Goal: Task Accomplishment & Management: Use online tool/utility

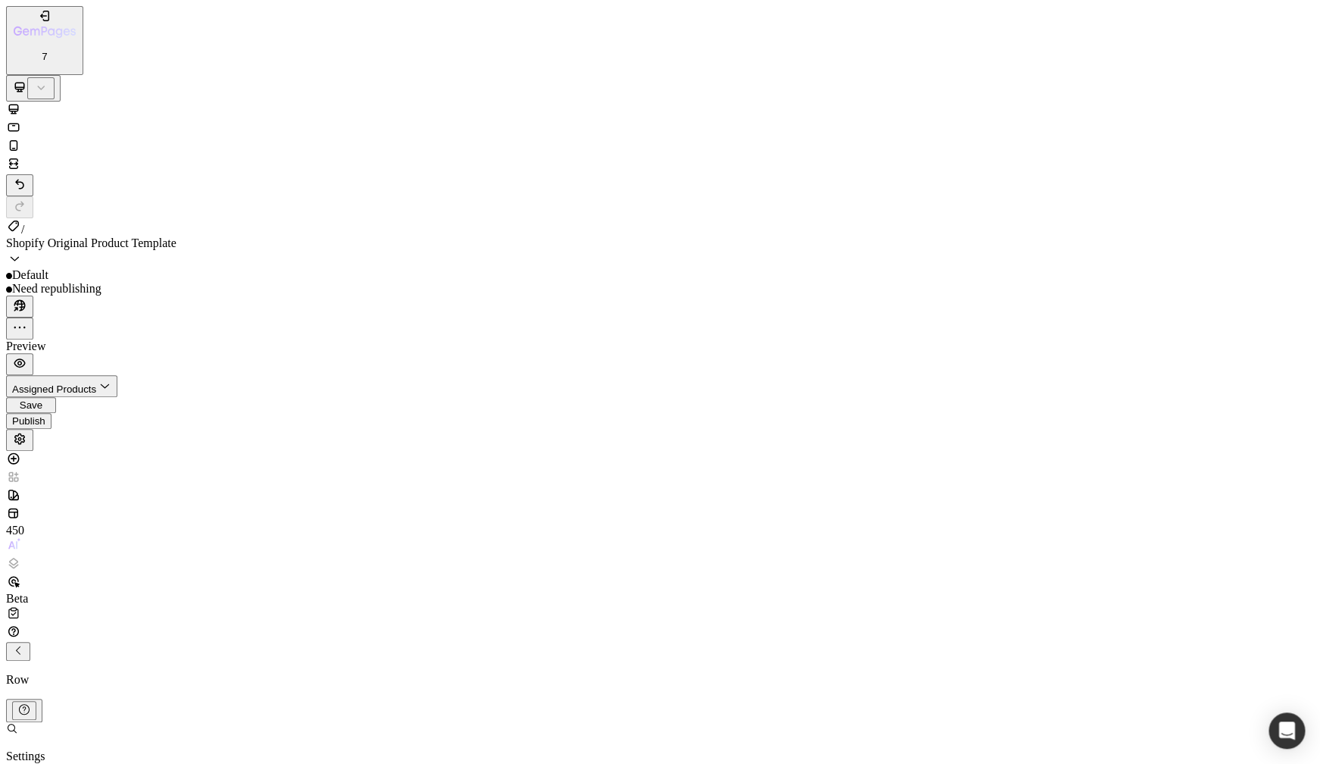
type input "0"
type input "o"
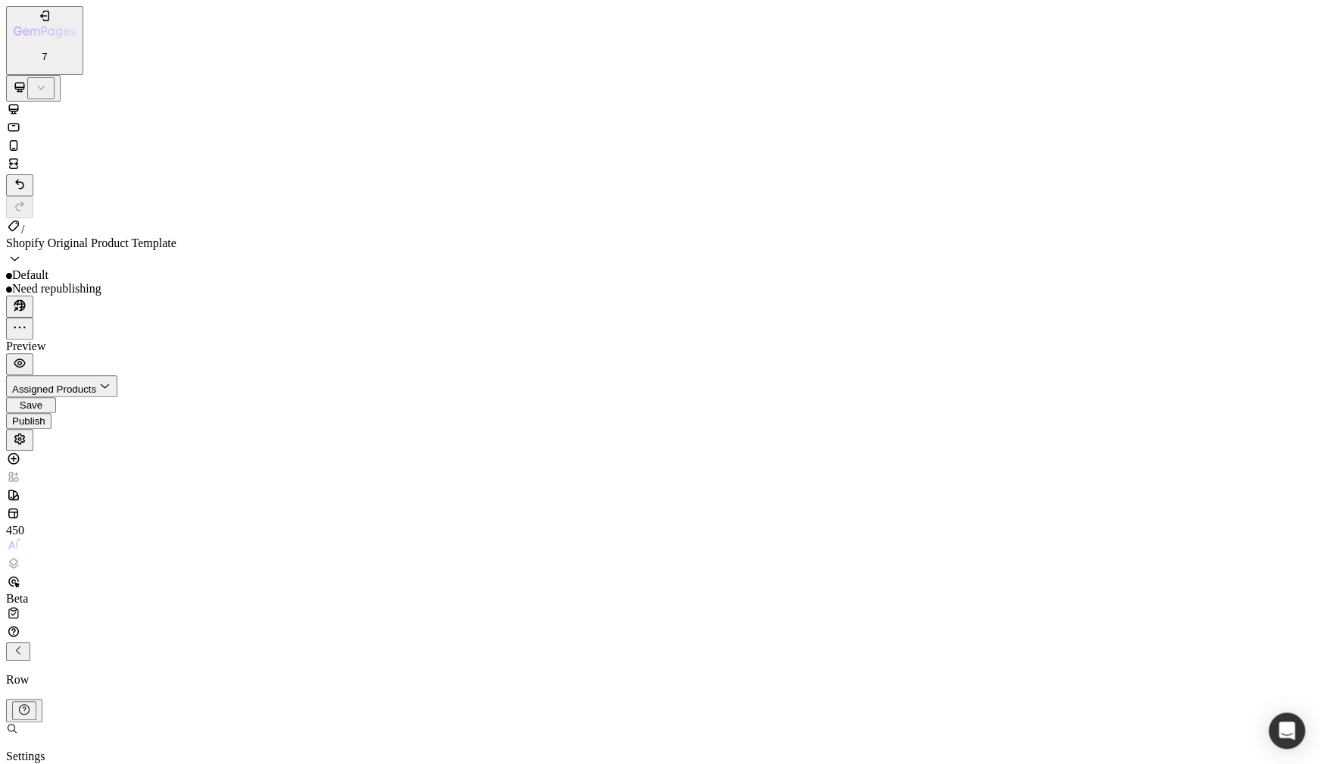
scroll to position [0, 0]
click at [82, 749] on p "Settings" at bounding box center [44, 756] width 76 height 14
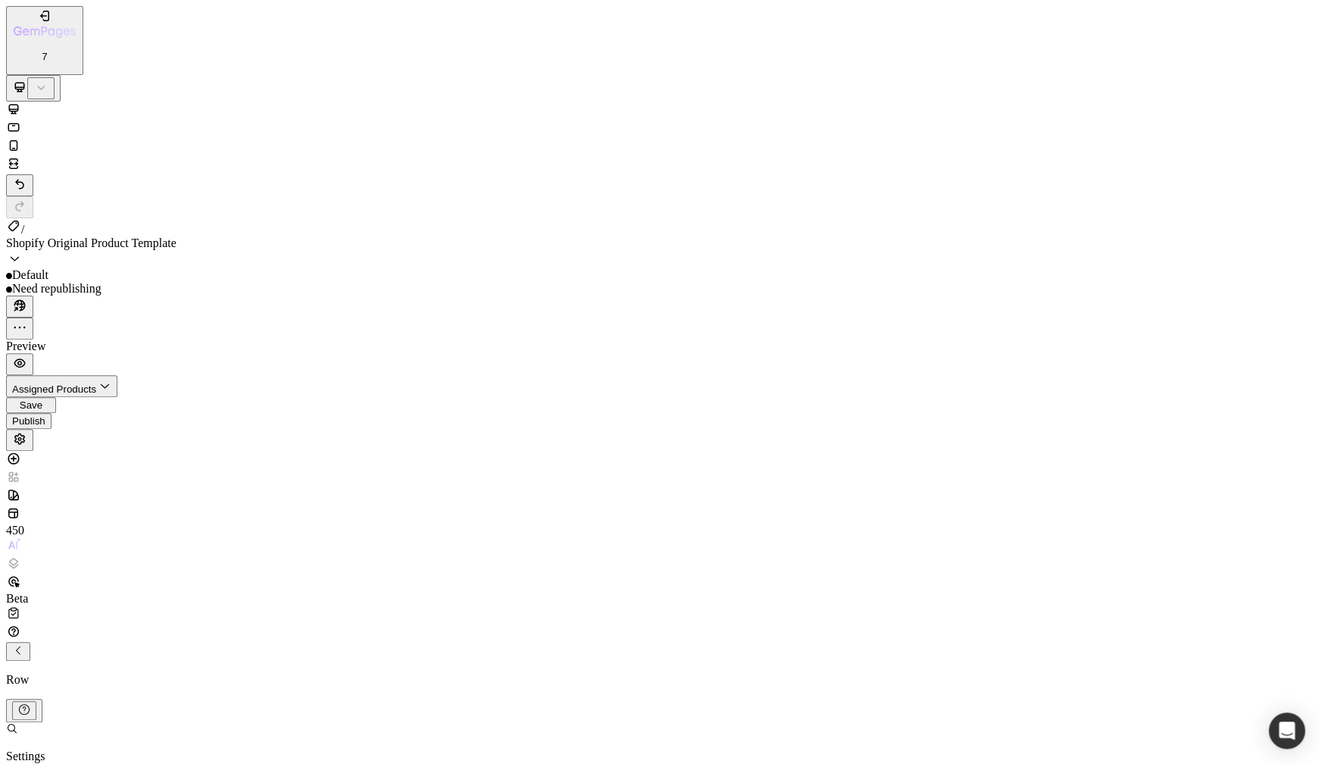
drag, startPoint x: 181, startPoint y: 500, endPoint x: 145, endPoint y: 500, distance: 36.4
drag, startPoint x: 173, startPoint y: 502, endPoint x: 143, endPoint y: 500, distance: 30.4
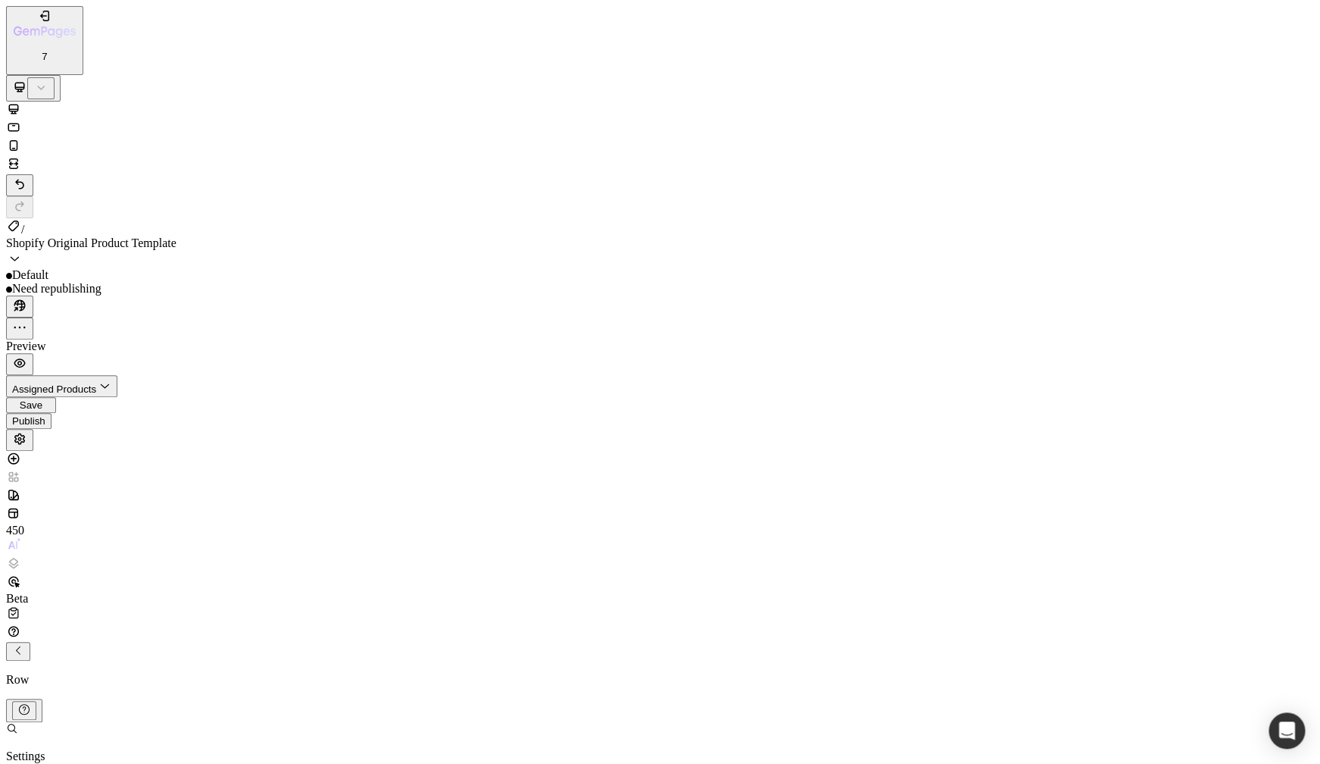
type input "550"
click at [212, 527] on div "M 12px" at bounding box center [173, 534] width 80 height 14
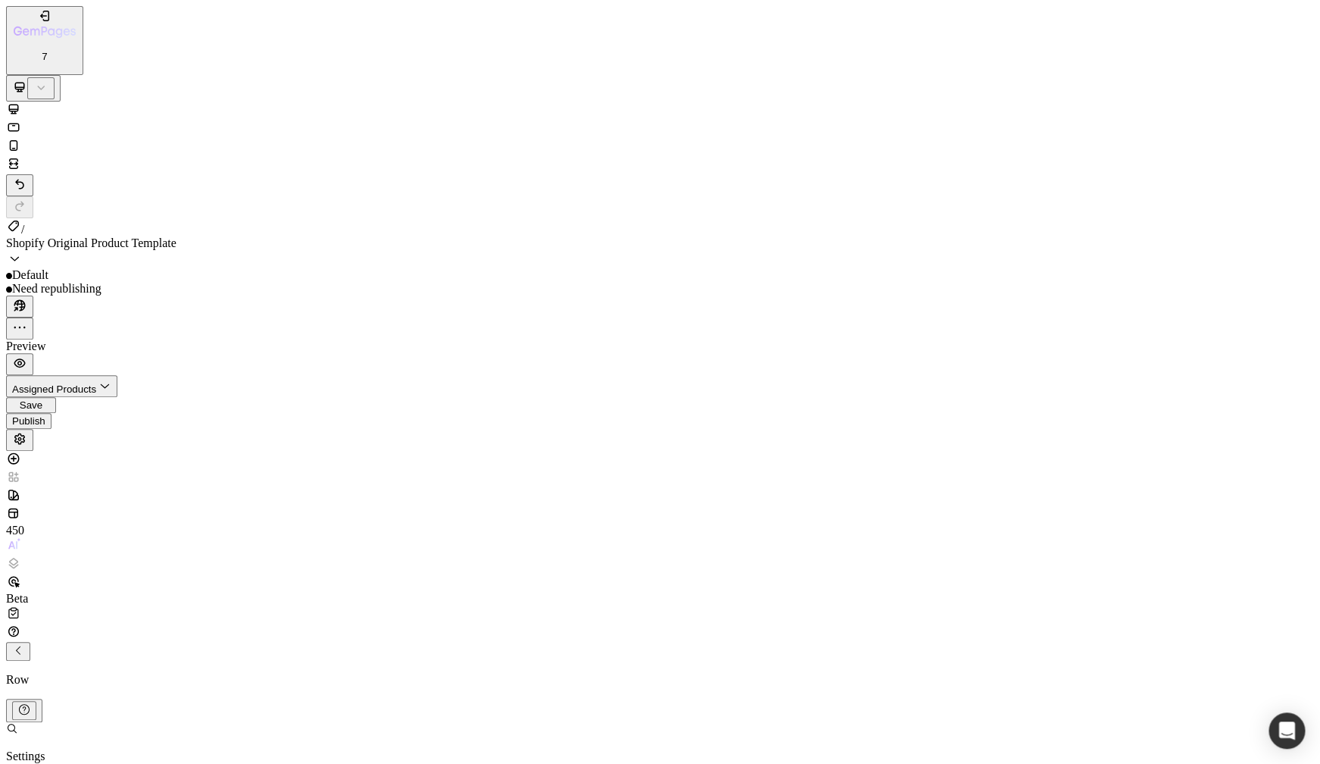
click at [170, 580] on div "L 16px" at bounding box center [173, 587] width 80 height 14
type input "16"
click at [82, 749] on p "Settings" at bounding box center [44, 756] width 76 height 14
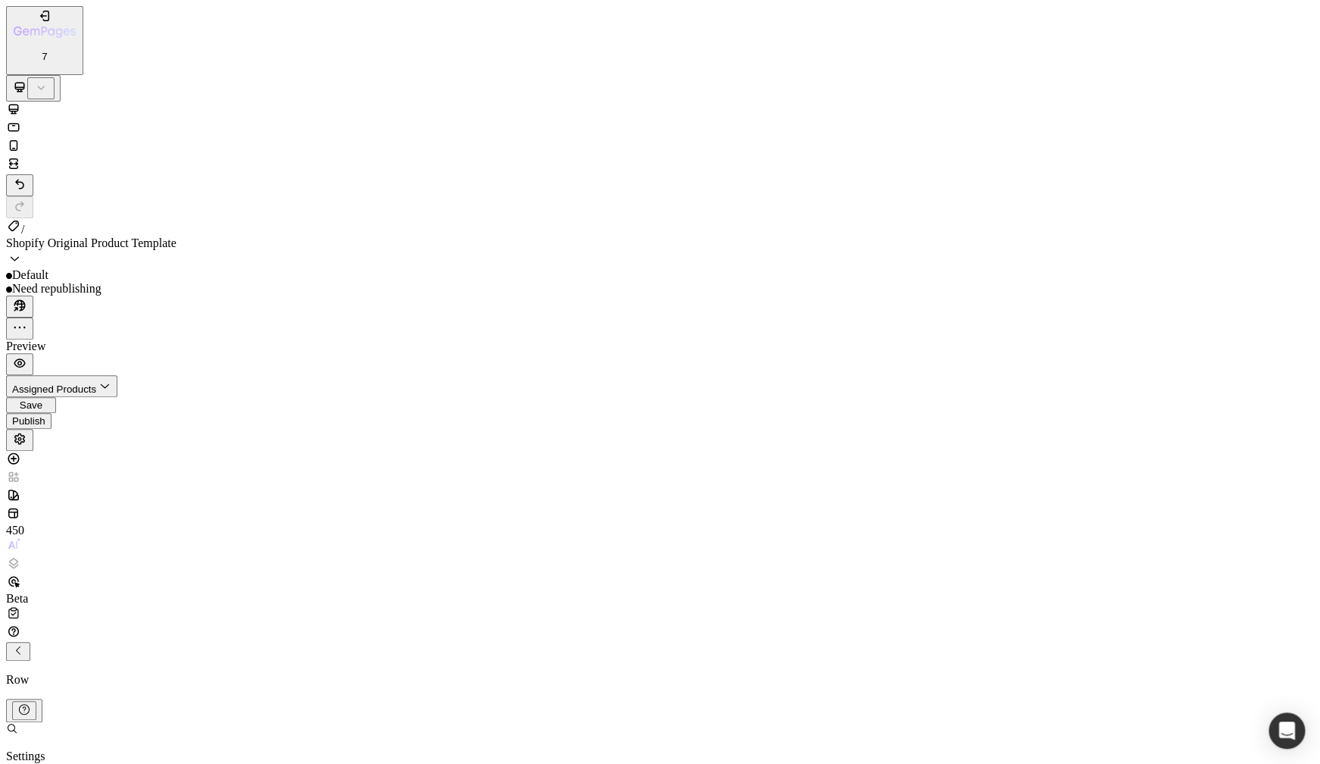
scroll to position [206, 0]
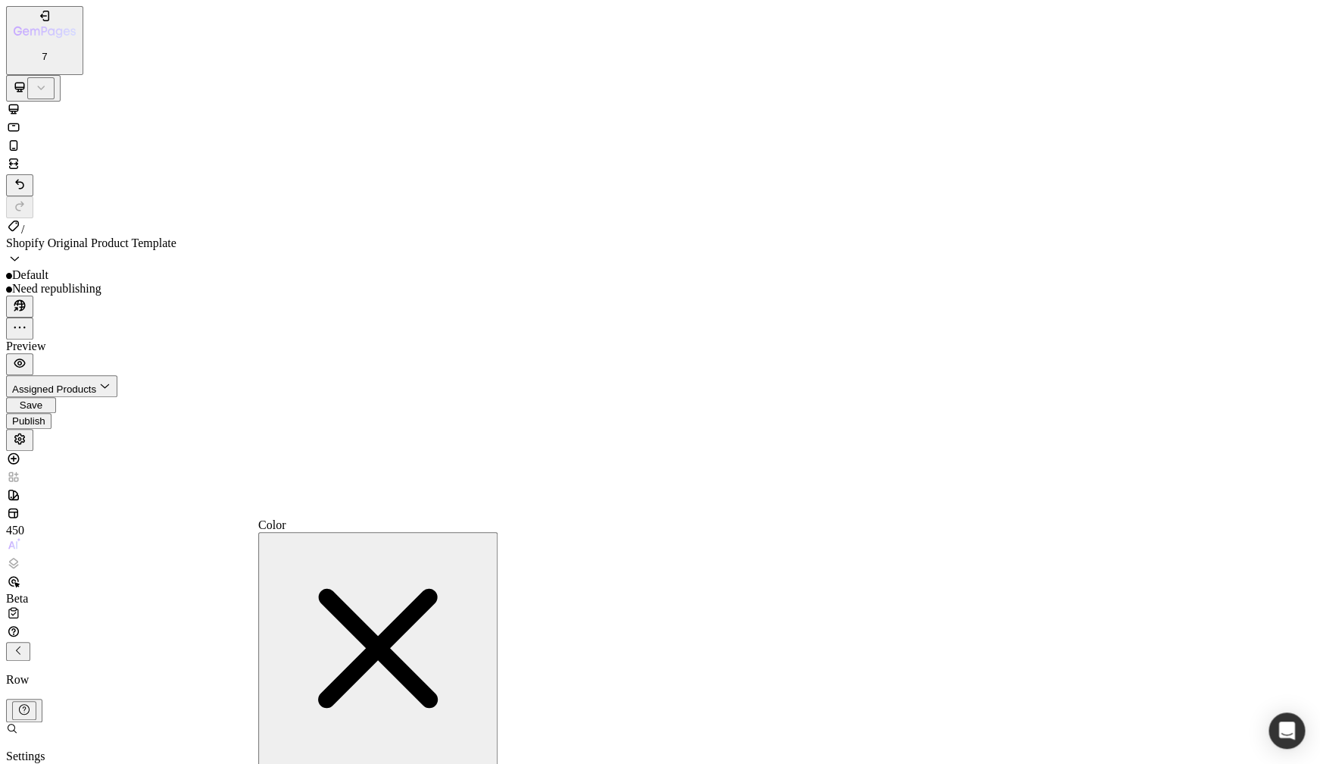
type input "6EA3CD"
type input "50"
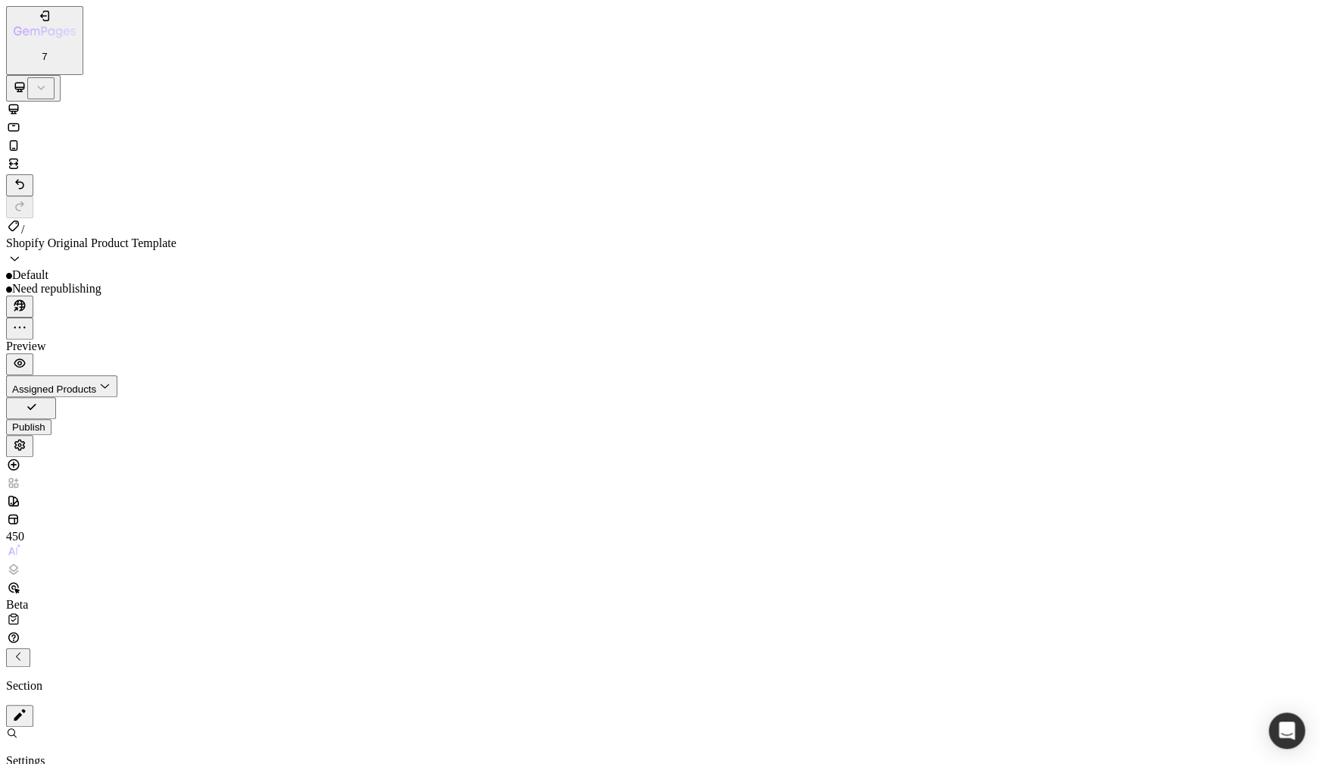
scroll to position [0, 0]
click at [80, 673] on p "Section" at bounding box center [660, 680] width 1308 height 14
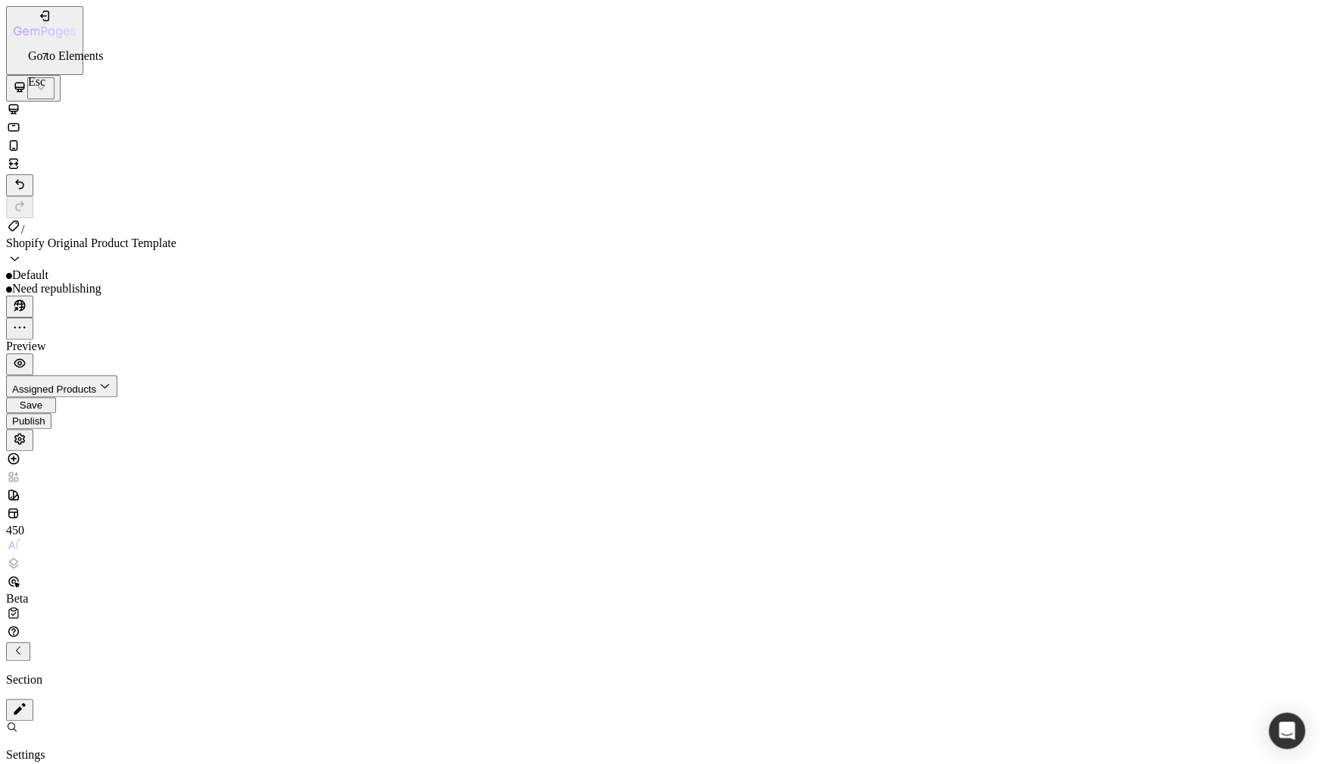
click at [117, 673] on p "Section" at bounding box center [660, 680] width 1308 height 14
type input "[URL][DOMAIN_NAME]"
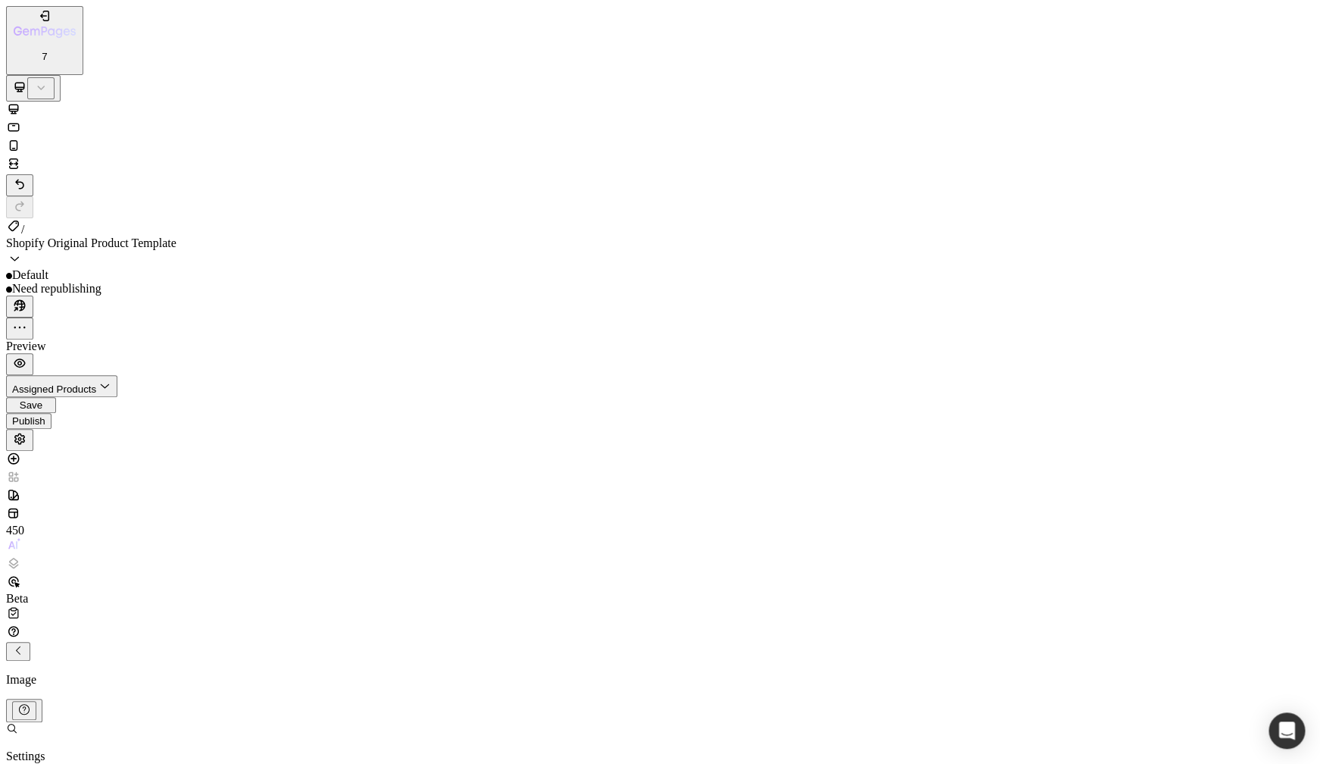
scroll to position [246, 0]
type input "[URL][DOMAIN_NAME]"
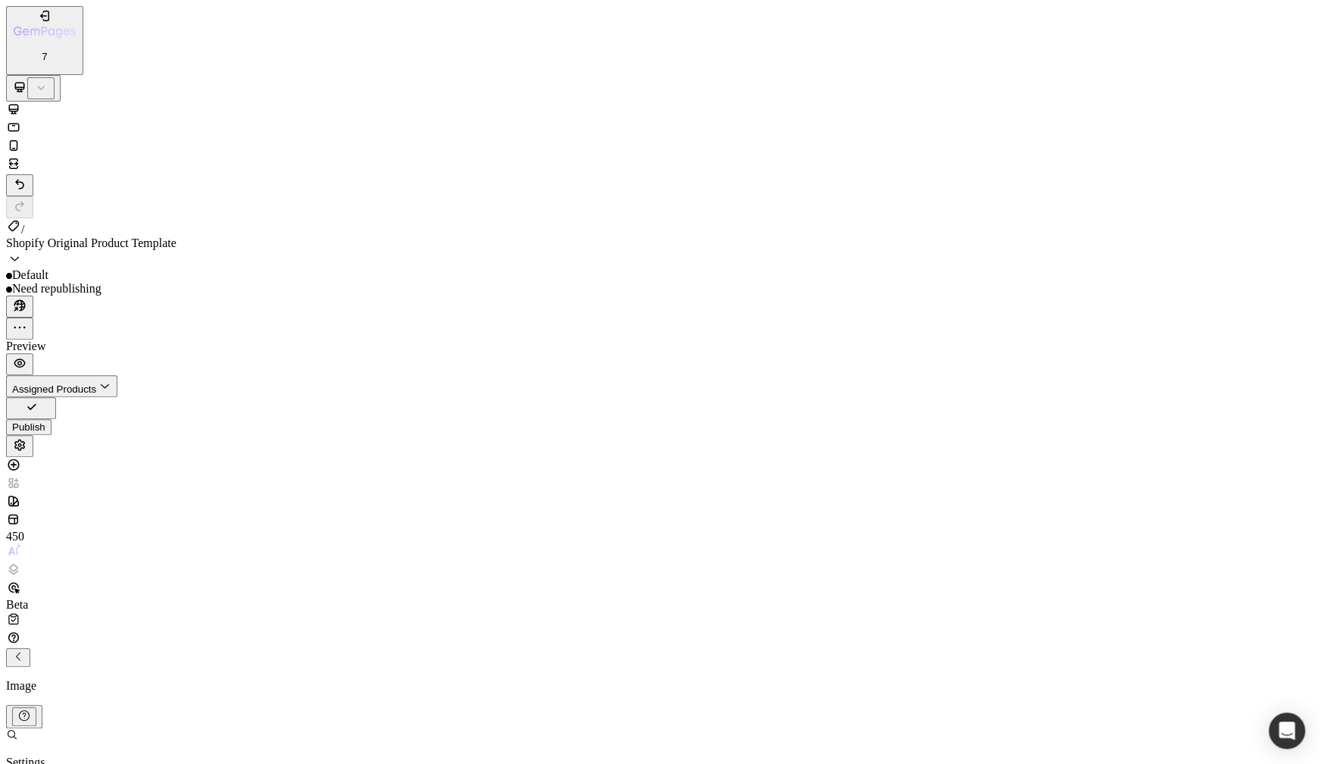
type input "[URL][DOMAIN_NAME]"
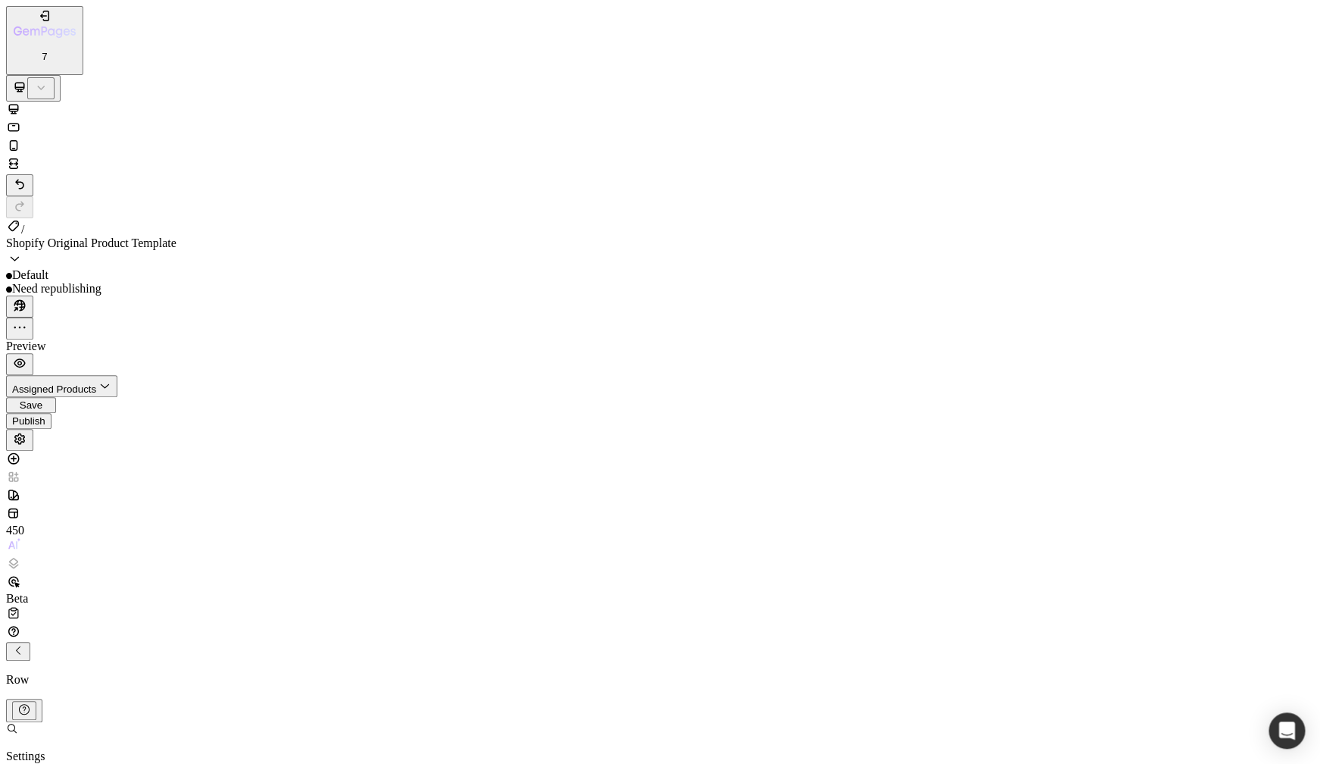
type input "5"
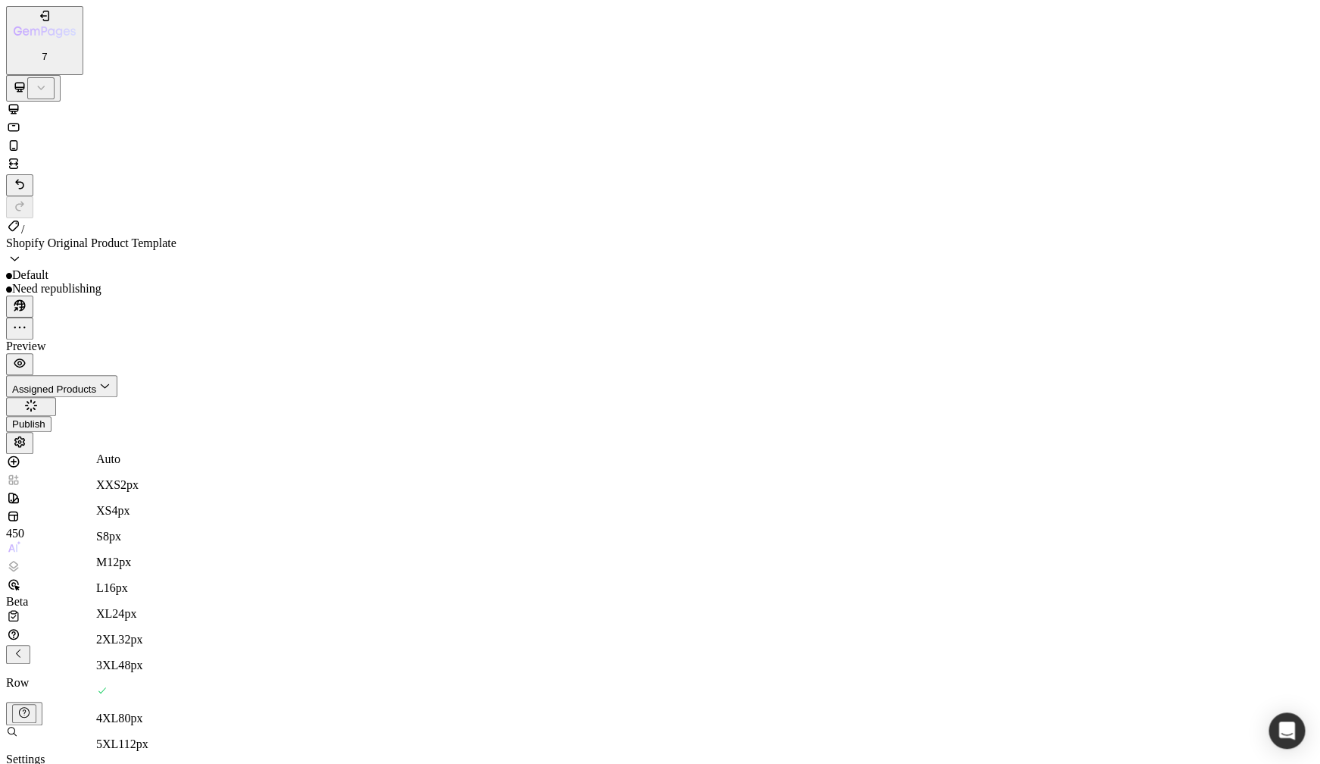
type input "5"
click at [27, 355] on icon "button" at bounding box center [19, 362] width 15 height 15
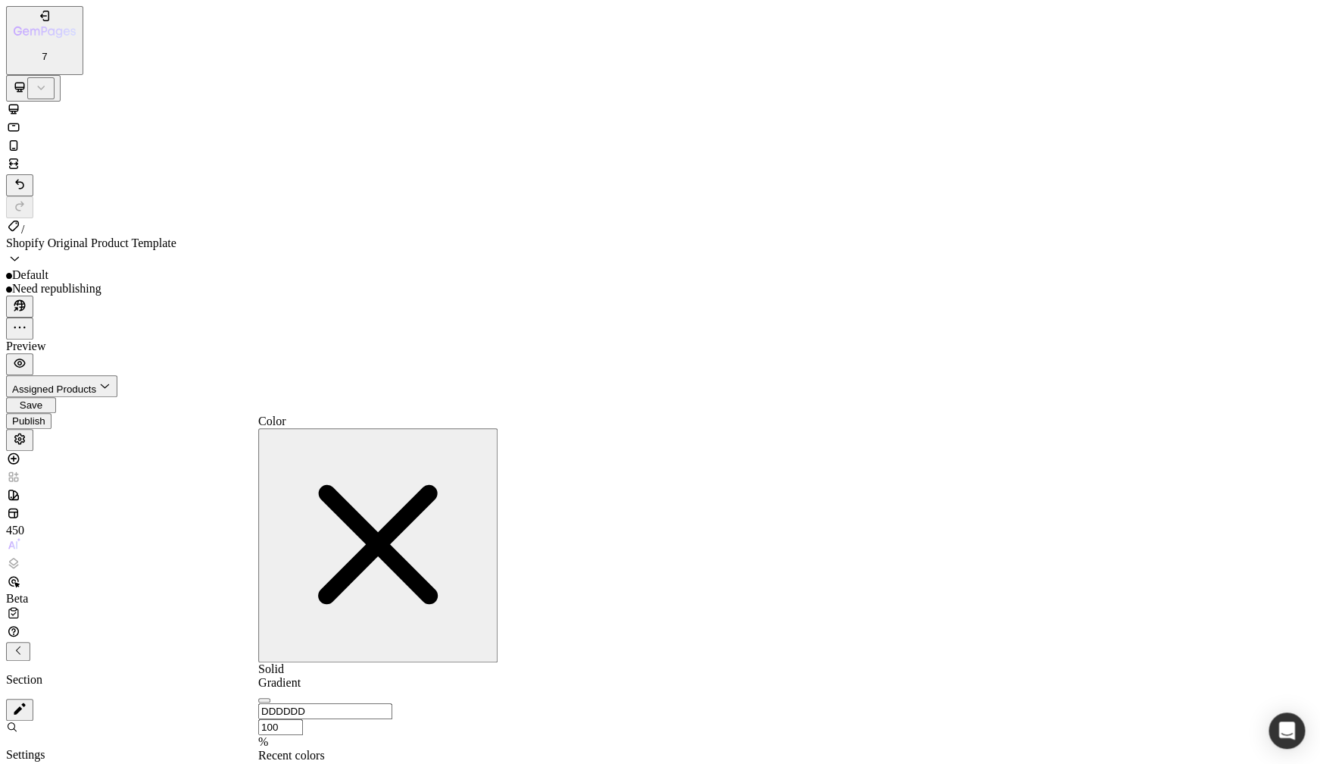
click at [370, 762] on div at bounding box center [377, 762] width 239 height 0
type input "6EA3CD"
click at [303, 719] on input "100" at bounding box center [280, 727] width 45 height 16
type input "15"
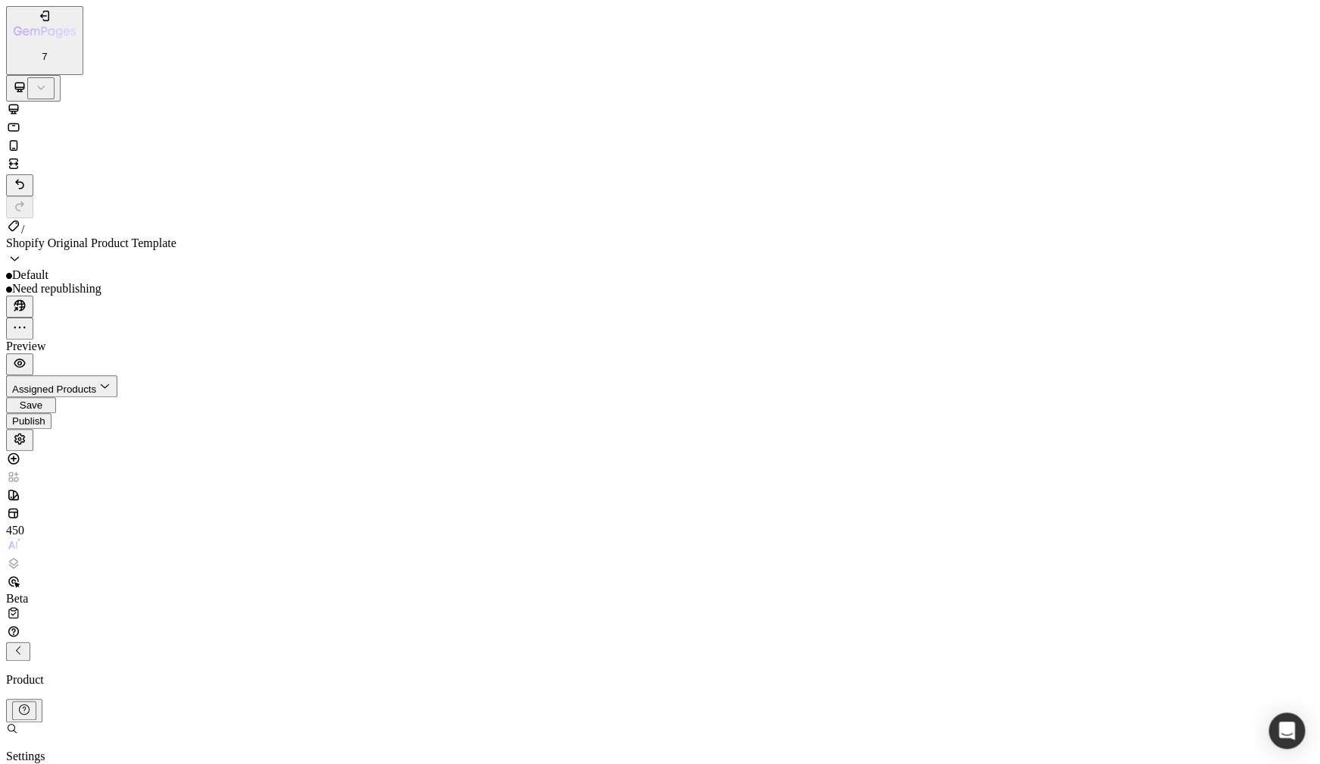
scroll to position [0, 0]
click at [27, 177] on icon "Undo/Redo" at bounding box center [19, 184] width 15 height 15
type input "0"
click at [27, 177] on icon "Undo/Redo" at bounding box center [19, 184] width 15 height 15
type input "0"
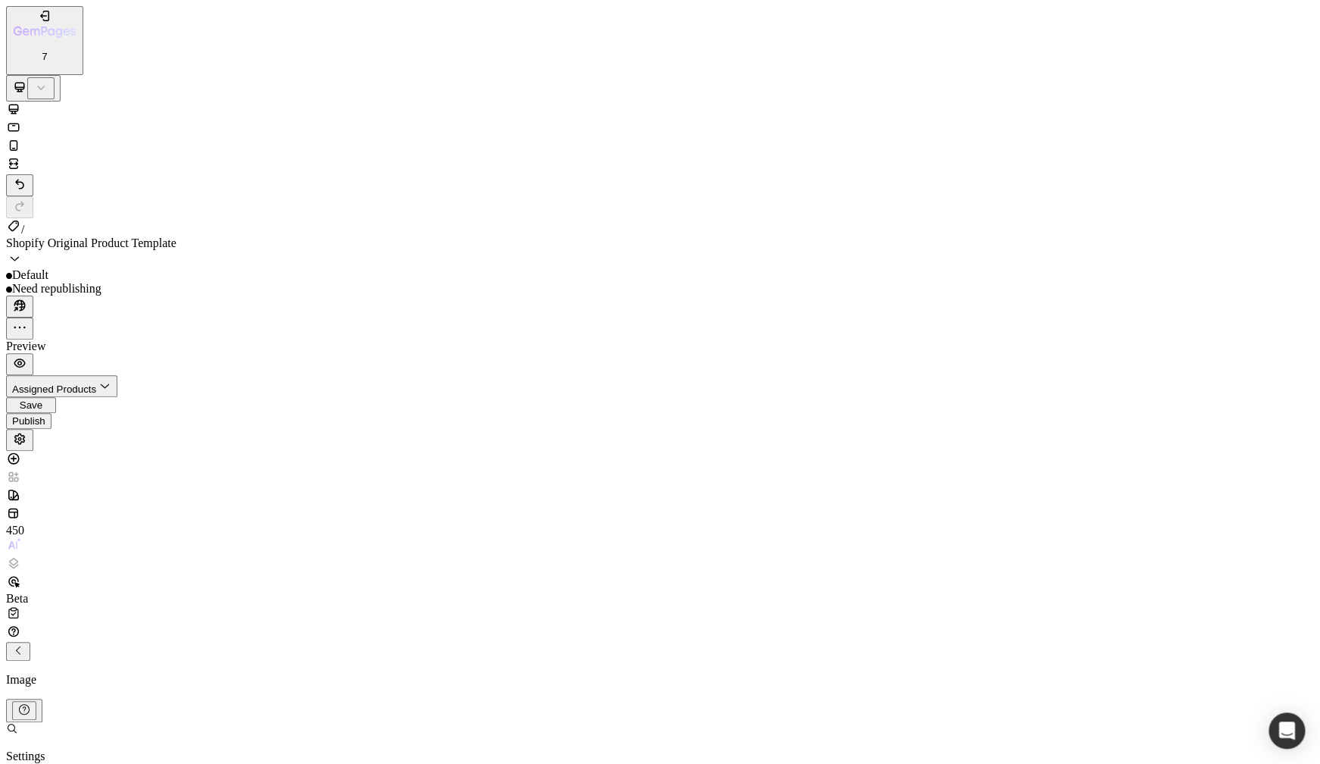
type input "C:\fakepath\8.png"
type input "[URL][DOMAIN_NAME]"
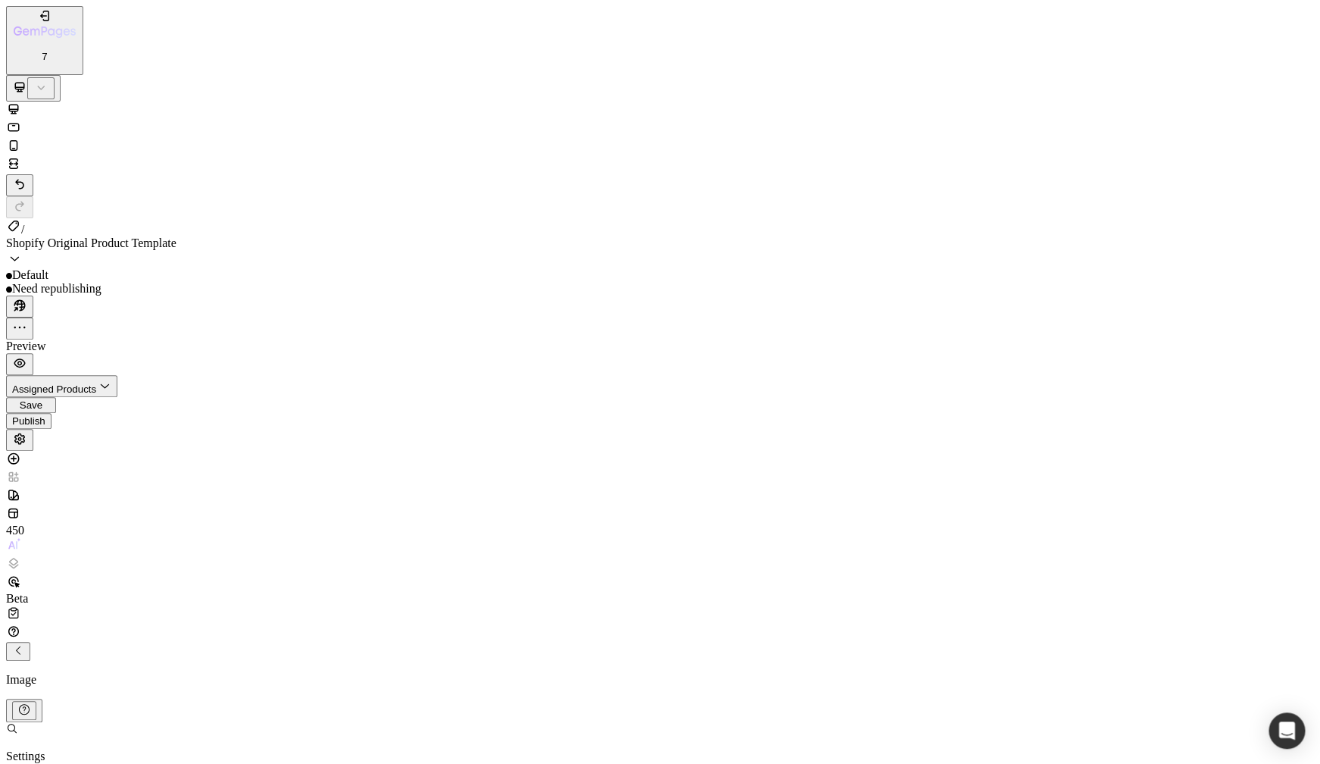
type input "C:\fakepath\7.png"
type input "[URL][DOMAIN_NAME]"
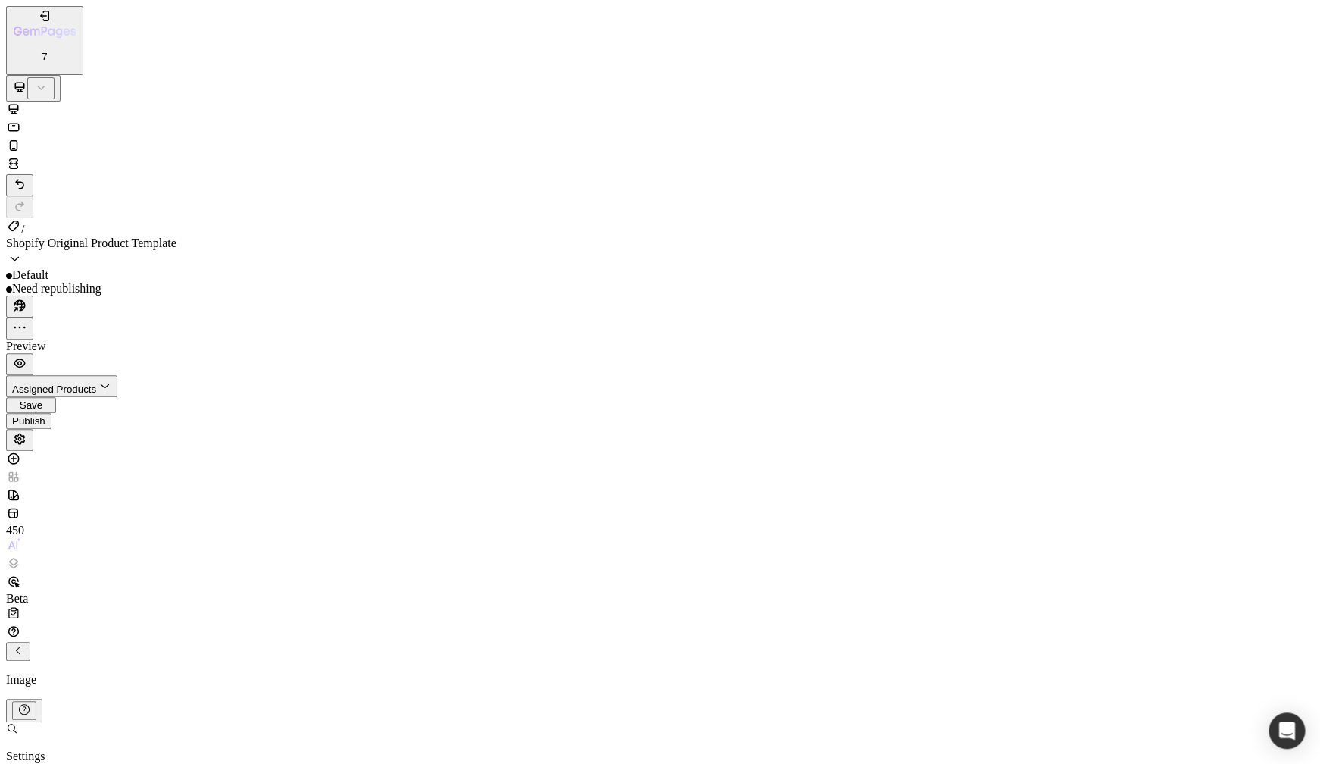
type input "C:\fakepath\6.png"
type input "[URL][DOMAIN_NAME]"
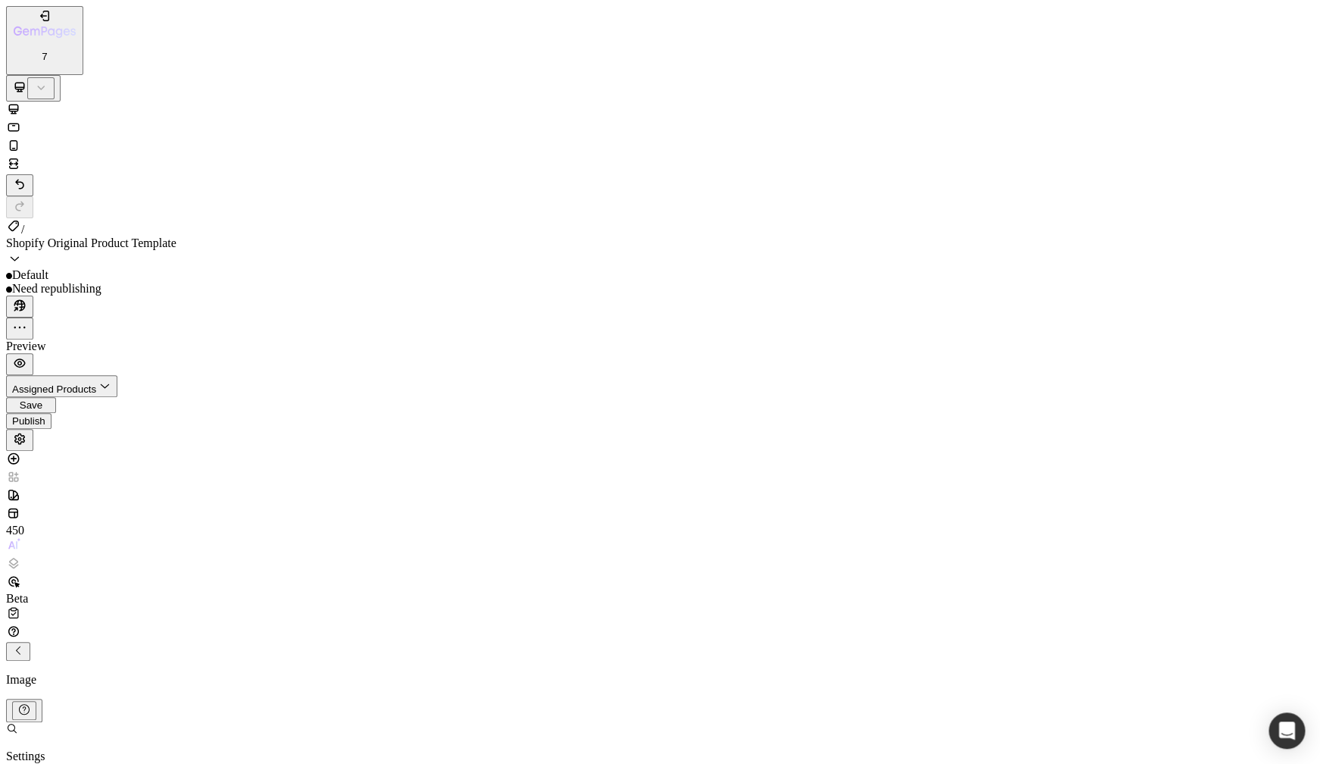
type input "C:\fakepath\5.png"
type input "[URL][DOMAIN_NAME]"
type input "15"
type input "16"
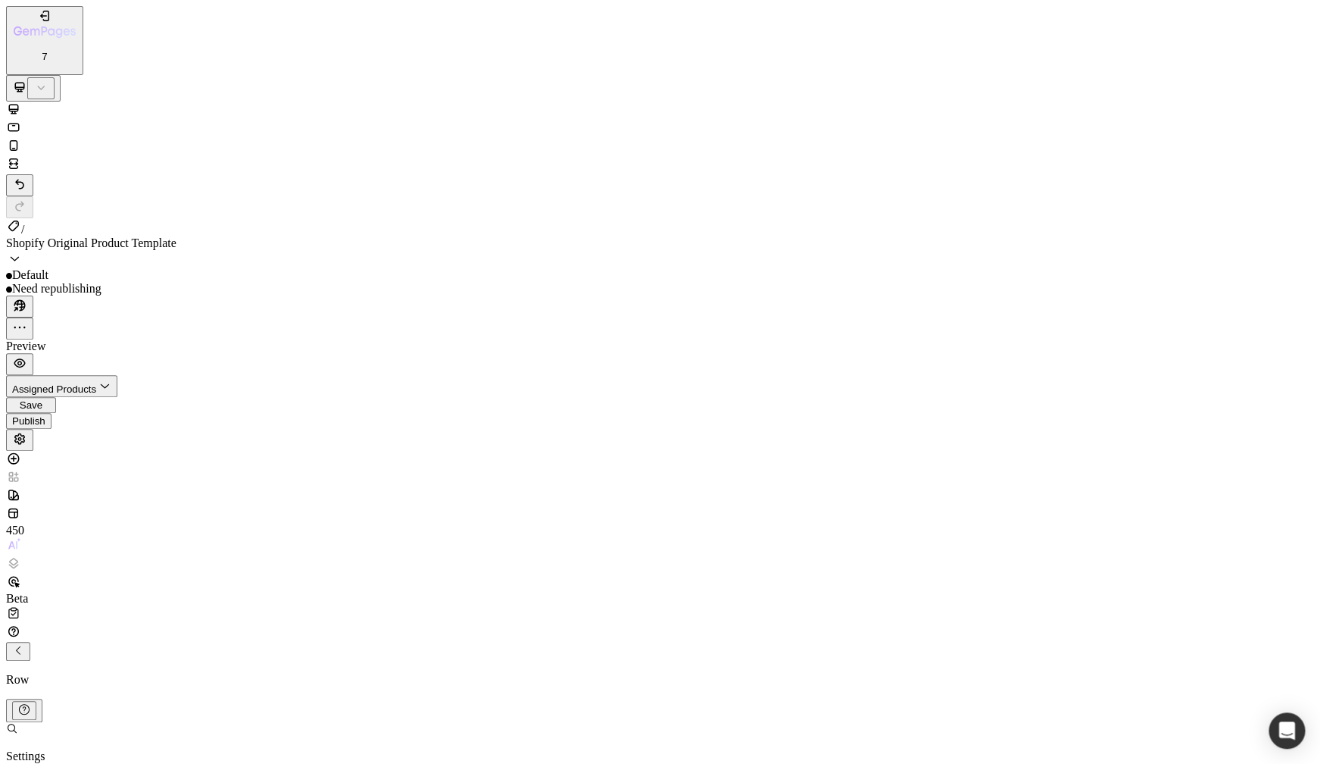
type input "16"
type input "17"
type input "23"
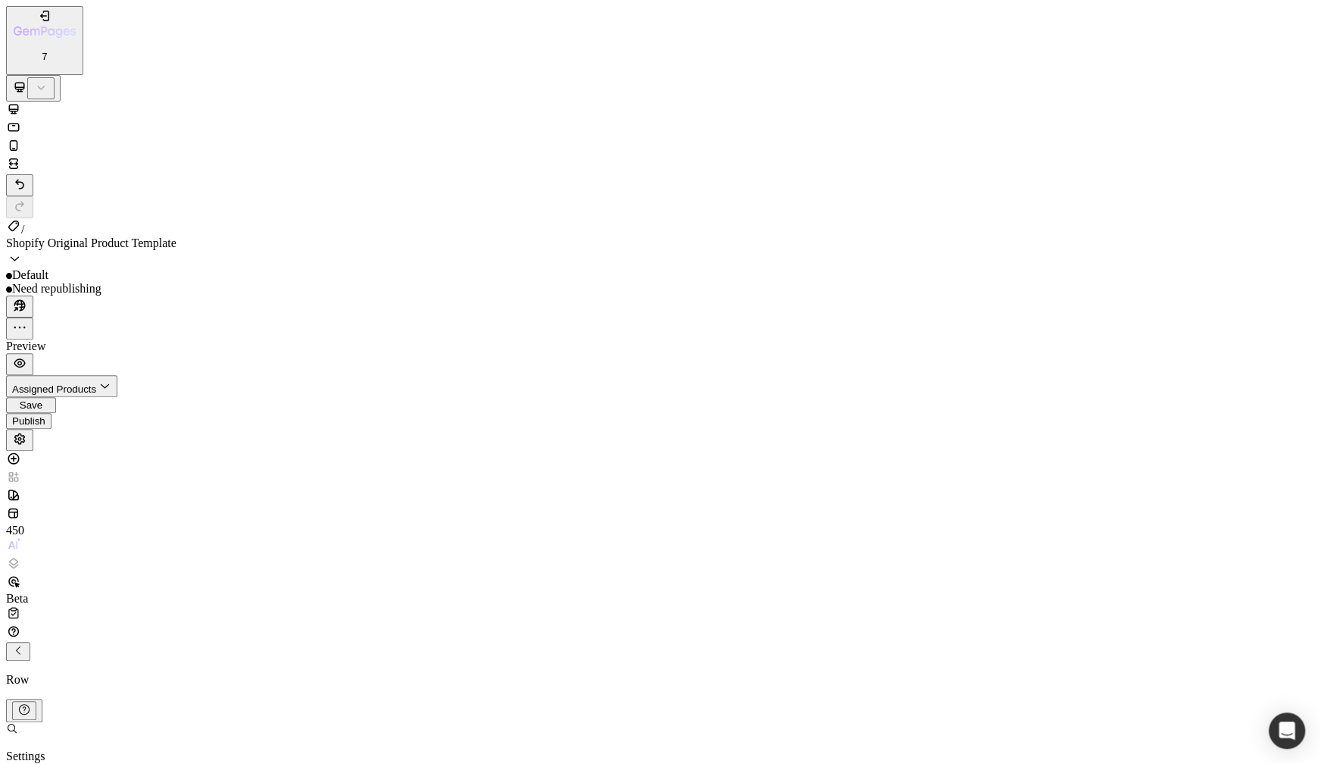
type input "27"
type input "29"
type input "30"
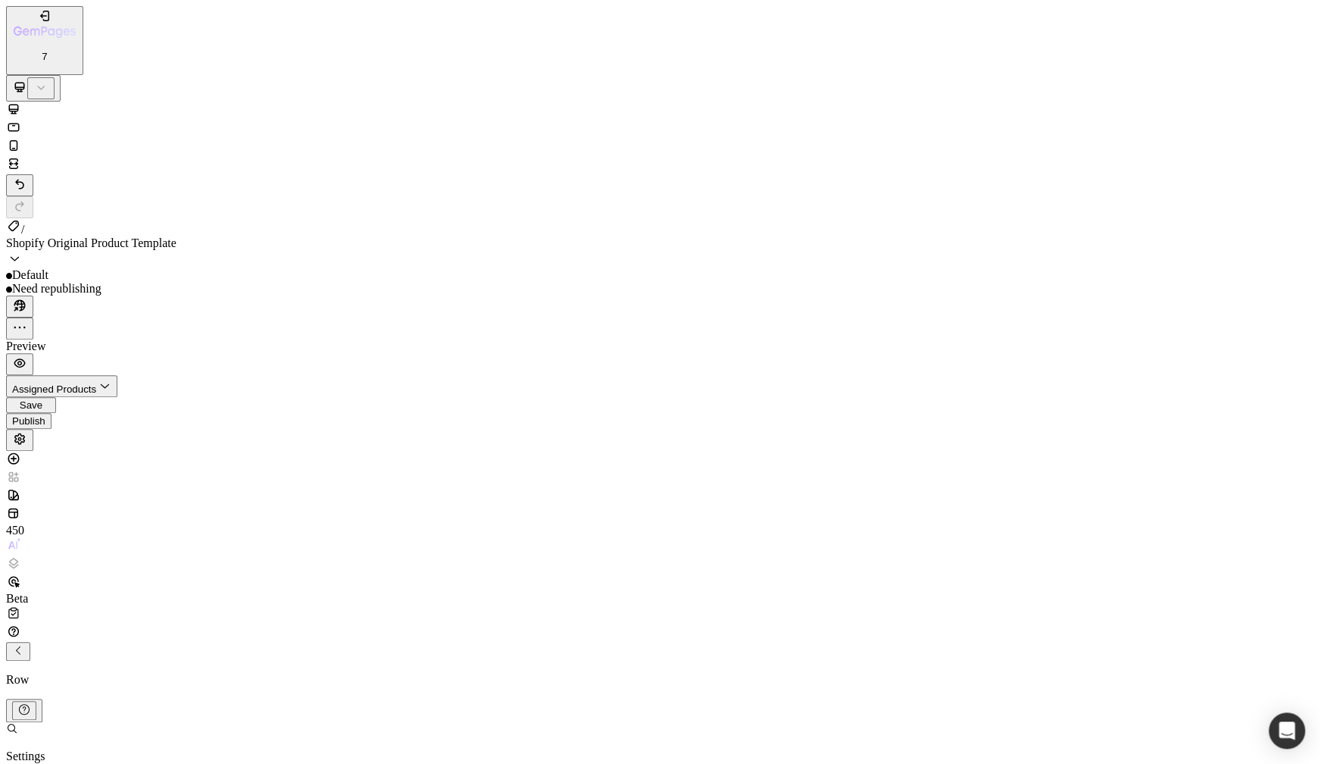
type input "30"
type input "31"
type input "33"
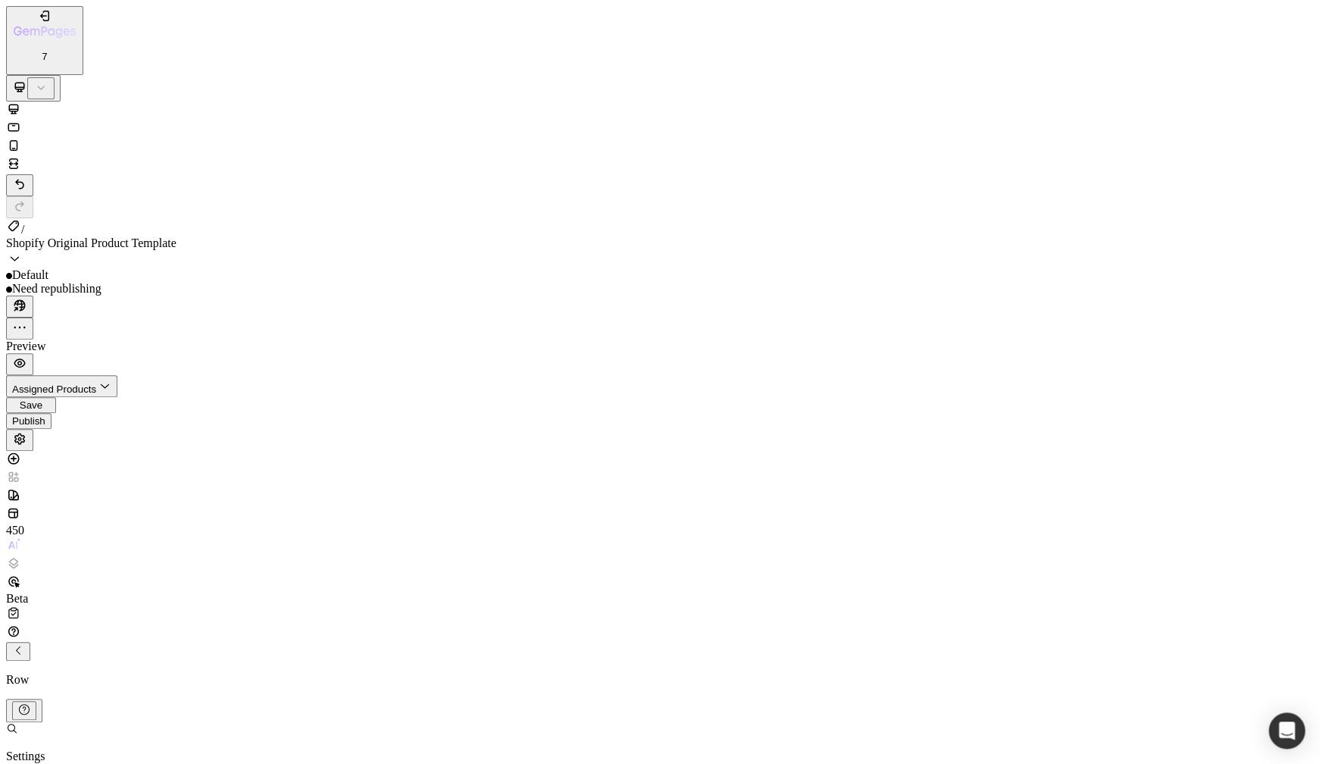
type input "37"
type input "38"
type input "39"
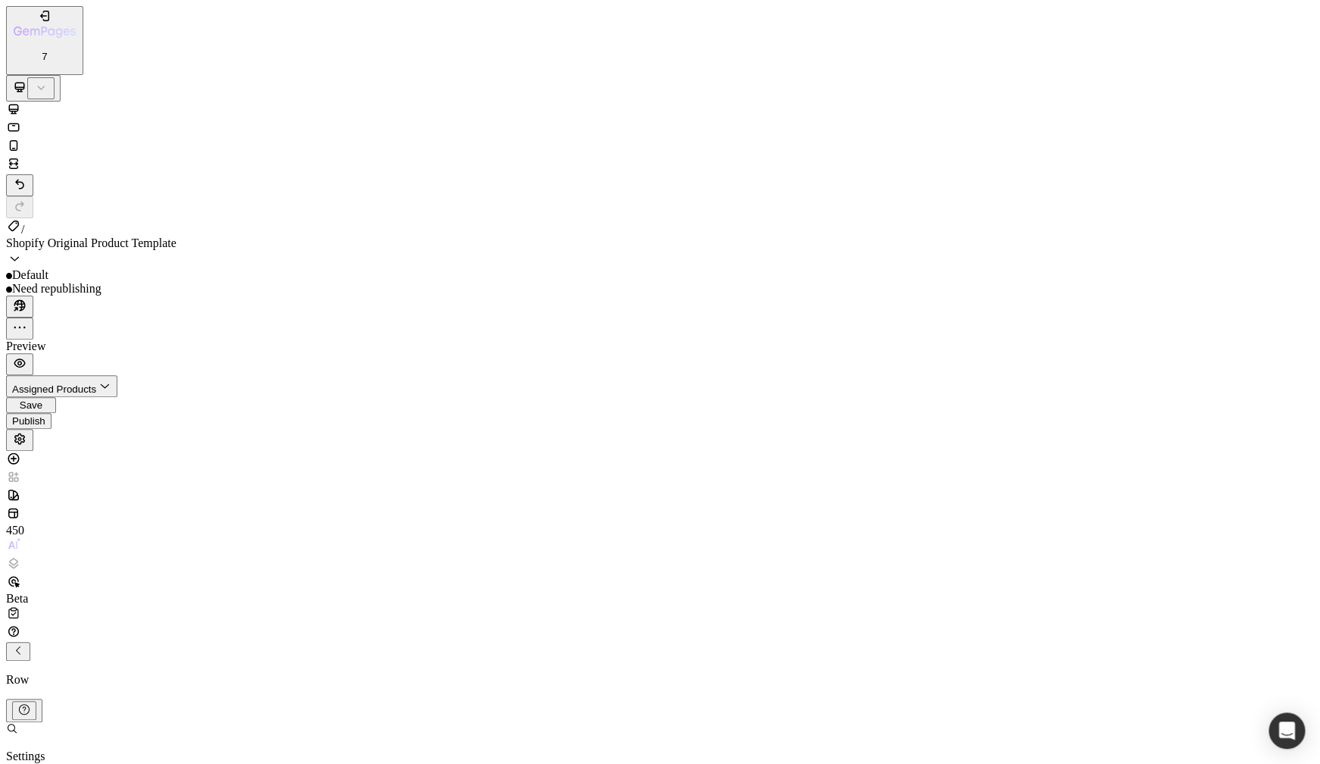
type input "39"
type input "40"
type input "42"
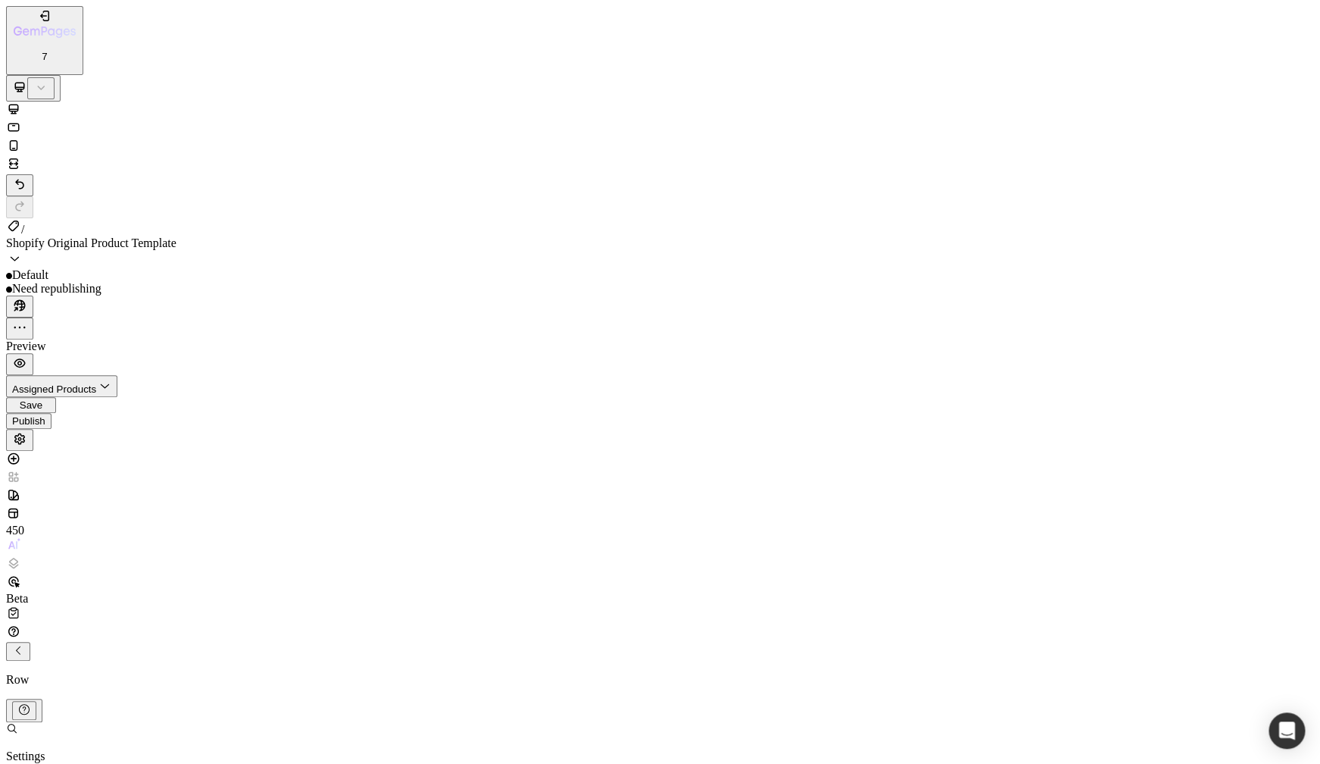
type input "55"
type input "87"
type input "98"
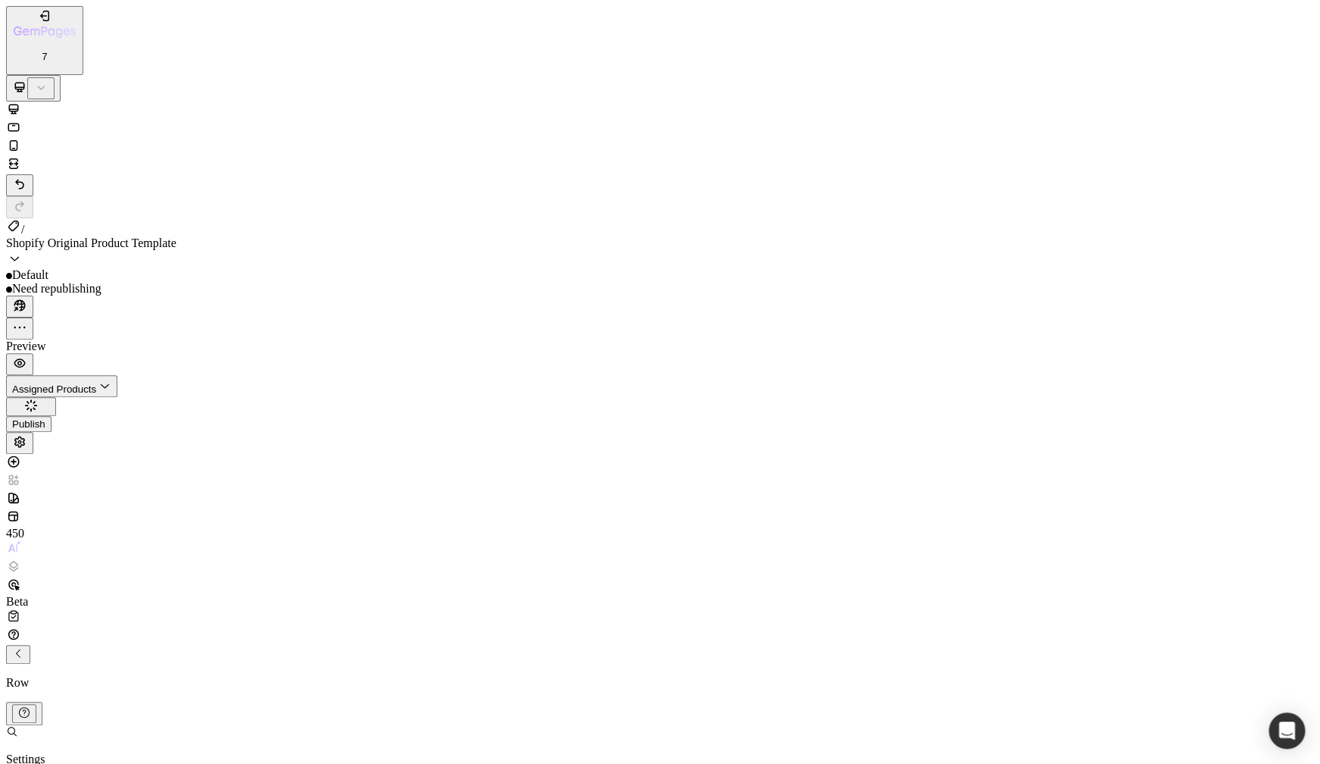
type input "98"
type input "95"
type input "76"
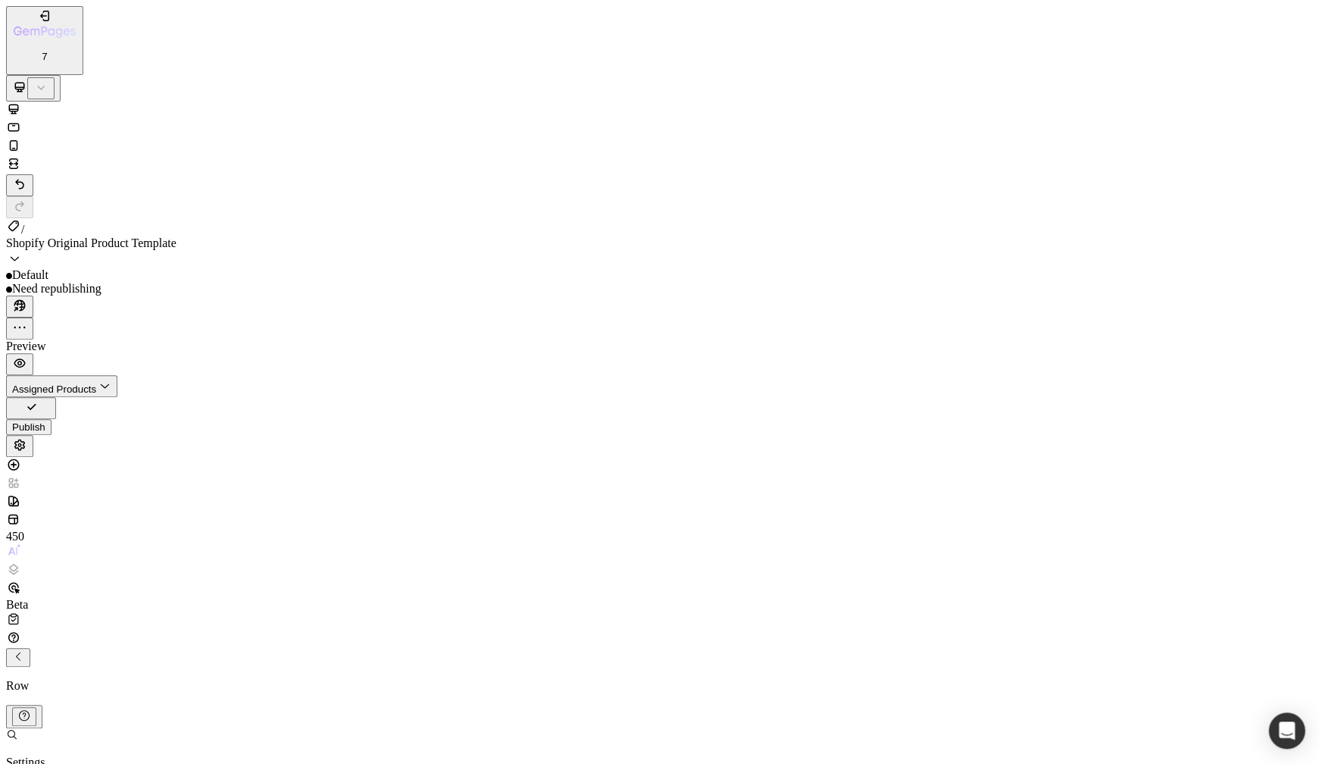
type input "63"
type input "44"
type input "31"
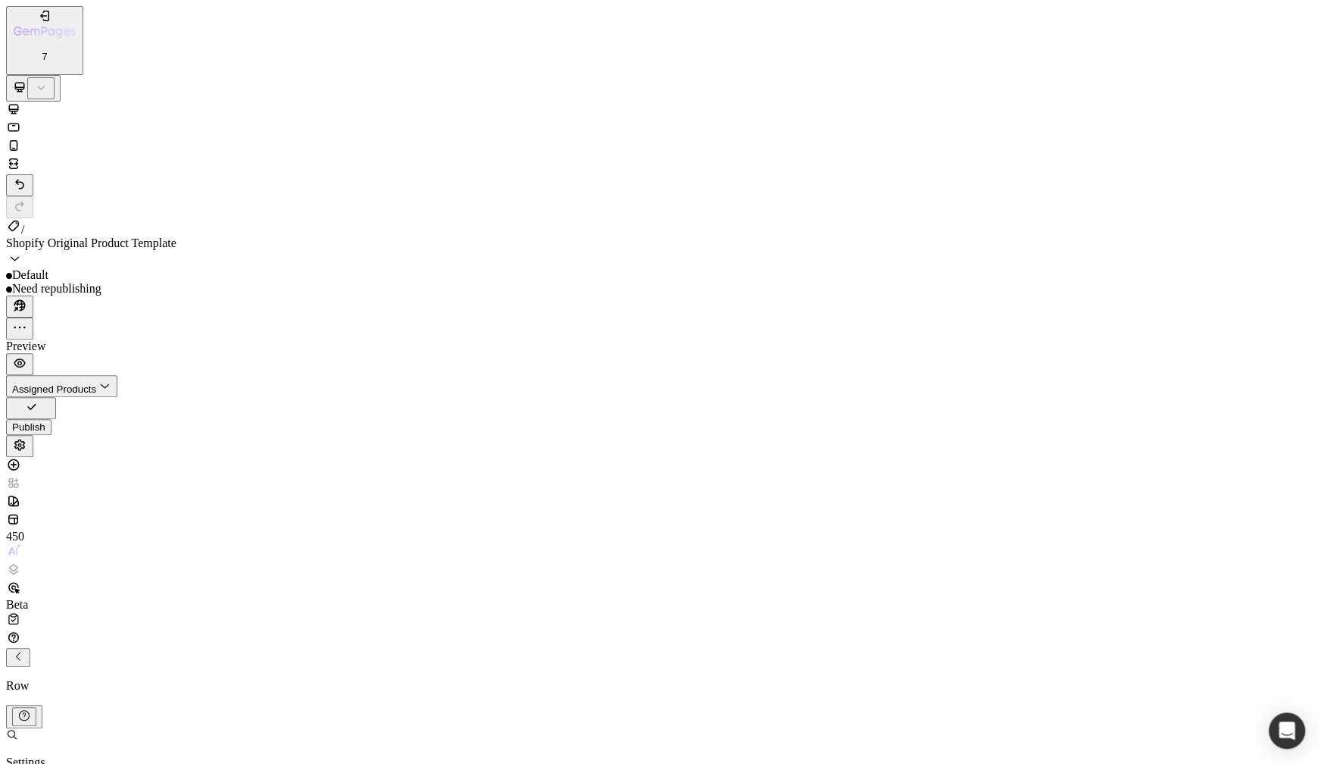
type input "31"
type input "21"
type input "17"
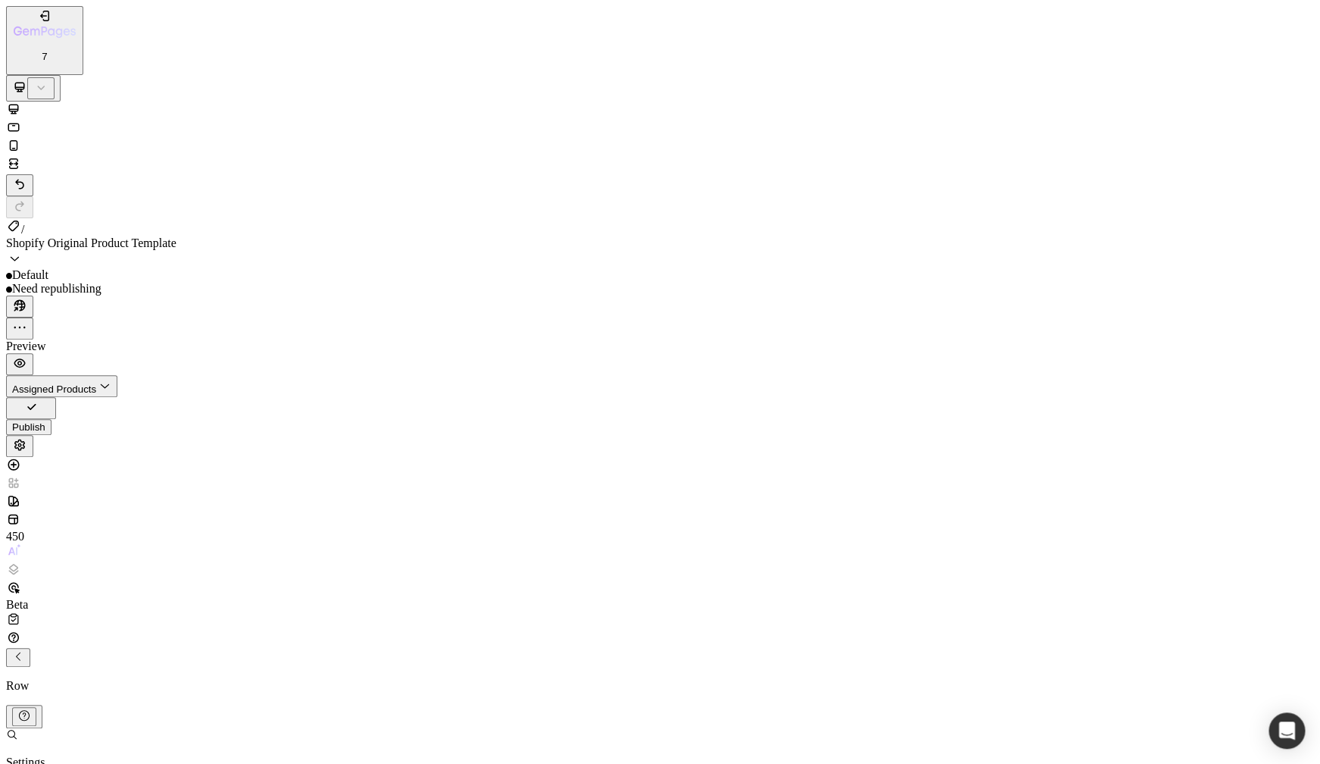
type input "16"
type input "15"
type input "14"
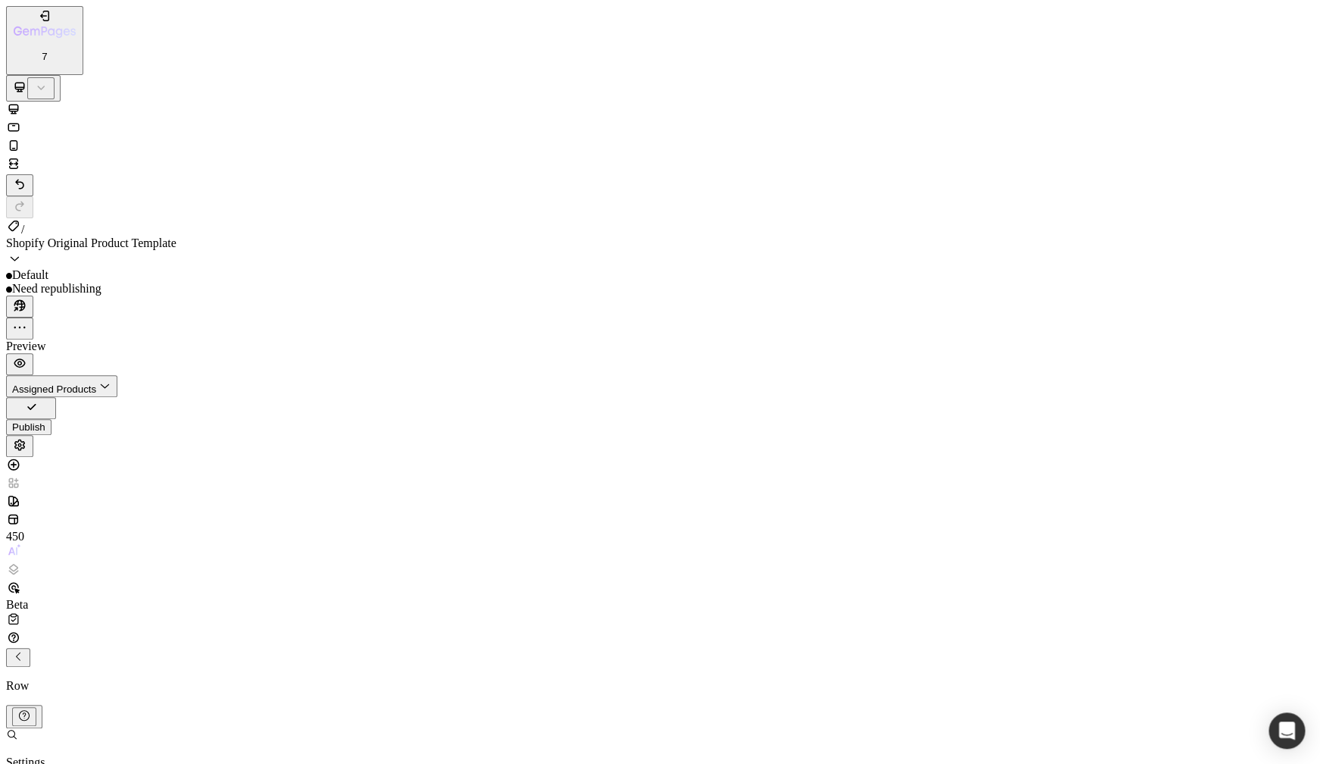
type input "14"
type input "8"
type input "0"
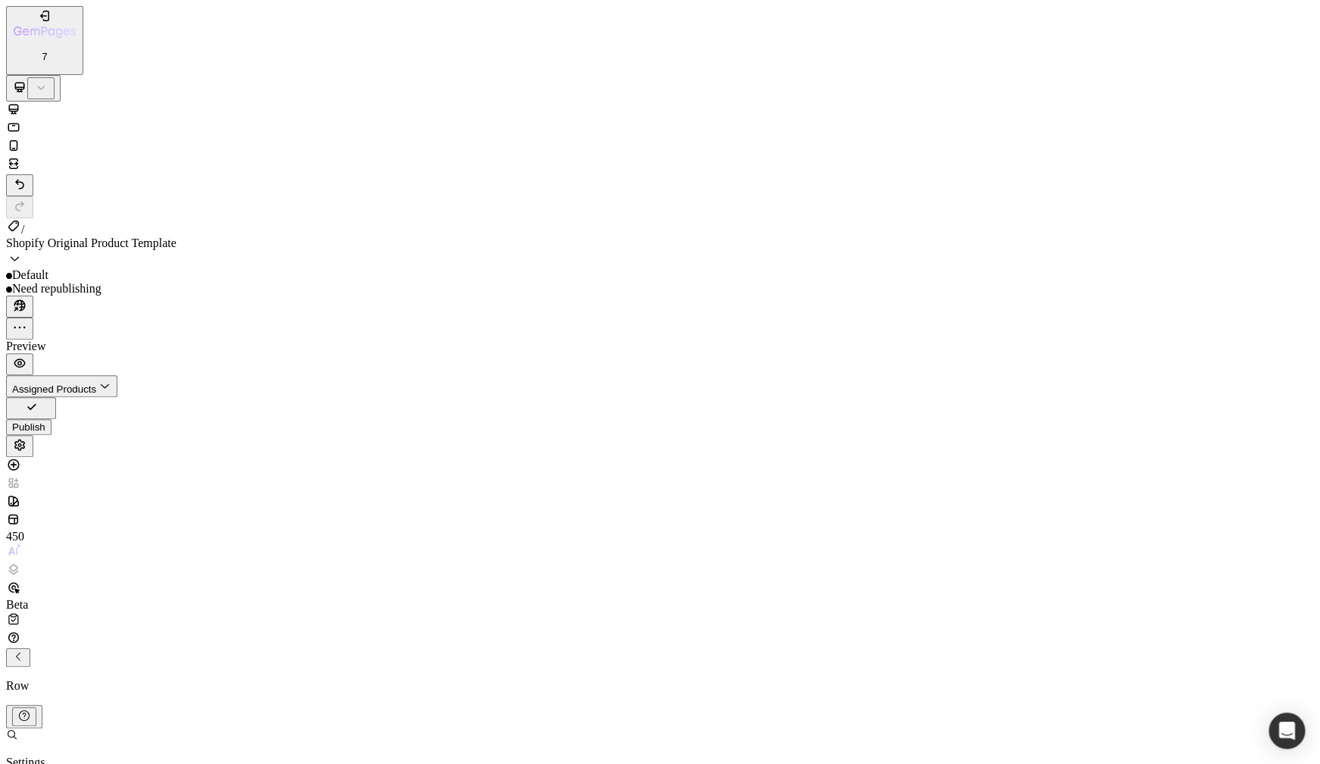
drag, startPoint x: 201, startPoint y: 514, endPoint x: 183, endPoint y: 514, distance: 17.4
type input "22"
type input "23"
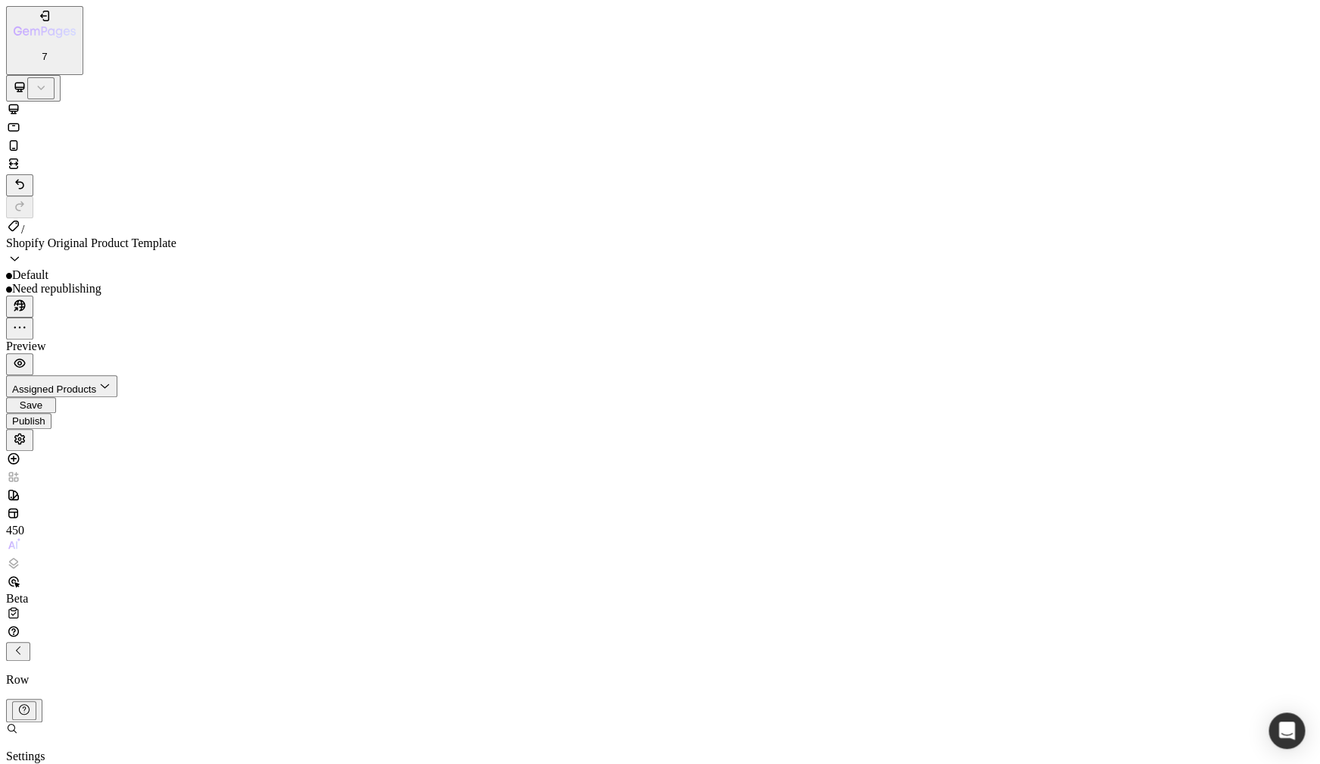
type input "23"
type input "24"
type input "27"
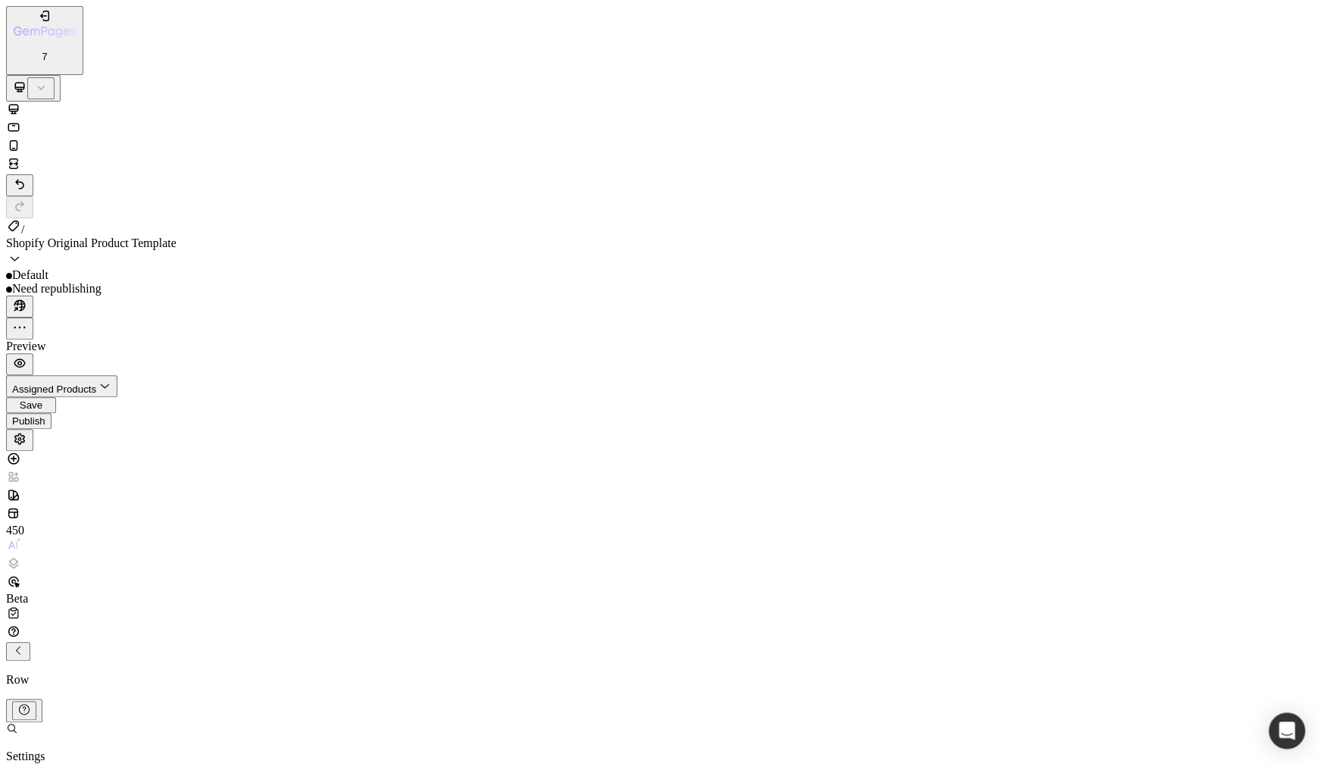
type input "32"
type input "44"
type input "50"
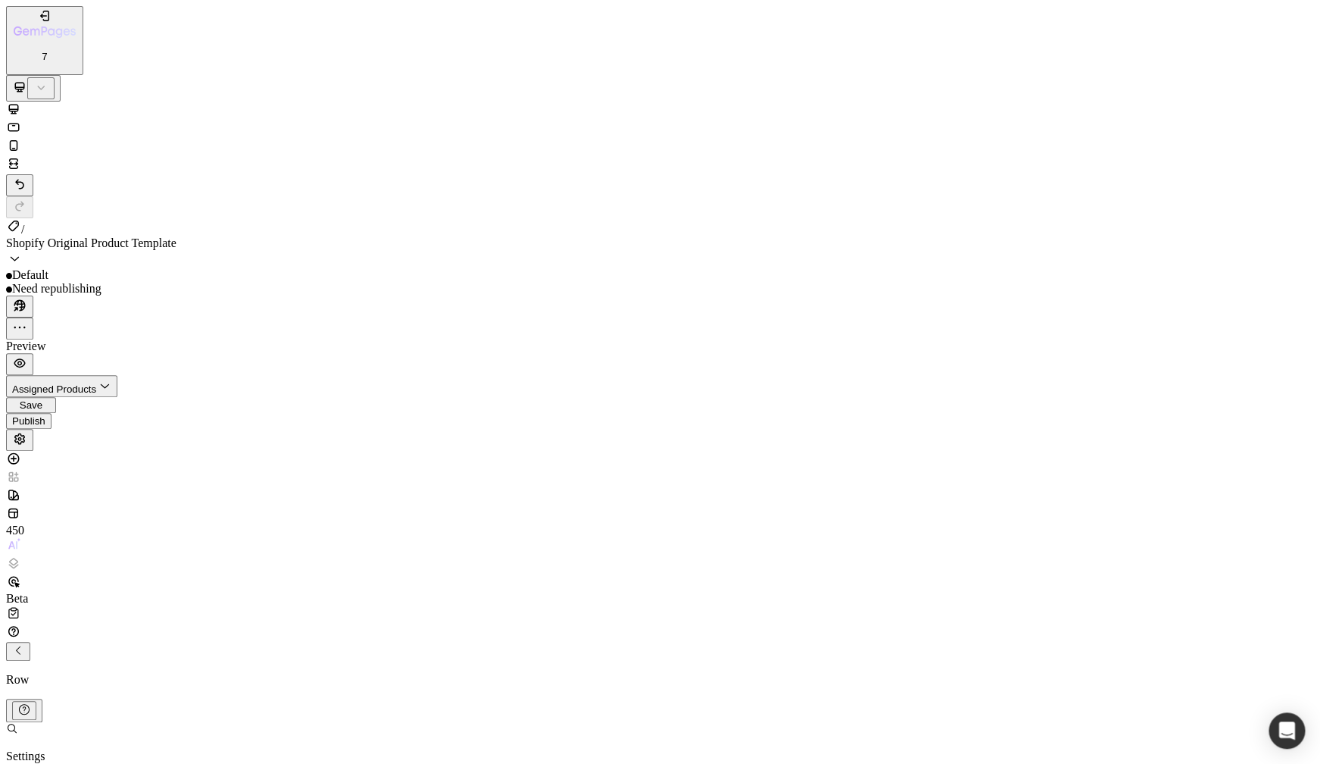
type input "50"
type input "54"
type input "57"
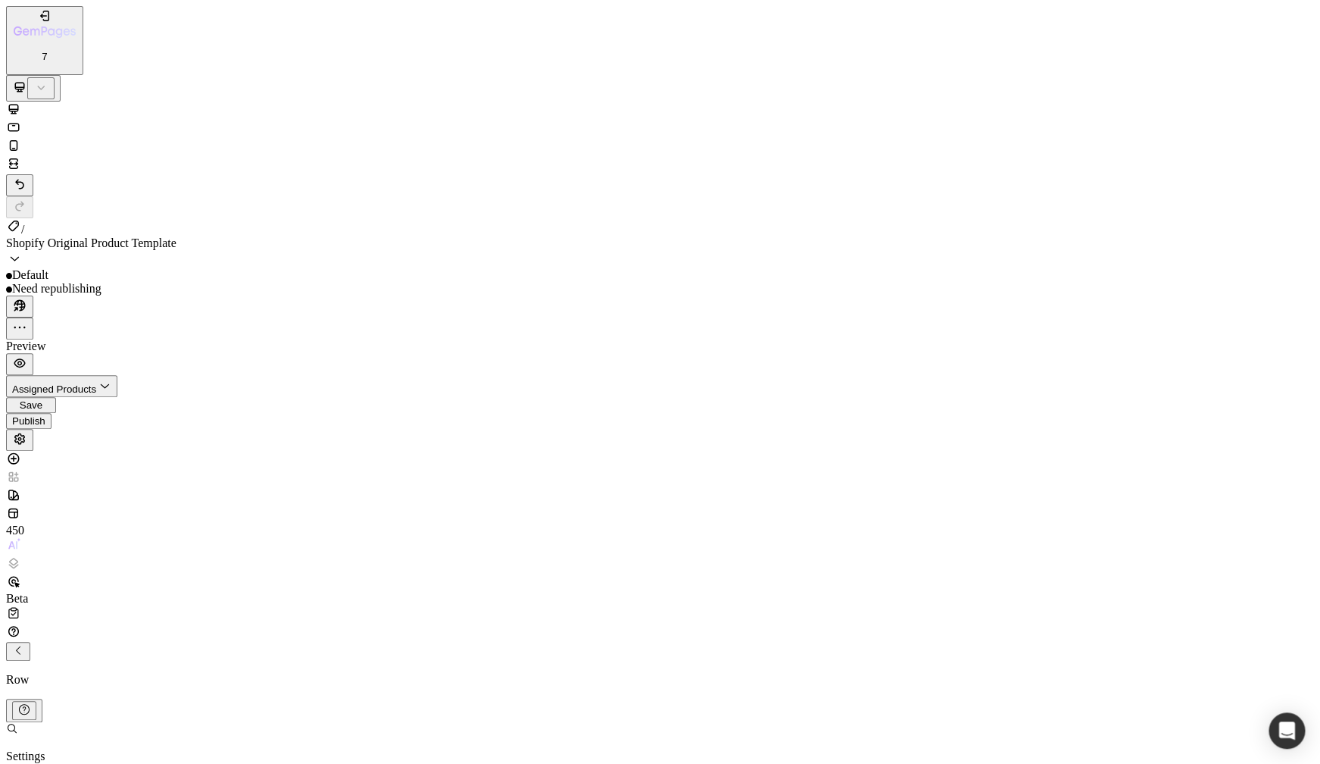
type input "61"
type input "63"
type input "66"
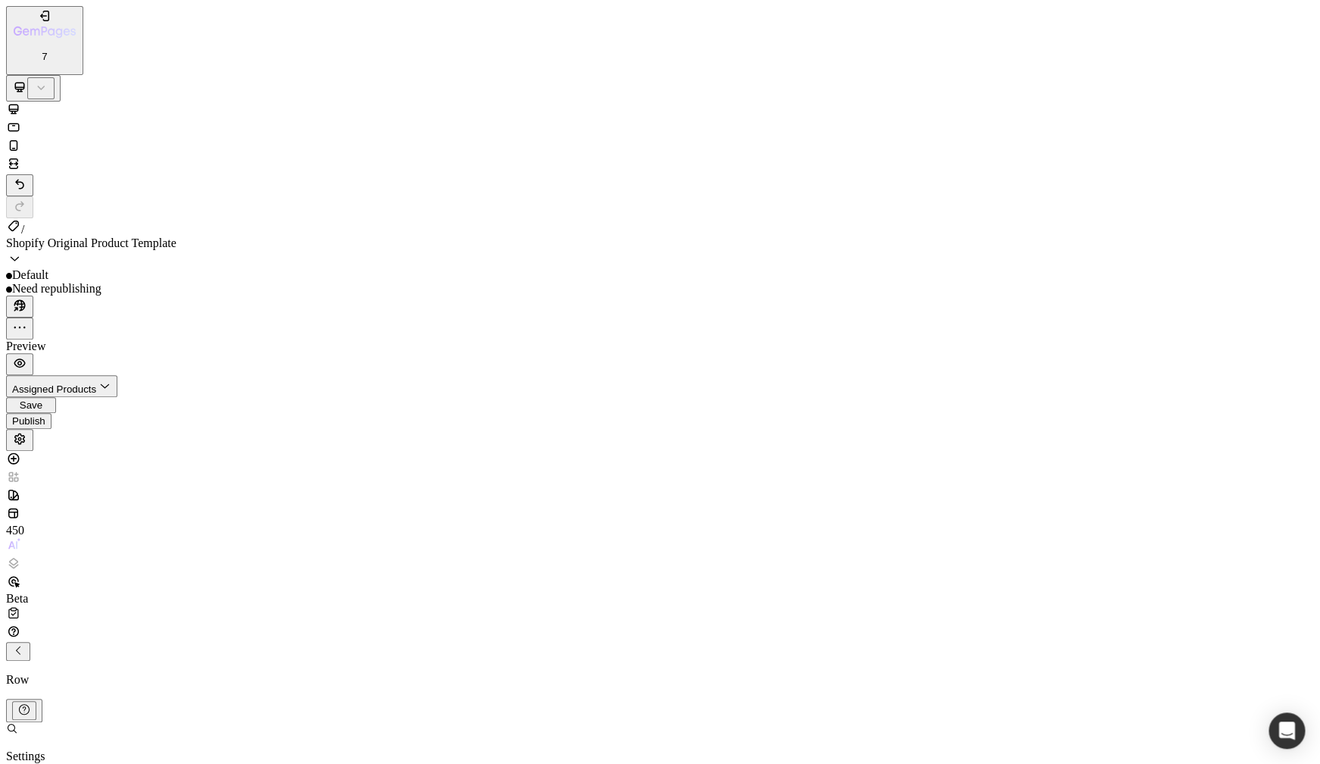
type input "66"
type input "58"
type input "46"
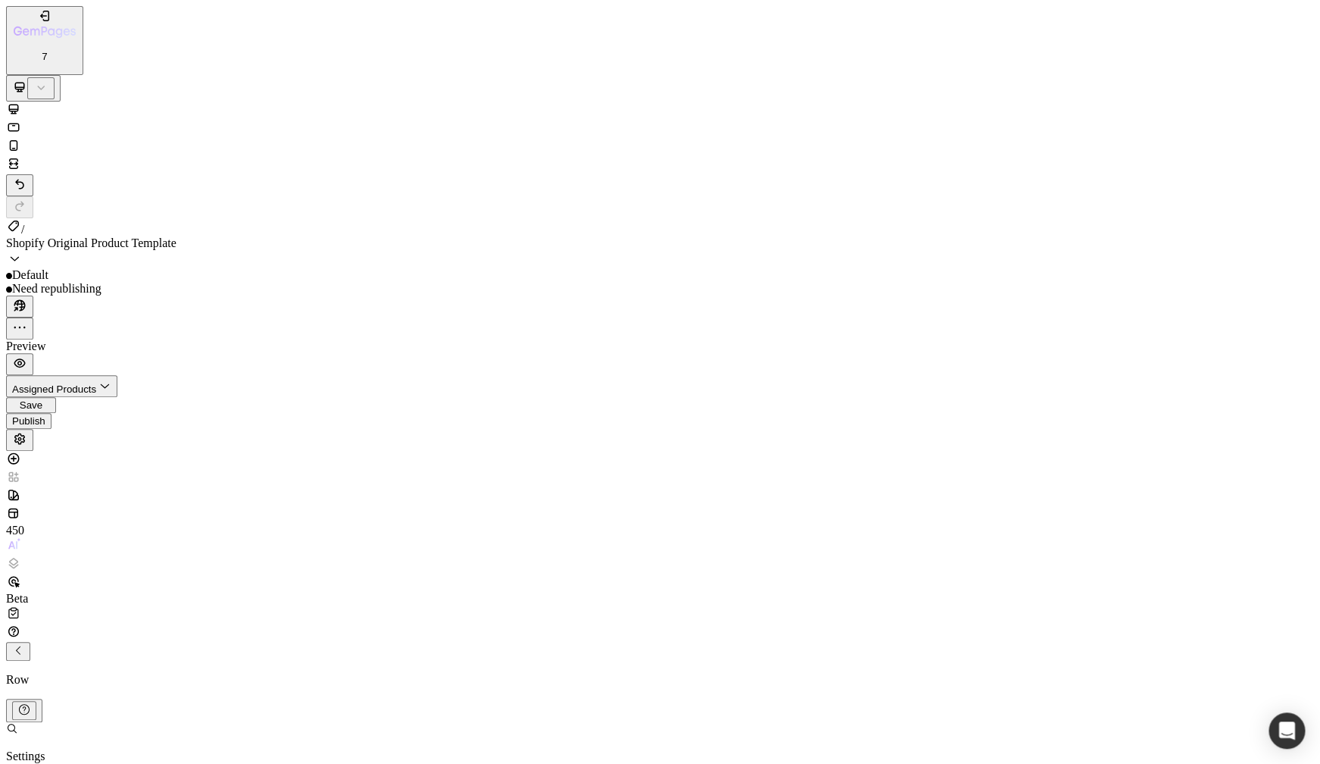
type input "6"
type input "0"
drag, startPoint x: 205, startPoint y: 514, endPoint x: 182, endPoint y: 515, distance: 22.7
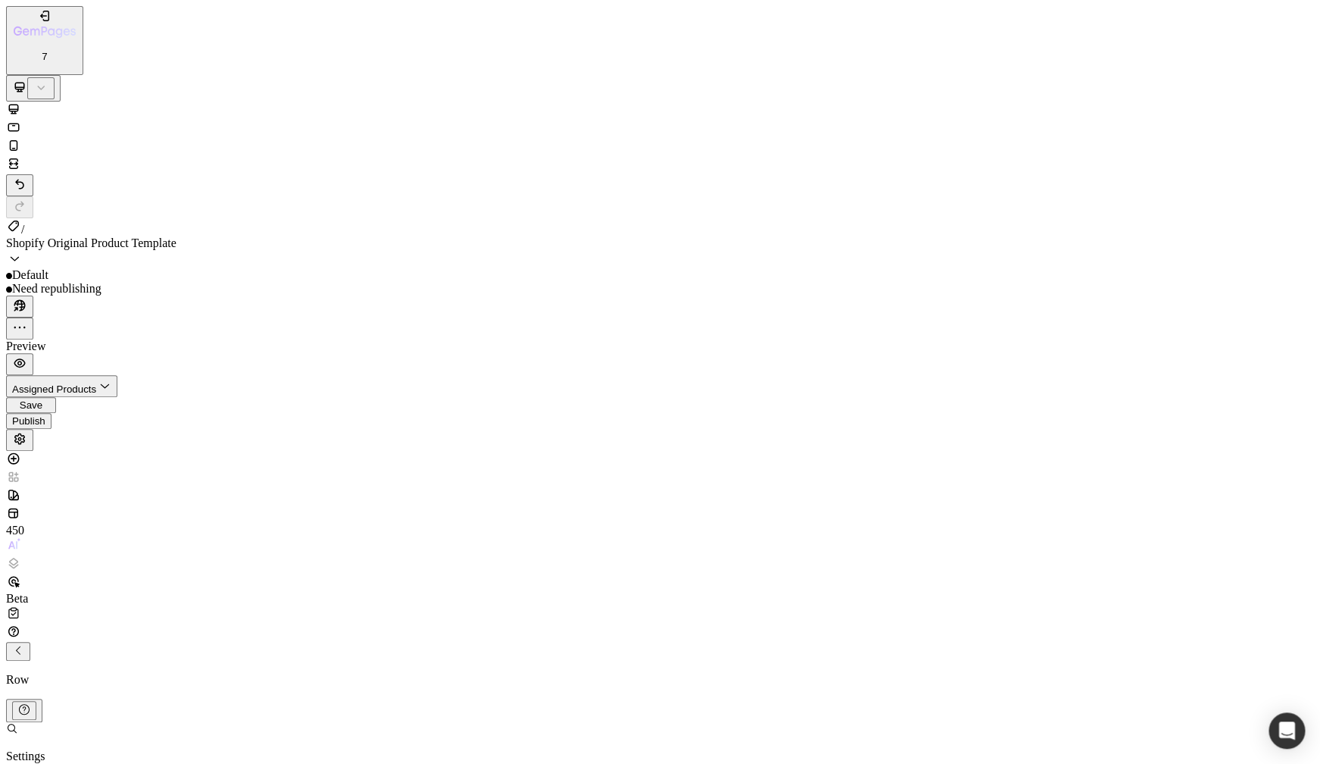
click at [27, 355] on icon "button" at bounding box center [19, 362] width 15 height 15
click at [27, 177] on icon "Undo/Redo" at bounding box center [19, 184] width 15 height 15
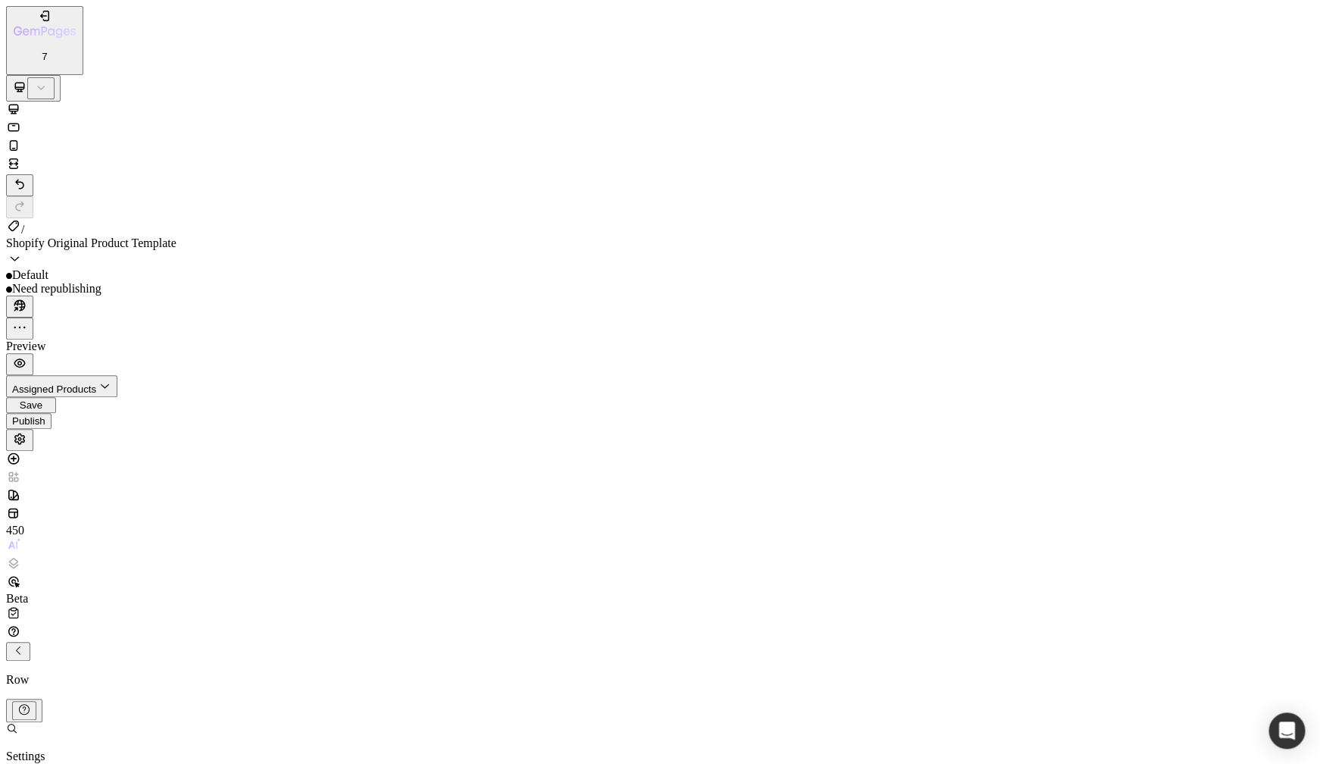
click at [206, 555] on p "M 12px" at bounding box center [209, 562] width 80 height 14
click at [198, 608] on p "L 16px" at bounding box center [209, 615] width 80 height 14
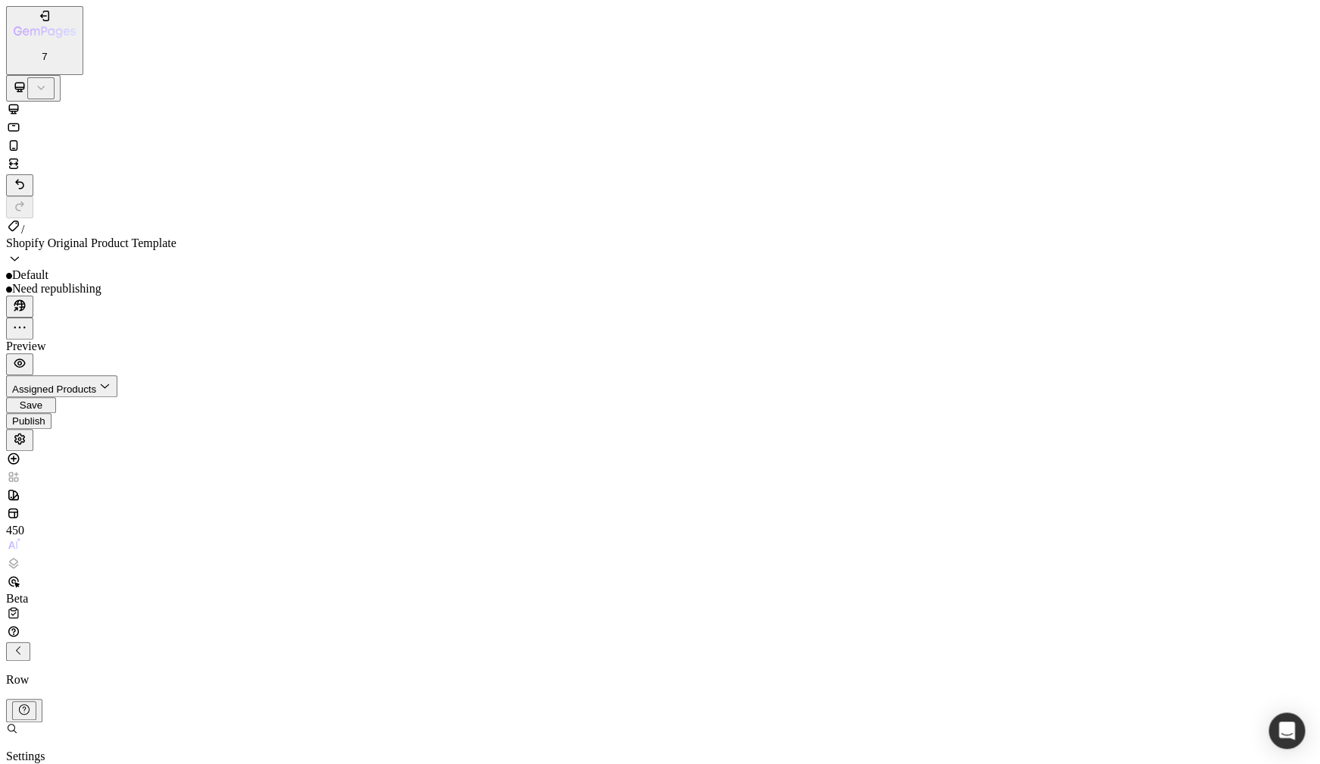
click at [191, 660] on span "2XL" at bounding box center [180, 666] width 22 height 13
type input "32"
click at [154, 633] on p "2XL 32px" at bounding box center [136, 640] width 80 height 14
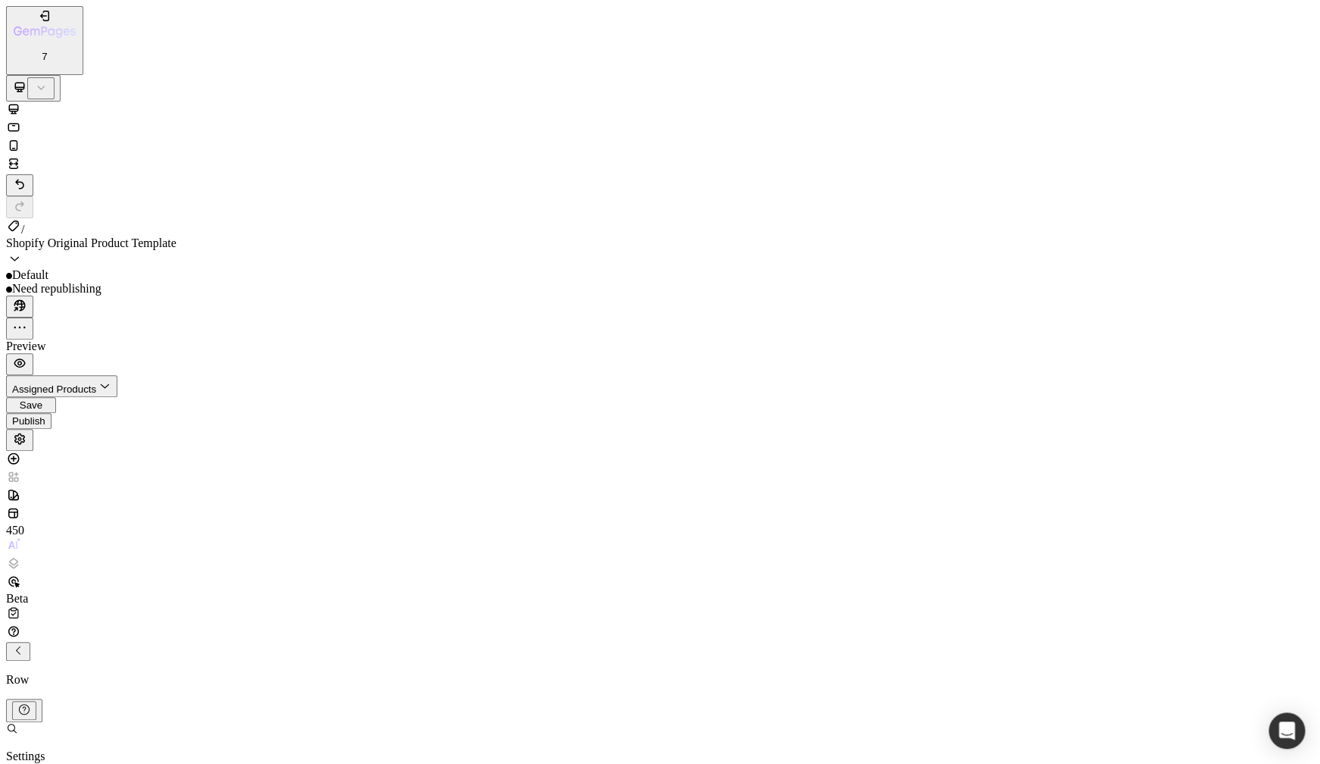
click at [157, 658] on div "3XL 48px" at bounding box center [136, 665] width 80 height 14
type input "48"
click at [201, 686] on div "3XL 48px" at bounding box center [209, 693] width 80 height 14
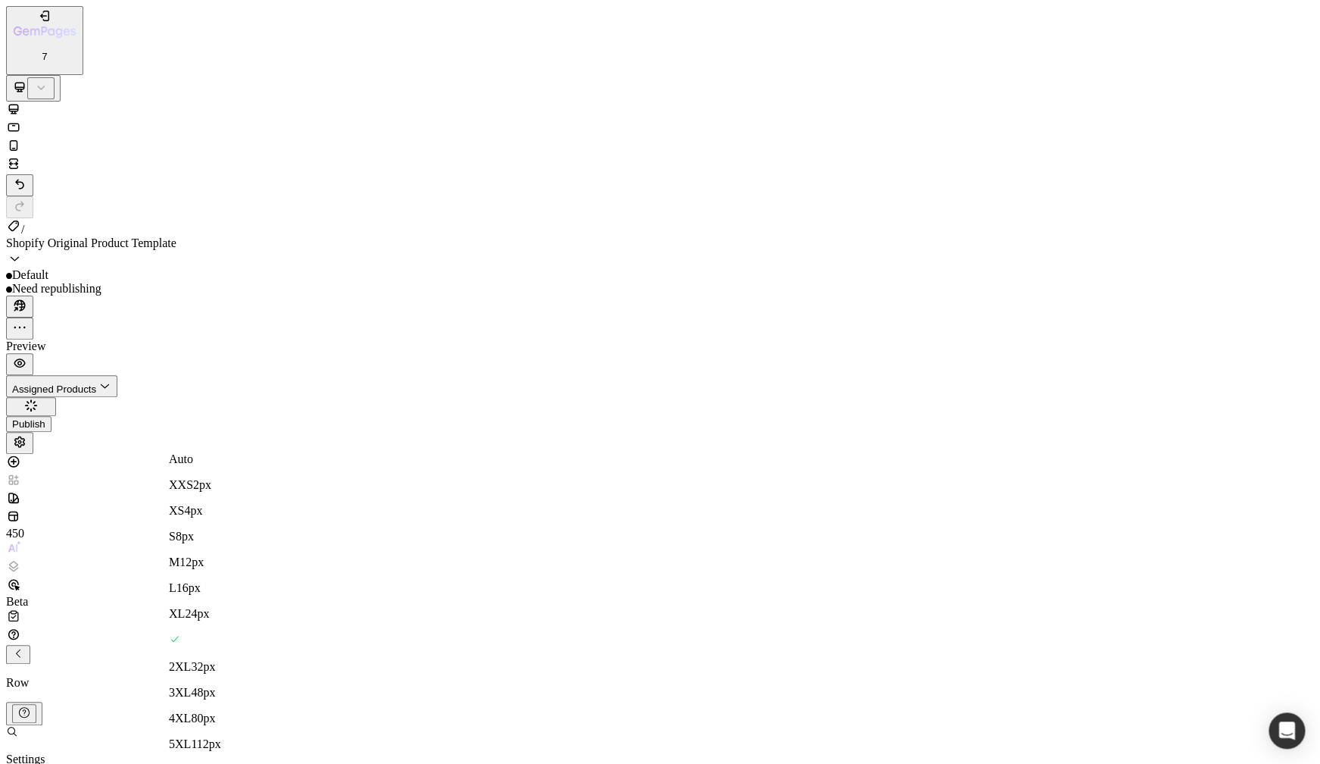
type input "48"
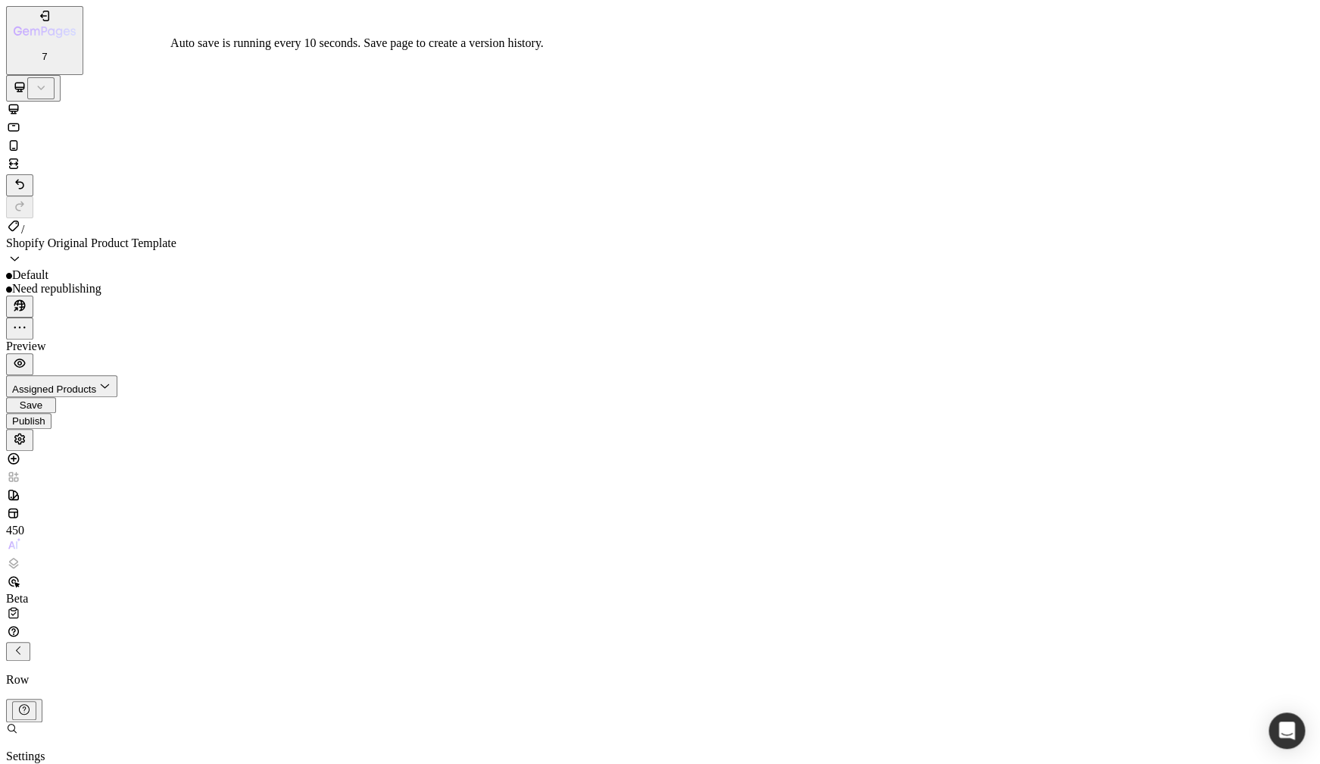
click at [56, 397] on button "Save" at bounding box center [31, 405] width 50 height 16
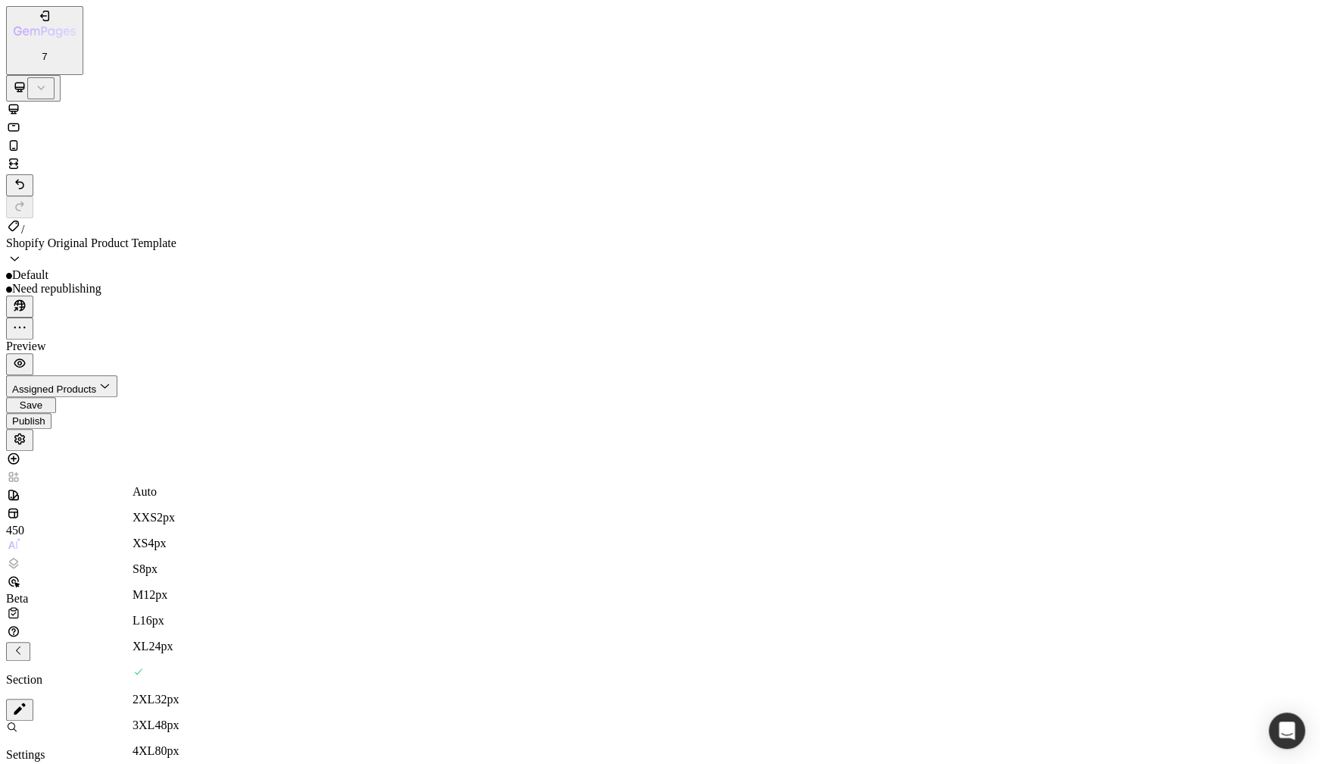
type input "0"
drag, startPoint x: 164, startPoint y: 388, endPoint x: 144, endPoint y: 388, distance: 20.5
type input "12"
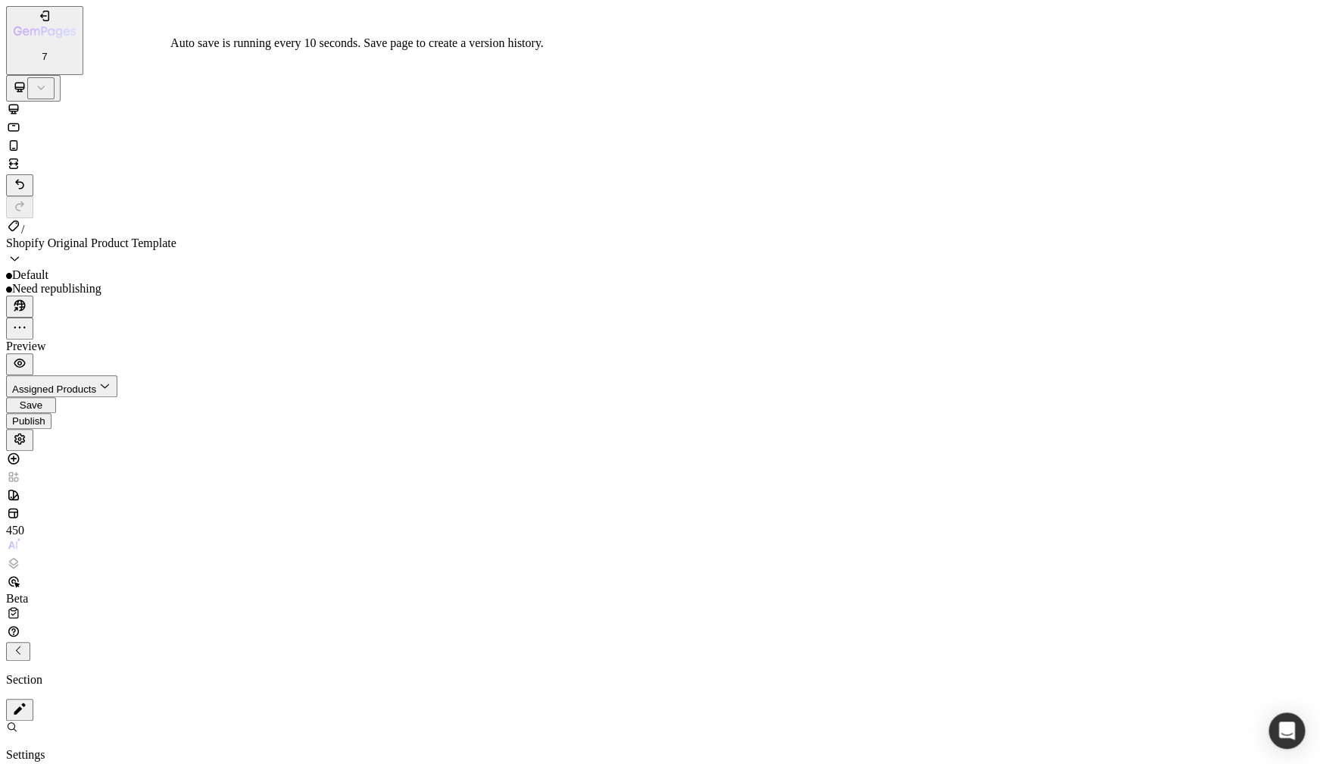
click at [42, 399] on span "Save" at bounding box center [31, 404] width 23 height 11
click at [33, 353] on button "button" at bounding box center [19, 364] width 27 height 22
click at [82, 749] on p "Settings" at bounding box center [44, 756] width 76 height 14
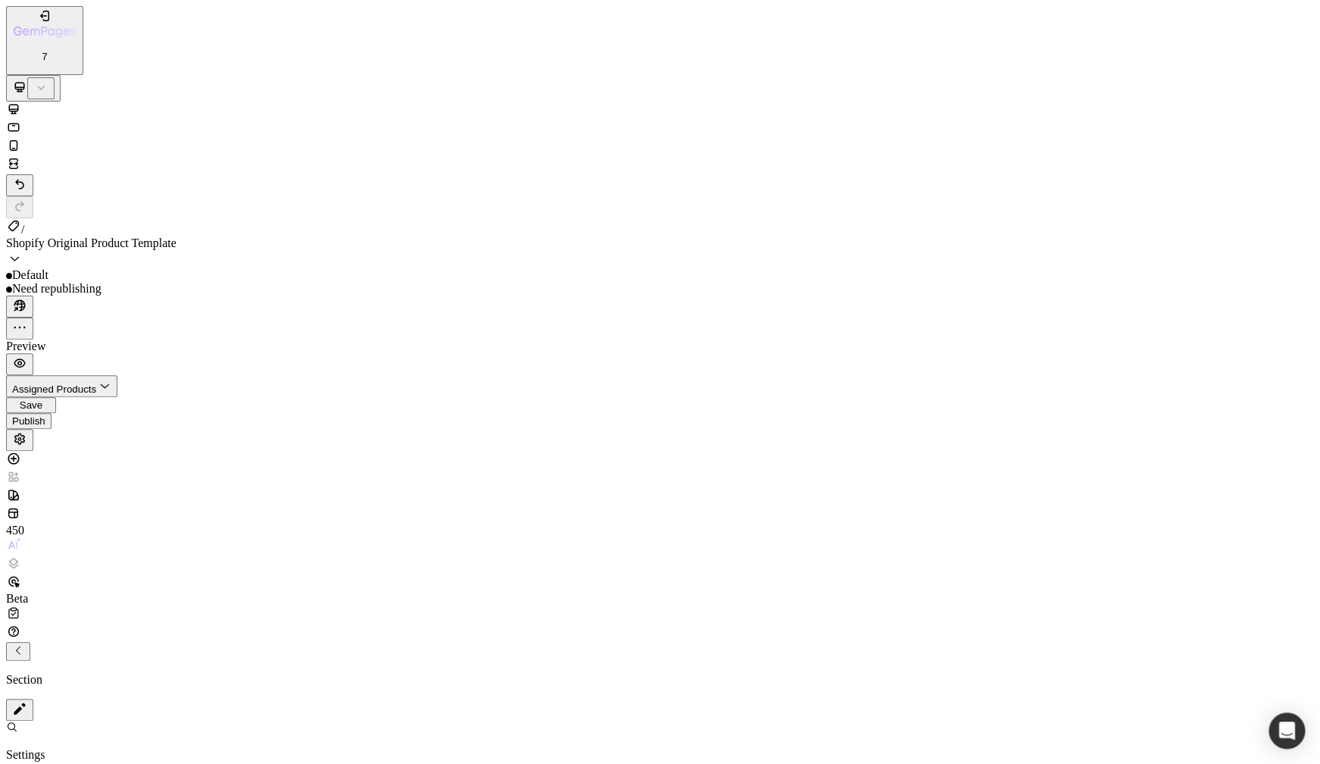
scroll to position [0, 0]
click at [82, 748] on p "Settings" at bounding box center [44, 755] width 76 height 14
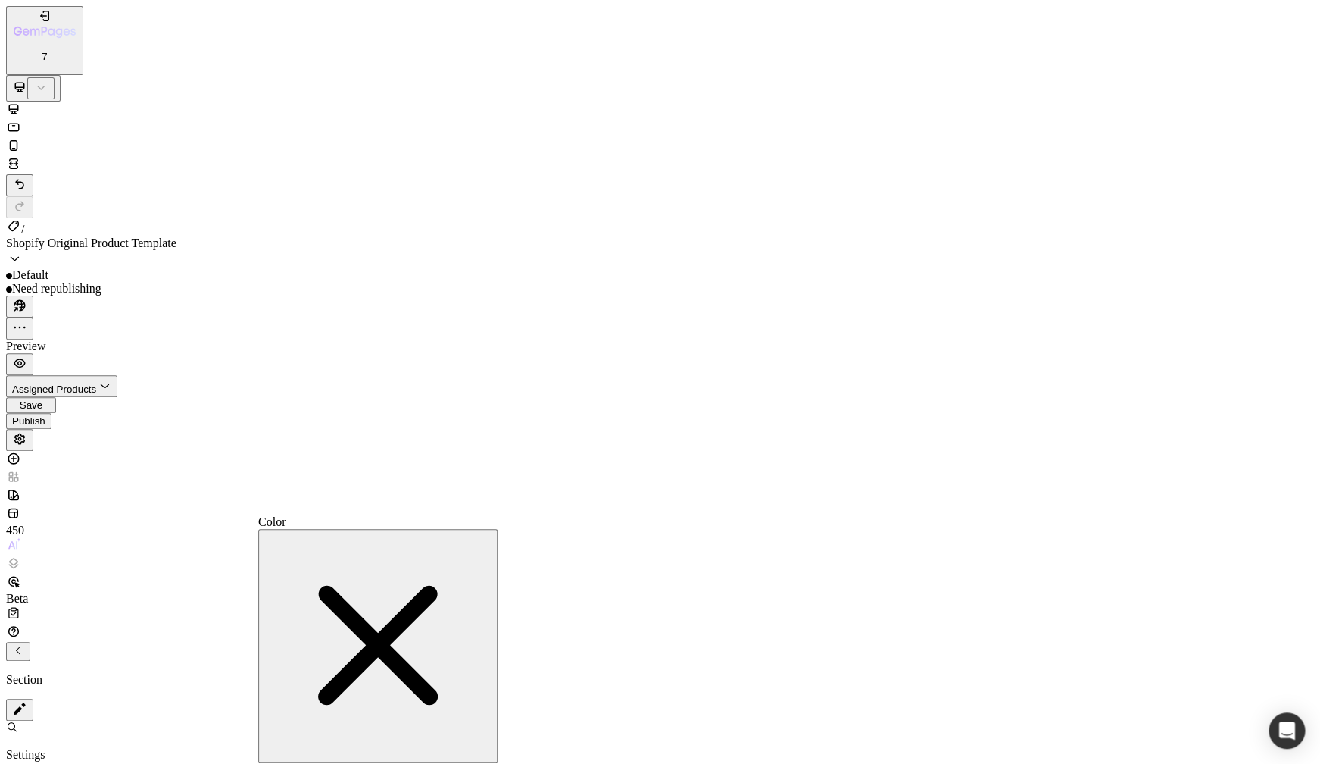
drag, startPoint x: 436, startPoint y: 623, endPoint x: 407, endPoint y: 623, distance: 29.6
drag, startPoint x: 435, startPoint y: 617, endPoint x: 423, endPoint y: 619, distance: 12.2
type input "50"
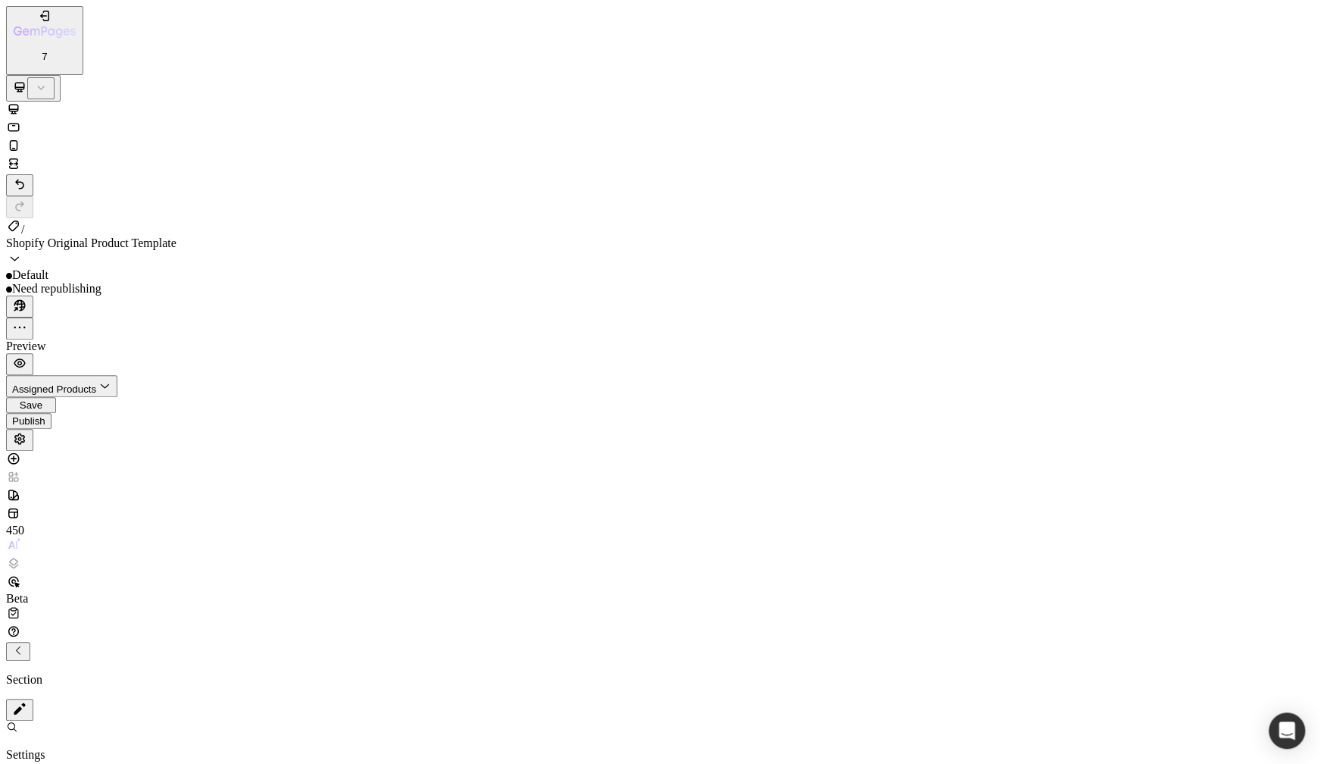
scroll to position [0, 0]
click at [82, 749] on p "Settings" at bounding box center [44, 756] width 76 height 14
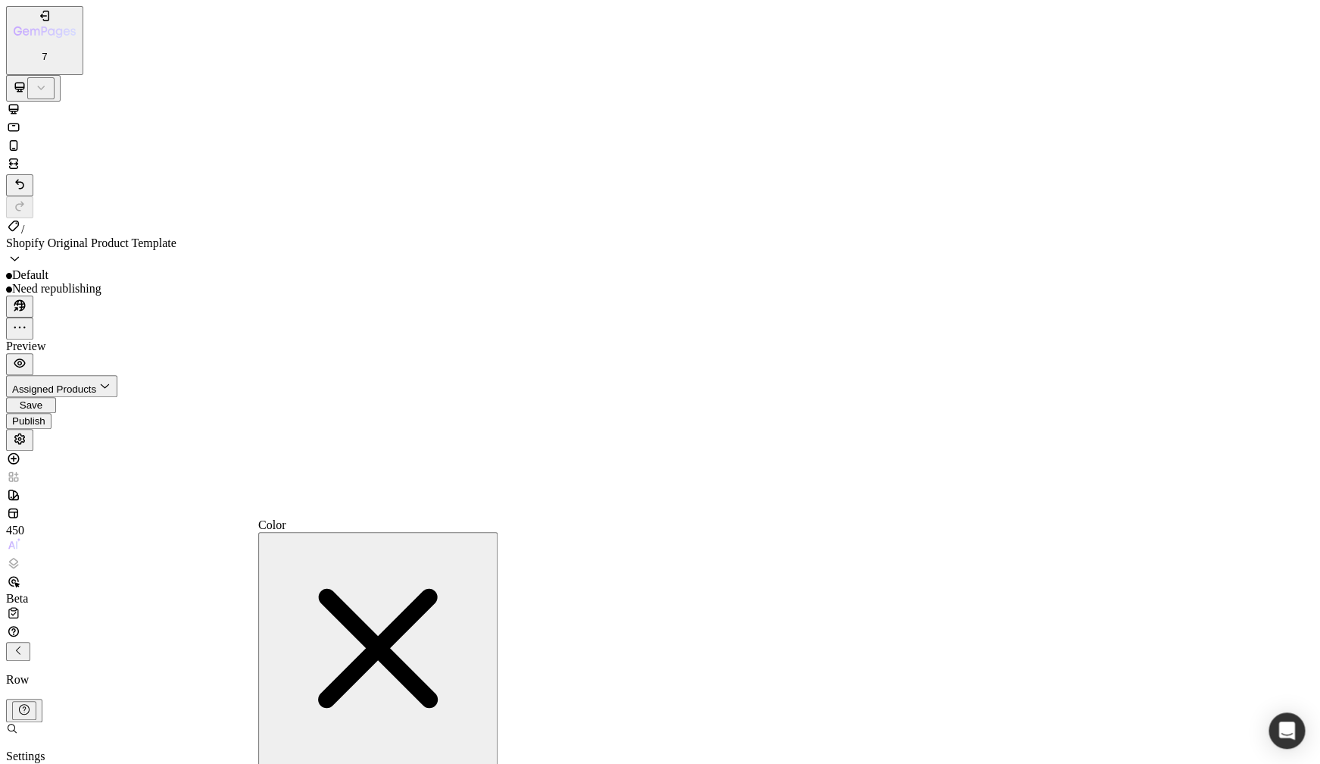
drag, startPoint x: 436, startPoint y: 623, endPoint x: 417, endPoint y: 623, distance: 18.9
drag, startPoint x: 426, startPoint y: 621, endPoint x: 436, endPoint y: 621, distance: 9.1
type input "15"
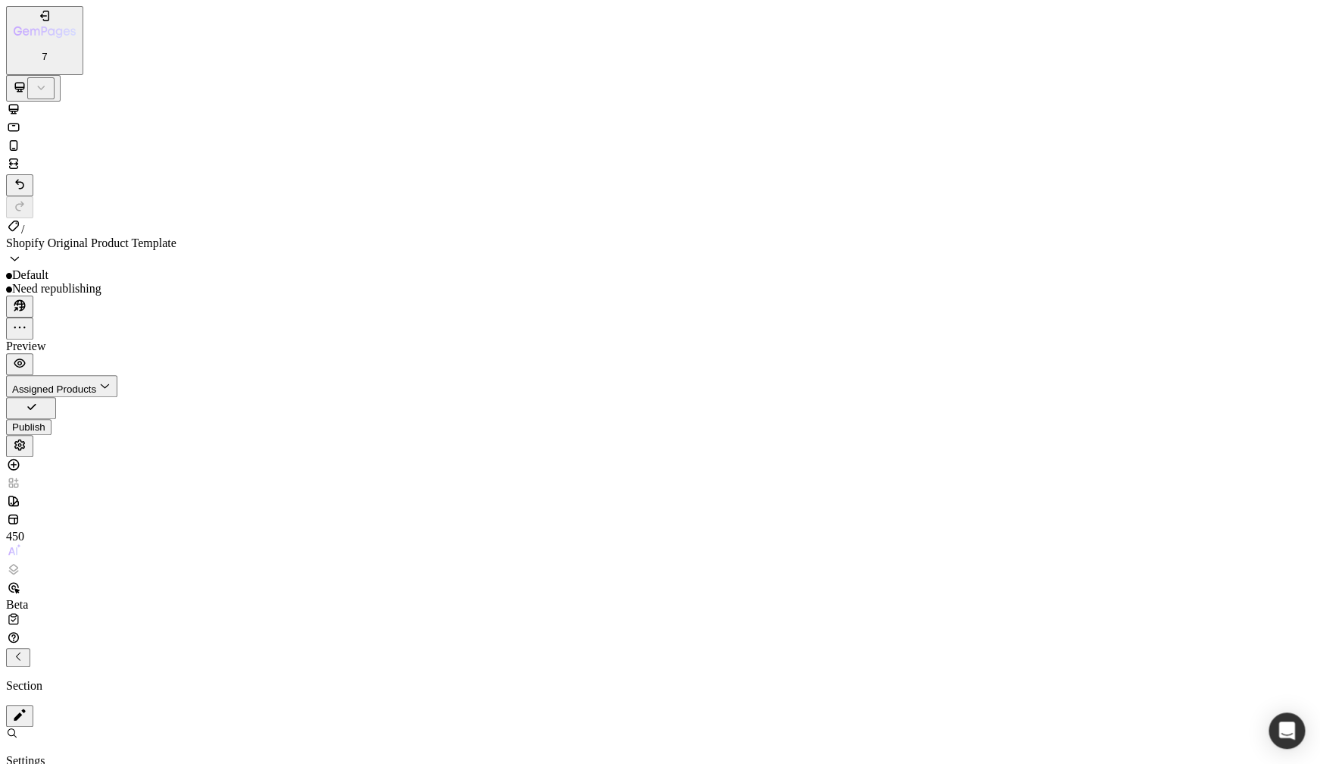
scroll to position [73, 0]
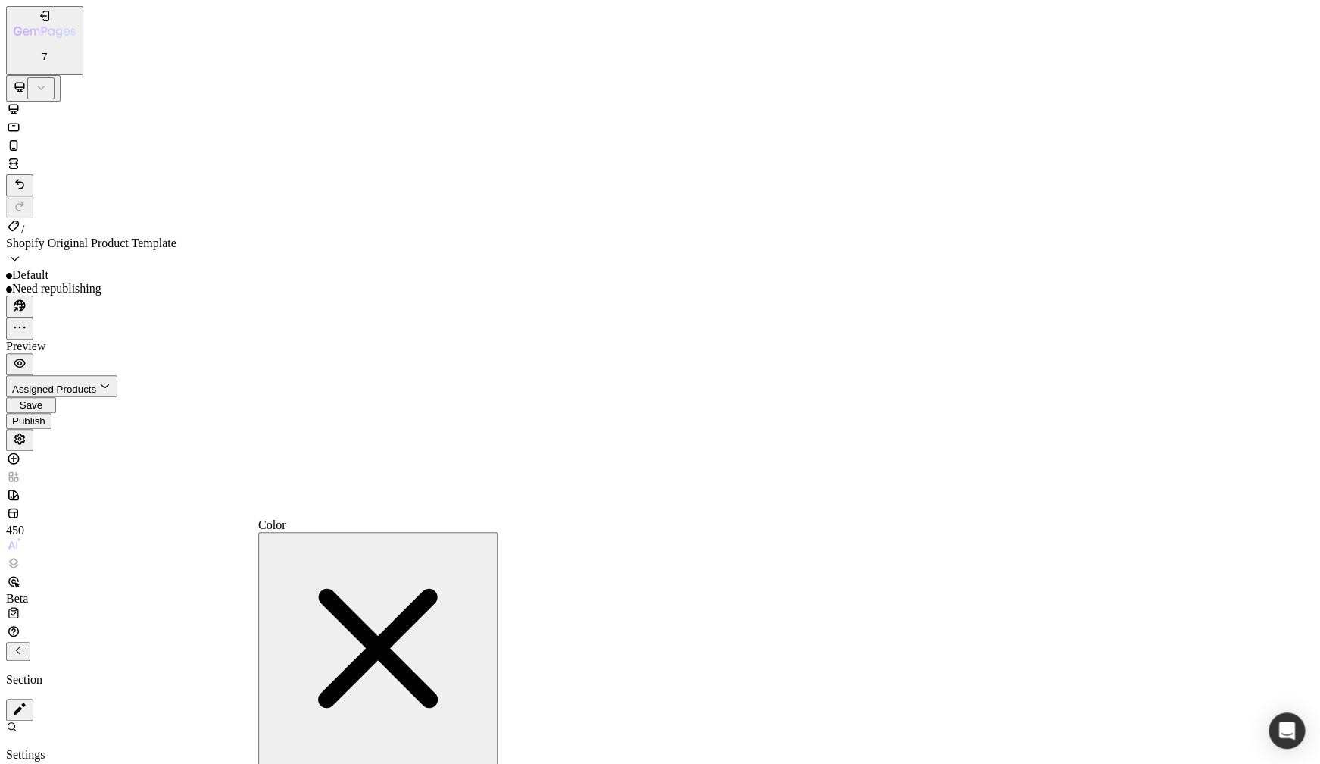
type input "100"
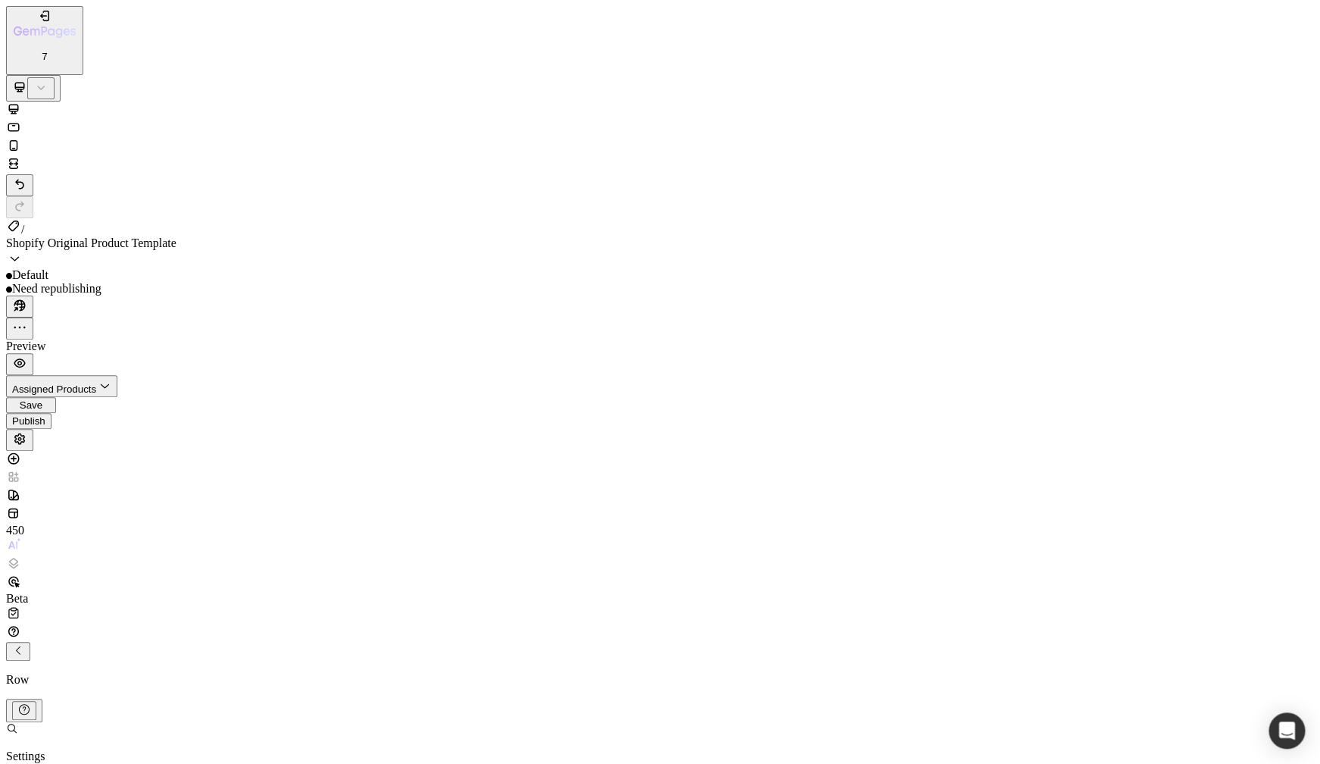
scroll to position [145, 0]
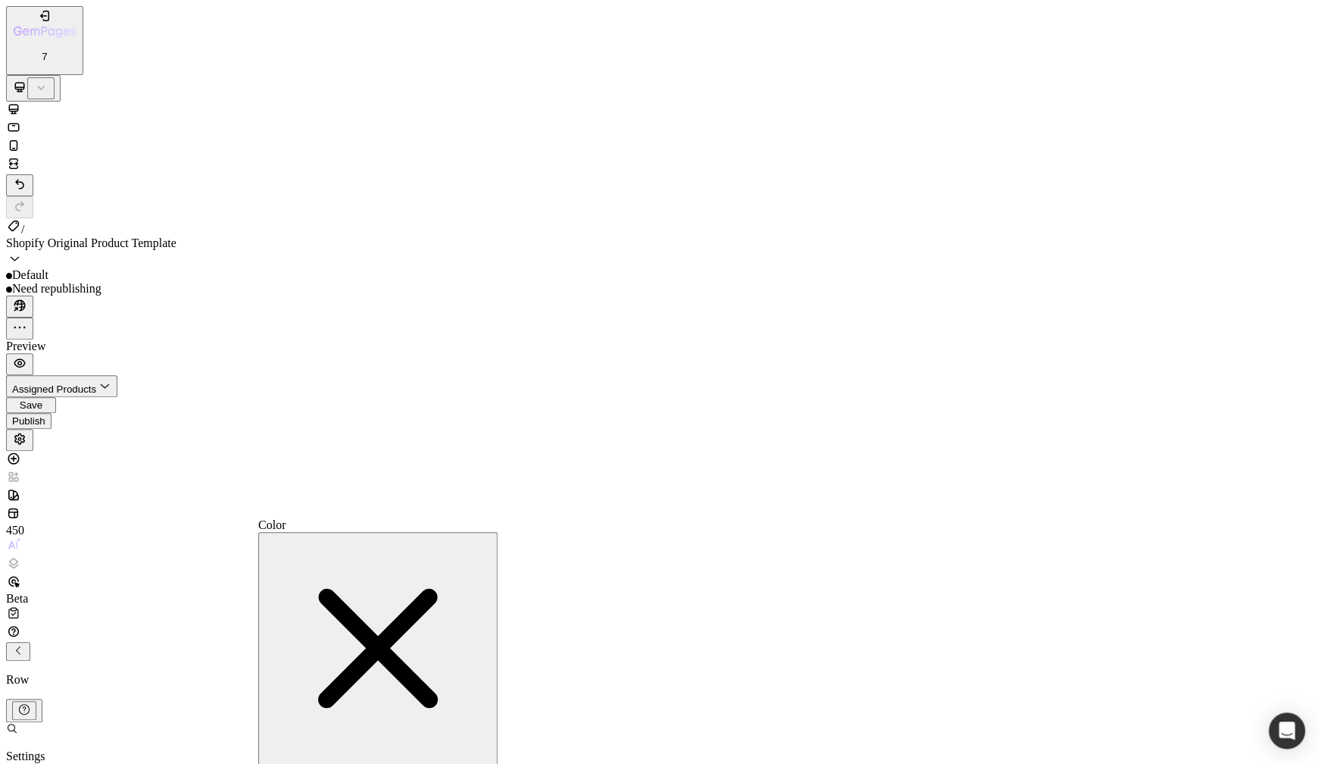
type input "FFFFFF"
type input "50"
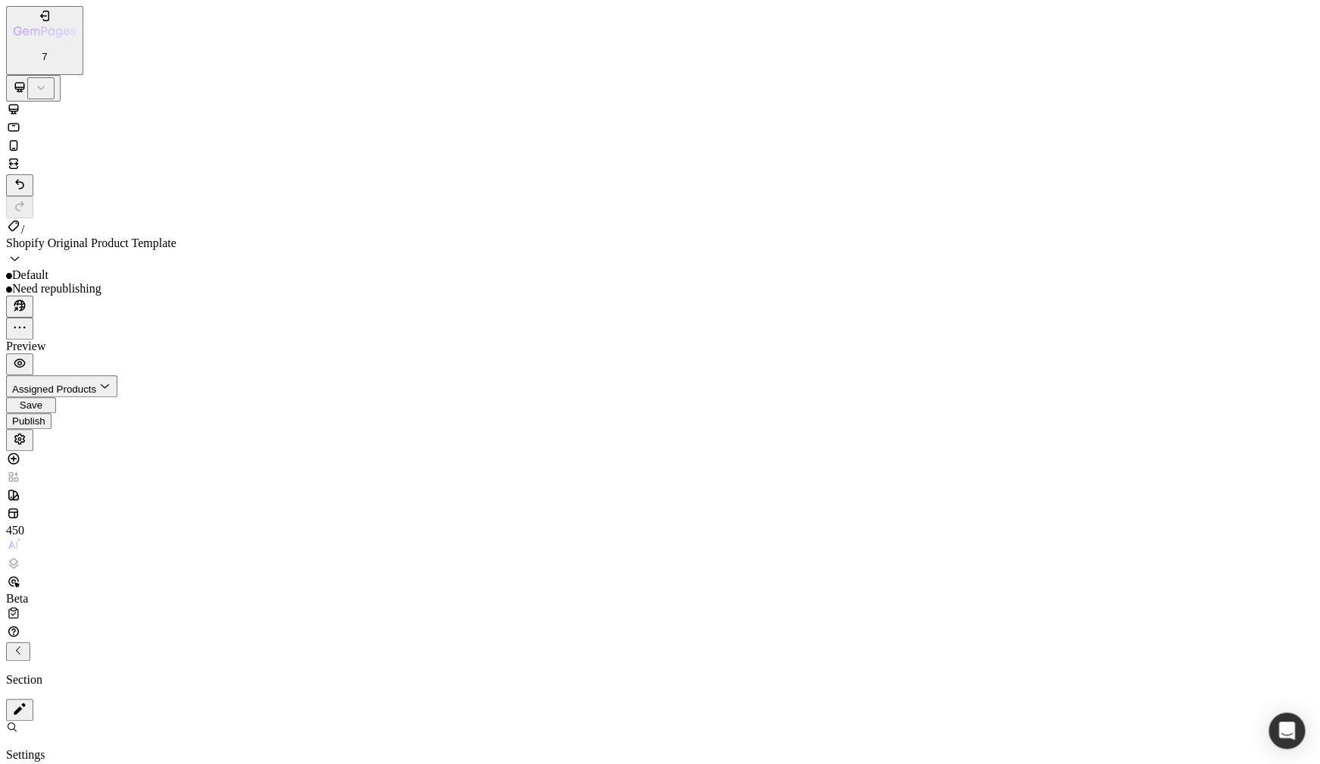
scroll to position [0, 0]
click at [33, 174] on button "Undo/Redo" at bounding box center [19, 185] width 27 height 22
type input "100%"
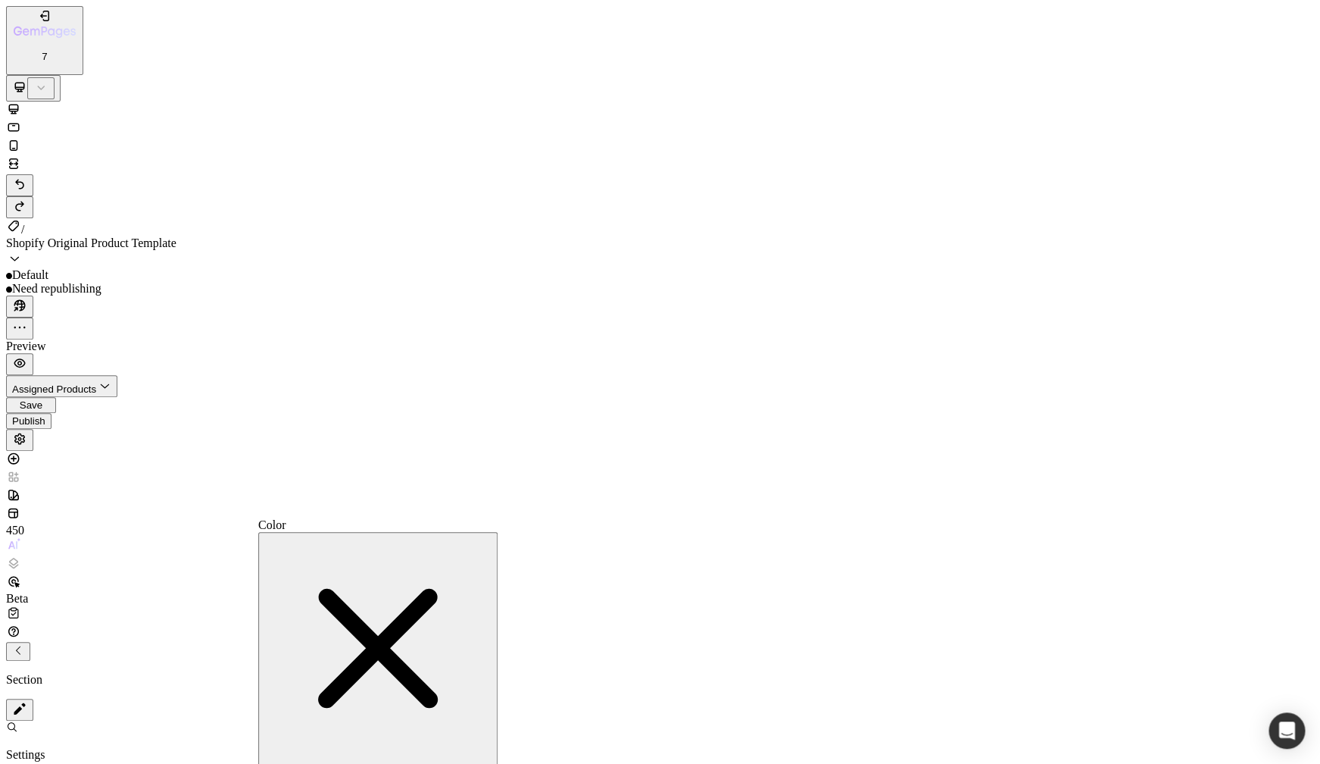
type input "50"
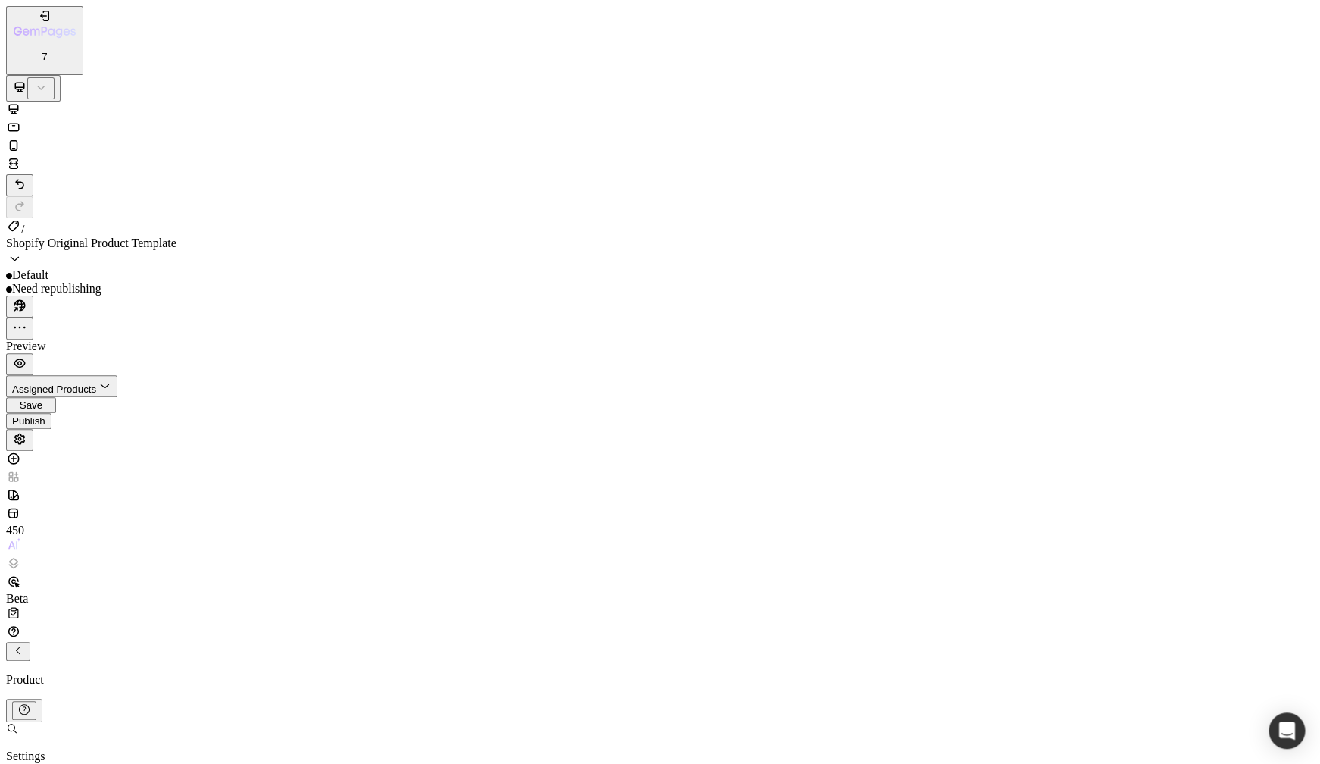
scroll to position [0, 0]
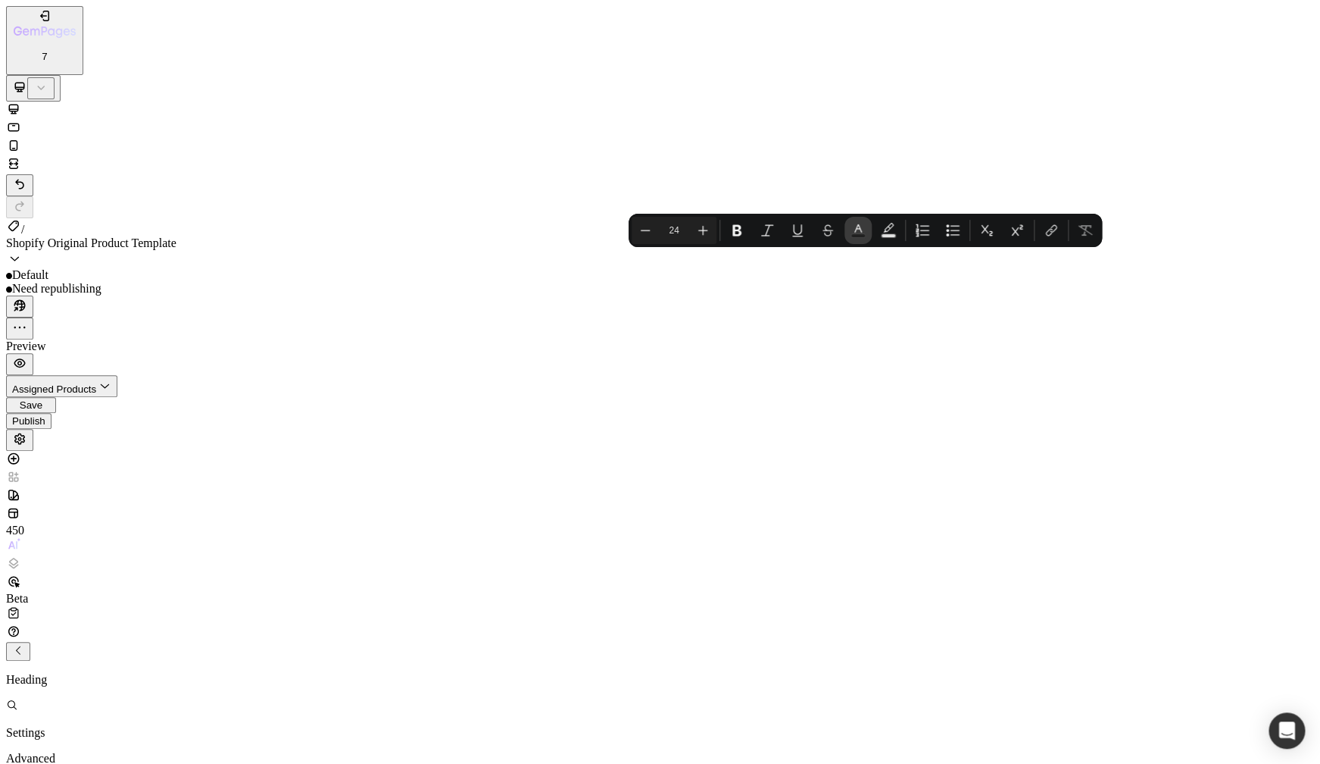
click at [861, 227] on icon "Editor contextual toolbar" at bounding box center [858, 230] width 15 height 15
click at [82, 726] on p "Settings" at bounding box center [44, 733] width 76 height 14
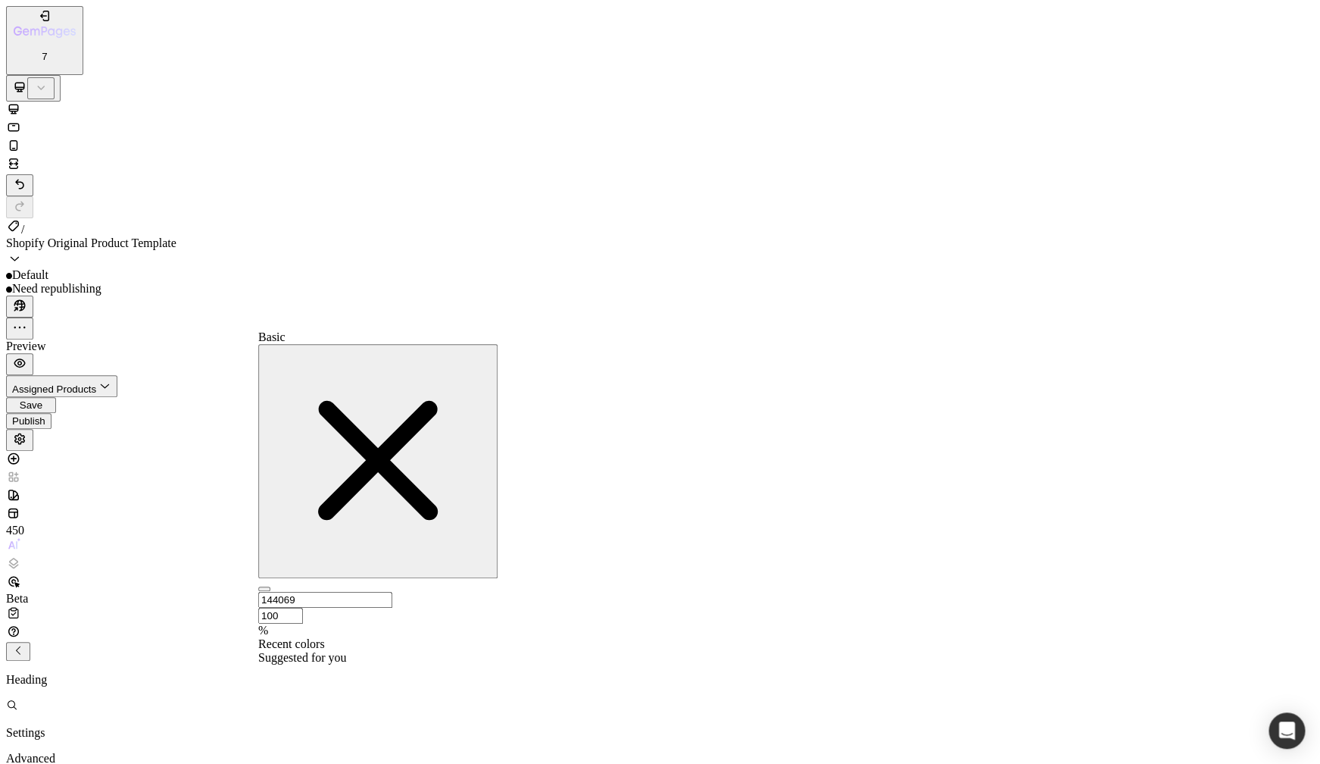
click at [411, 664] on div at bounding box center [377, 664] width 239 height 0
click at [333, 651] on div at bounding box center [377, 651] width 239 height 0
click at [358, 664] on div at bounding box center [377, 664] width 239 height 0
click at [332, 651] on div at bounding box center [377, 651] width 239 height 0
click at [330, 664] on div at bounding box center [377, 664] width 239 height 0
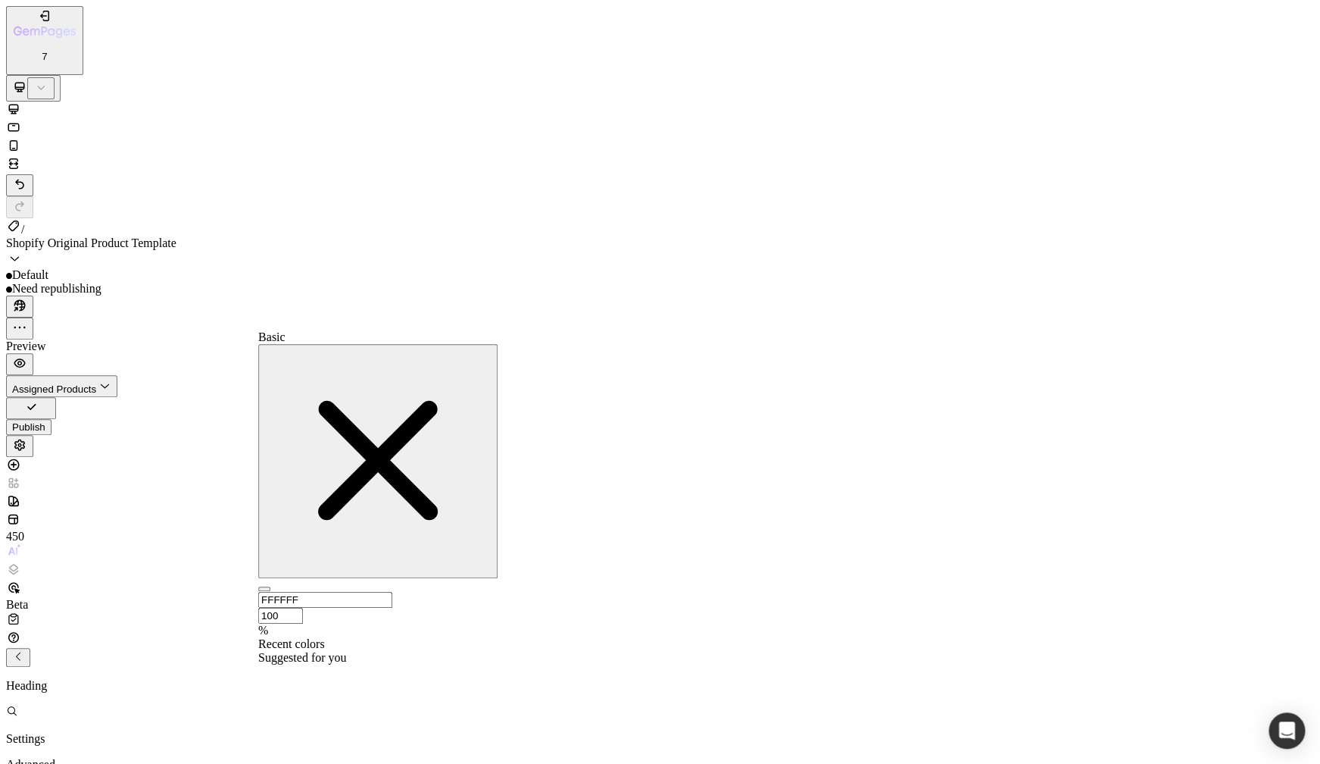
click at [339, 651] on div at bounding box center [377, 651] width 239 height 0
type input "144069"
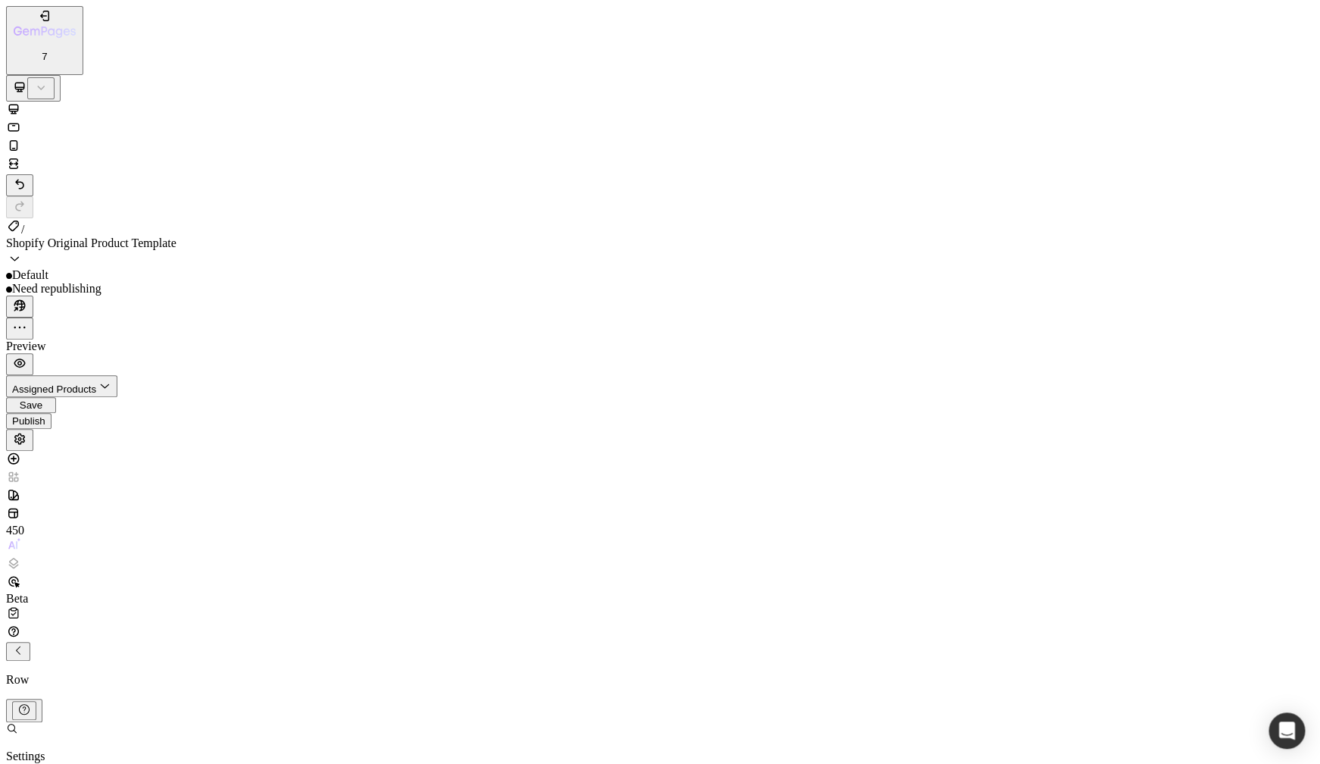
type input "20"
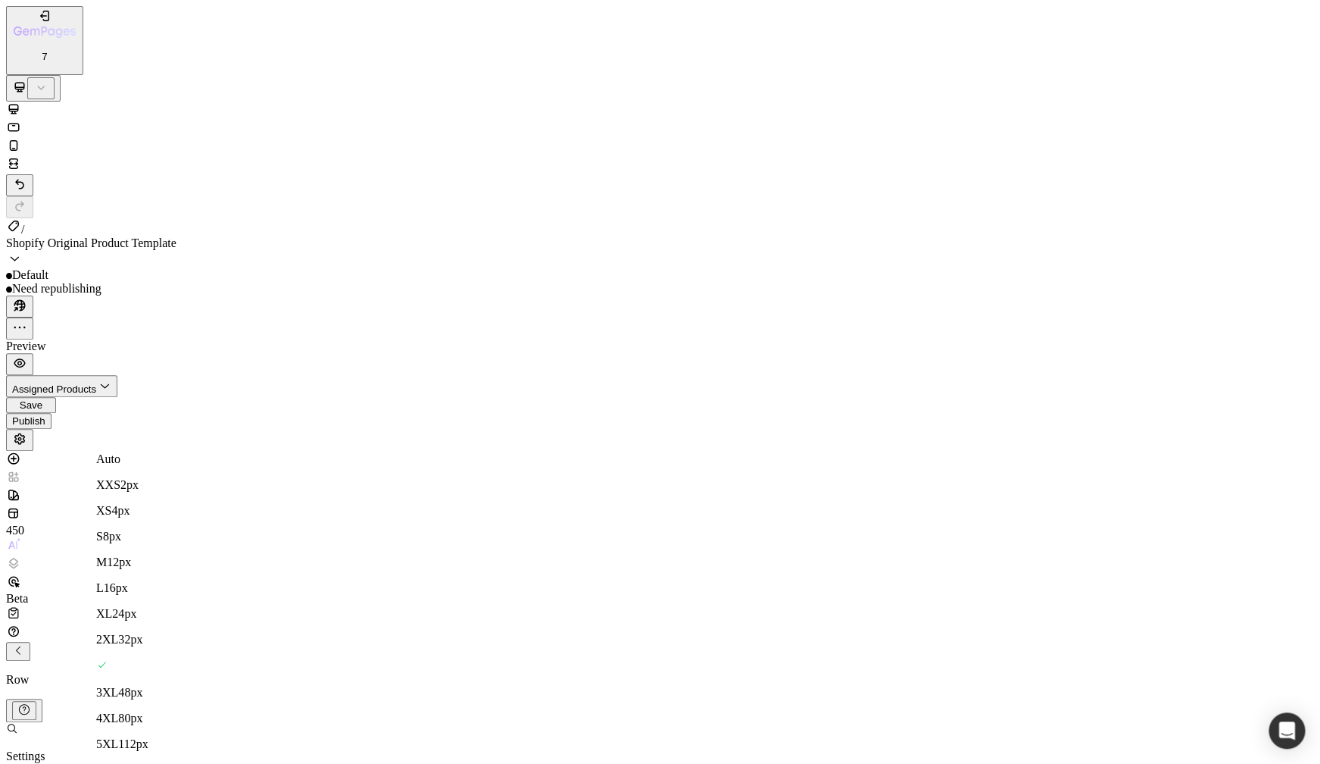
type input "55"
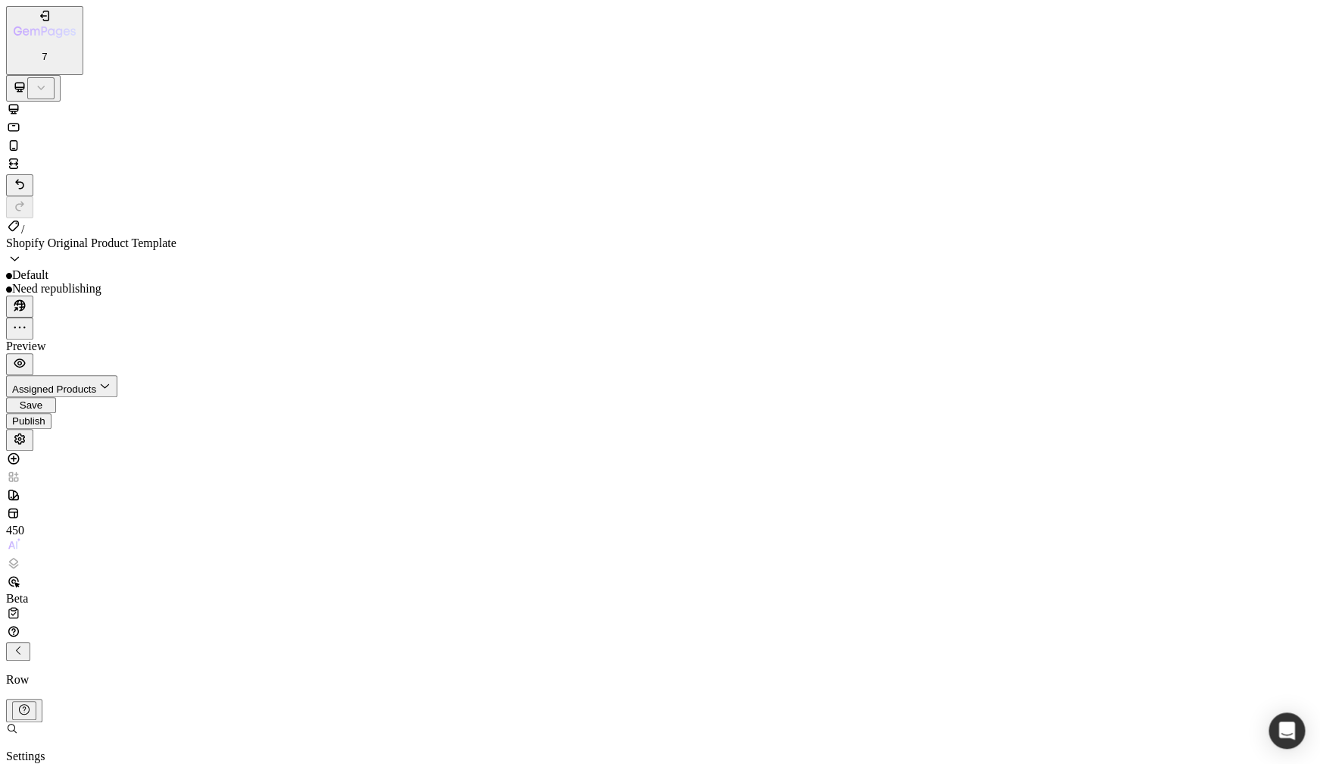
type input "0"
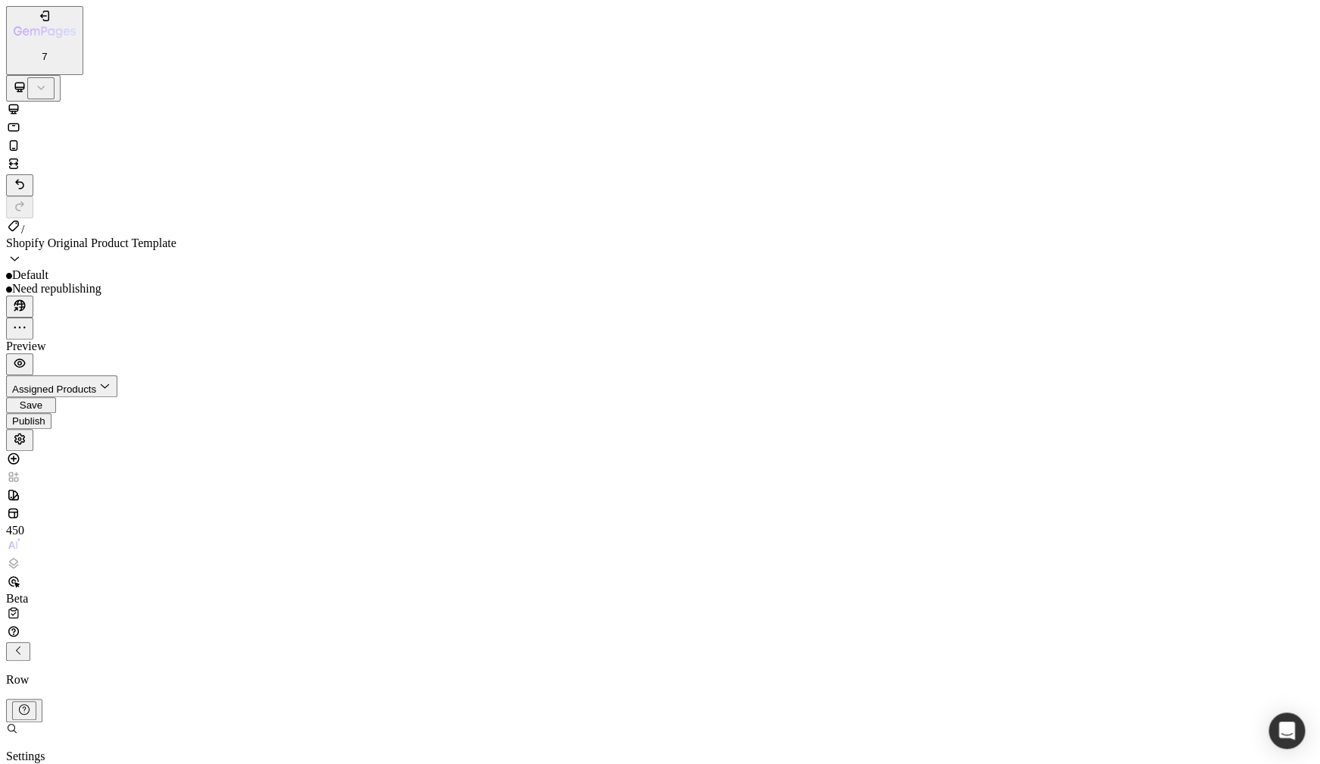
click at [172, 633] on div "2XL 32px" at bounding box center [136, 640] width 80 height 14
type input "10"
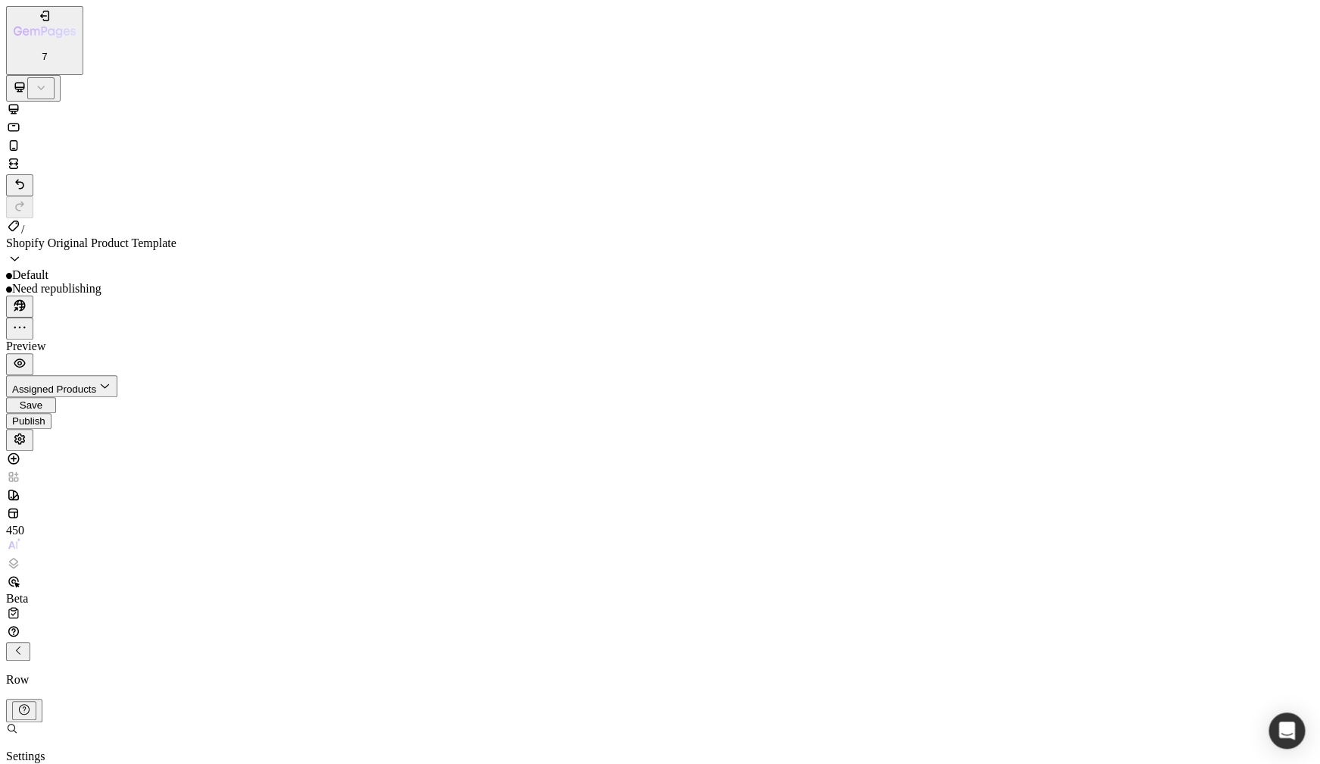
type input "0"
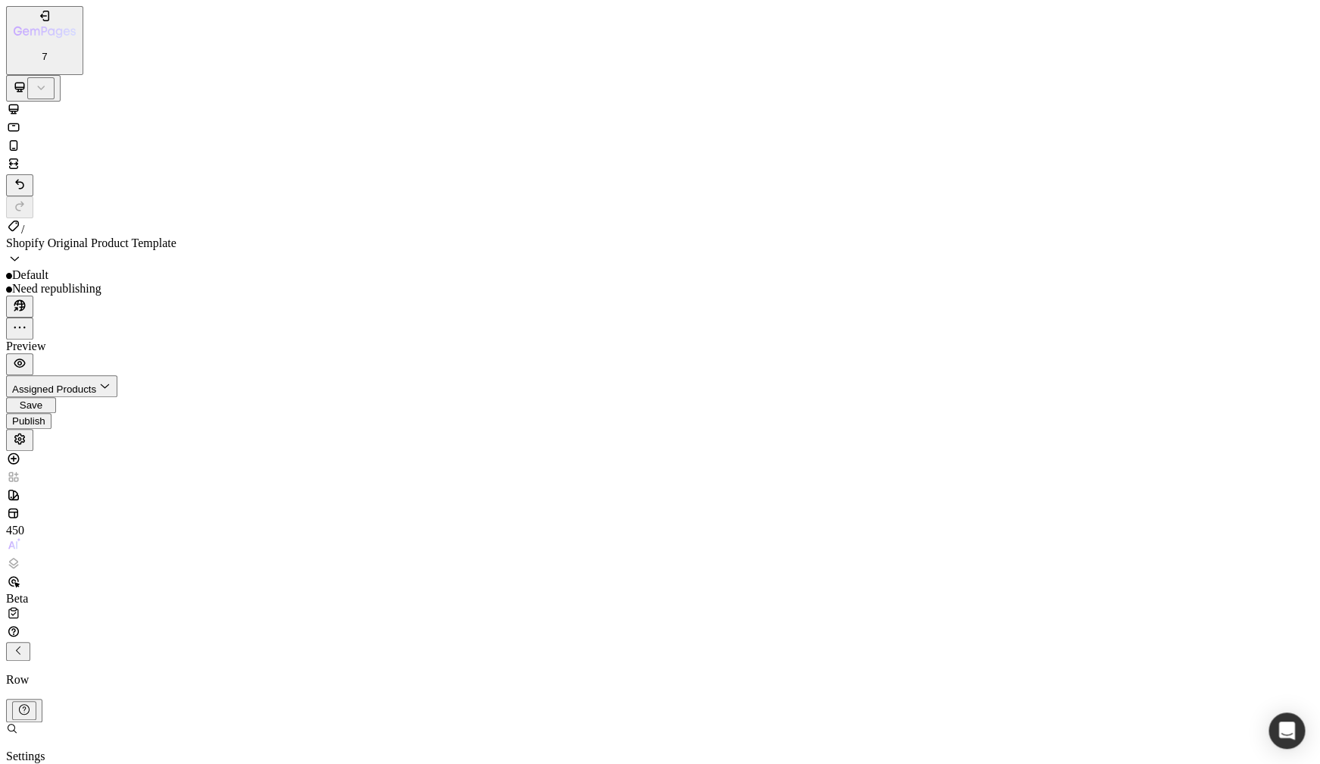
type input "0"
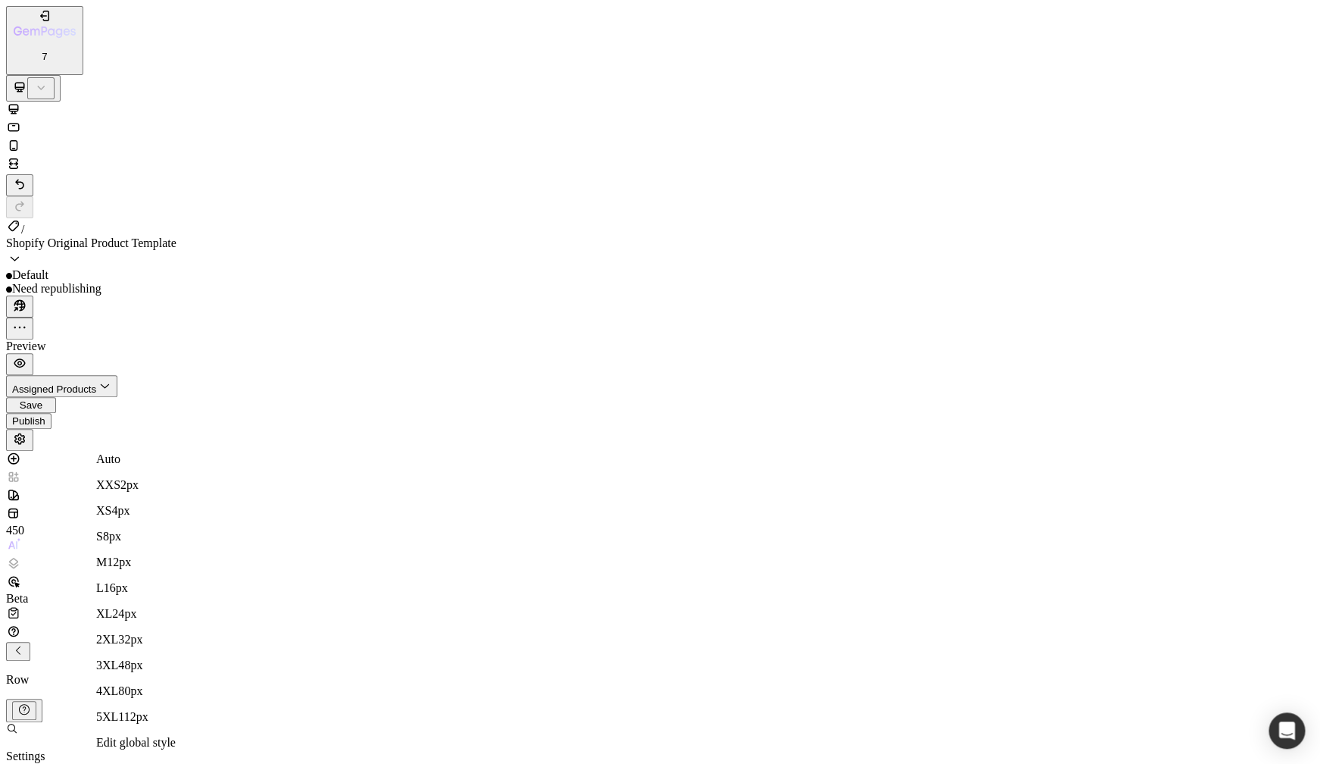
type input "0"
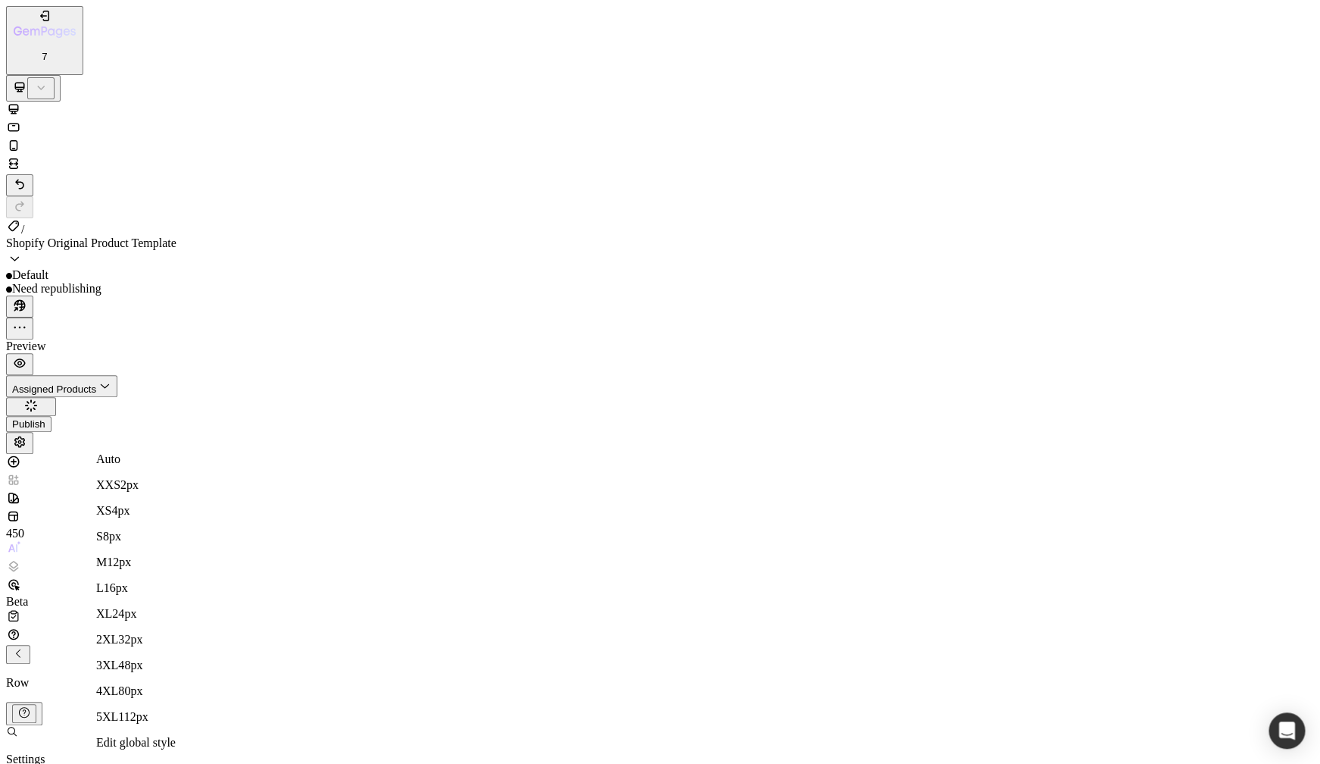
type input "0"
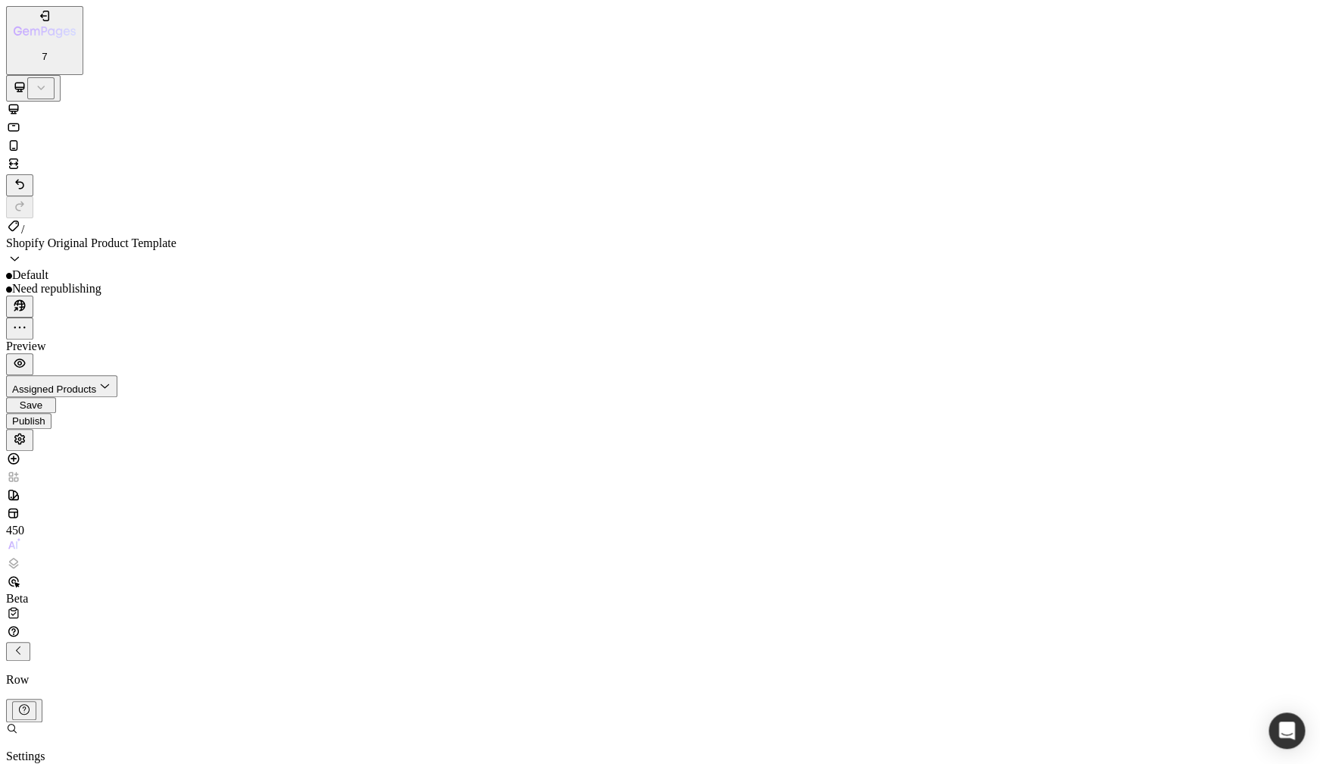
type input "0"
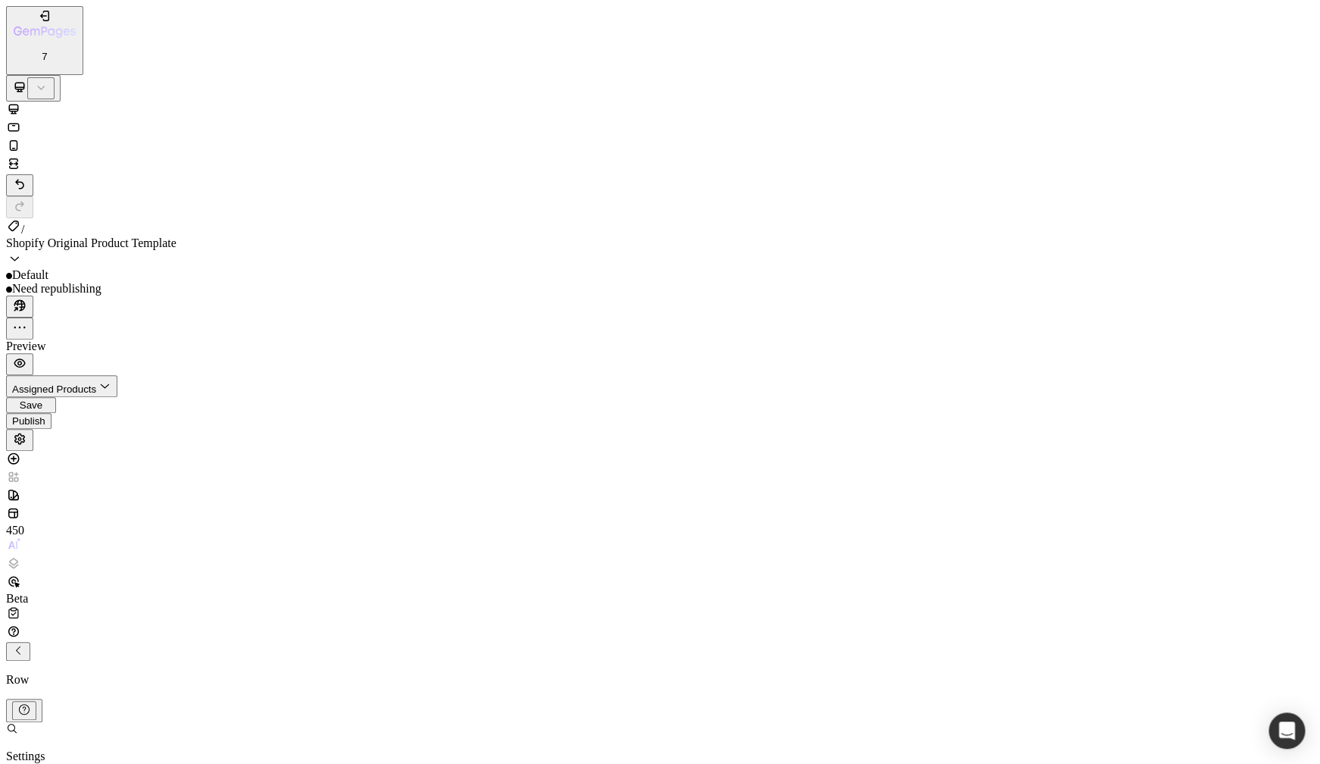
drag, startPoint x: 192, startPoint y: 423, endPoint x: 181, endPoint y: 420, distance: 11.6
type input "1"
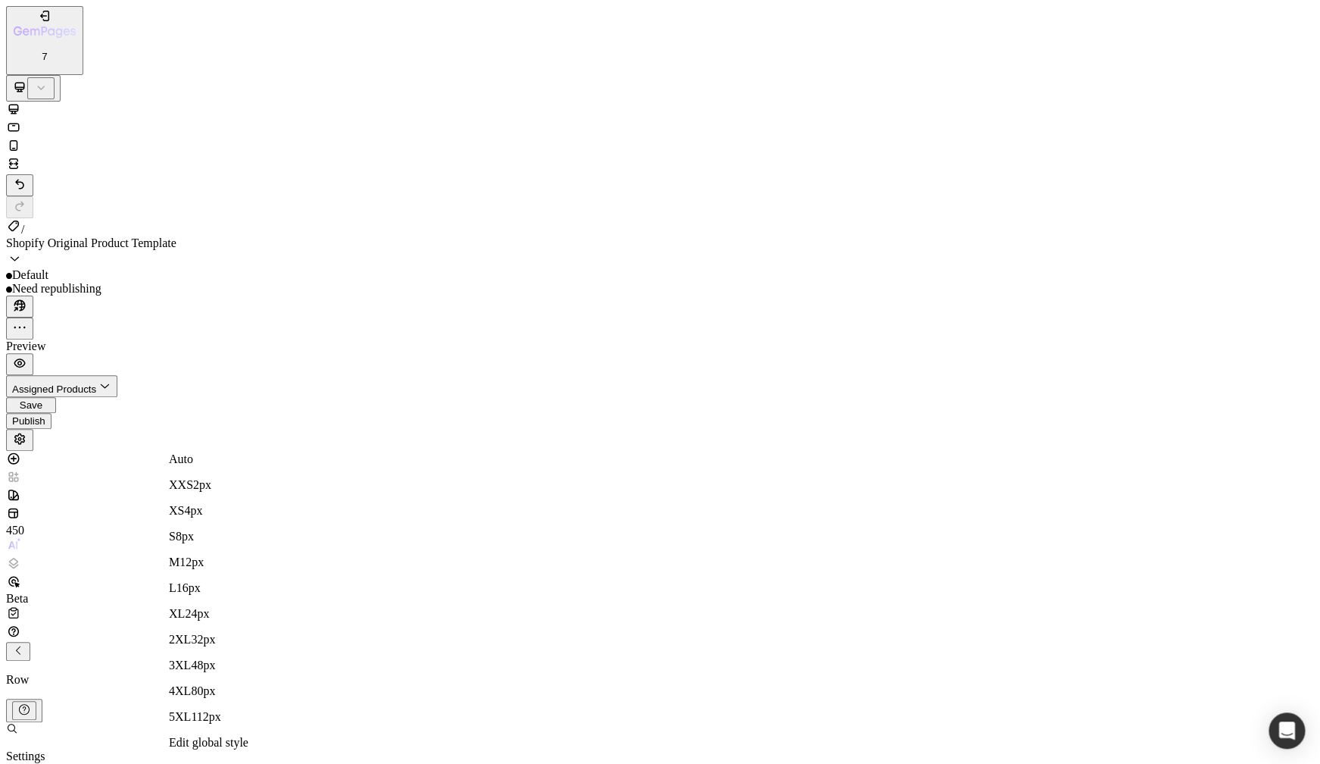
type input "1"
type input "10"
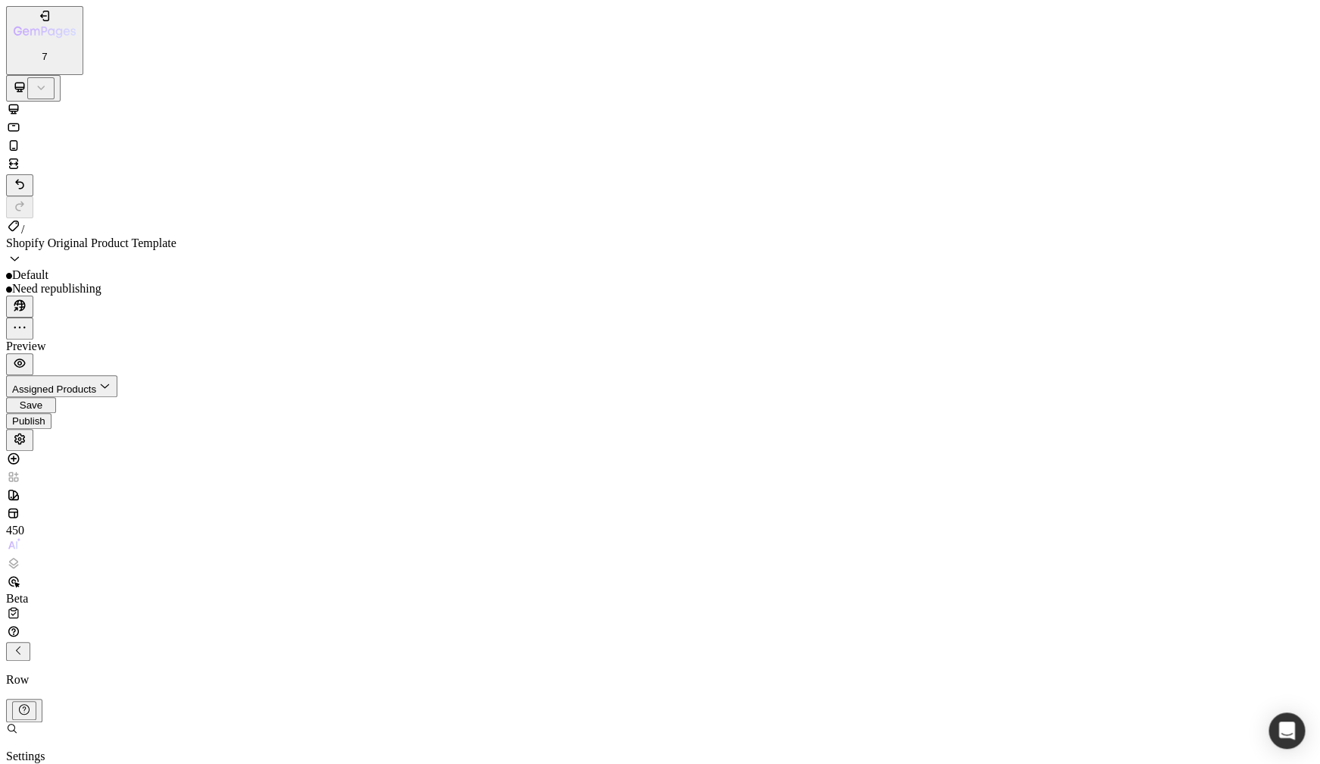
type input "10"
type input "1"
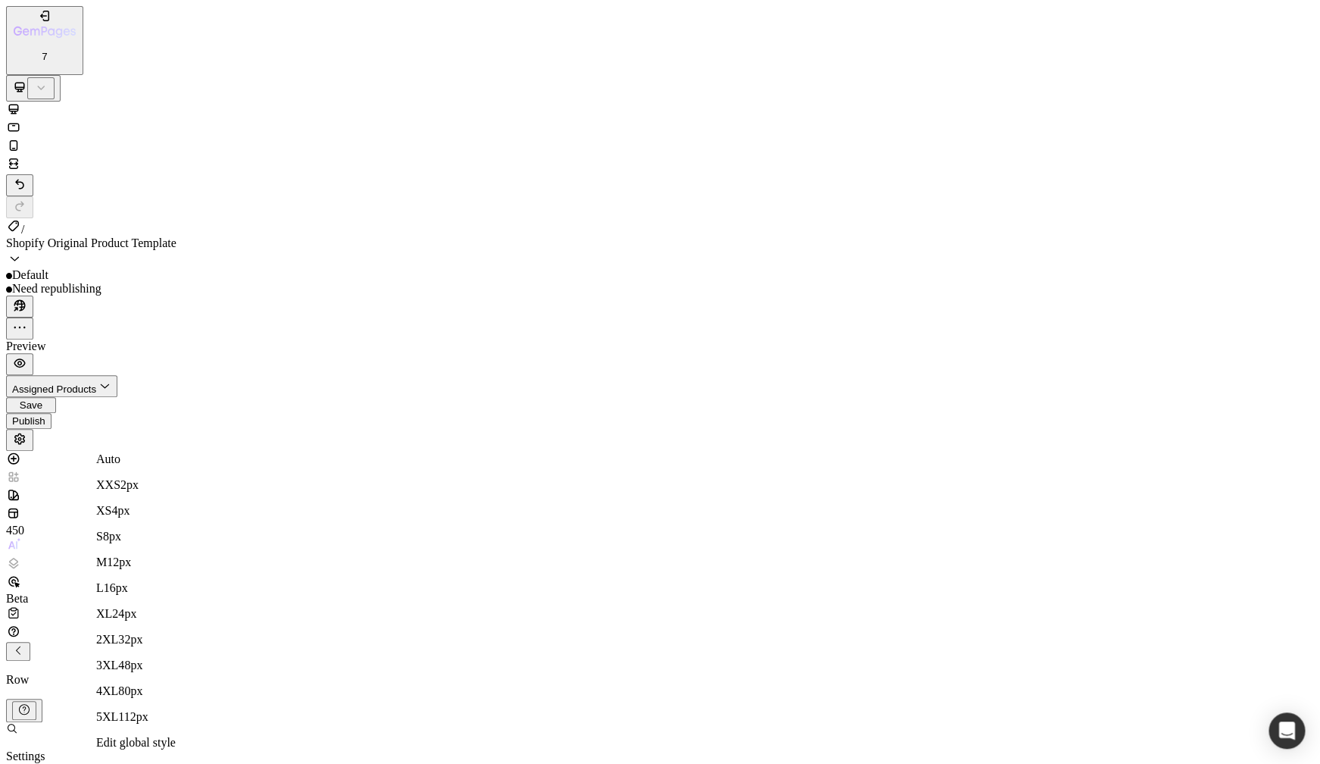
type input "1"
type input "10"
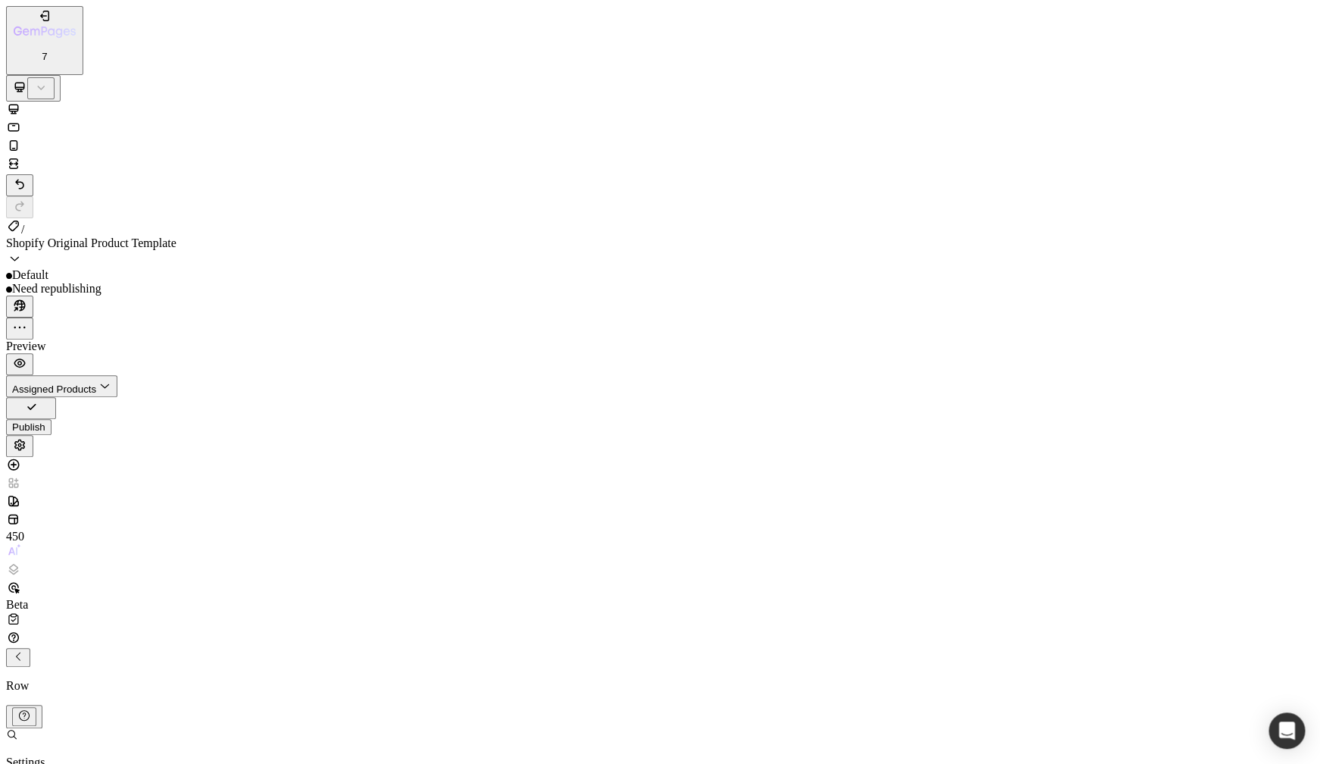
type input "1"
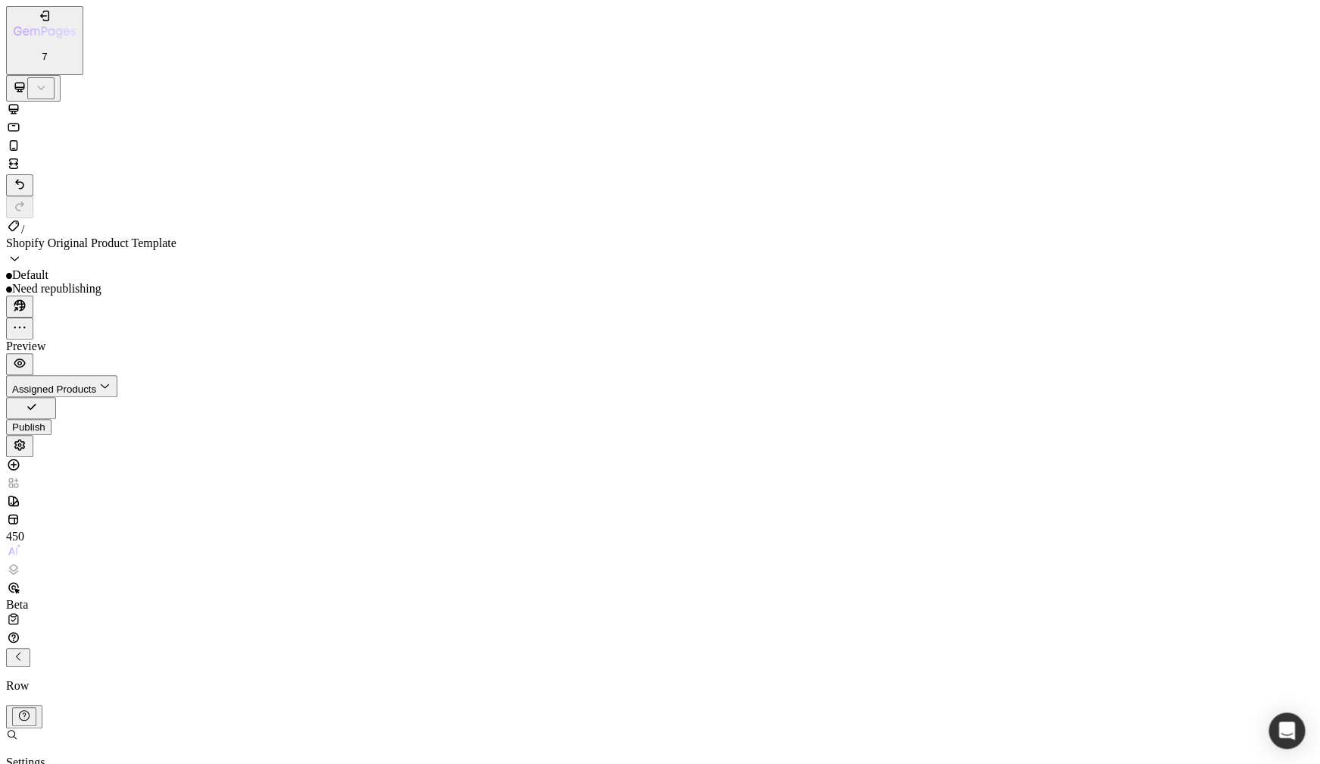
type input "10"
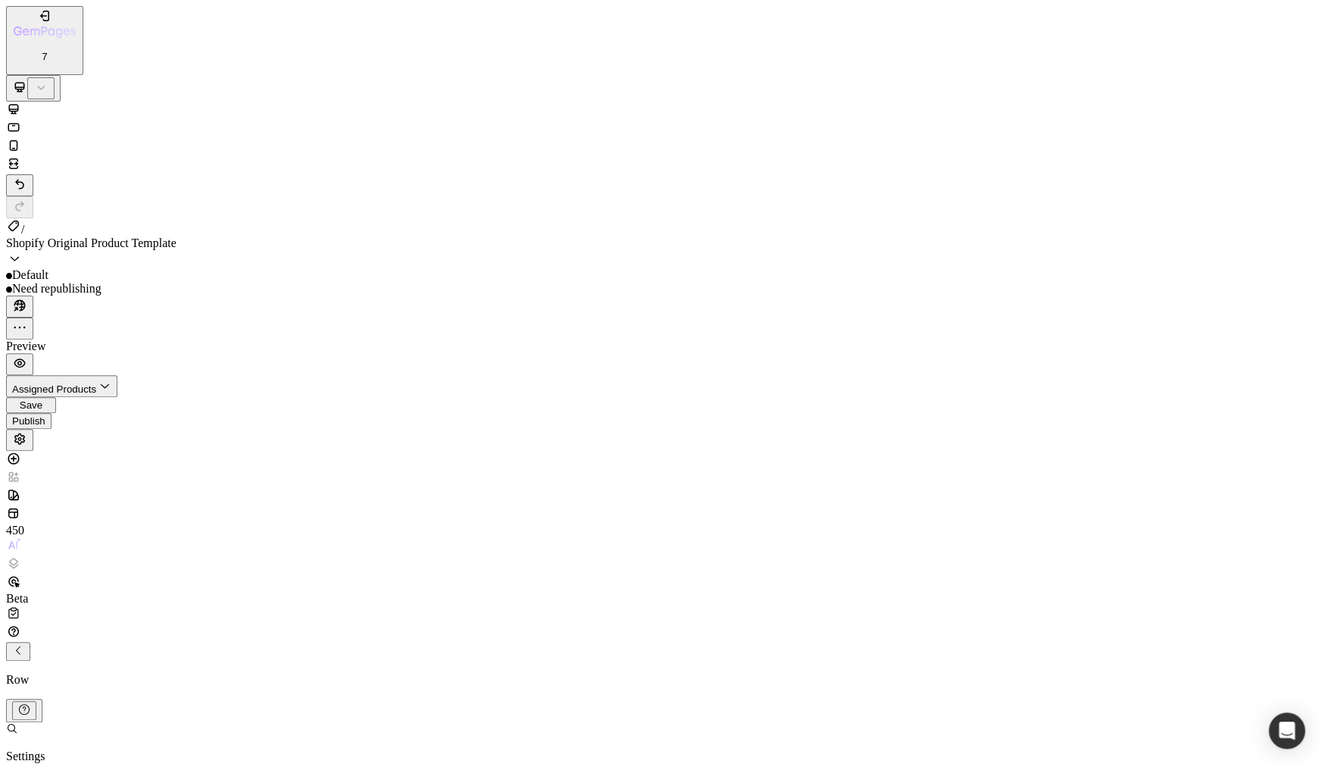
type input "1"
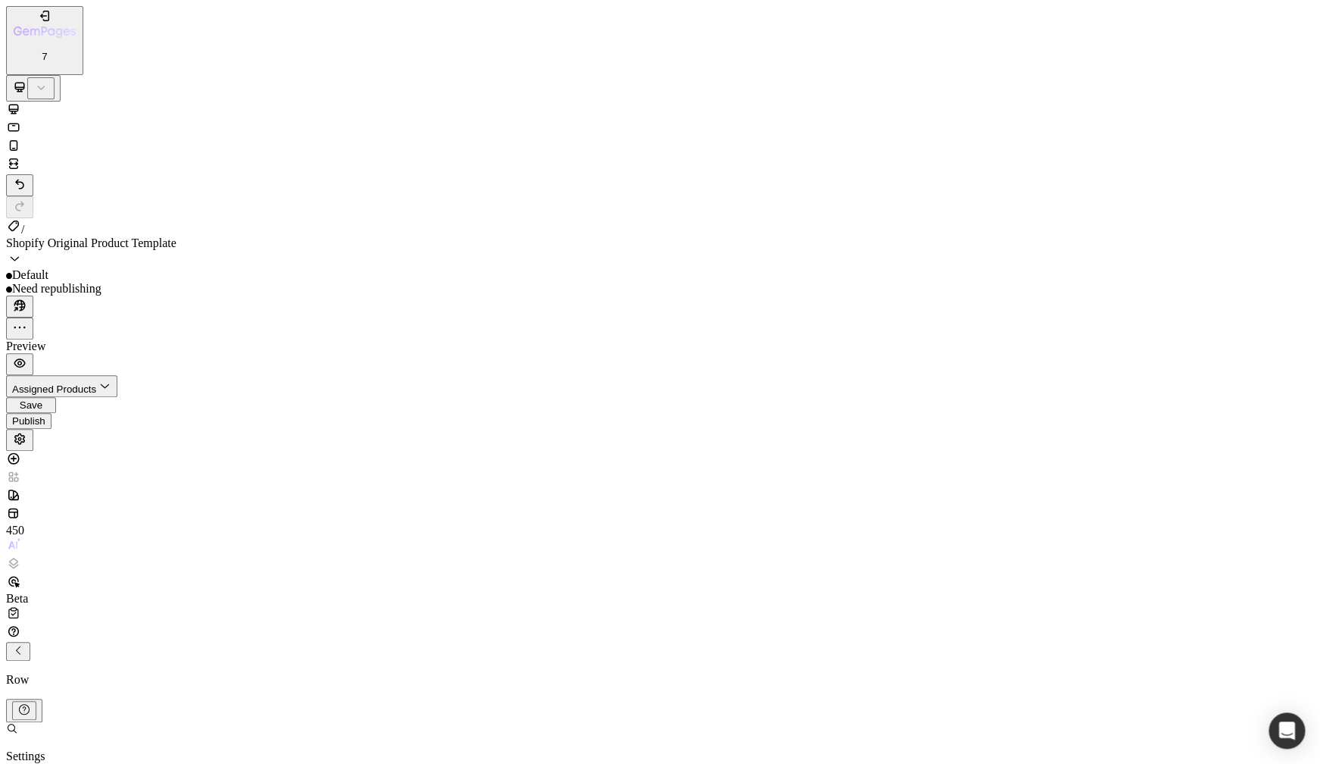
type input "10"
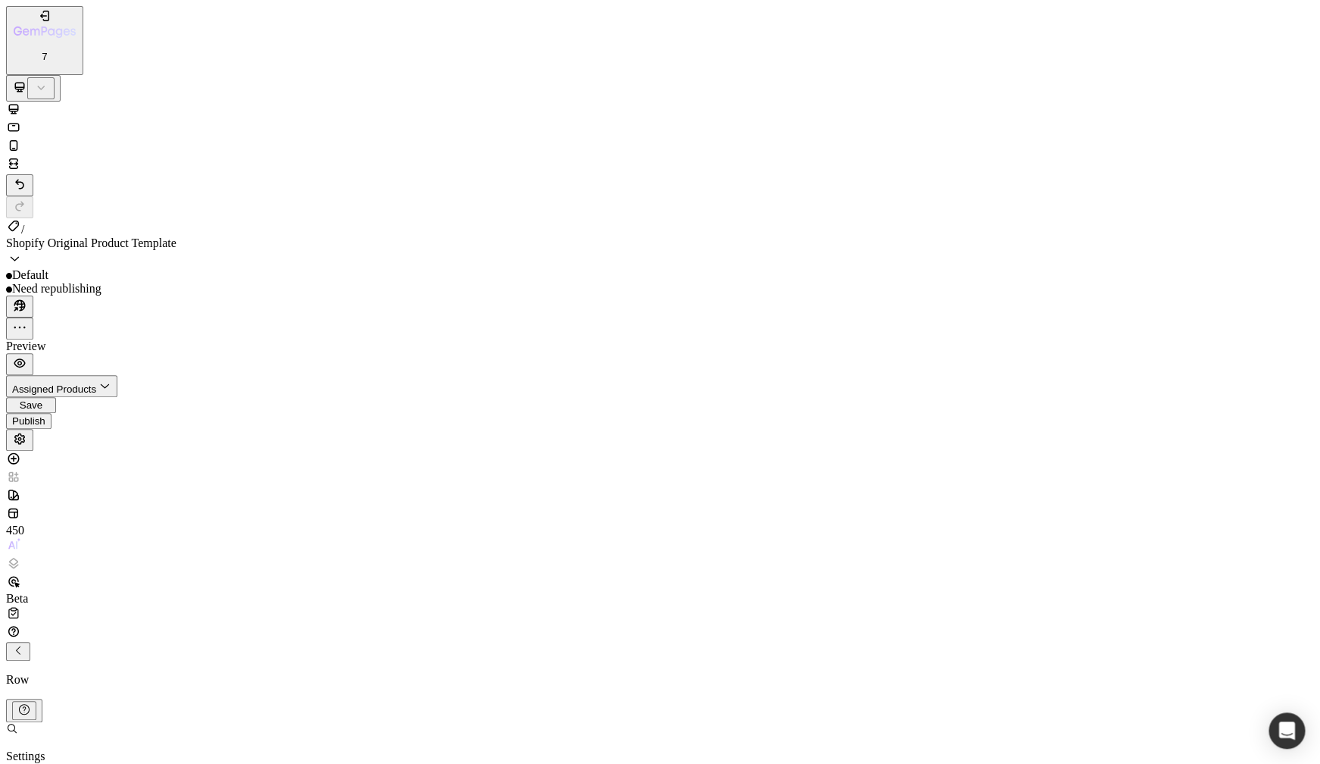
type input "1"
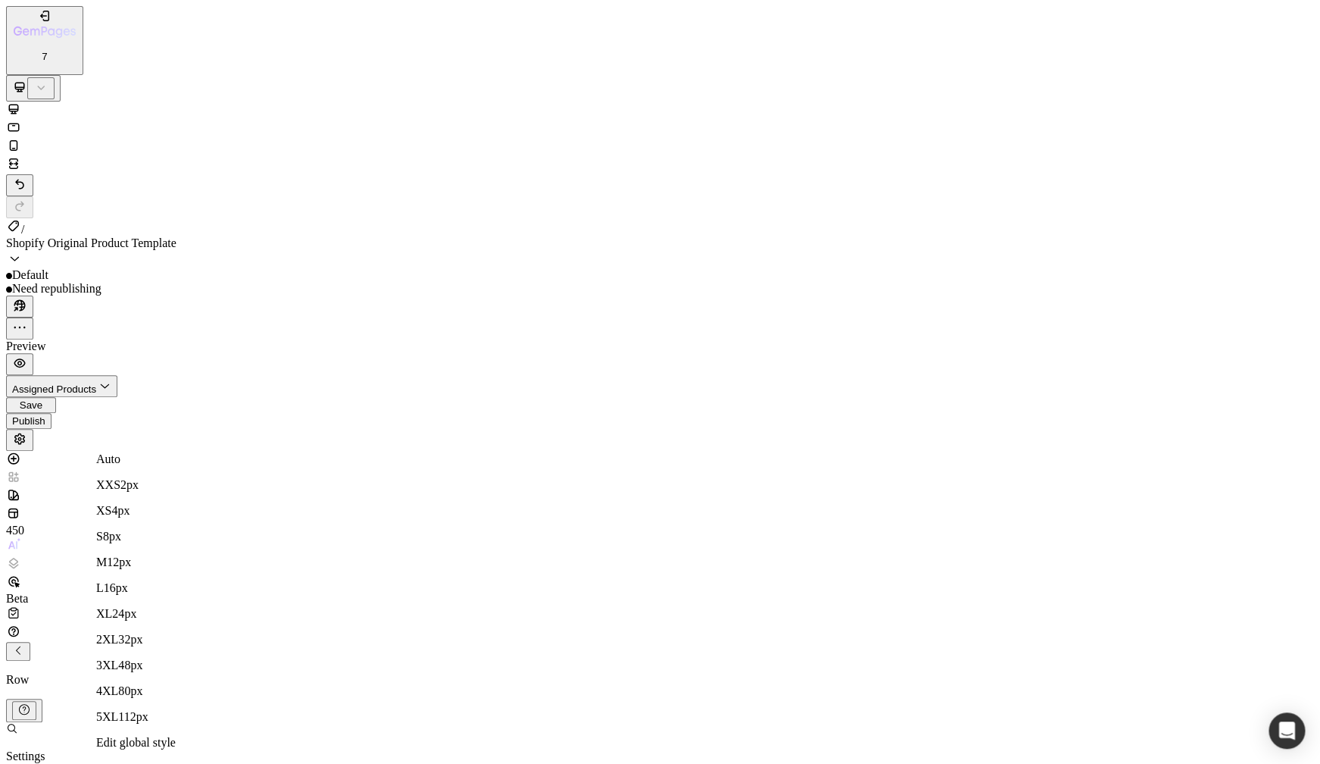
type input "1"
type input "10"
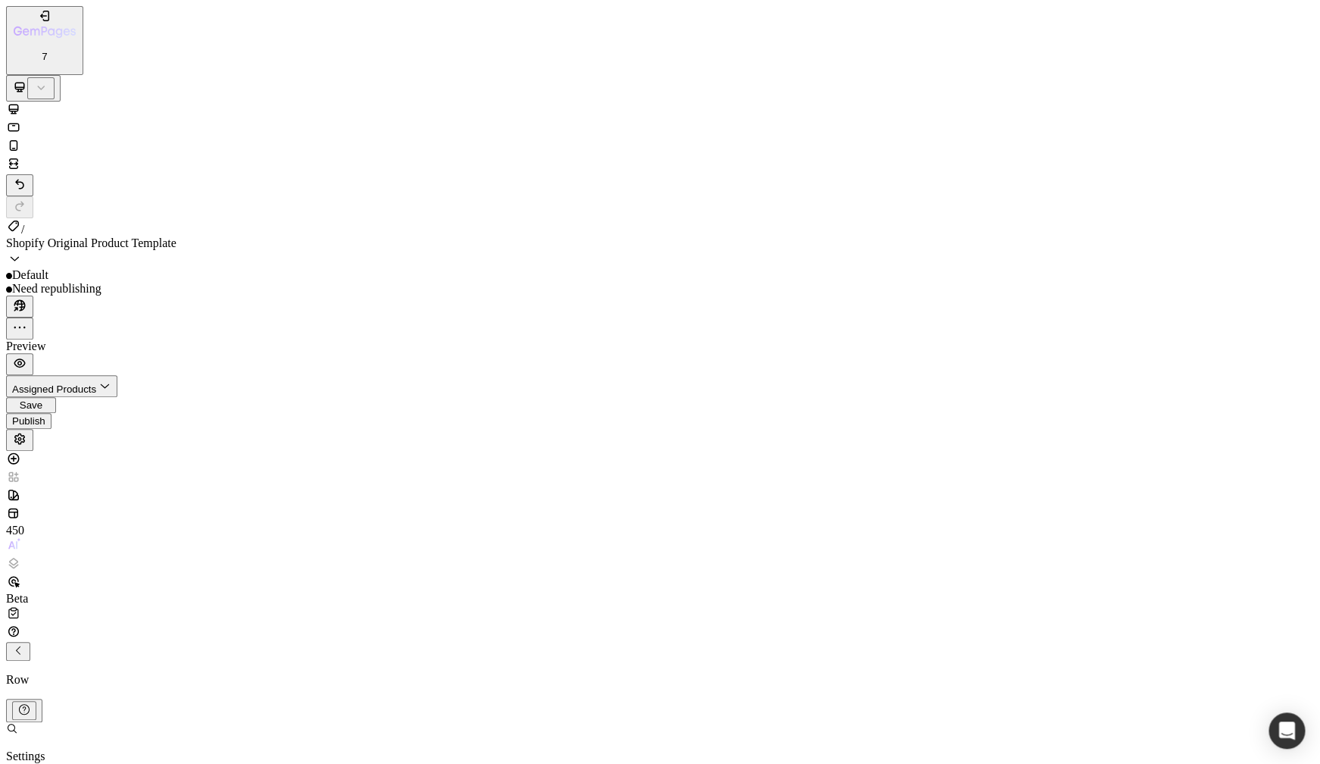
type input "10"
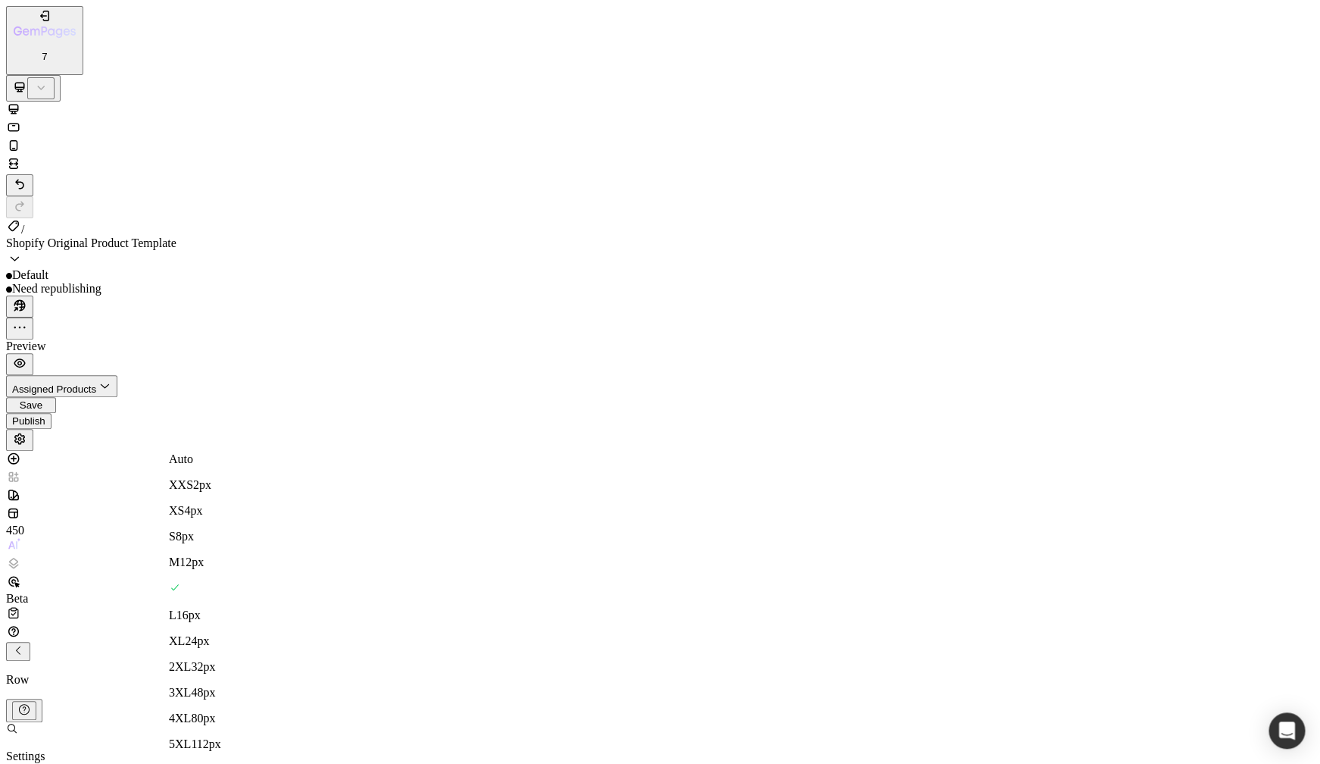
type input "1"
type input "10"
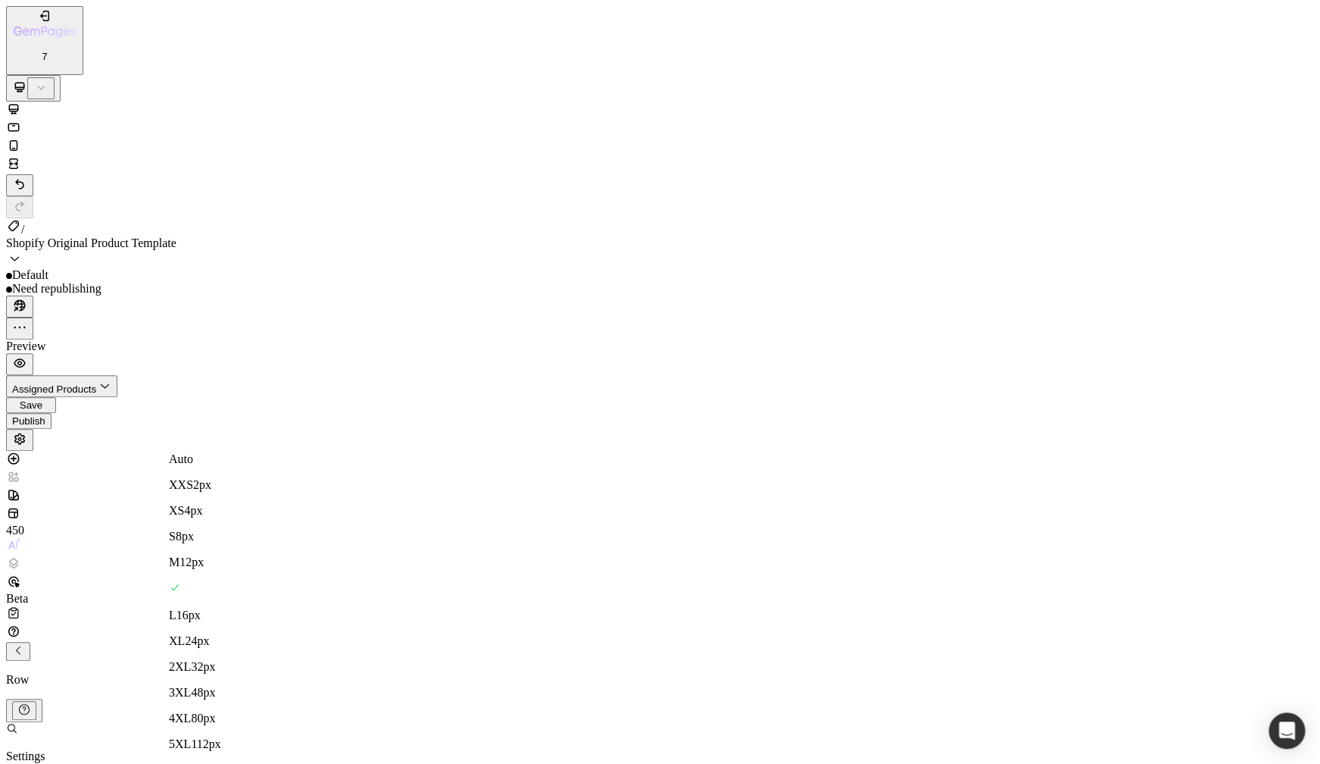
type input "10"
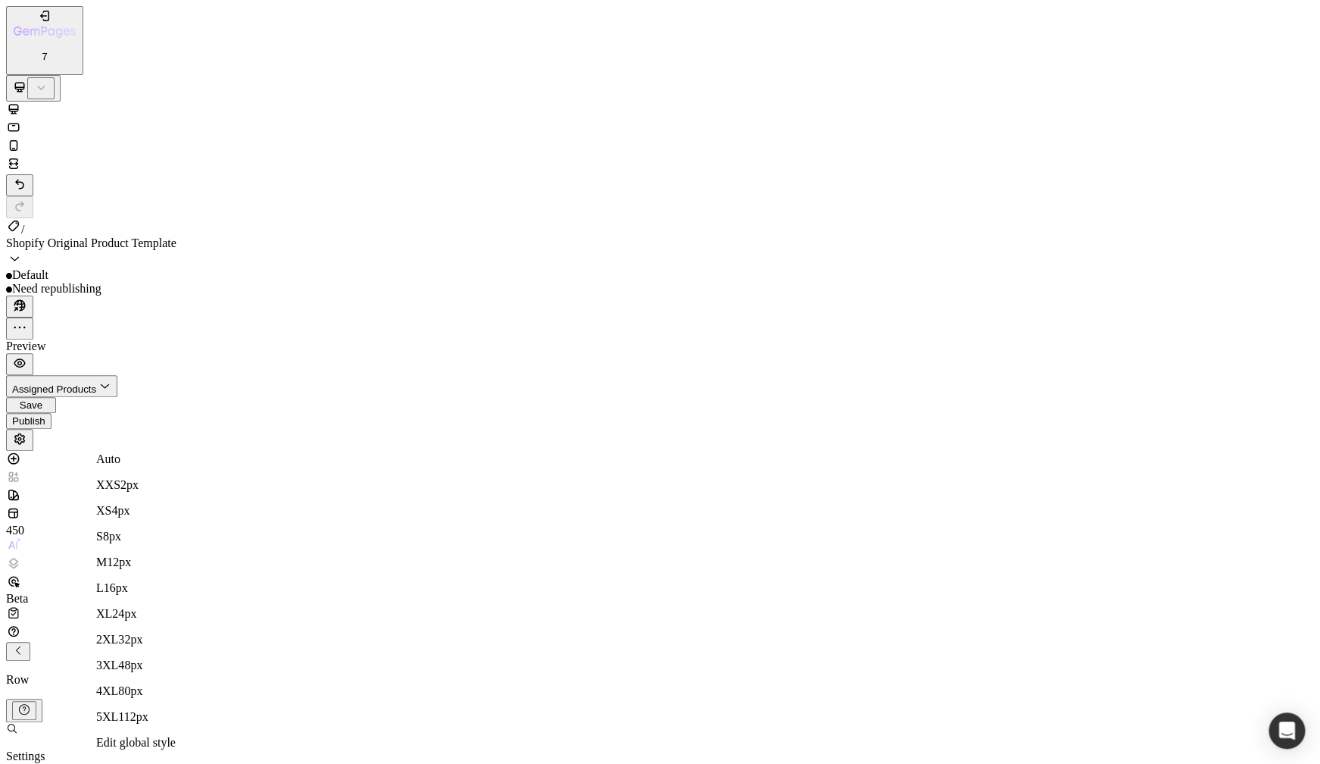
type input "1"
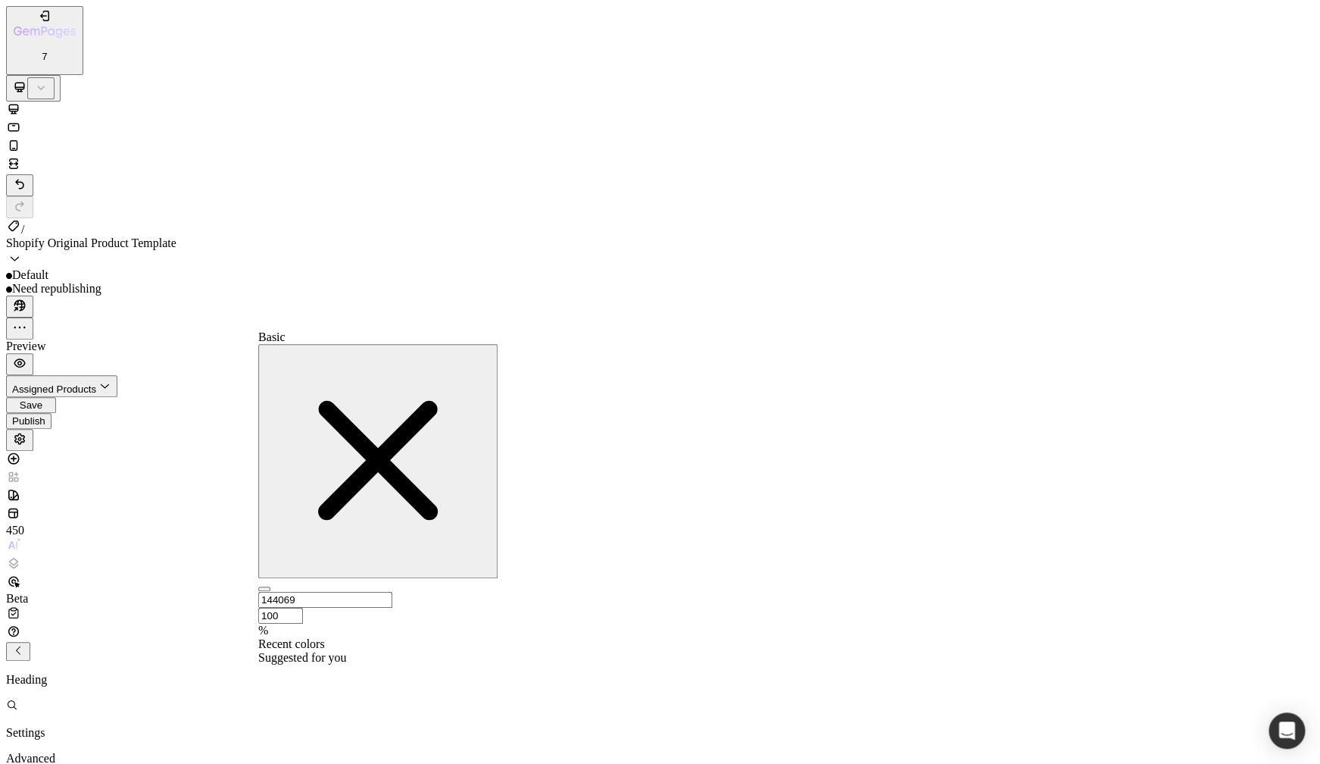
click at [345, 664] on div at bounding box center [377, 664] width 239 height 0
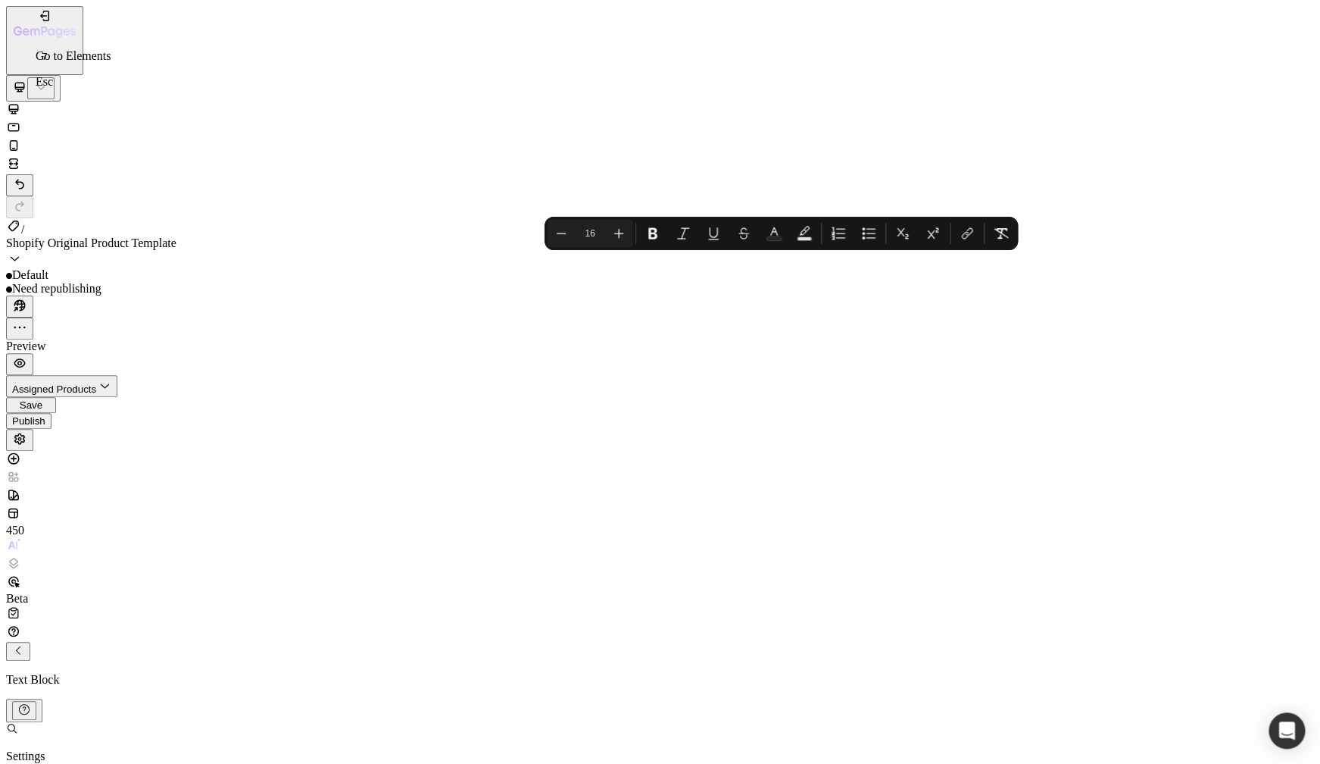
click at [73, 642] on div "Text Block" at bounding box center [660, 664] width 1308 height 45
click at [772, 237] on rect "Editor contextual toolbar" at bounding box center [774, 239] width 14 height 4
drag, startPoint x: 678, startPoint y: 335, endPoint x: 673, endPoint y: 327, distance: 9.9
click at [1015, 255] on div "F2F3F4 100 %" at bounding box center [1107, 233] width 185 height 44
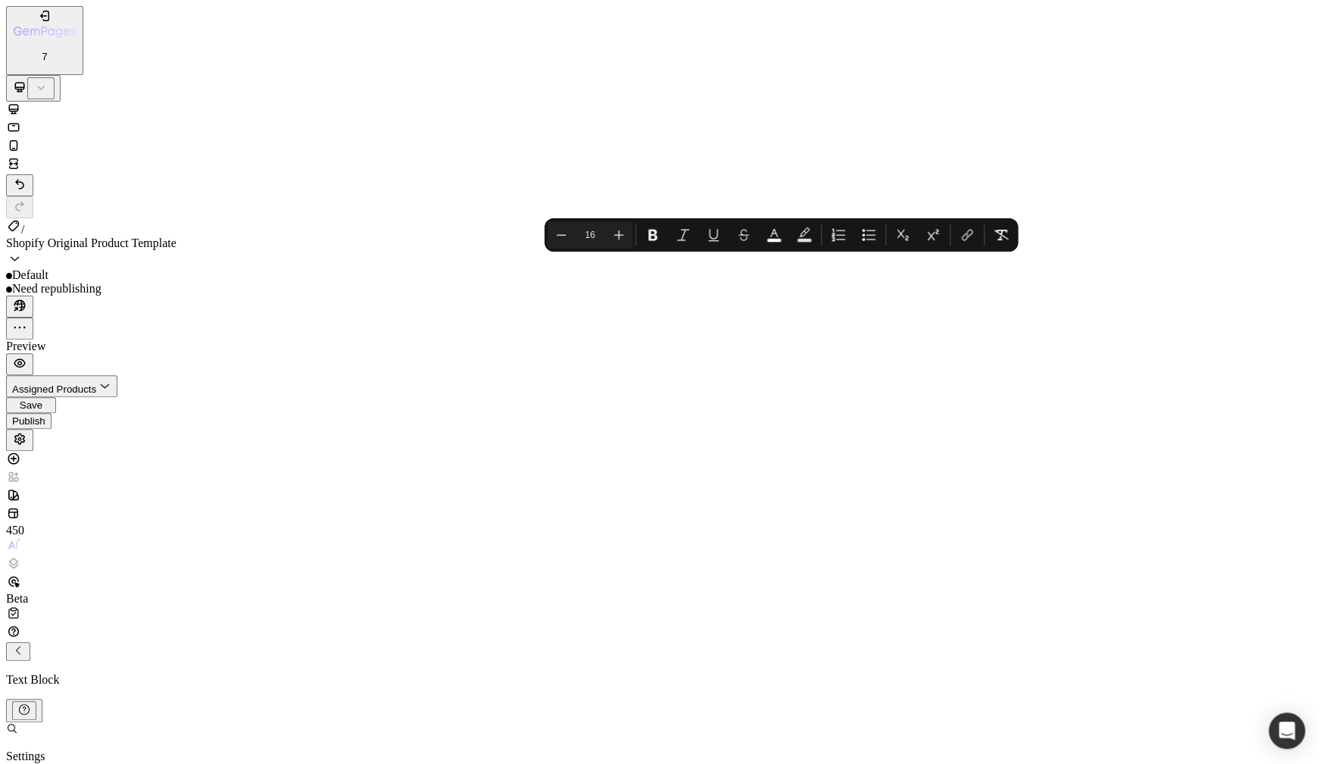
click at [82, 749] on p "Settings" at bounding box center [44, 756] width 76 height 14
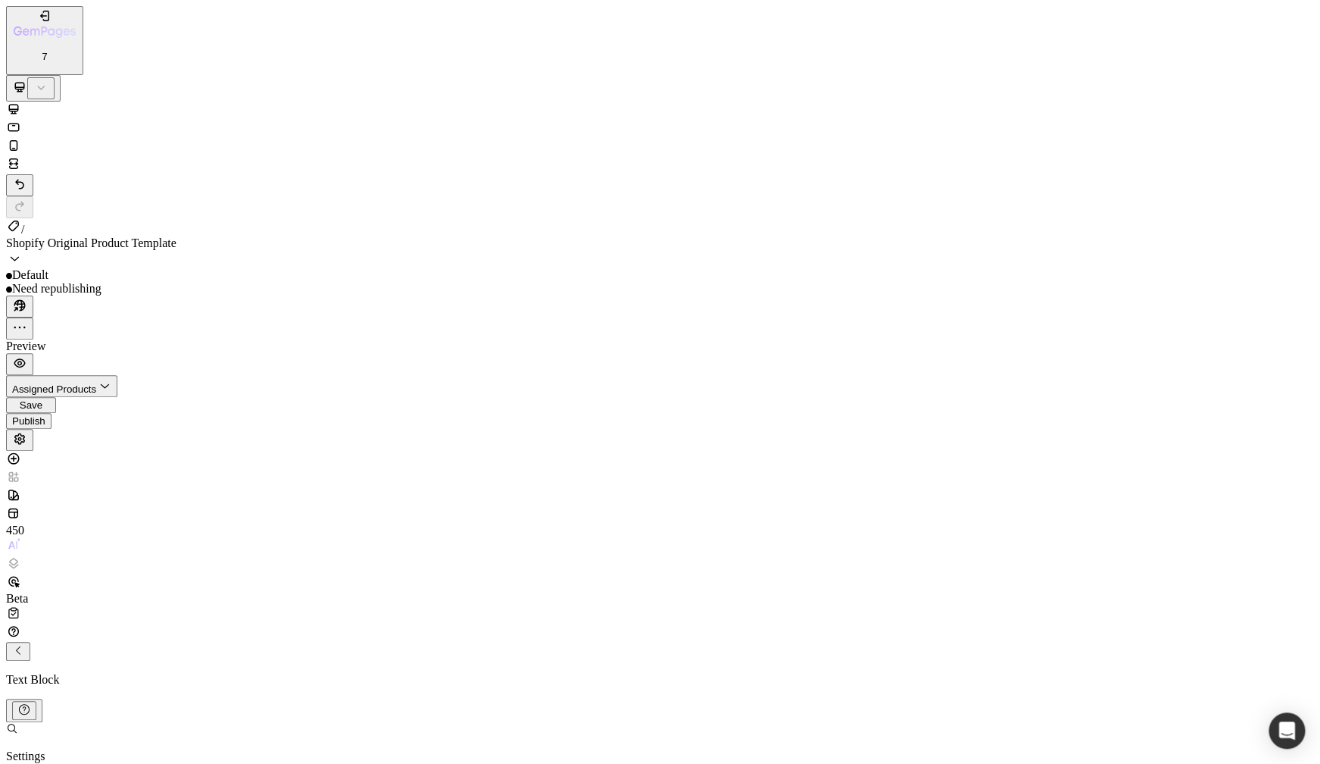
click at [27, 355] on icon "button" at bounding box center [19, 362] width 15 height 15
click at [27, 177] on icon "Undo/Redo" at bounding box center [19, 184] width 15 height 15
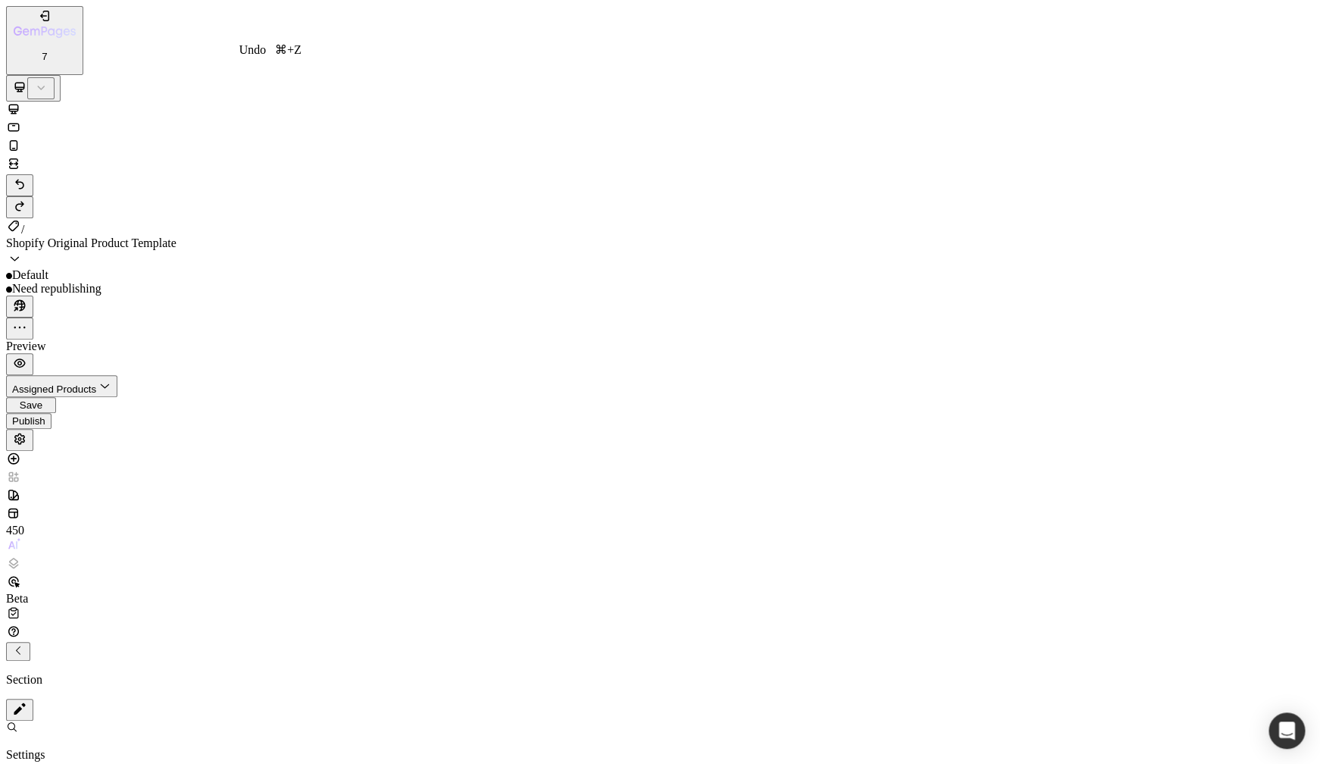
click at [27, 177] on icon "Undo/Redo" at bounding box center [19, 184] width 15 height 15
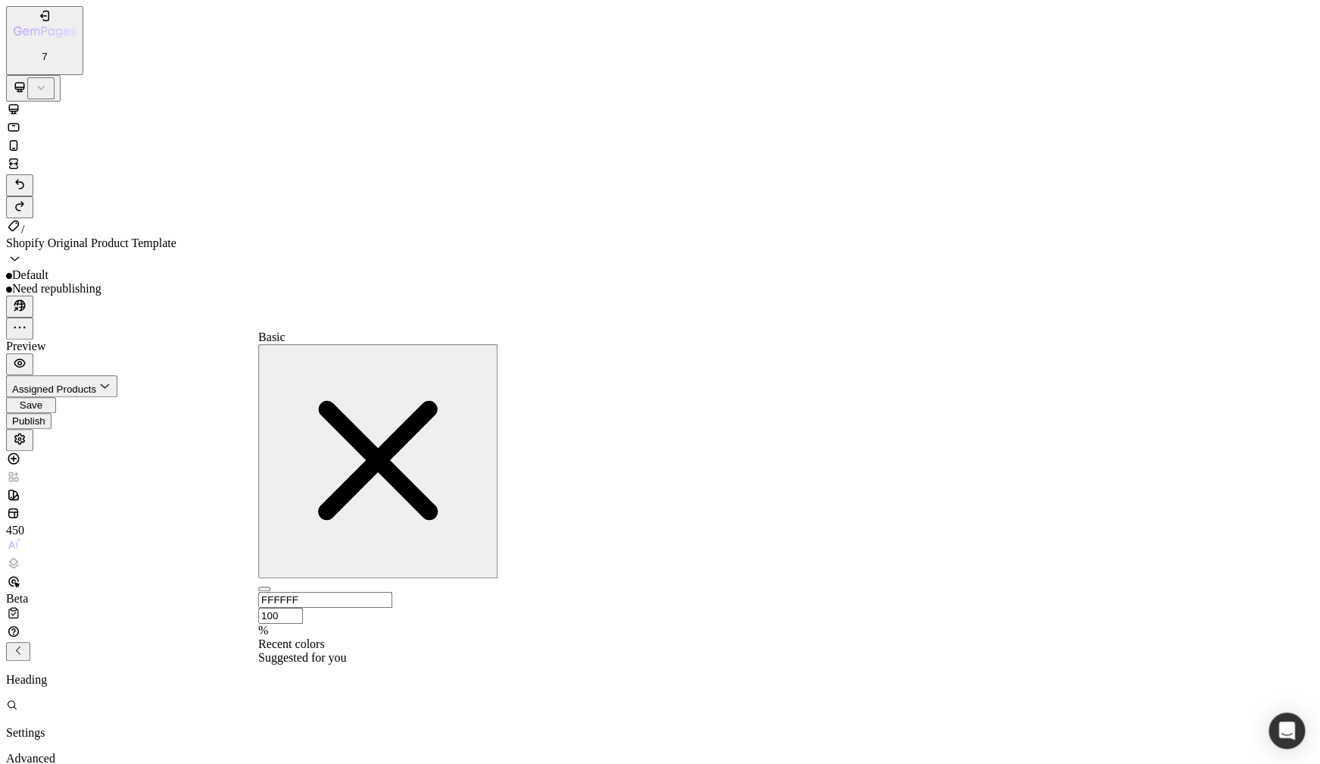
click at [337, 651] on div at bounding box center [377, 651] width 239 height 0
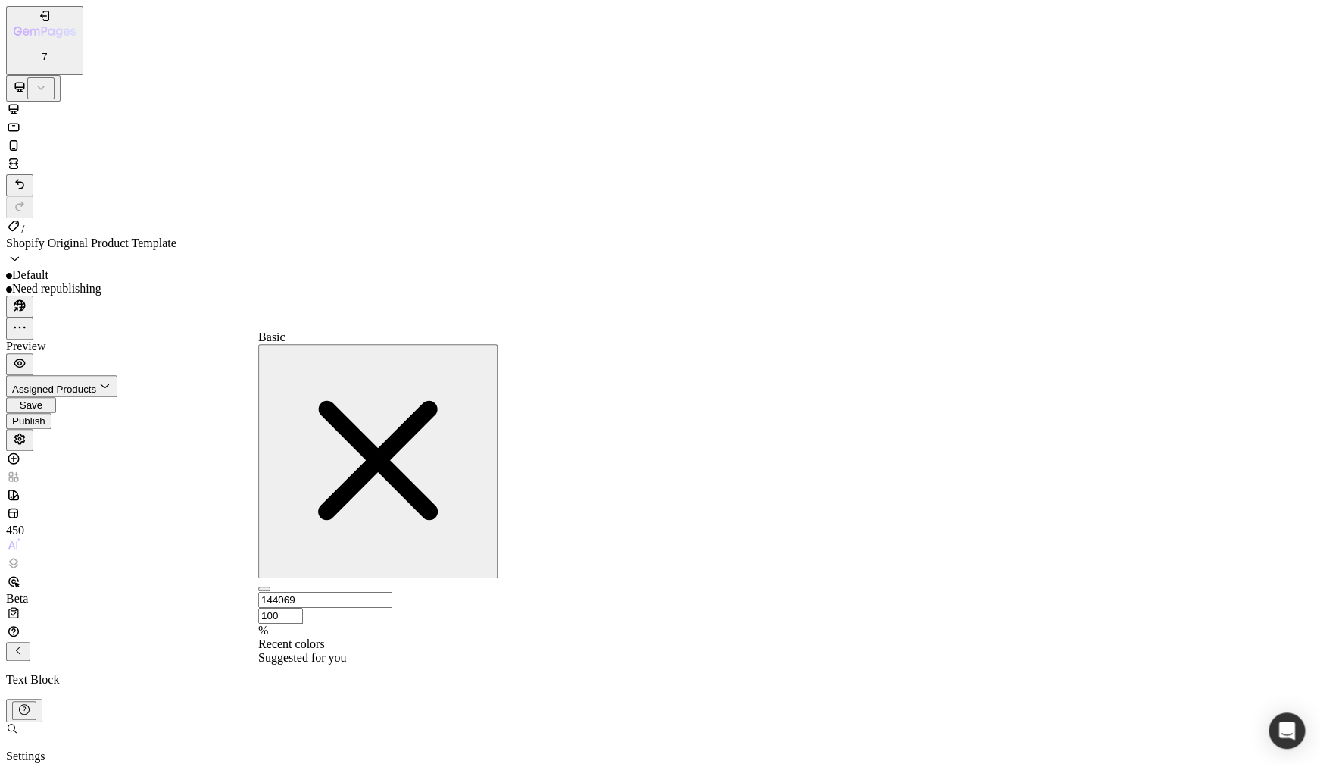
click at [340, 651] on div at bounding box center [377, 651] width 239 height 0
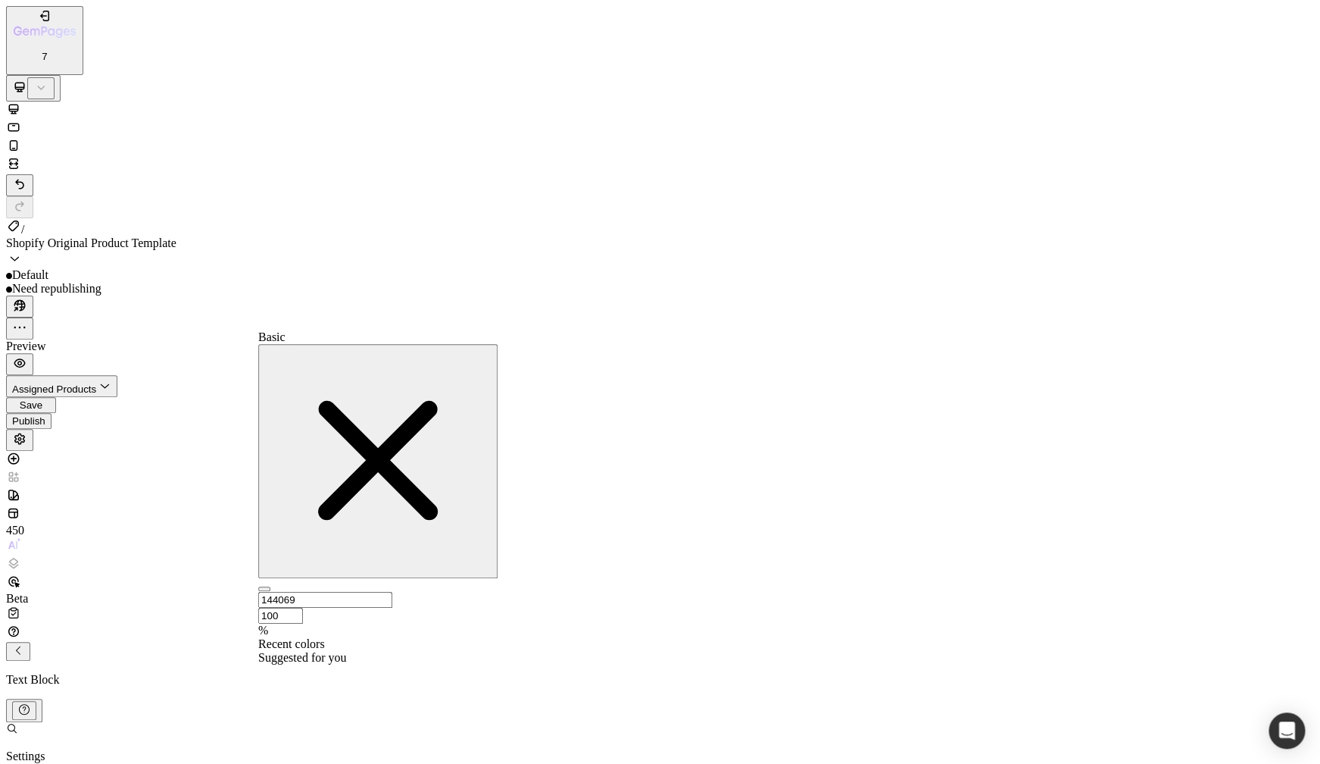
click at [332, 651] on div at bounding box center [377, 651] width 239 height 0
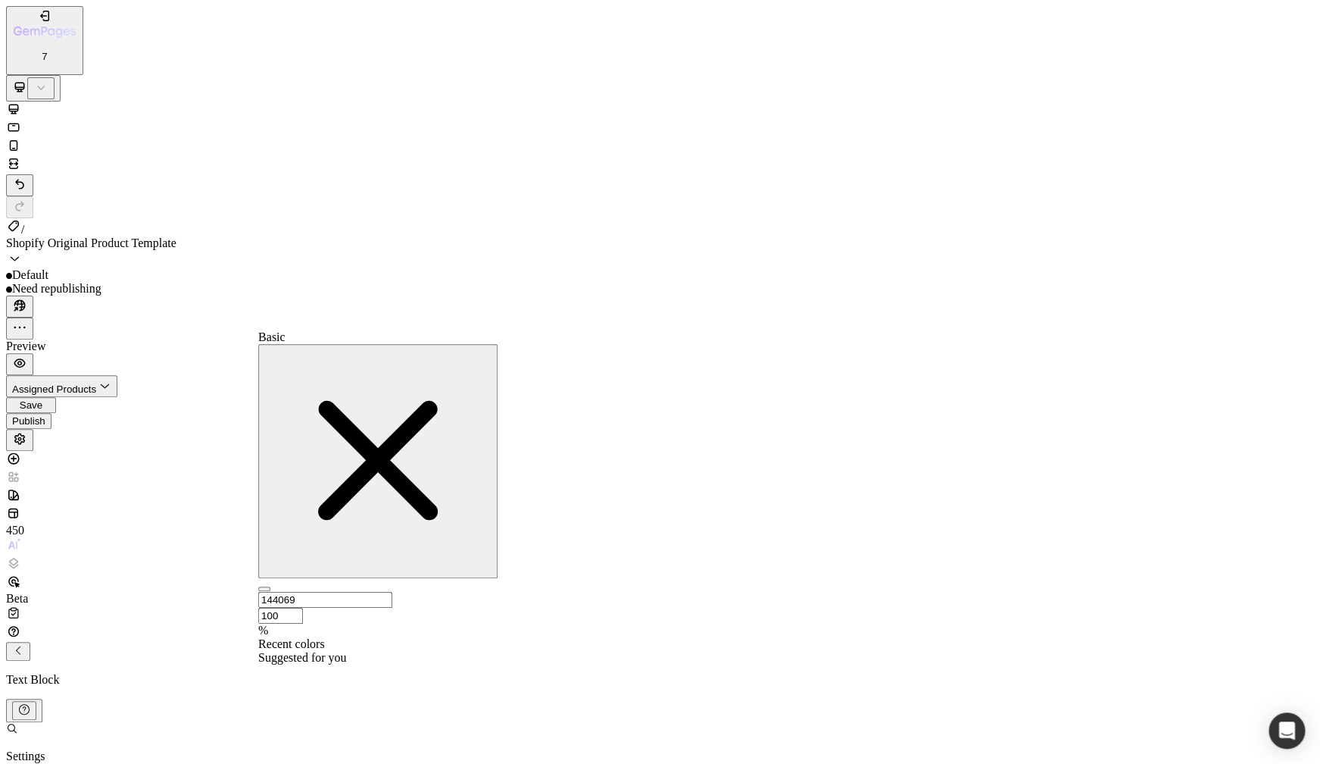
click at [419, 664] on div at bounding box center [377, 664] width 239 height 0
click at [438, 401] on icon "button" at bounding box center [378, 460] width 120 height 119
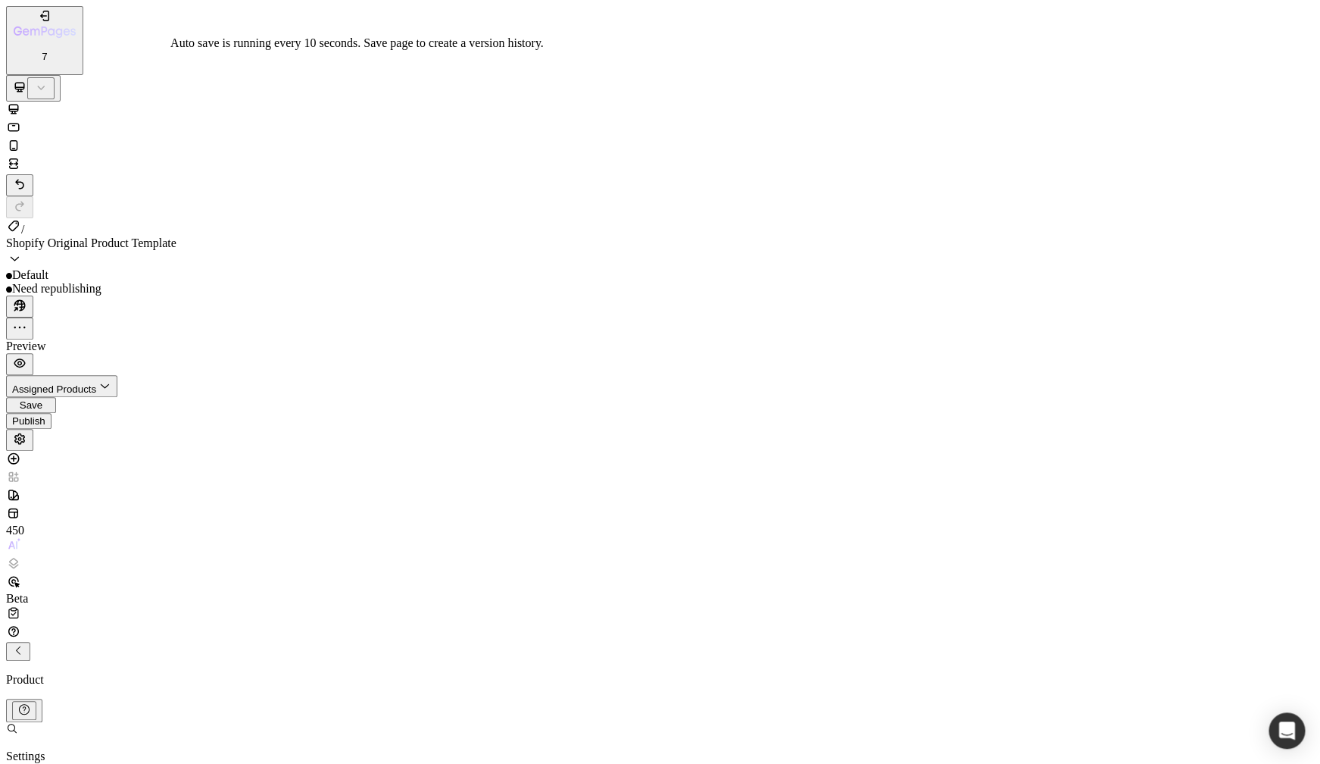
click at [56, 397] on button "Save" at bounding box center [31, 405] width 50 height 16
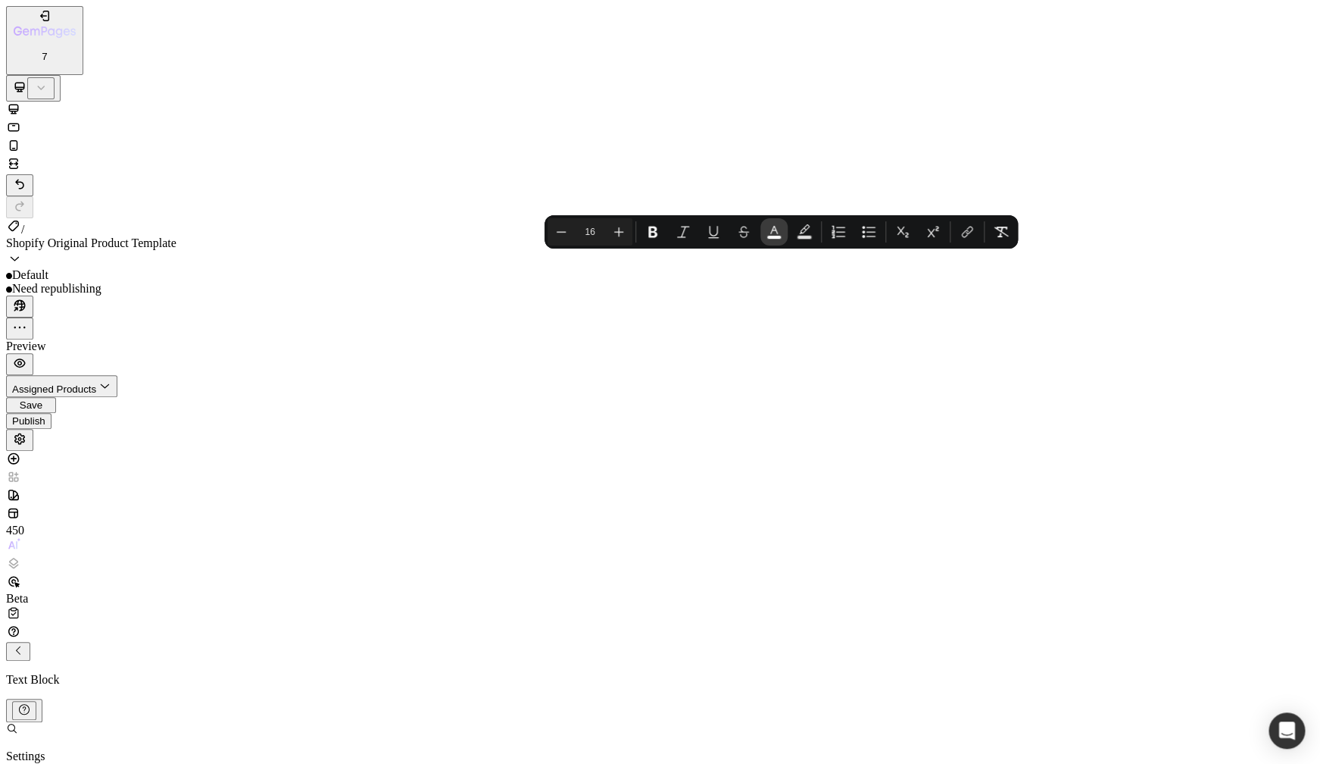
click at [776, 234] on icon "Editor contextual toolbar" at bounding box center [774, 231] width 15 height 15
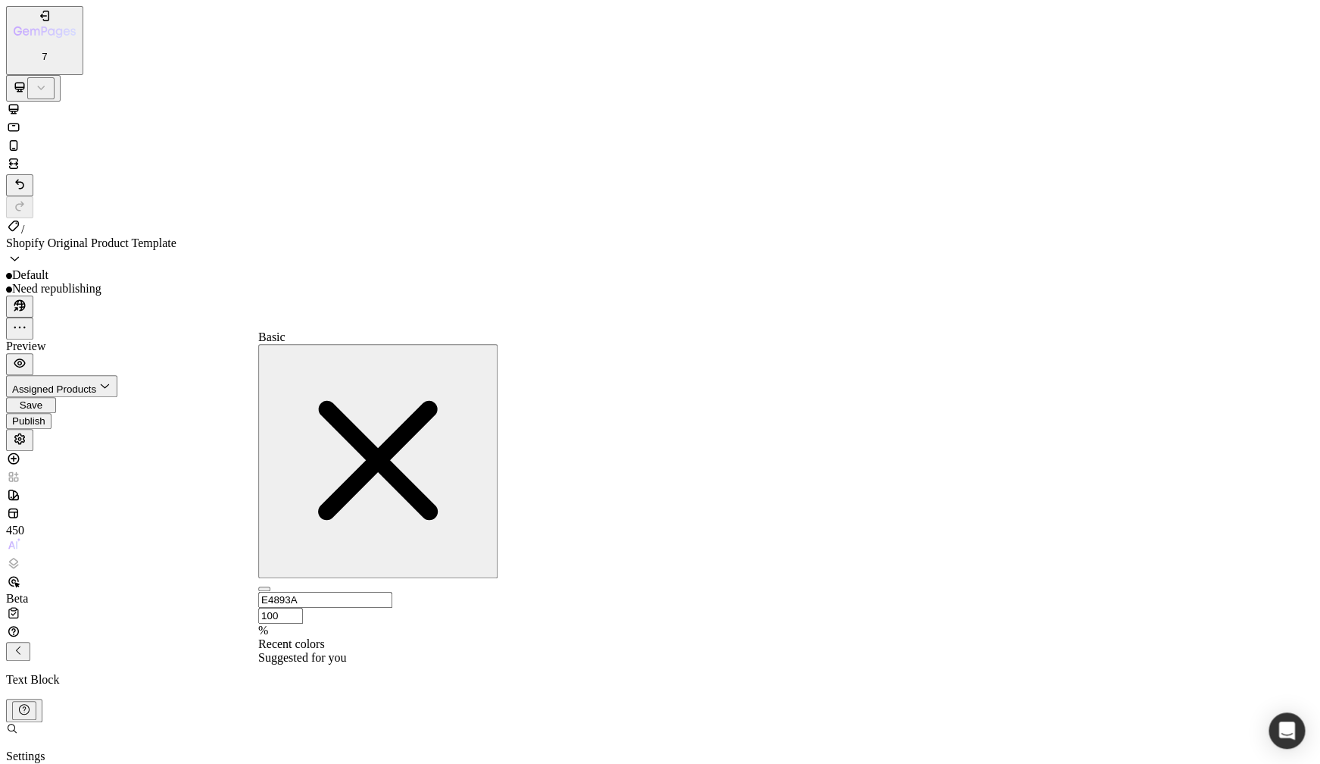
click at [355, 592] on input "E4893A" at bounding box center [325, 600] width 134 height 16
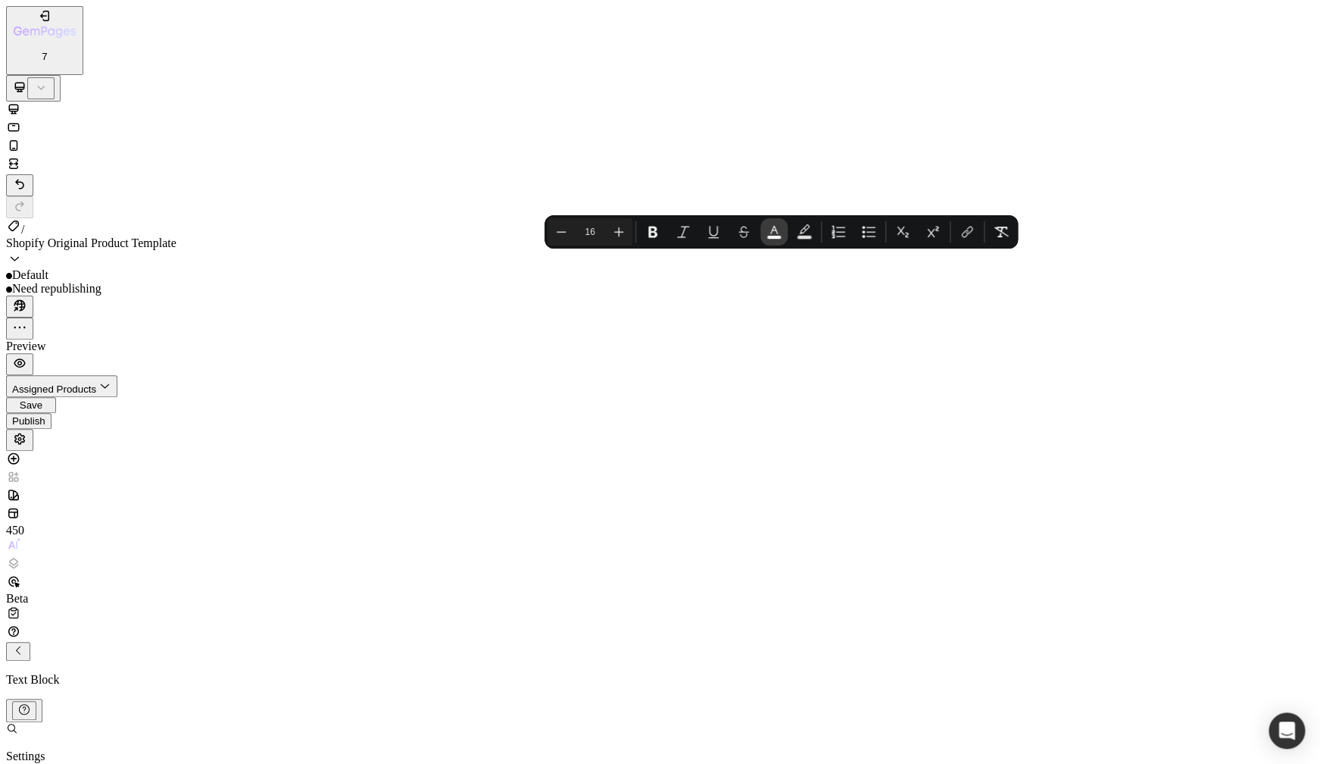
click at [776, 238] on rect "Editor contextual toolbar" at bounding box center [774, 238] width 14 height 4
drag, startPoint x: 758, startPoint y: 309, endPoint x: 776, endPoint y: 304, distance: 18.2
click at [1015, 253] on input "FFFFFF" at bounding box center [1082, 245] width 134 height 16
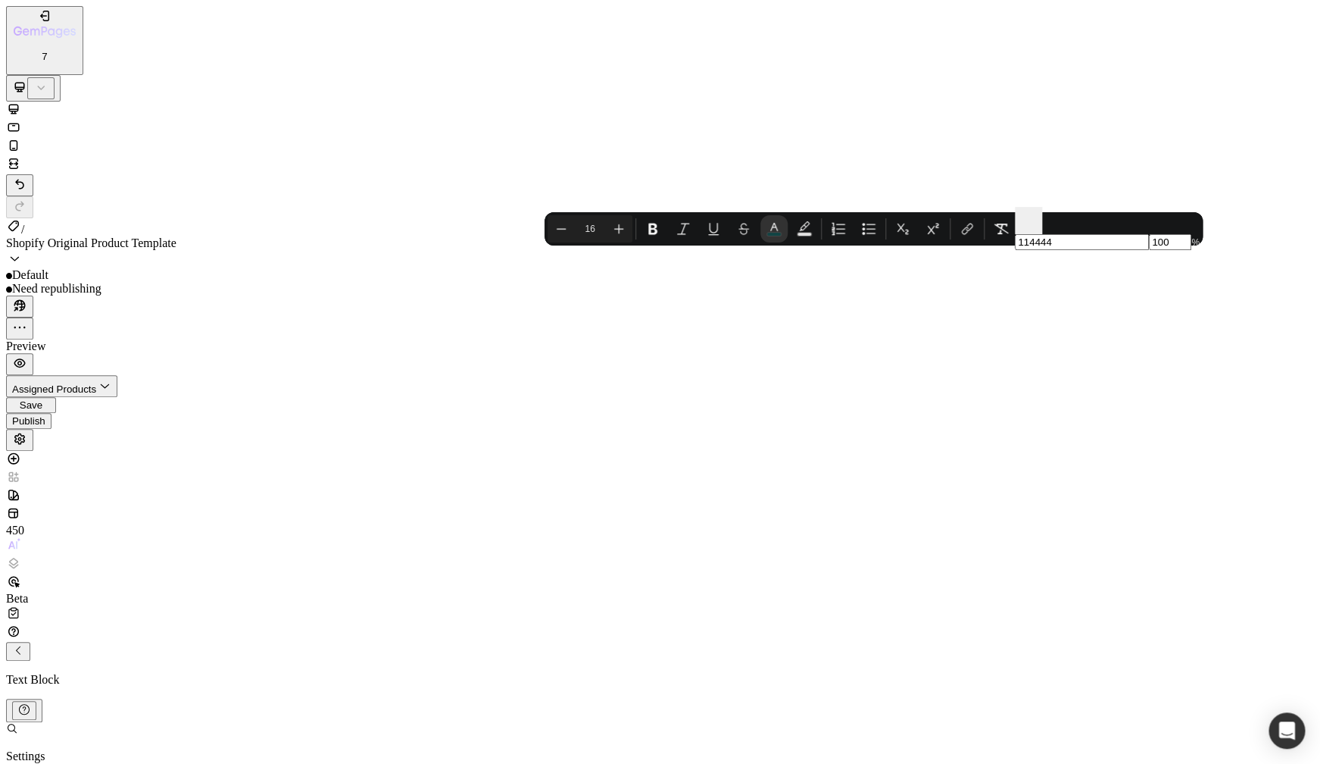
click at [1015, 250] on input "114444" at bounding box center [1082, 242] width 134 height 16
click at [782, 229] on icon "Editor contextual toolbar" at bounding box center [774, 228] width 15 height 15
click at [1015, 250] on input "114444" at bounding box center [1082, 242] width 134 height 16
click at [778, 225] on icon "Editor contextual toolbar" at bounding box center [774, 228] width 15 height 15
drag, startPoint x: 717, startPoint y: 301, endPoint x: 825, endPoint y: 297, distance: 108.4
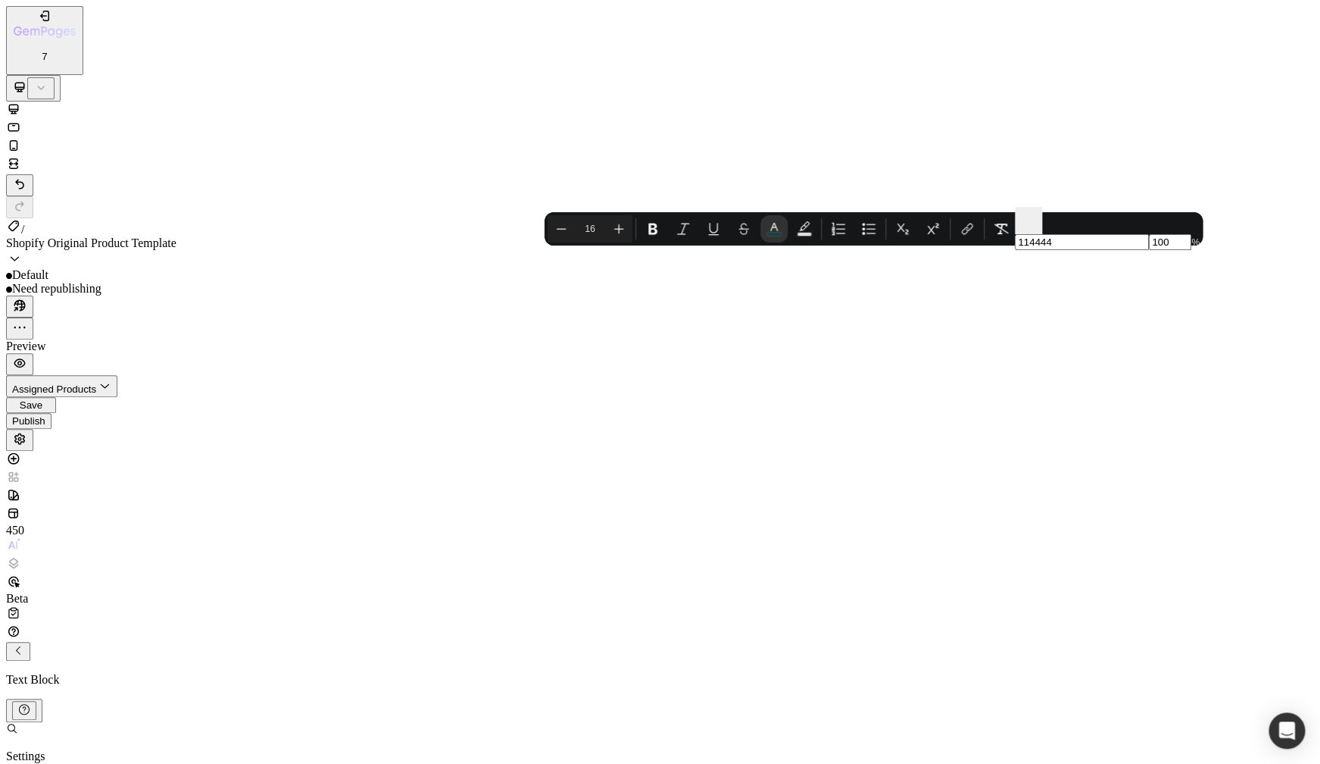
click at [1015, 250] on input "114444" at bounding box center [1082, 242] width 134 height 16
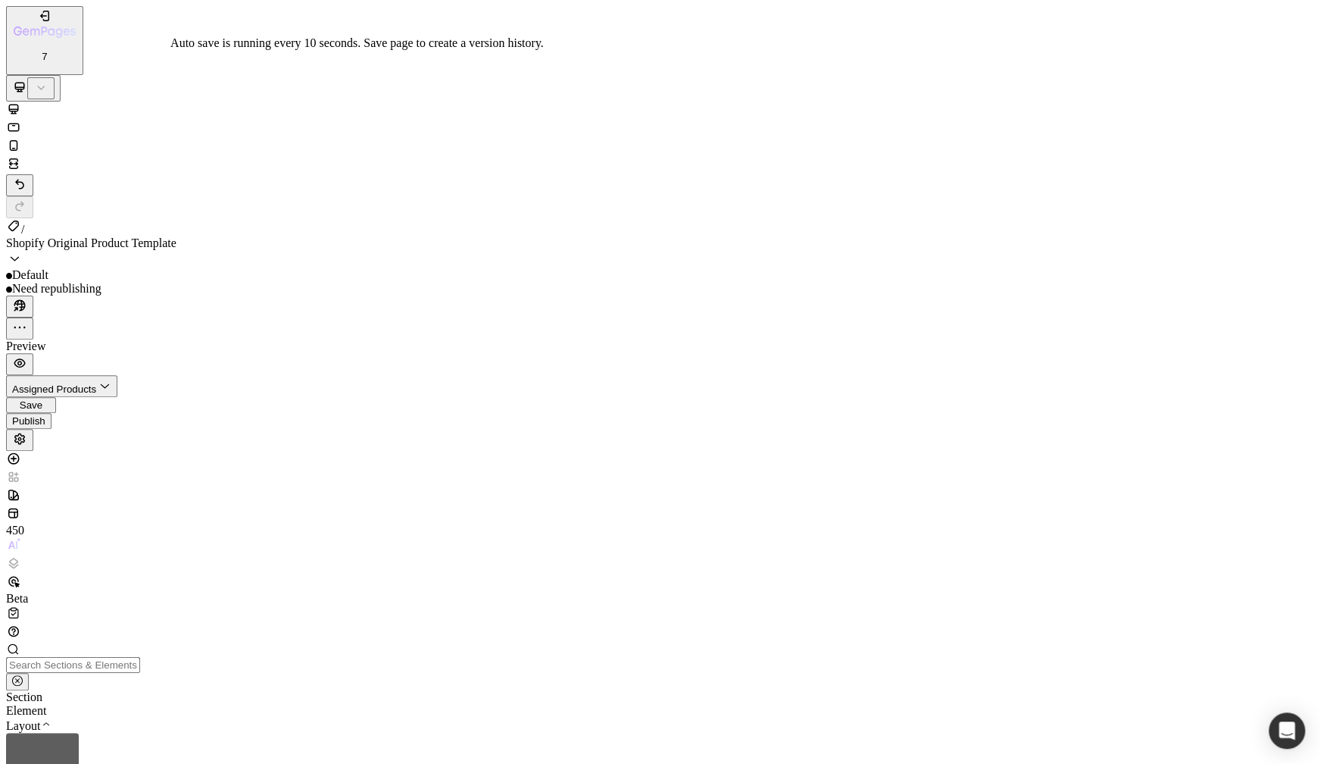
click at [56, 397] on button "Save" at bounding box center [31, 405] width 50 height 16
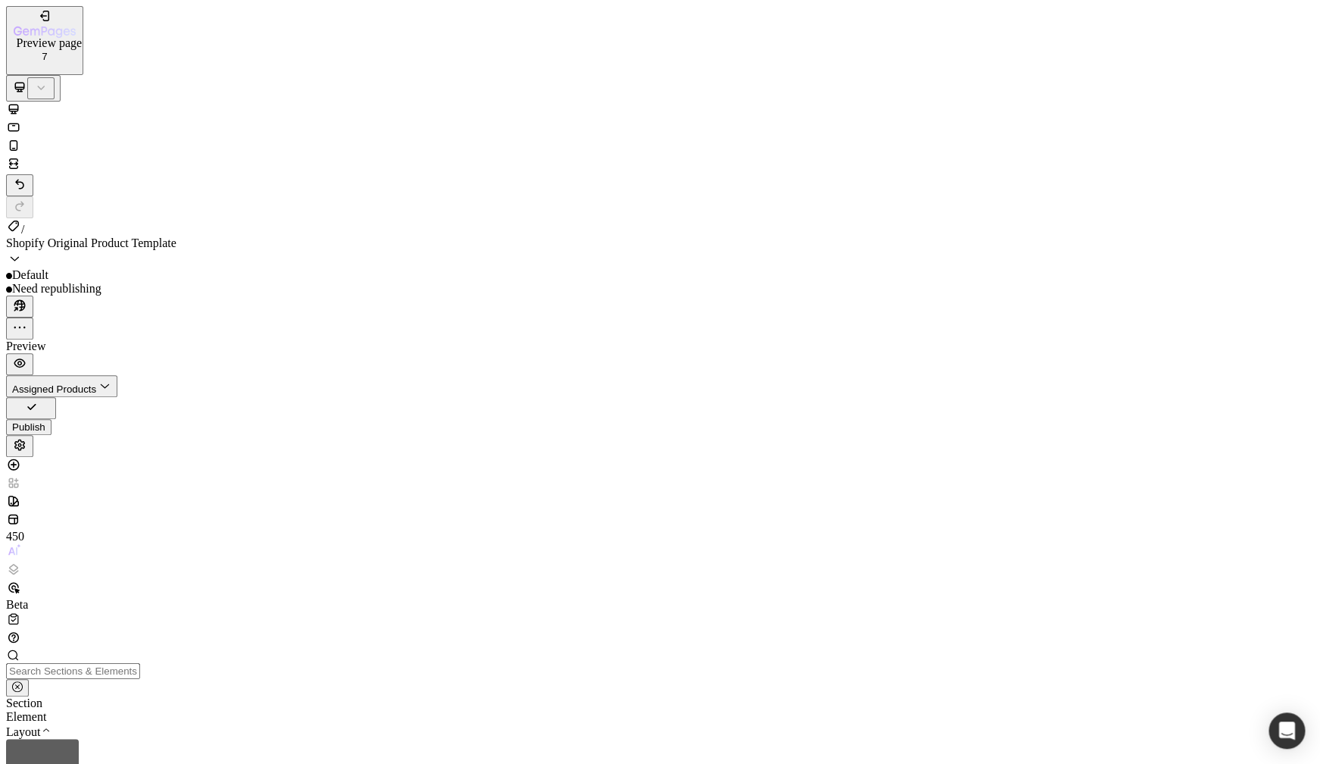
click at [27, 355] on icon "button" at bounding box center [19, 362] width 15 height 15
click at [82, 749] on p "Settings" at bounding box center [44, 756] width 76 height 14
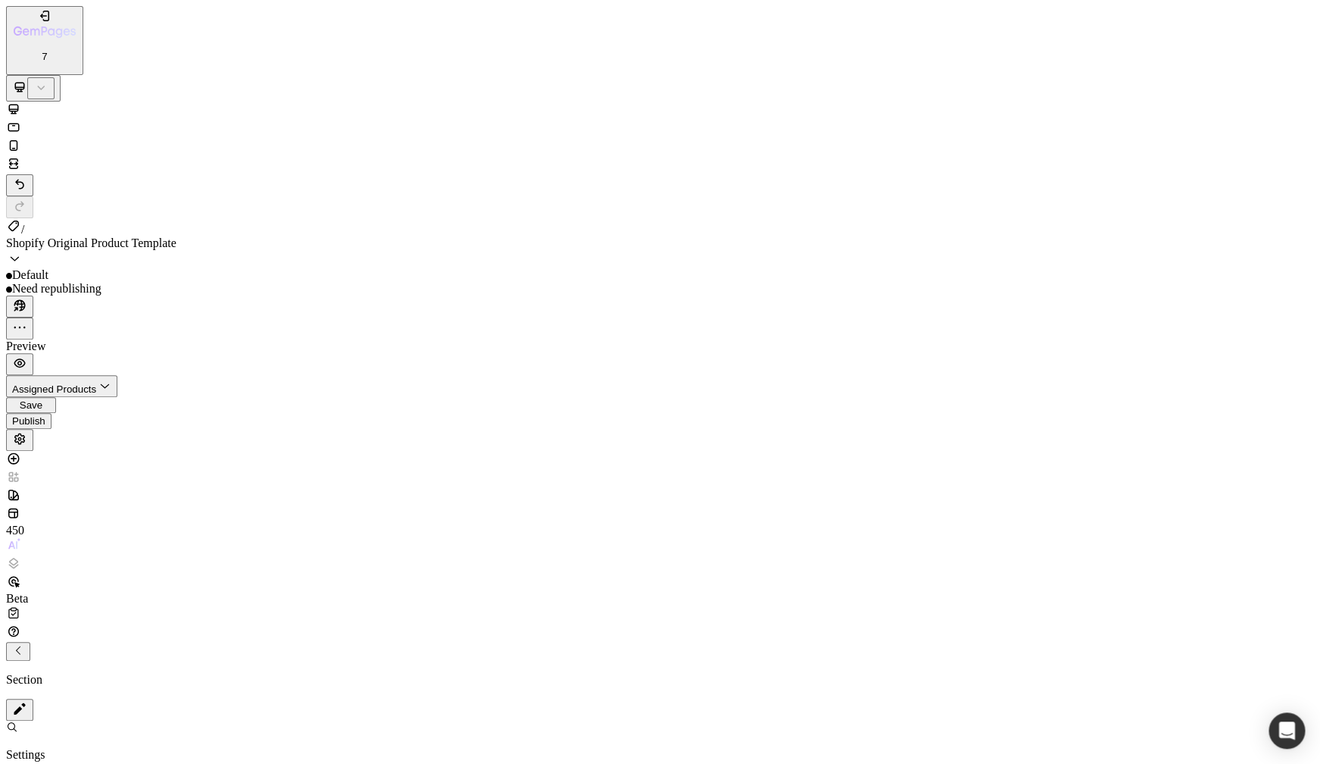
scroll to position [73, 0]
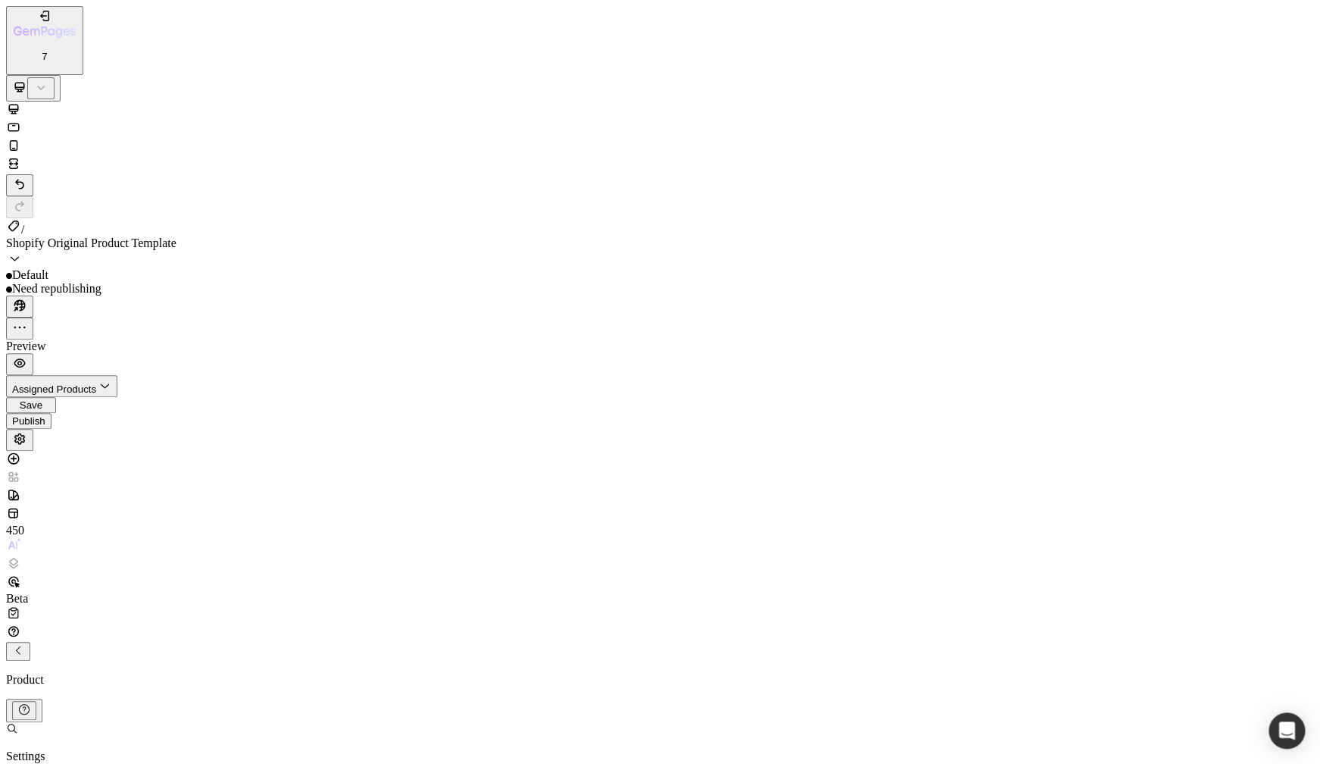
scroll to position [380, 0]
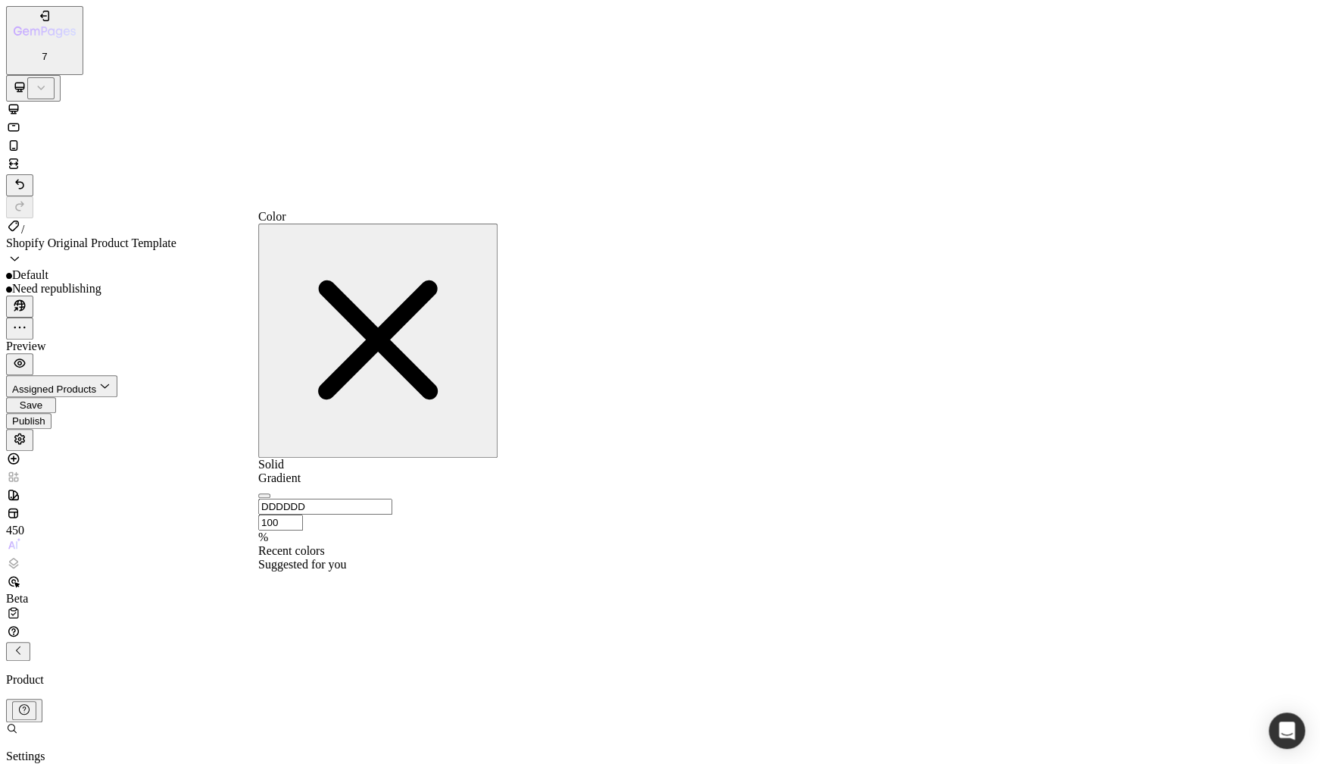
click at [335, 571] on div at bounding box center [377, 571] width 239 height 0
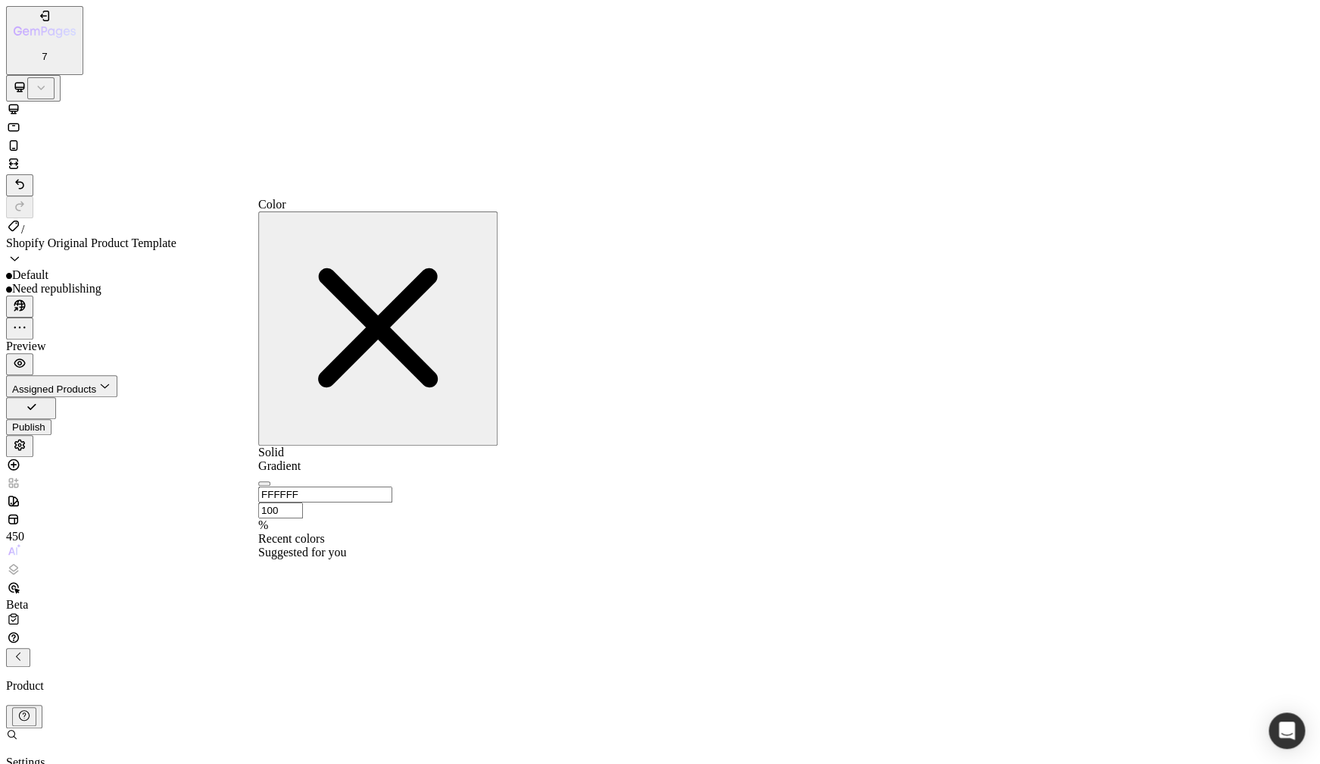
scroll to position [149, 0]
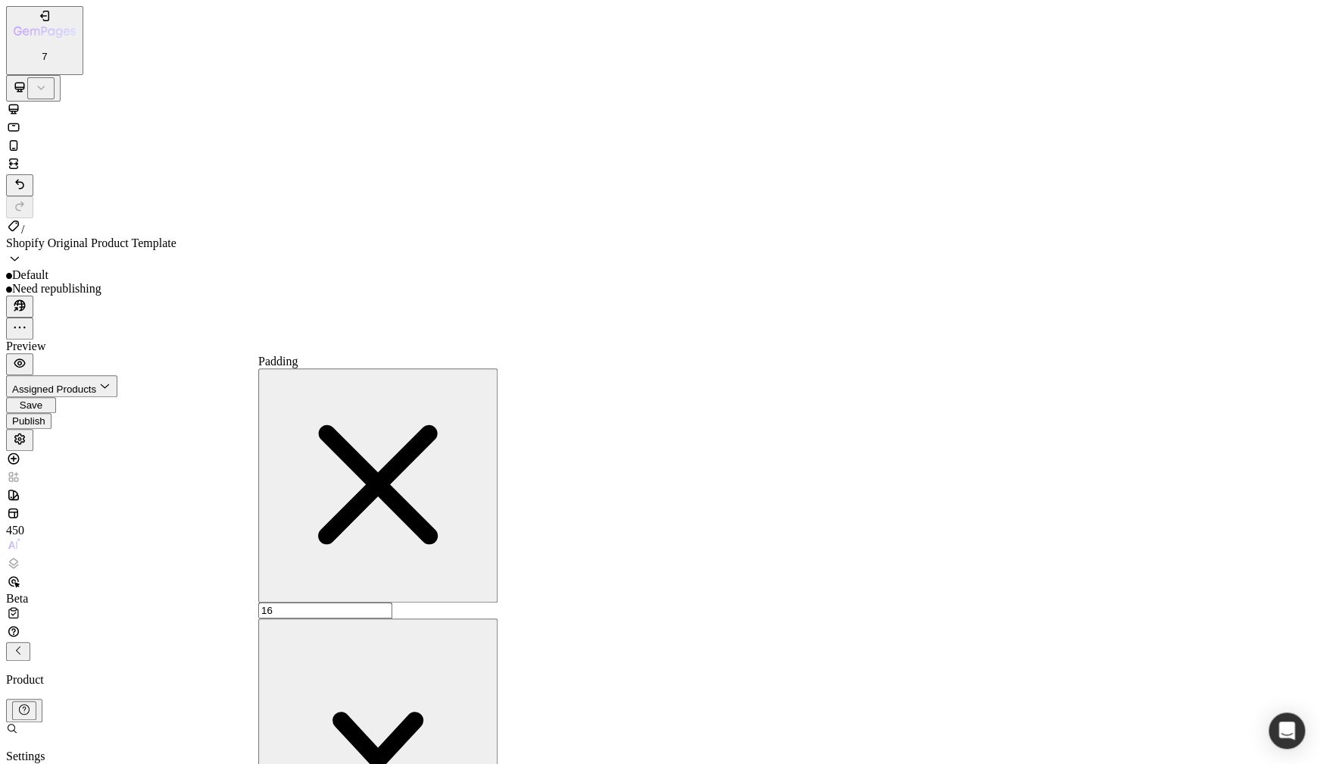
click at [363, 602] on input "16" at bounding box center [325, 610] width 134 height 16
click at [373, 602] on input "20" at bounding box center [325, 610] width 134 height 16
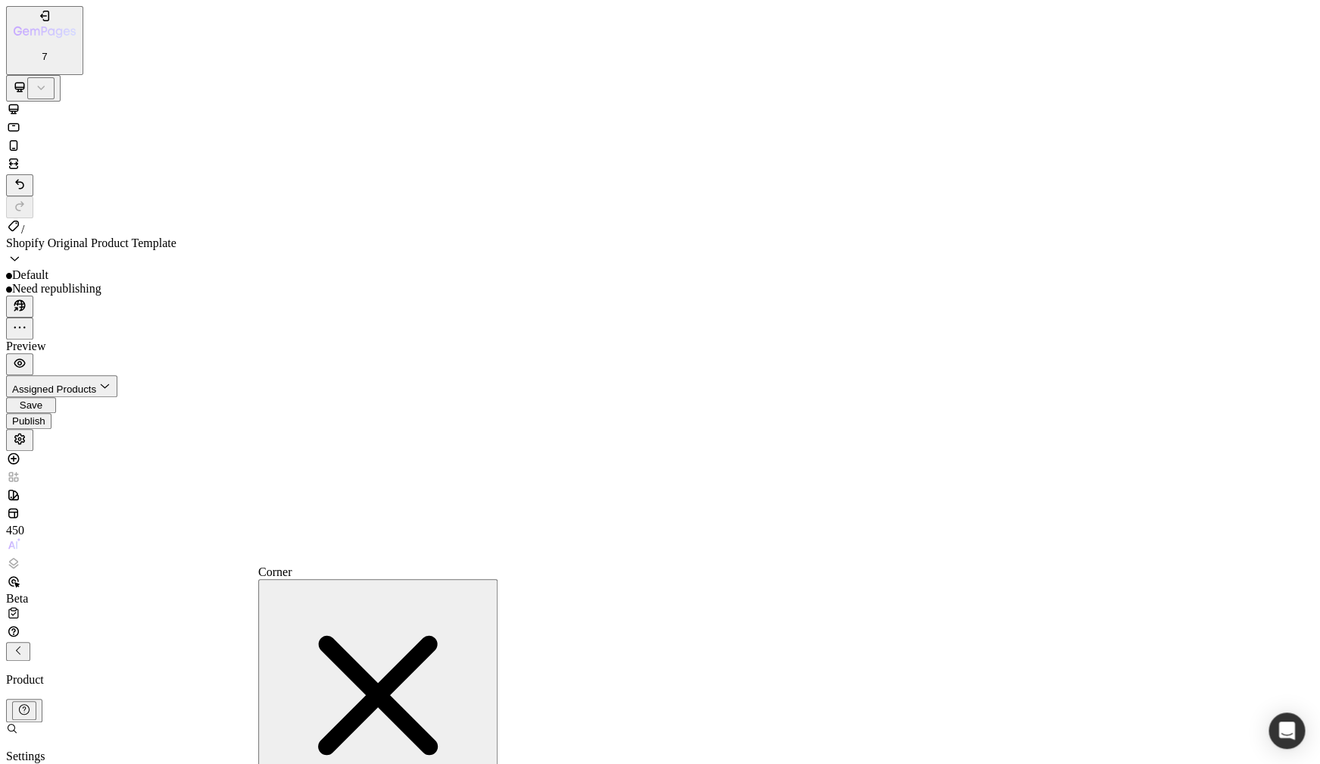
drag, startPoint x: 378, startPoint y: 658, endPoint x: 327, endPoint y: 659, distance: 50.8
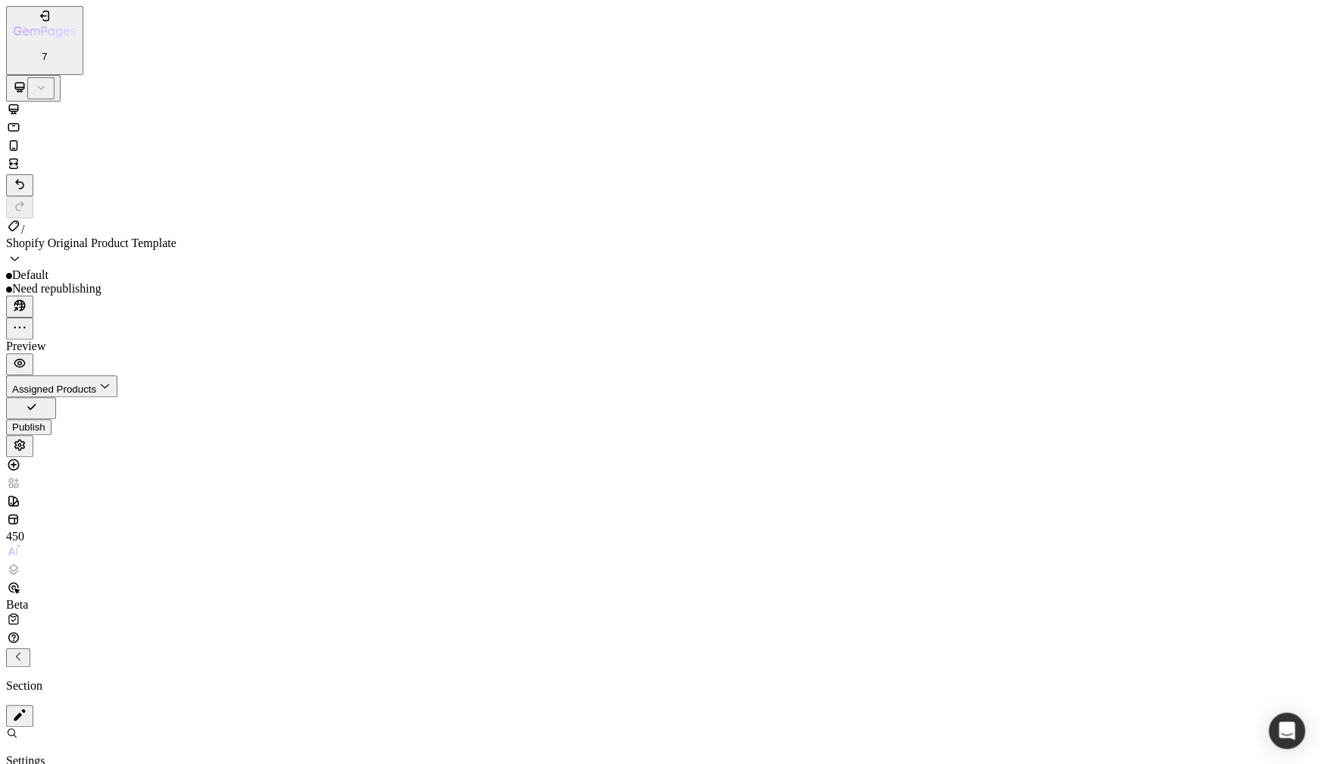
scroll to position [0, 0]
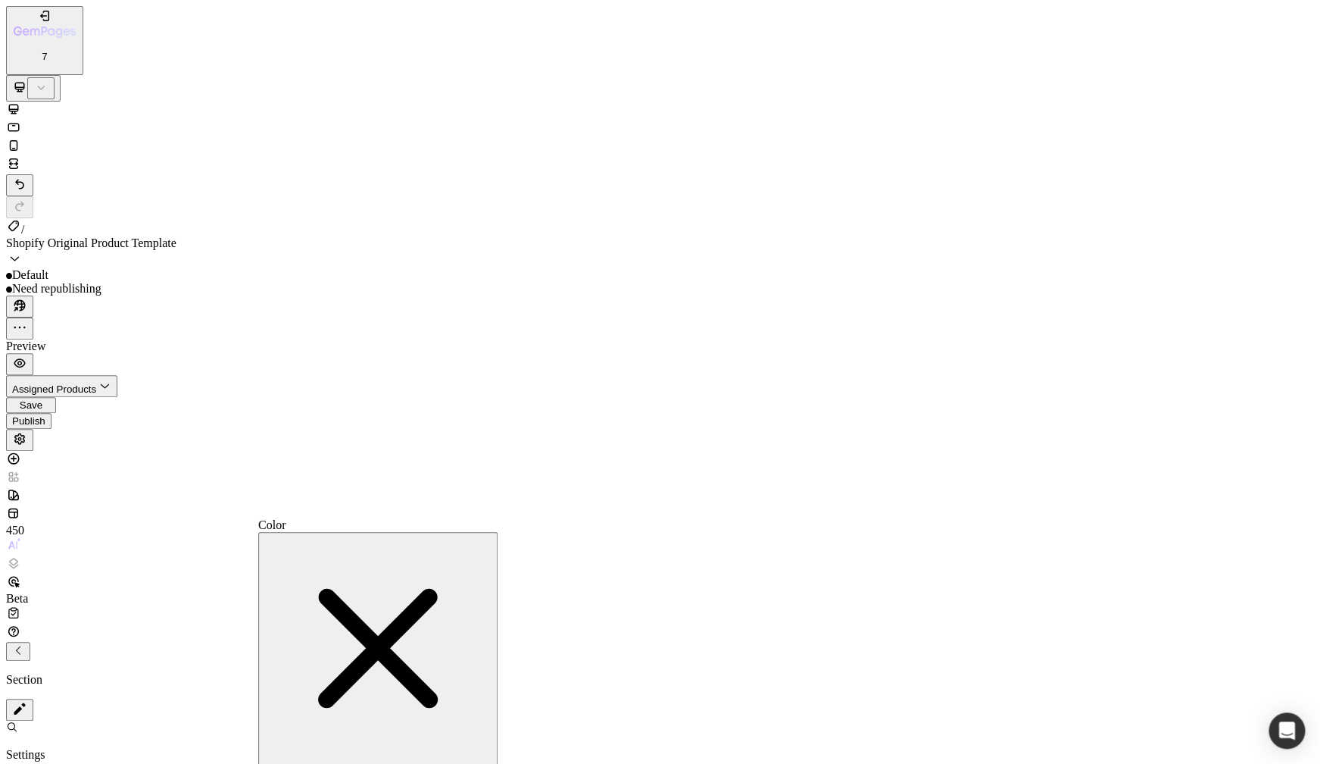
drag, startPoint x: 444, startPoint y: 625, endPoint x: 422, endPoint y: 624, distance: 22.0
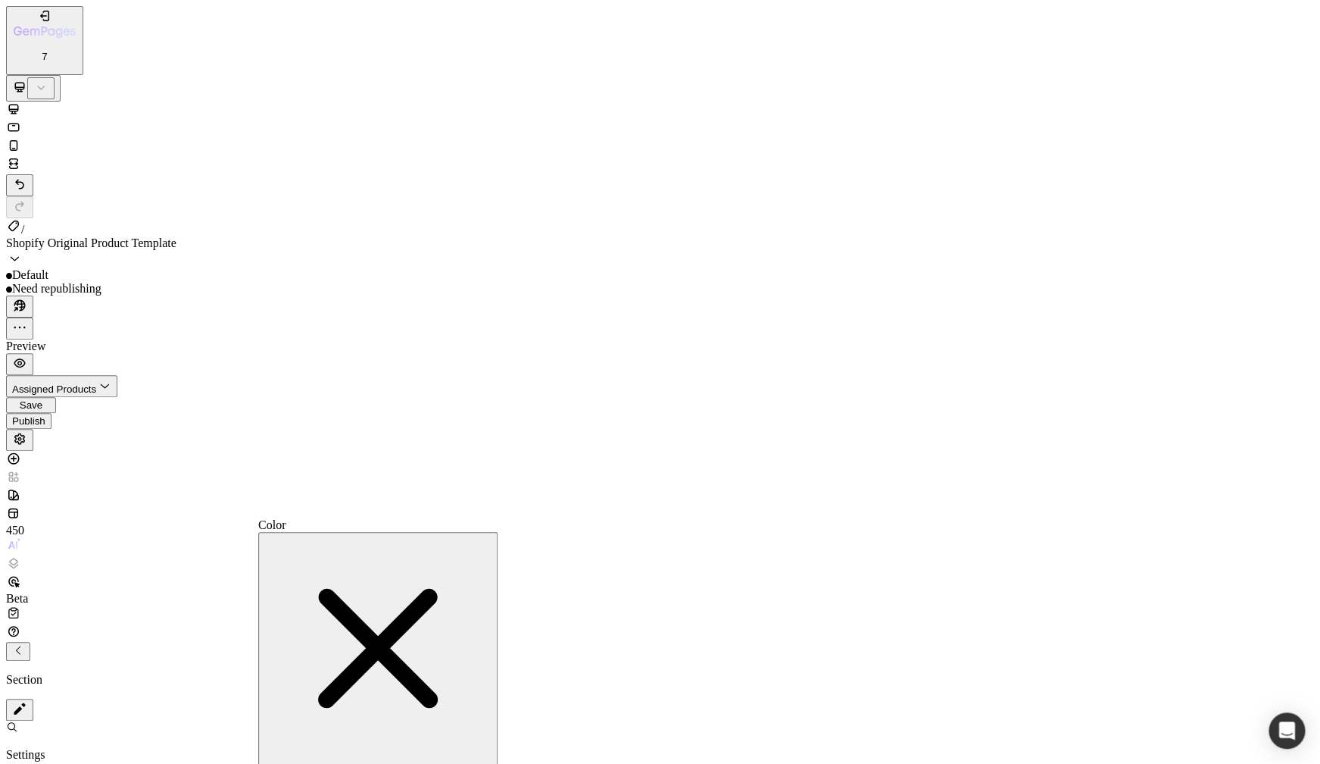
drag, startPoint x: 439, startPoint y: 623, endPoint x: 418, endPoint y: 619, distance: 21.5
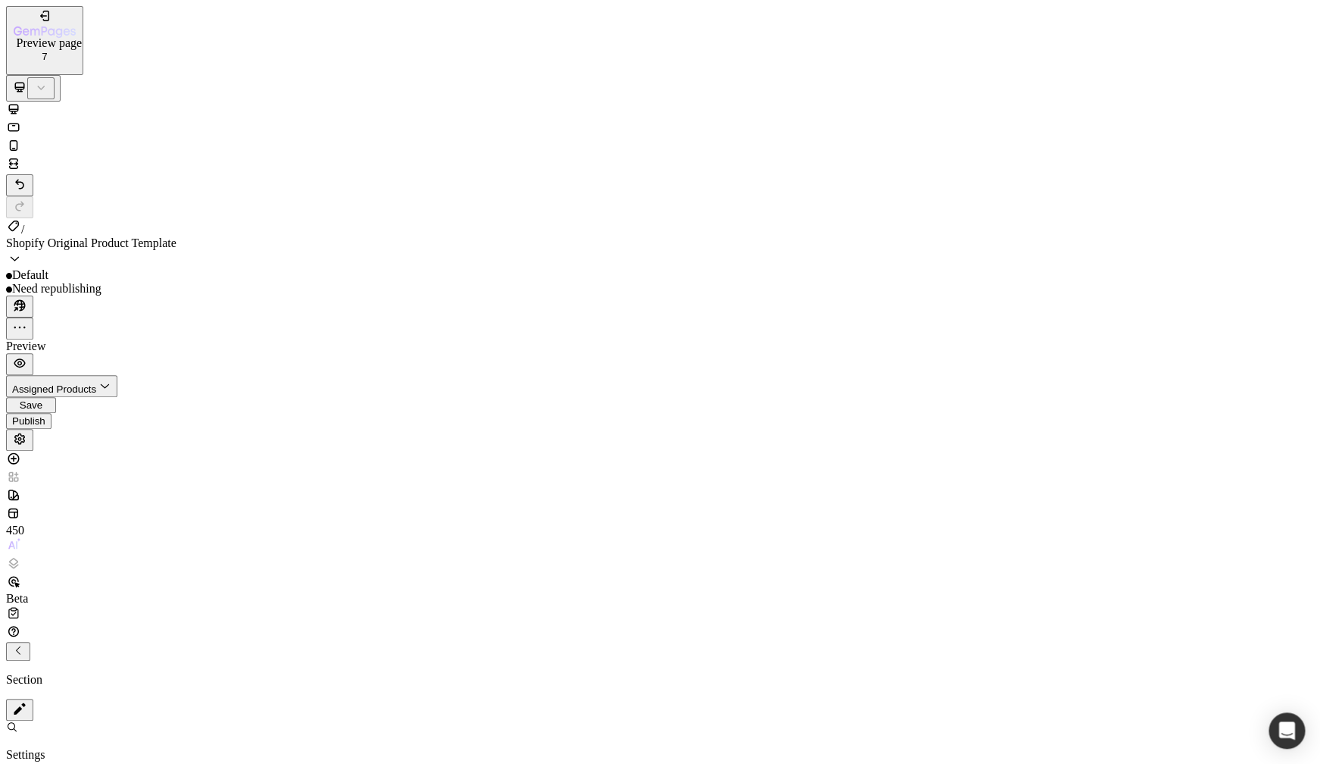
click at [27, 355] on icon "button" at bounding box center [19, 362] width 15 height 15
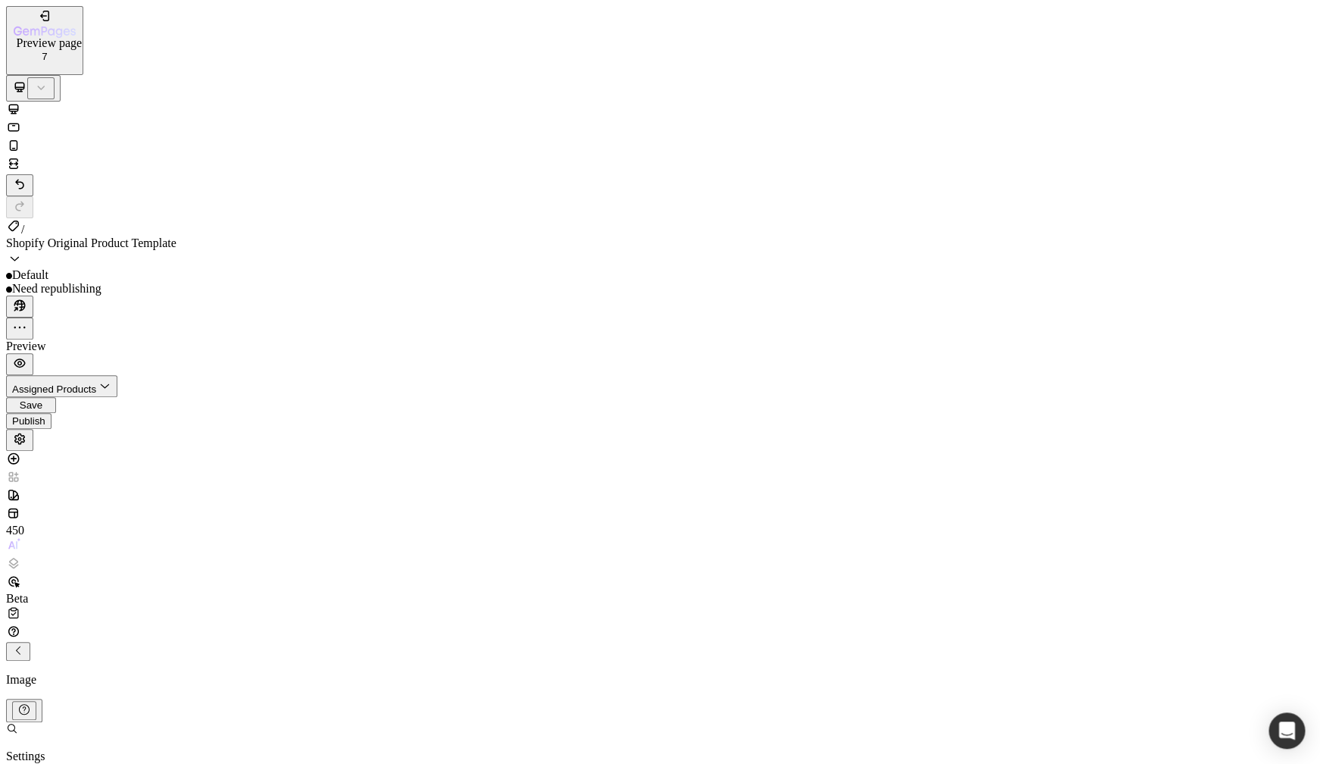
click at [27, 355] on icon "button" at bounding box center [19, 362] width 15 height 15
click at [33, 174] on button "Undo/Redo" at bounding box center [19, 185] width 27 height 22
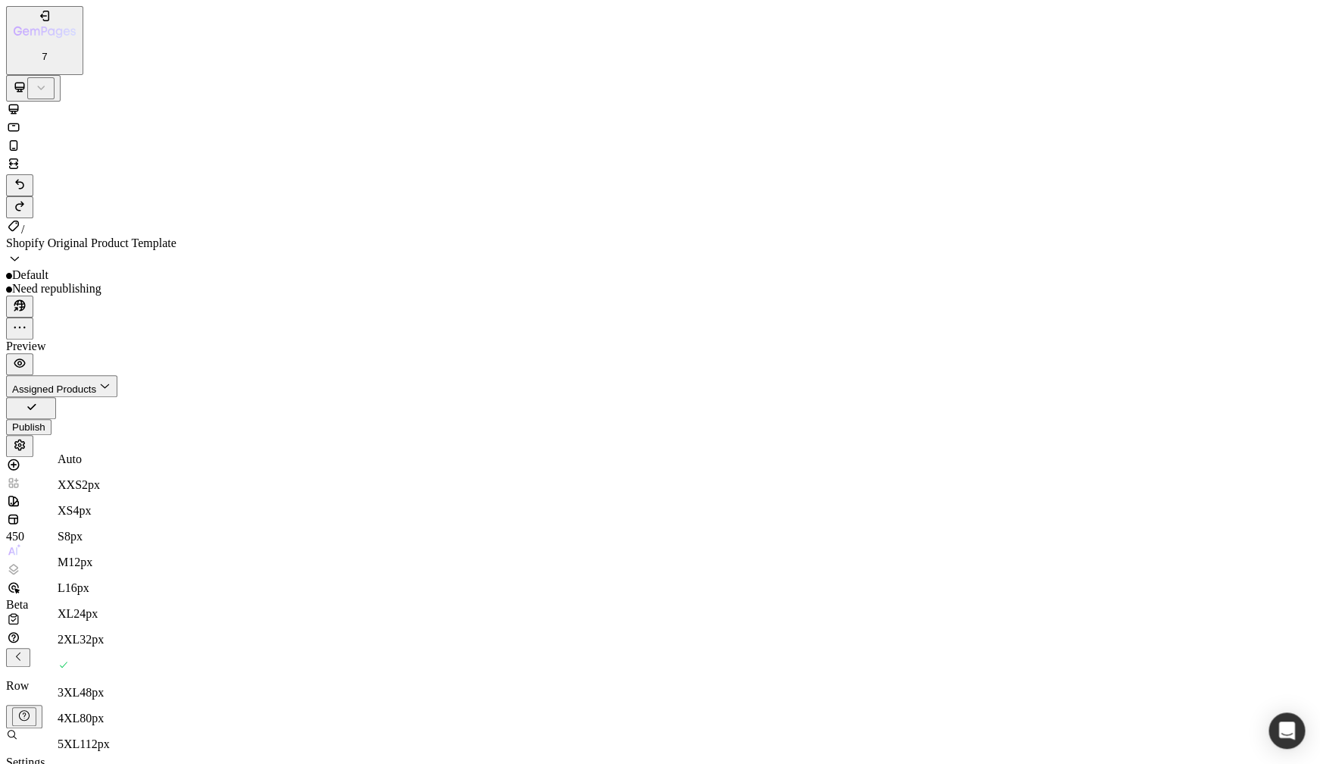
click at [113, 555] on div "M 12px" at bounding box center [98, 562] width 80 height 14
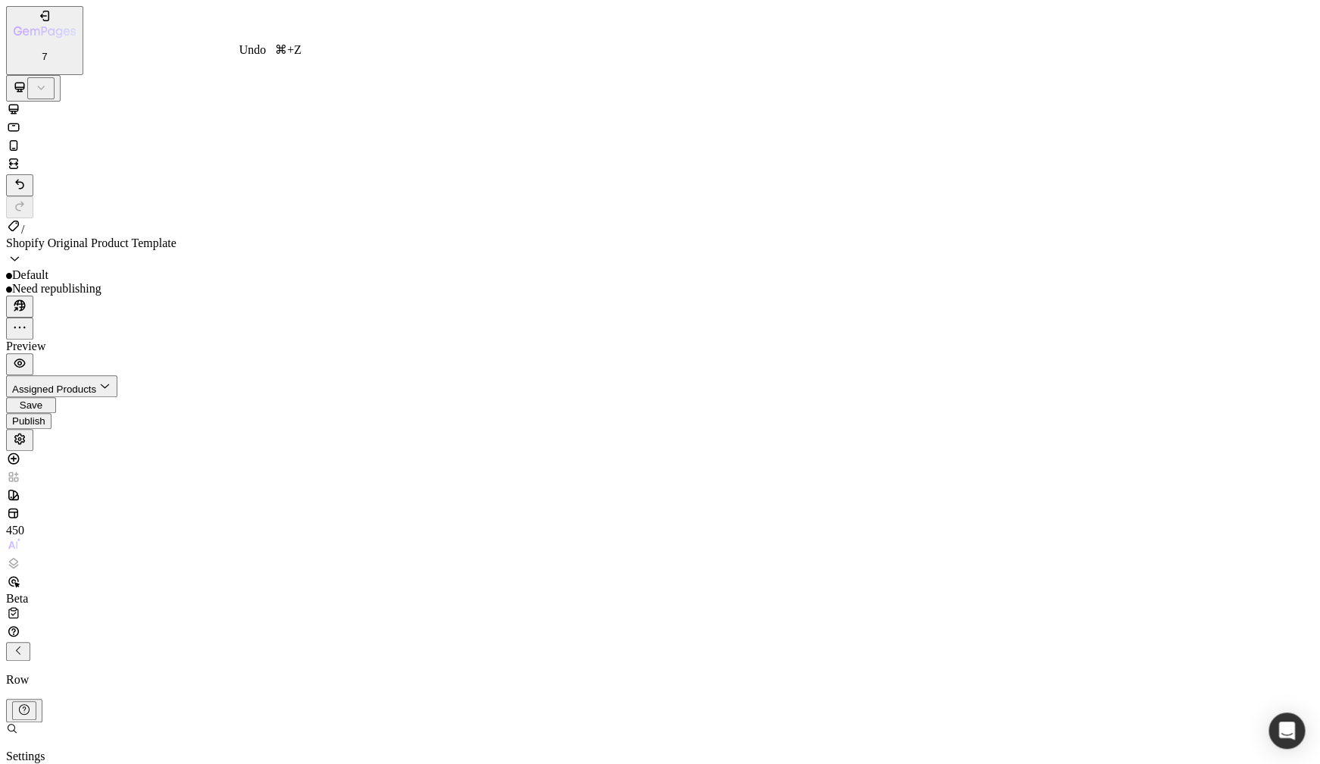
click at [33, 174] on button "Undo/Redo" at bounding box center [19, 185] width 27 height 22
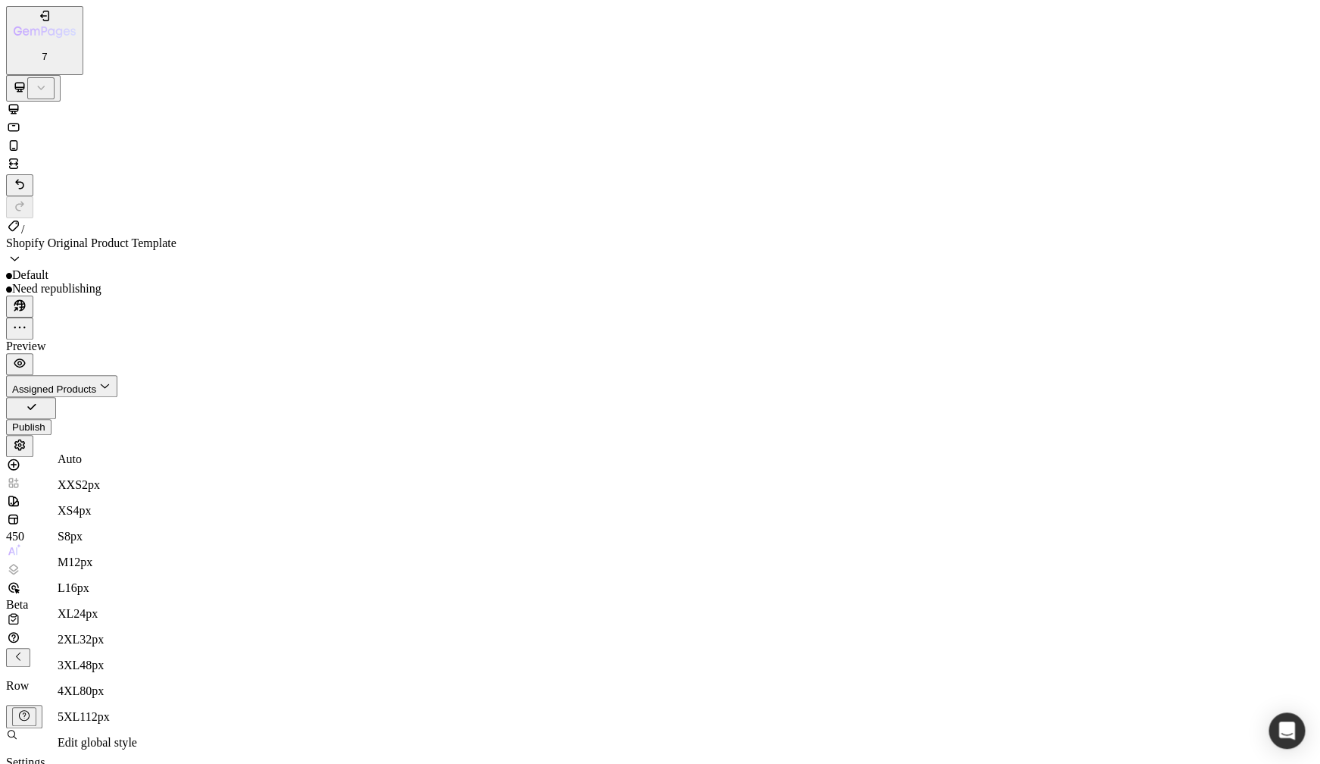
drag, startPoint x: 83, startPoint y: 424, endPoint x: 70, endPoint y: 423, distance: 12.1
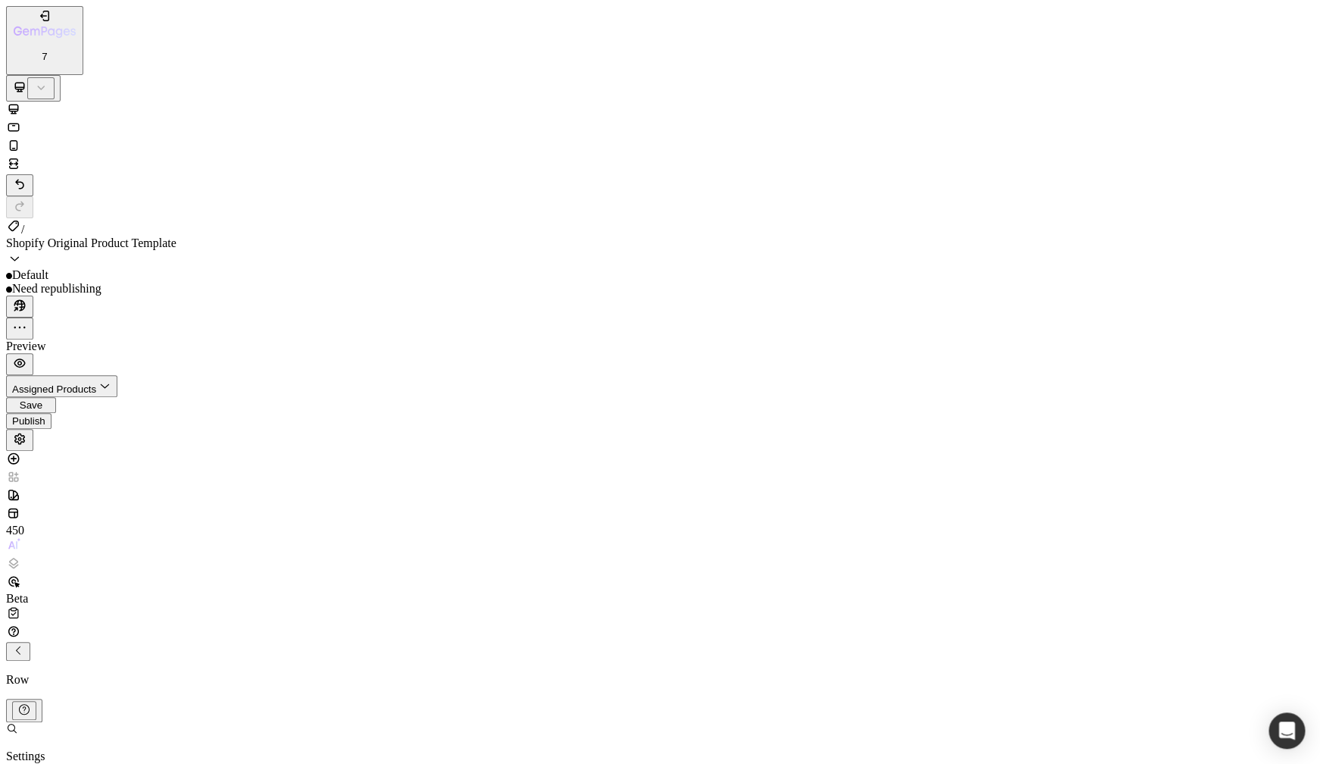
click at [253, 658] on div "3XL 48px" at bounding box center [246, 665] width 80 height 14
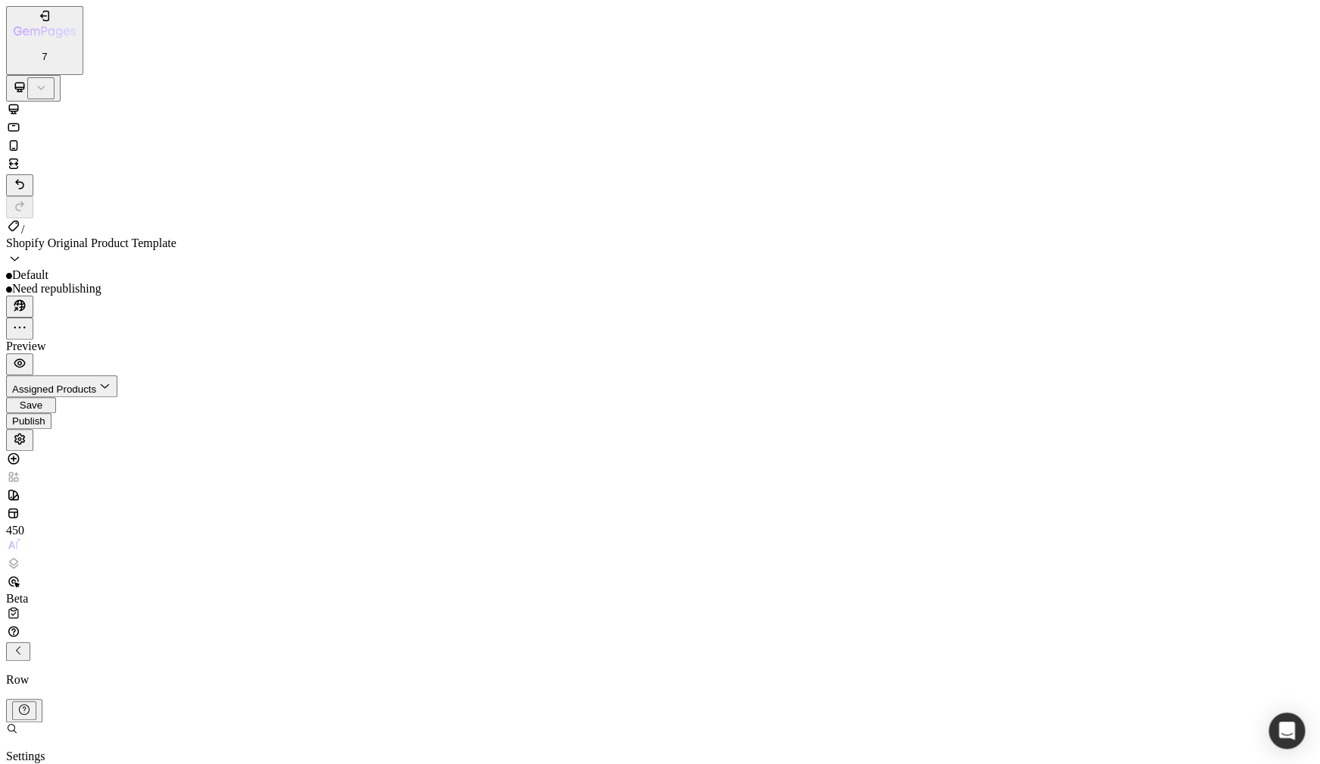
click at [33, 174] on button "Undo/Redo" at bounding box center [19, 185] width 27 height 22
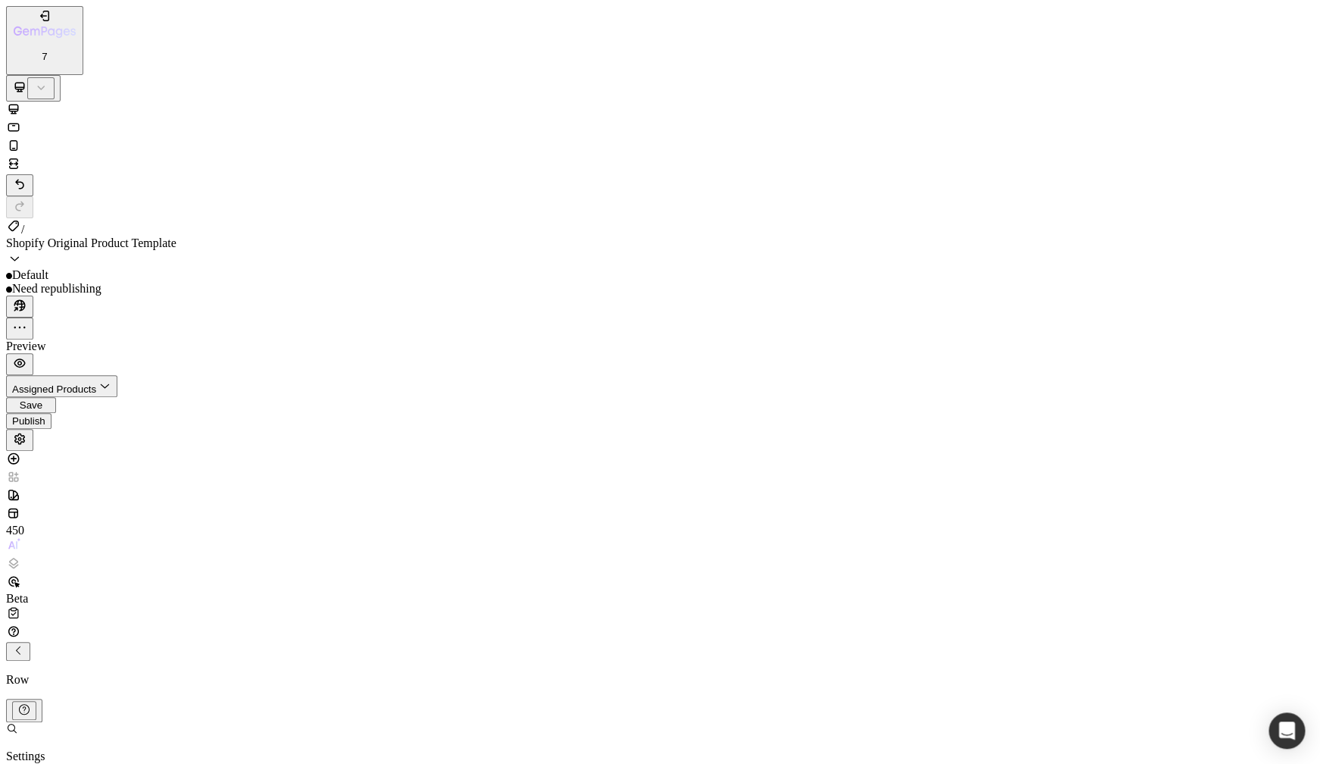
click at [82, 749] on p "Settings" at bounding box center [44, 756] width 76 height 14
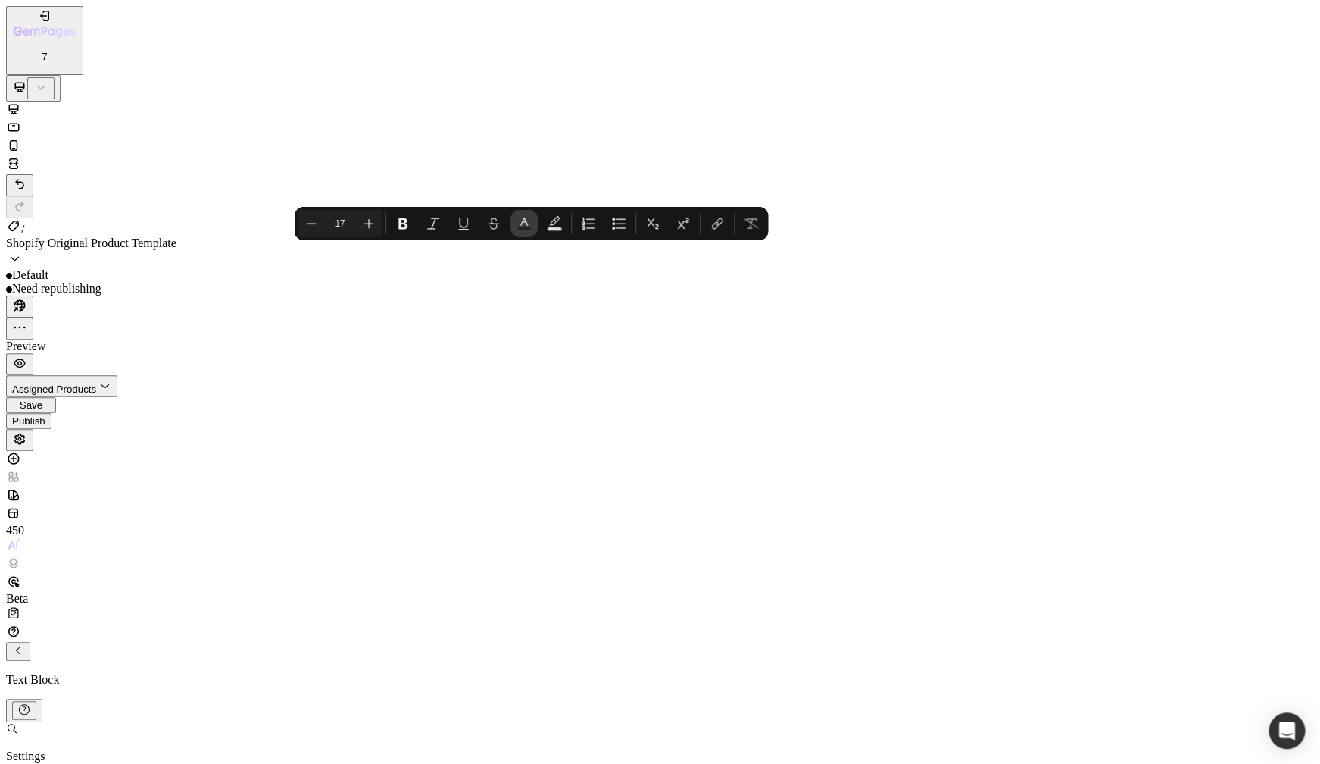
click at [526, 226] on icon "Editor contextual toolbar" at bounding box center [524, 223] width 15 height 15
drag, startPoint x: 448, startPoint y: 337, endPoint x: 491, endPoint y: 352, distance: 44.8
click at [765, 245] on div "Editor contextual toolbar" at bounding box center [857, 245] width 185 height 0
click at [82, 673] on p "Text Block" at bounding box center [660, 680] width 1308 height 14
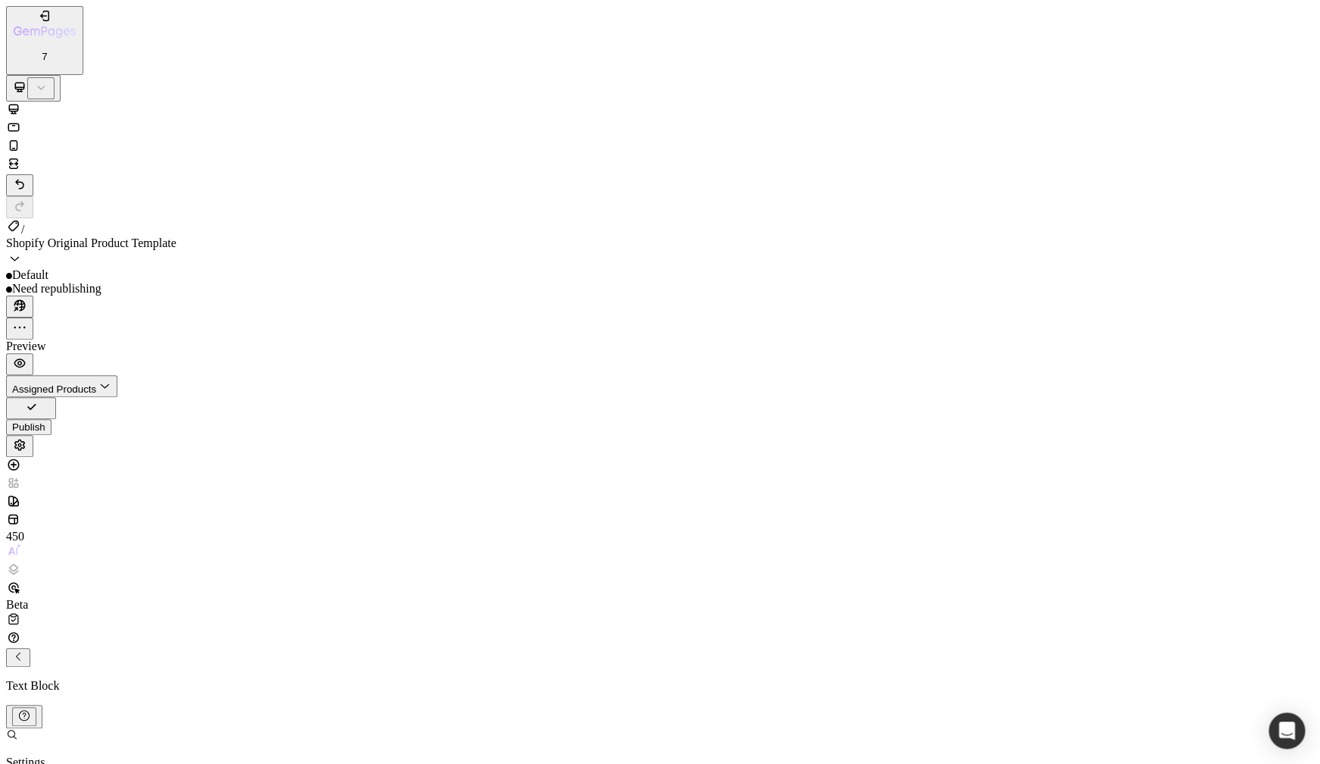
click at [82, 755] on p "Settings" at bounding box center [44, 762] width 76 height 14
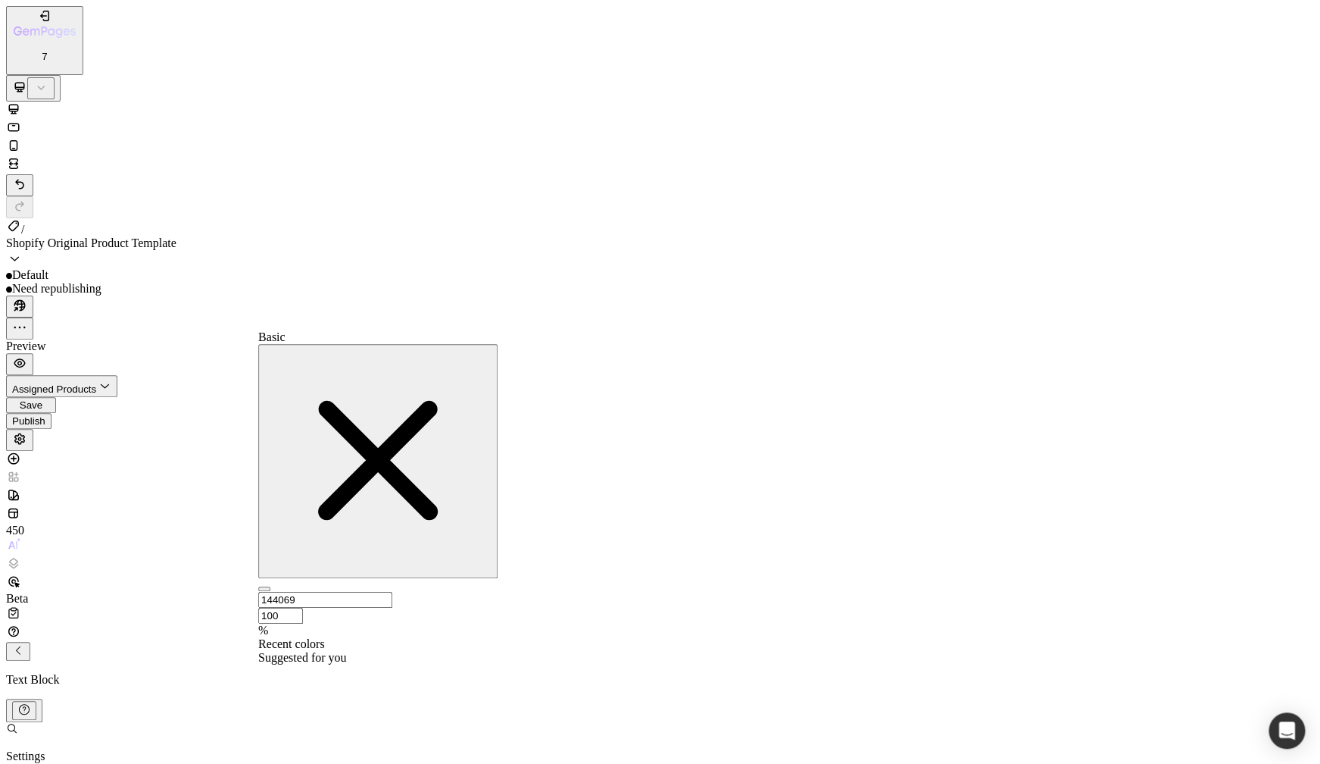
click at [311, 664] on div at bounding box center [377, 664] width 239 height 0
click at [303, 608] on input "100" at bounding box center [280, 616] width 45 height 16
drag, startPoint x: 442, startPoint y: 395, endPoint x: 423, endPoint y: 392, distance: 19.1
click at [303, 608] on input "100" at bounding box center [280, 616] width 45 height 16
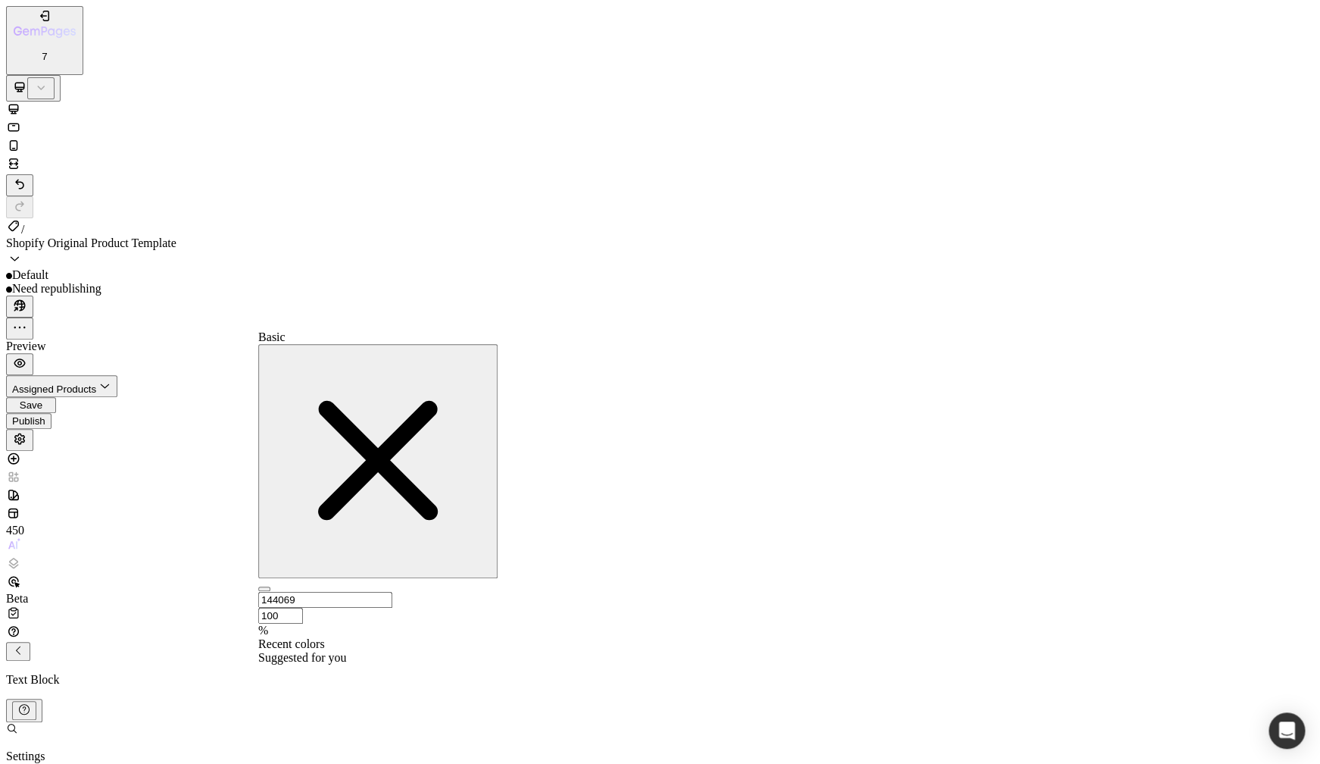
click at [278, 651] on div at bounding box center [377, 651] width 239 height 0
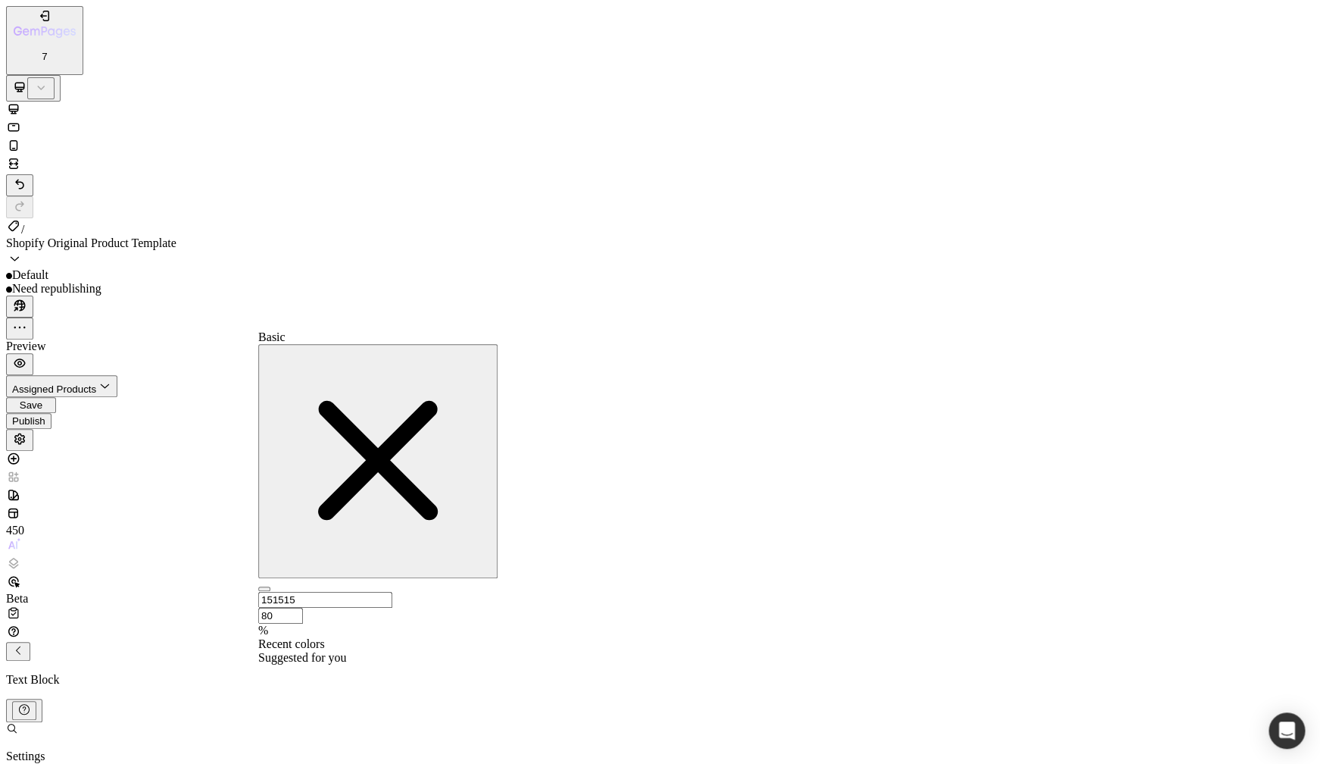
click at [277, 651] on div at bounding box center [377, 651] width 239 height 0
click at [303, 608] on input "80" at bounding box center [280, 616] width 45 height 16
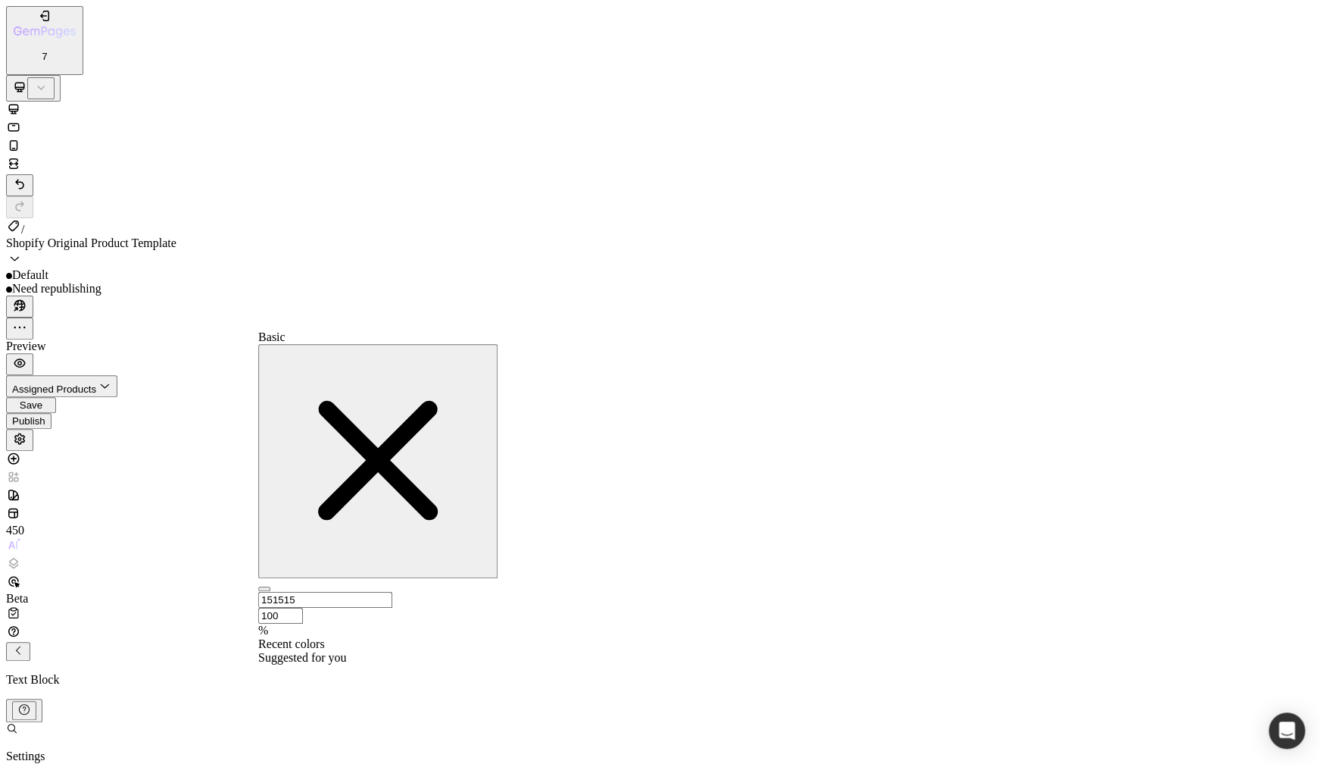
click at [283, 651] on div at bounding box center [377, 651] width 239 height 0
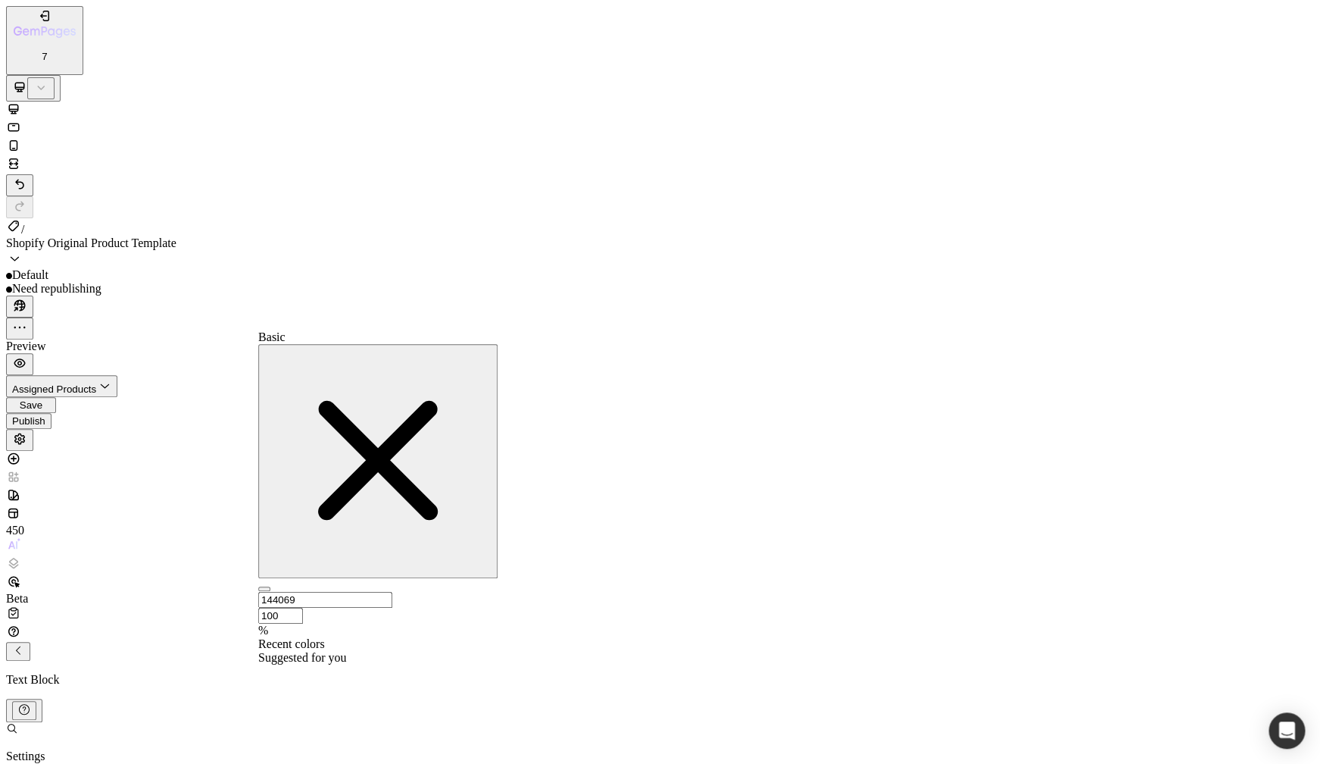
drag, startPoint x: 358, startPoint y: 400, endPoint x: 358, endPoint y: 408, distance: 8.4
click at [358, 592] on input "144069" at bounding box center [325, 600] width 134 height 16
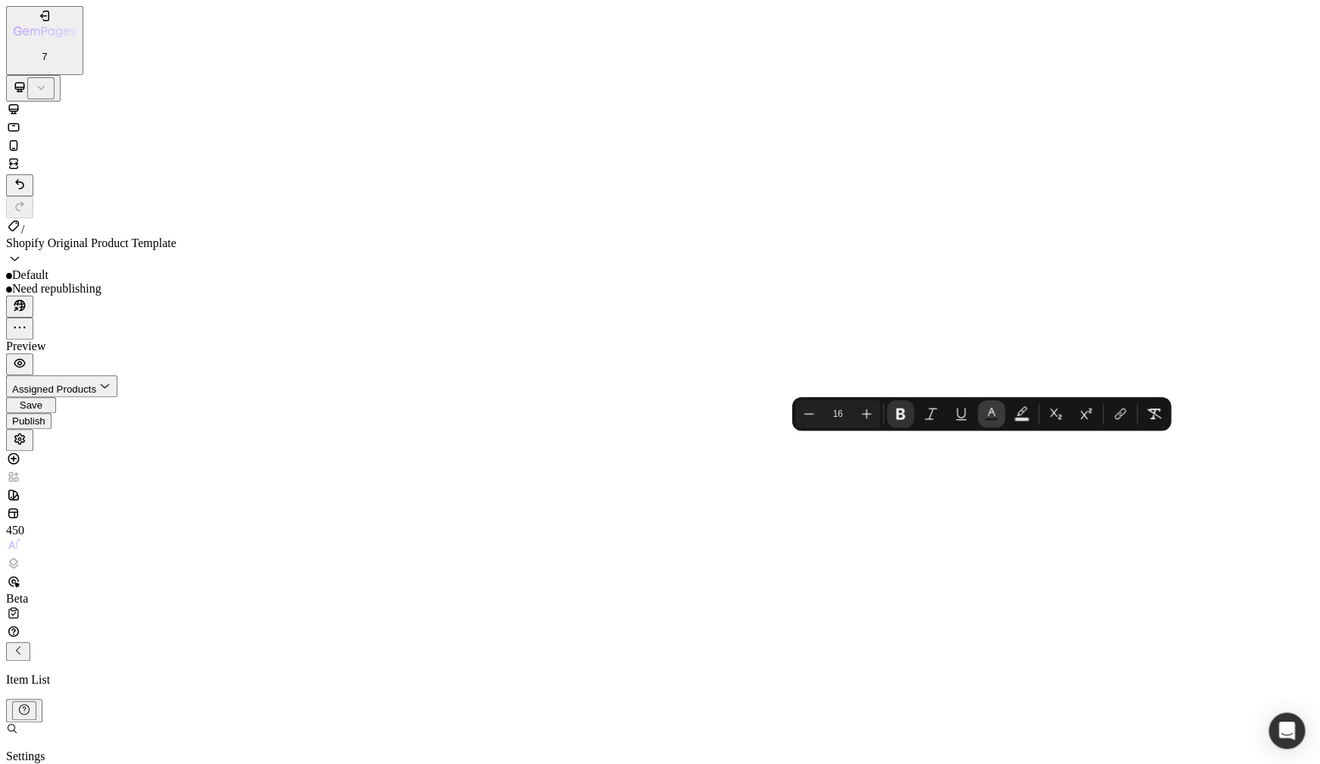
click at [995, 416] on icon "Editor contextual toolbar" at bounding box center [991, 413] width 15 height 15
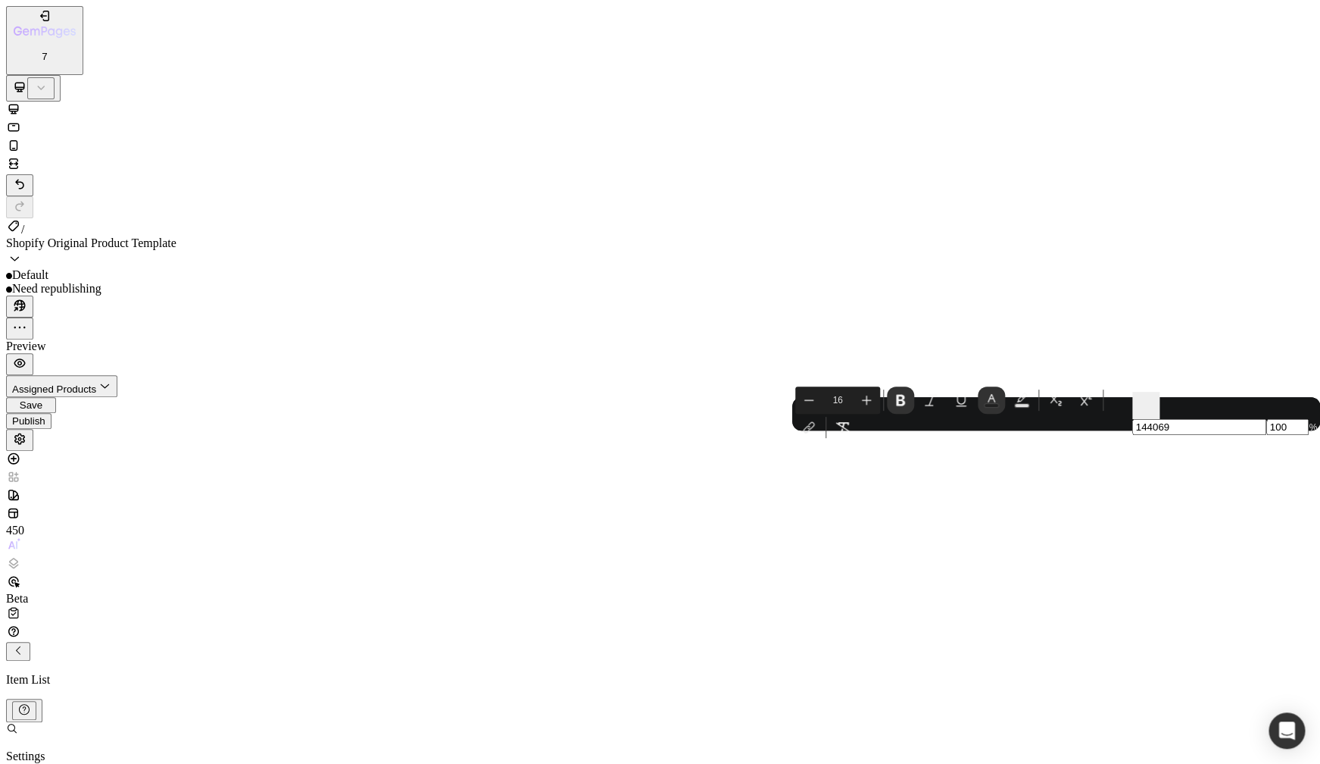
click at [1133, 435] on input "144069" at bounding box center [1200, 427] width 134 height 16
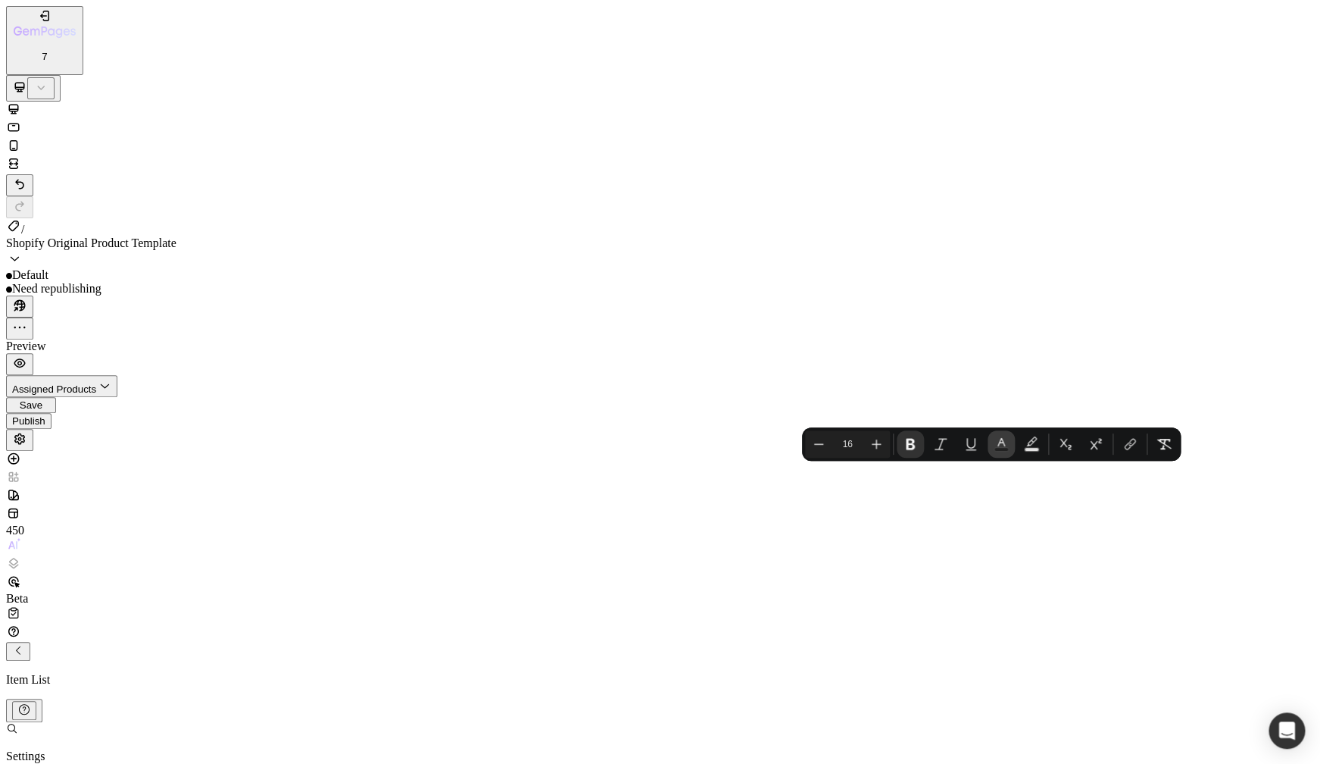
click at [993, 448] on button "Text Color" at bounding box center [1001, 443] width 27 height 27
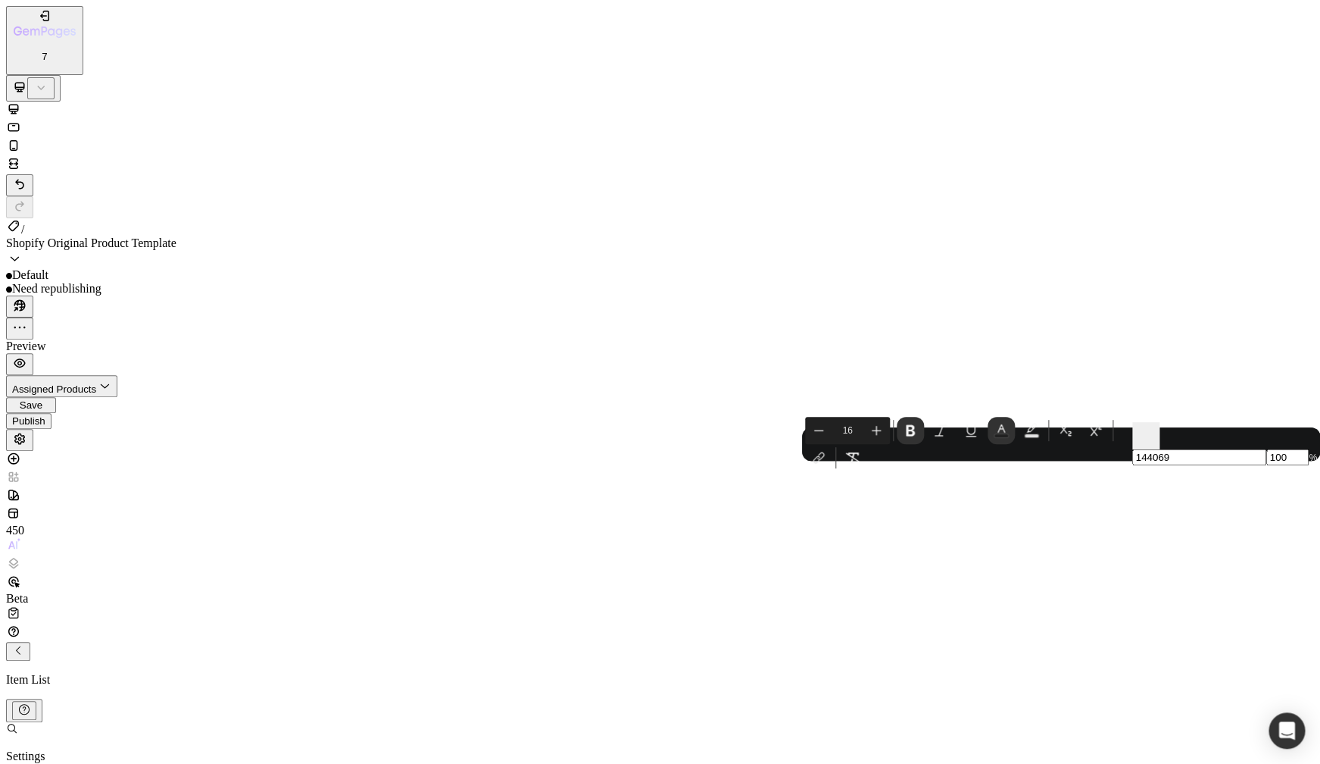
click at [1133, 465] on input "144069" at bounding box center [1200, 457] width 134 height 16
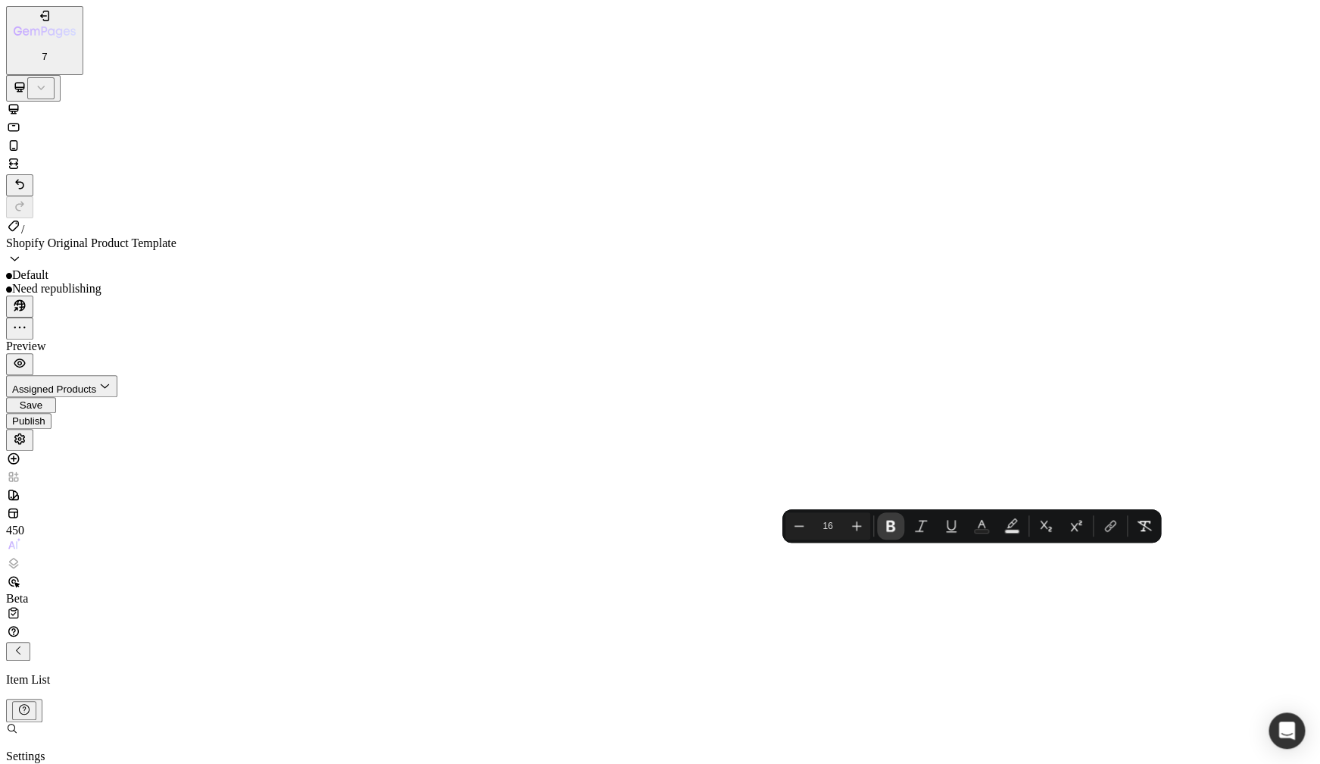
click at [892, 529] on icon "Editor contextual toolbar" at bounding box center [890, 525] width 15 height 15
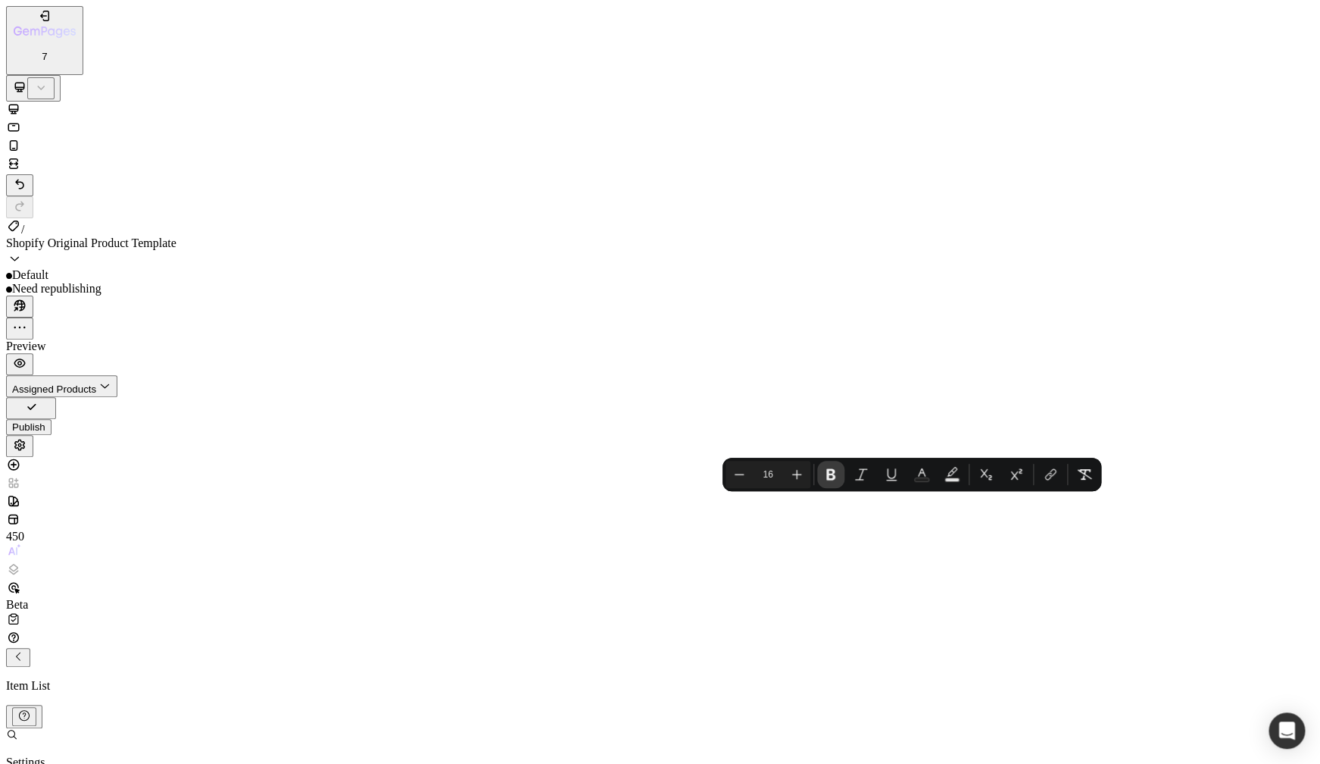
click at [830, 477] on icon "Editor contextual toolbar" at bounding box center [830, 474] width 15 height 15
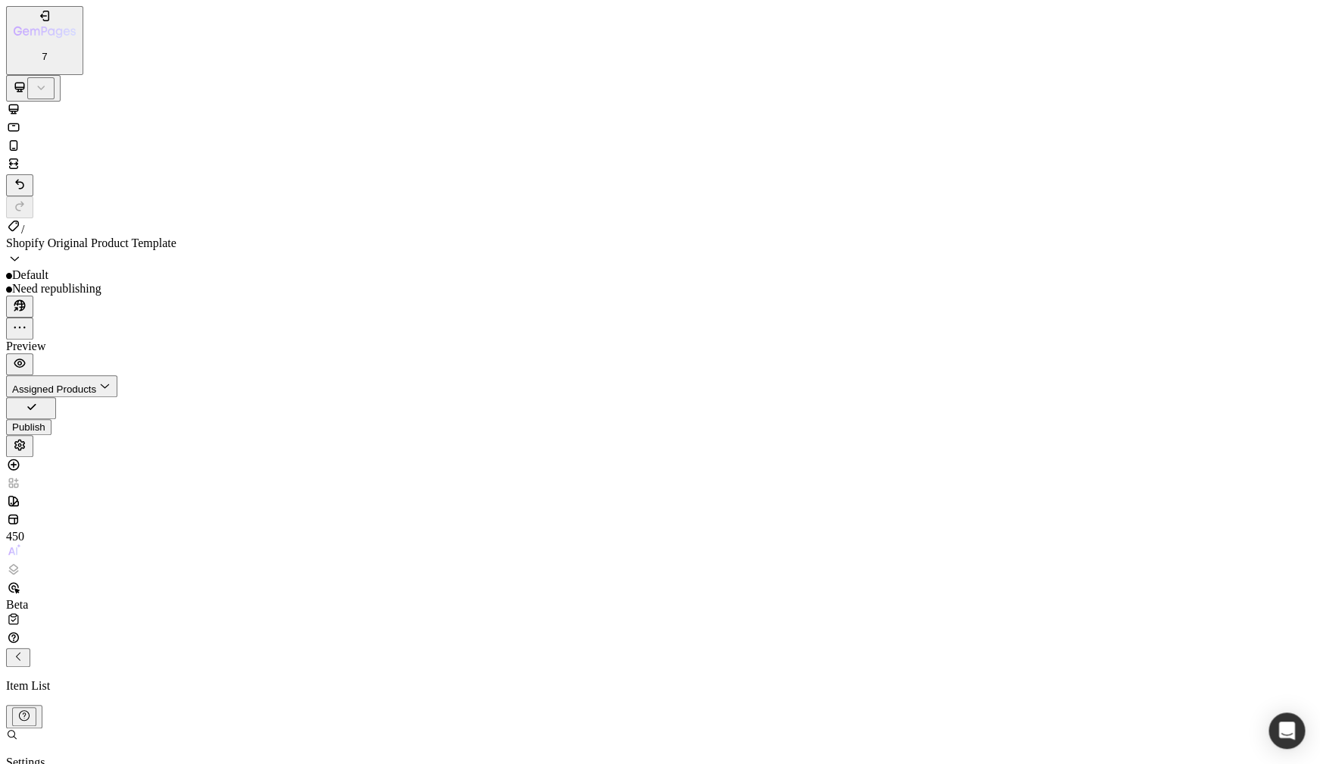
scroll to position [242, 0]
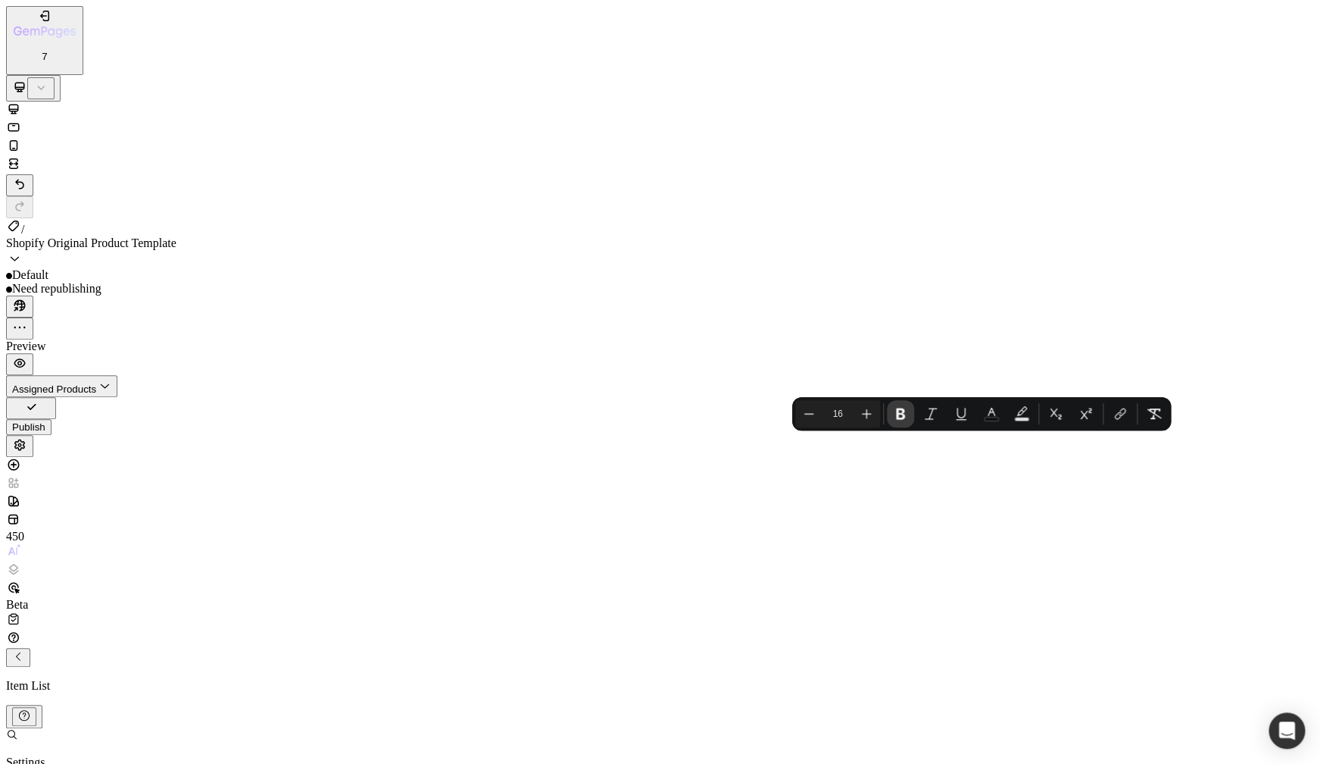
click at [901, 417] on icon "Editor contextual toolbar" at bounding box center [900, 413] width 9 height 11
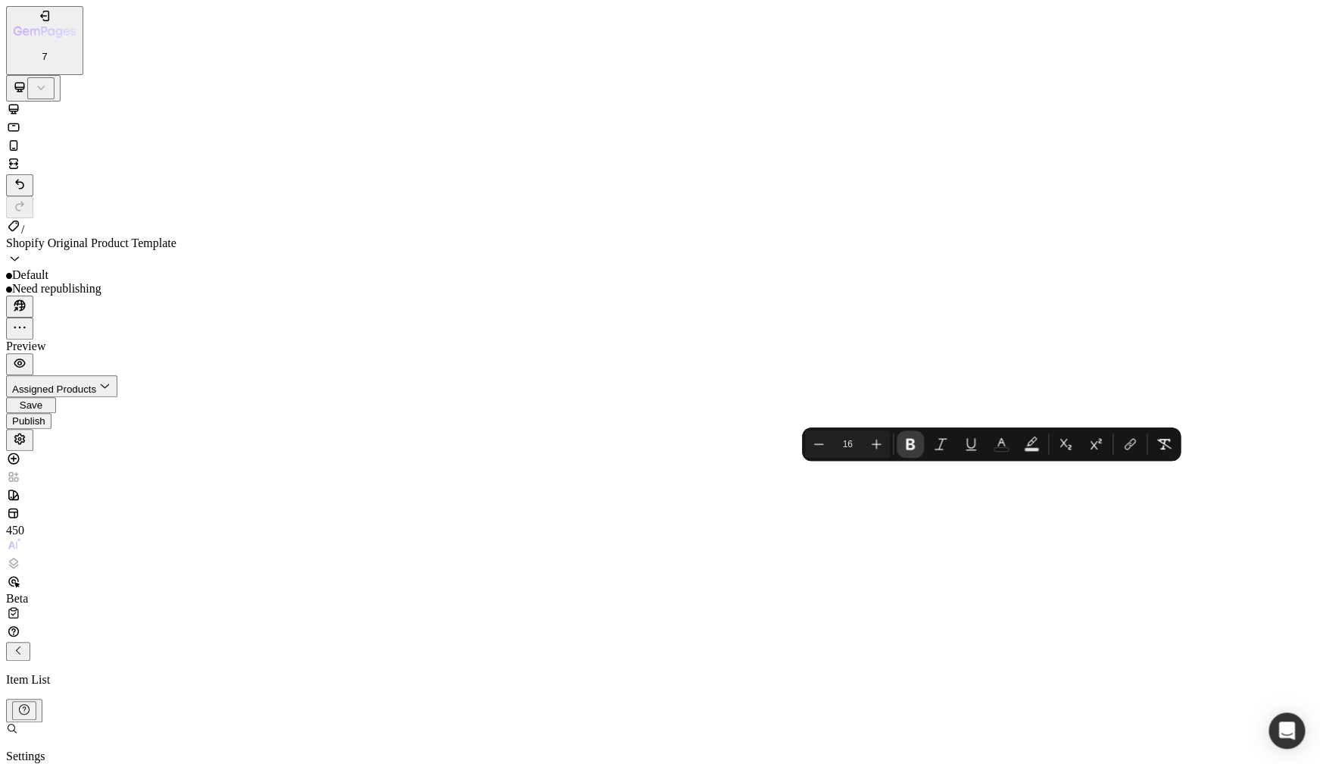
click at [908, 447] on icon "Editor contextual toolbar" at bounding box center [910, 444] width 9 height 11
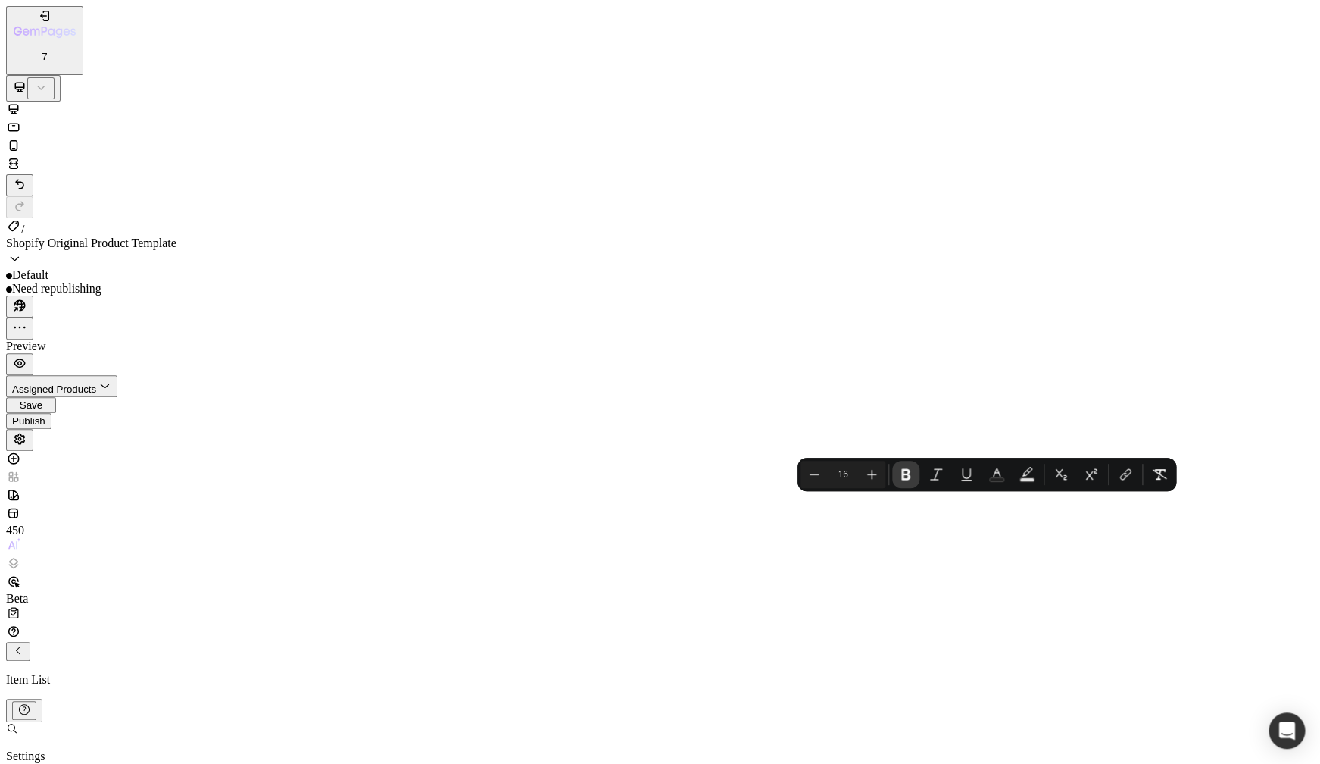
click at [907, 476] on icon "Editor contextual toolbar" at bounding box center [905, 474] width 15 height 15
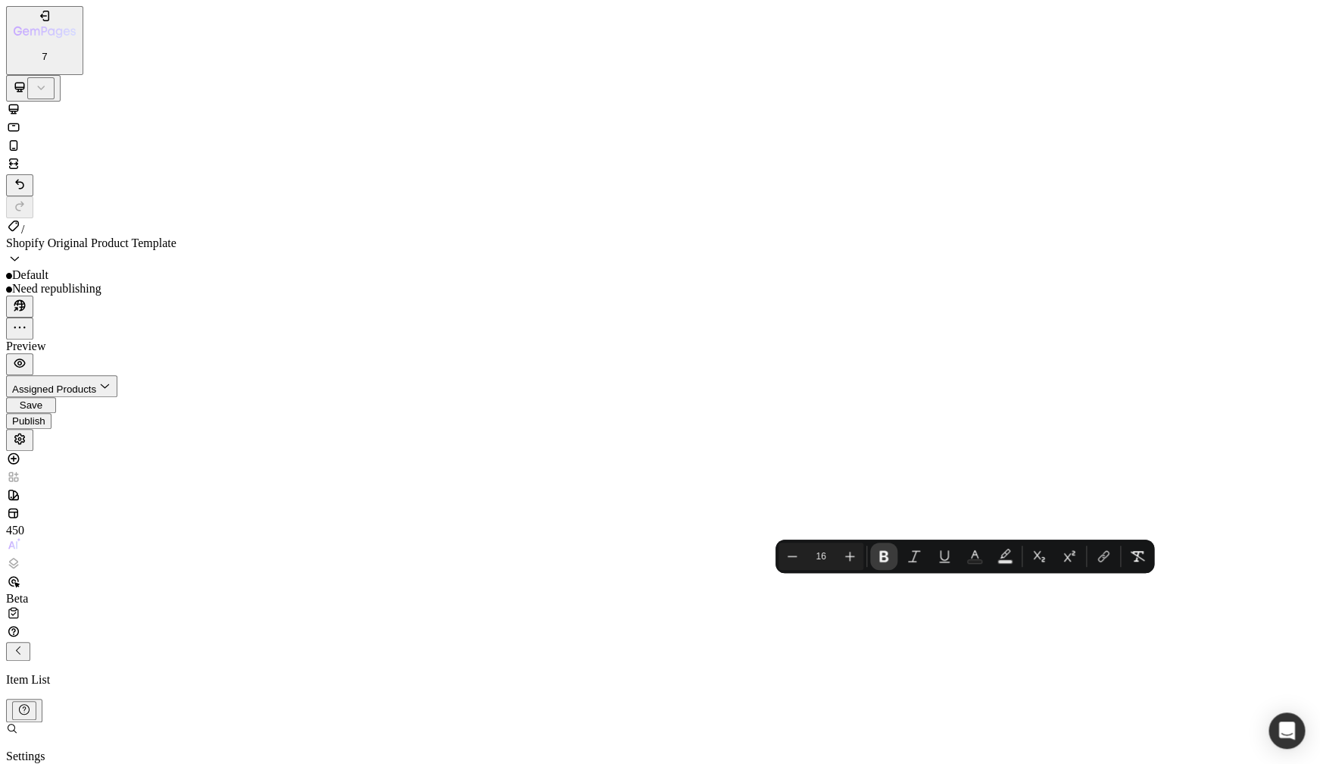
click at [886, 562] on icon "Editor contextual toolbar" at bounding box center [883, 555] width 15 height 15
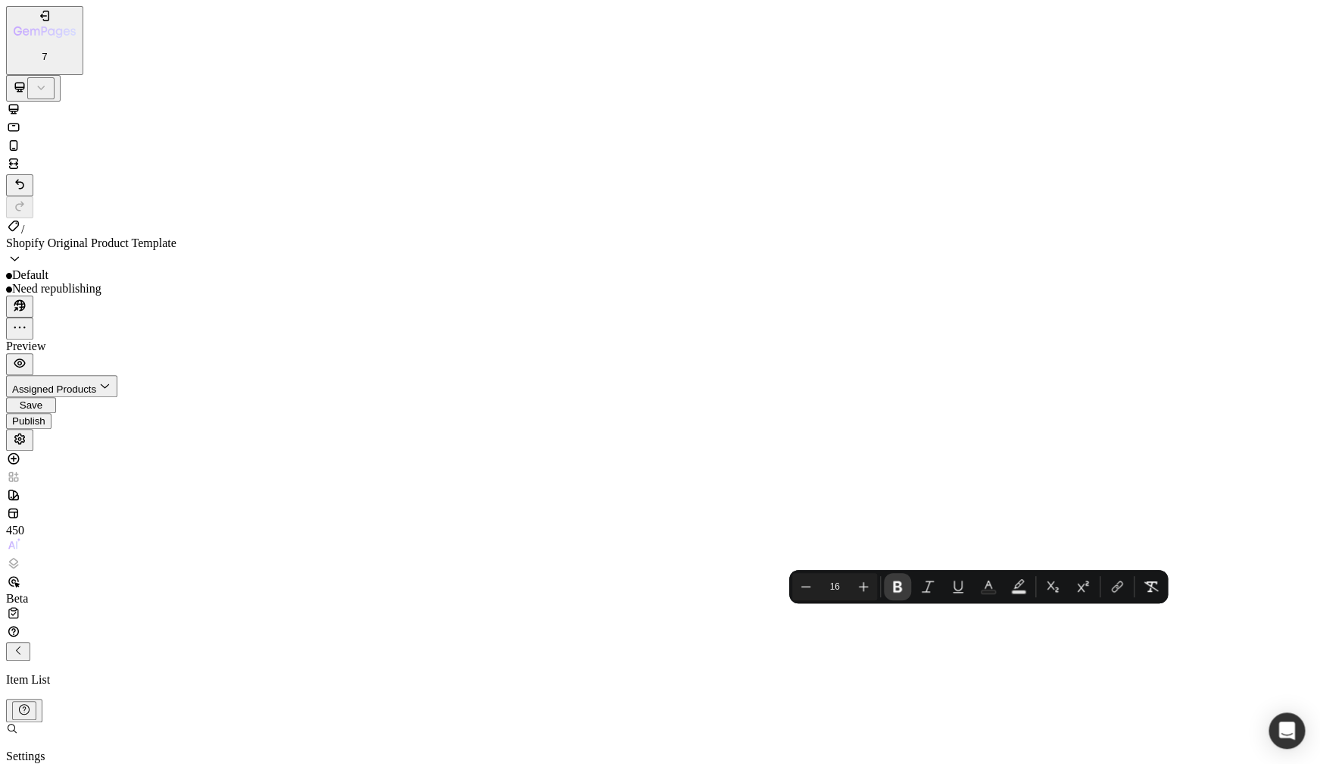
click at [901, 589] on icon "Editor contextual toolbar" at bounding box center [897, 586] width 15 height 15
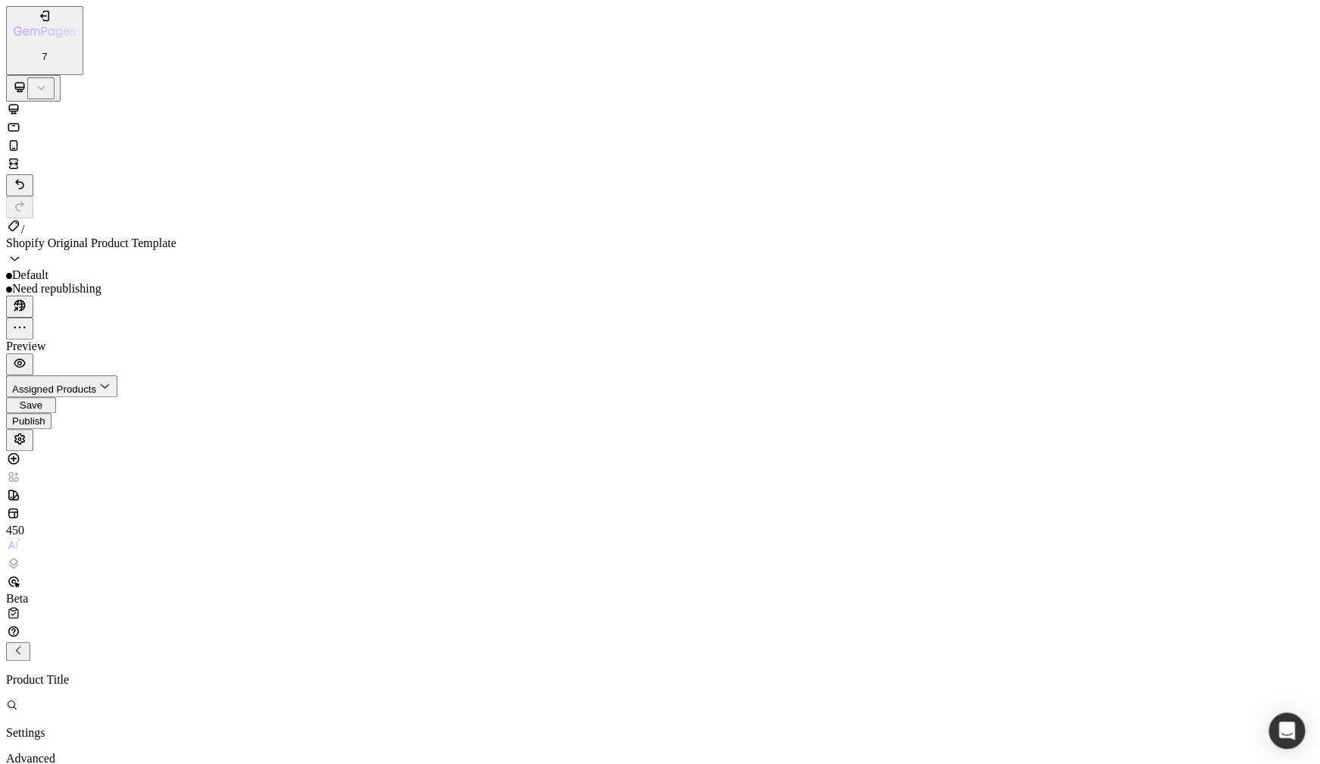
scroll to position [0, 0]
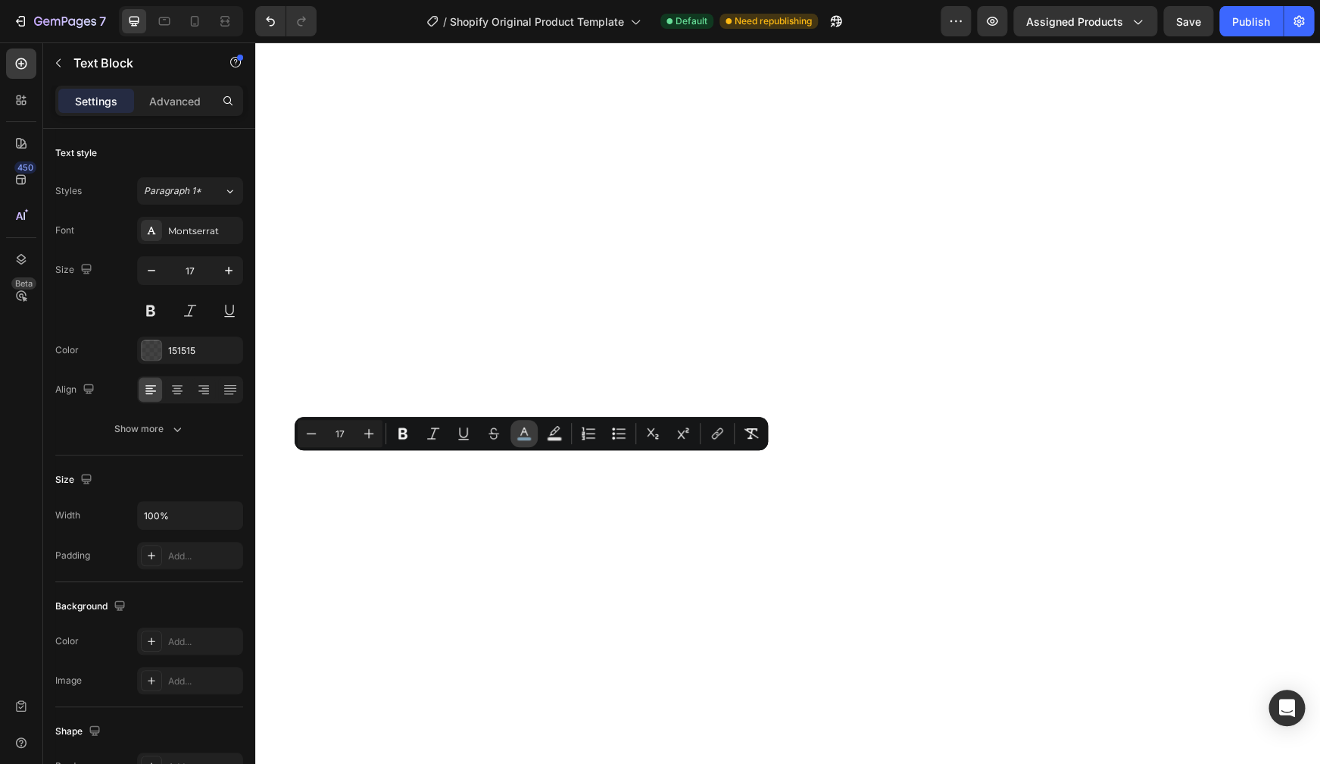
click at [518, 436] on icon "Editor contextual toolbar" at bounding box center [524, 433] width 15 height 15
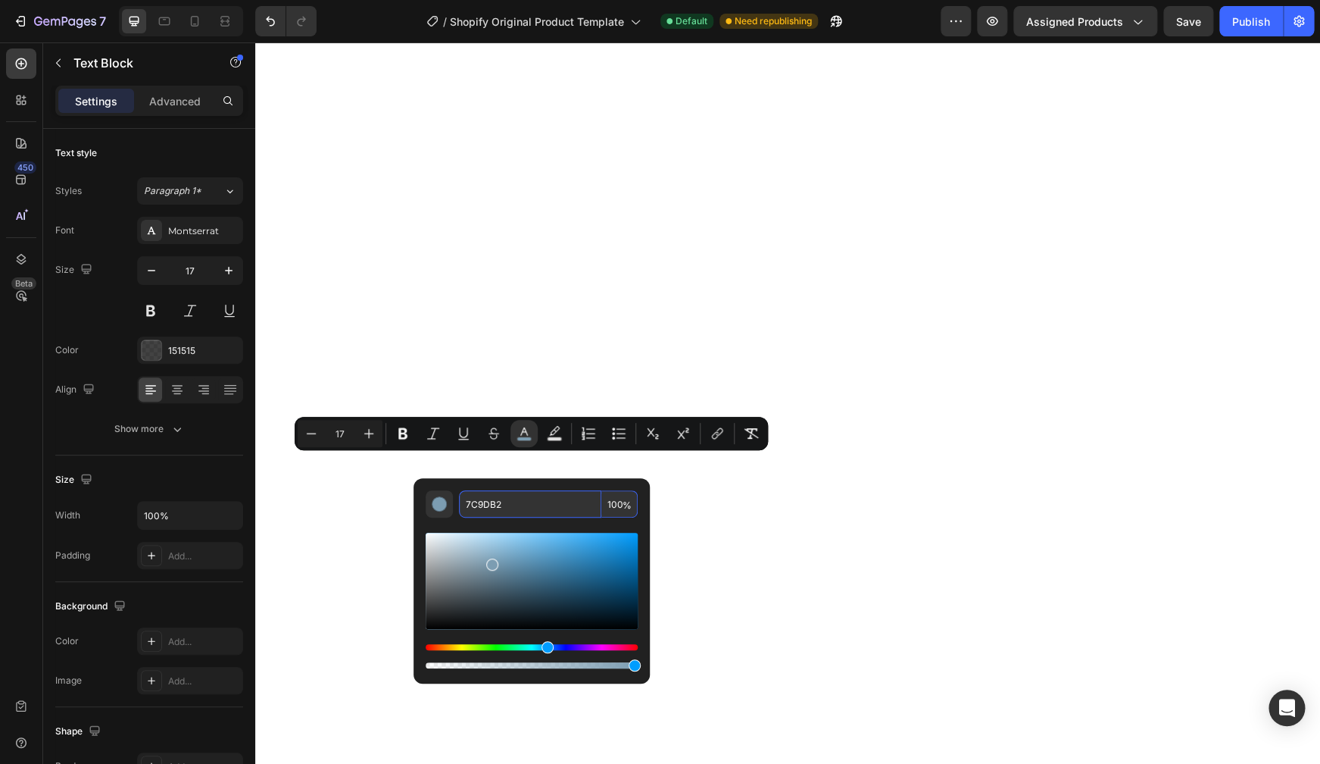
click at [516, 499] on input "7C9DB2" at bounding box center [530, 503] width 142 height 27
type input "121212"
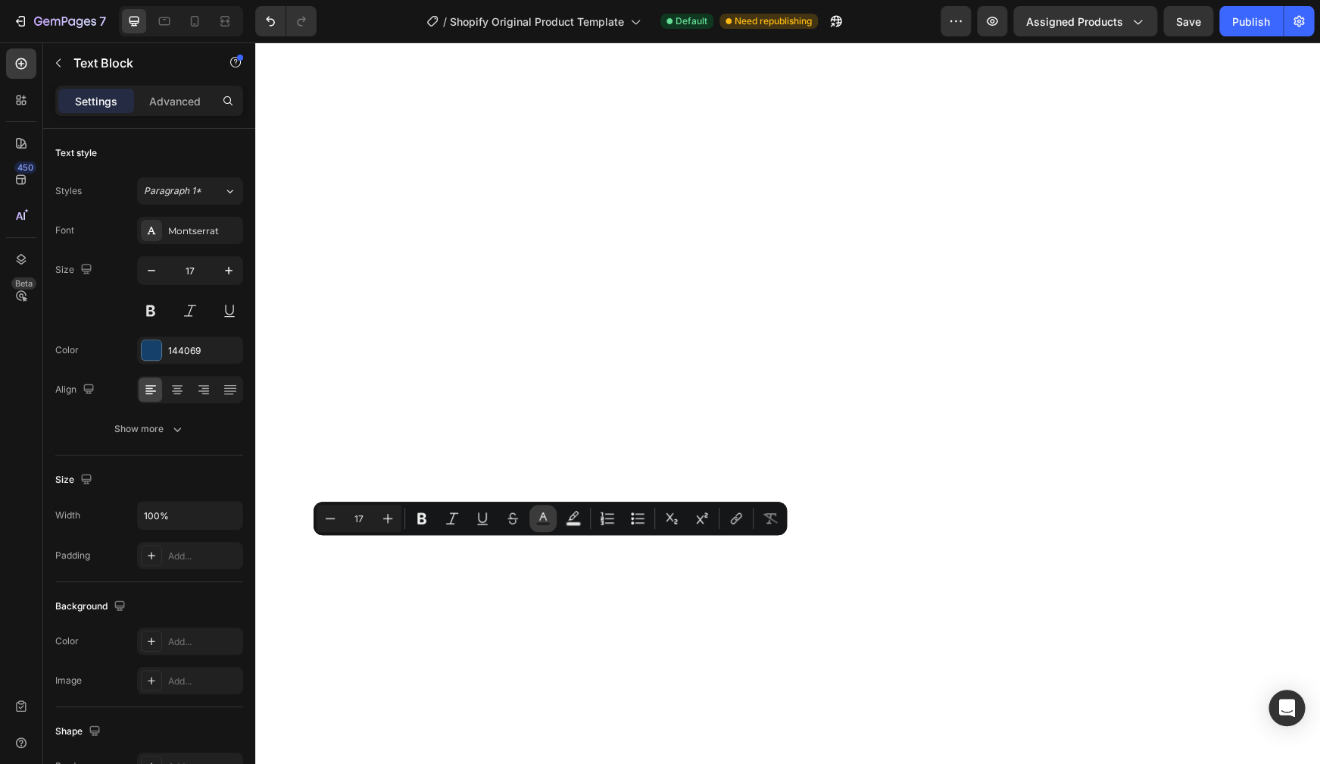
click at [545, 519] on icon "Editor contextual toolbar" at bounding box center [543, 518] width 15 height 15
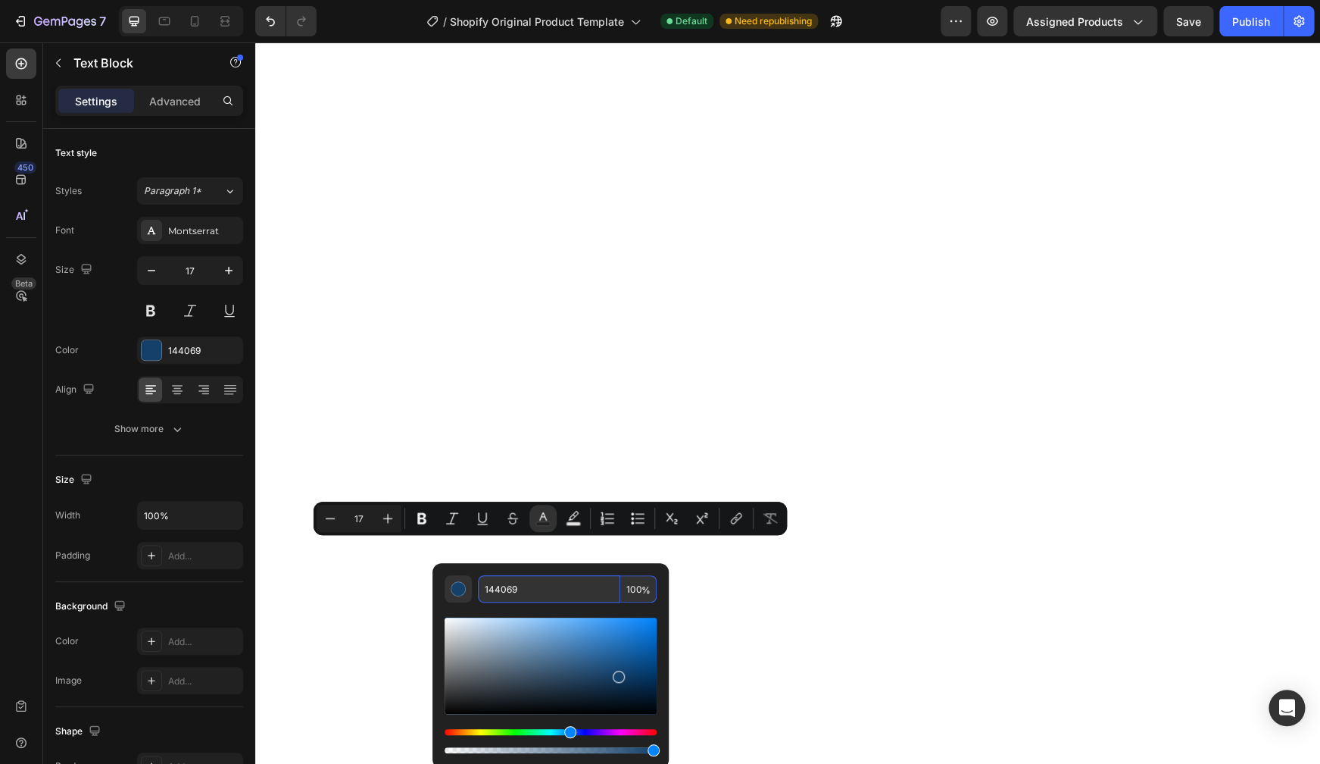
click at [536, 592] on input "144069" at bounding box center [549, 588] width 142 height 27
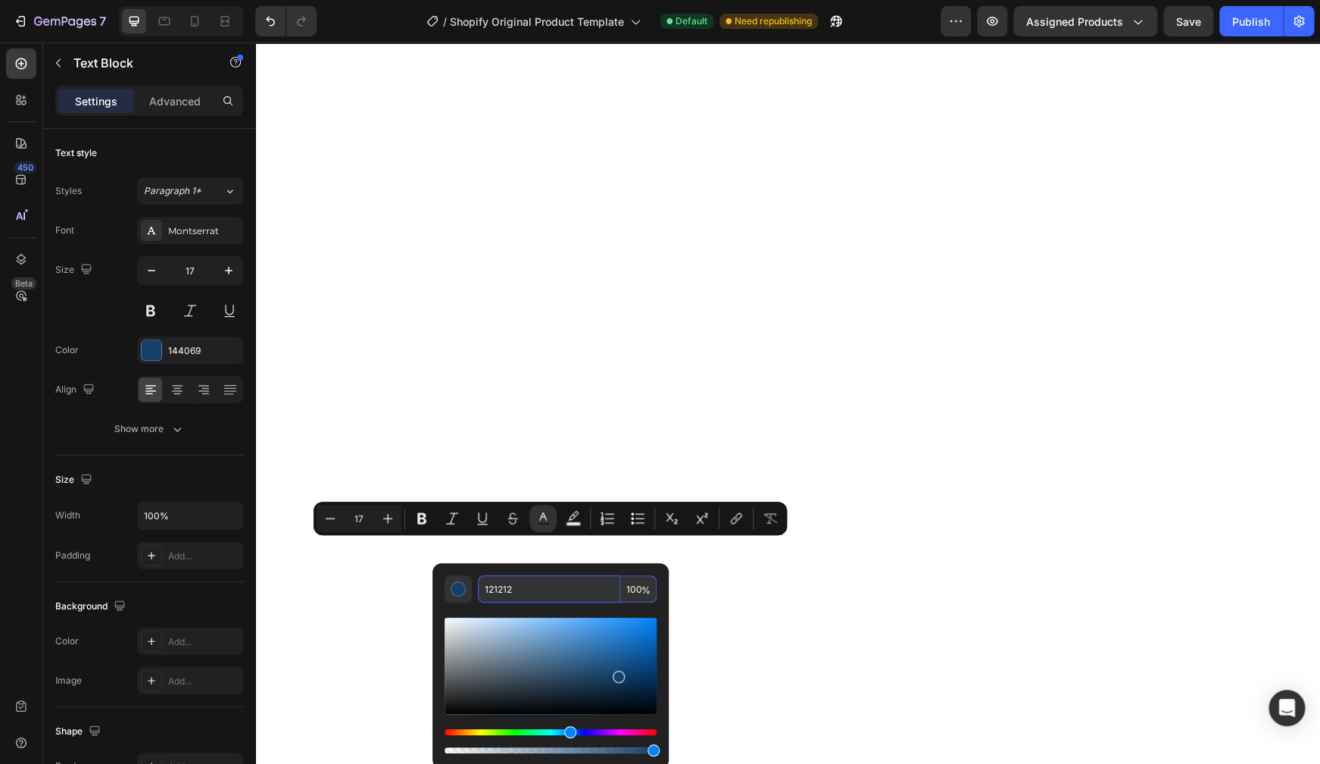
type input "121212"
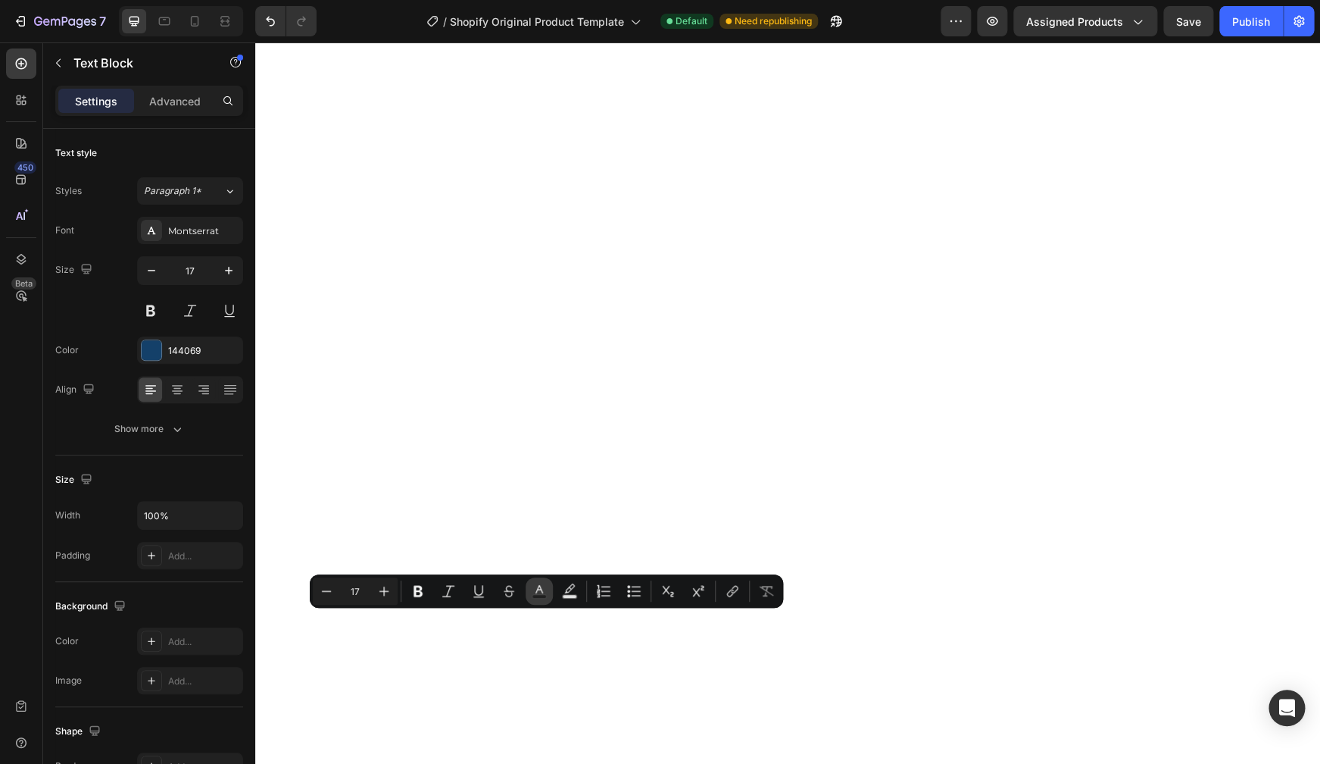
click at [546, 591] on icon "Editor contextual toolbar" at bounding box center [539, 590] width 15 height 15
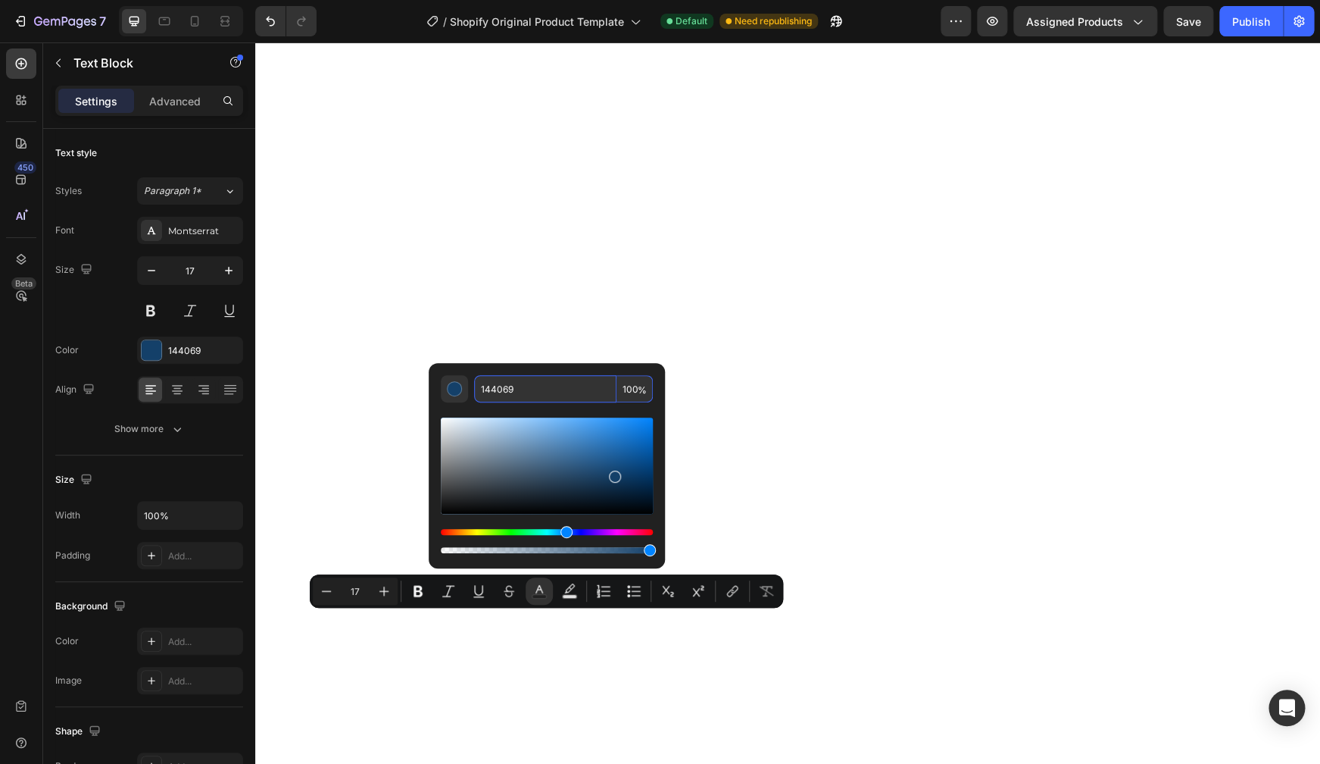
click at [523, 394] on input "144069" at bounding box center [545, 388] width 142 height 27
type input "121212"
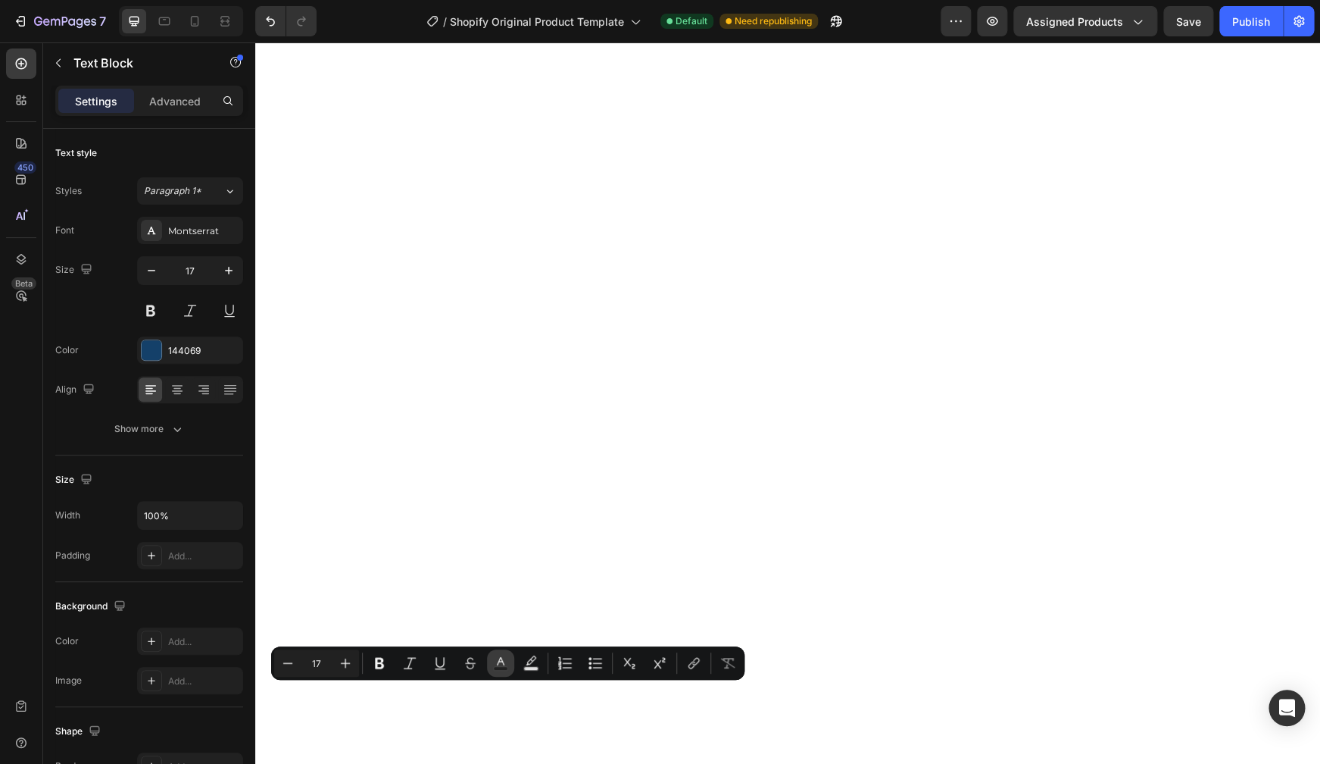
click at [498, 667] on rect "Editor contextual toolbar" at bounding box center [501, 669] width 14 height 4
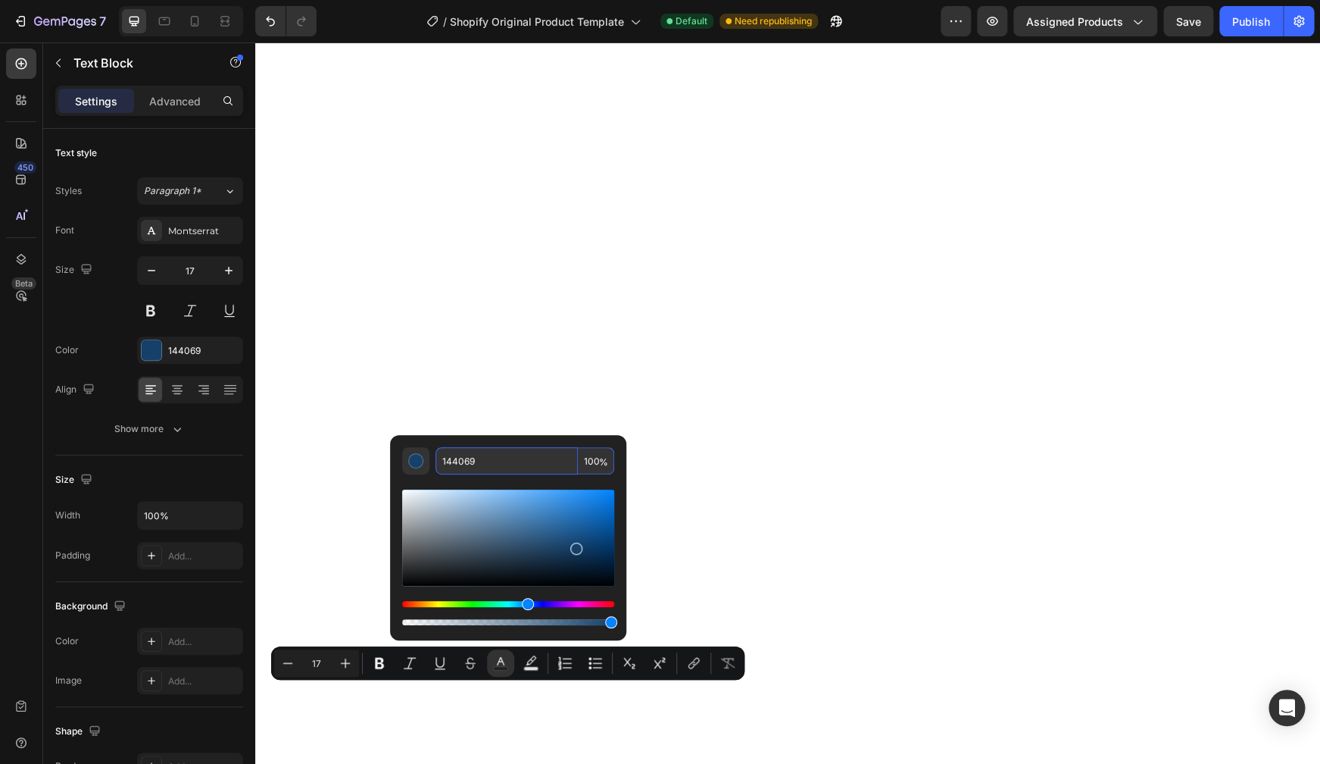
click at [533, 463] on input "144069" at bounding box center [507, 460] width 142 height 27
type input "121212"
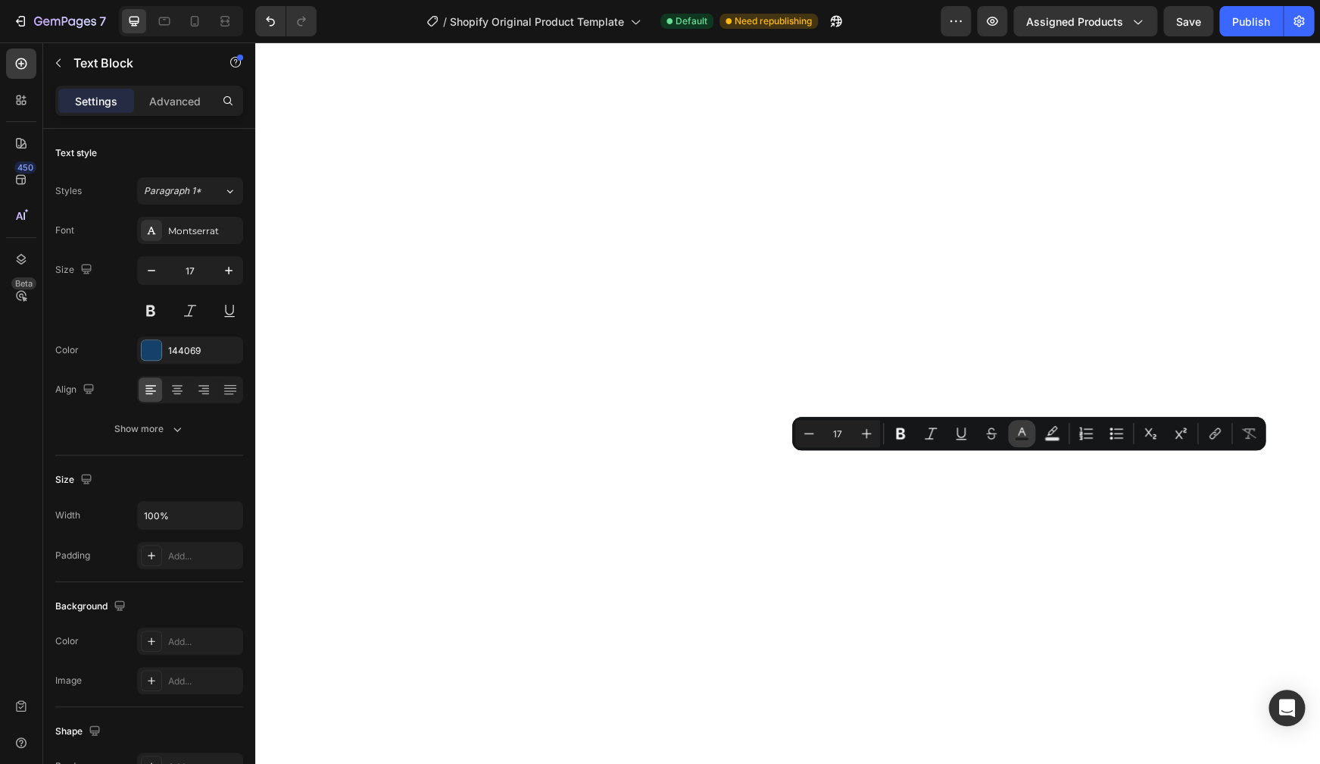
click at [1016, 434] on icon "Editor contextual toolbar" at bounding box center [1021, 433] width 15 height 15
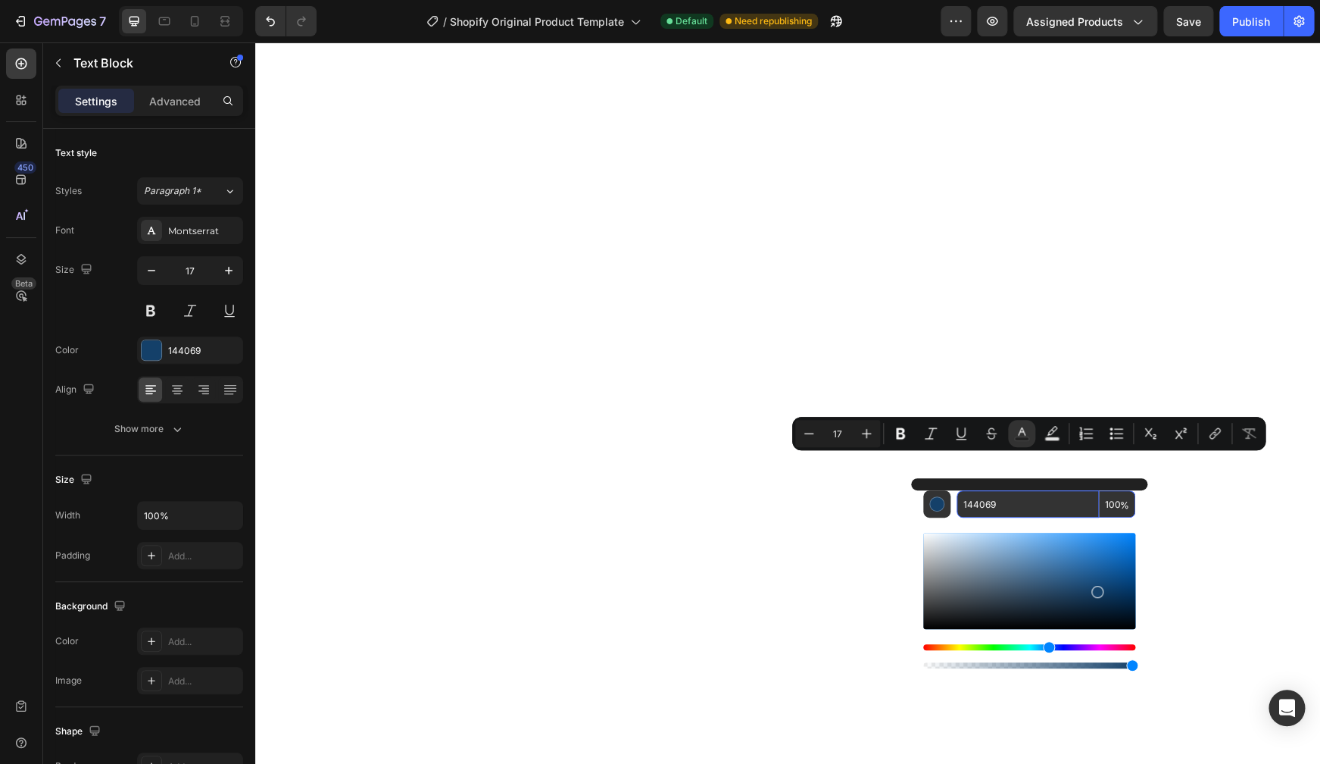
click at [973, 501] on input "144069" at bounding box center [1028, 503] width 142 height 27
type input "121212"
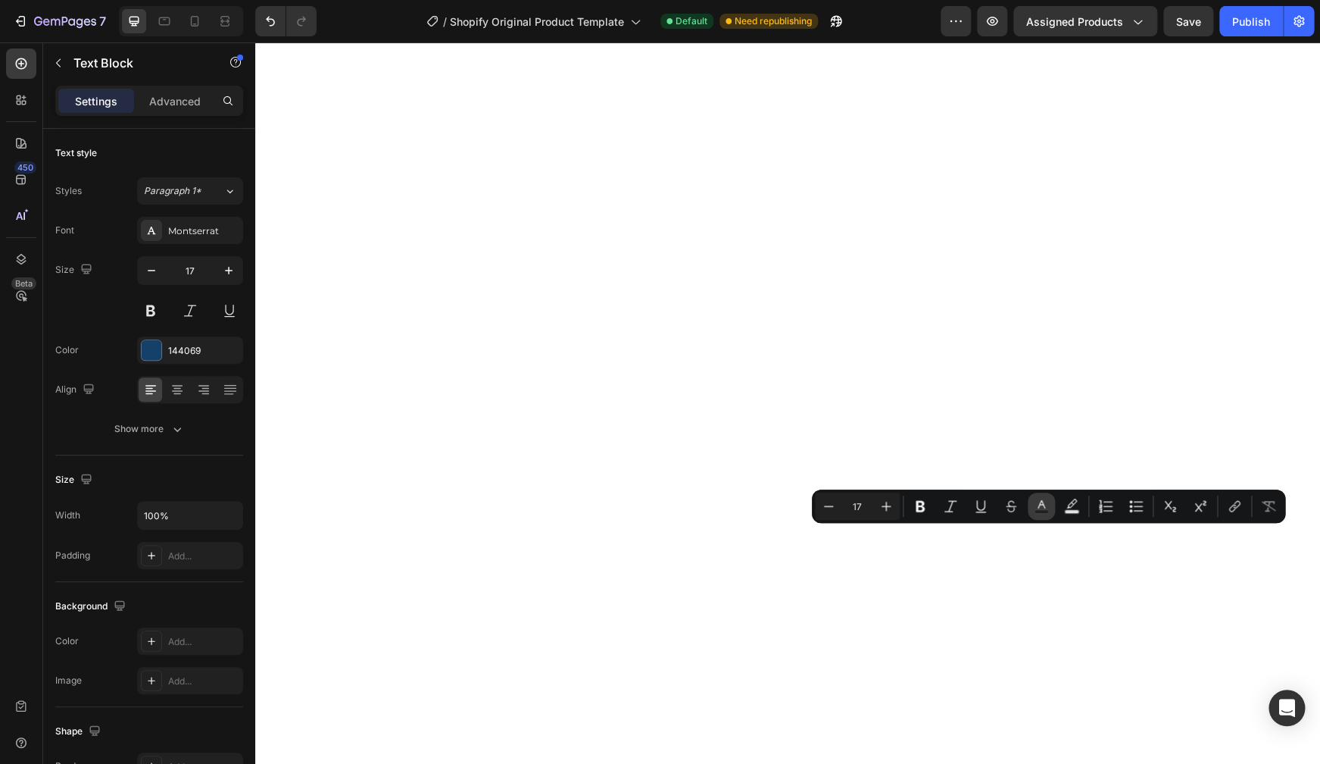
click at [1045, 507] on icon "Editor contextual toolbar" at bounding box center [1042, 504] width 8 height 8
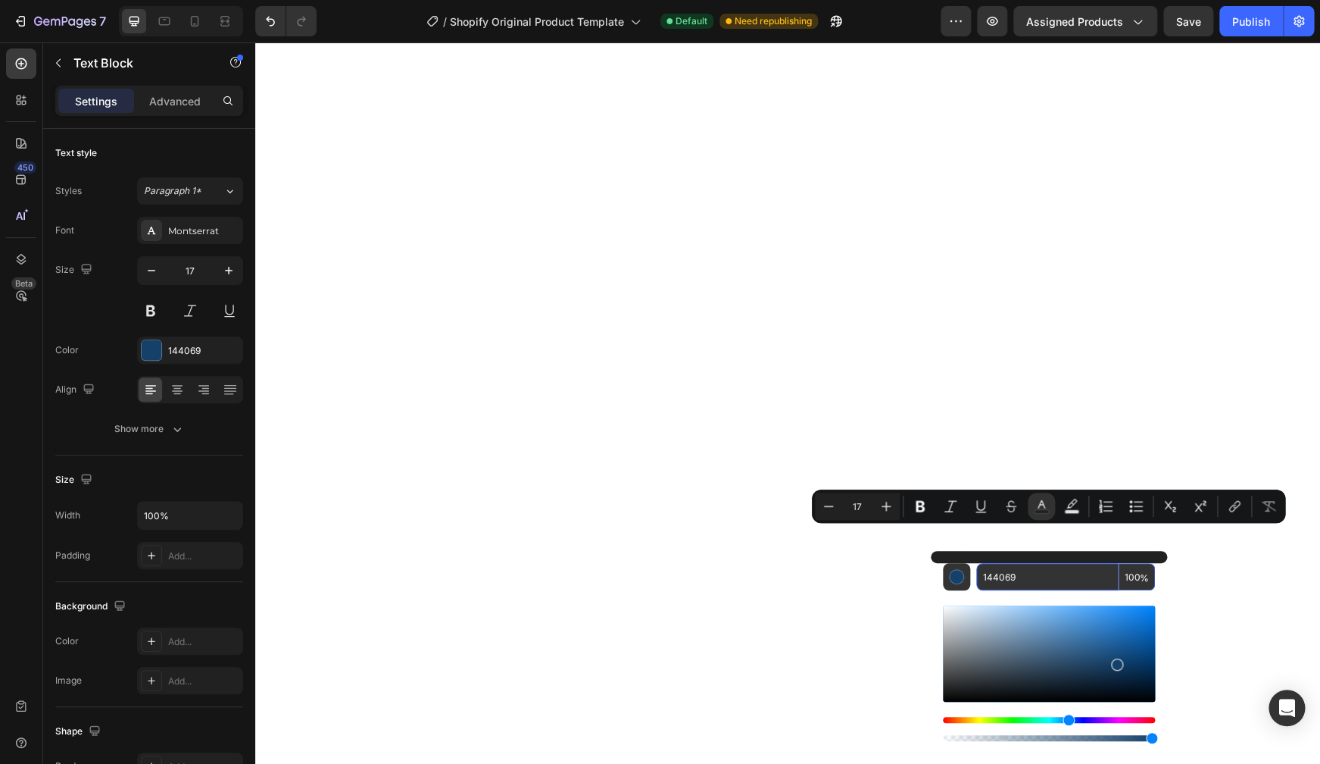
click at [1019, 573] on input "144069" at bounding box center [1047, 576] width 142 height 27
type input "121212"
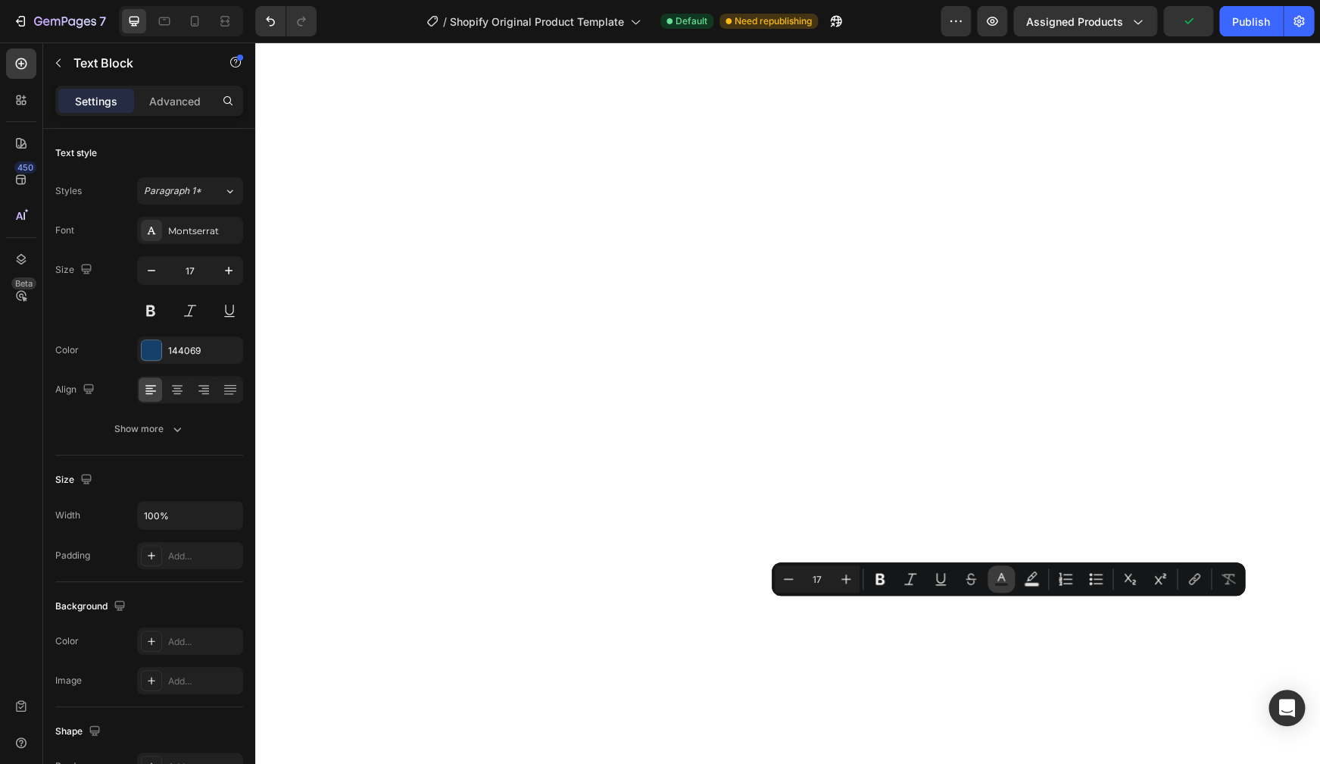
click at [998, 580] on icon "Editor contextual toolbar" at bounding box center [1001, 578] width 15 height 15
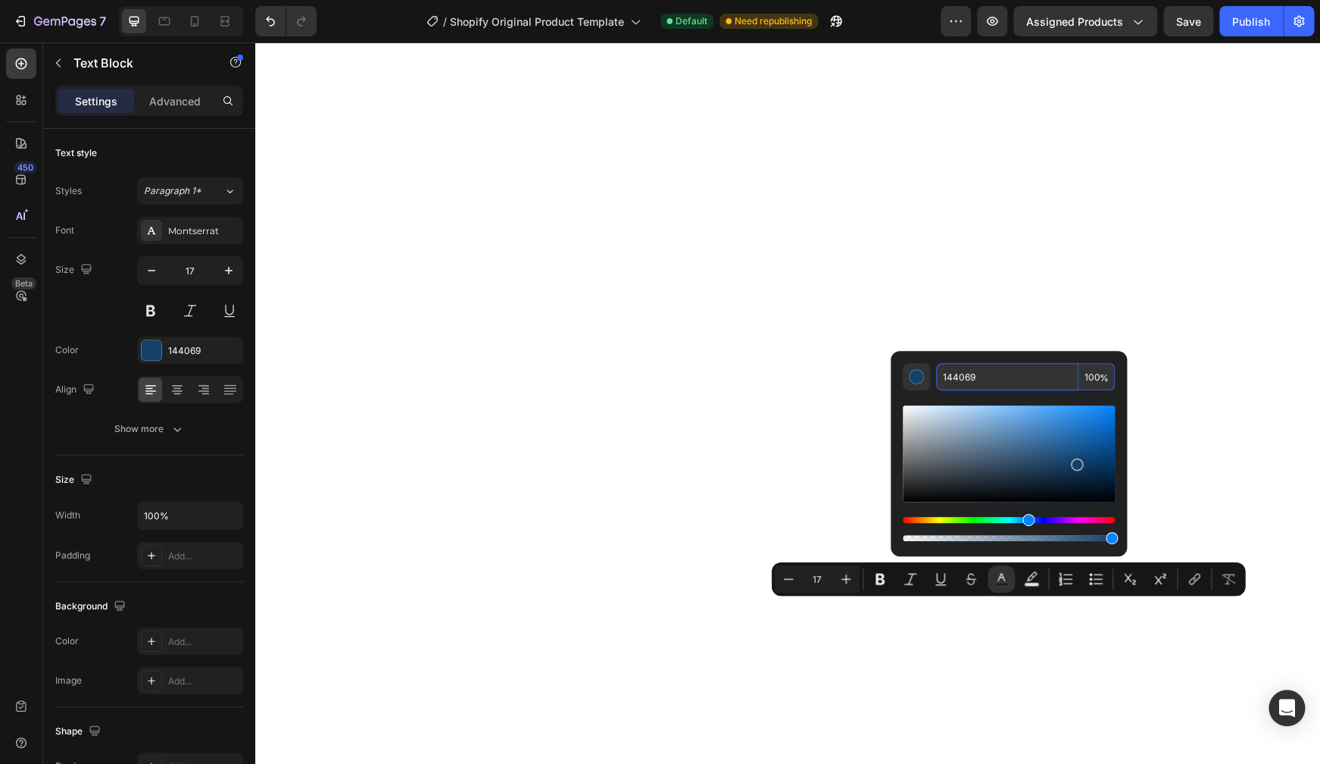
click at [989, 380] on input "144069" at bounding box center [1007, 376] width 142 height 27
type input "121212"
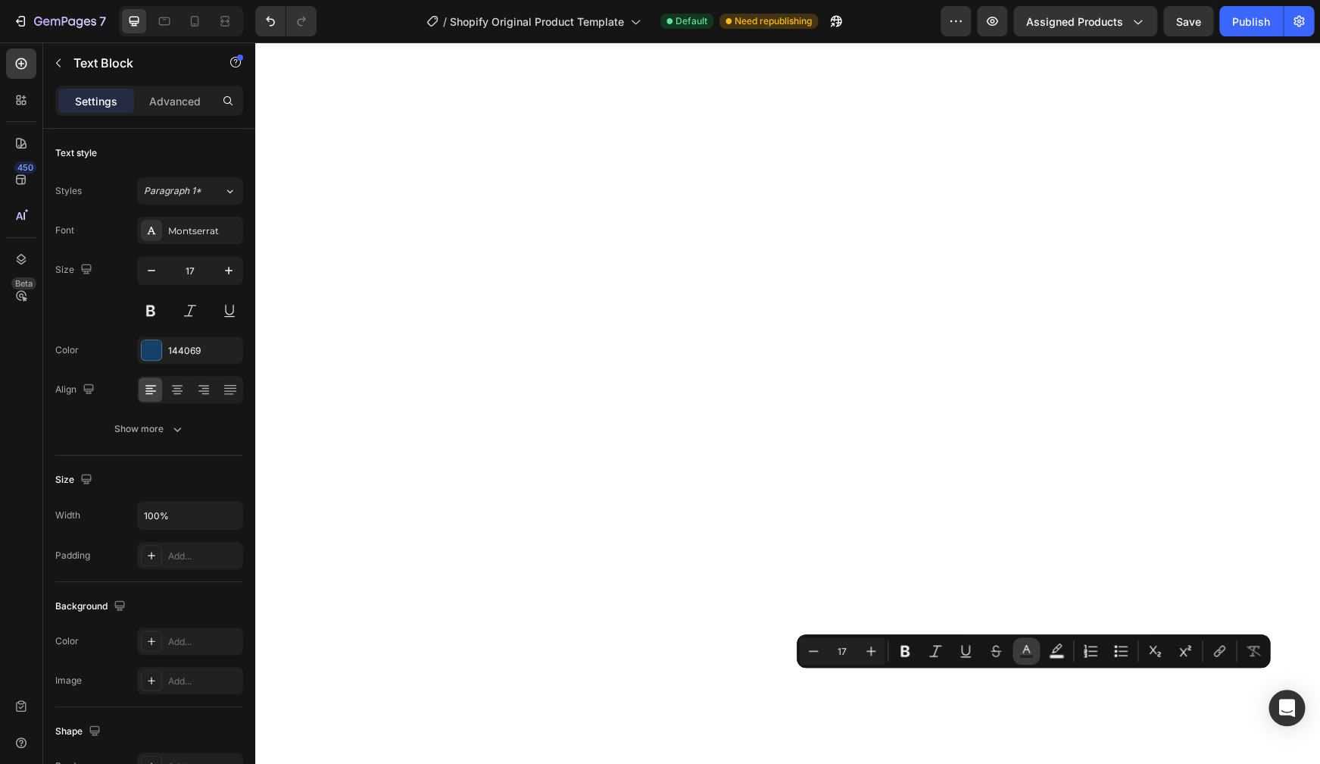
click at [1033, 651] on icon "Editor contextual toolbar" at bounding box center [1026, 650] width 15 height 15
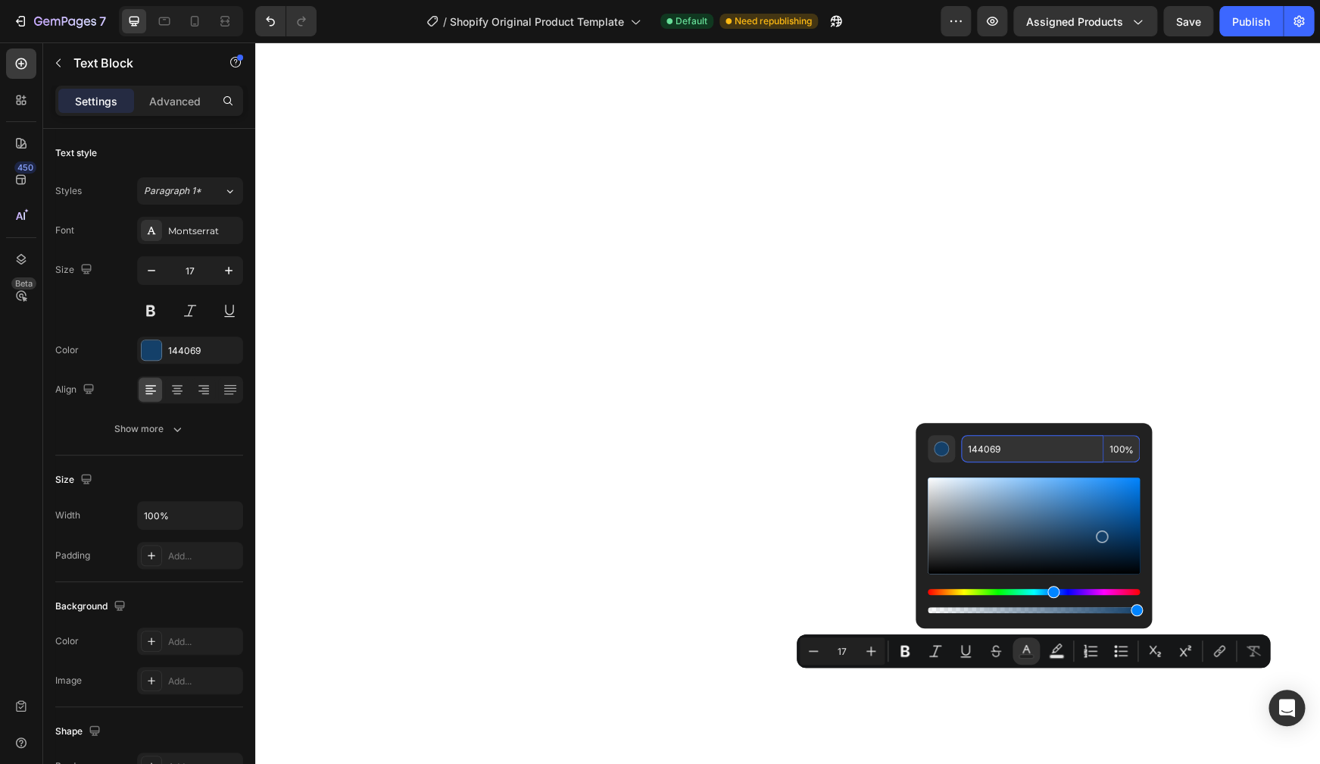
click at [997, 455] on input "144069" at bounding box center [1032, 448] width 142 height 27
type input "121212"
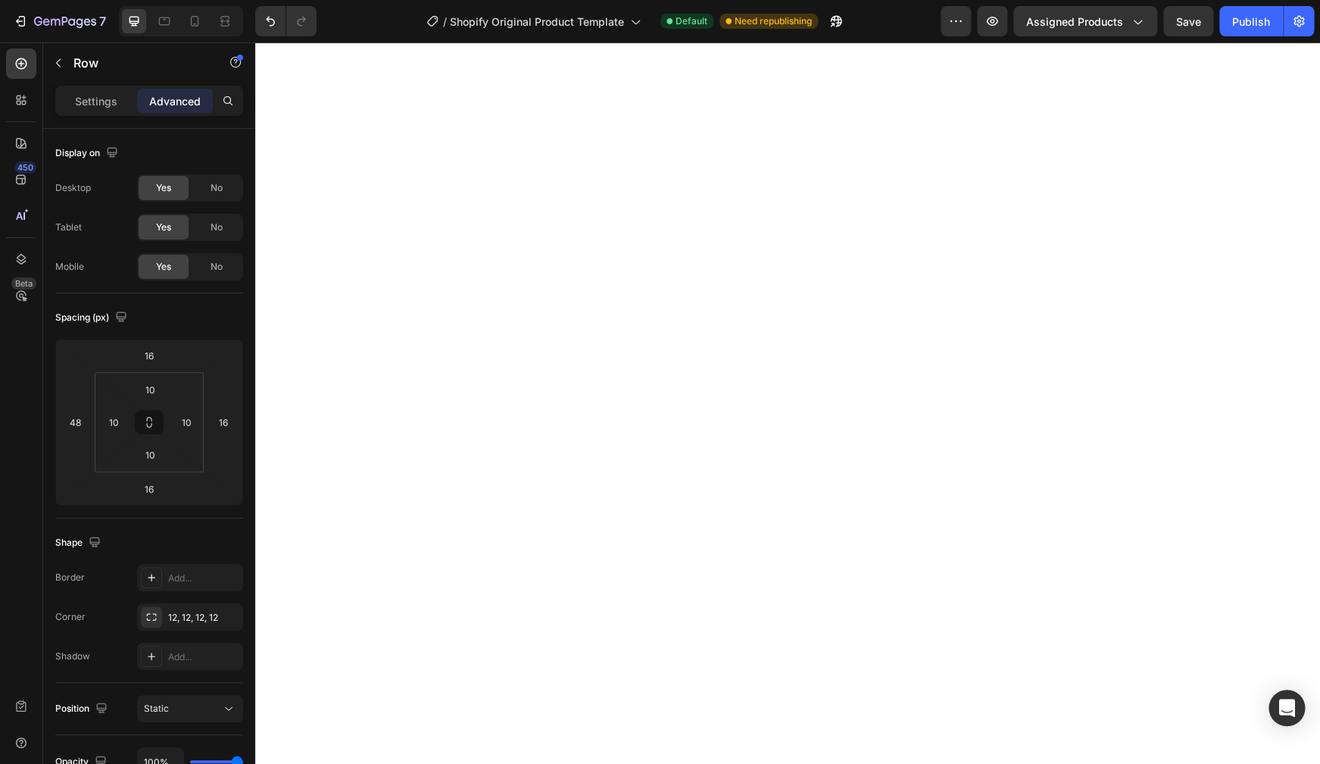
type input "0"
click at [229, 420] on input "16" at bounding box center [223, 422] width 23 height 23
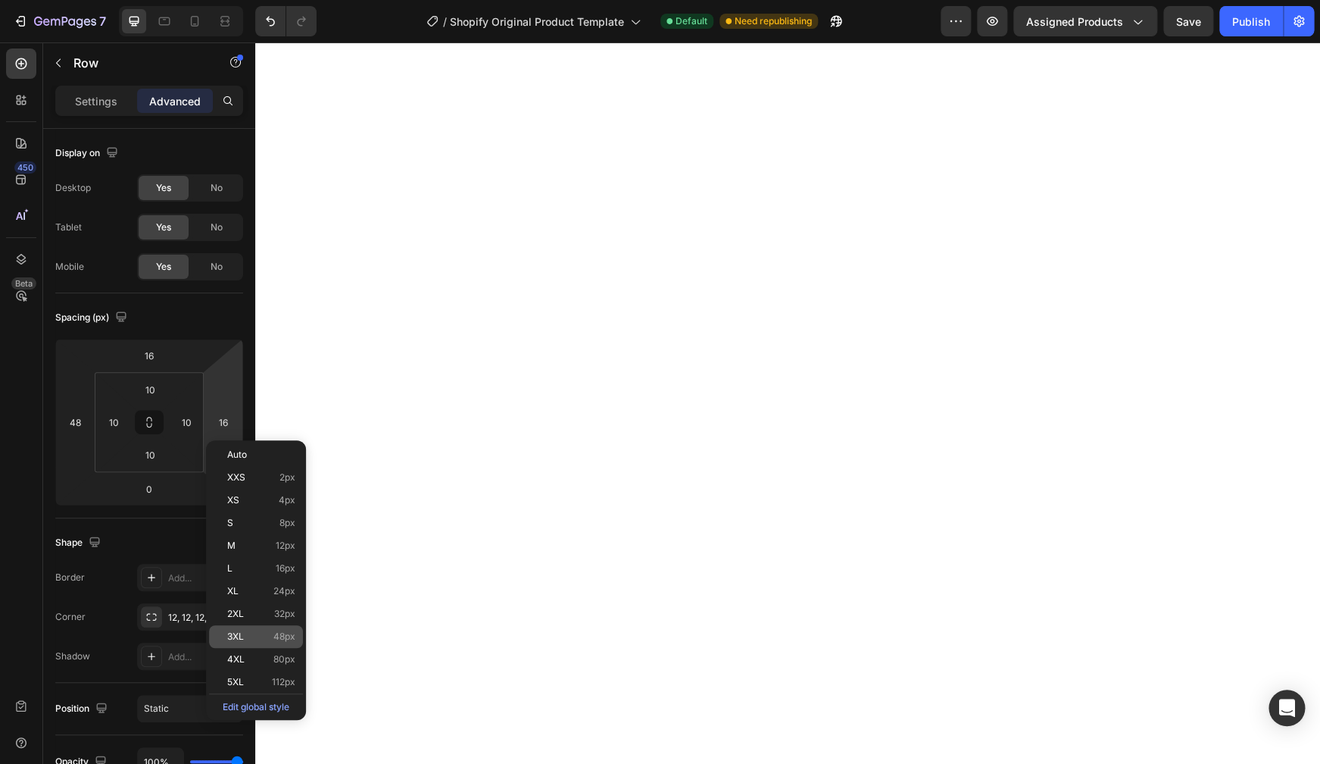
click at [244, 641] on span "3XL" at bounding box center [235, 636] width 17 height 11
type input "48"
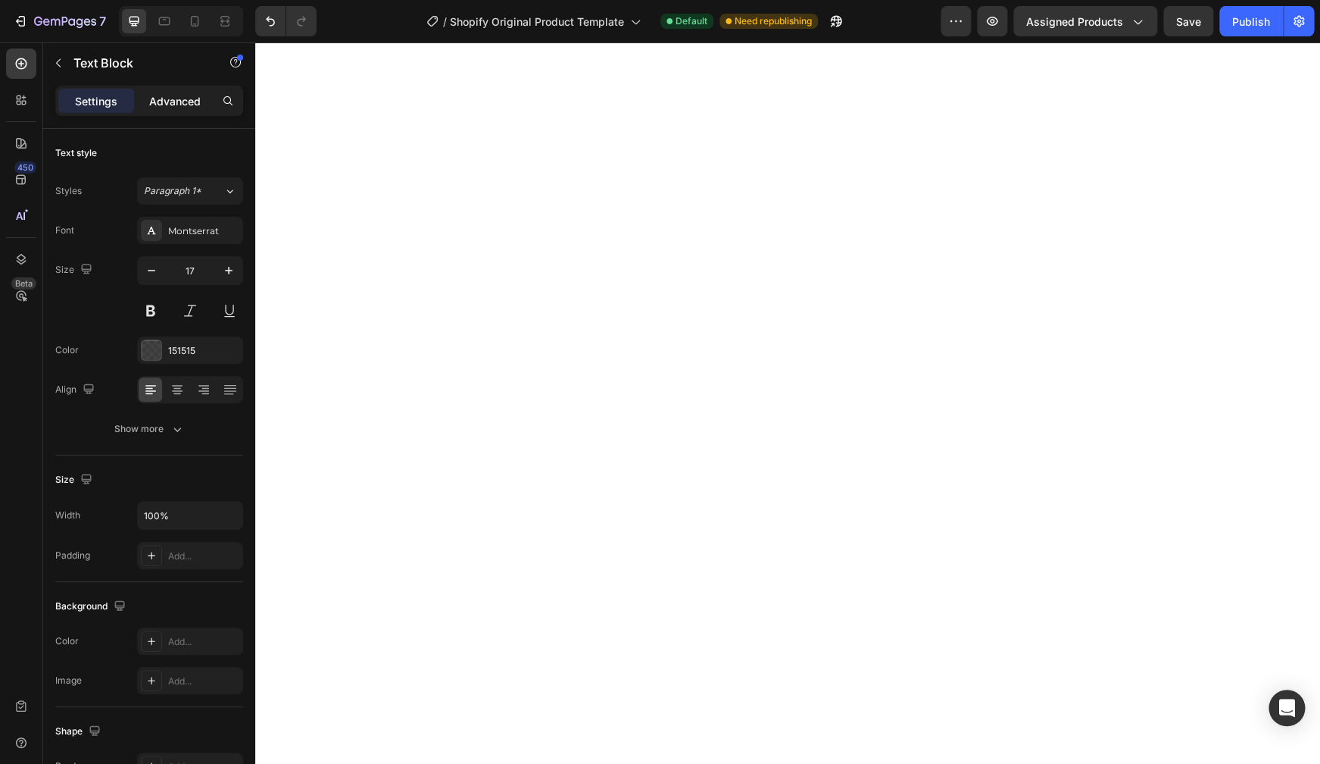
click at [177, 96] on p "Advanced" at bounding box center [175, 101] width 52 height 16
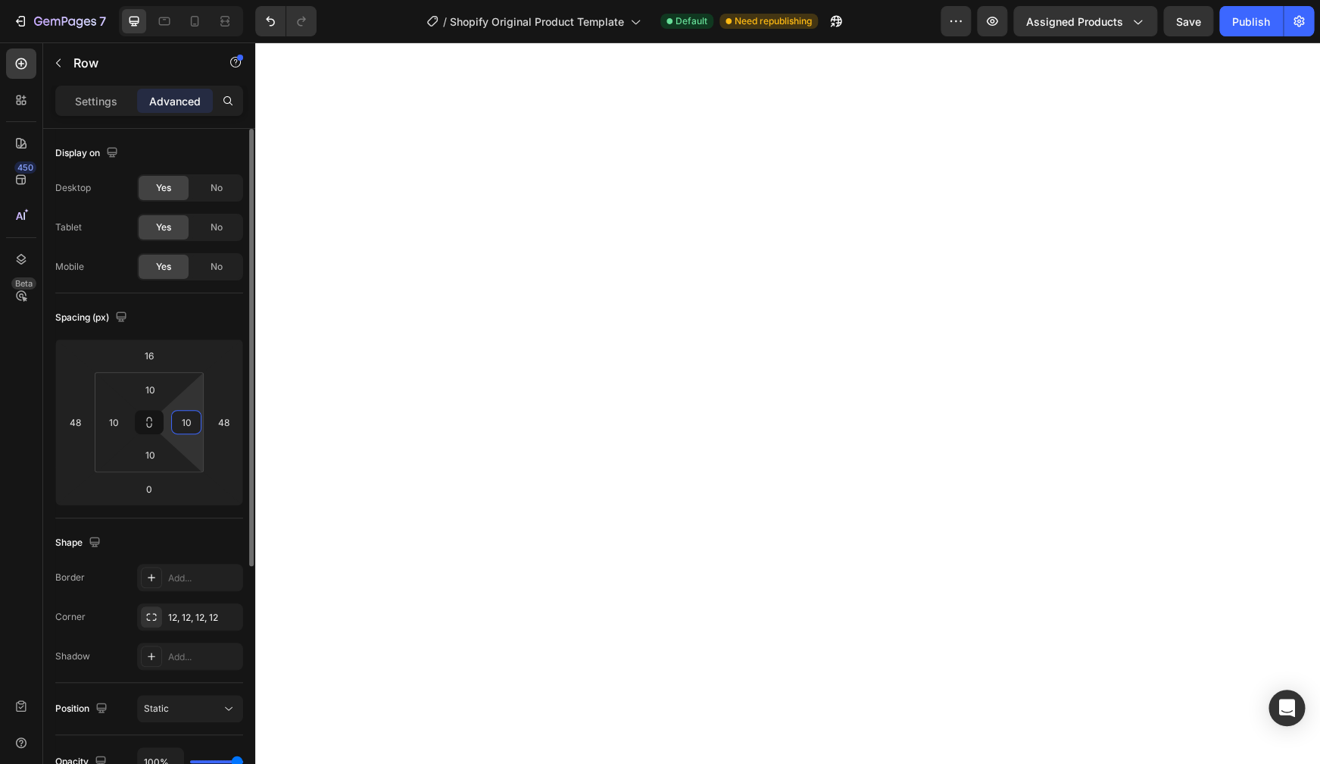
click at [193, 426] on input "10" at bounding box center [186, 422] width 23 height 23
type input "0"
click at [206, 526] on div "Shape Border Add... Corner 12, 12, 12, 12 Shadow Add..." at bounding box center [149, 600] width 188 height 164
click at [230, 424] on input "48" at bounding box center [223, 422] width 23 height 23
type input "0"
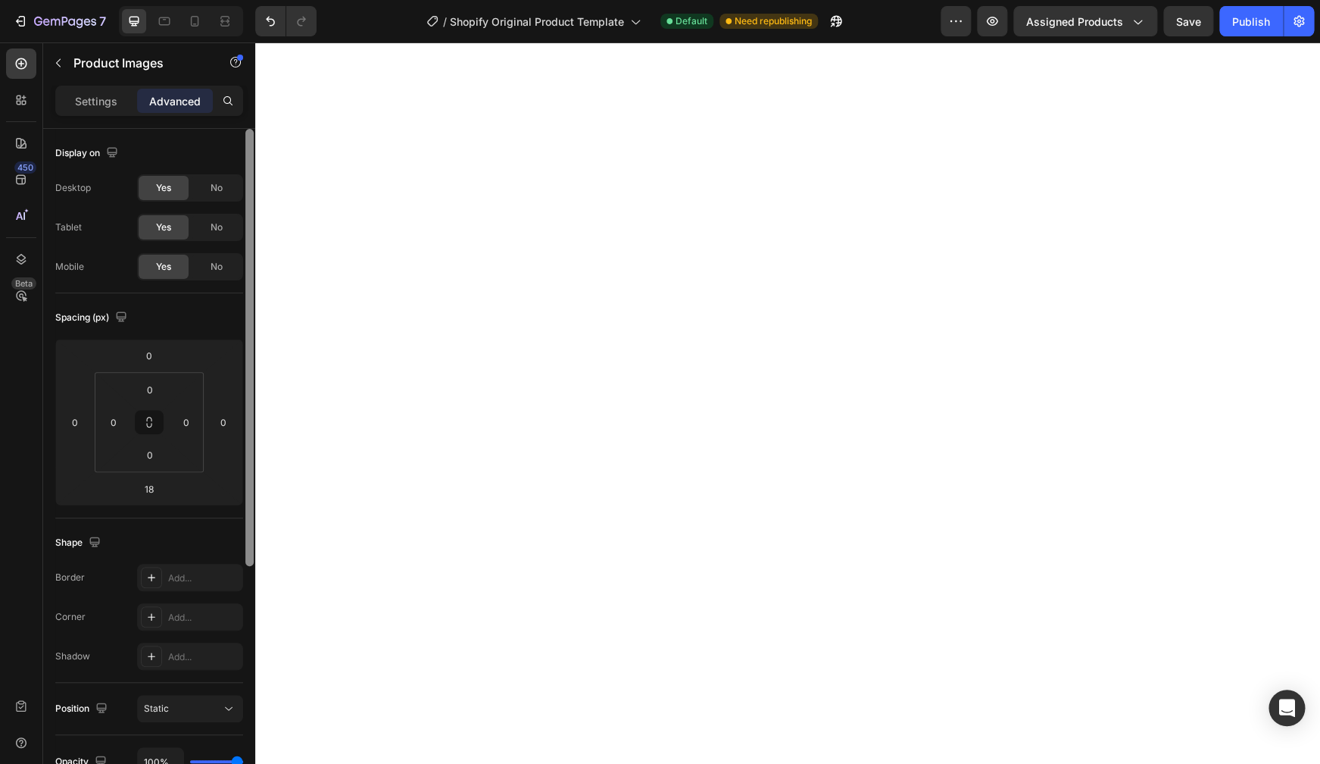
type input "42"
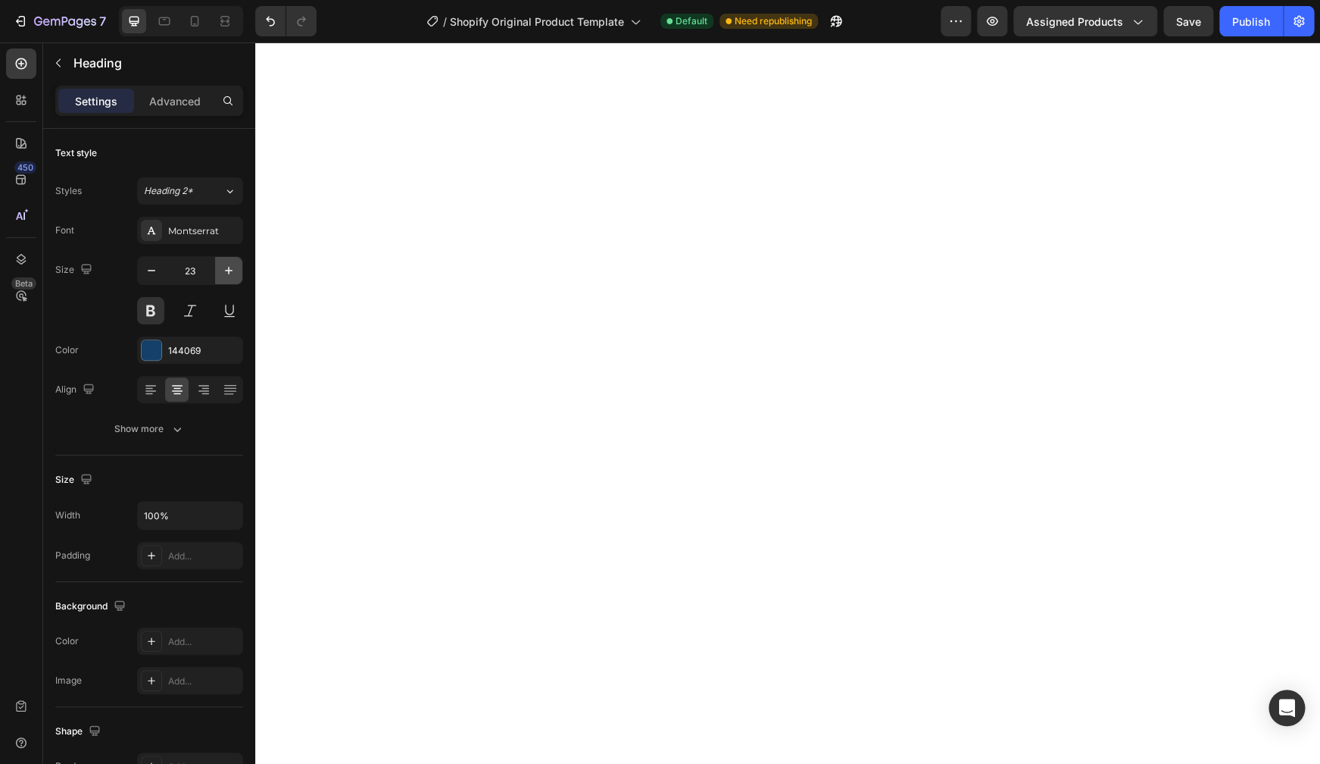
click at [230, 268] on icon "button" at bounding box center [228, 270] width 15 height 15
type input "25"
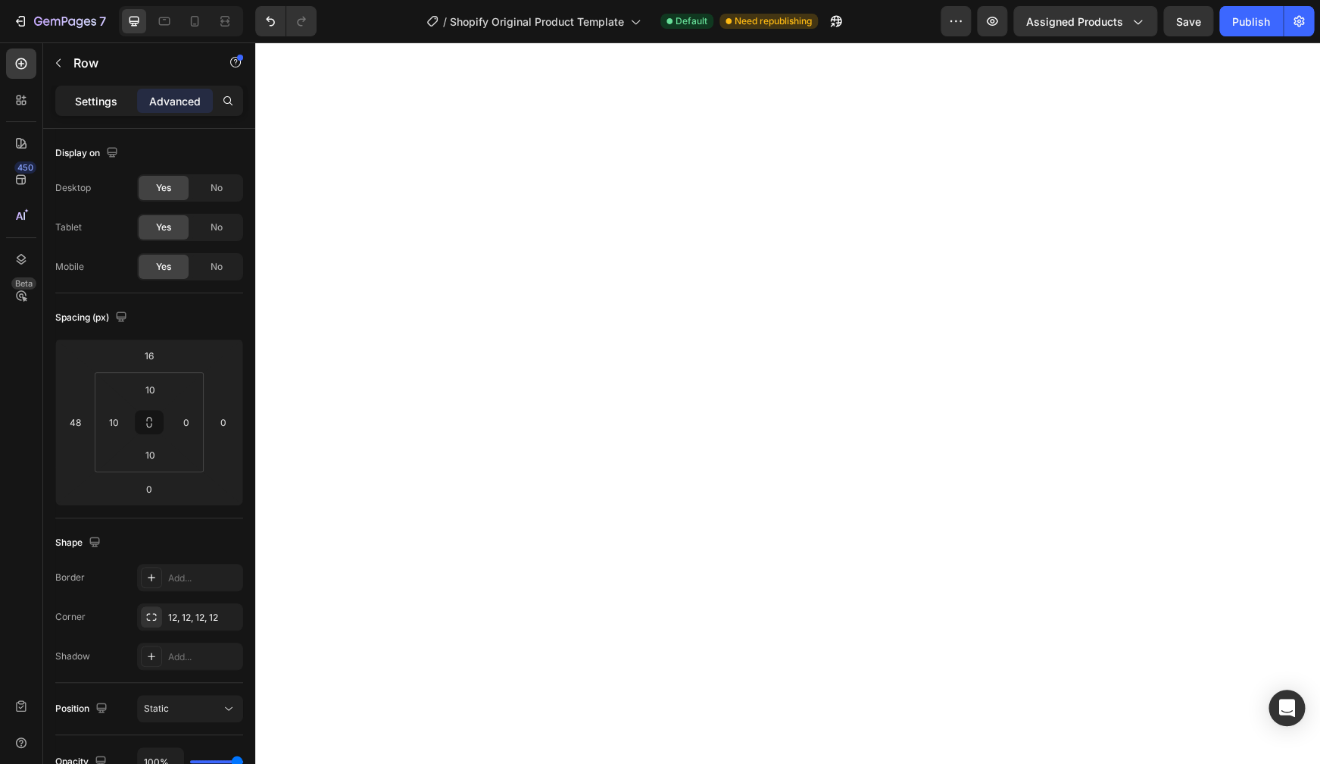
click at [92, 107] on p "Settings" at bounding box center [96, 101] width 42 height 16
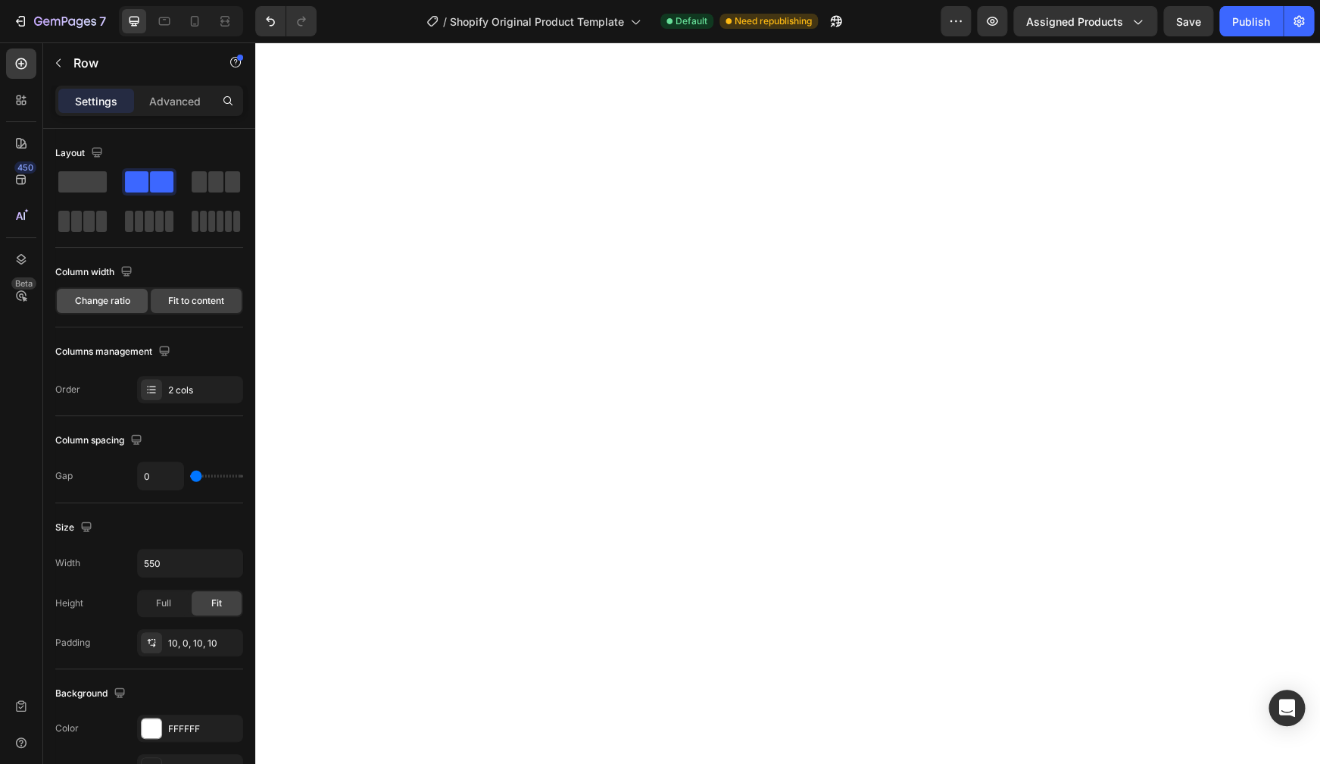
click at [131, 301] on div "Change ratio" at bounding box center [102, 301] width 91 height 24
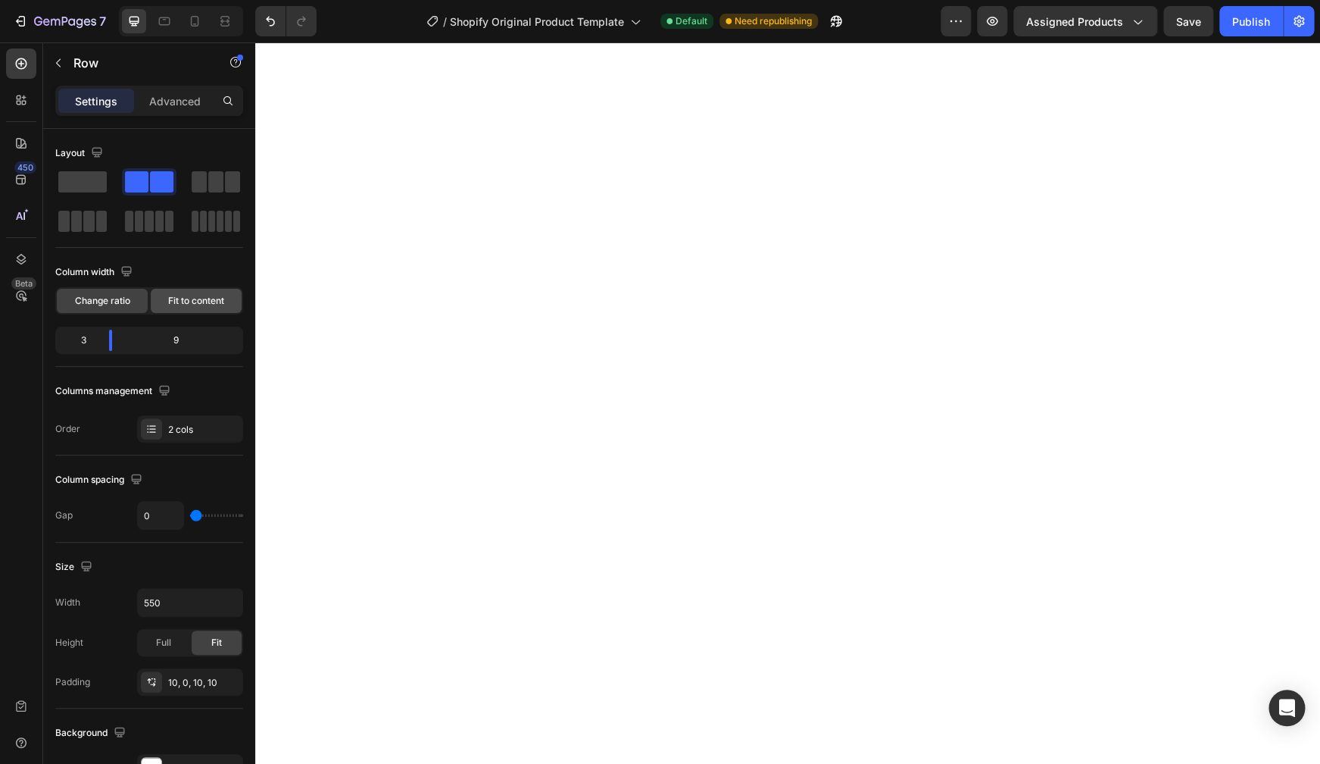
click at [208, 296] on span "Fit to content" at bounding box center [196, 301] width 56 height 14
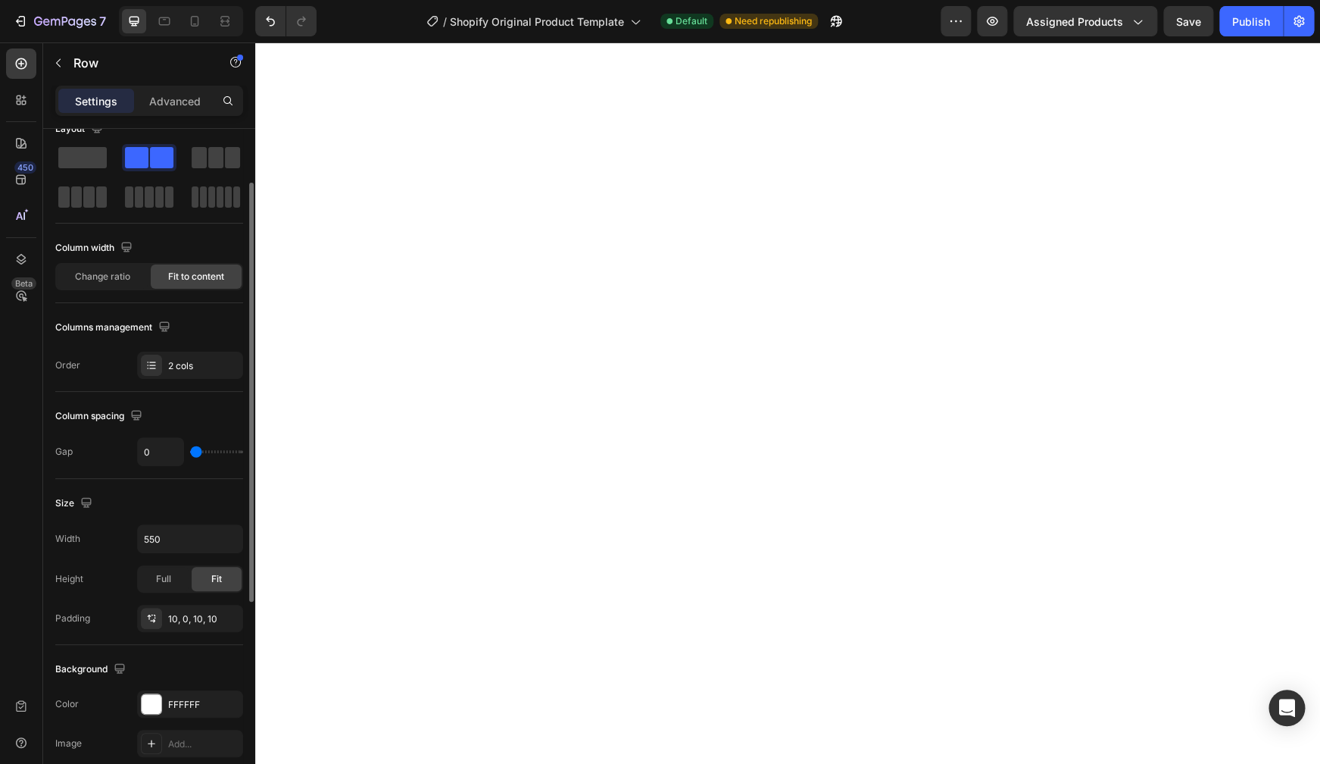
scroll to position [85, 0]
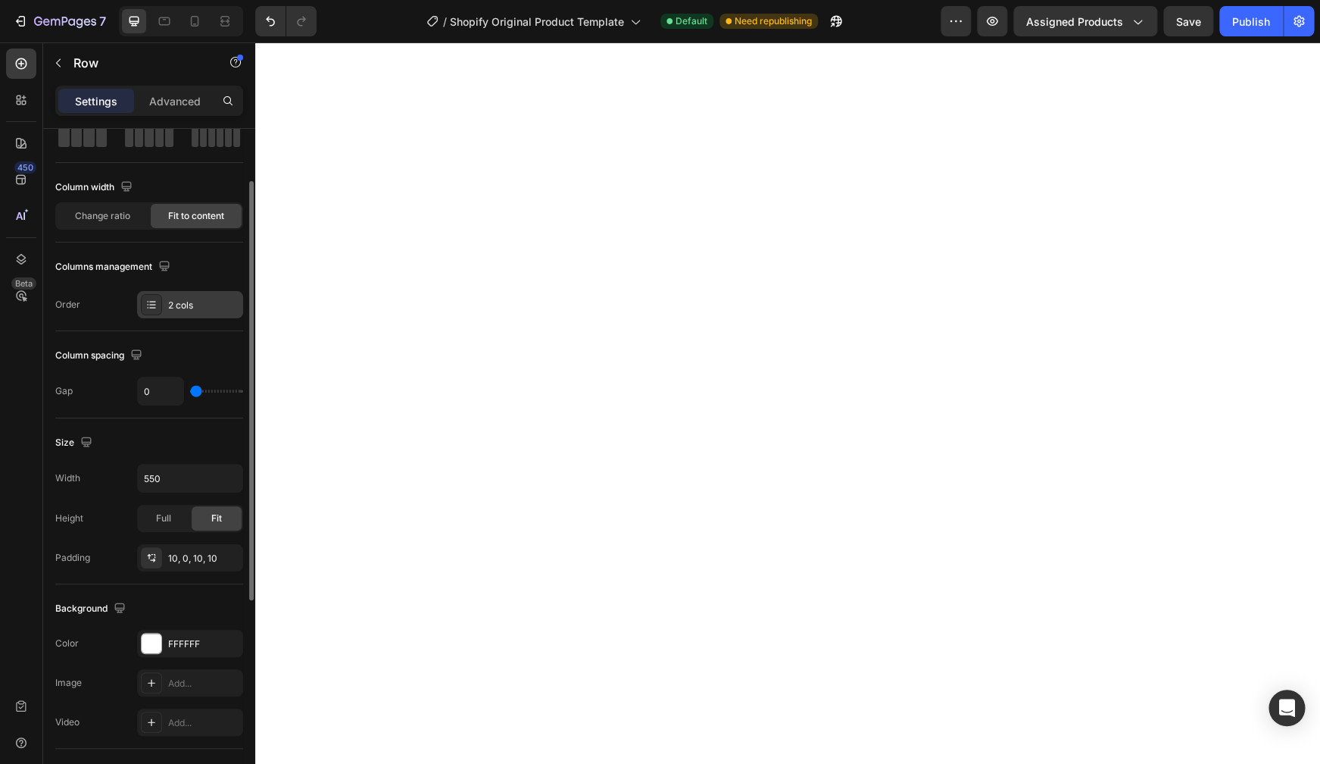
click at [201, 314] on div "2 cols" at bounding box center [190, 304] width 106 height 27
click at [201, 343] on div "Column spacing Gap 0" at bounding box center [149, 374] width 188 height 87
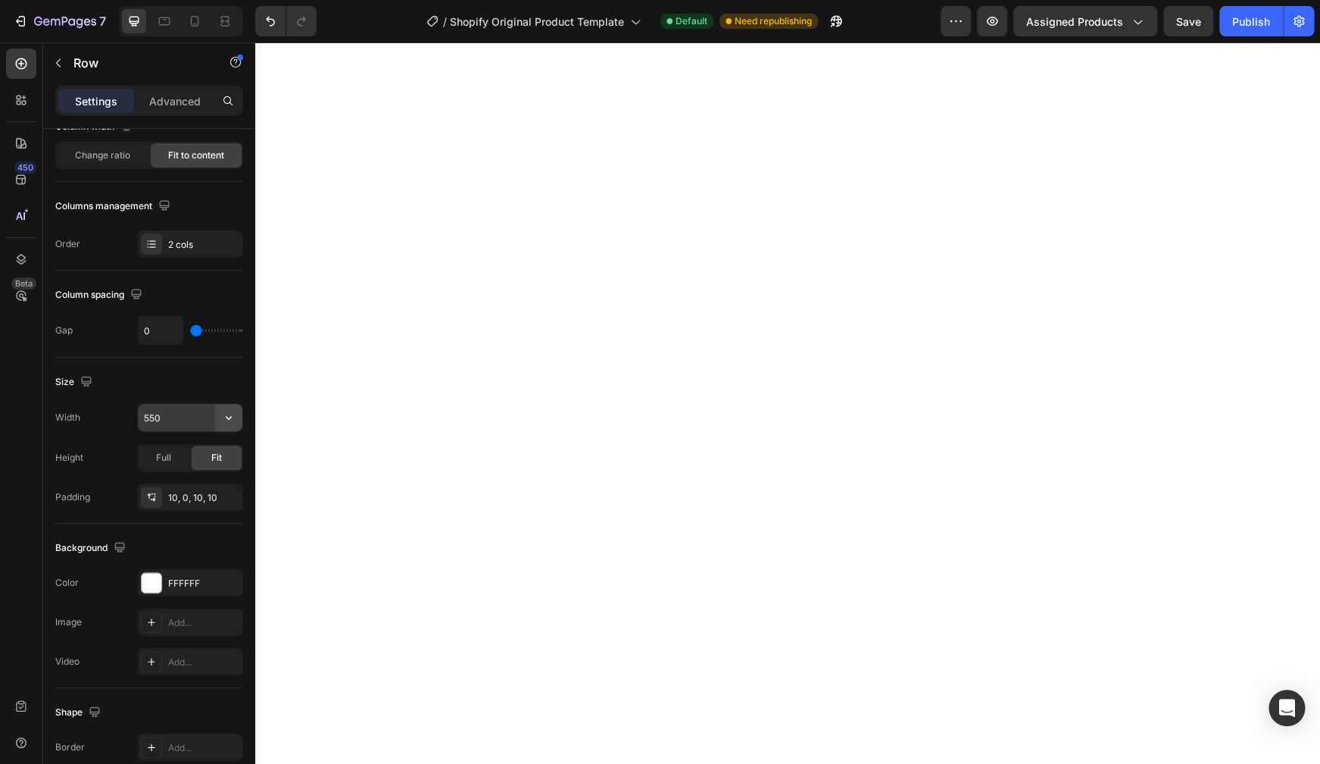
click at [224, 418] on icon "button" at bounding box center [228, 417] width 15 height 15
click at [220, 470] on div "Default 1200px" at bounding box center [174, 484] width 124 height 29
click at [176, 426] on input "1200" at bounding box center [190, 417] width 105 height 27
drag, startPoint x: 189, startPoint y: 426, endPoint x: 144, endPoint y: 415, distance: 46.7
click at [144, 415] on input "300" at bounding box center [190, 417] width 105 height 27
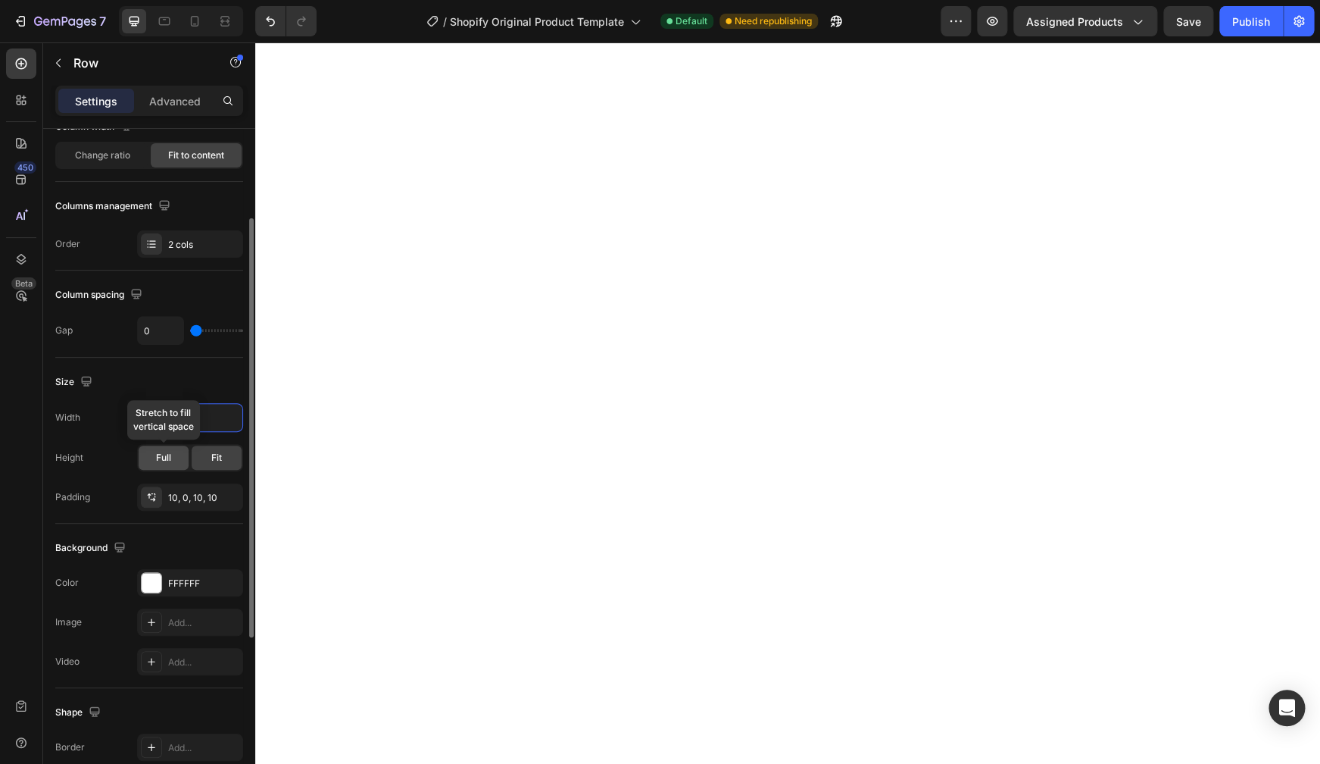
click at [180, 453] on div "Full" at bounding box center [164, 457] width 50 height 24
click at [214, 419] on input "500" at bounding box center [190, 417] width 105 height 27
click at [230, 415] on icon "button" at bounding box center [228, 417] width 15 height 15
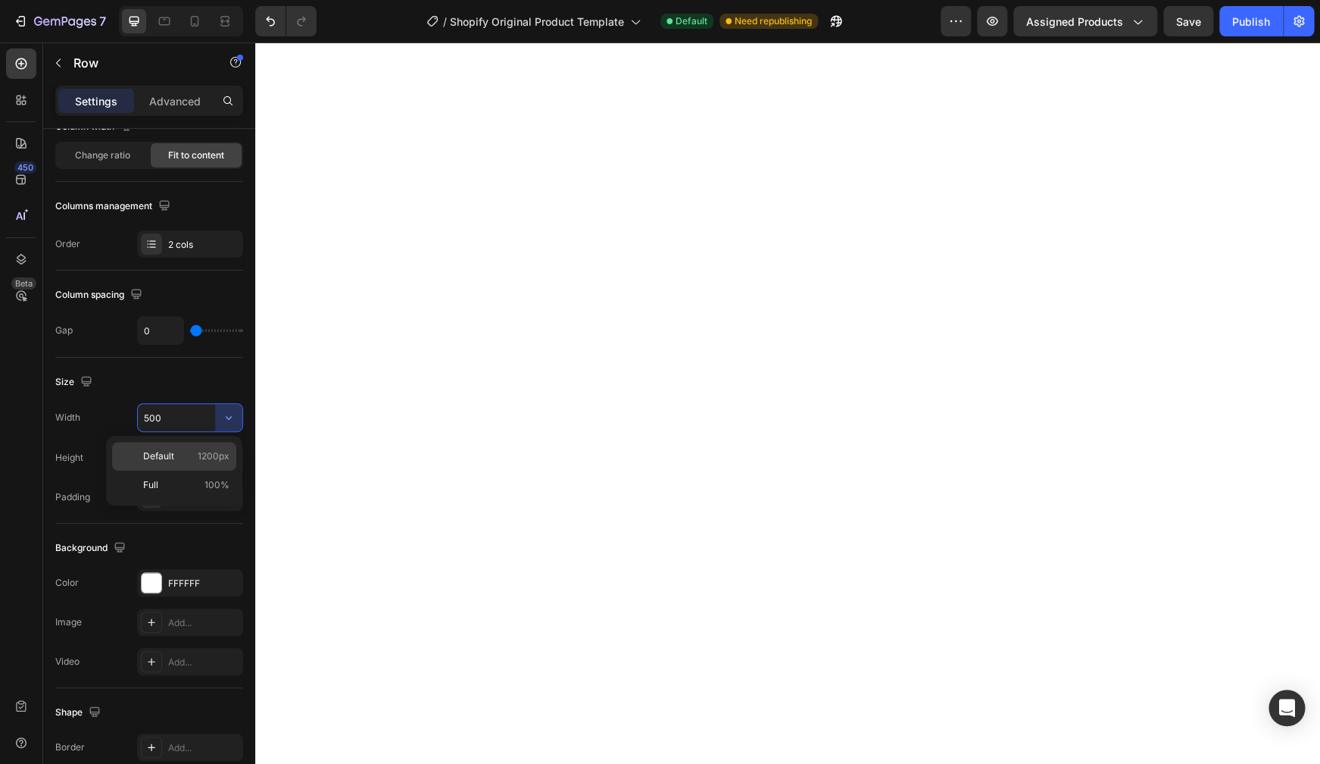
click at [224, 456] on span "1200px" at bounding box center [214, 456] width 32 height 14
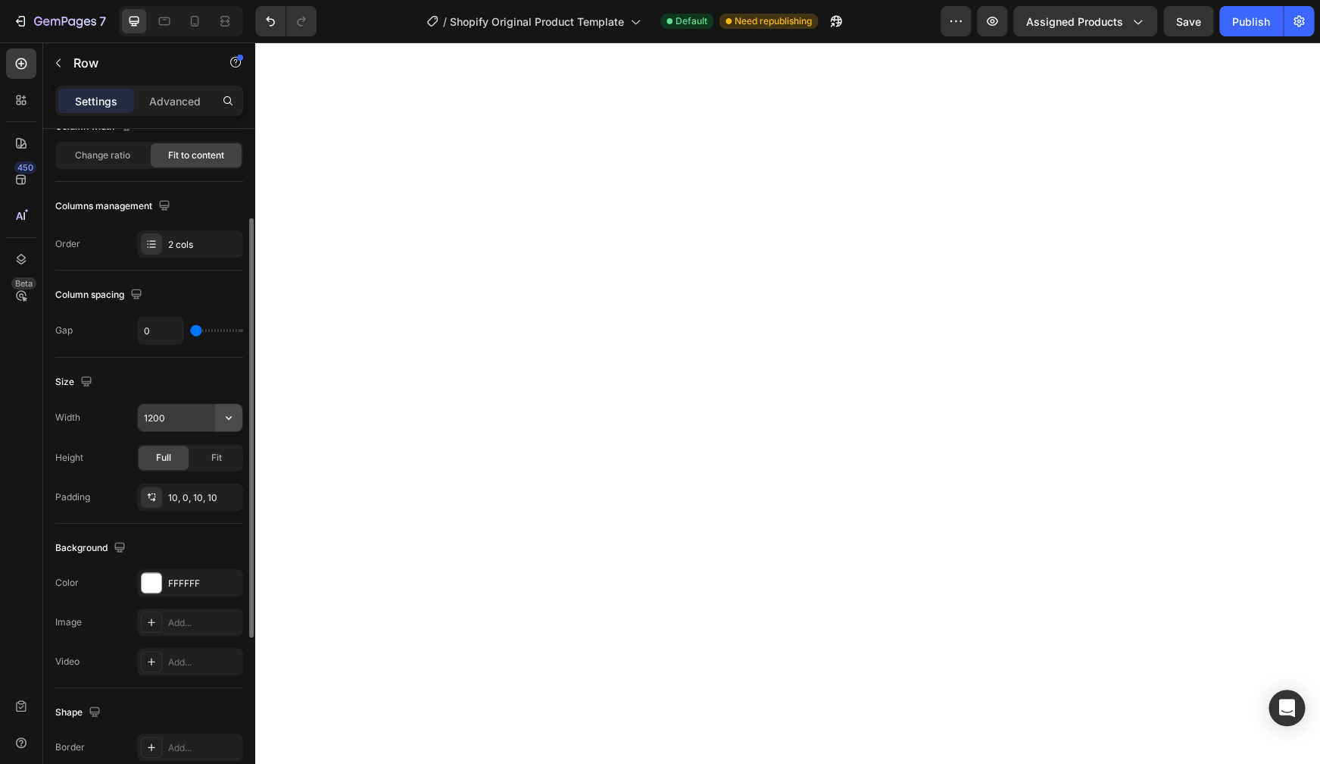
click at [227, 418] on icon "button" at bounding box center [228, 417] width 15 height 15
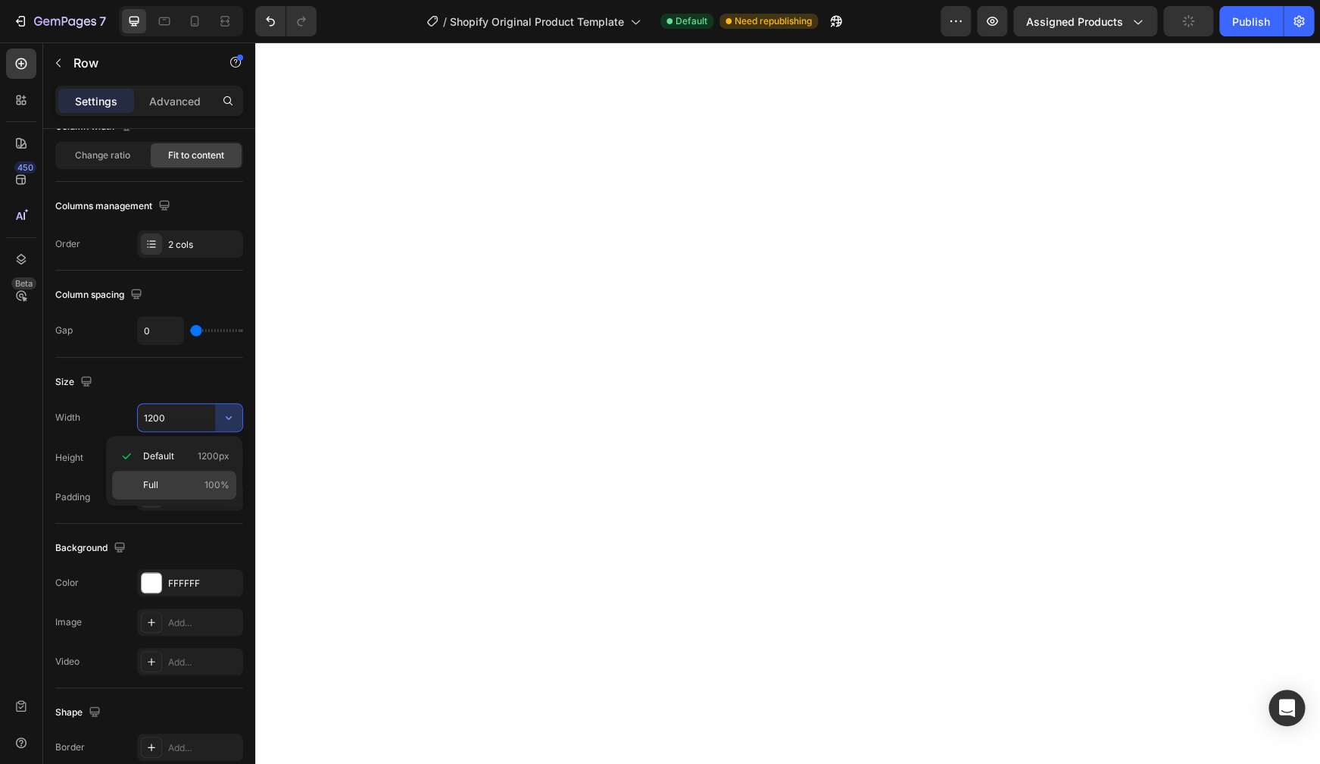
click at [217, 480] on span "100%" at bounding box center [217, 485] width 25 height 14
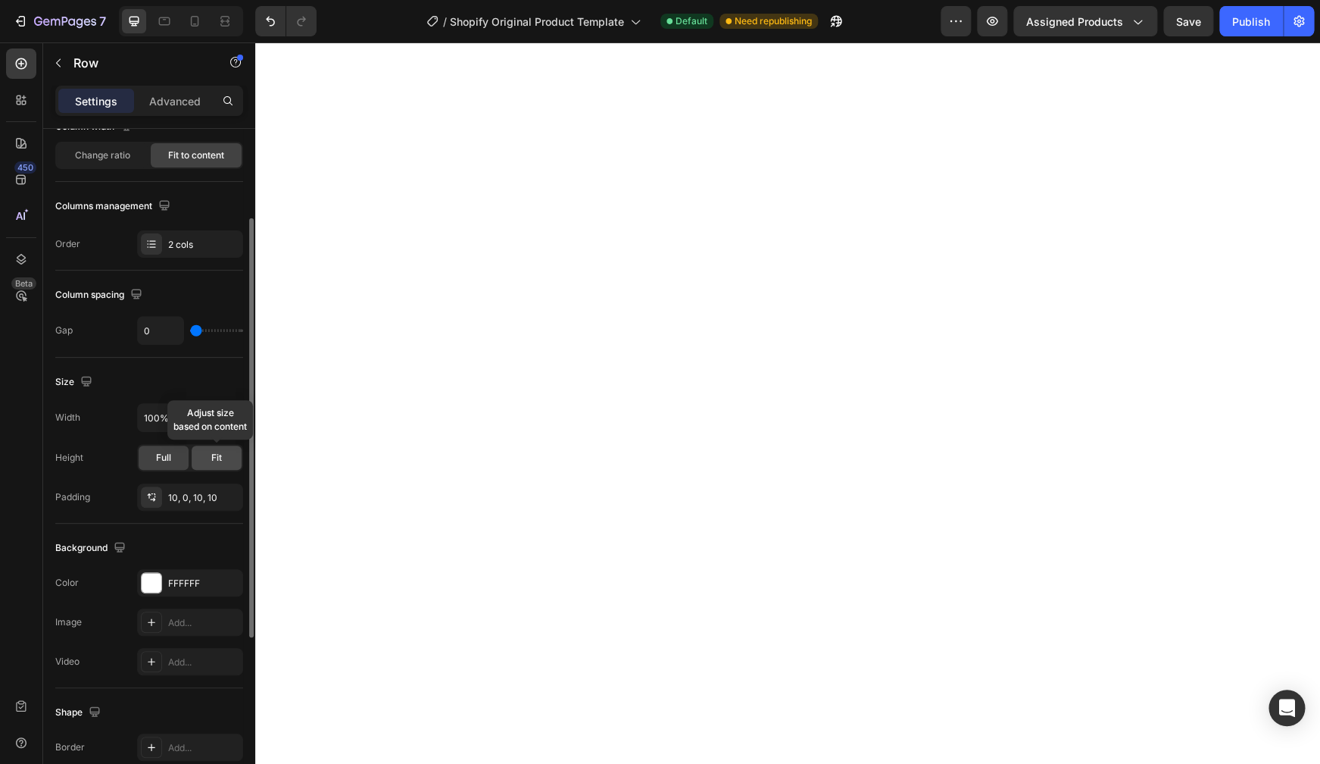
click at [210, 459] on div "Fit" at bounding box center [217, 457] width 50 height 24
click at [198, 420] on input "100%" at bounding box center [190, 417] width 105 height 27
type input "500"
click at [176, 501] on div "10, 0, 10, 10" at bounding box center [190, 498] width 44 height 14
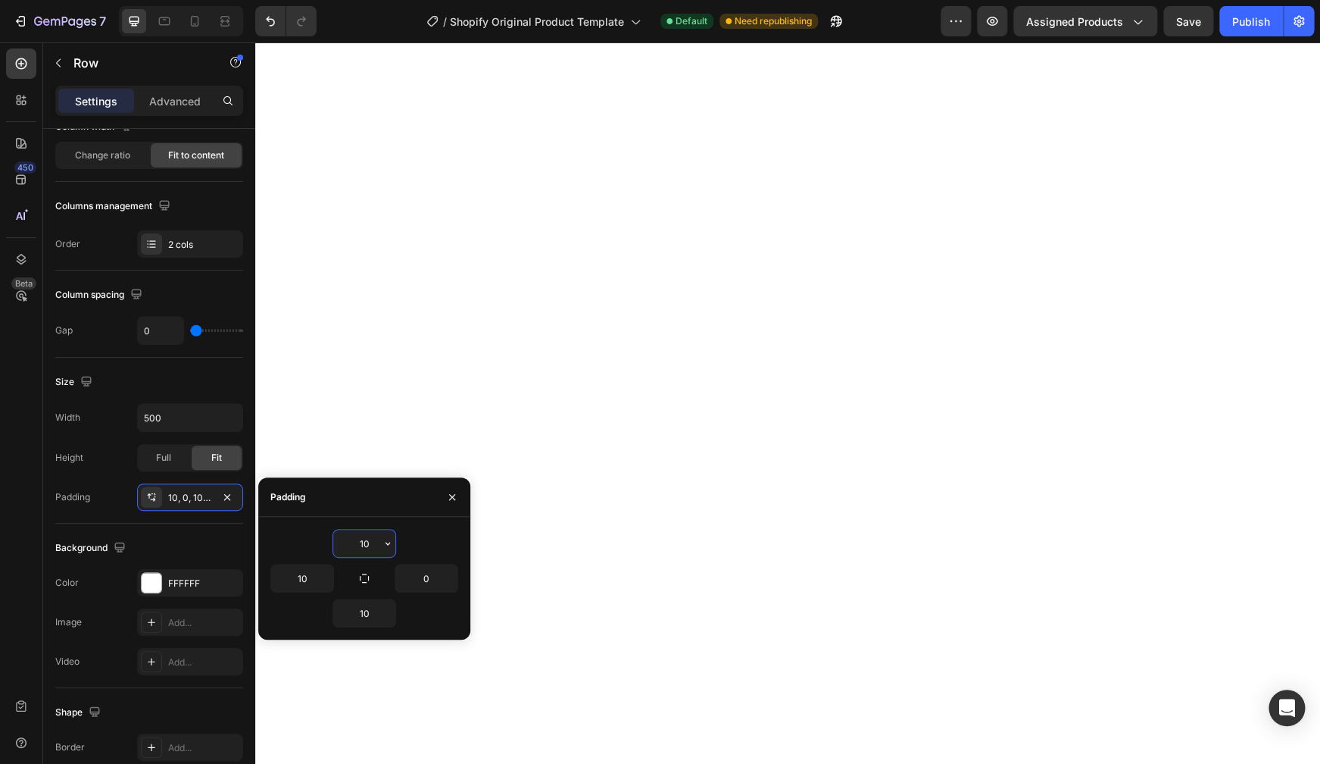
click at [361, 540] on input "10" at bounding box center [364, 543] width 62 height 27
drag, startPoint x: 371, startPoint y: 542, endPoint x: 355, endPoint y: 541, distance: 16.7
click at [355, 541] on input "10" at bounding box center [364, 543] width 62 height 27
type input "0"
click at [360, 576] on icon "button" at bounding box center [364, 578] width 12 height 12
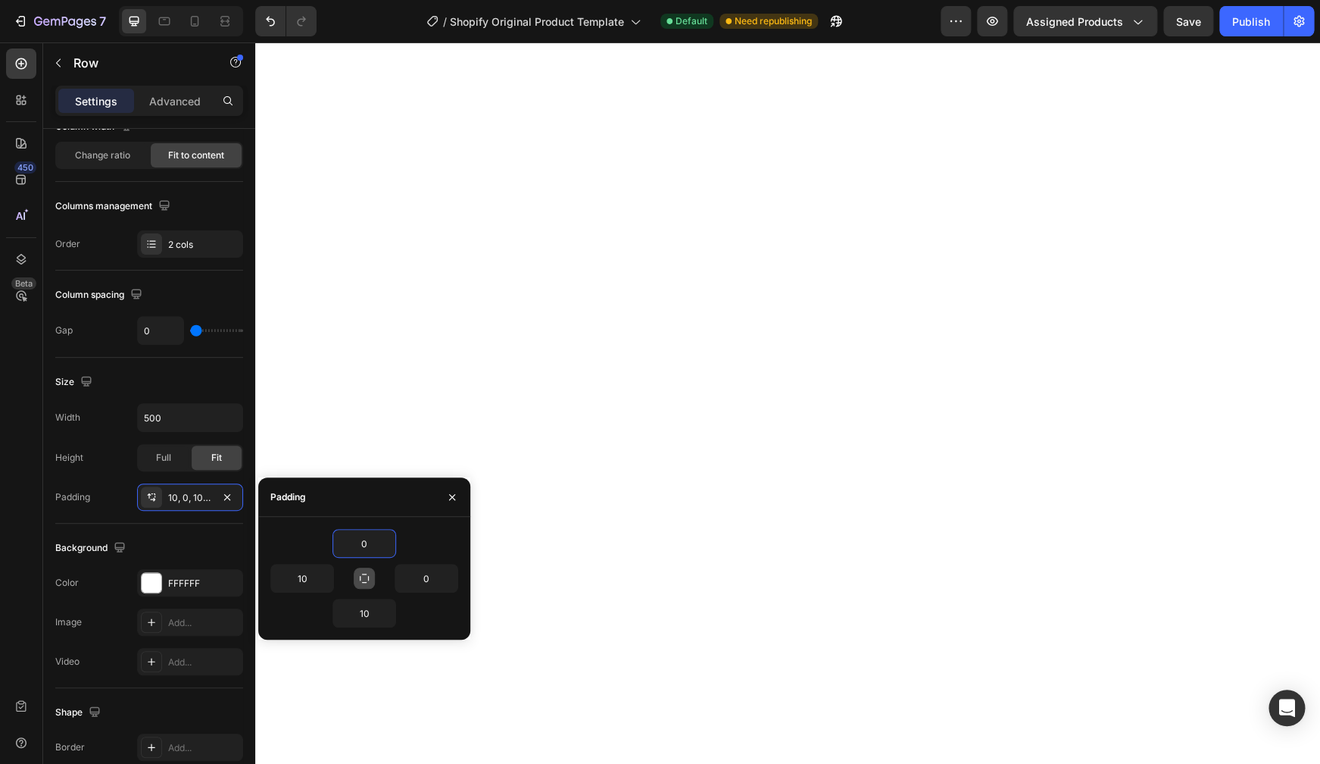
type input "0"
click at [364, 551] on input "0" at bounding box center [364, 543] width 62 height 27
type input "5"
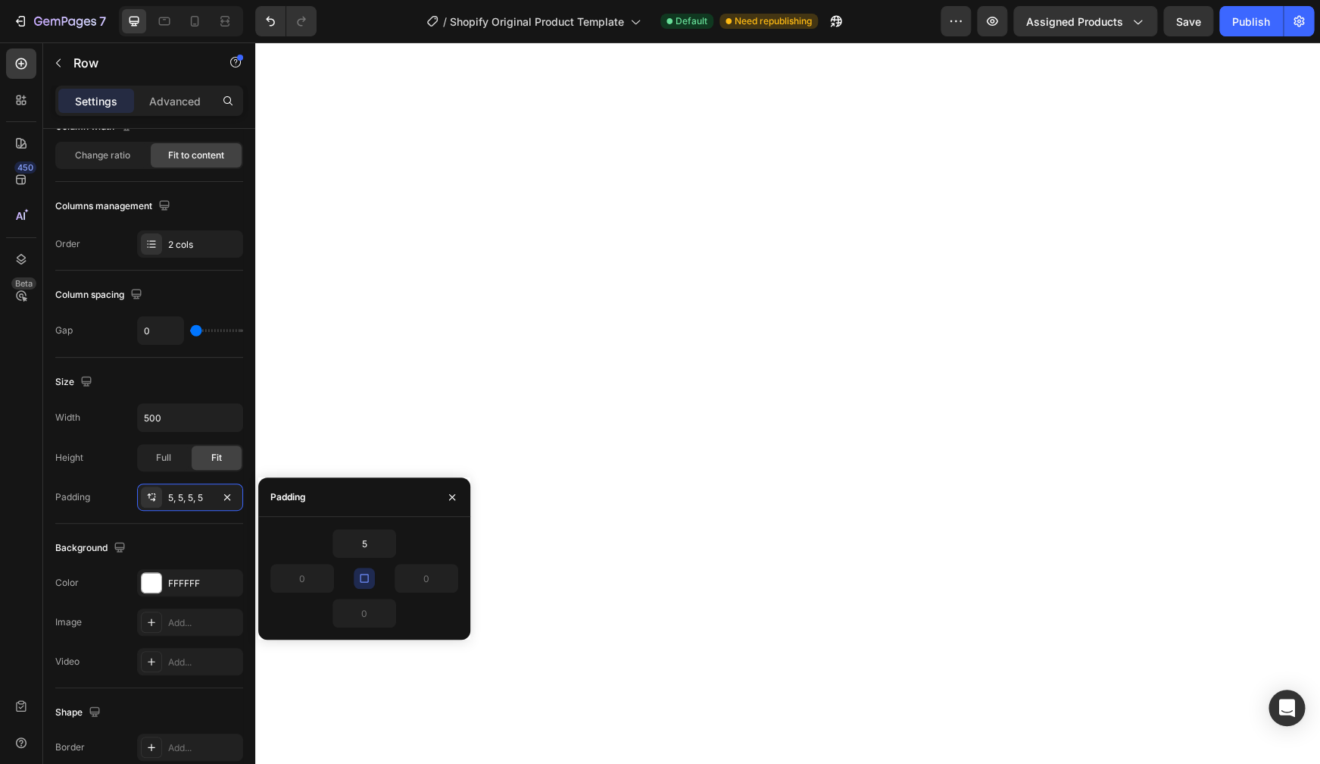
type input "5"
click at [363, 576] on icon "button" at bounding box center [364, 578] width 12 height 12
click at [311, 581] on input "5" at bounding box center [302, 577] width 62 height 27
type input "0"
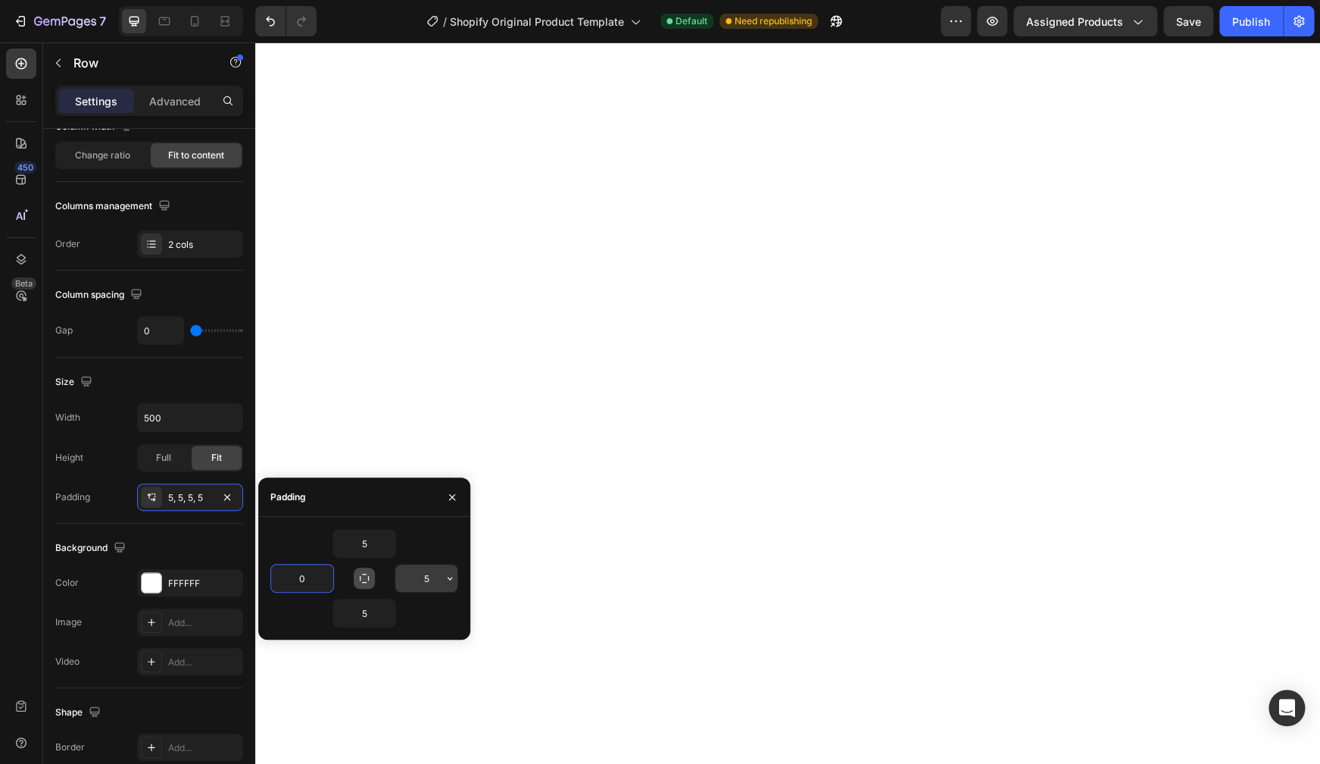
click at [432, 578] on input "5" at bounding box center [426, 577] width 62 height 27
type input "0"
click at [429, 610] on div "5" at bounding box center [364, 612] width 188 height 29
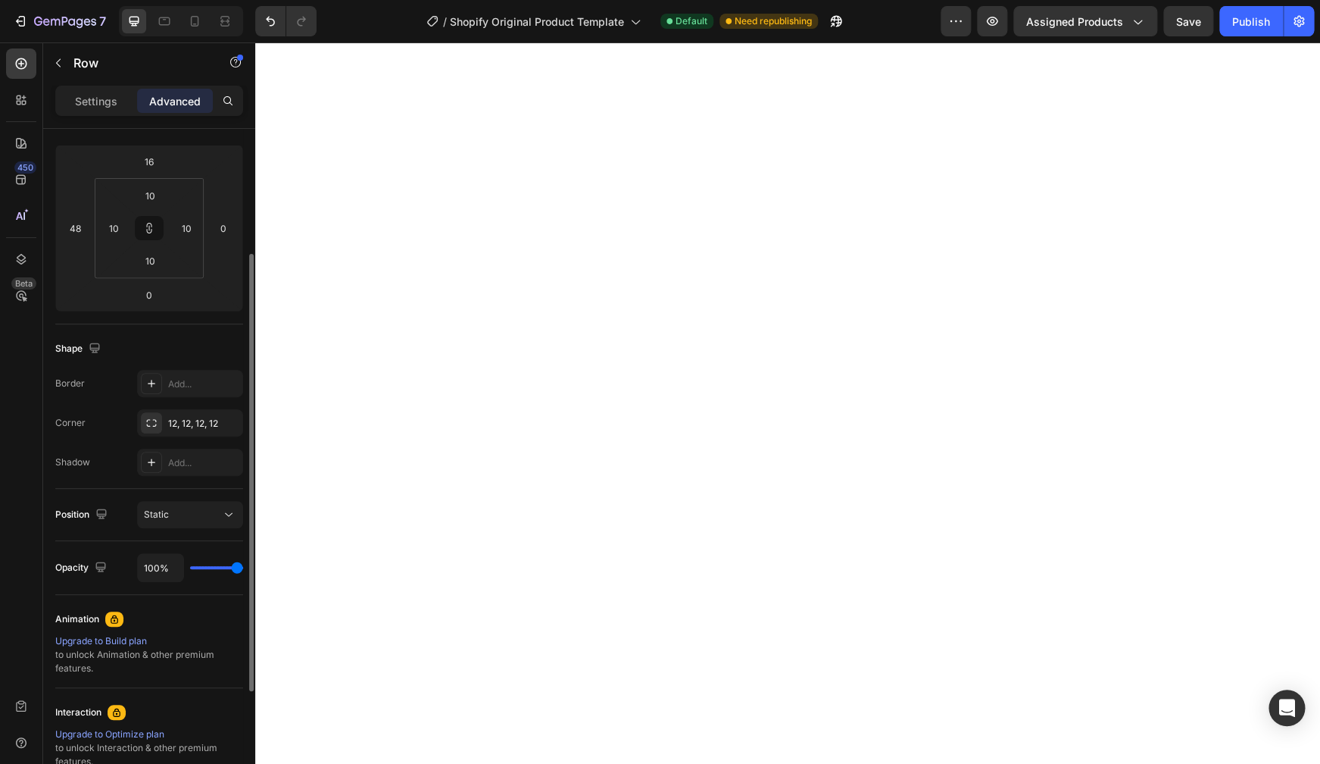
scroll to position [0, 0]
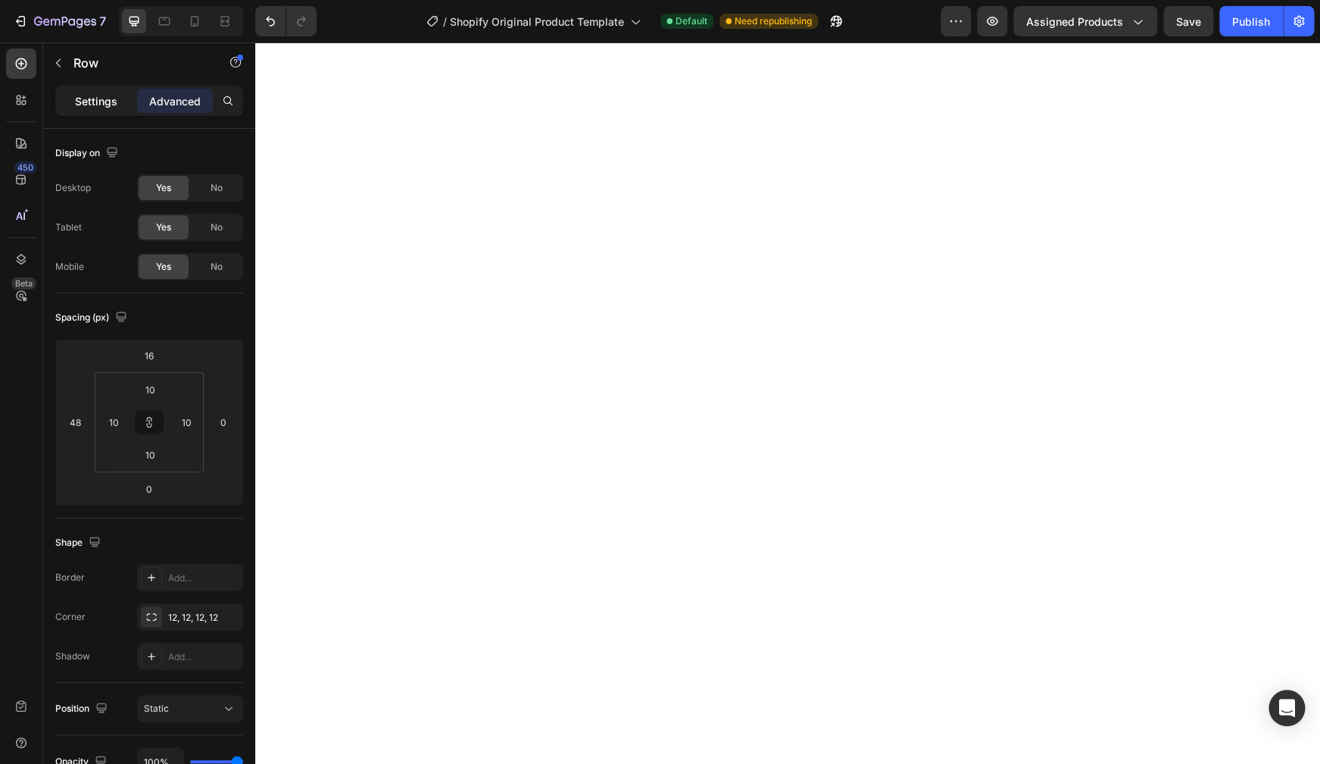
click at [79, 106] on p "Settings" at bounding box center [96, 101] width 42 height 16
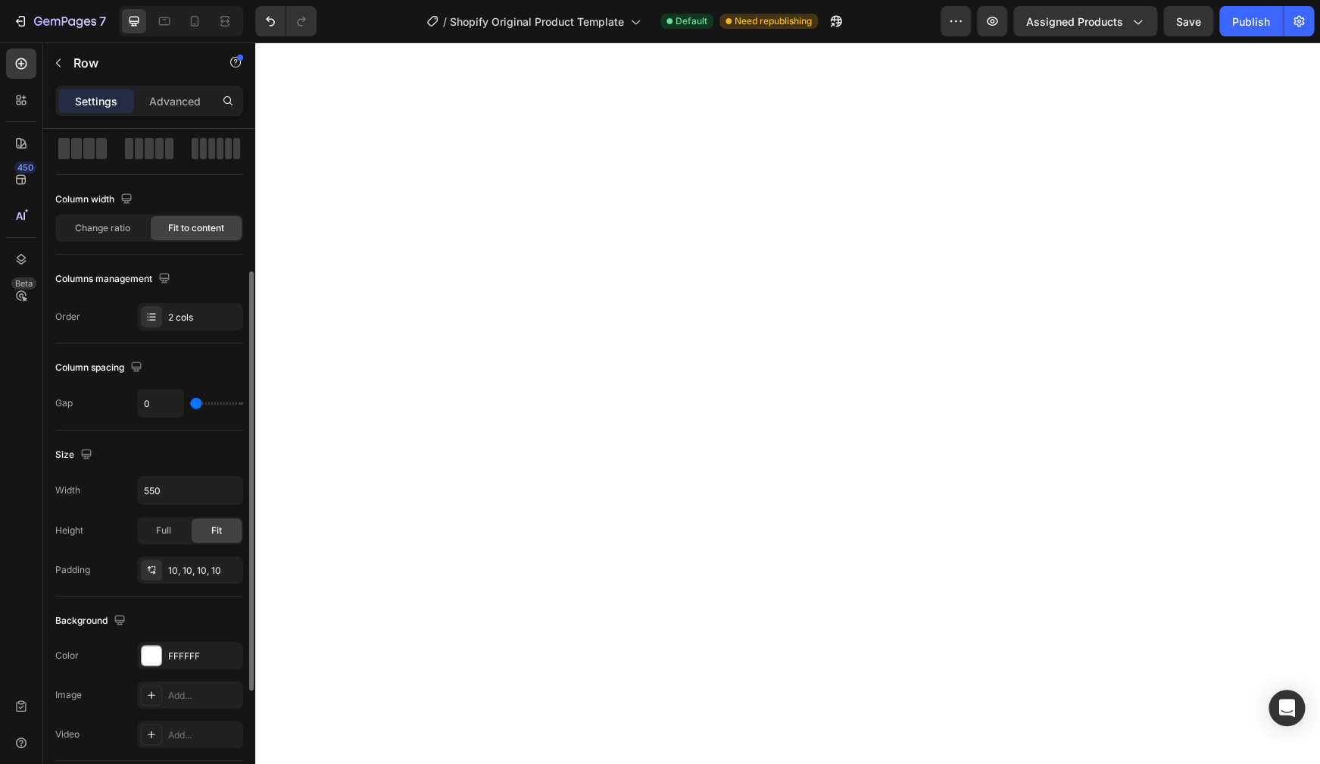
scroll to position [133, 0]
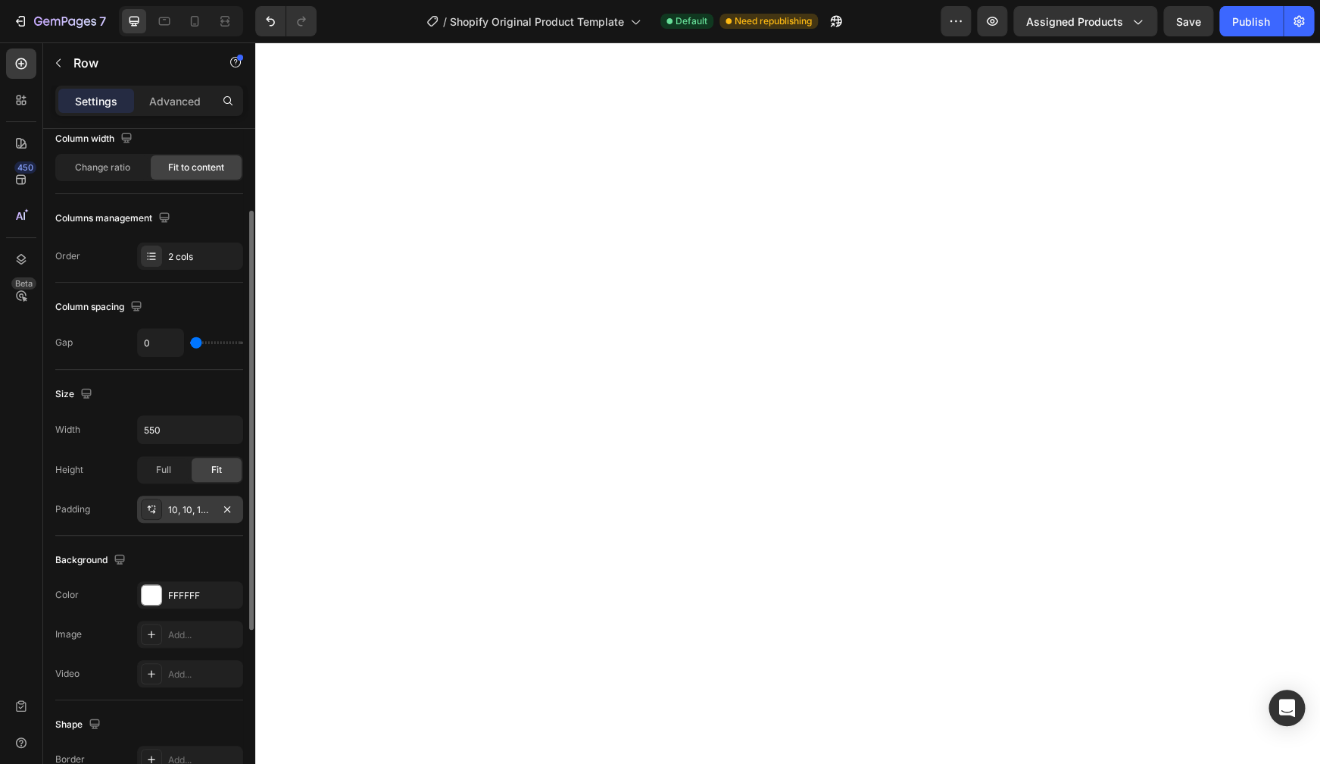
click at [148, 513] on icon at bounding box center [151, 509] width 12 height 12
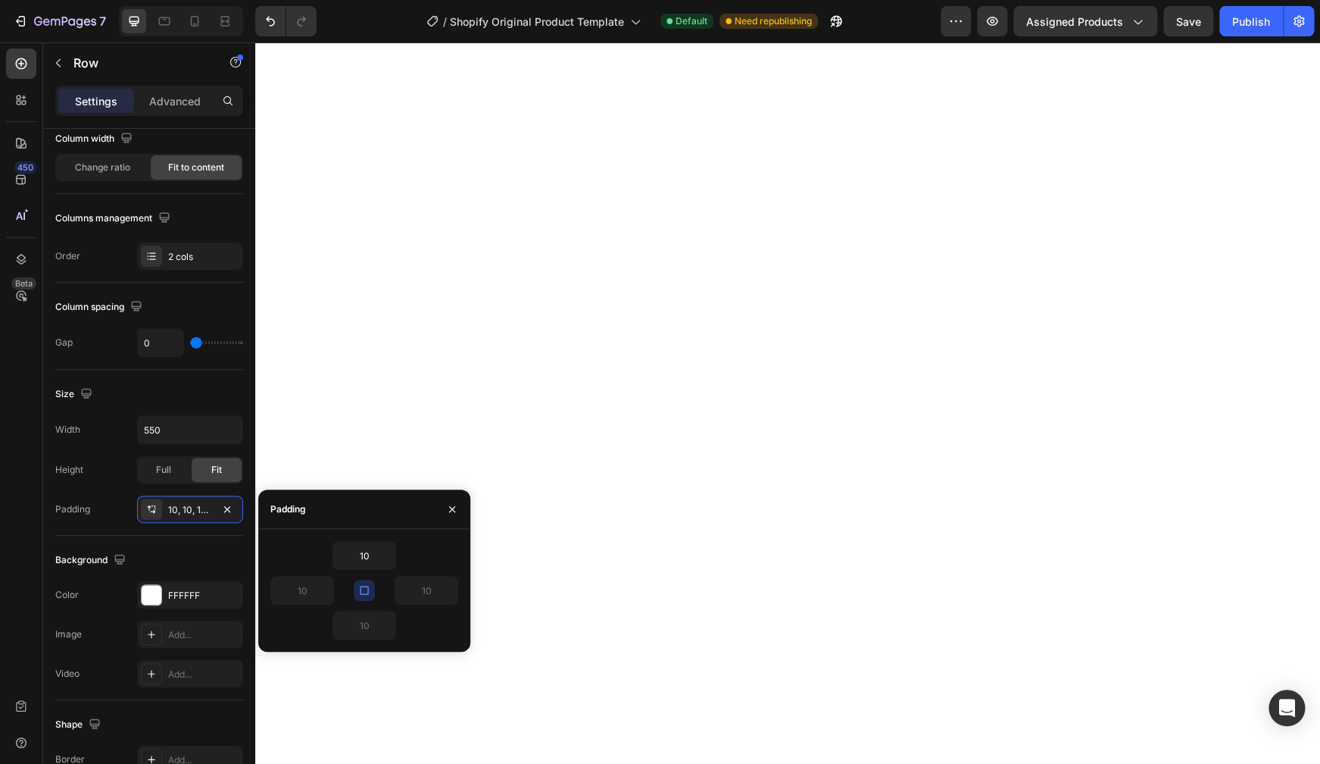
click at [365, 593] on icon "button" at bounding box center [364, 590] width 12 height 12
click at [367, 562] on input "10" at bounding box center [364, 555] width 62 height 27
type input "5"
click at [363, 631] on input "10" at bounding box center [364, 624] width 62 height 27
type input "5"
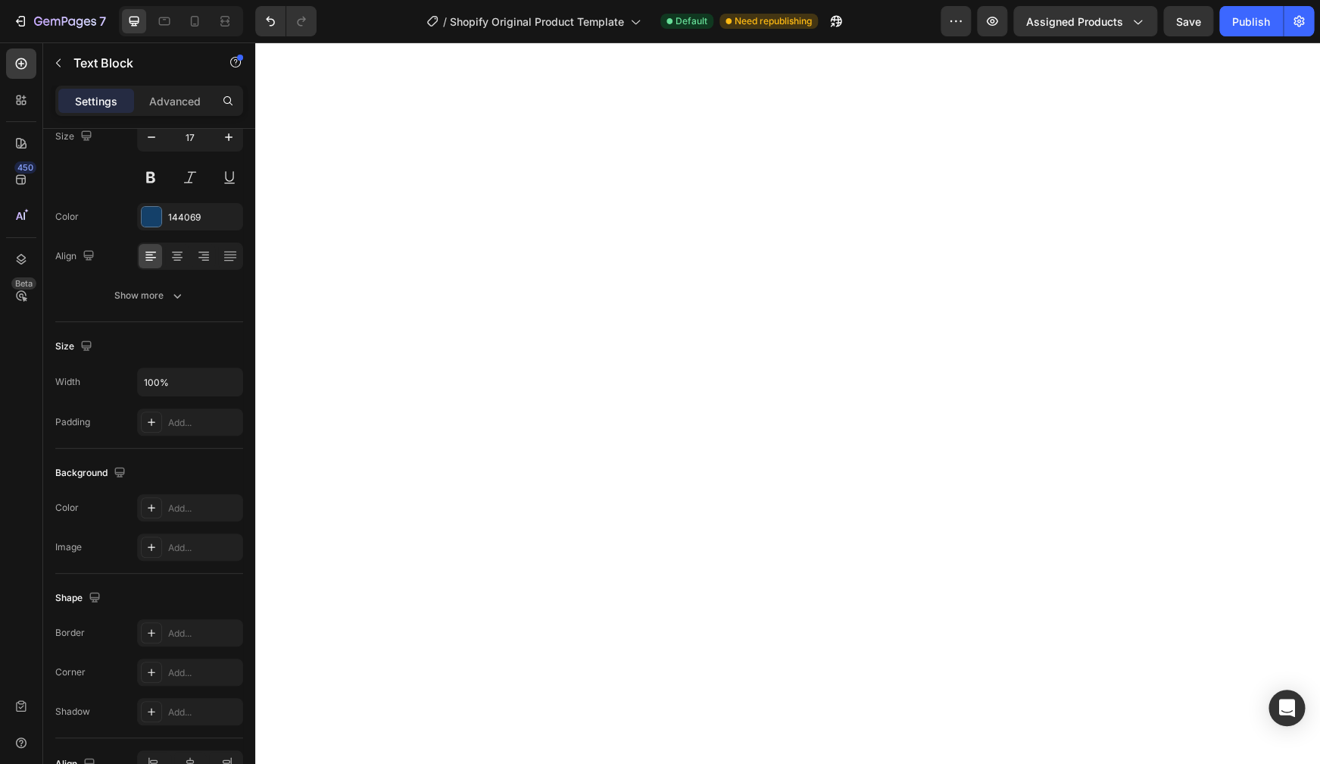
scroll to position [0, 0]
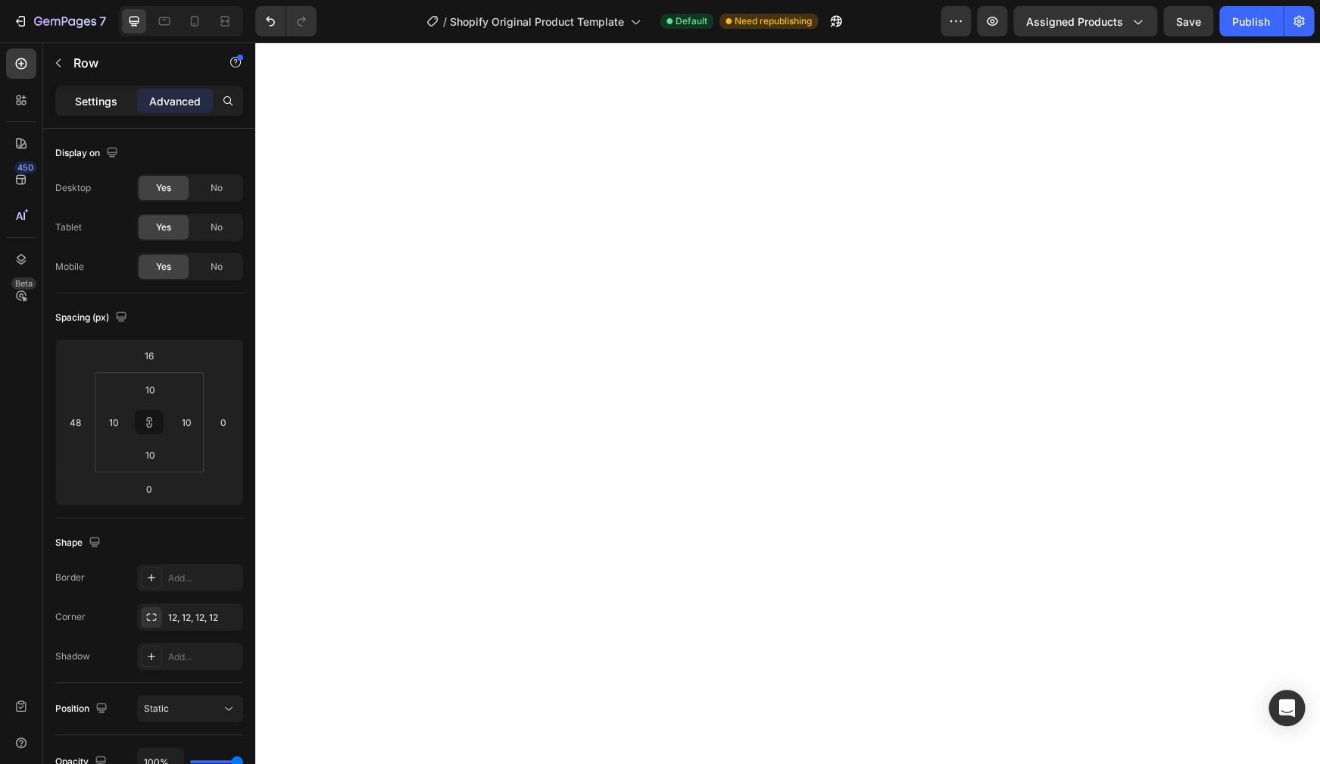
click at [94, 102] on p "Settings" at bounding box center [96, 101] width 42 height 16
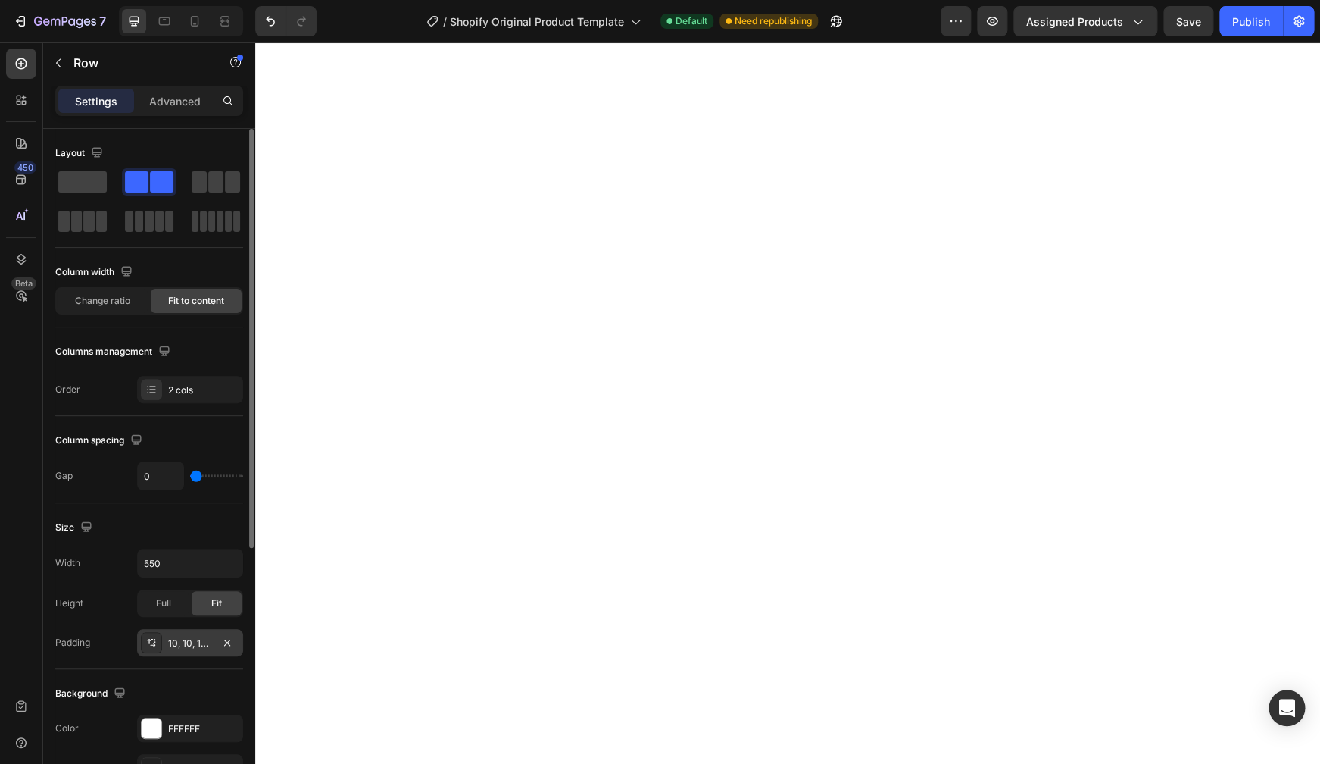
click at [152, 643] on icon at bounding box center [151, 642] width 12 height 12
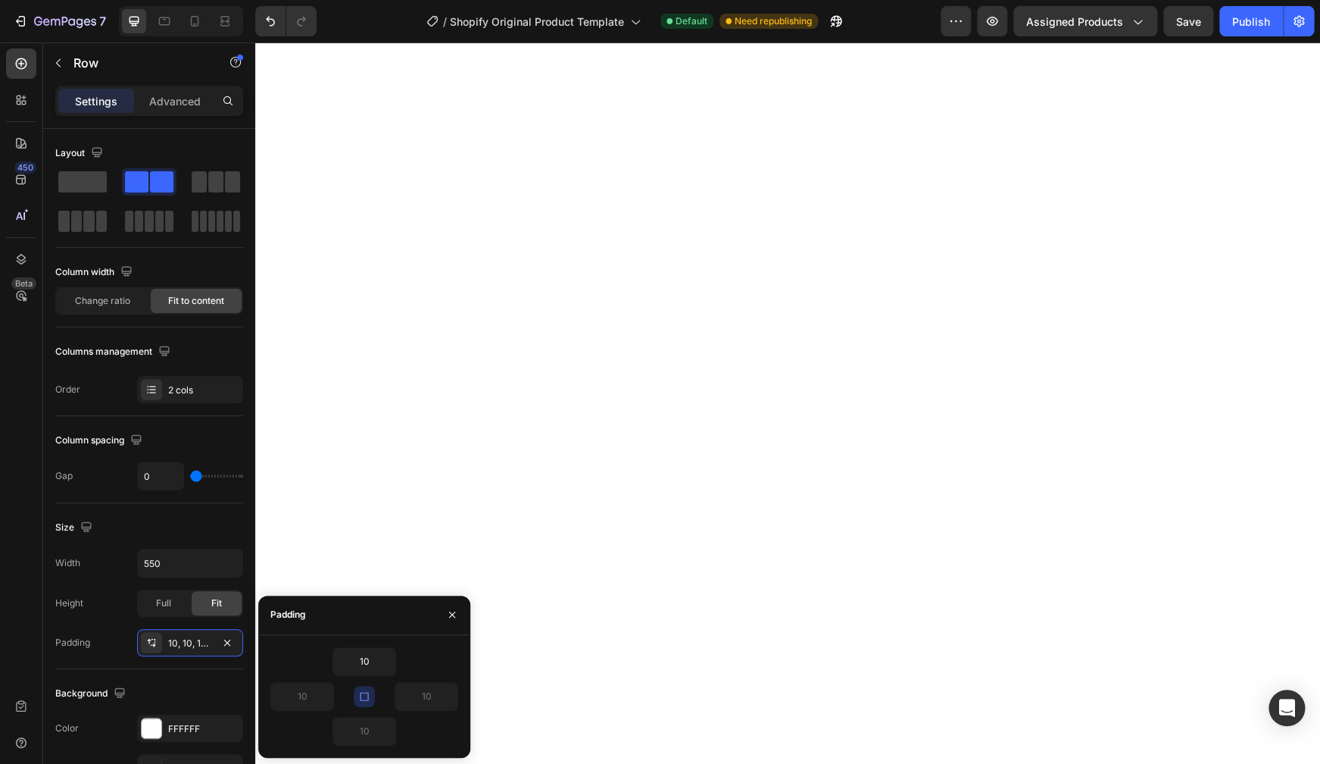
click at [364, 700] on icon "button" at bounding box center [364, 696] width 12 height 12
click at [358, 665] on input "10" at bounding box center [364, 661] width 62 height 27
type input "5"
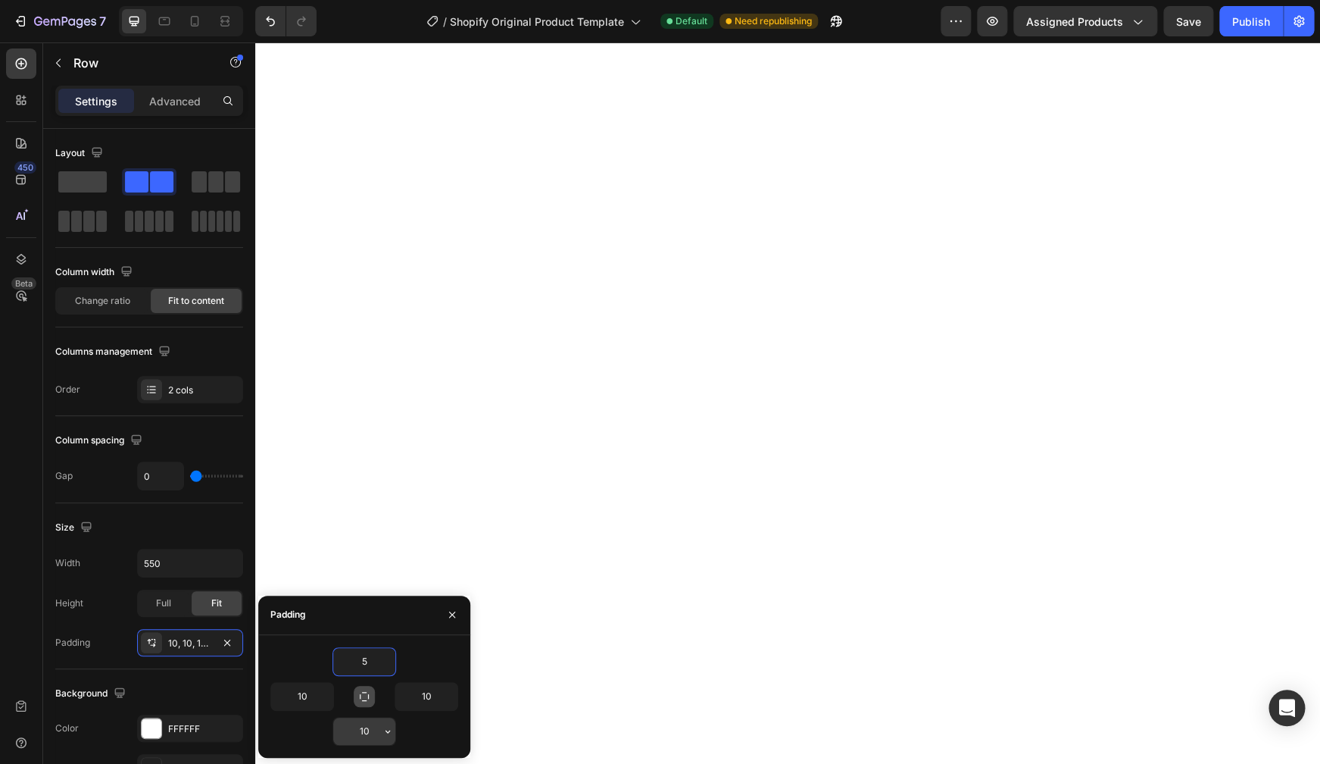
click at [368, 730] on input "10" at bounding box center [364, 730] width 62 height 27
type input "5"
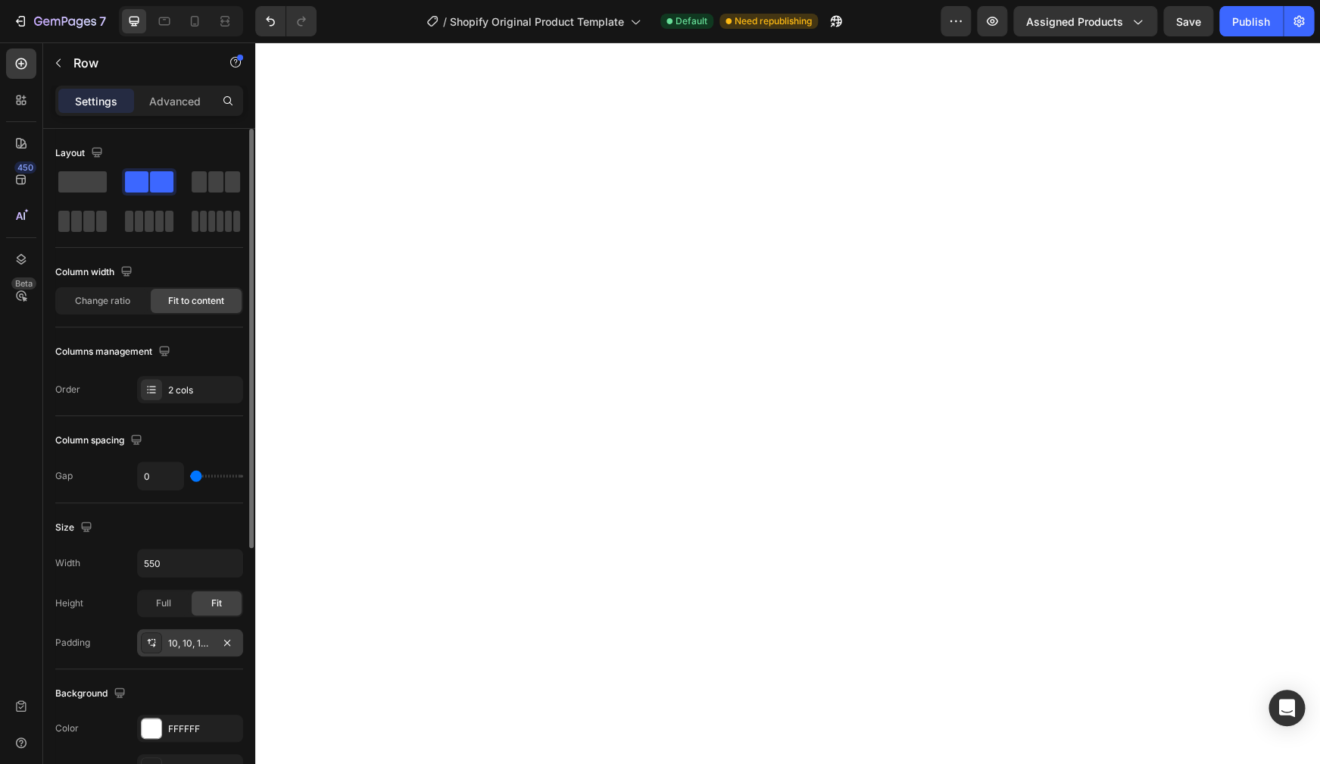
click at [148, 645] on icon at bounding box center [151, 642] width 12 height 12
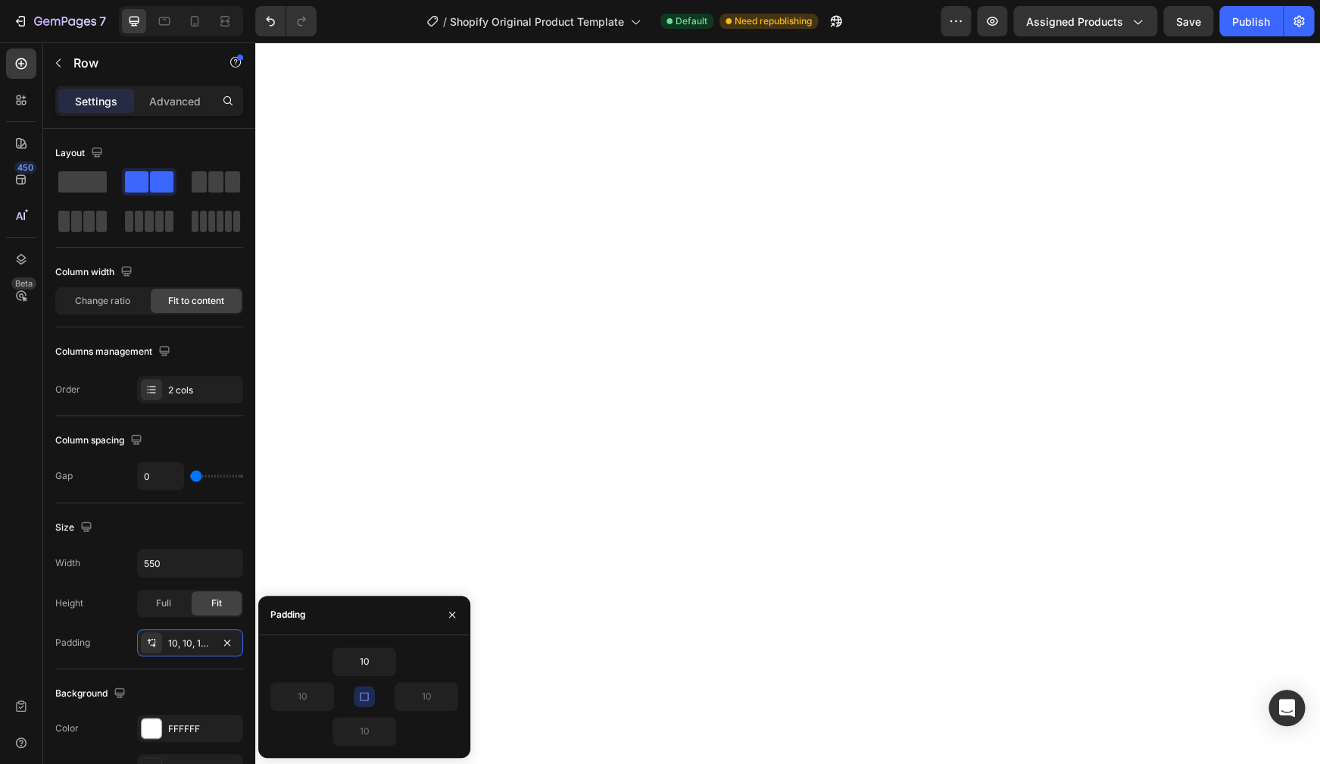
click at [364, 692] on icon "button" at bounding box center [364, 696] width 12 height 12
click at [373, 660] on input "10" at bounding box center [364, 661] width 62 height 27
type input "5"
click at [364, 730] on input "10" at bounding box center [364, 730] width 62 height 27
type input "5"
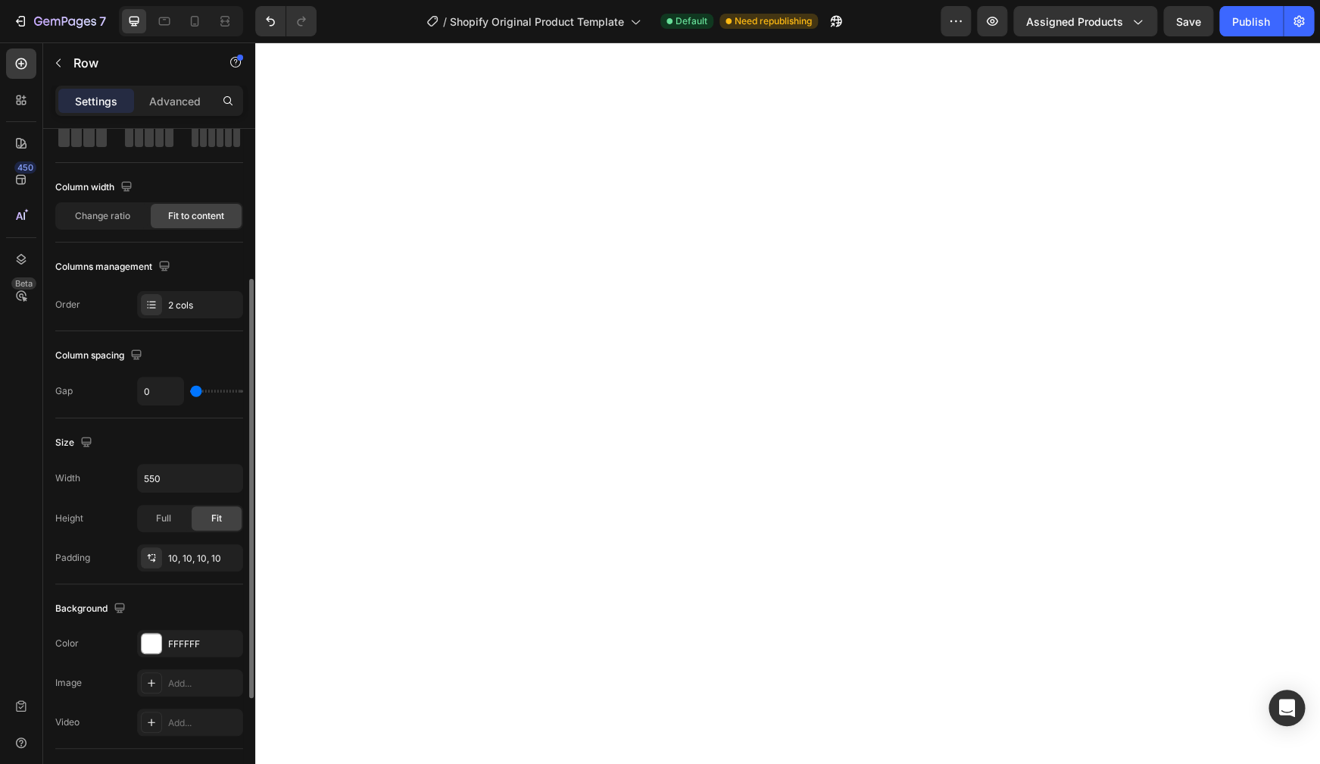
scroll to position [145, 0]
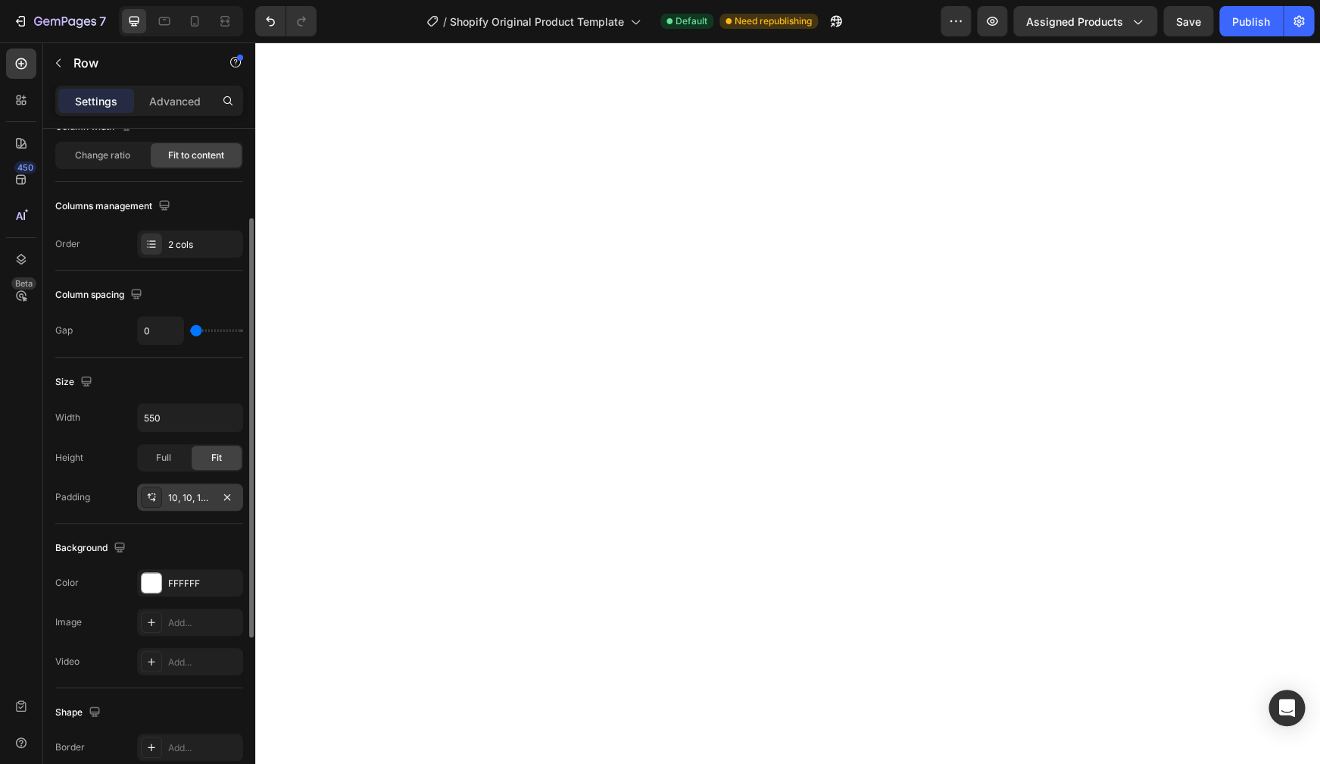
click at [152, 498] on icon at bounding box center [151, 497] width 12 height 12
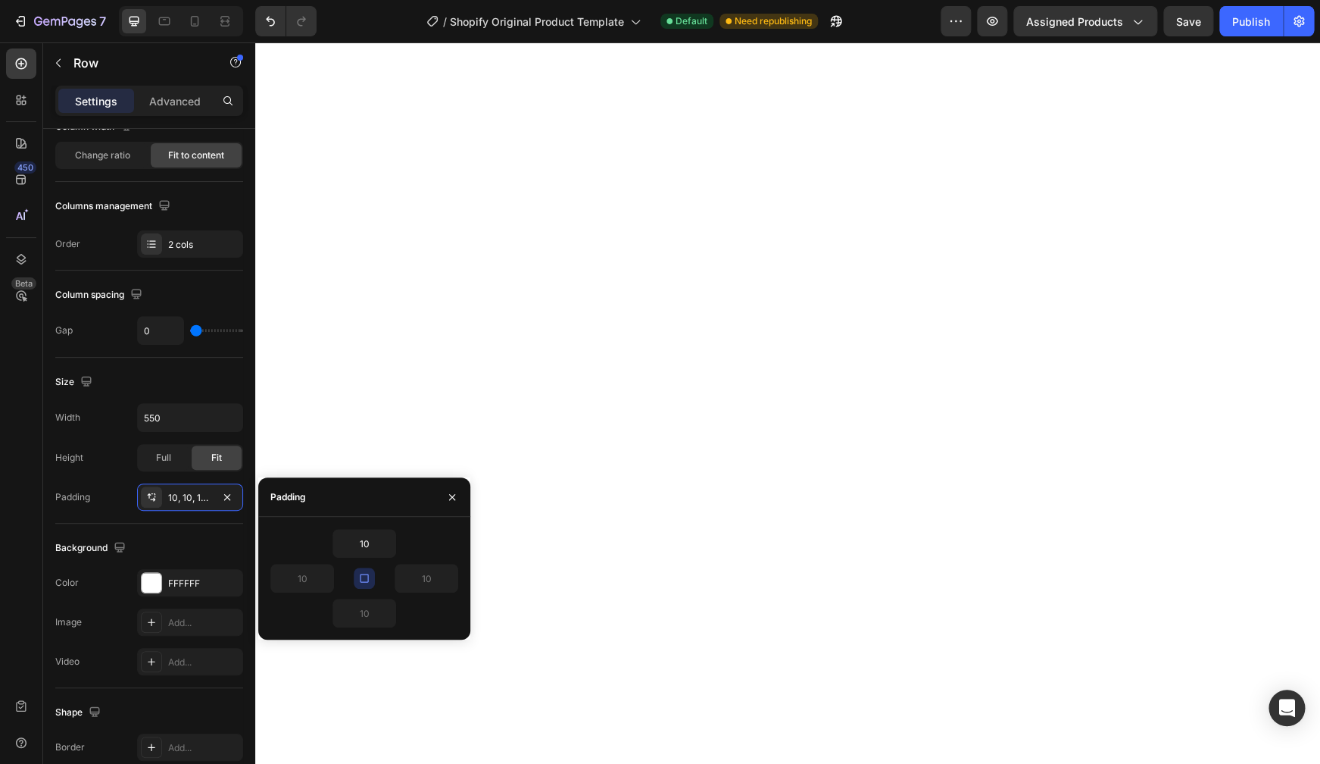
click at [363, 576] on icon "button" at bounding box center [364, 578] width 12 height 12
click at [367, 547] on input "10" at bounding box center [364, 543] width 62 height 27
type input "5"
click at [366, 614] on input "10" at bounding box center [364, 612] width 62 height 27
type input "50"
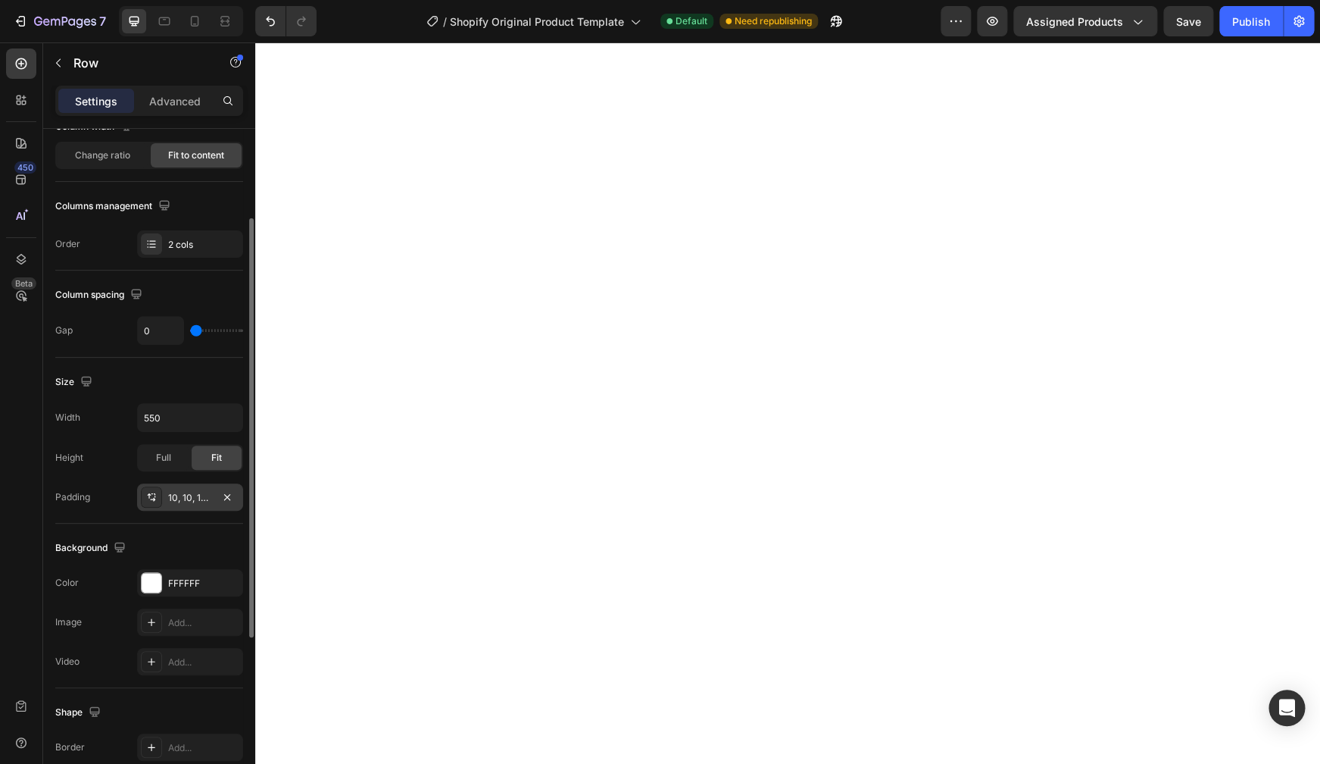
click at [155, 498] on icon at bounding box center [151, 497] width 12 height 12
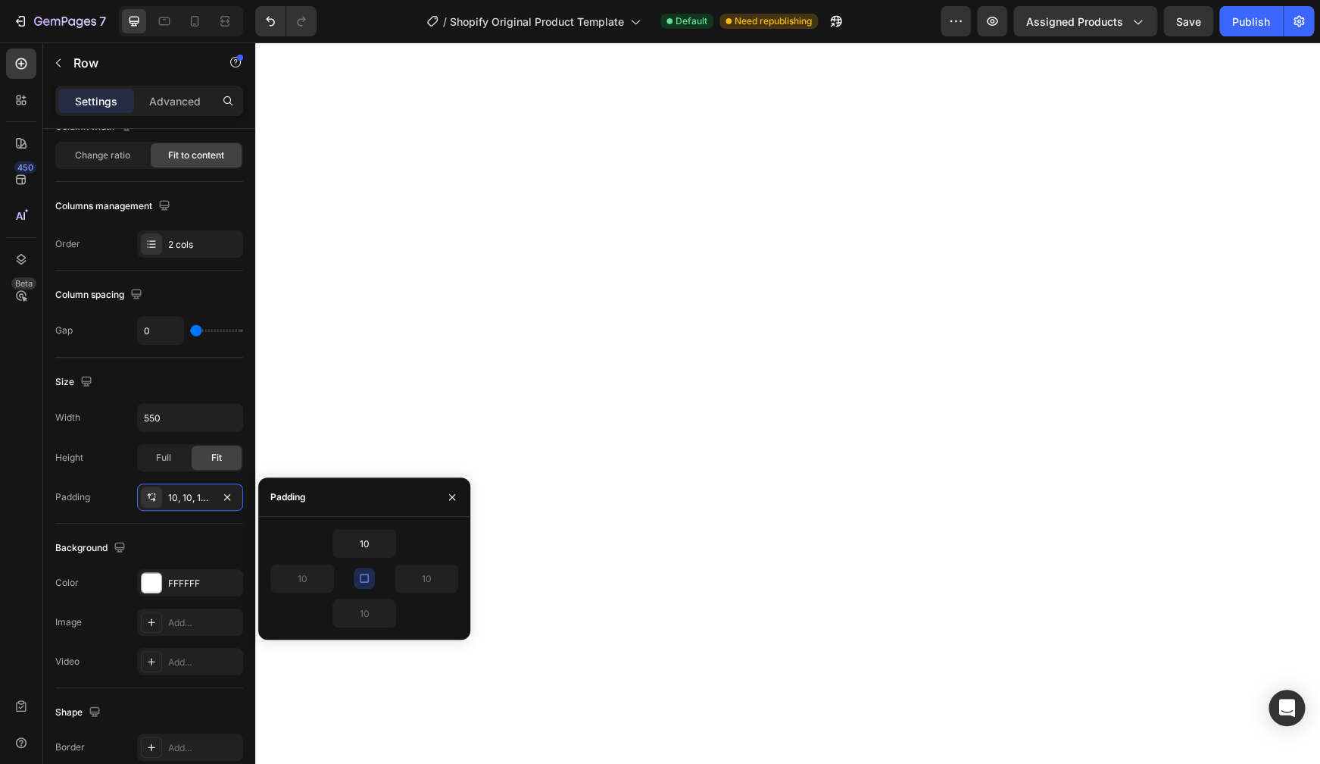
click at [372, 576] on button "button" at bounding box center [364, 577] width 21 height 21
click at [366, 548] on input "10" at bounding box center [364, 543] width 62 height 27
type input "5"
click at [367, 619] on input "10" at bounding box center [364, 612] width 62 height 27
type input "5"
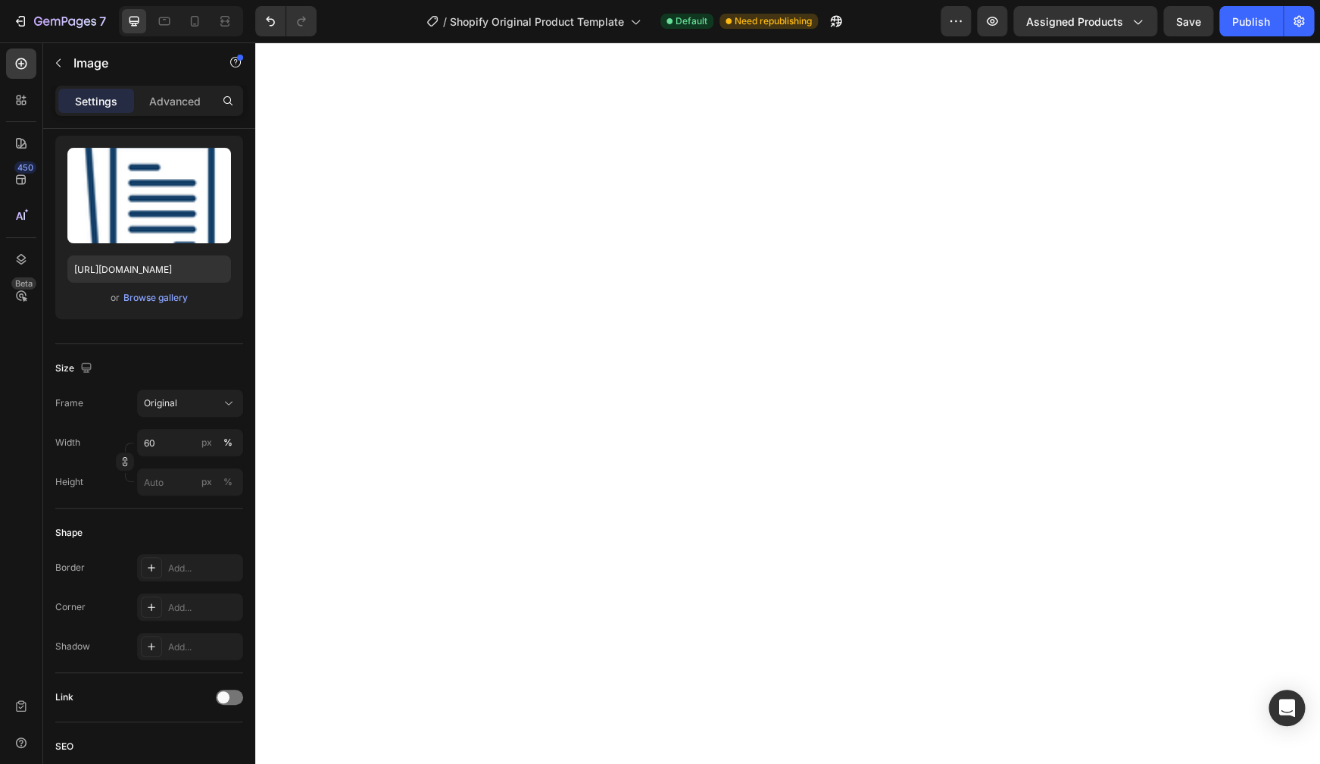
scroll to position [0, 0]
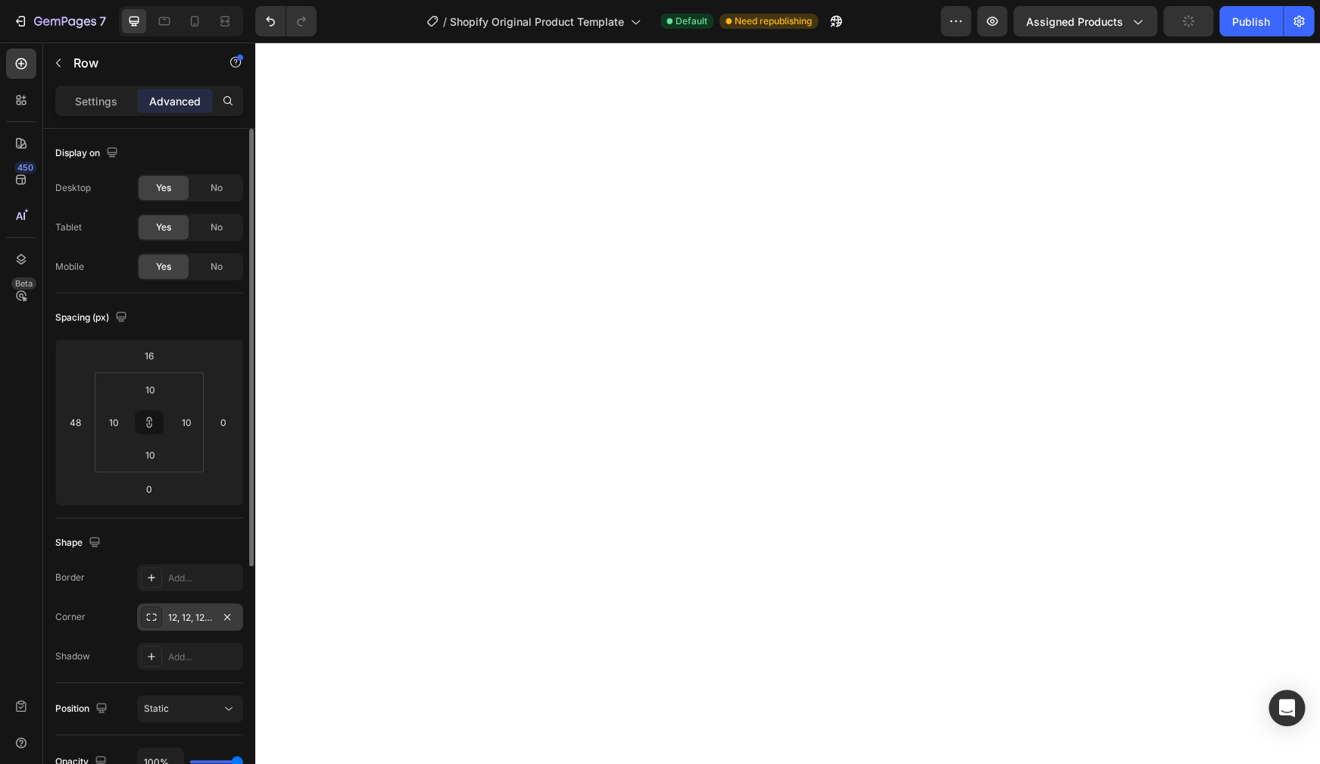
click at [154, 615] on icon at bounding box center [151, 617] width 12 height 12
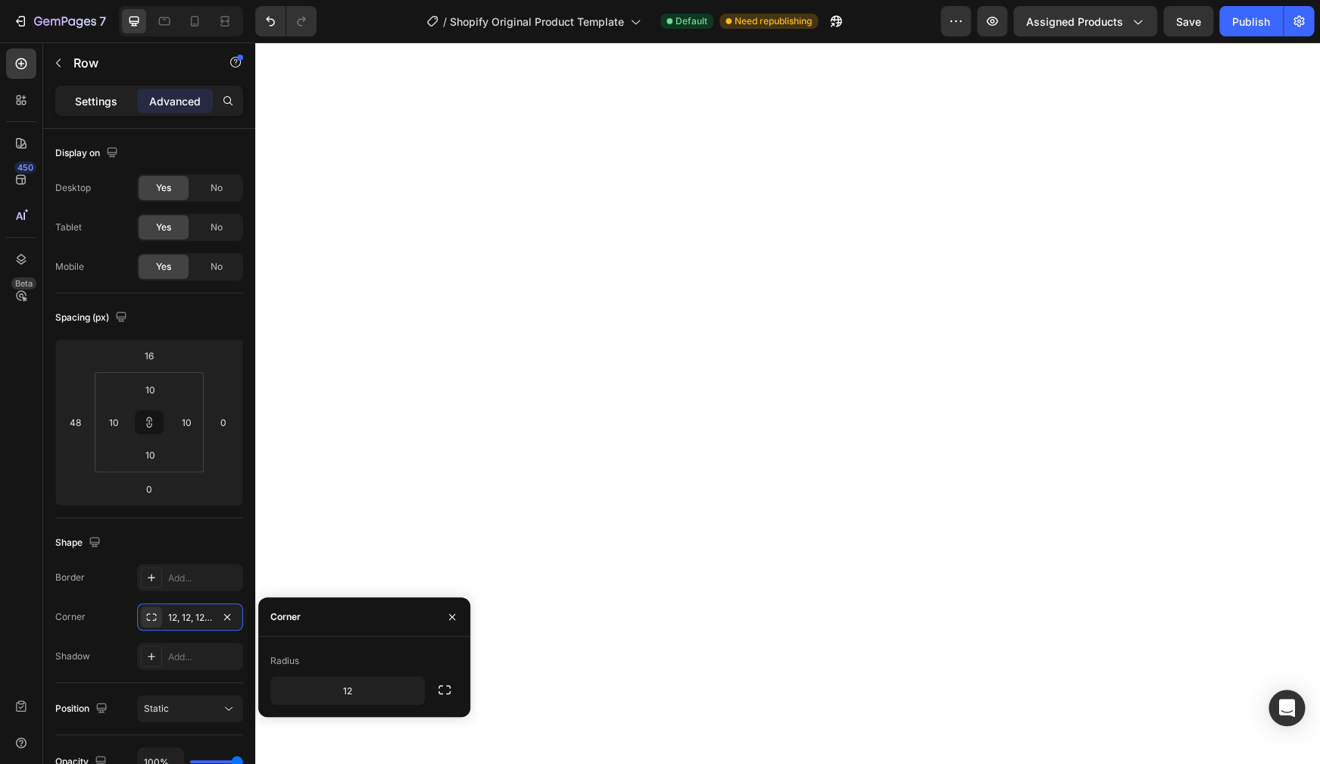
click at [95, 107] on p "Settings" at bounding box center [96, 101] width 42 height 16
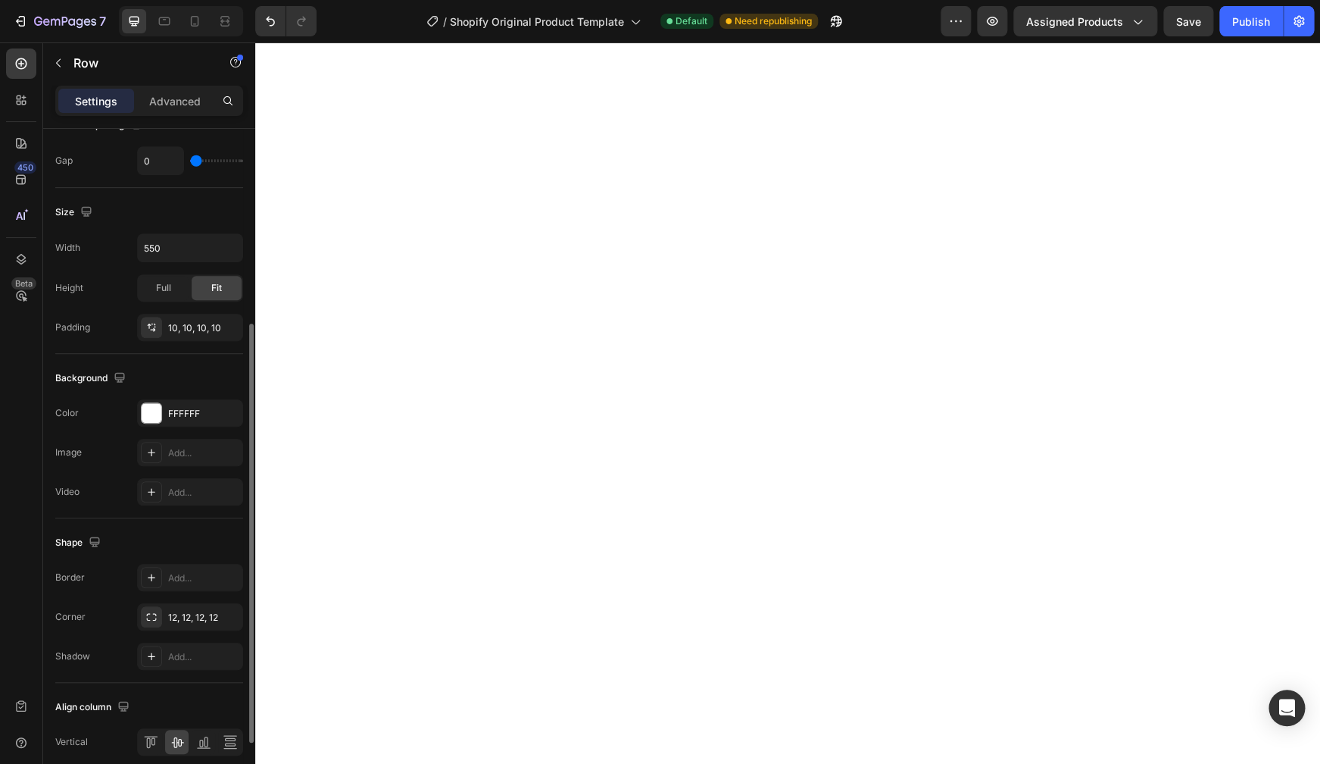
scroll to position [61, 0]
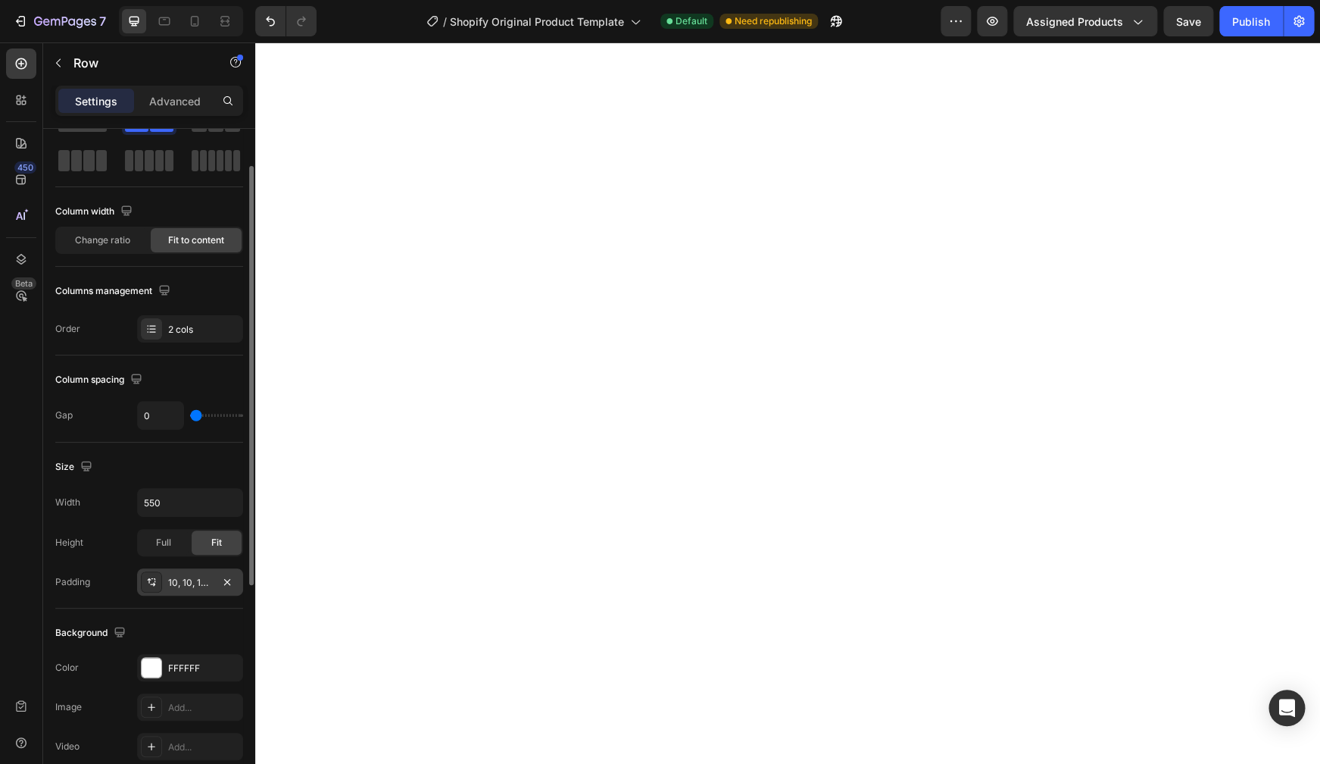
click at [156, 583] on icon at bounding box center [151, 582] width 12 height 12
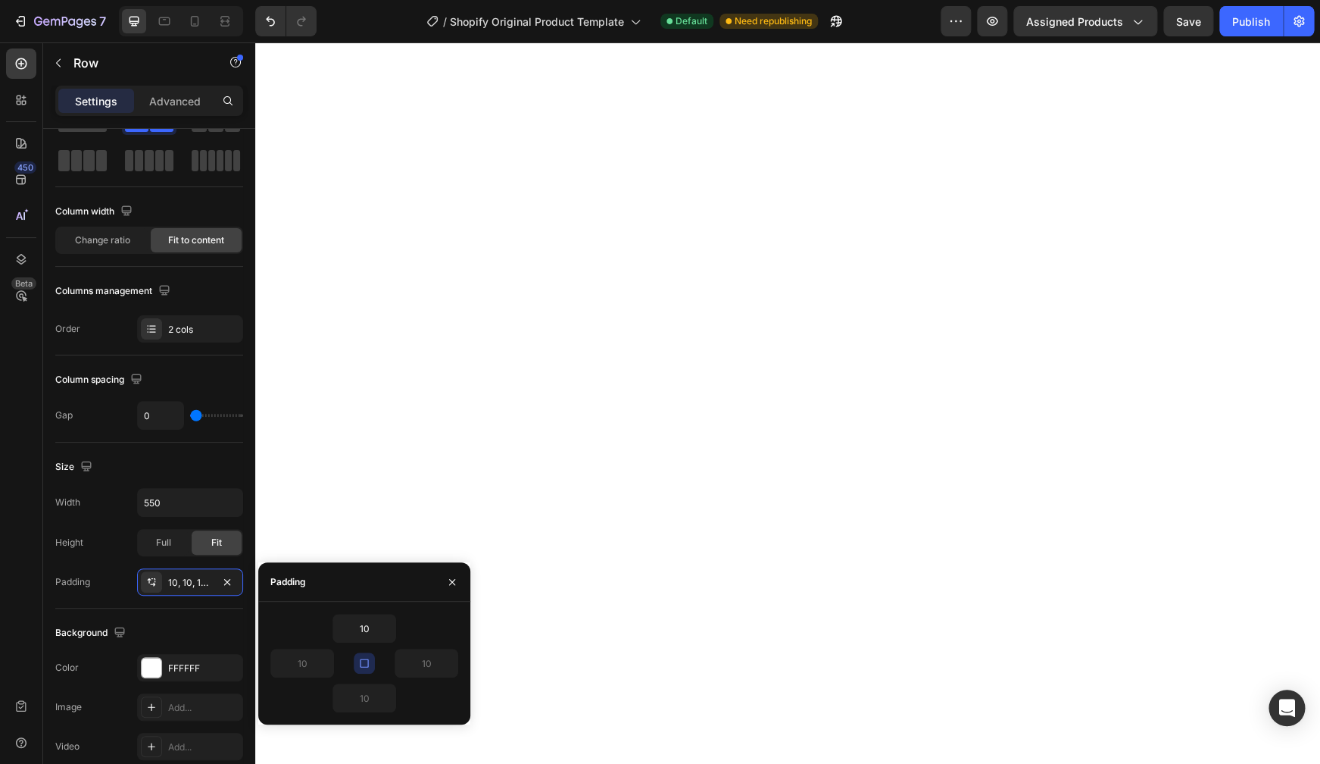
click at [367, 669] on icon "button" at bounding box center [364, 663] width 12 height 12
click at [361, 633] on input "10" at bounding box center [364, 627] width 62 height 27
type input "5"
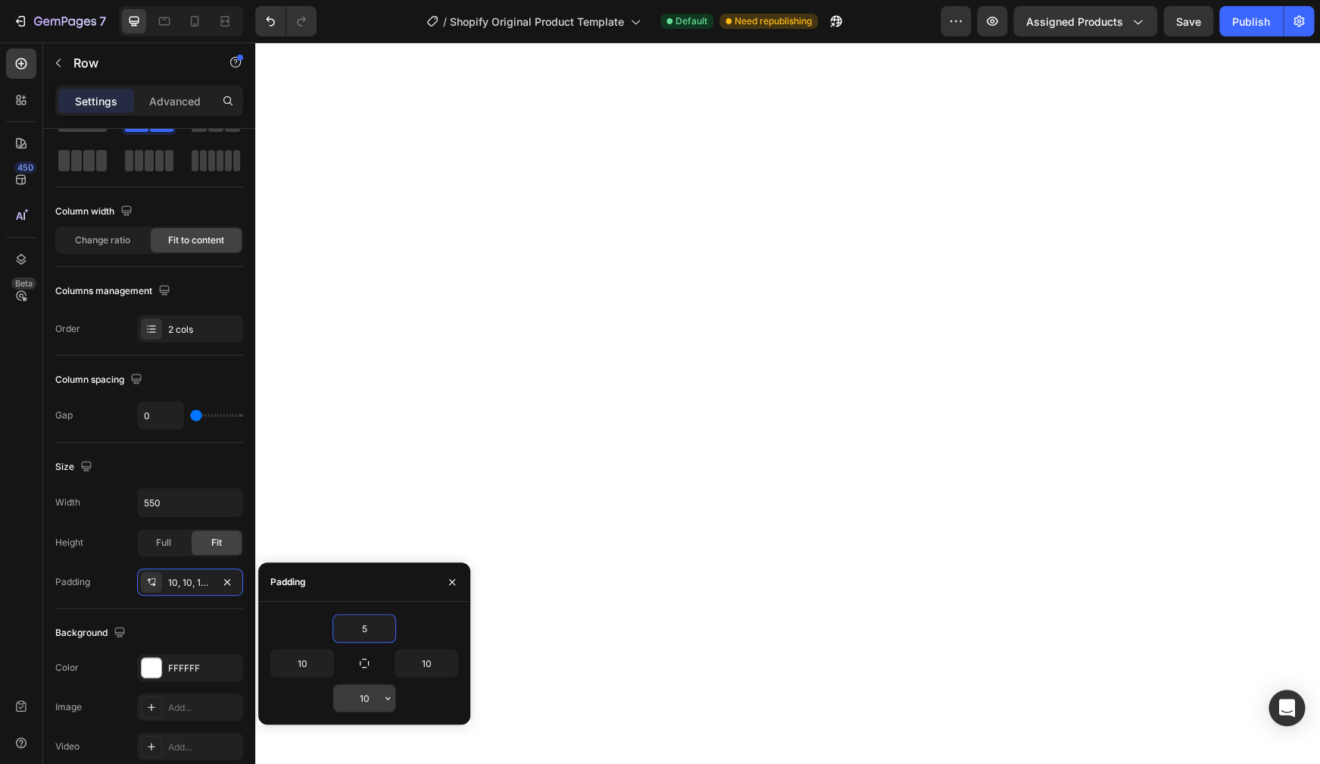
click at [367, 695] on input "10" at bounding box center [364, 697] width 62 height 27
type input "5"
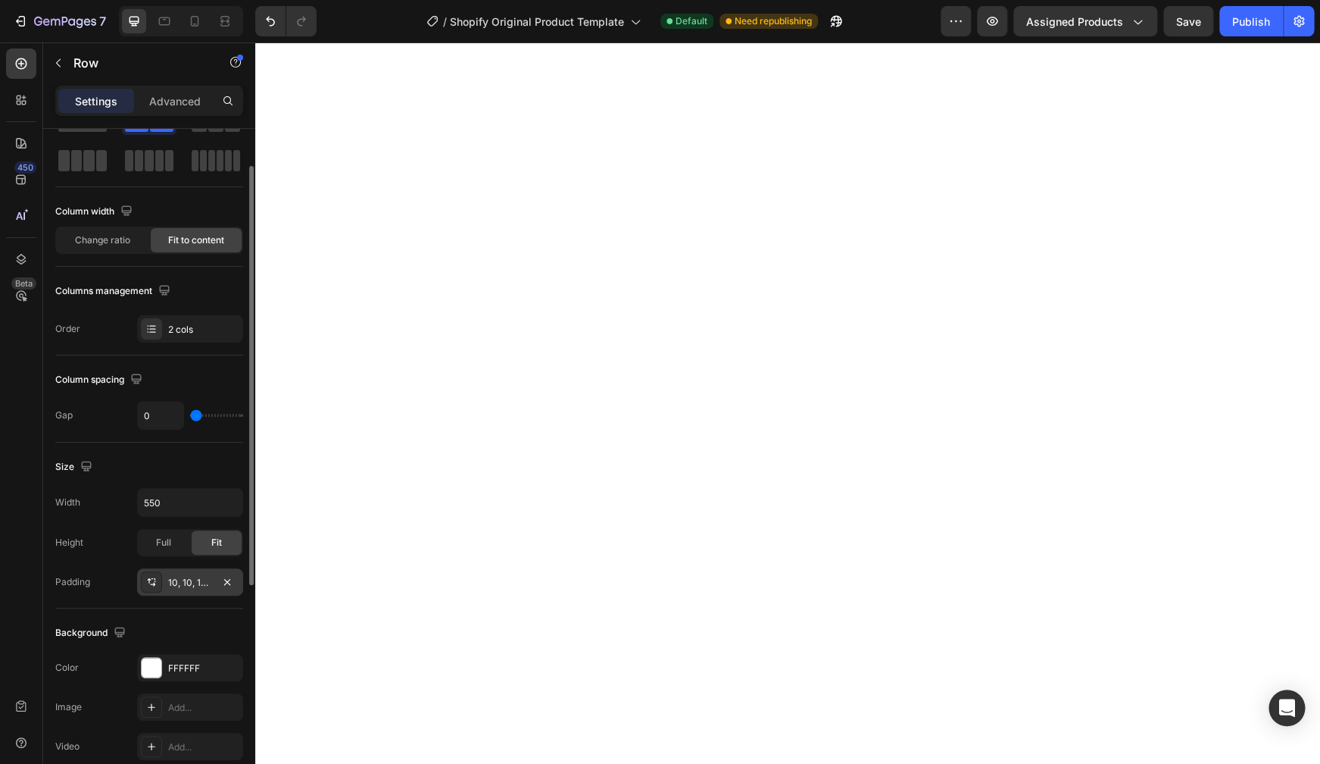
click at [155, 583] on icon at bounding box center [151, 582] width 12 height 12
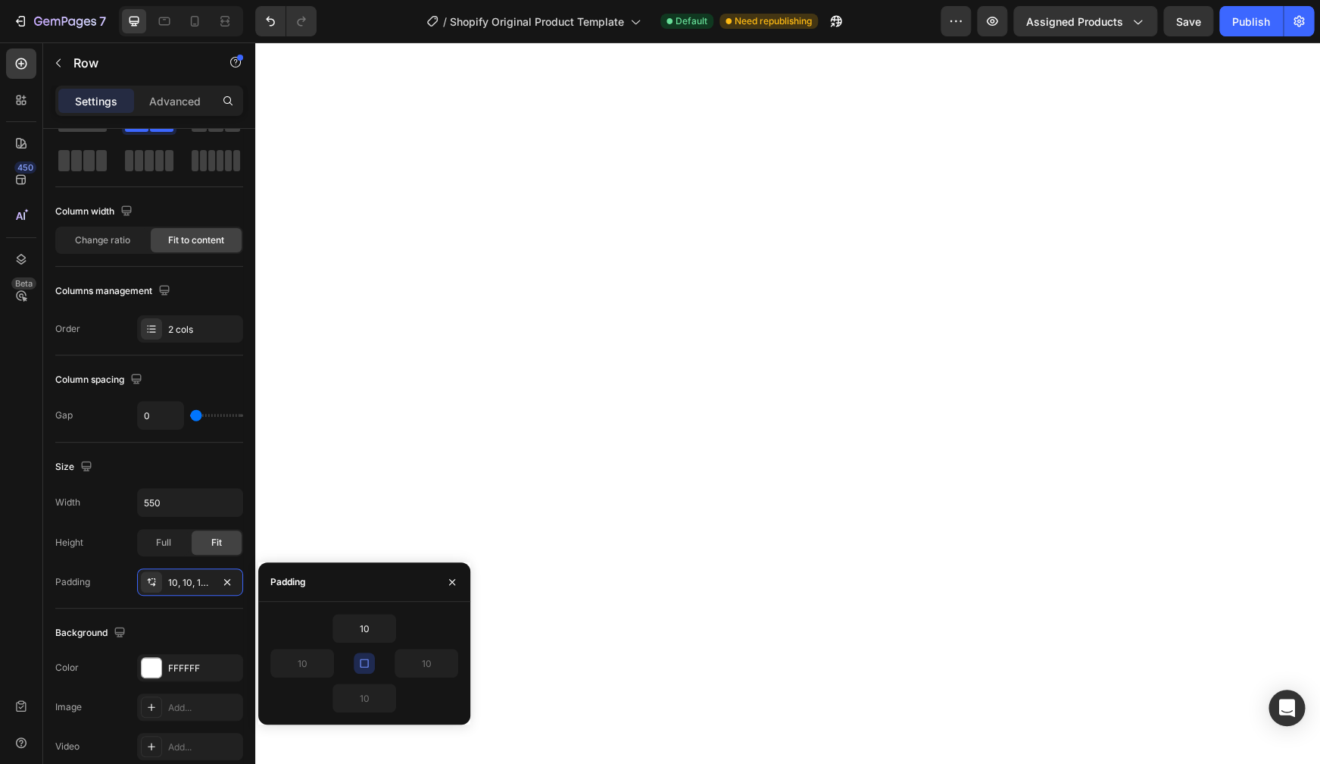
drag, startPoint x: 363, startPoint y: 665, endPoint x: 365, endPoint y: 648, distance: 17.6
click at [363, 665] on icon "button" at bounding box center [364, 663] width 12 height 12
click at [369, 627] on input "10" at bounding box center [364, 627] width 62 height 27
type input "5"
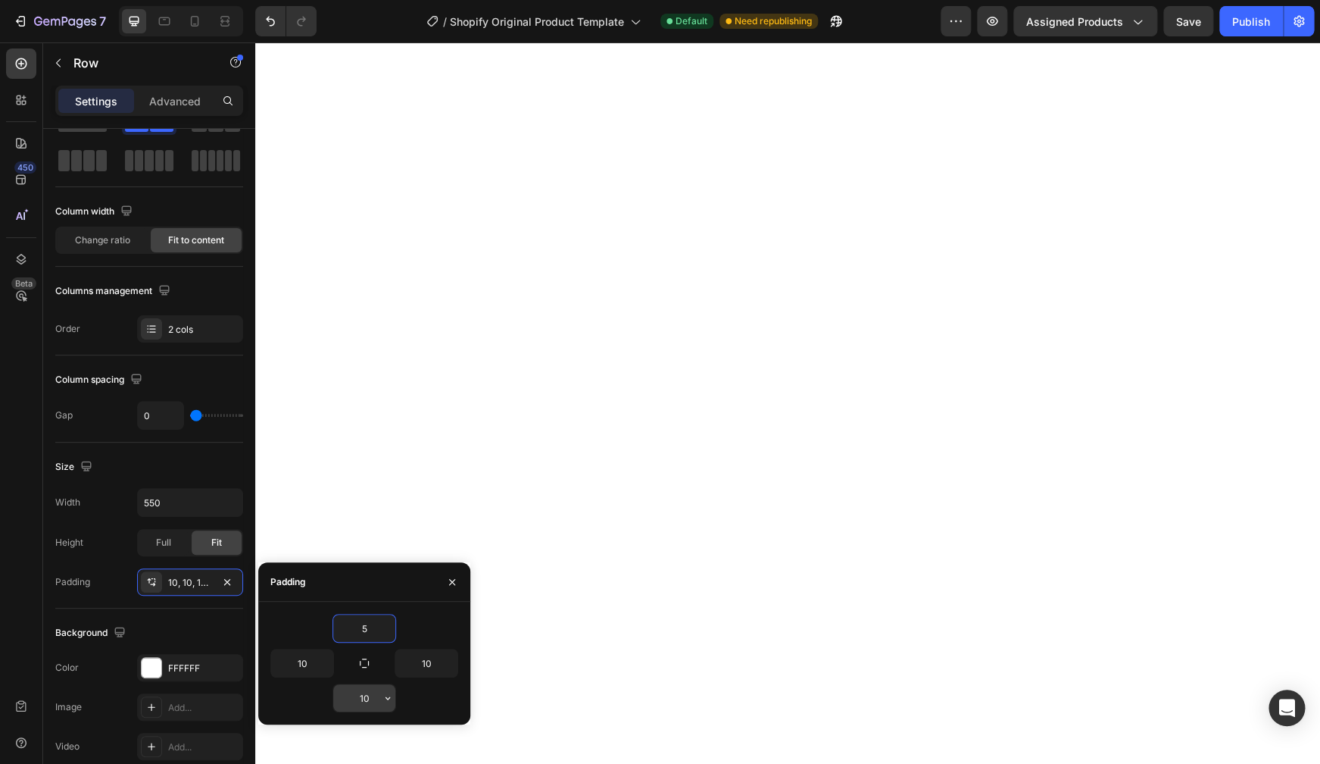
click at [364, 699] on input "10" at bounding box center [364, 697] width 62 height 27
click at [365, 699] on input "10" at bounding box center [364, 697] width 62 height 27
type input "5"
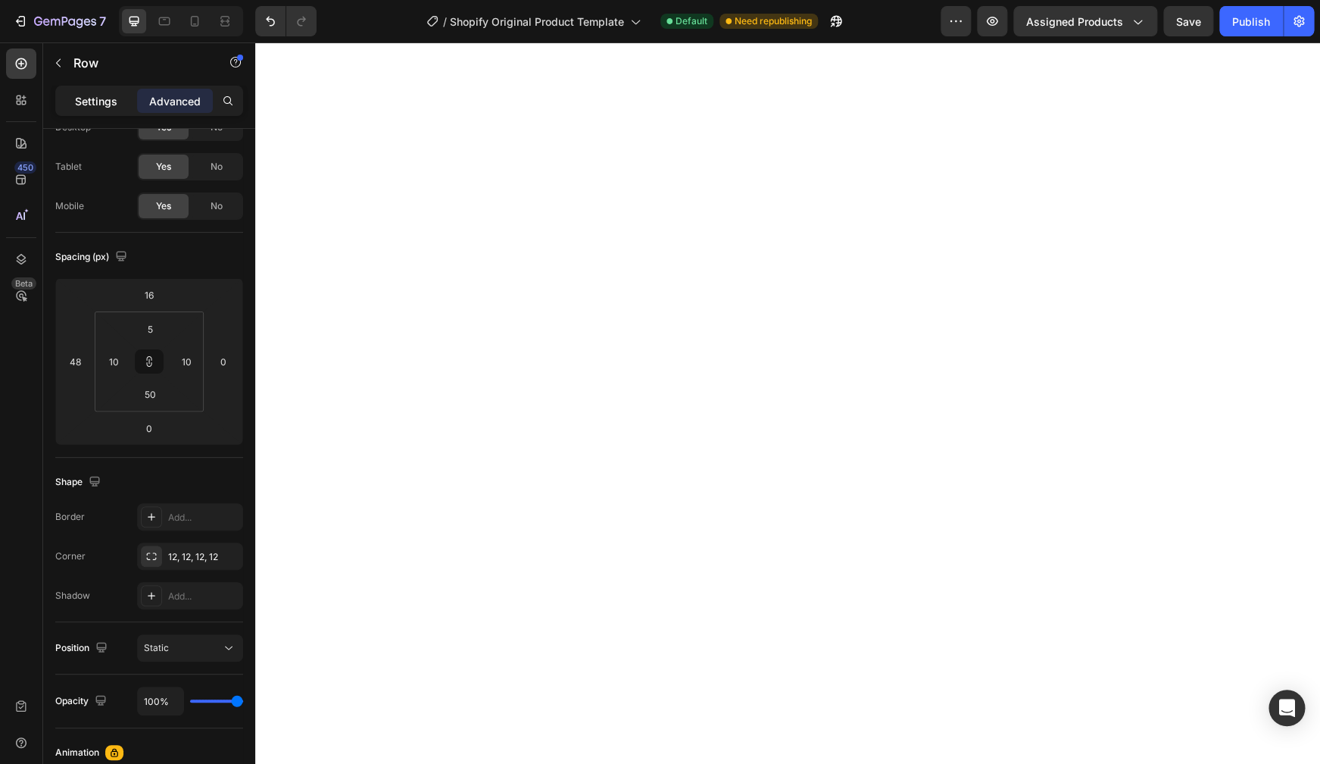
click at [80, 106] on p "Settings" at bounding box center [96, 101] width 42 height 16
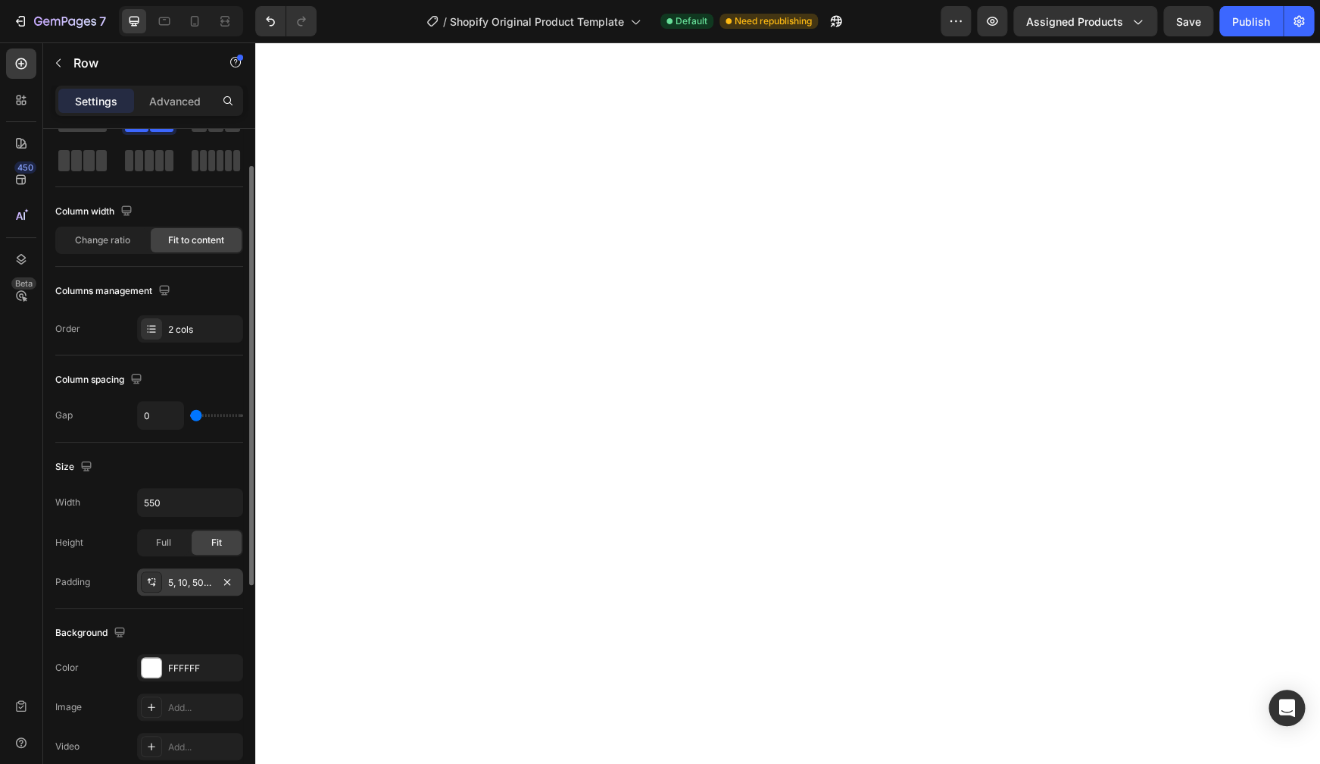
click at [157, 583] on icon at bounding box center [151, 582] width 12 height 12
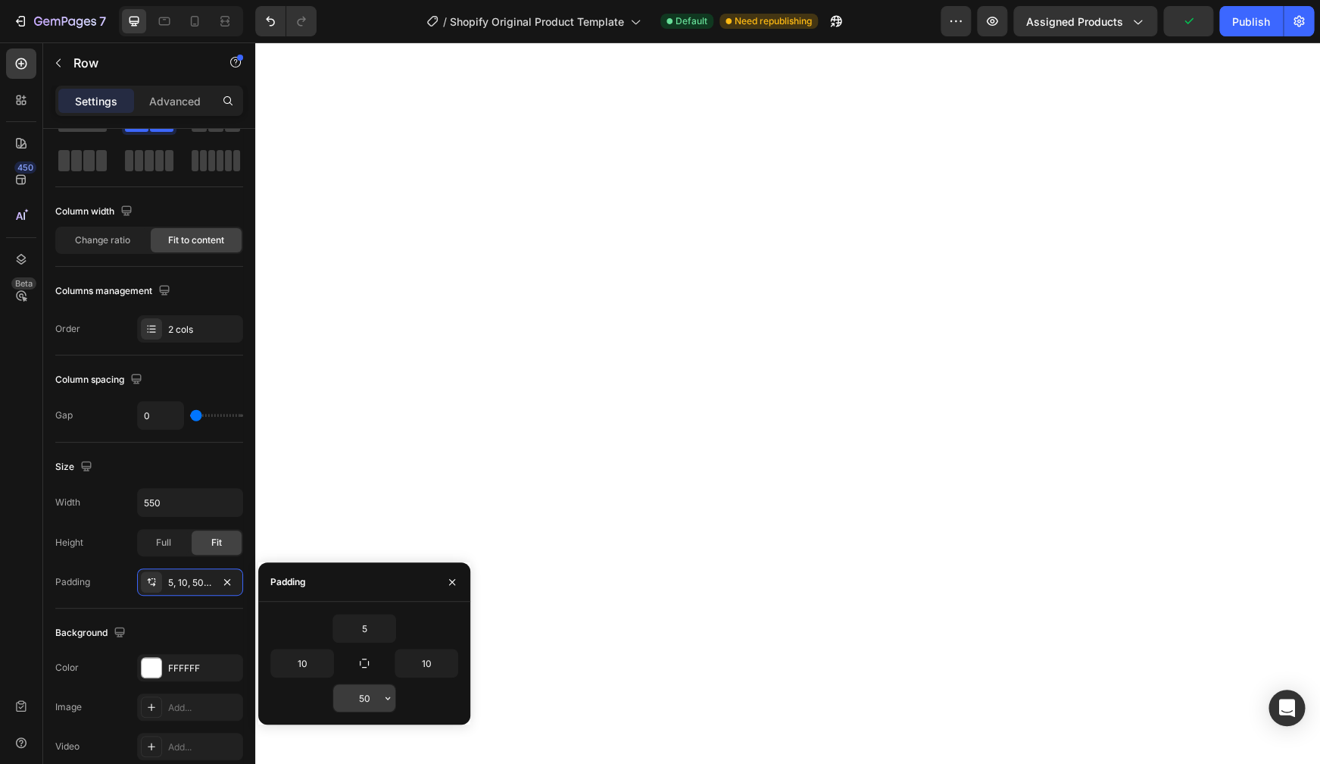
click at [370, 704] on input "50" at bounding box center [364, 697] width 62 height 27
type input "5"
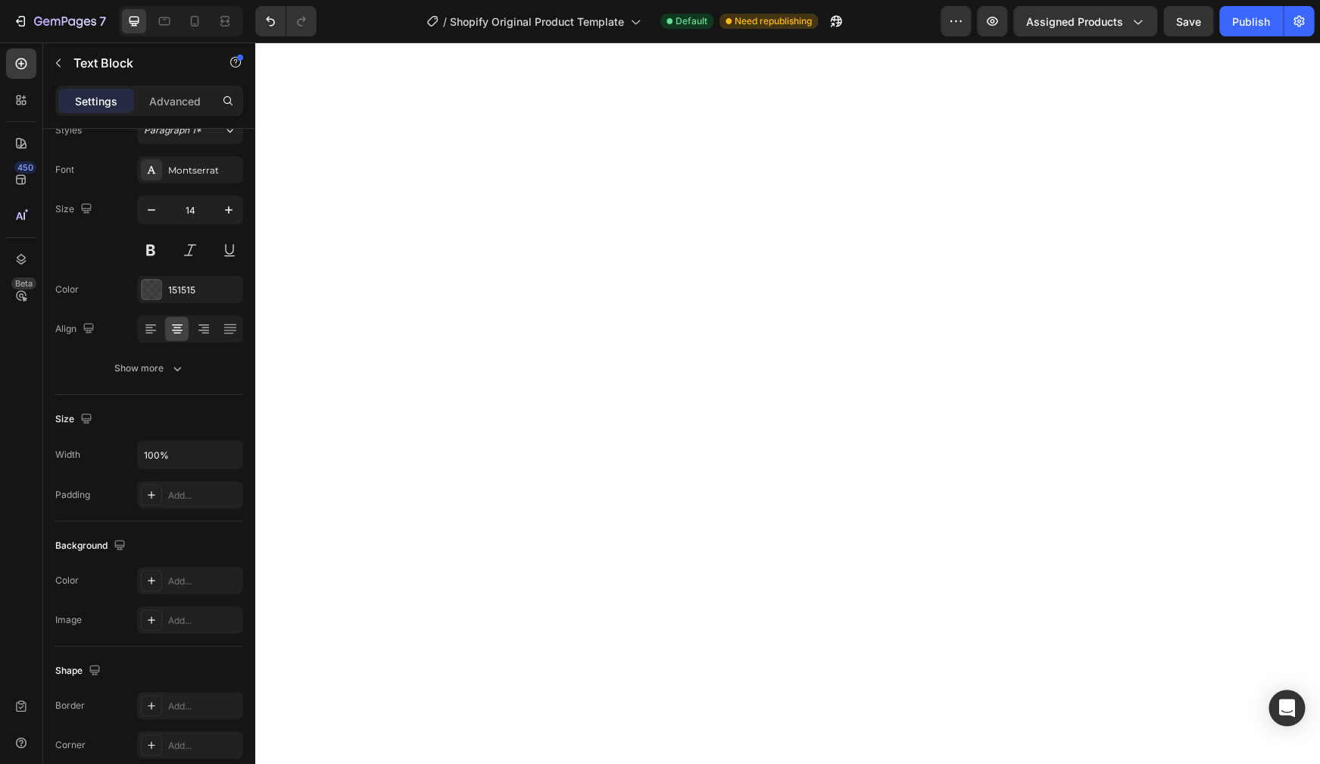
scroll to position [0, 0]
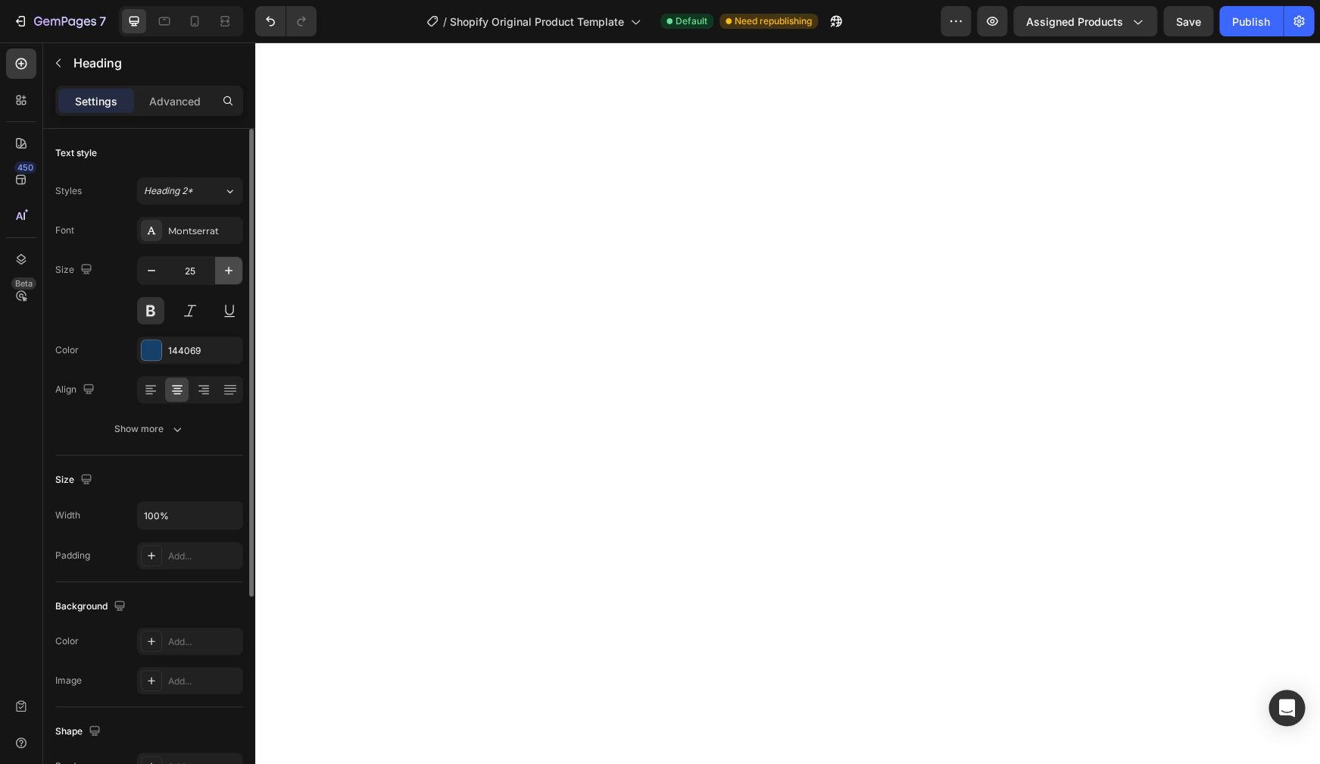
click at [231, 269] on icon "button" at bounding box center [228, 270] width 15 height 15
type input "29"
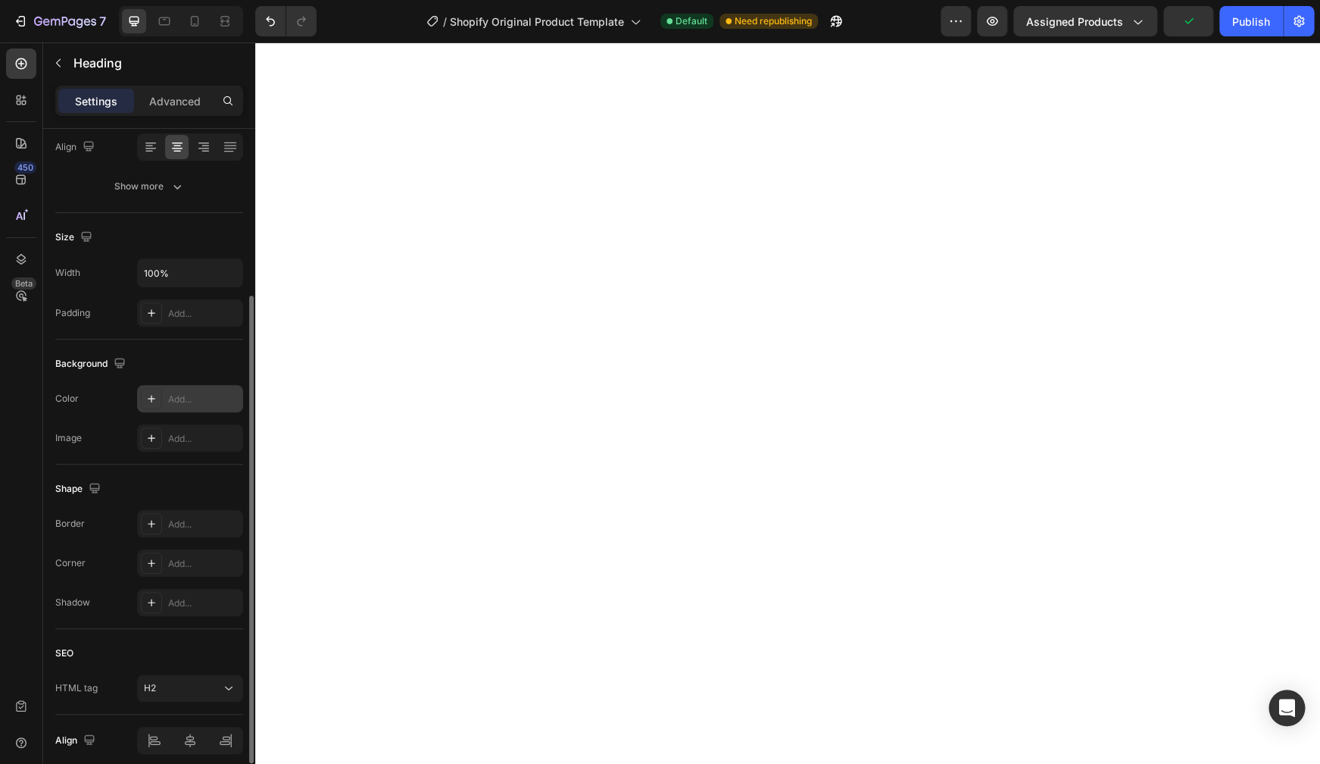
scroll to position [305, 0]
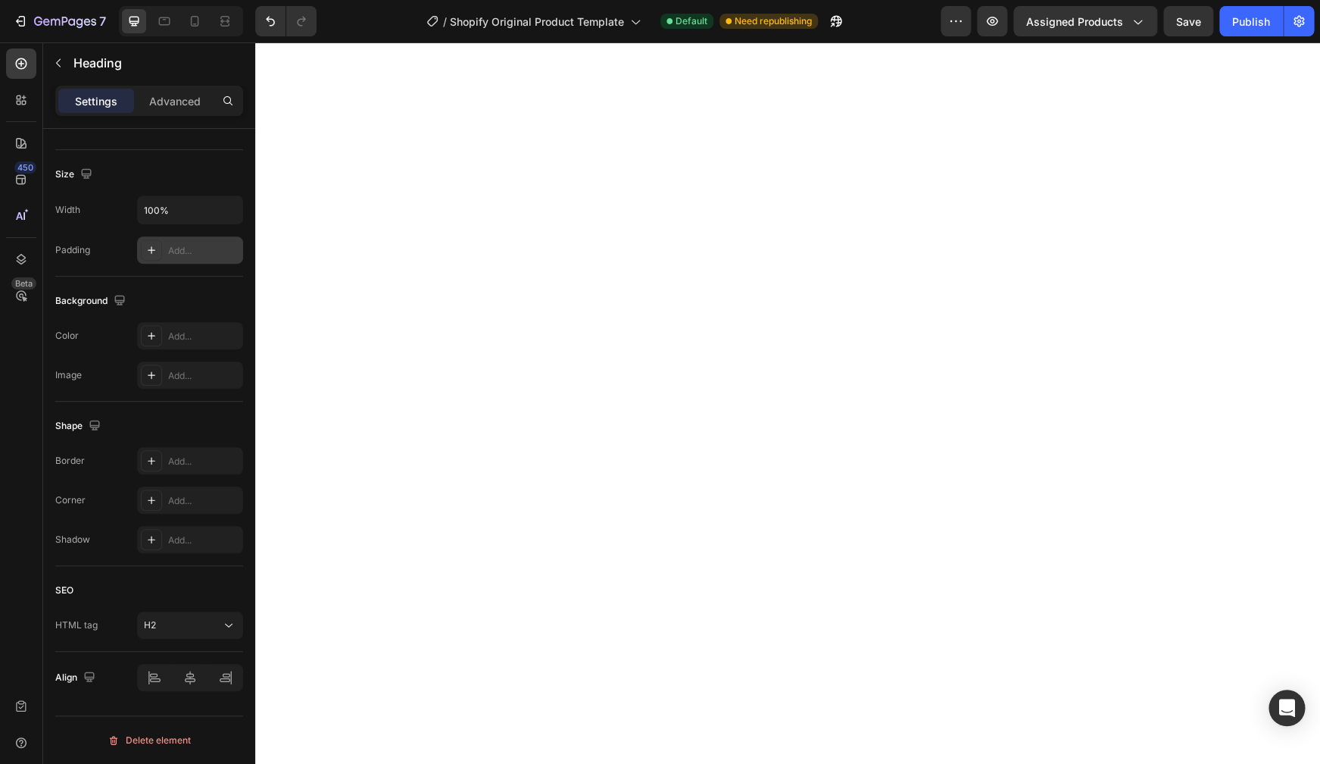
click at [153, 242] on div at bounding box center [151, 249] width 21 height 21
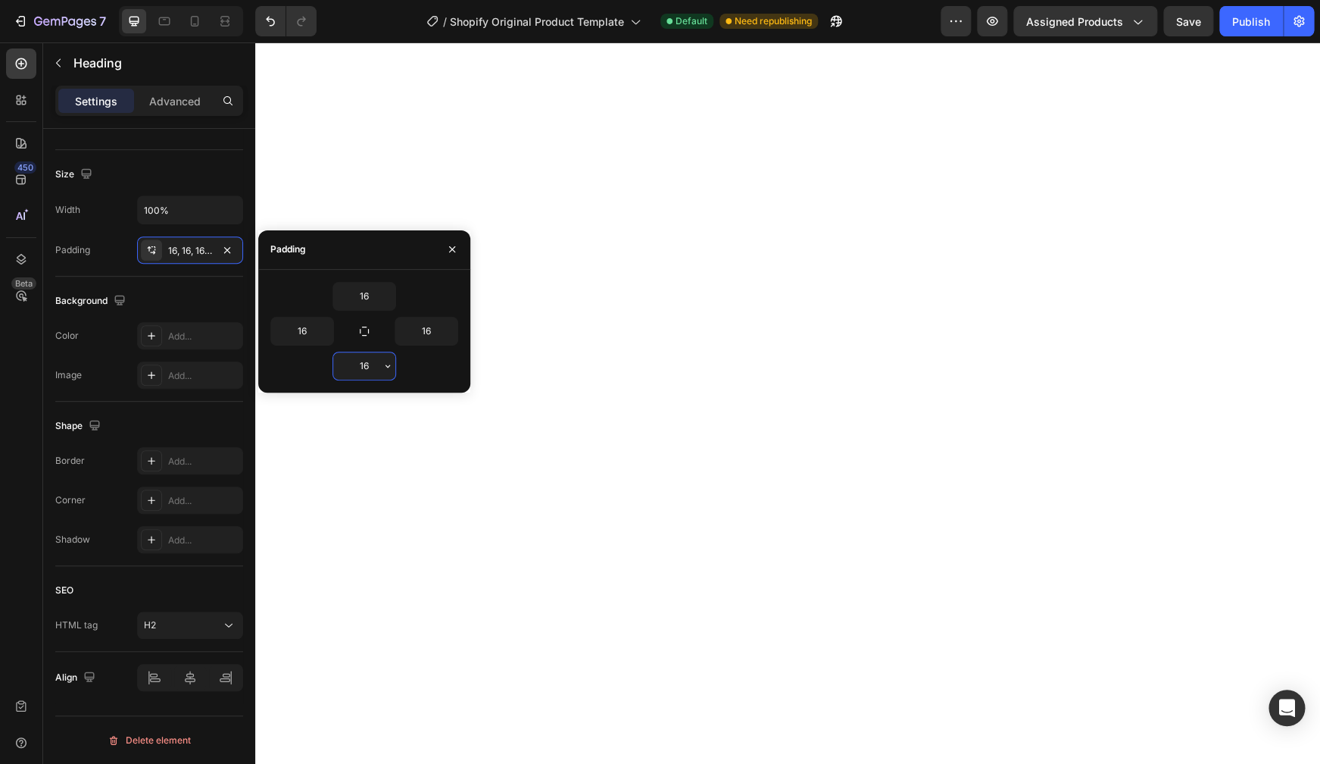
click at [368, 367] on input "16" at bounding box center [364, 365] width 62 height 27
type input "0"
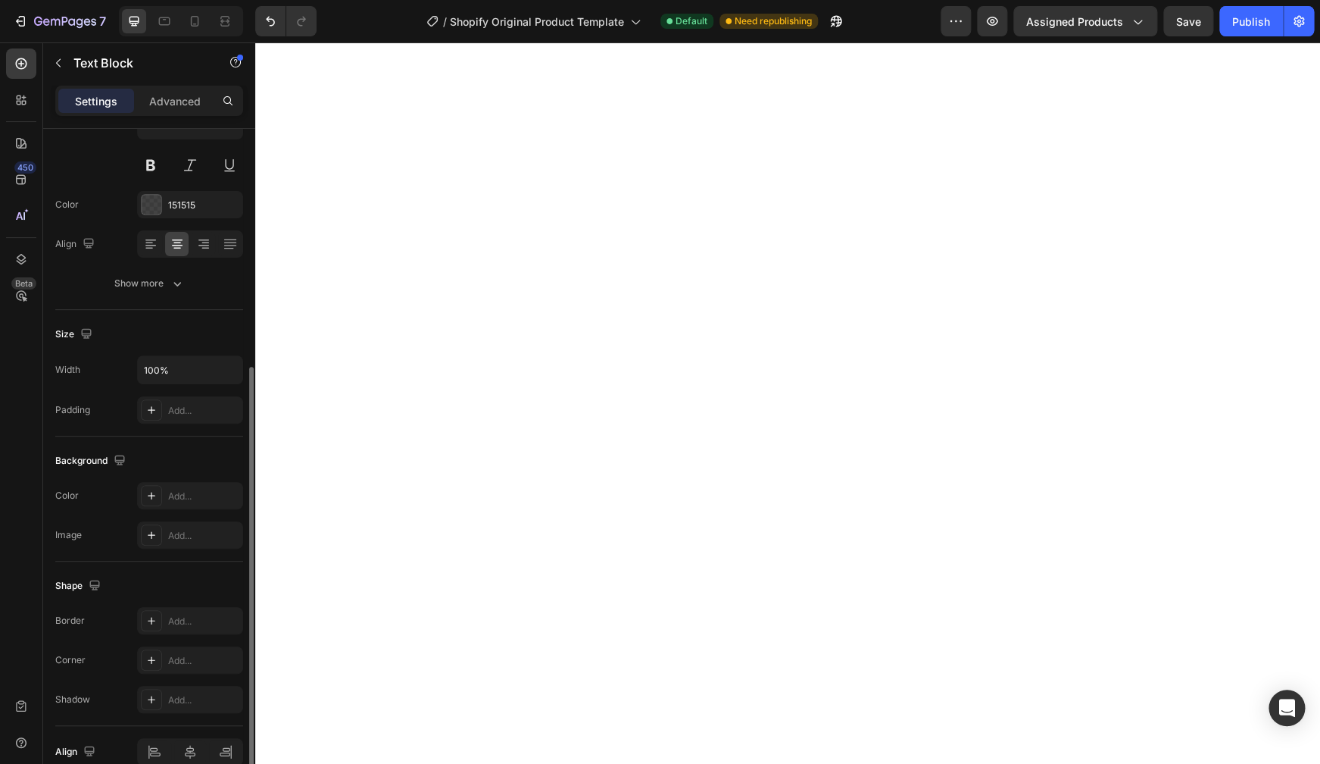
scroll to position [218, 0]
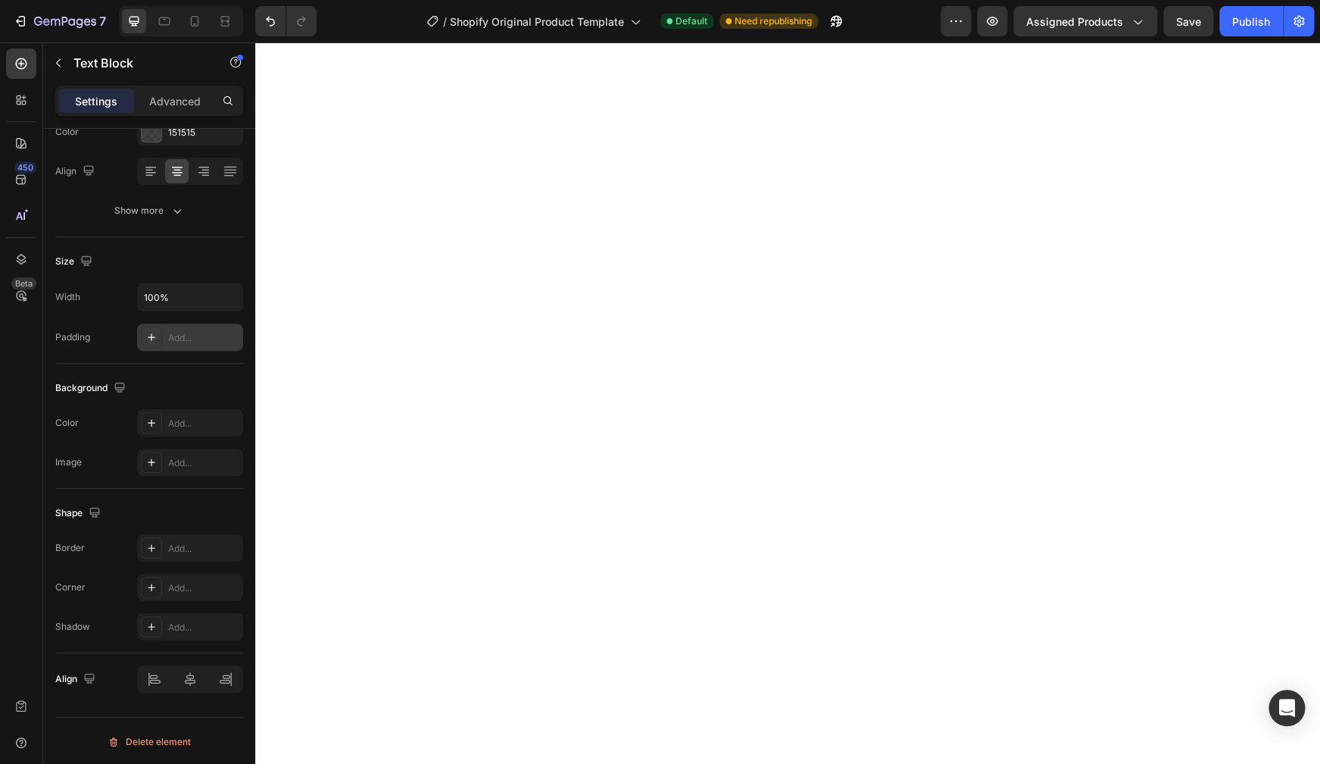
click at [201, 339] on div "Add..." at bounding box center [203, 338] width 71 height 14
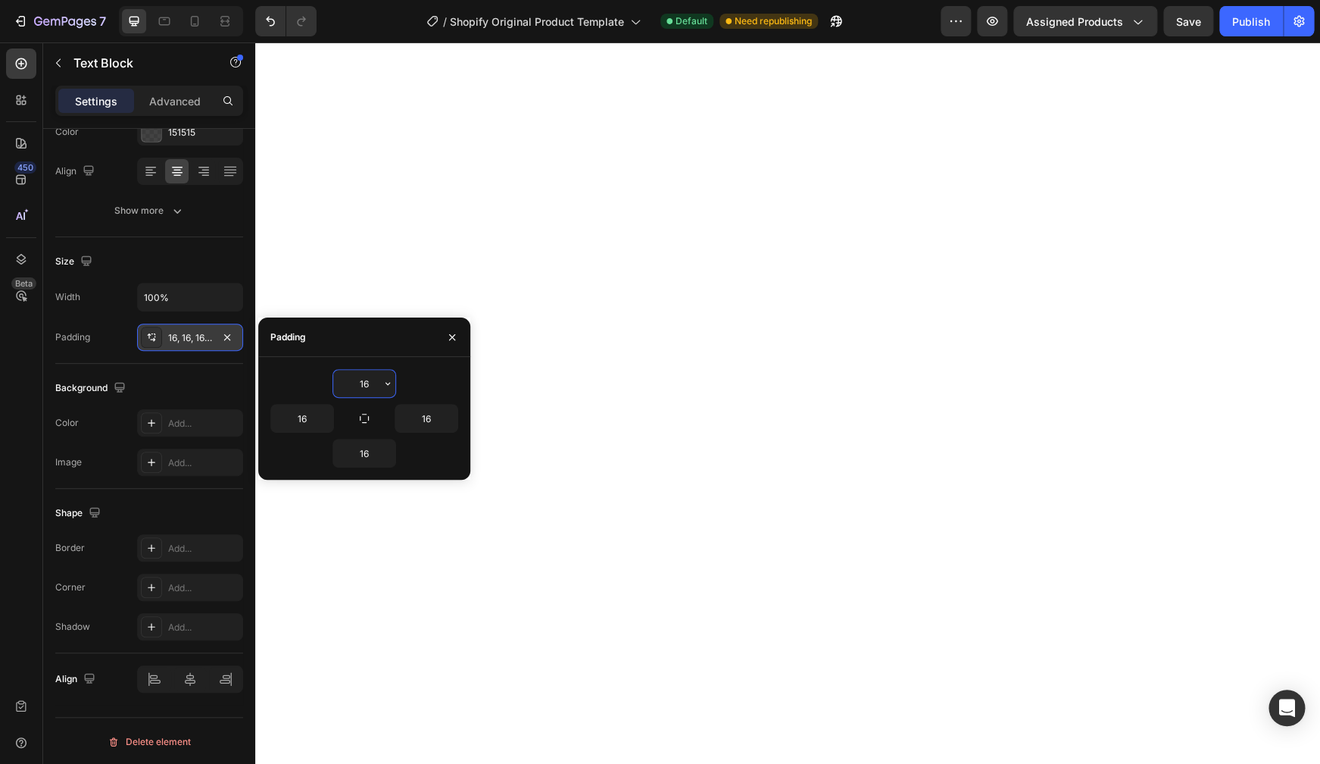
click at [375, 383] on input "16" at bounding box center [364, 383] width 62 height 27
type input "0"
click at [363, 457] on input "16" at bounding box center [364, 452] width 62 height 27
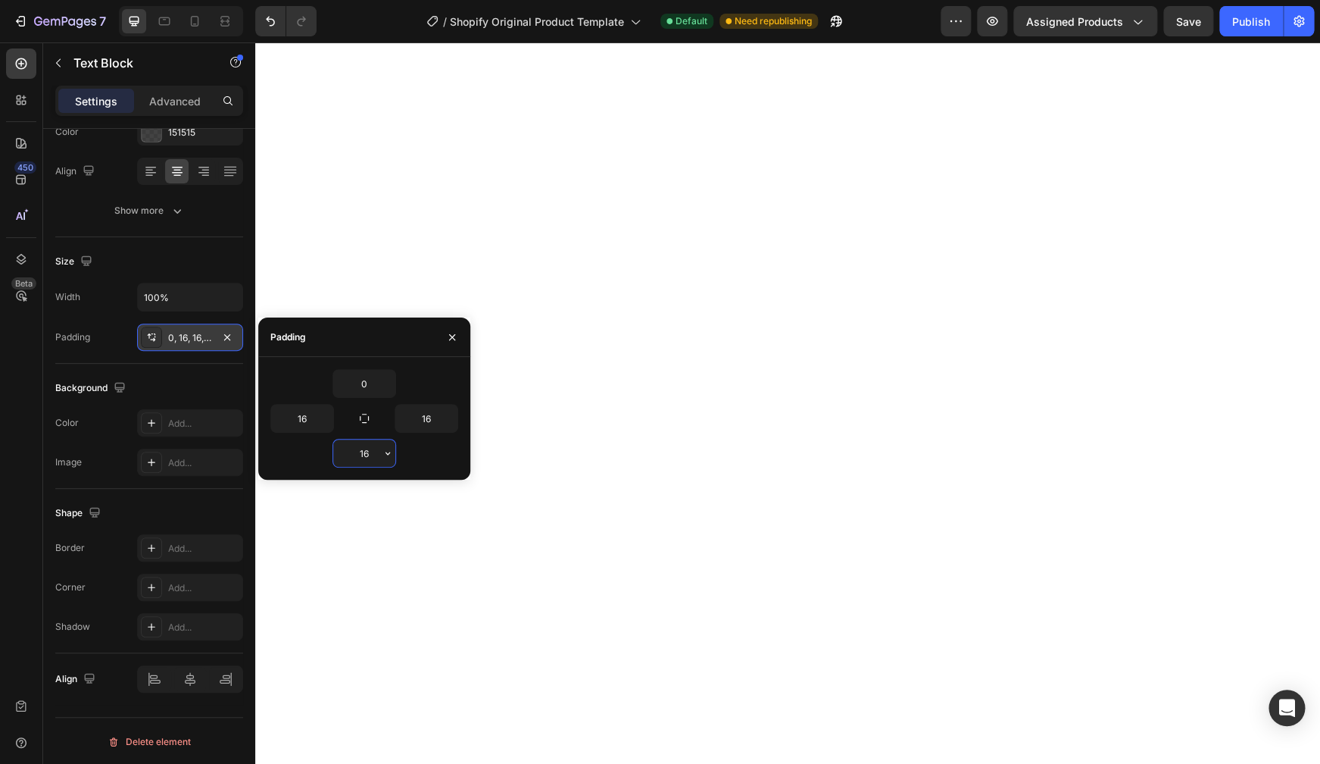
type input "0"
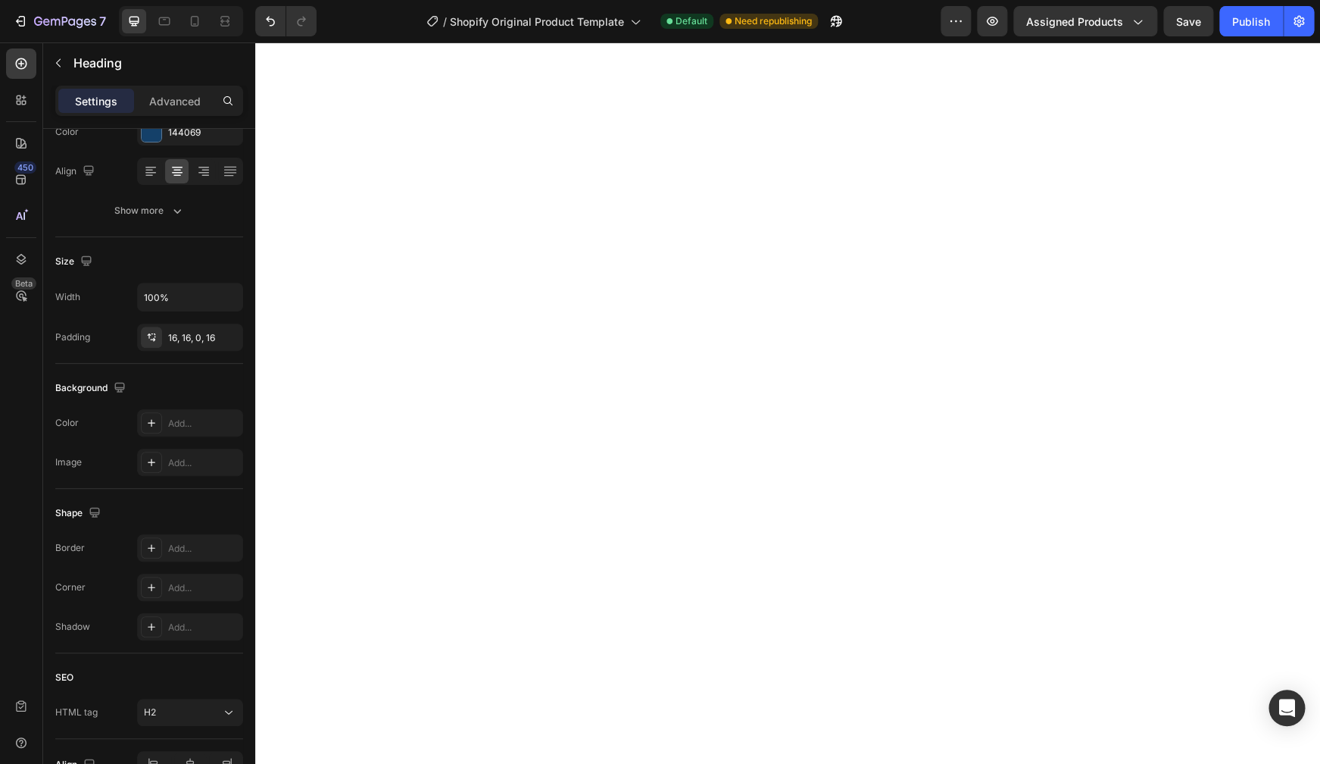
scroll to position [0, 0]
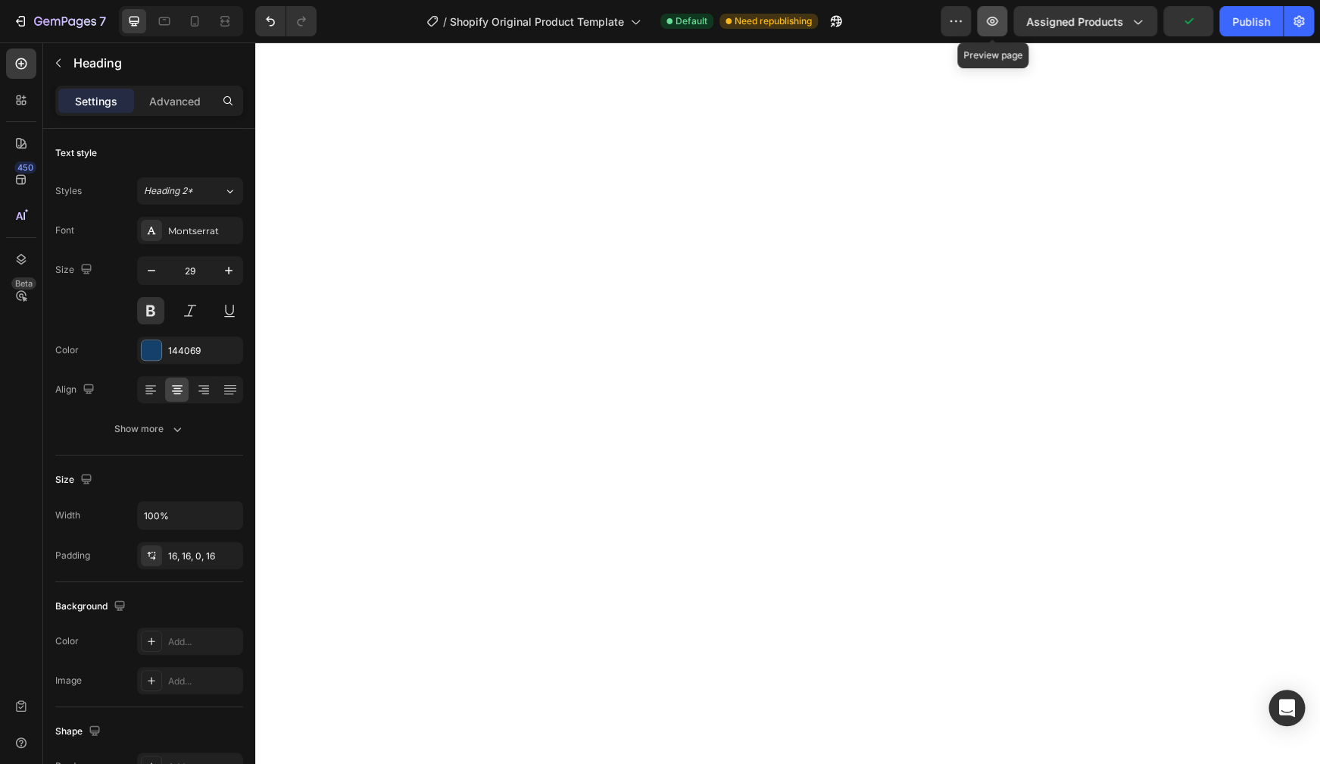
click at [997, 21] on icon "button" at bounding box center [992, 21] width 15 height 15
click at [158, 554] on div at bounding box center [151, 555] width 21 height 21
click at [151, 553] on icon at bounding box center [151, 555] width 12 height 12
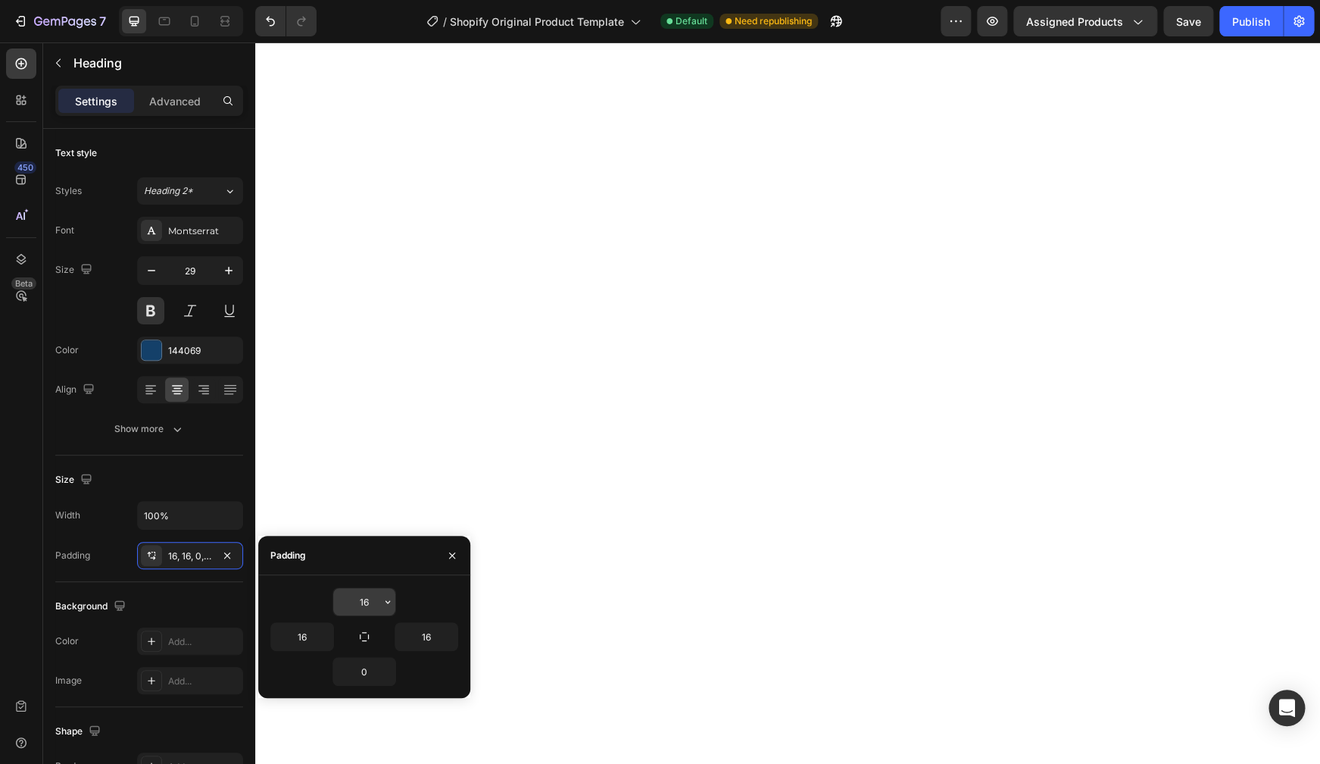
click at [370, 605] on input "16" at bounding box center [364, 601] width 62 height 27
type input "0"
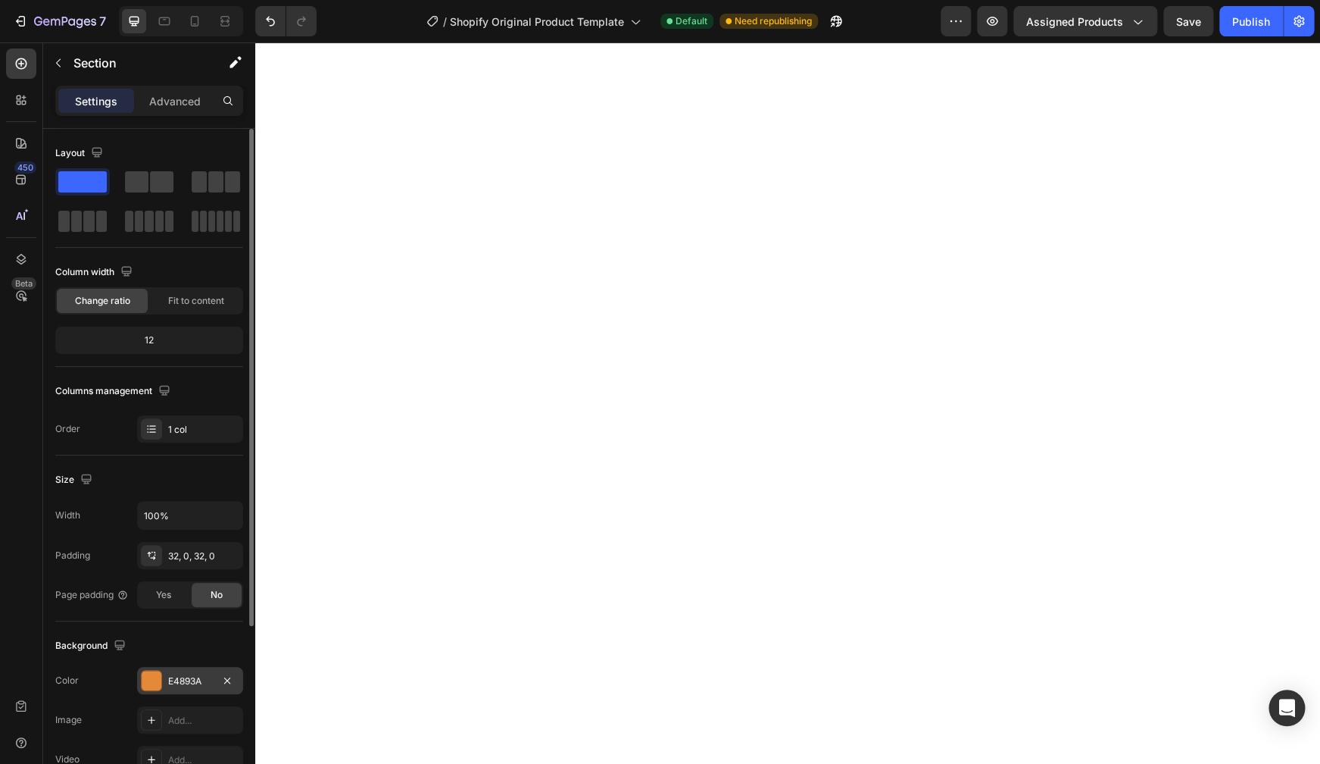
click at [148, 680] on div at bounding box center [152, 680] width 20 height 20
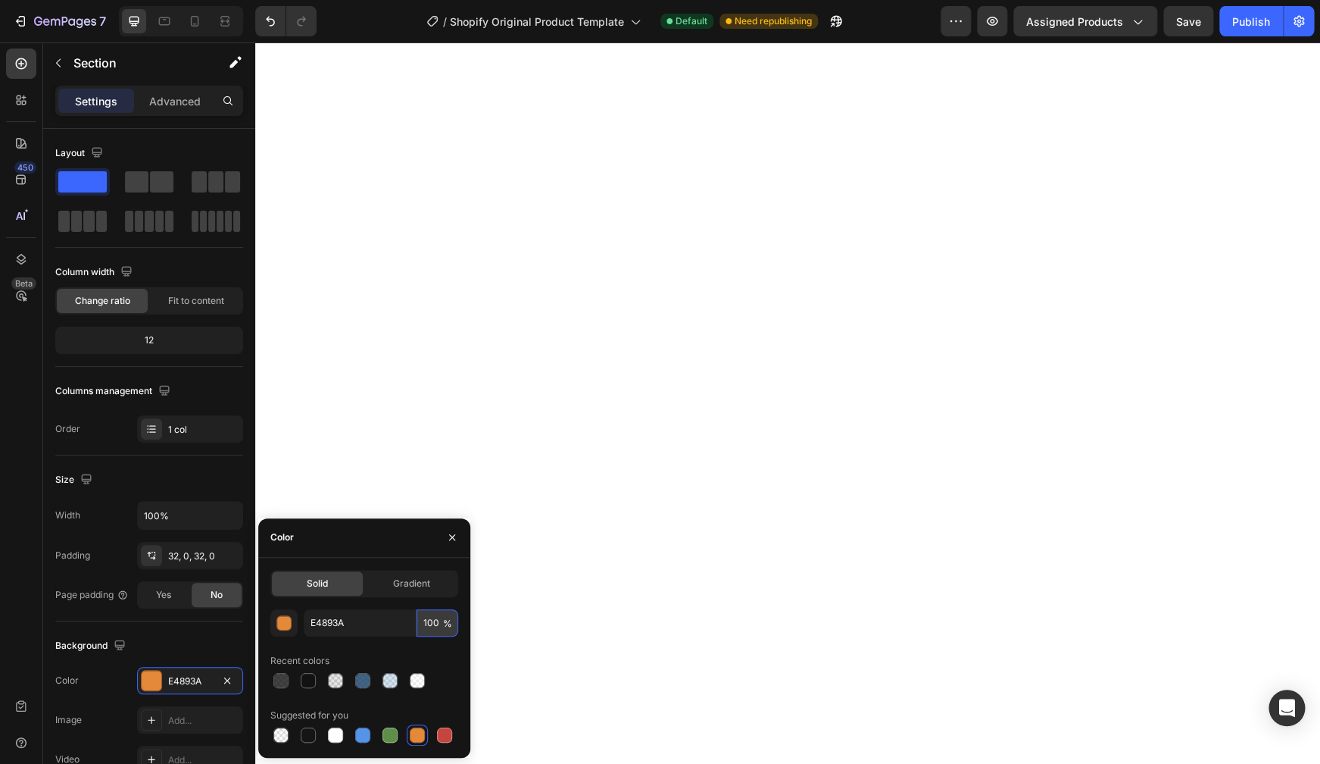
drag, startPoint x: 424, startPoint y: 621, endPoint x: 439, endPoint y: 623, distance: 15.2
click at [439, 623] on input "100" at bounding box center [438, 622] width 42 height 27
click at [426, 627] on input "100" at bounding box center [438, 622] width 42 height 27
drag, startPoint x: 439, startPoint y: 624, endPoint x: 405, endPoint y: 633, distance: 34.5
click at [417, 633] on input "60" at bounding box center [438, 622] width 42 height 27
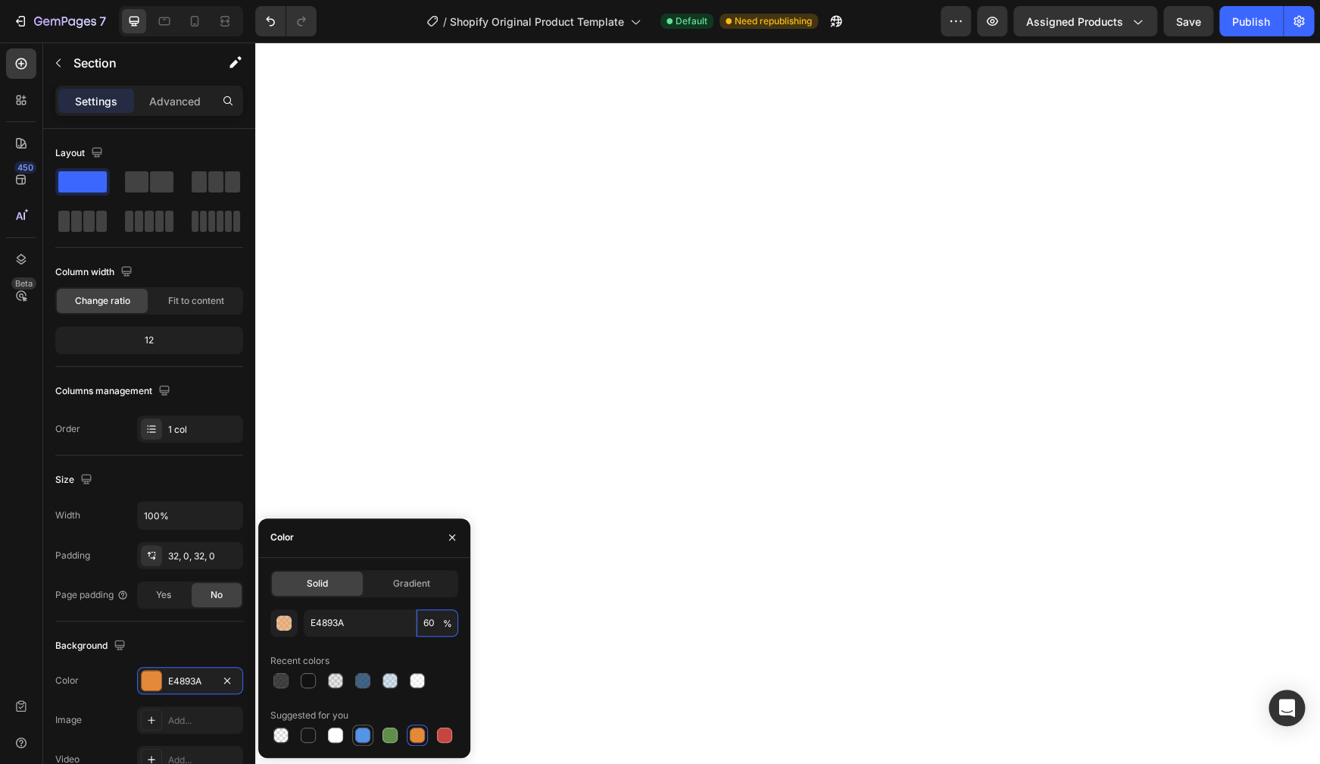
type input "60"
click at [363, 742] on div at bounding box center [363, 735] width 18 height 18
type input "5594E7"
type input "100"
click at [319, 616] on input "5594E7" at bounding box center [360, 622] width 112 height 27
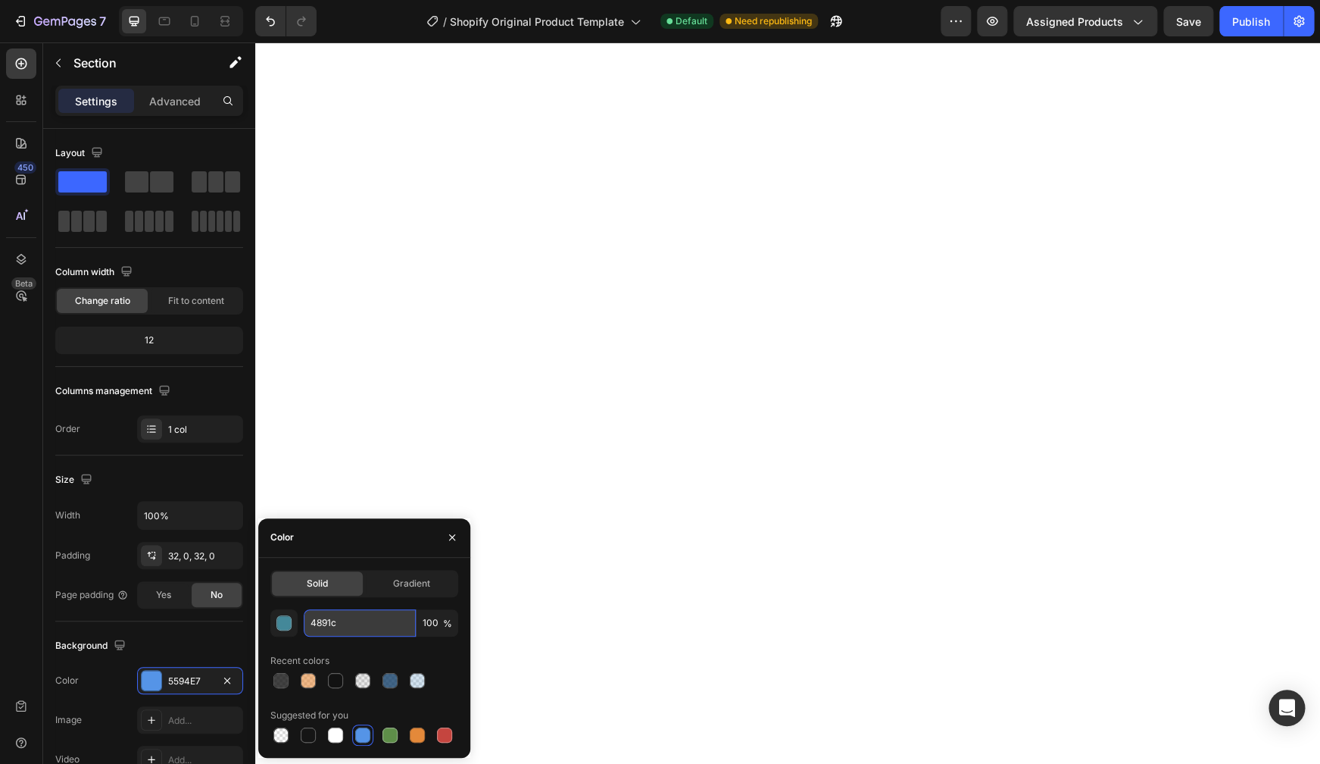
type input "4891cb"
click at [456, 536] on icon "button" at bounding box center [452, 537] width 12 height 12
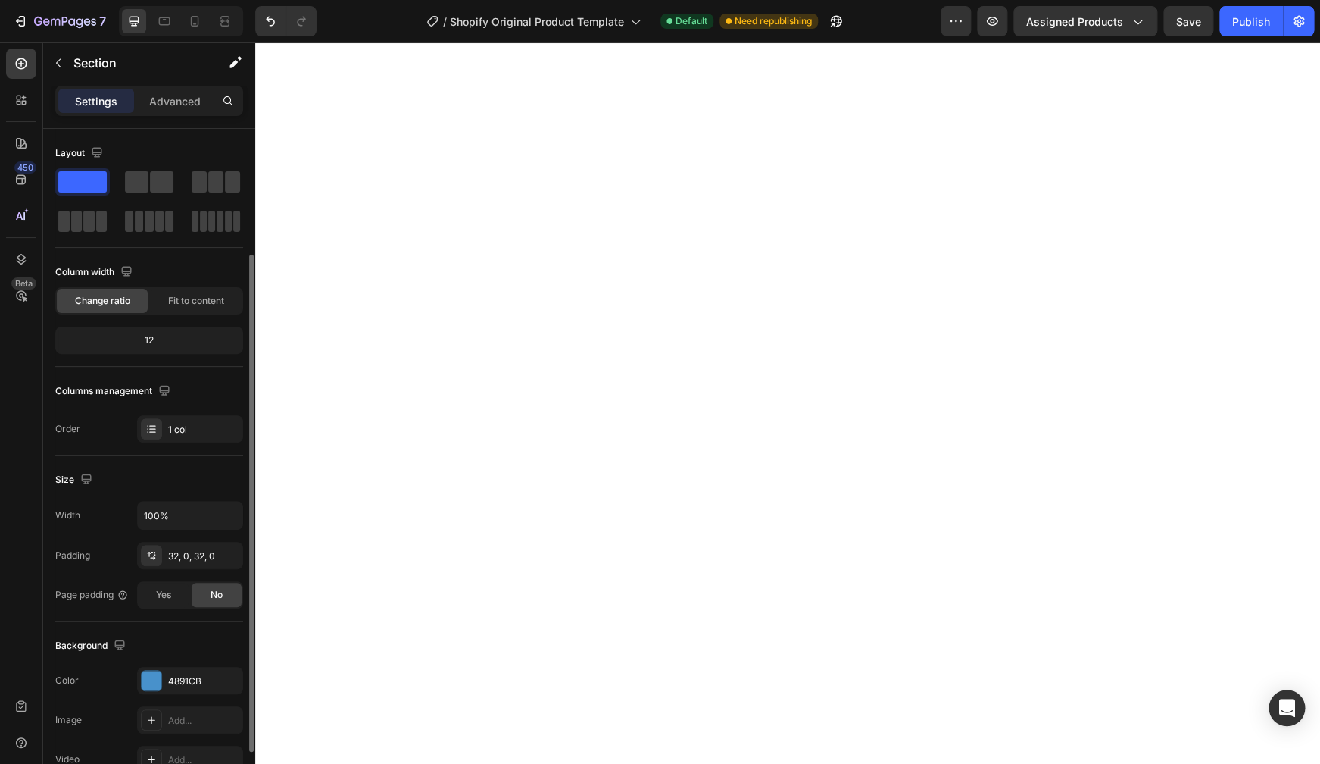
scroll to position [133, 0]
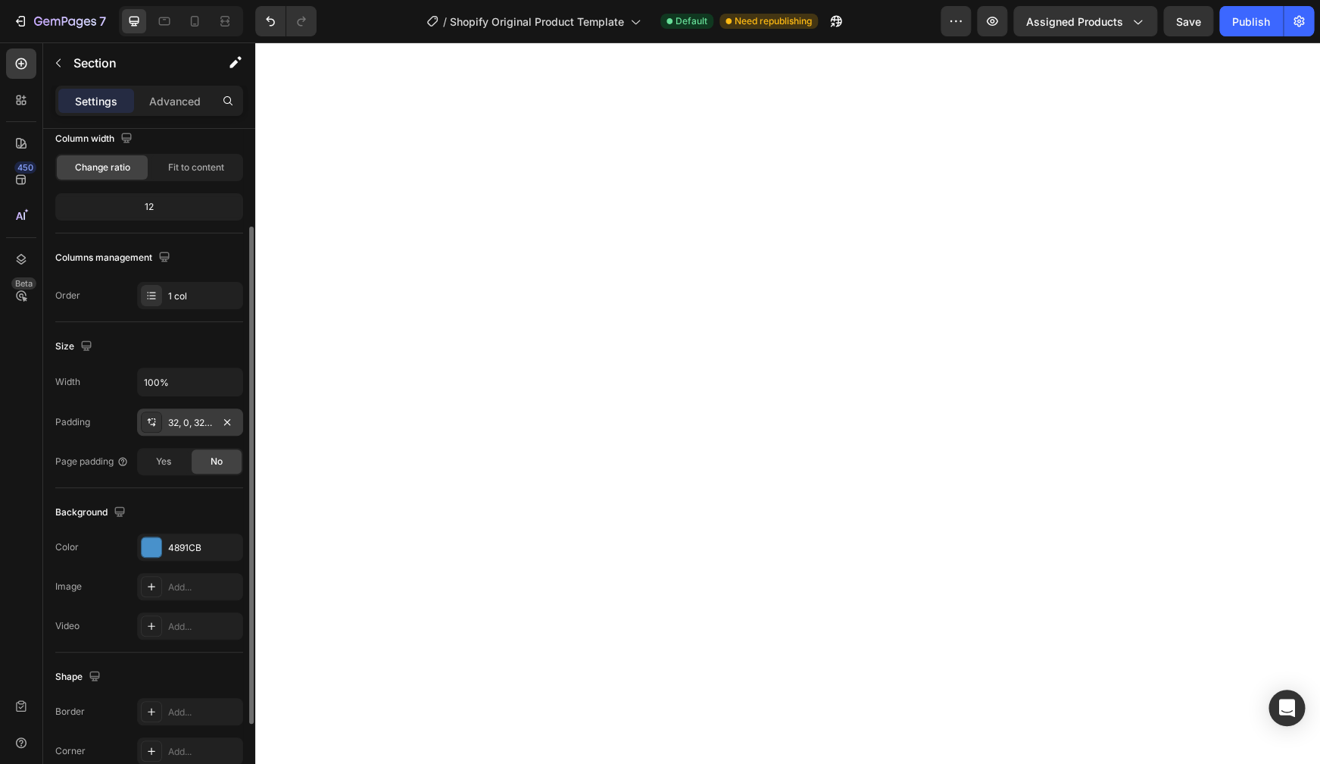
click at [150, 422] on icon at bounding box center [150, 420] width 4 height 5
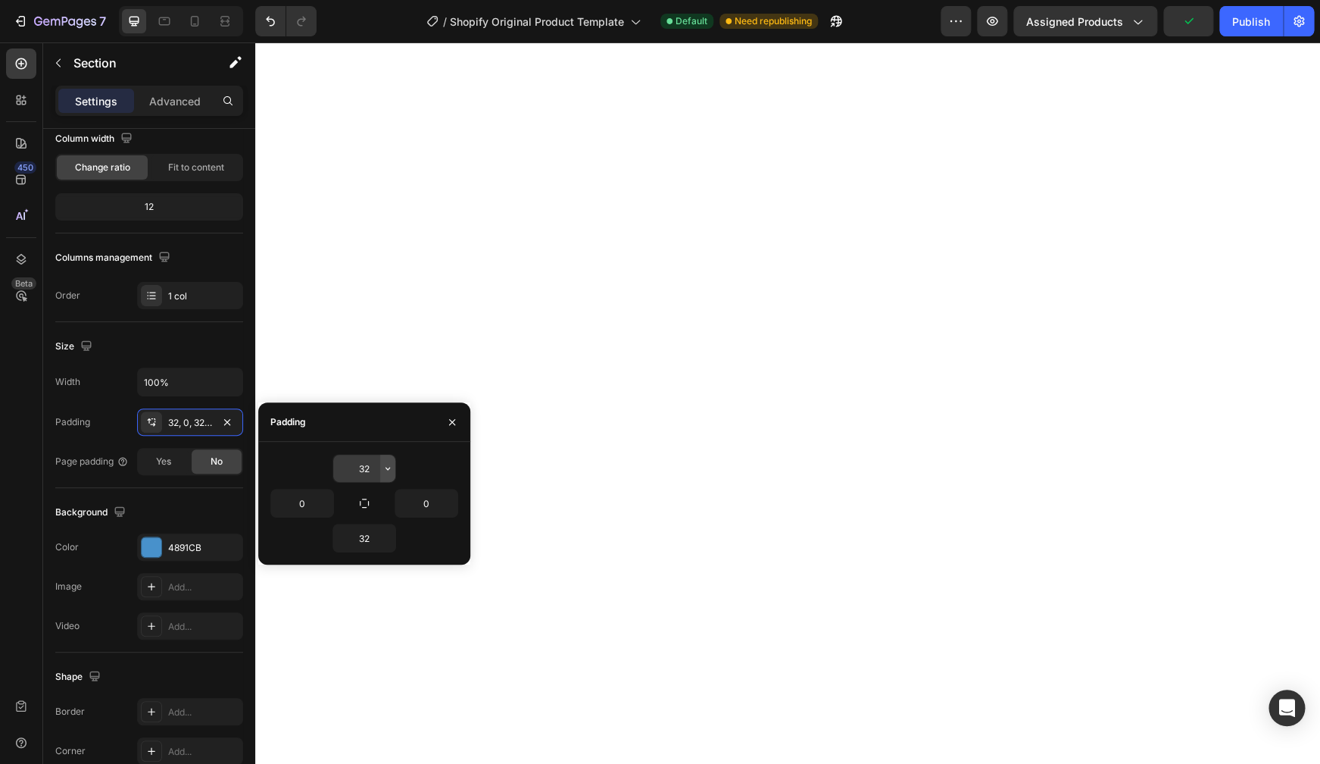
click at [389, 470] on icon "button" at bounding box center [388, 468] width 5 height 3
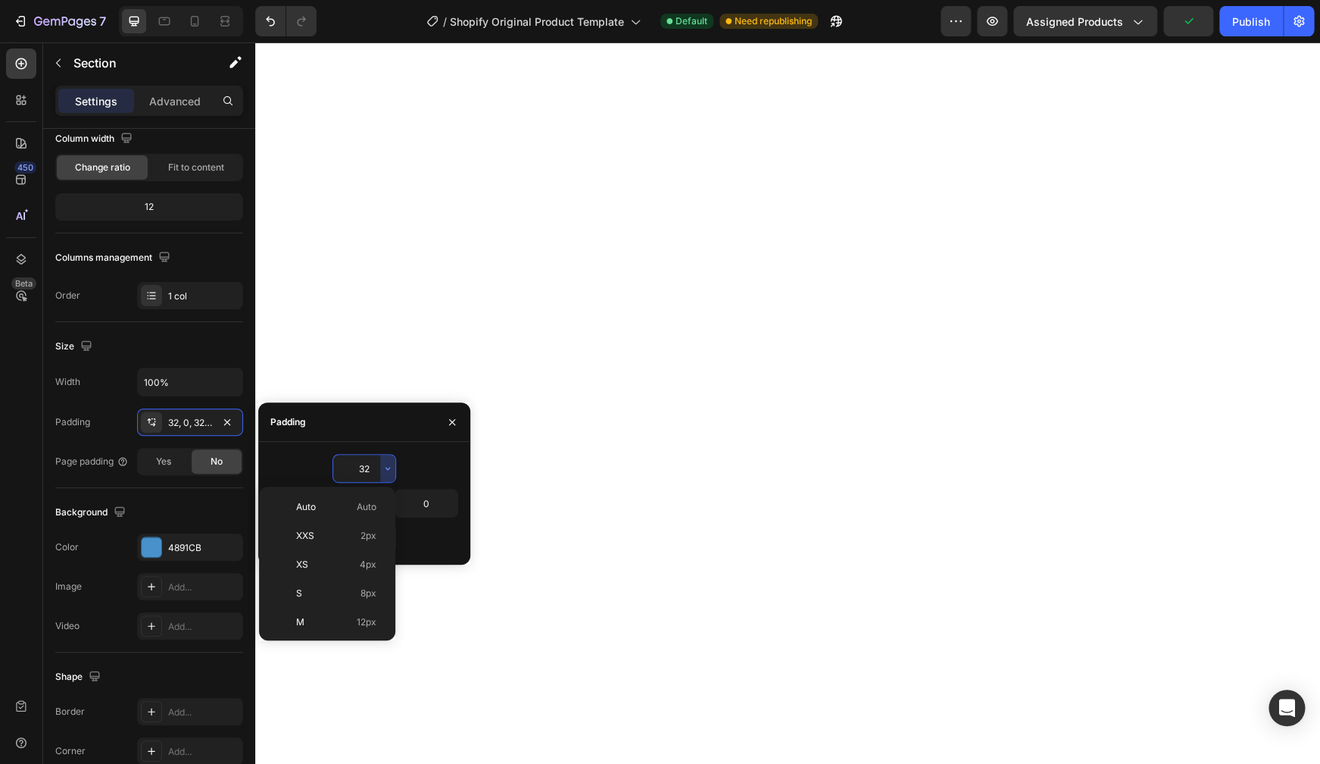
scroll to position [109, 0]
click at [358, 628] on span "48px" at bounding box center [366, 628] width 22 height 14
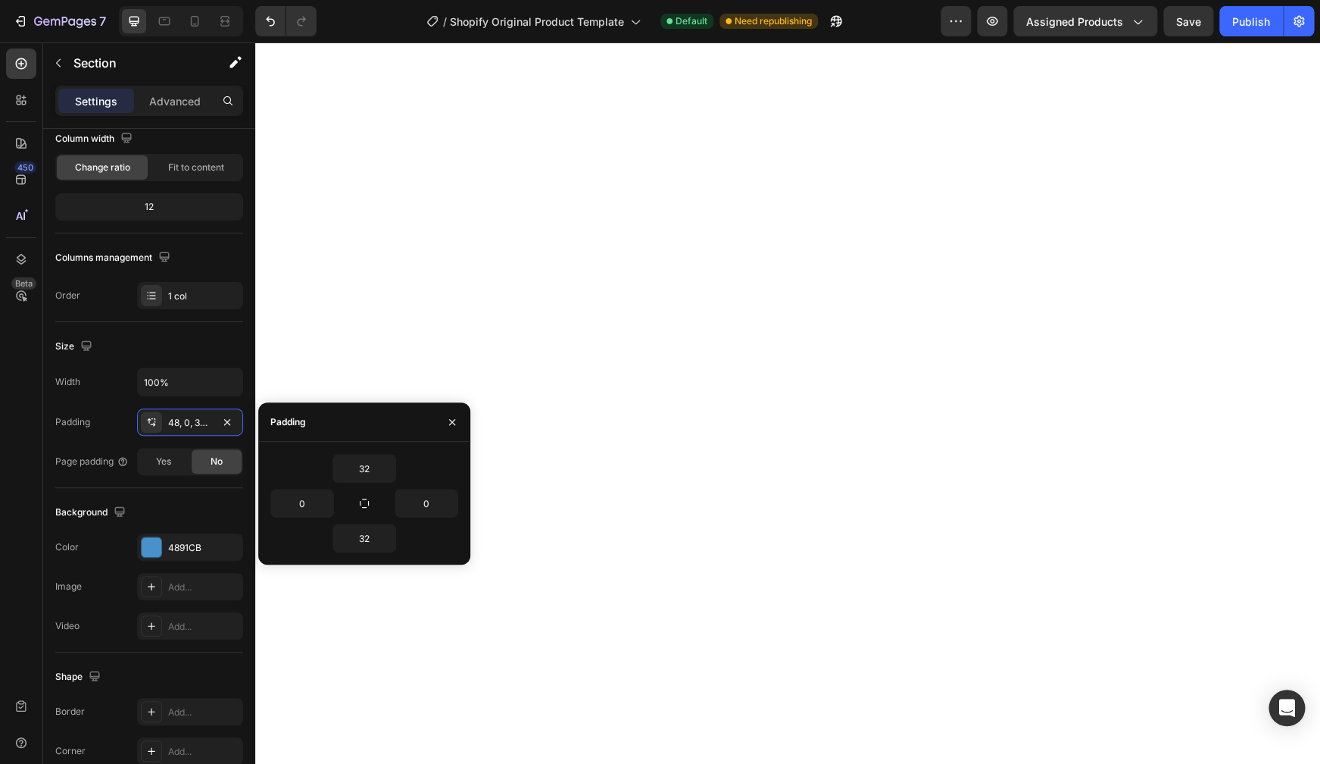
type input "48"
click at [367, 543] on input "32" at bounding box center [364, 537] width 62 height 27
click at [390, 540] on icon "button" at bounding box center [388, 538] width 12 height 12
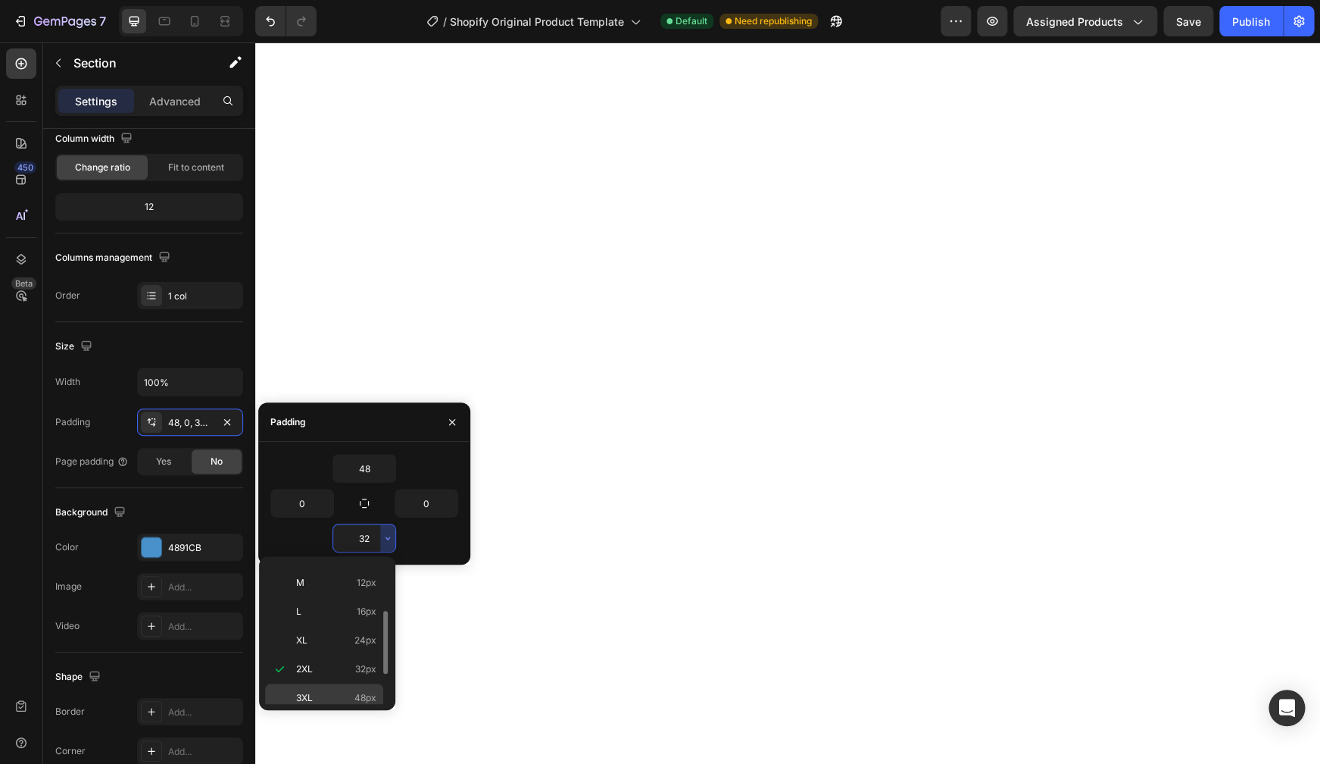
click at [361, 712] on div "3XL 48px" at bounding box center [324, 726] width 118 height 29
type input "48"
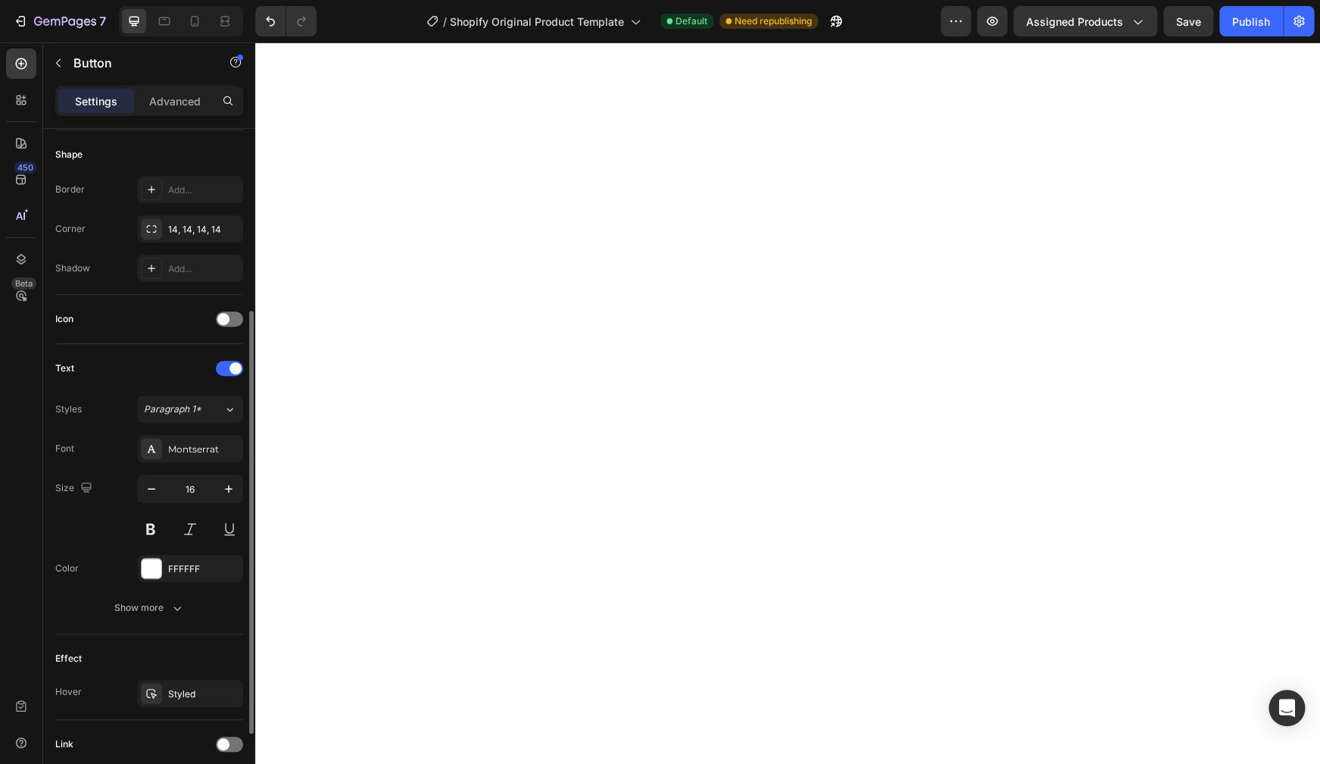
scroll to position [352, 0]
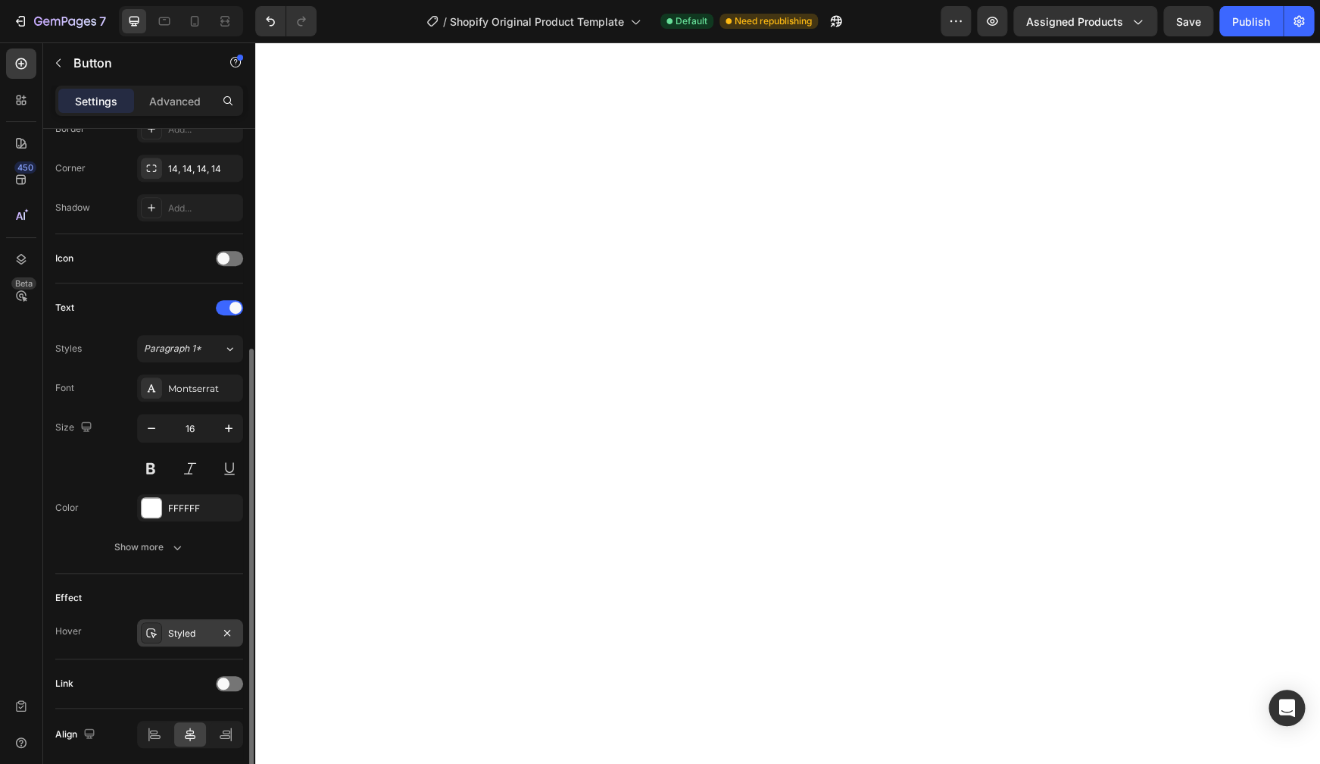
click at [176, 630] on div "Styled" at bounding box center [190, 633] width 44 height 14
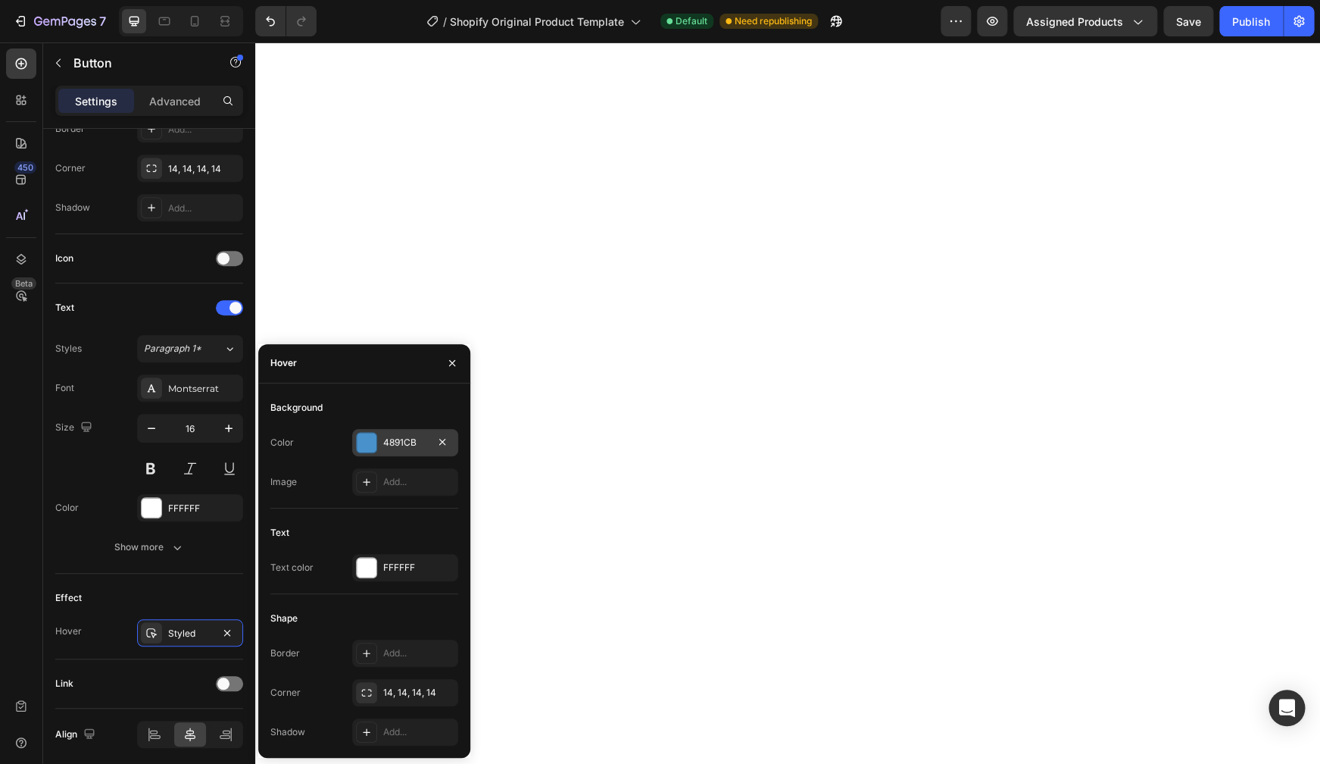
click at [399, 442] on div "4891CB" at bounding box center [405, 443] width 44 height 14
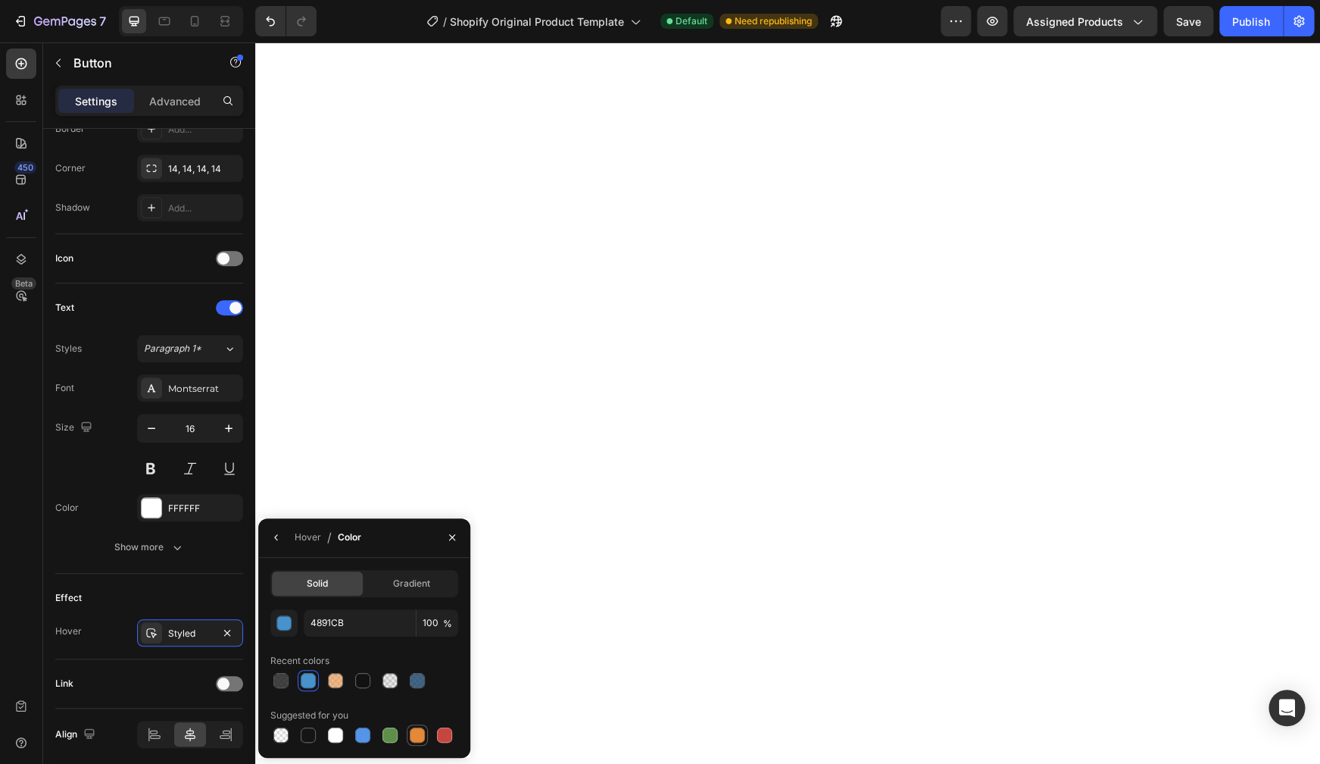
click at [413, 736] on div at bounding box center [417, 734] width 15 height 15
type input "E4893A"
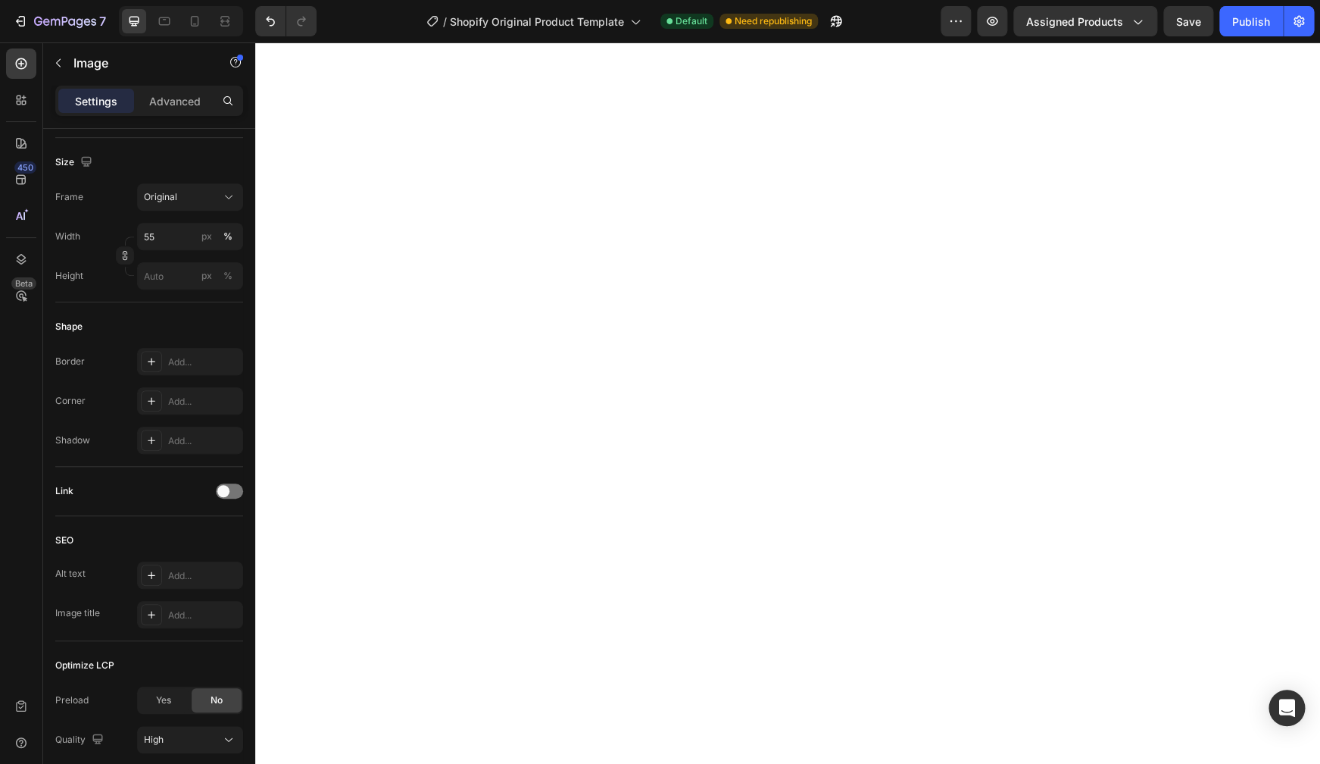
scroll to position [0, 0]
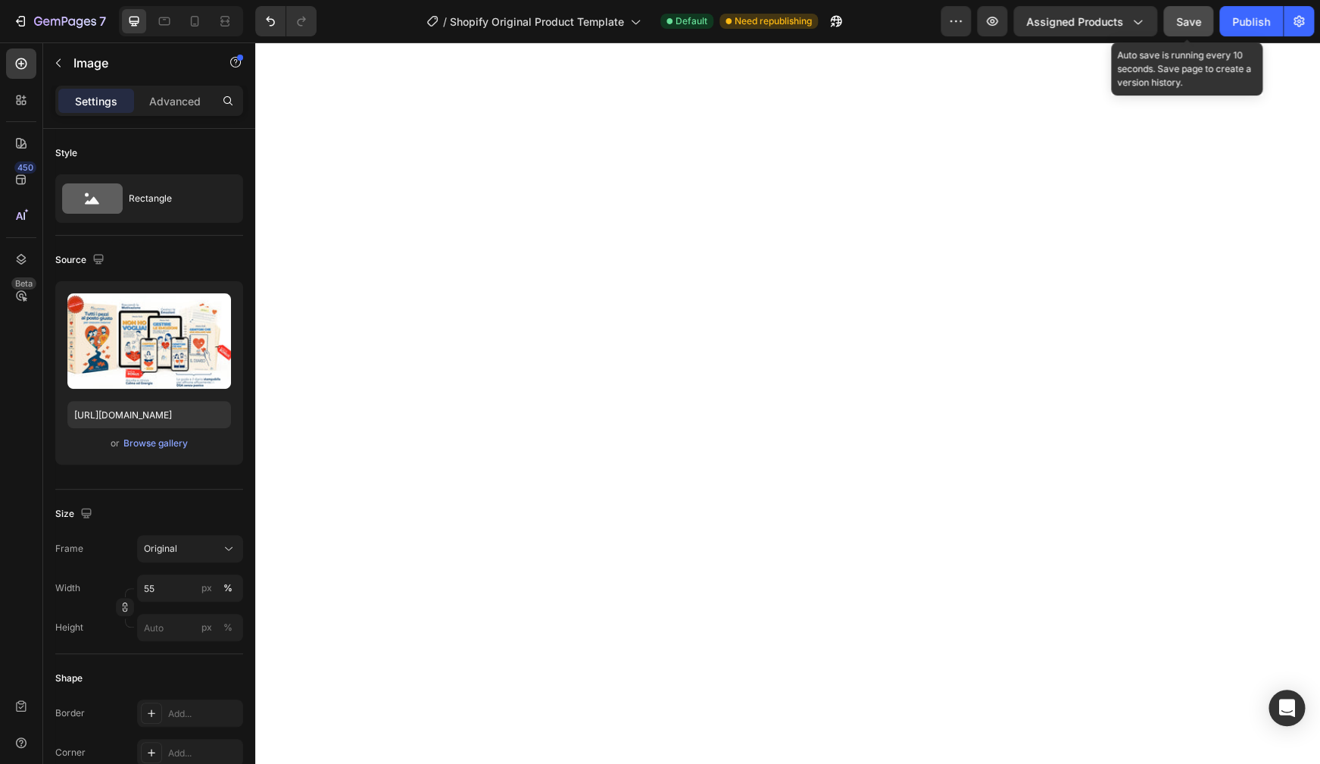
click at [1187, 19] on span "Save" at bounding box center [1188, 21] width 25 height 13
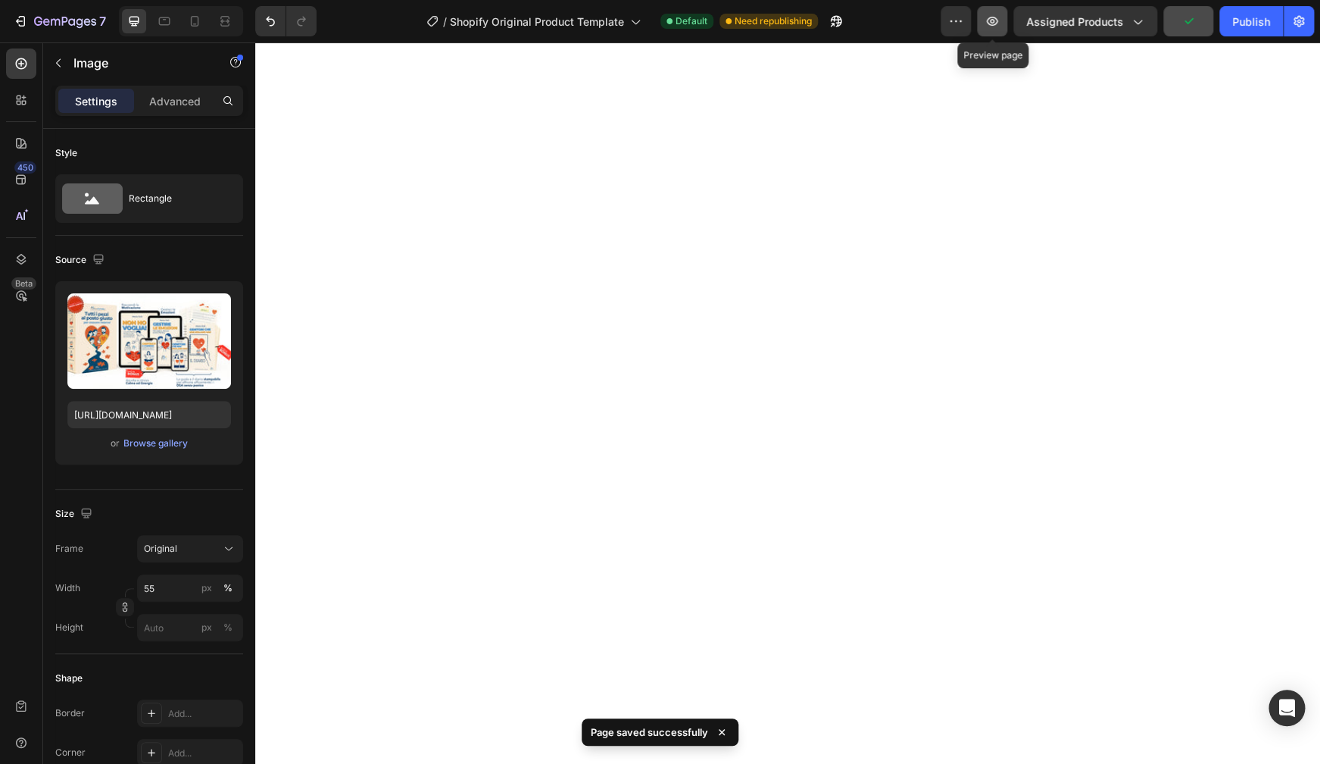
click at [995, 28] on icon "button" at bounding box center [992, 21] width 15 height 15
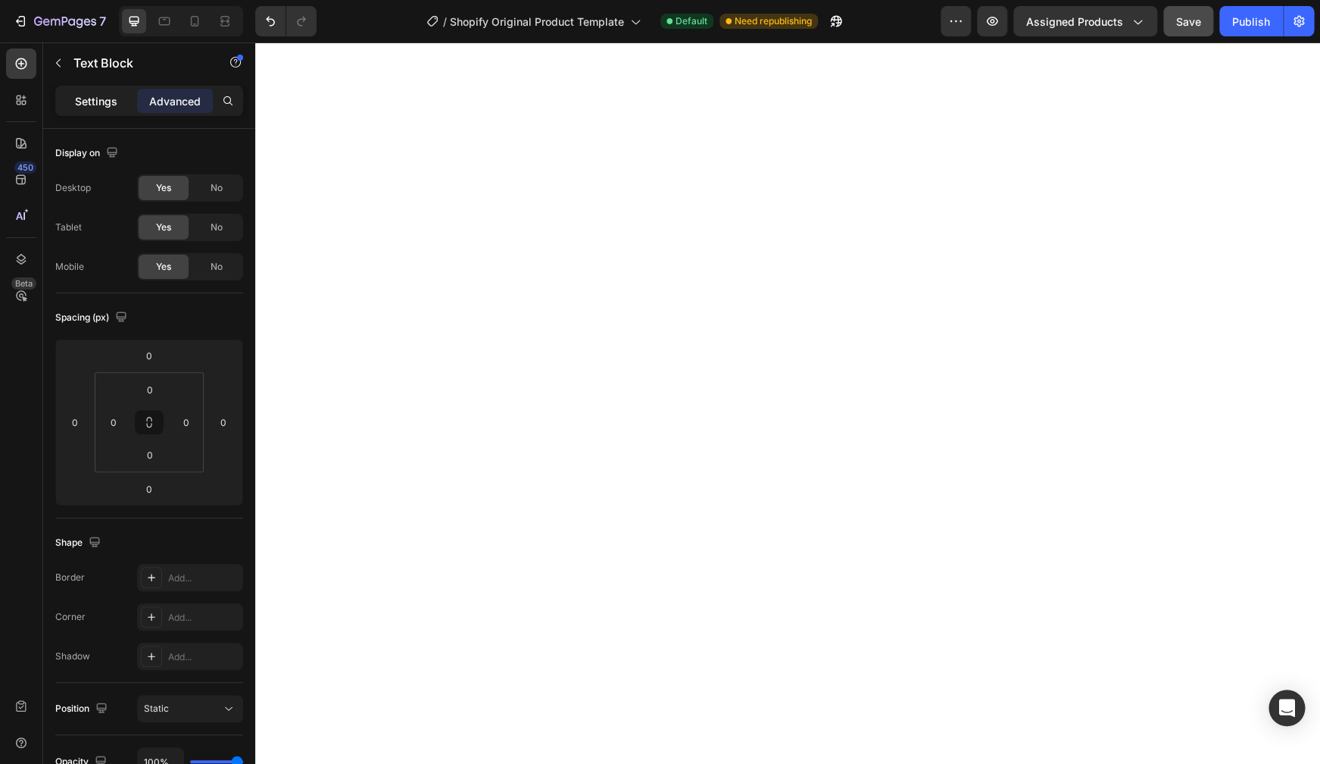
click at [87, 94] on p "Settings" at bounding box center [96, 101] width 42 height 16
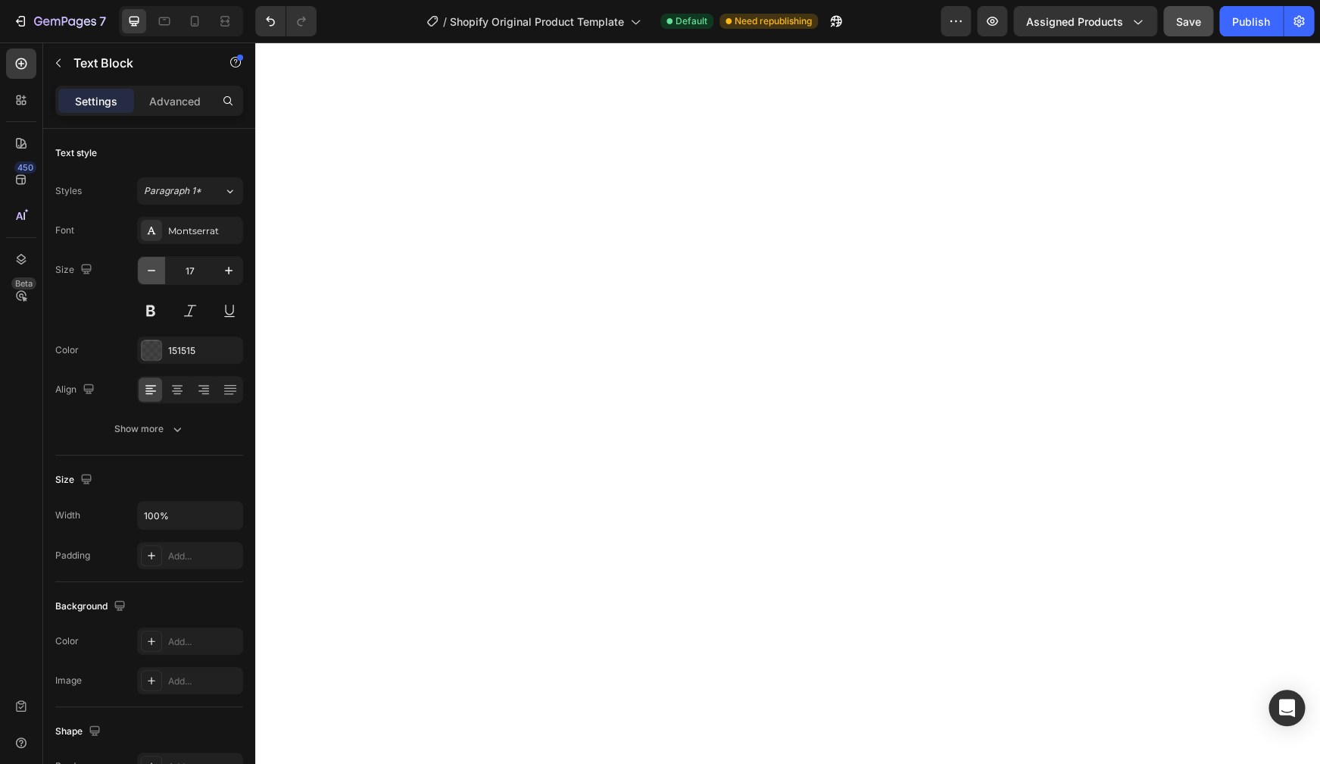
click at [144, 264] on button "button" at bounding box center [151, 270] width 27 height 27
type input "15"
click at [153, 264] on icon "button" at bounding box center [151, 270] width 15 height 15
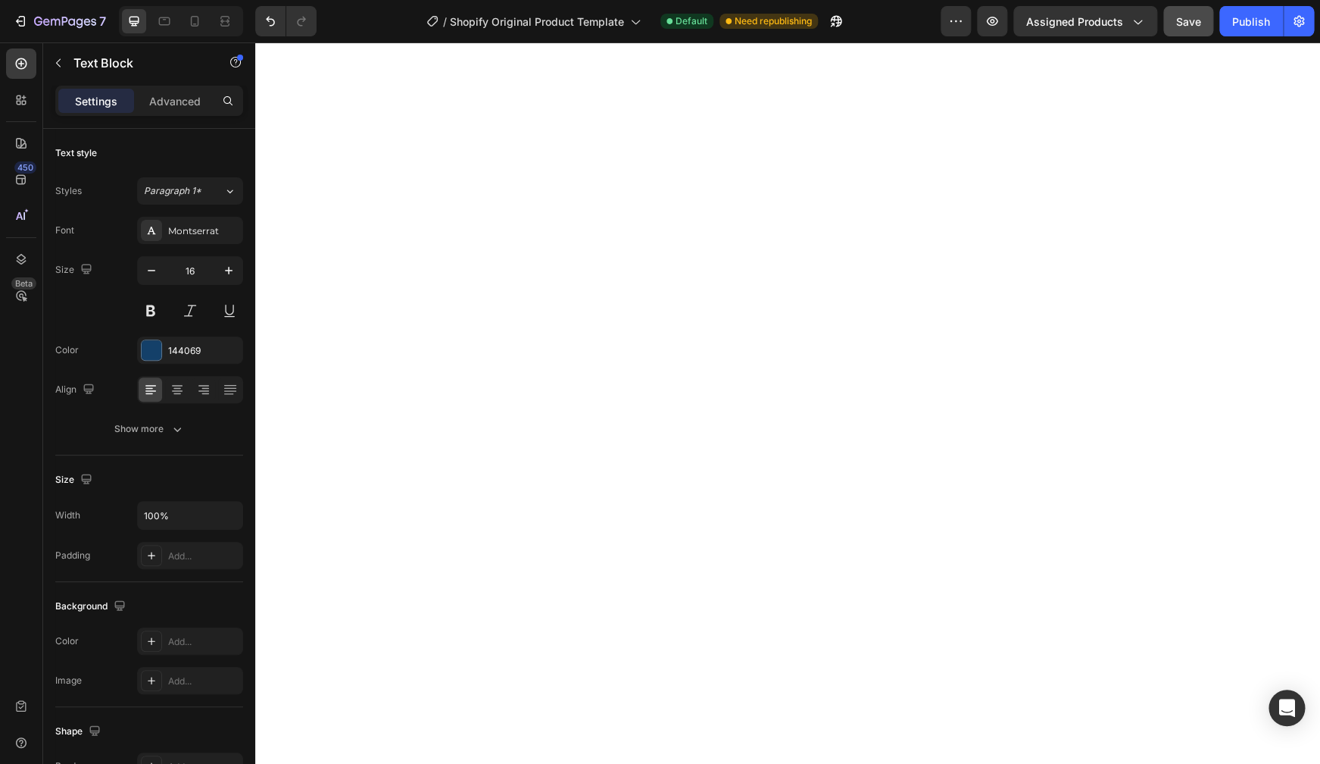
type input "15"
click at [160, 269] on button "button" at bounding box center [151, 270] width 27 height 27
type input "15"
click at [152, 269] on icon "button" at bounding box center [151, 270] width 15 height 15
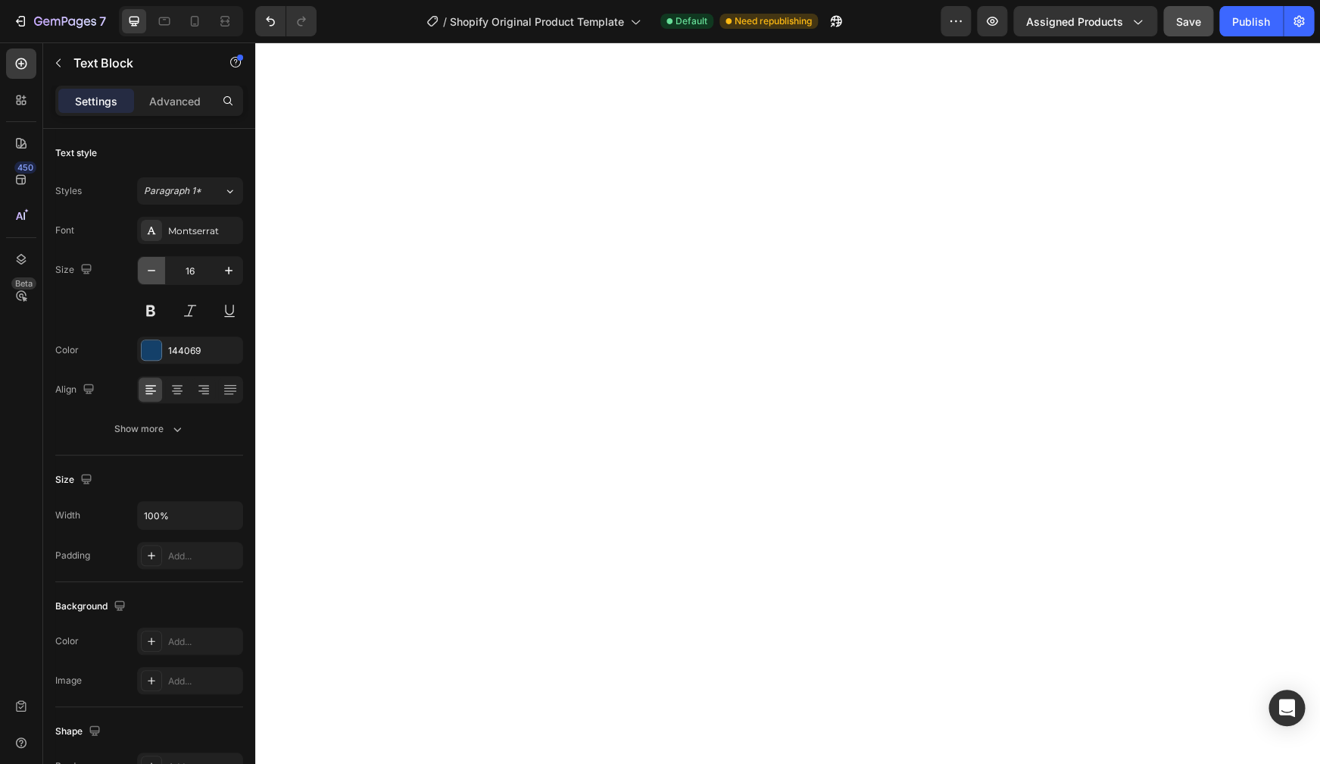
click at [152, 269] on icon "button" at bounding box center [151, 270] width 15 height 15
type input "15"
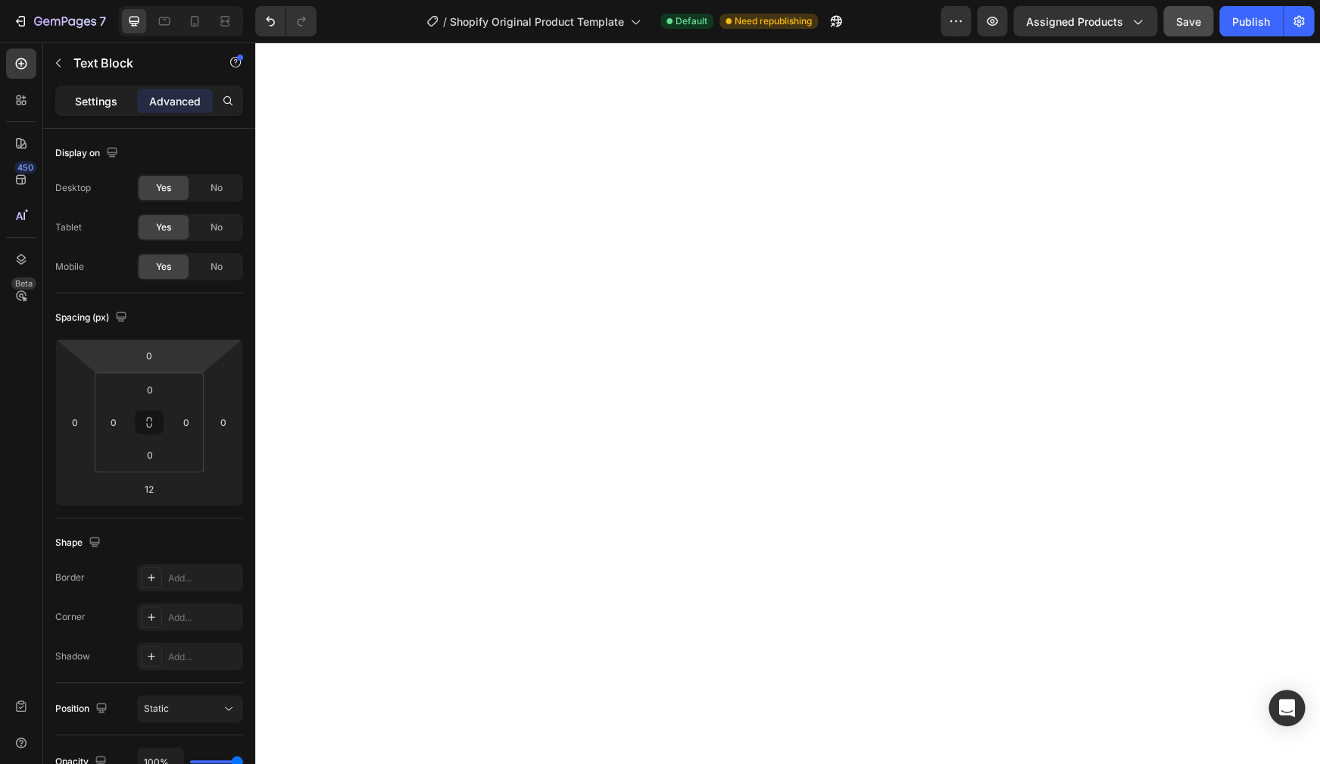
click at [108, 109] on div "Settings" at bounding box center [96, 101] width 76 height 24
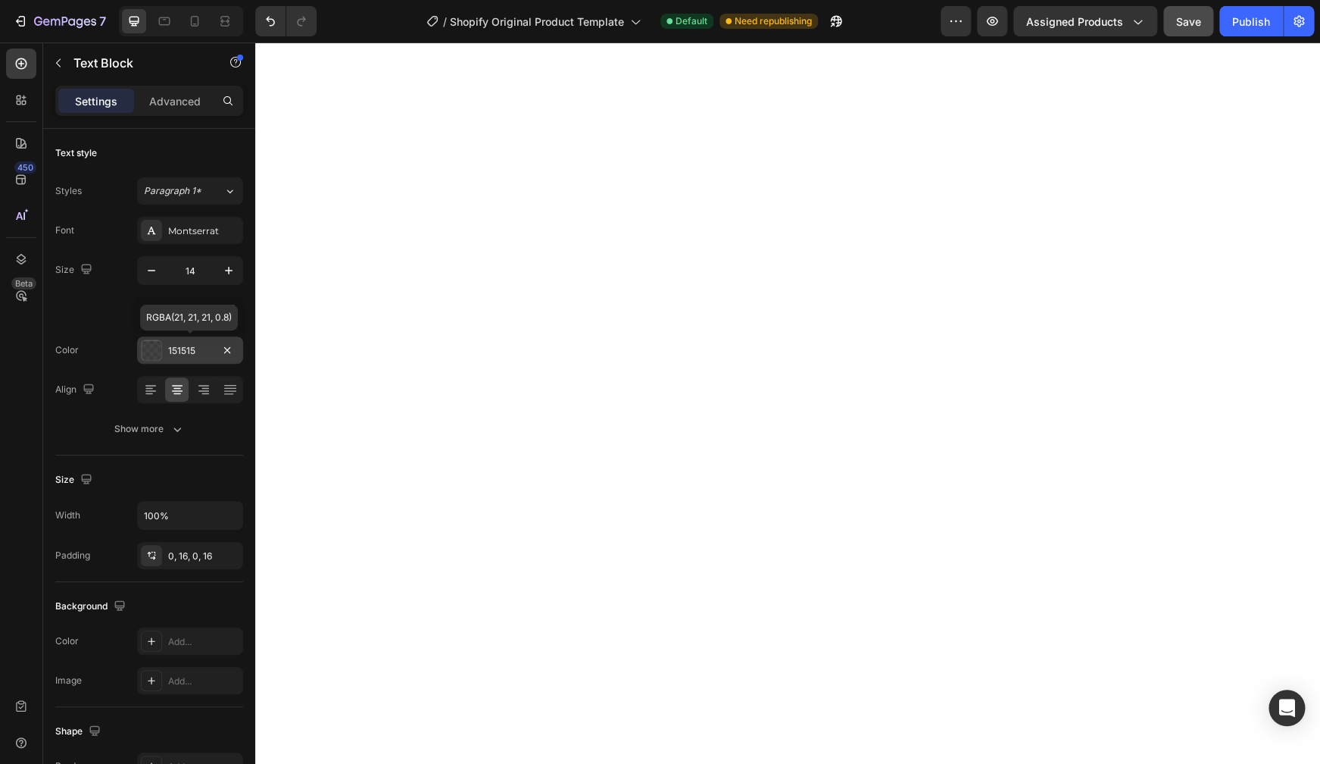
click at [186, 352] on div "151515" at bounding box center [190, 351] width 44 height 14
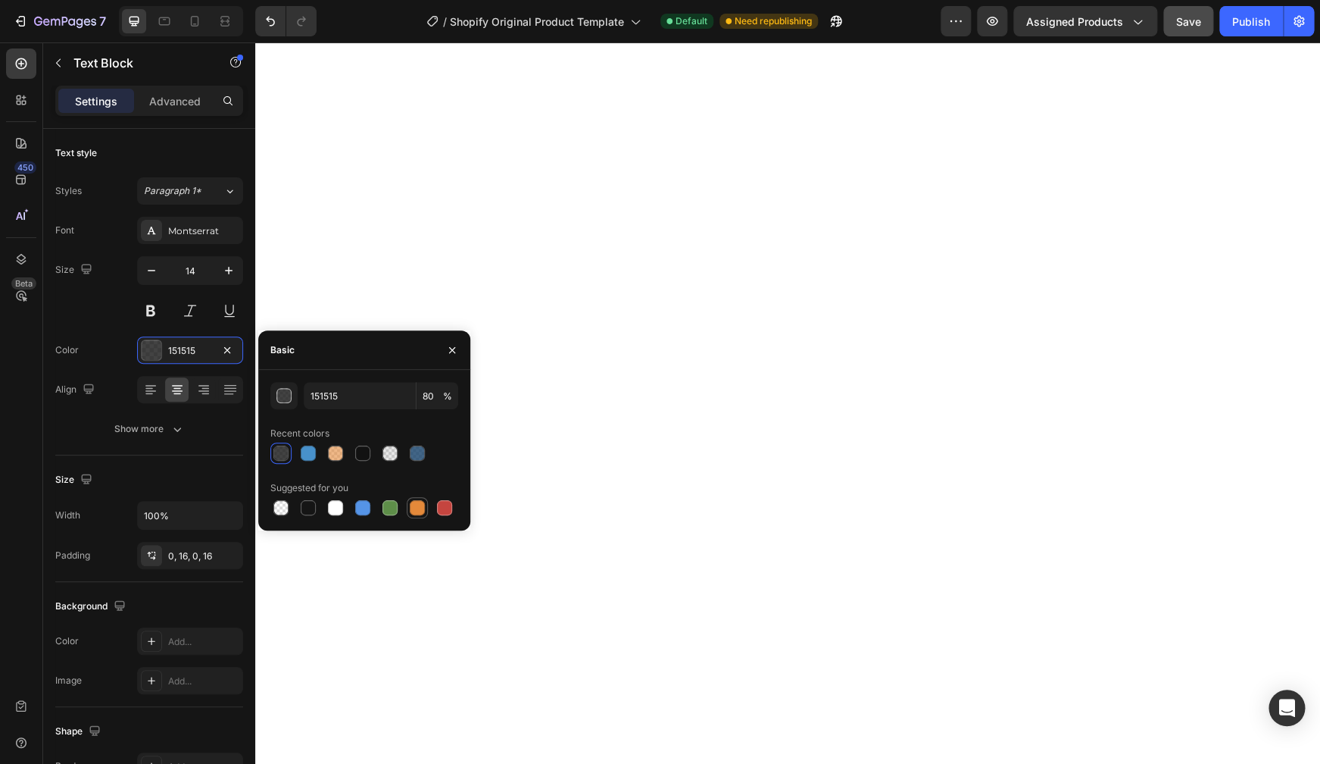
click at [417, 507] on div at bounding box center [417, 507] width 15 height 15
type input "E4893A"
type input "100"
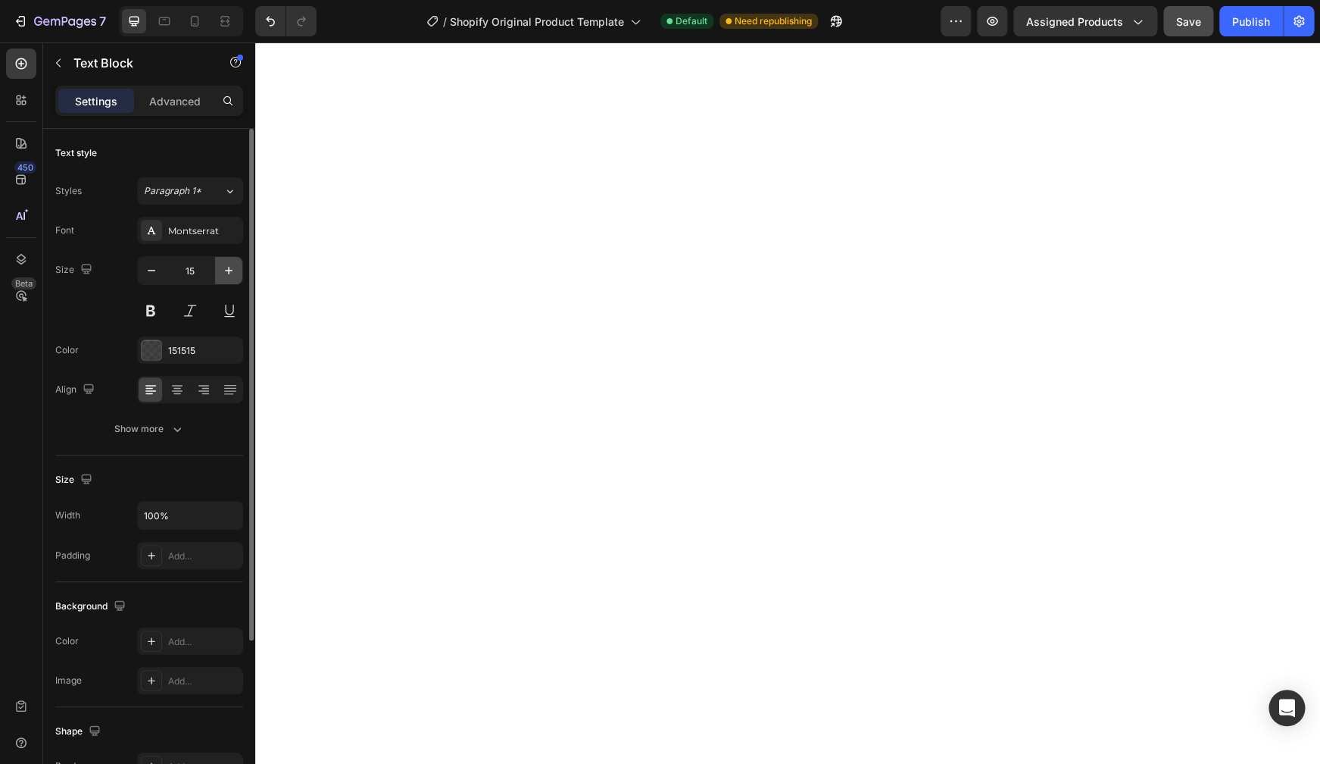
click at [229, 269] on icon "button" at bounding box center [229, 271] width 8 height 8
type input "17"
click at [223, 267] on icon "button" at bounding box center [228, 270] width 15 height 15
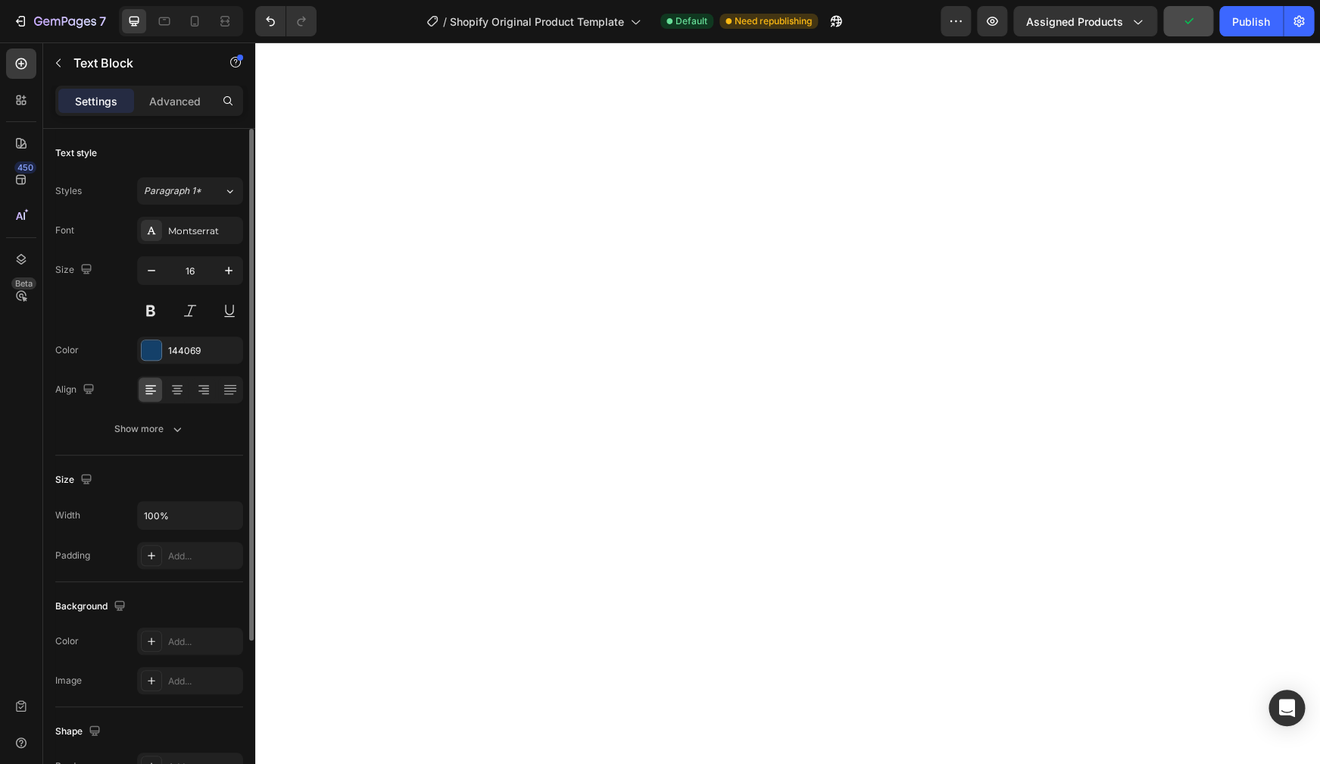
type input "17"
click at [235, 274] on icon "button" at bounding box center [228, 270] width 15 height 15
type input "17"
click at [220, 269] on button "button" at bounding box center [228, 270] width 27 height 27
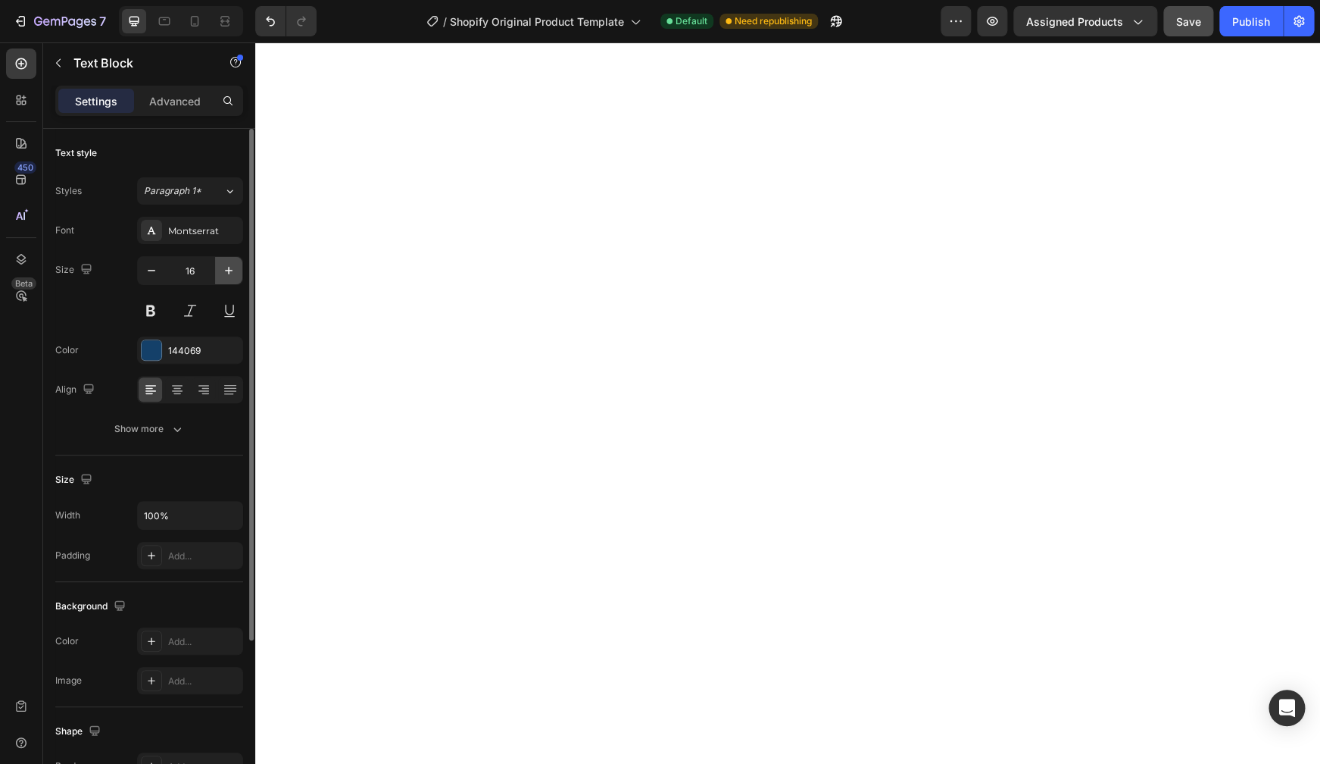
click at [220, 269] on button "button" at bounding box center [228, 270] width 27 height 27
type input "17"
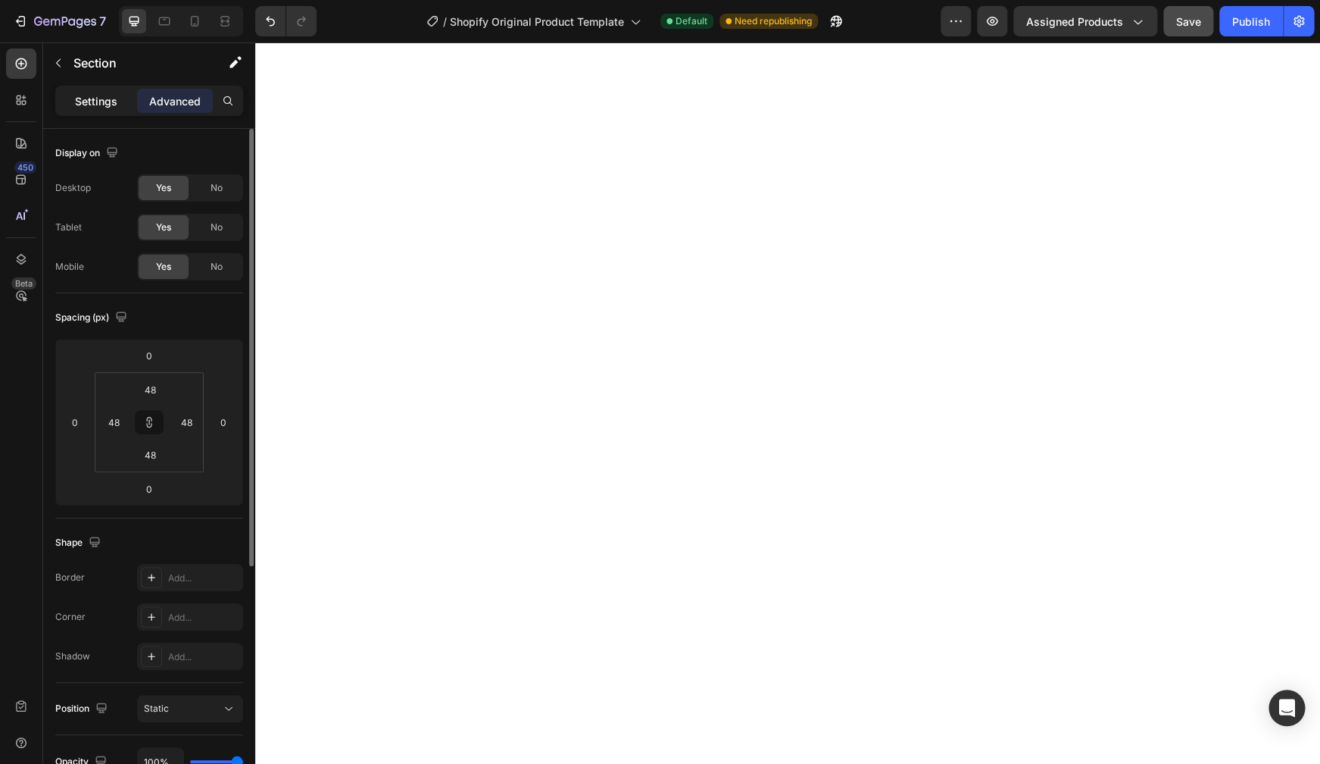
click at [69, 103] on div "Settings" at bounding box center [96, 101] width 76 height 24
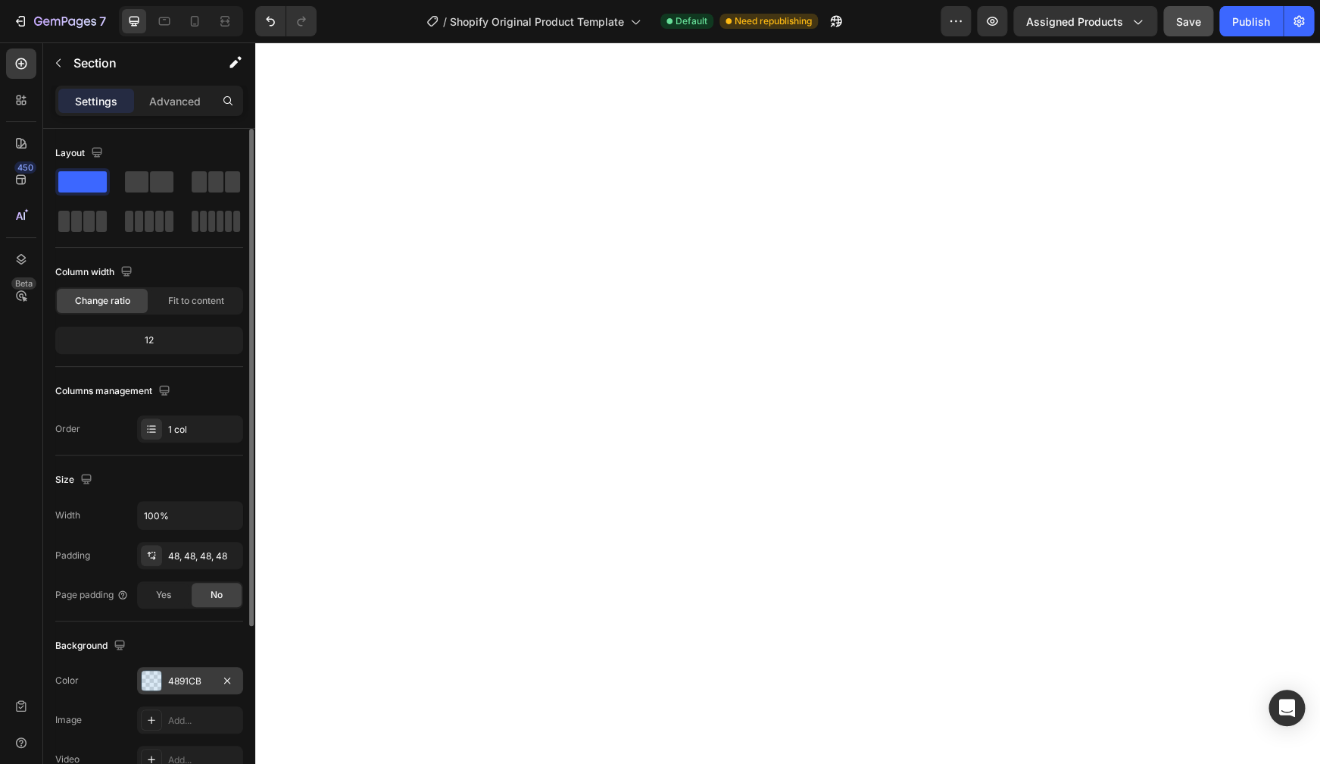
click at [157, 677] on div at bounding box center [152, 680] width 20 height 20
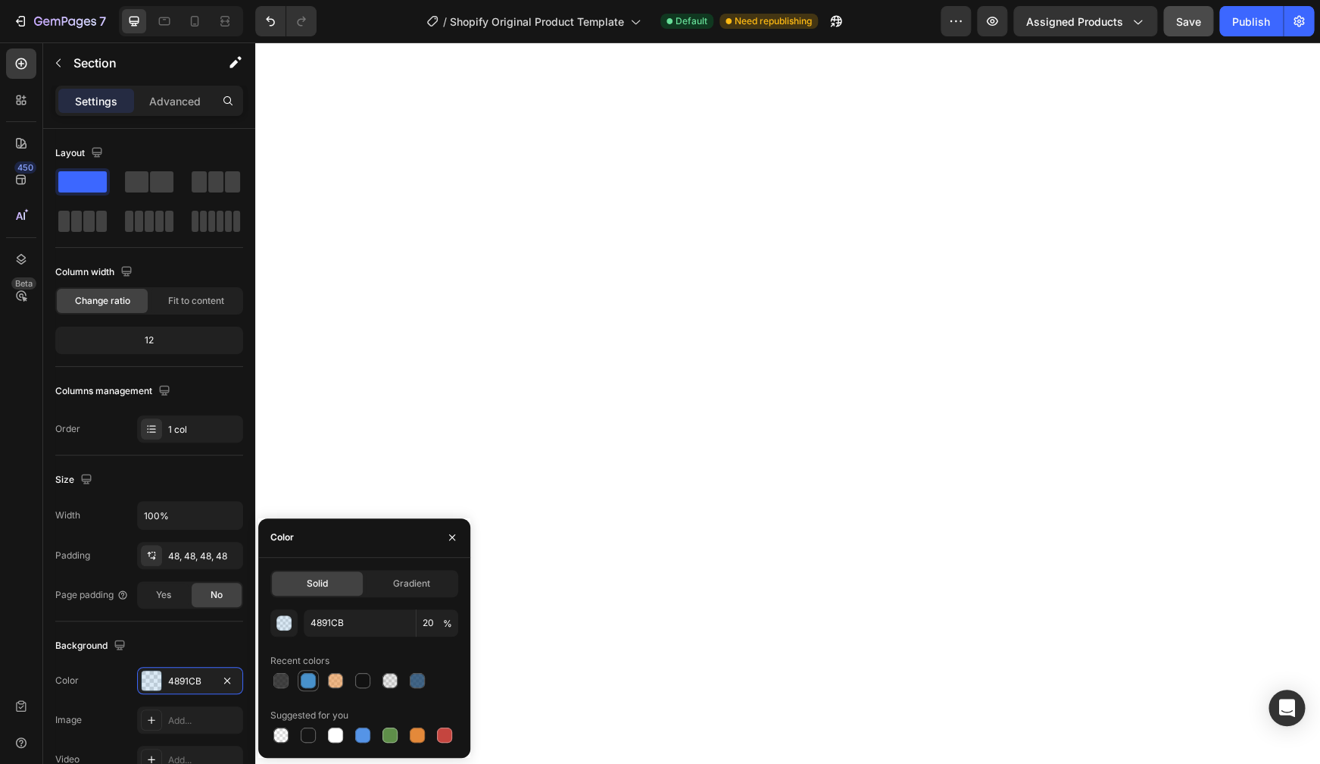
click at [315, 680] on div at bounding box center [308, 680] width 15 height 15
type input "100"
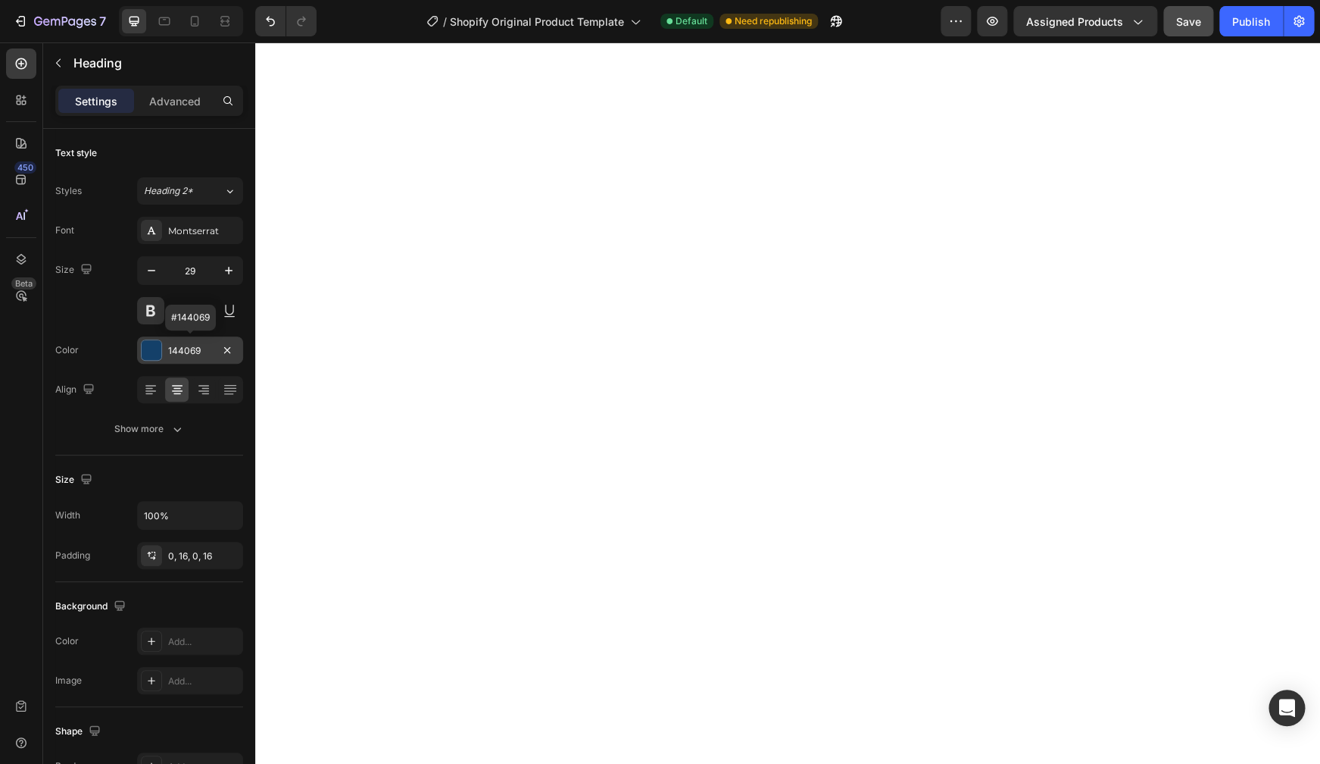
click at [190, 346] on div "144069" at bounding box center [190, 351] width 44 height 14
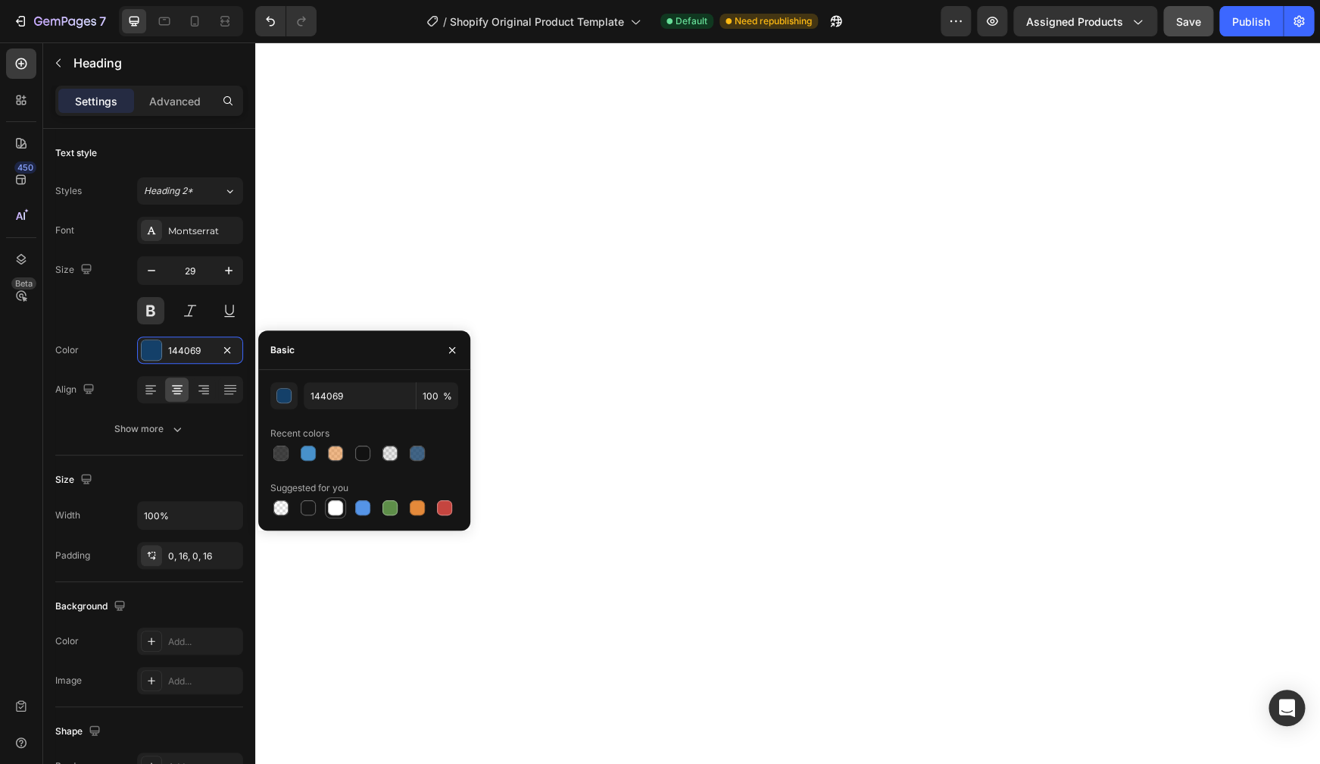
click at [341, 509] on div at bounding box center [335, 507] width 15 height 15
type input "FFFFFF"
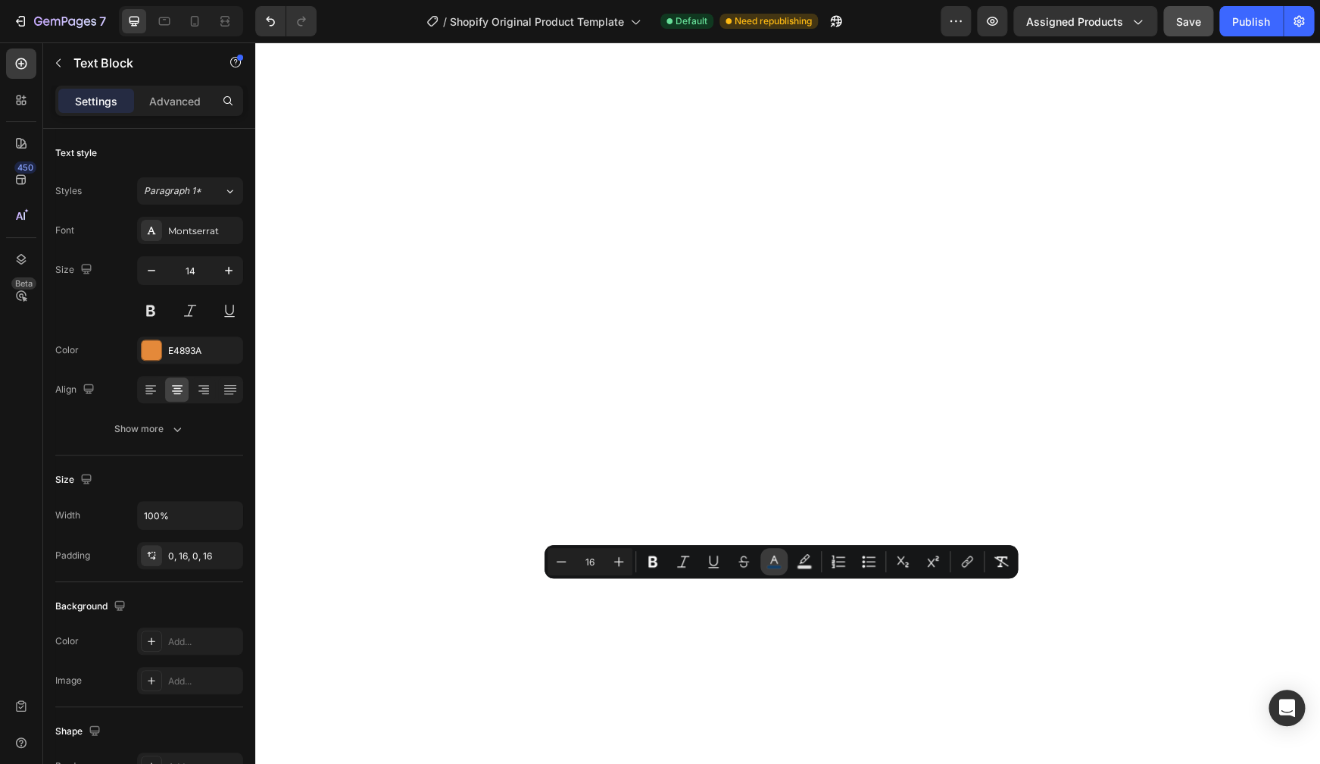
click at [779, 562] on icon "Editor contextual toolbar" at bounding box center [774, 561] width 15 height 15
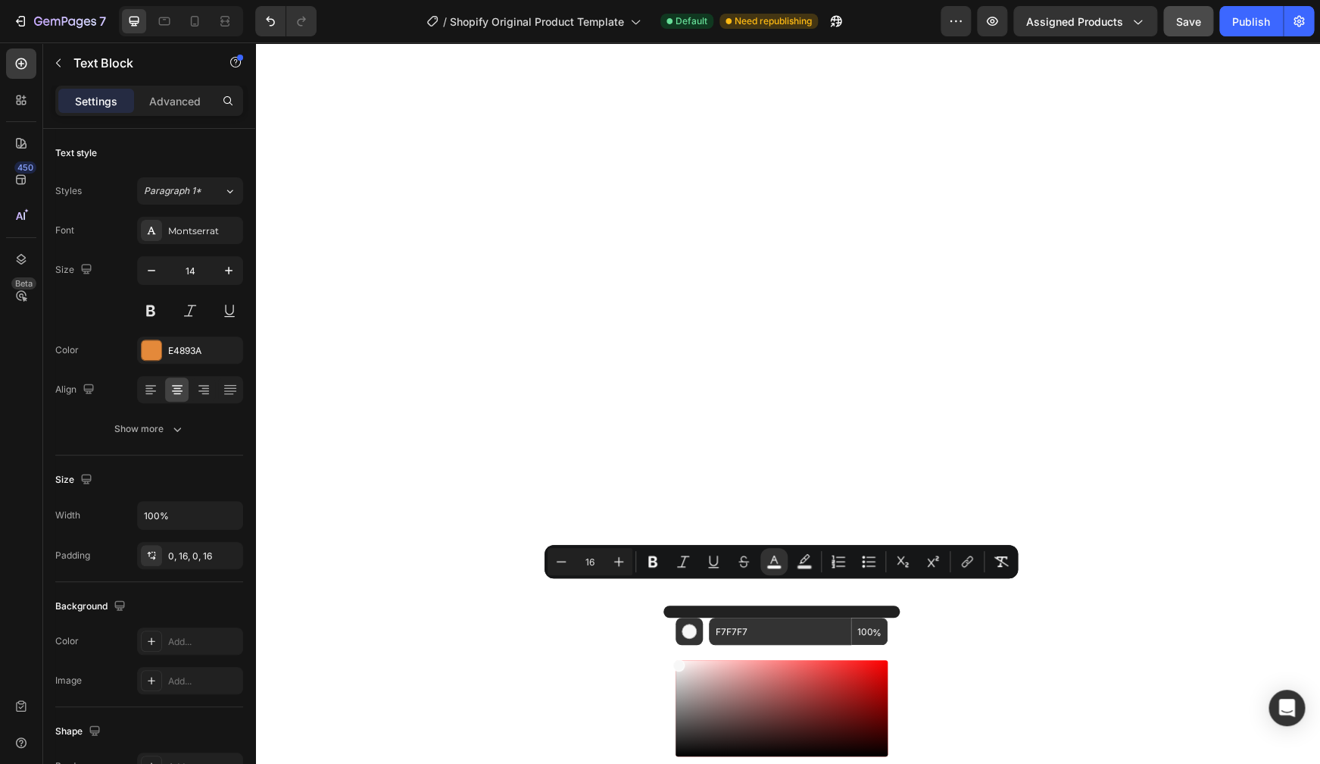
click at [676, 662] on div "Editor contextual toolbar" at bounding box center [782, 708] width 212 height 96
drag, startPoint x: 682, startPoint y: 668, endPoint x: 678, endPoint y: 657, distance: 12.0
click at [678, 657] on div "Editor contextual toolbar" at bounding box center [782, 728] width 212 height 142
click at [746, 633] on input "FFFCFC" at bounding box center [780, 630] width 142 height 27
click at [747, 633] on input "FFFCFC" at bounding box center [780, 630] width 142 height 27
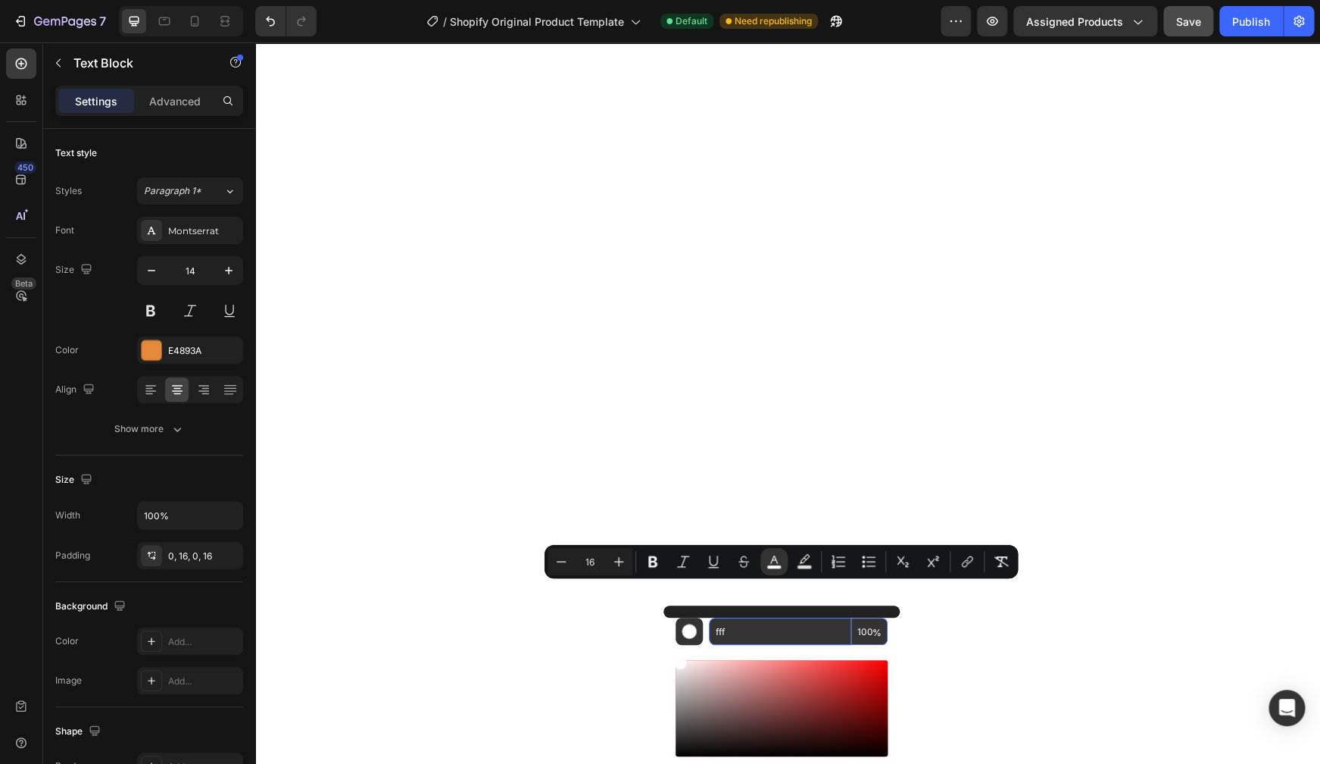
type input "FFFFFF"
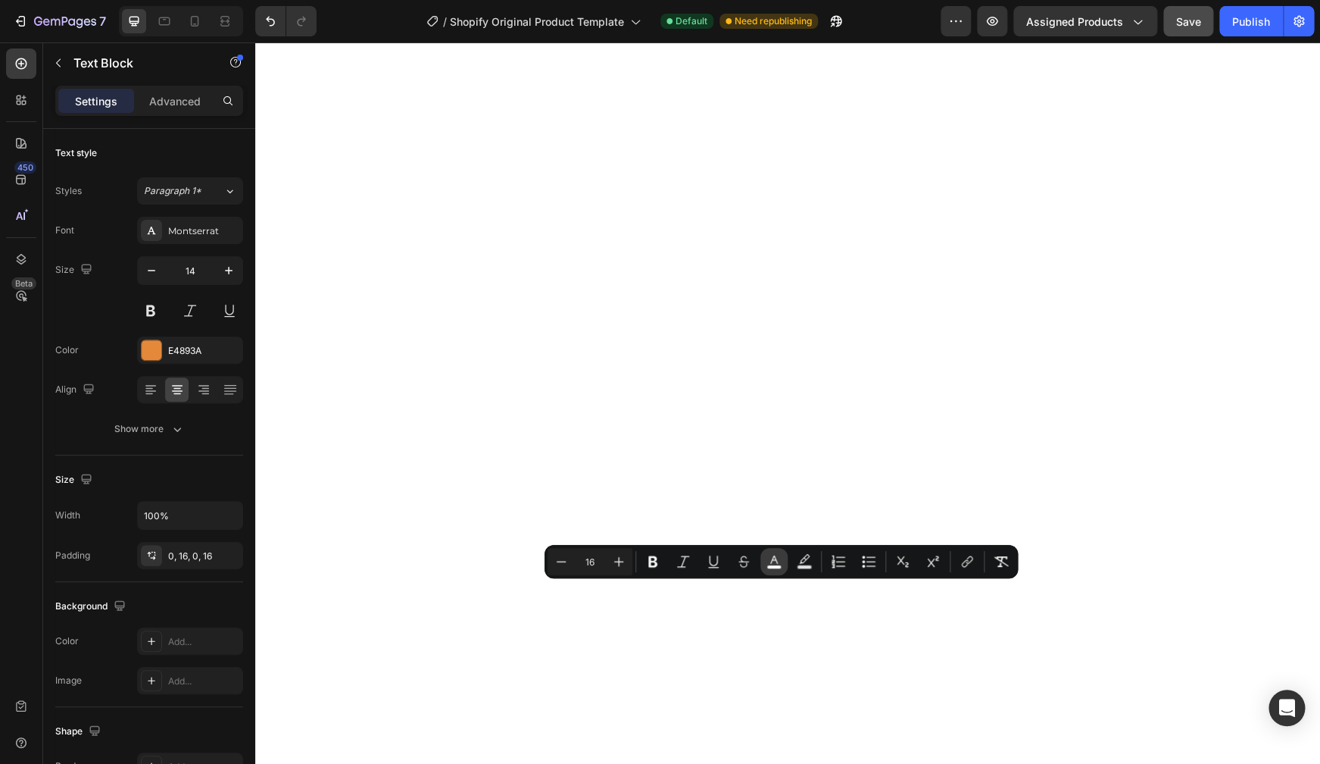
click at [773, 555] on icon "Editor contextual toolbar" at bounding box center [774, 561] width 15 height 15
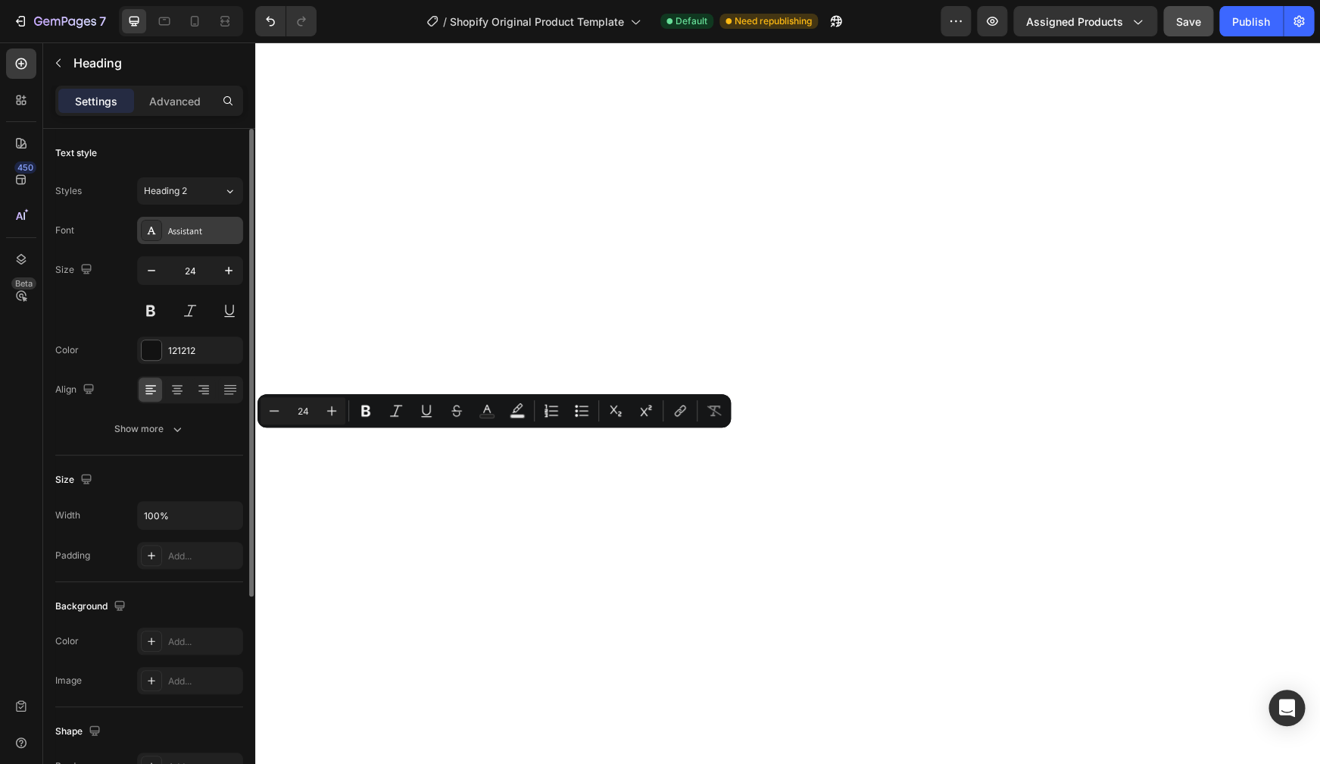
click at [193, 226] on div "Assistant" at bounding box center [203, 231] width 71 height 14
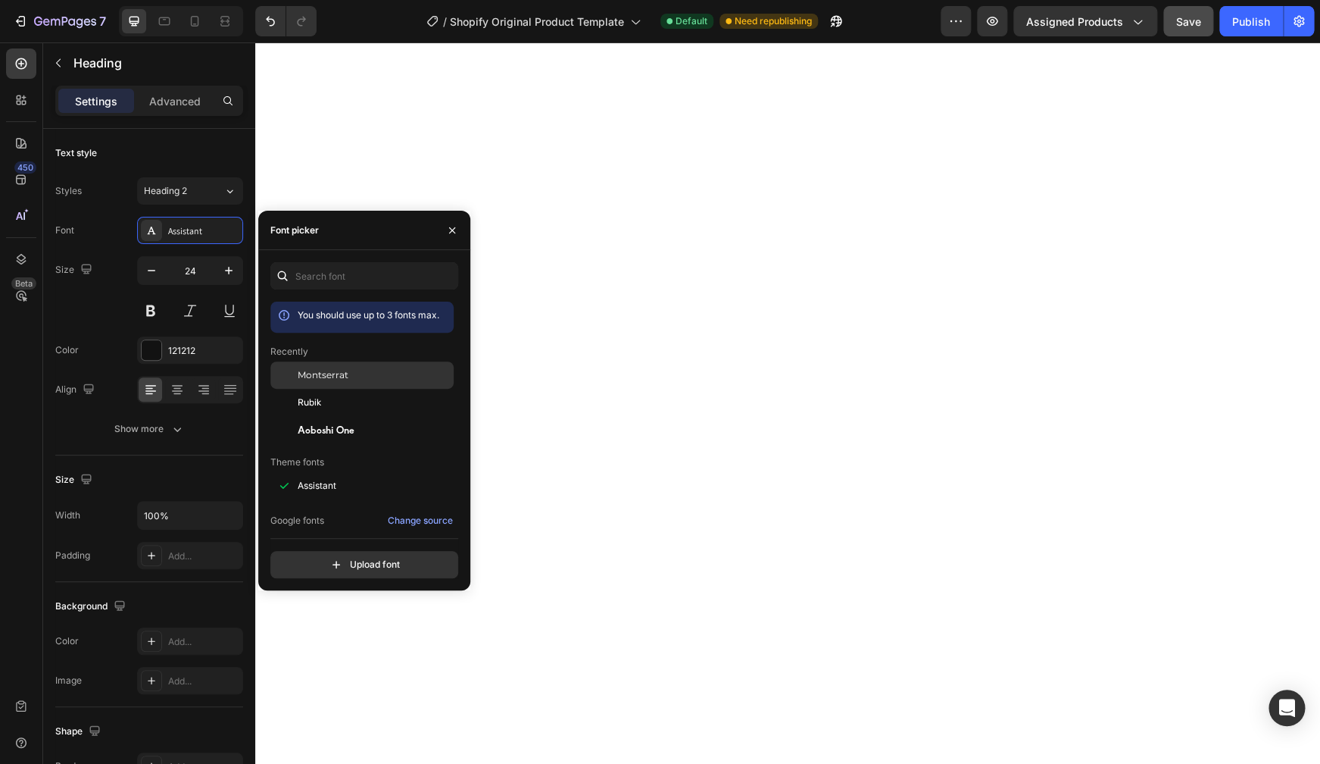
click at [336, 472] on div "Montserrat" at bounding box center [361, 485] width 183 height 27
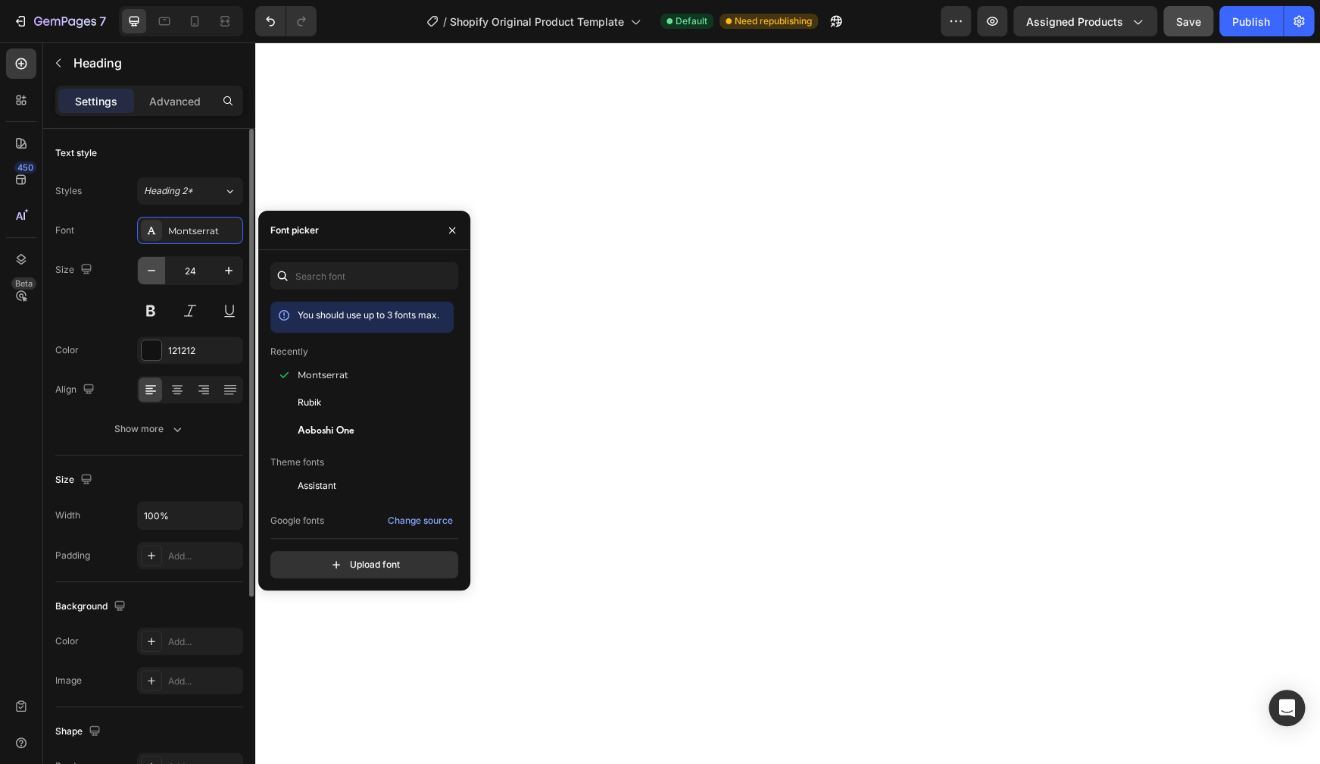
click at [159, 270] on button "button" at bounding box center [151, 270] width 27 height 27
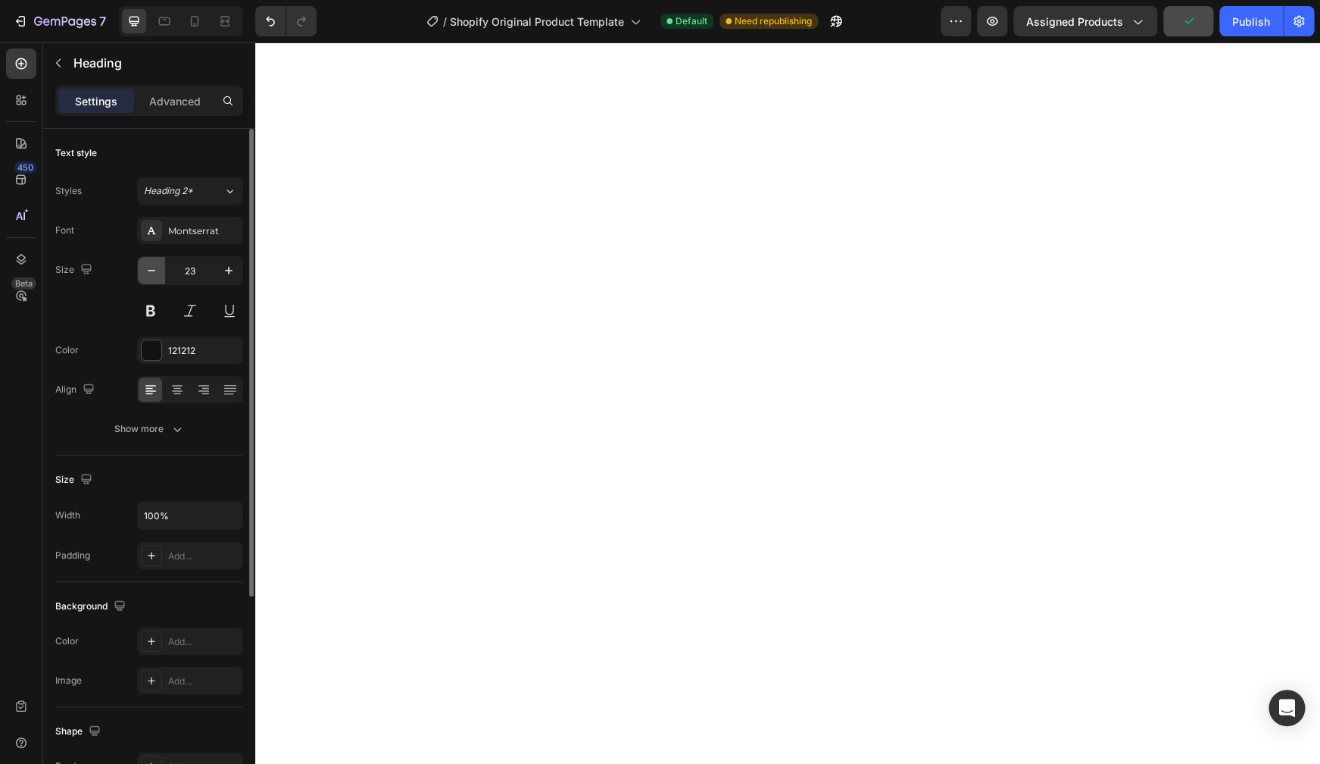
click at [159, 266] on button "button" at bounding box center [151, 270] width 27 height 27
click at [153, 305] on button at bounding box center [150, 310] width 27 height 27
click at [236, 270] on icon "button" at bounding box center [228, 270] width 15 height 15
type input "24"
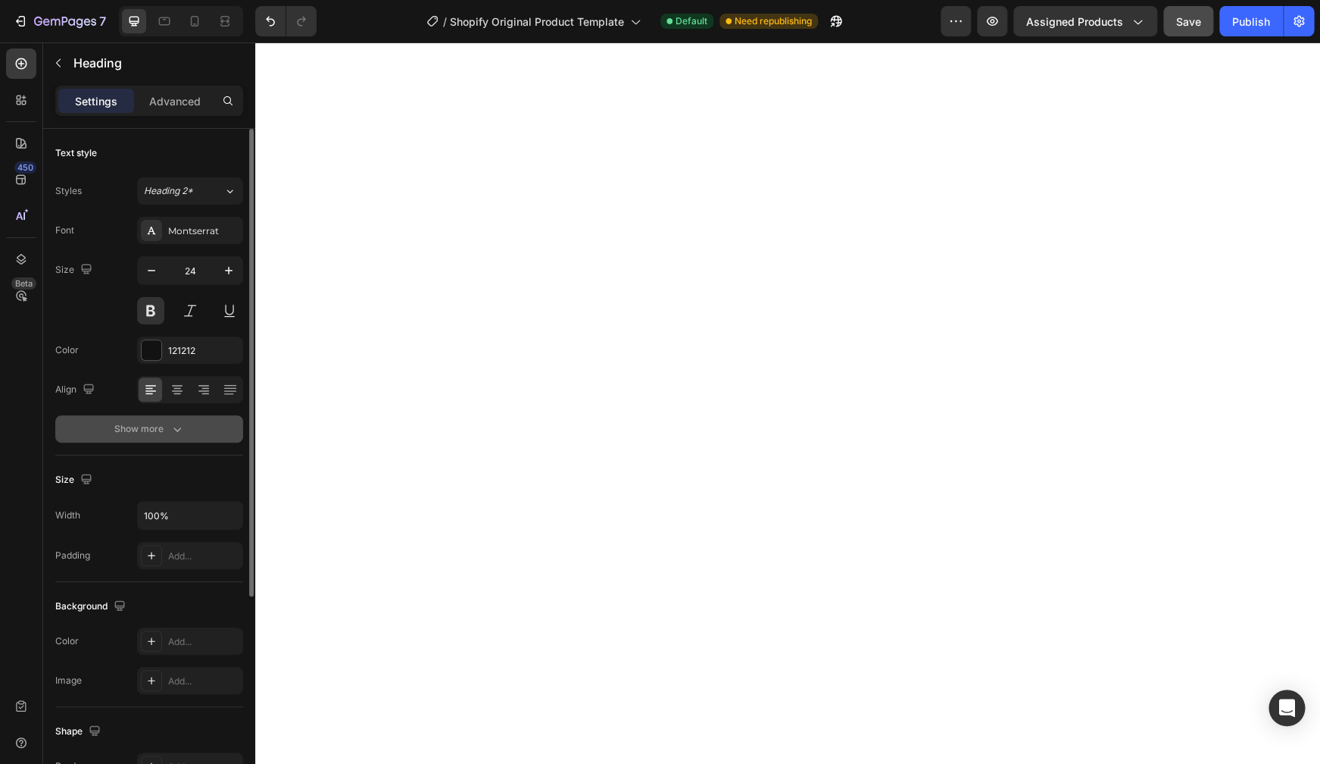
click at [180, 437] on button "Show more" at bounding box center [149, 428] width 188 height 27
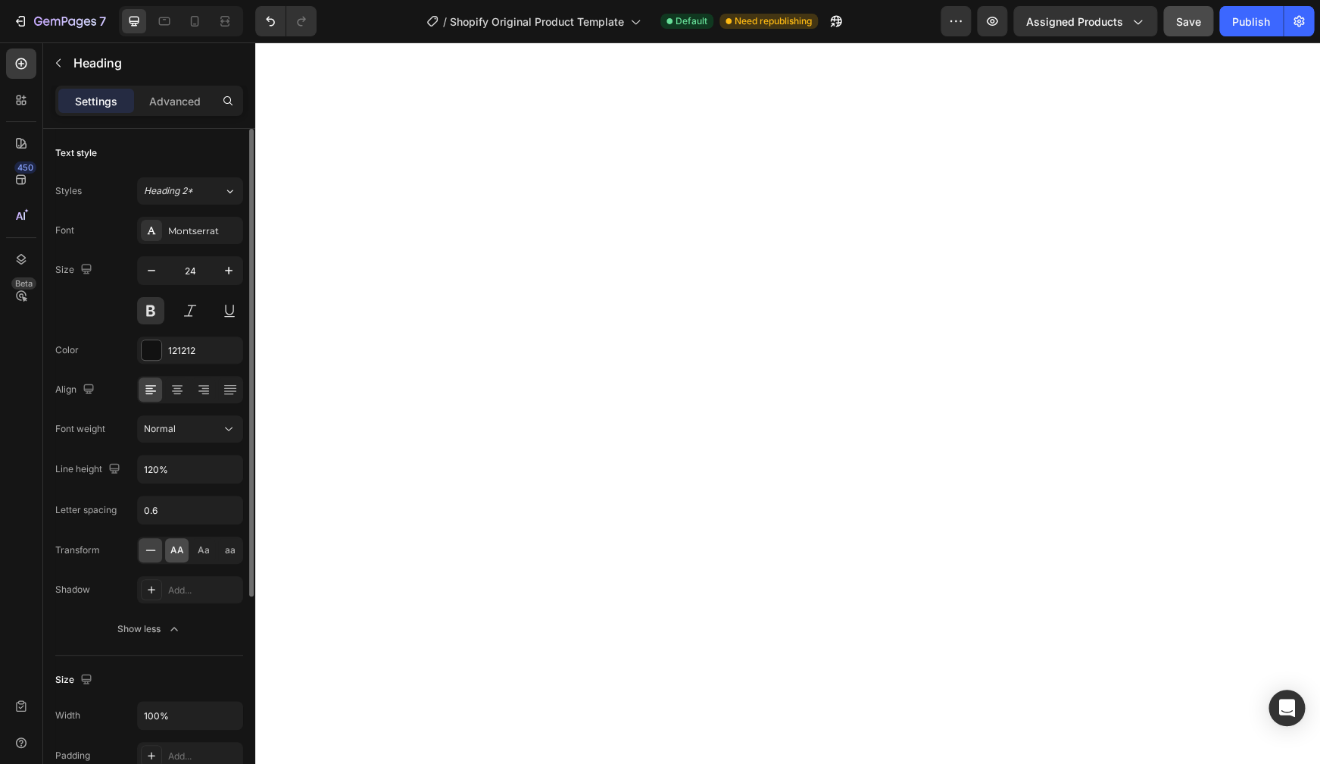
click at [179, 545] on span "AA" at bounding box center [177, 550] width 14 height 14
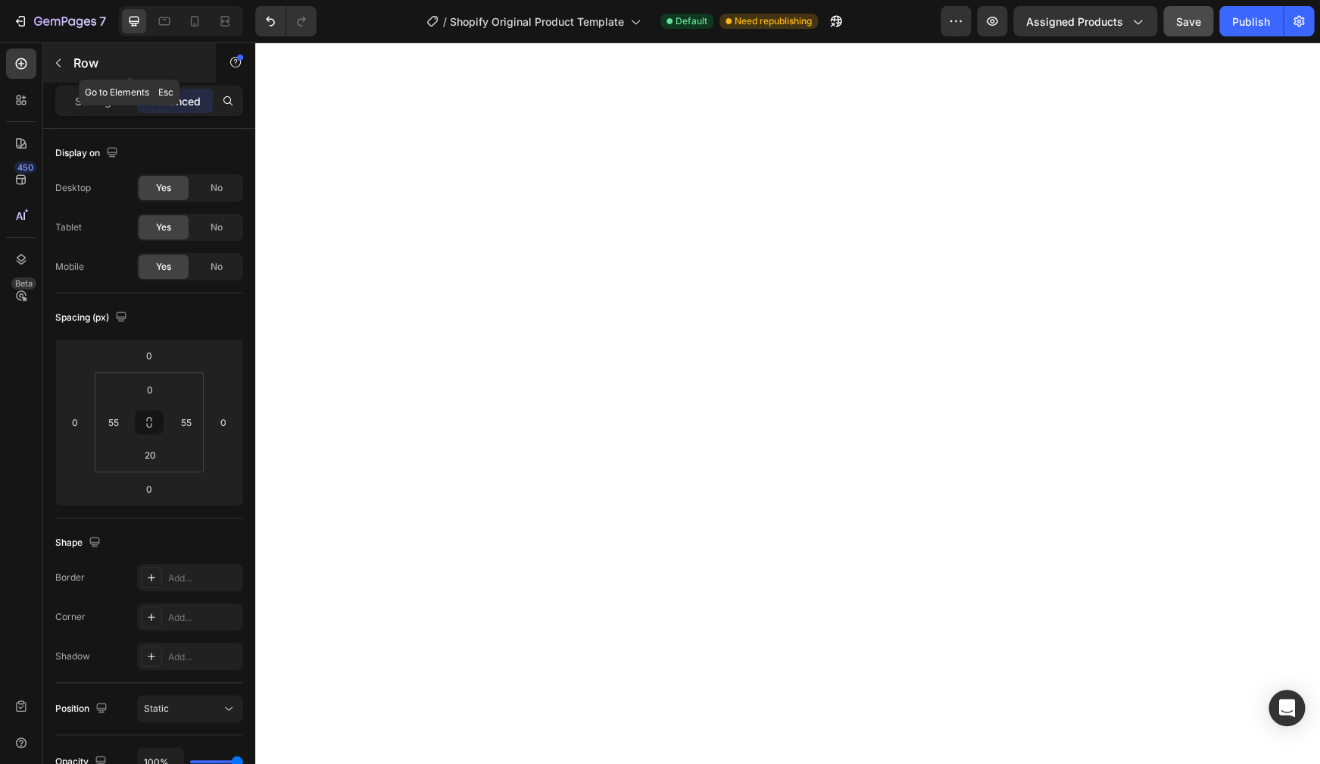
click at [59, 63] on icon "button" at bounding box center [58, 63] width 12 height 12
click at [117, 100] on div "Settings" at bounding box center [96, 101] width 76 height 24
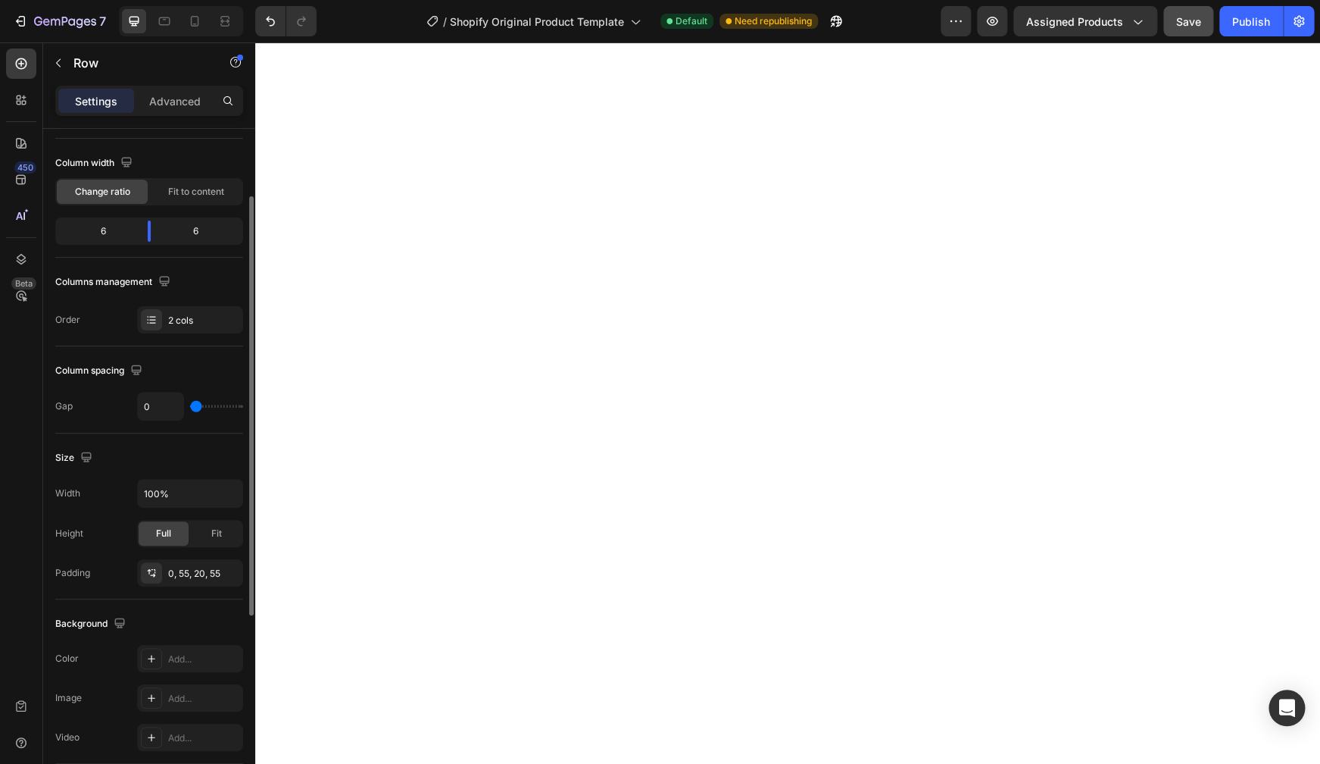
scroll to position [170, 0]
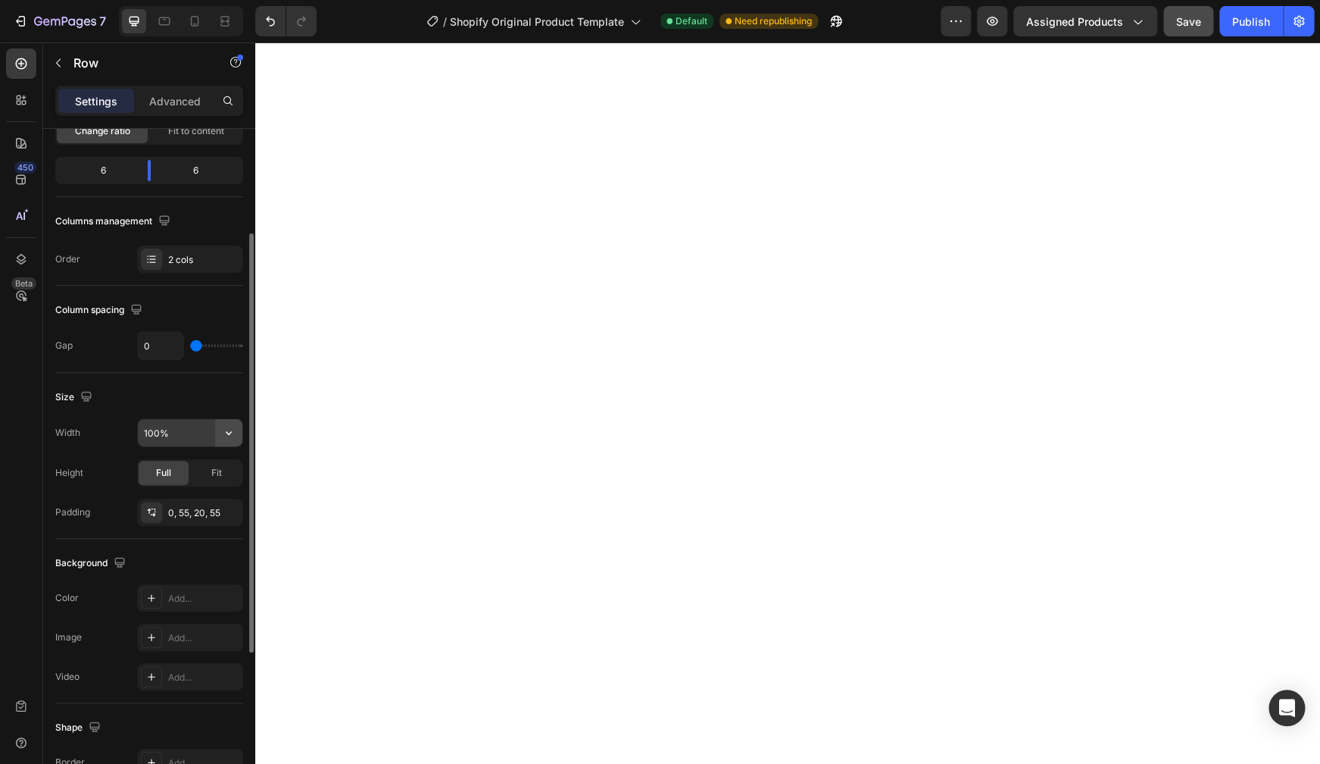
click at [220, 434] on button "button" at bounding box center [228, 432] width 27 height 27
click at [217, 473] on span "Fit" at bounding box center [216, 473] width 11 height 14
click at [173, 433] on input "100%" at bounding box center [190, 432] width 105 height 27
click at [228, 432] on icon "button" at bounding box center [228, 432] width 15 height 15
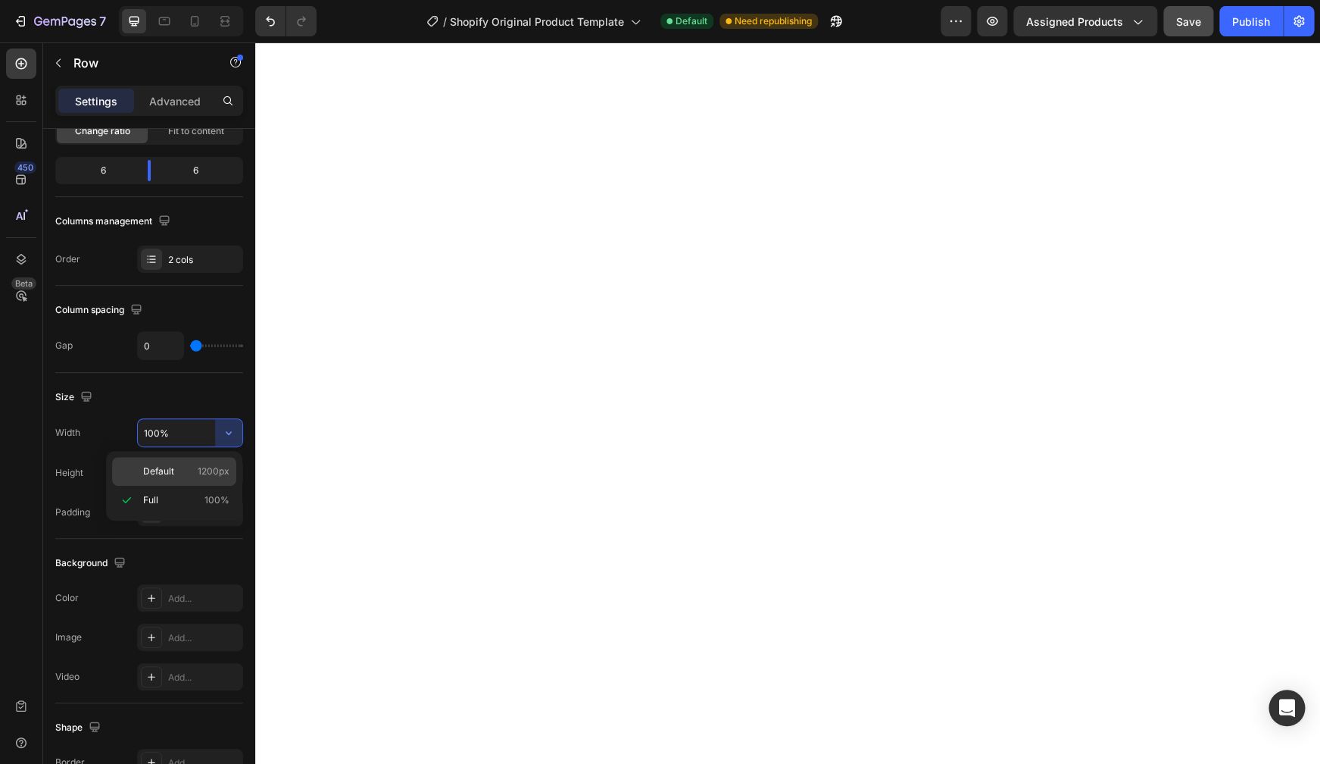
click at [185, 464] on div "Default 1200px" at bounding box center [174, 471] width 124 height 29
type input "1200"
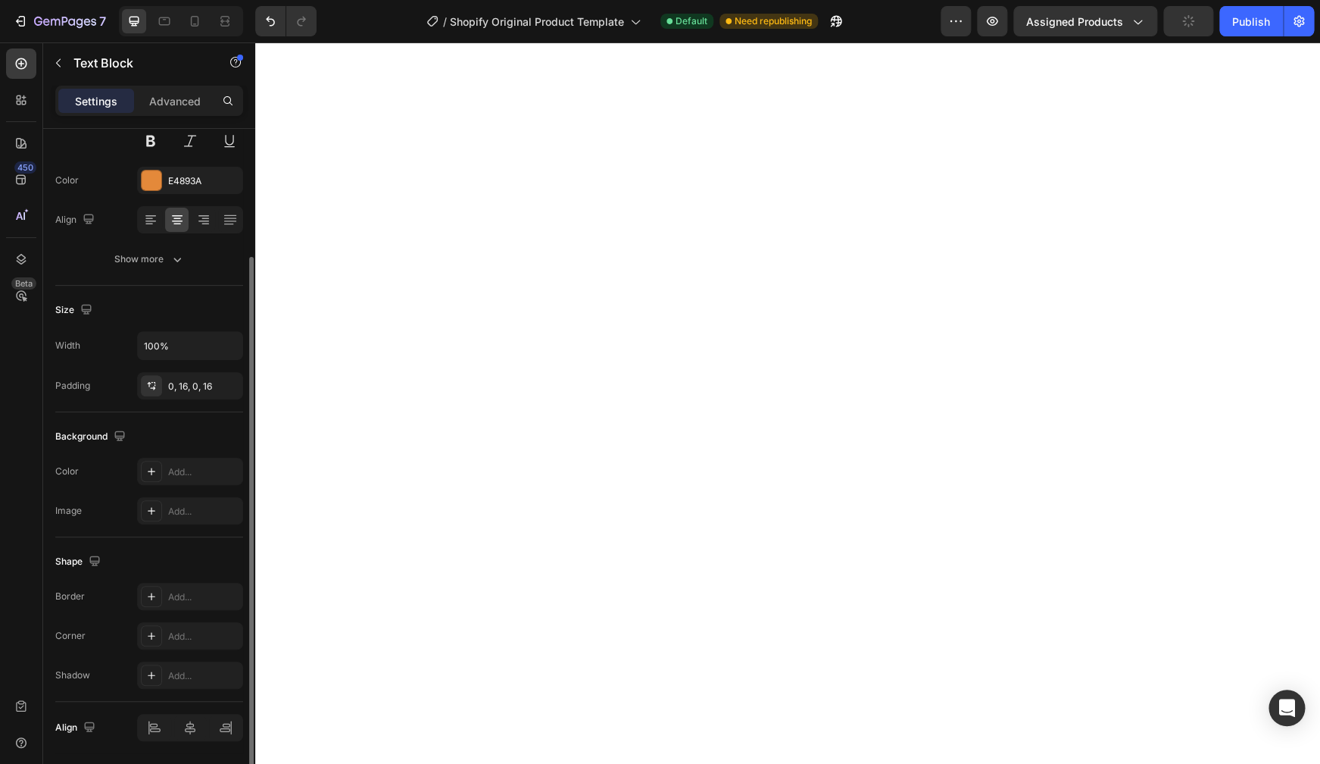
scroll to position [0, 0]
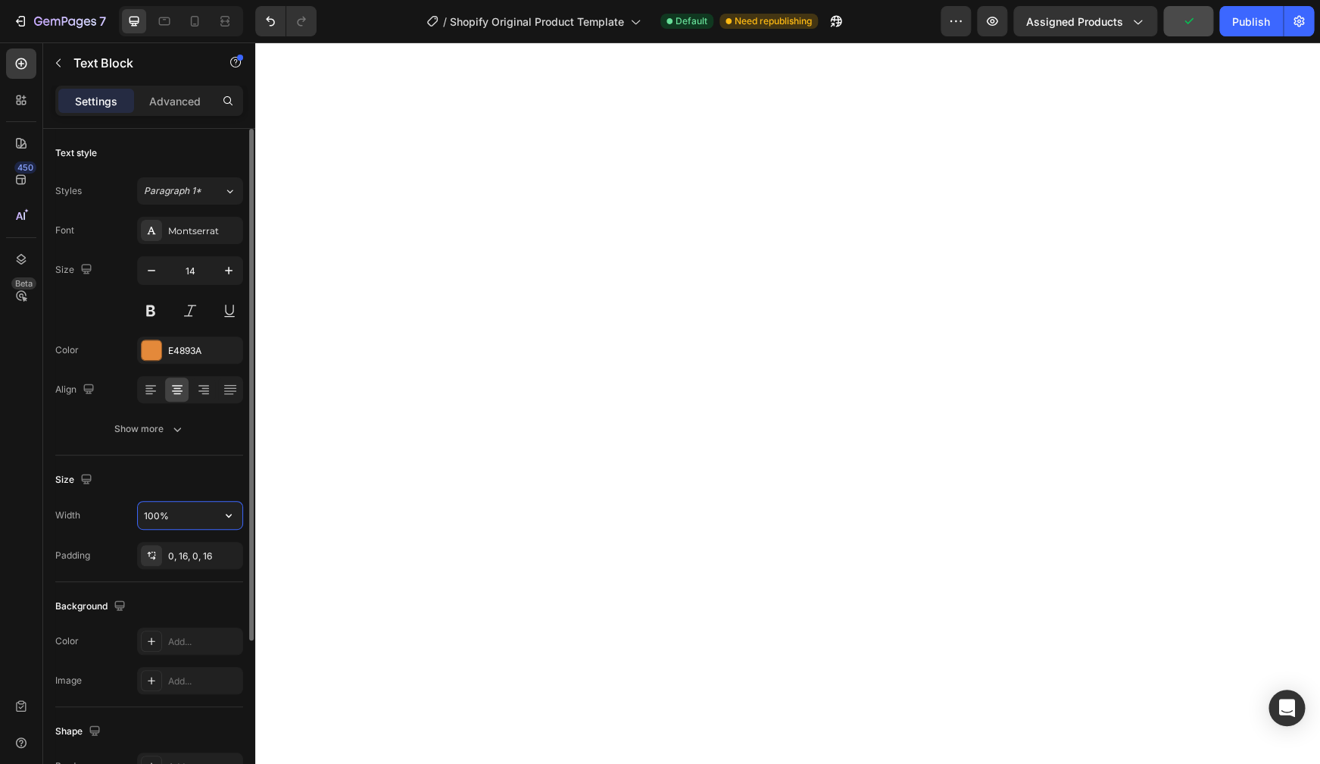
click at [205, 515] on input "100%" at bounding box center [190, 514] width 105 height 27
click at [220, 511] on button "button" at bounding box center [228, 514] width 27 height 27
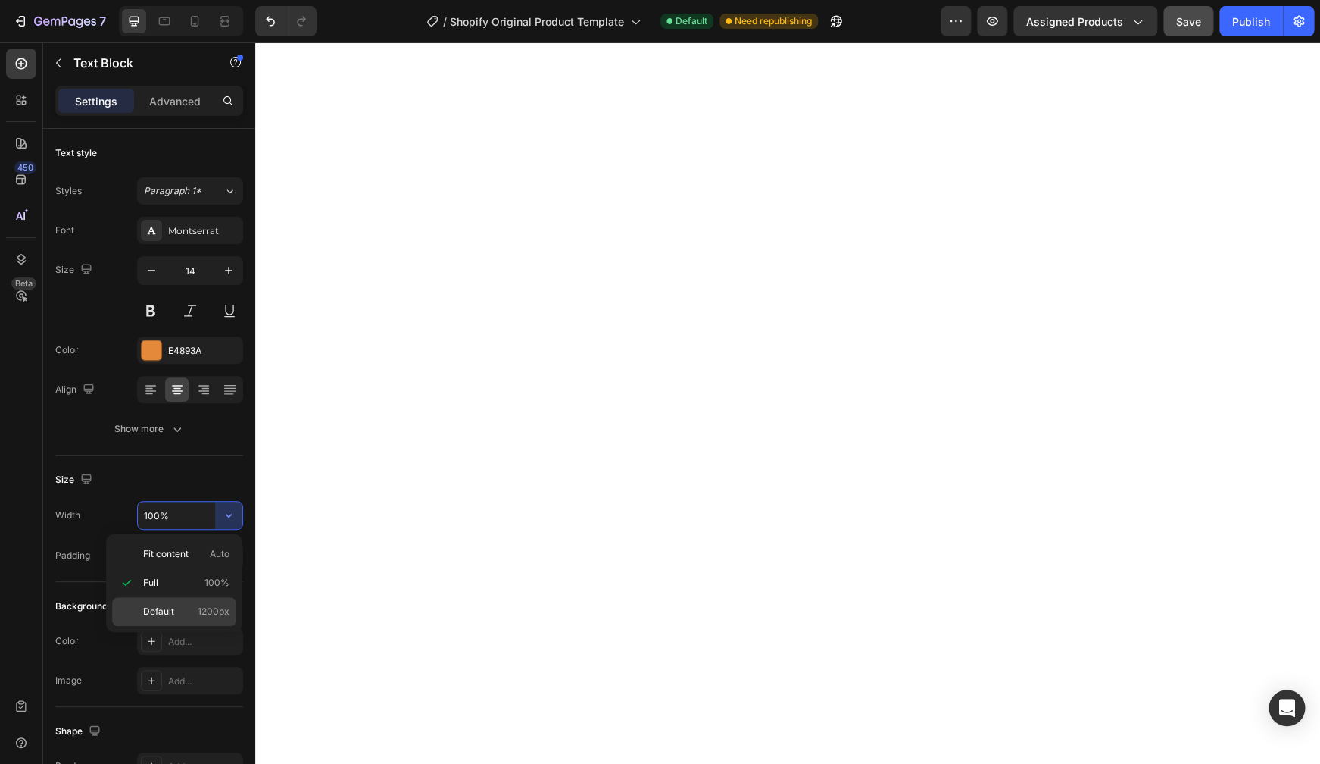
click at [219, 617] on span "1200px" at bounding box center [214, 612] width 32 height 14
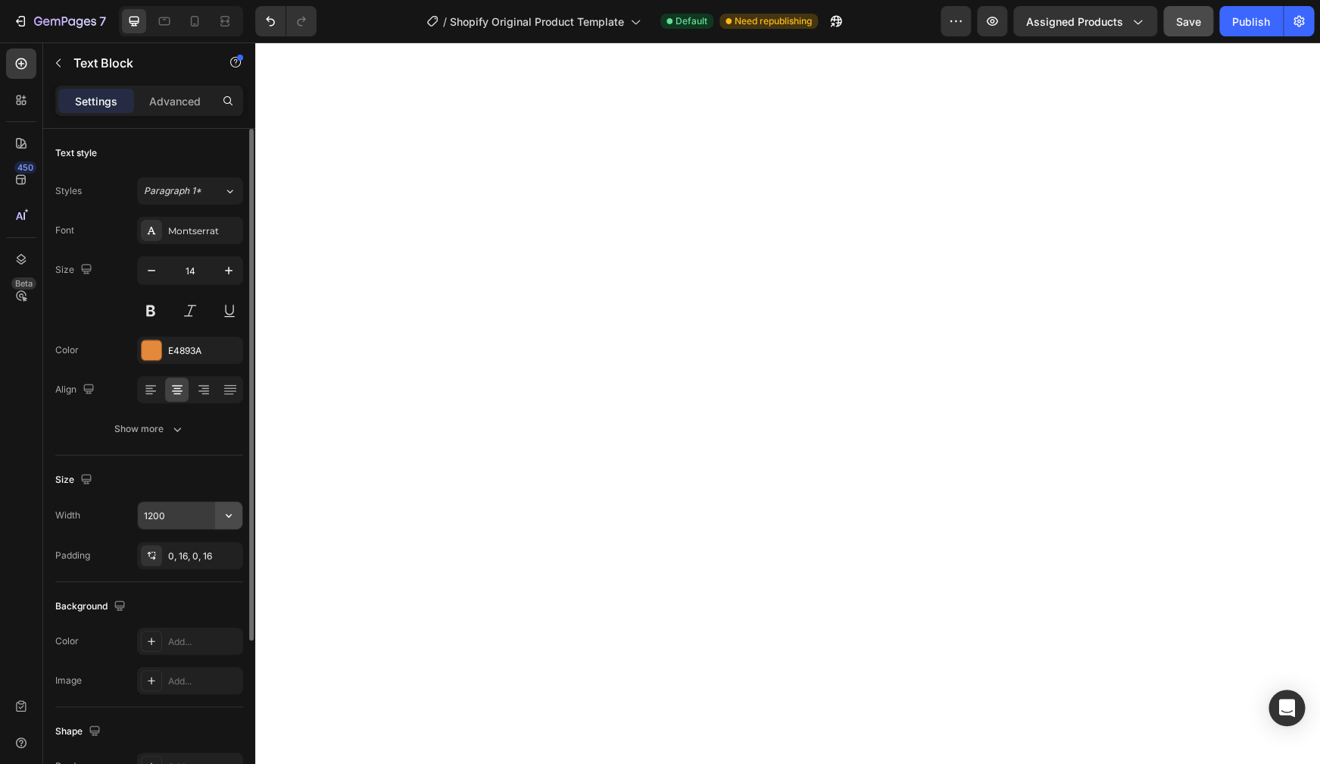
click at [217, 510] on button "button" at bounding box center [228, 514] width 27 height 27
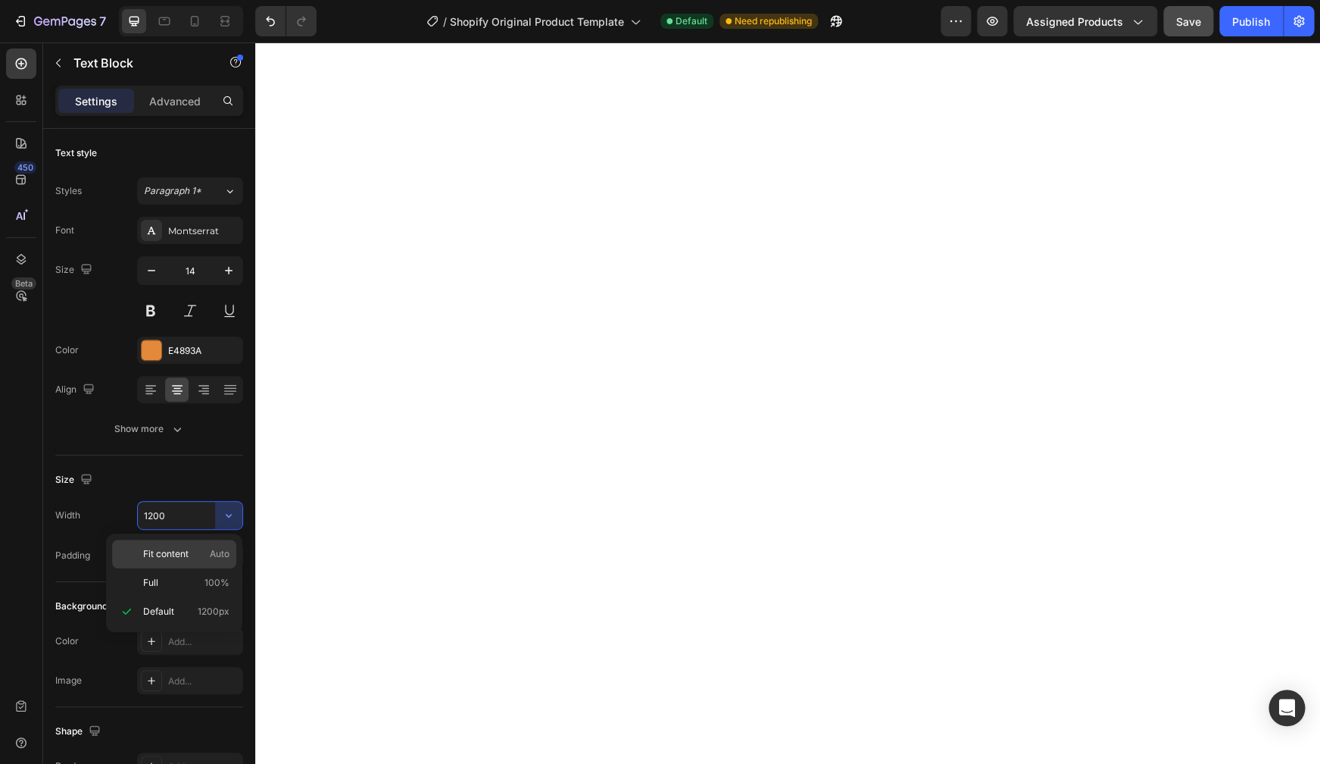
click at [210, 553] on span "Auto" at bounding box center [220, 554] width 20 height 14
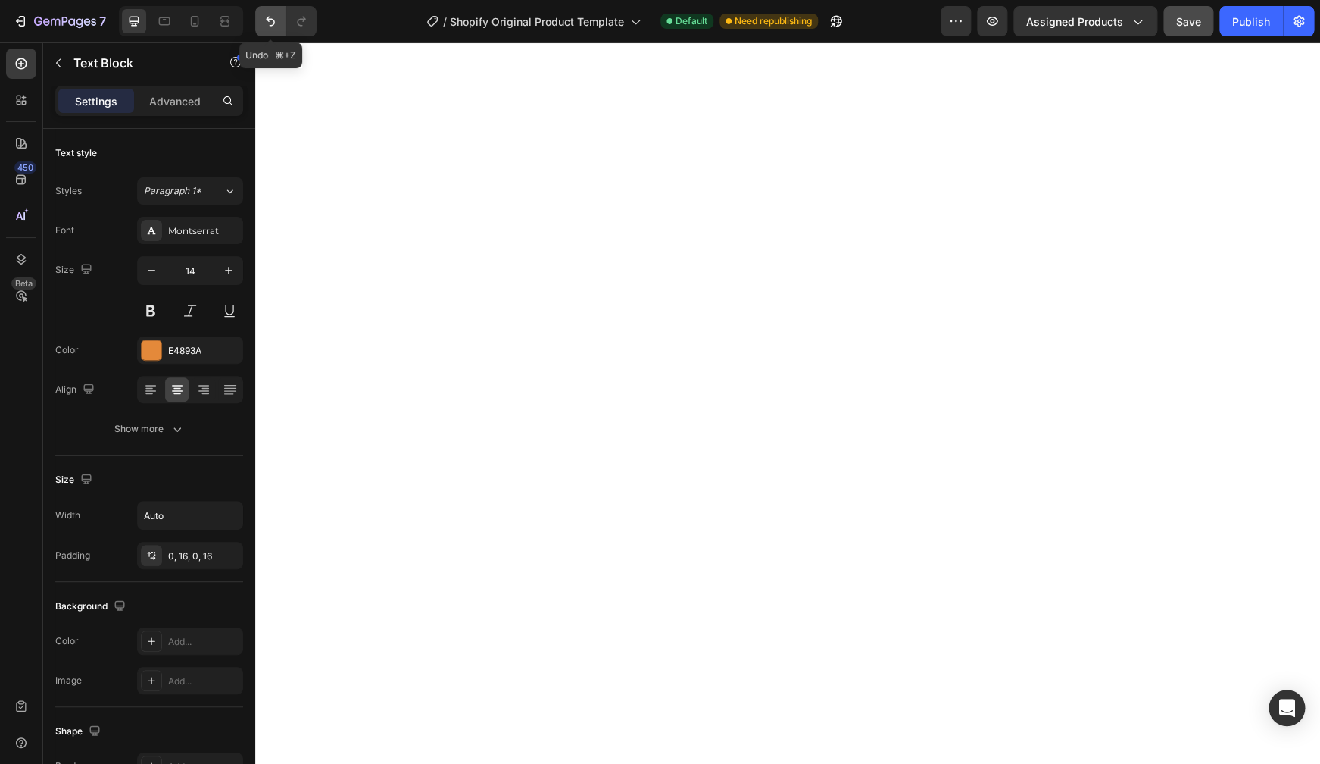
click at [271, 20] on icon "Undo/Redo" at bounding box center [270, 21] width 15 height 15
click at [188, 519] on input "1200" at bounding box center [190, 514] width 105 height 27
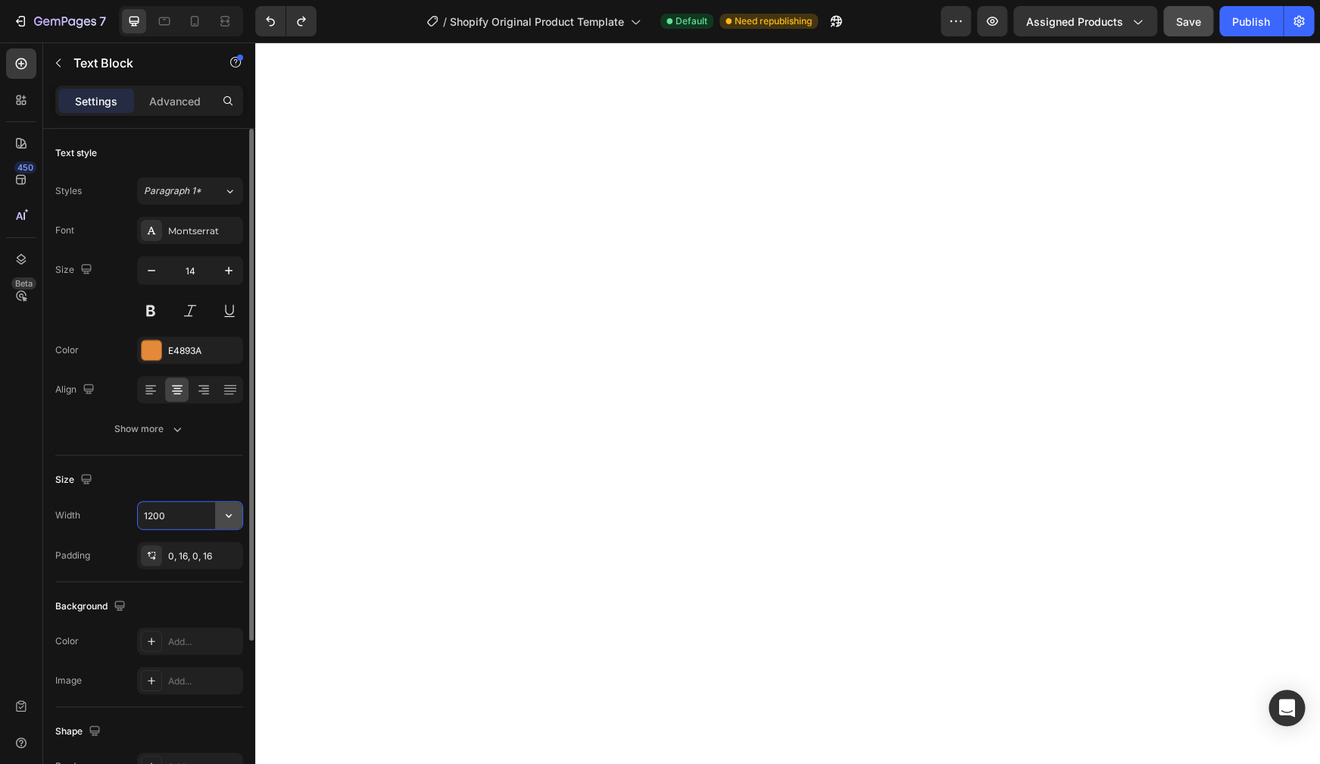
click at [224, 516] on icon "button" at bounding box center [228, 515] width 15 height 15
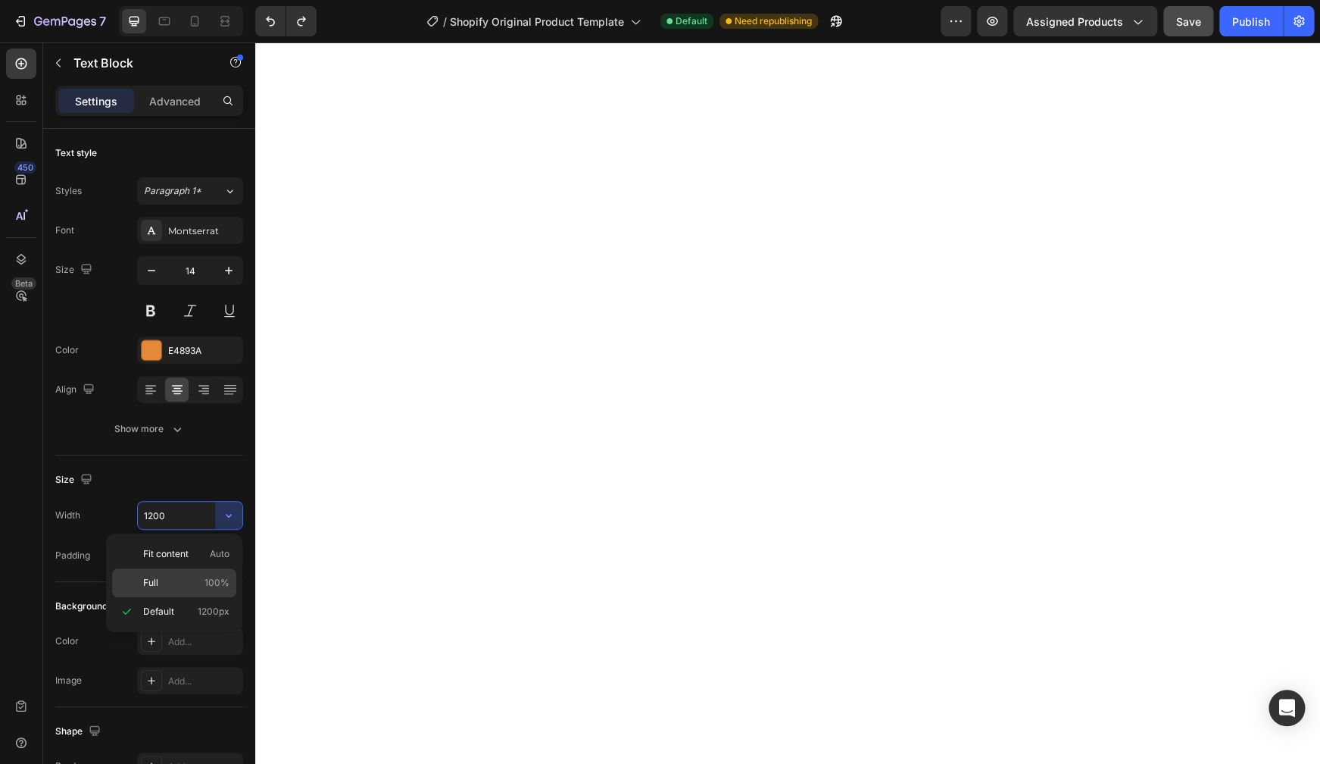
click at [224, 589] on span "100%" at bounding box center [217, 583] width 25 height 14
type input "100%"
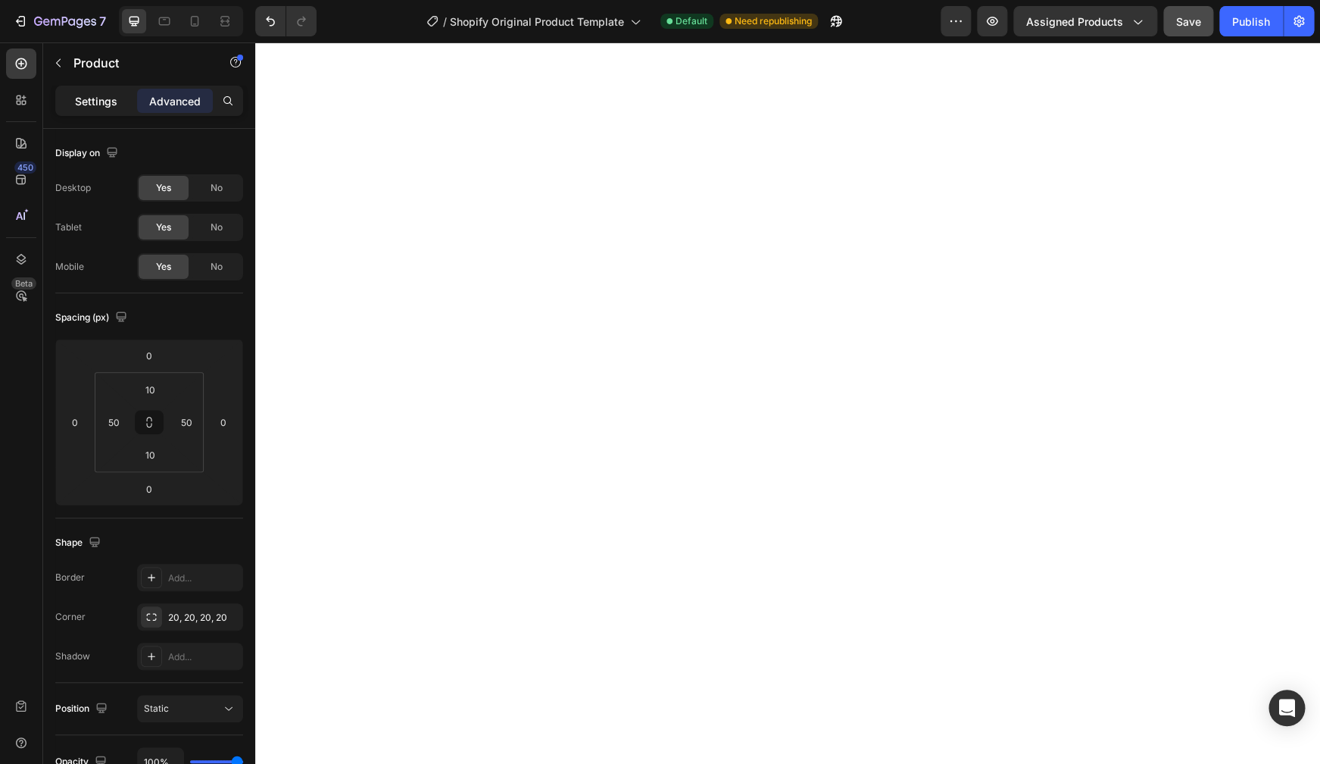
click at [102, 102] on p "Settings" at bounding box center [96, 101] width 42 height 16
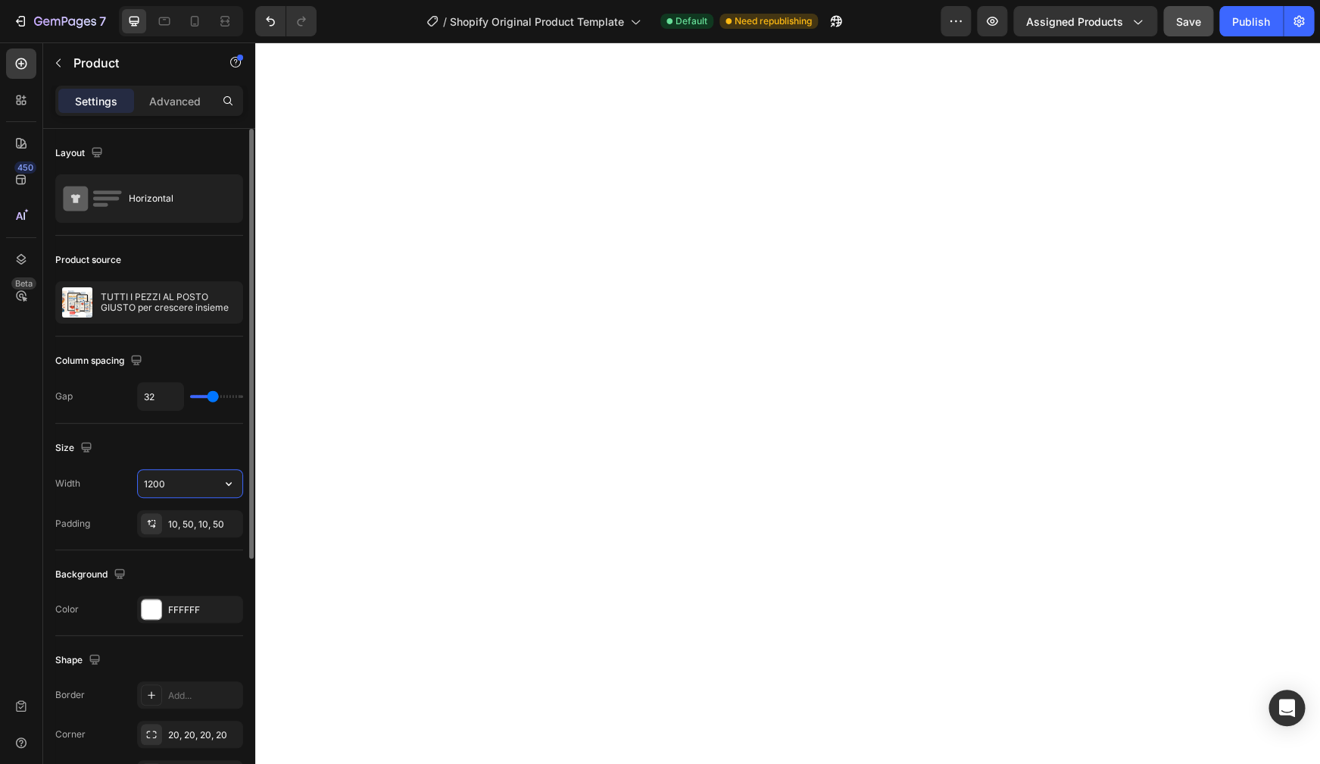
click at [185, 483] on input "1200" at bounding box center [190, 483] width 105 height 27
click at [227, 483] on icon "button" at bounding box center [229, 484] width 6 height 4
click at [210, 526] on span "100%" at bounding box center [217, 522] width 25 height 14
click at [208, 485] on input "100%" at bounding box center [190, 483] width 105 height 27
click at [136, 495] on div "Width 500" at bounding box center [149, 483] width 188 height 29
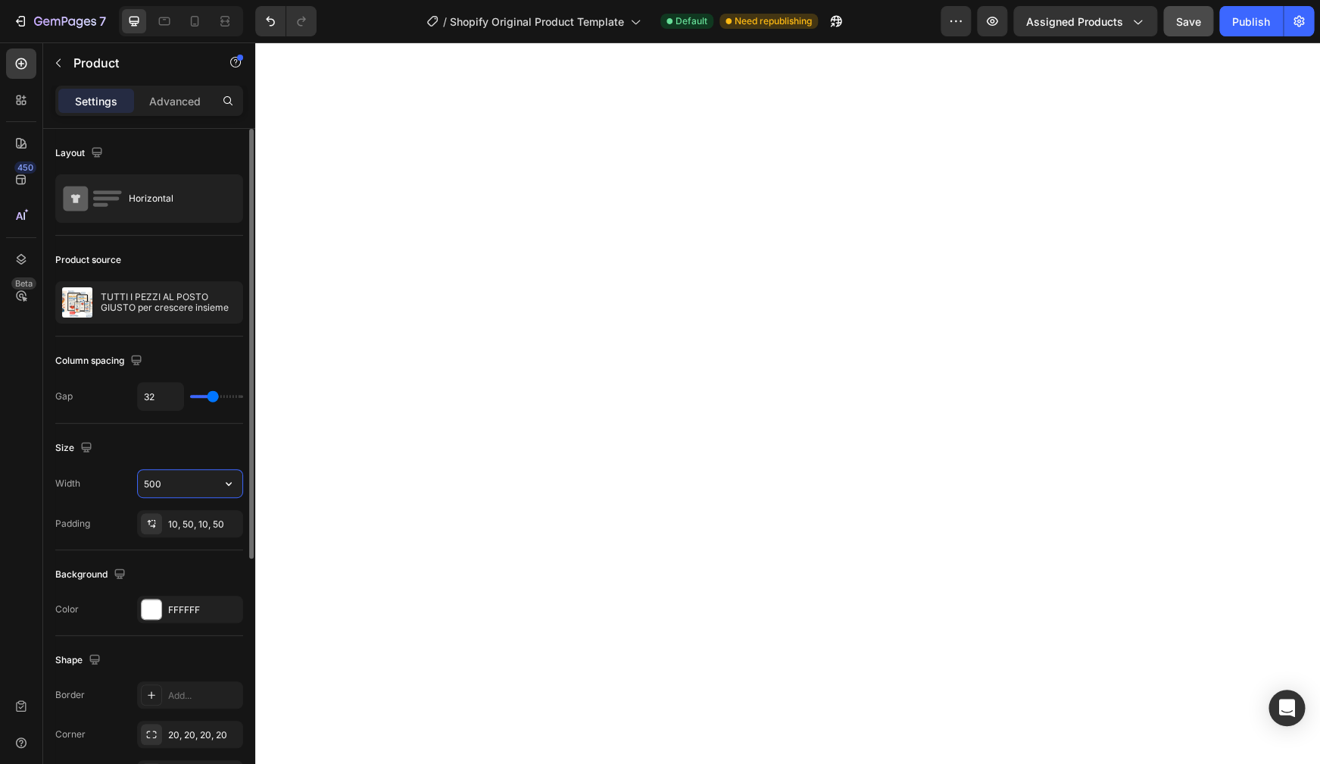
click at [189, 478] on input "500" at bounding box center [190, 483] width 105 height 27
click at [227, 479] on icon "button" at bounding box center [228, 483] width 15 height 15
click at [220, 517] on span "100%" at bounding box center [217, 522] width 25 height 14
click at [220, 482] on button "button" at bounding box center [228, 483] width 27 height 27
click at [210, 547] on span "1200px" at bounding box center [214, 551] width 32 height 14
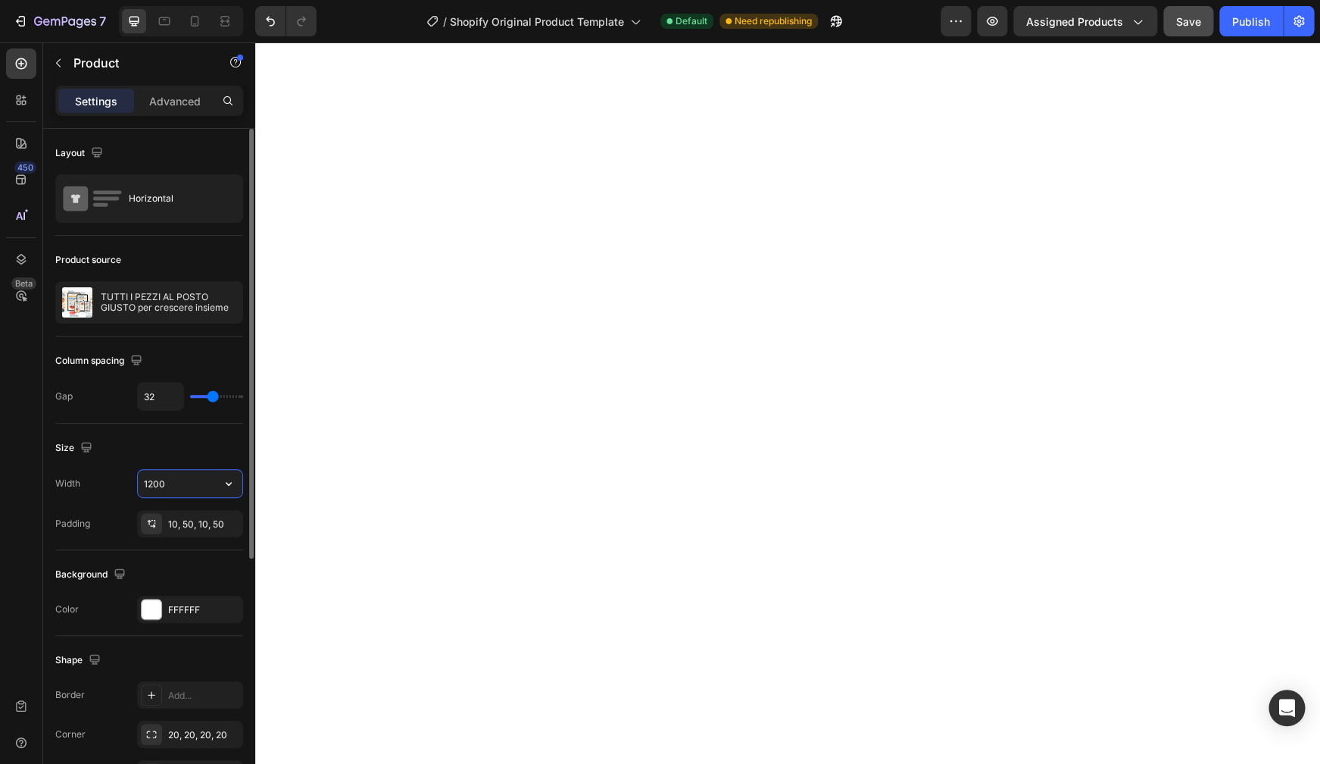
click at [187, 482] on input "1200" at bounding box center [190, 483] width 105 height 27
type input "8"
click at [228, 485] on icon "button" at bounding box center [228, 483] width 15 height 15
click at [217, 548] on span "1200px" at bounding box center [214, 551] width 32 height 14
type input "1200"
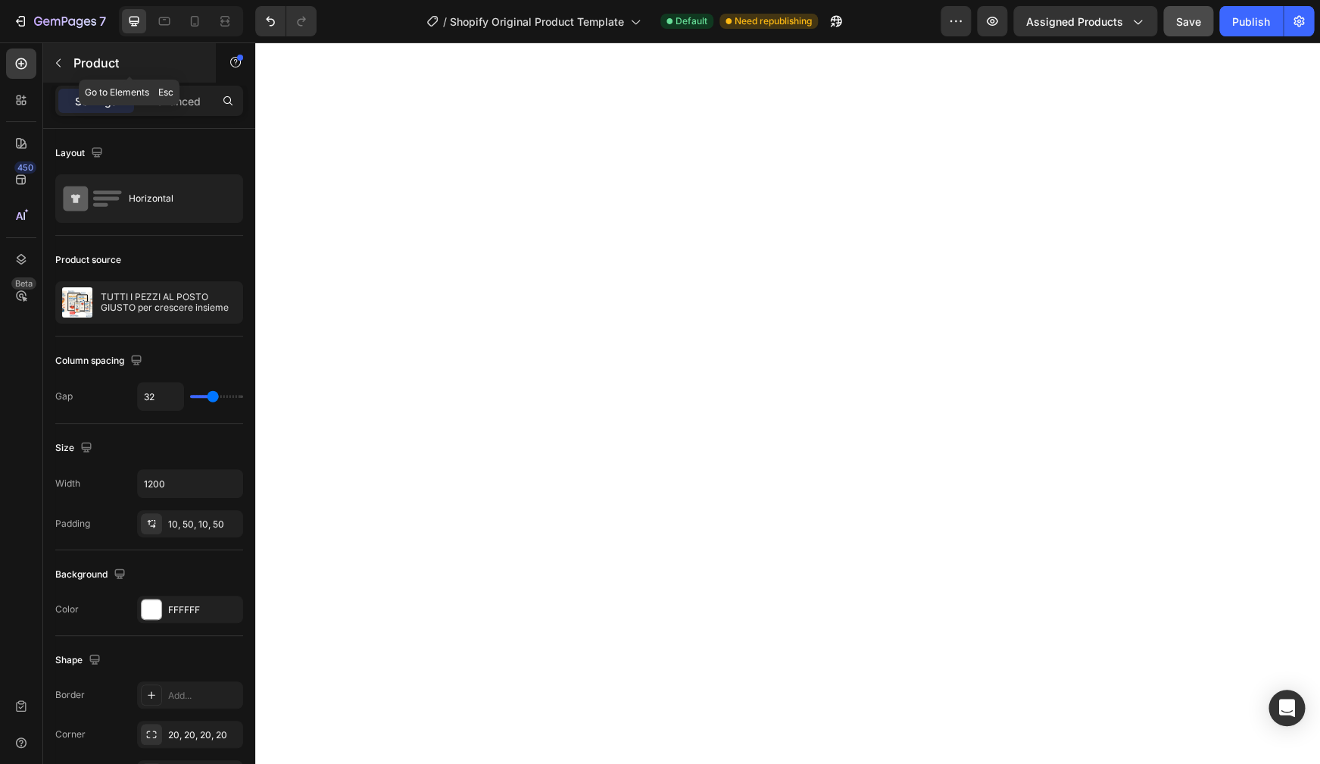
click at [61, 64] on icon "button" at bounding box center [58, 63] width 12 height 12
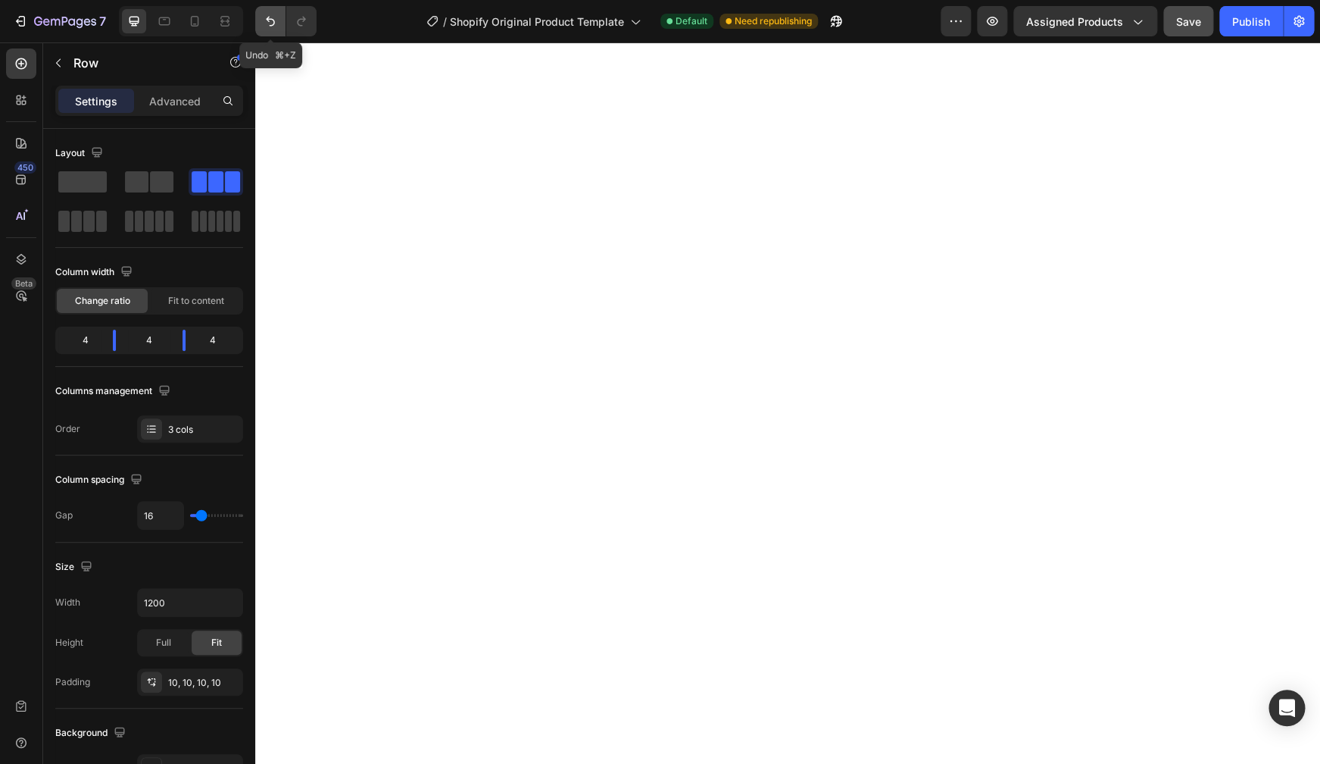
click at [278, 20] on icon "Undo/Redo" at bounding box center [270, 21] width 15 height 15
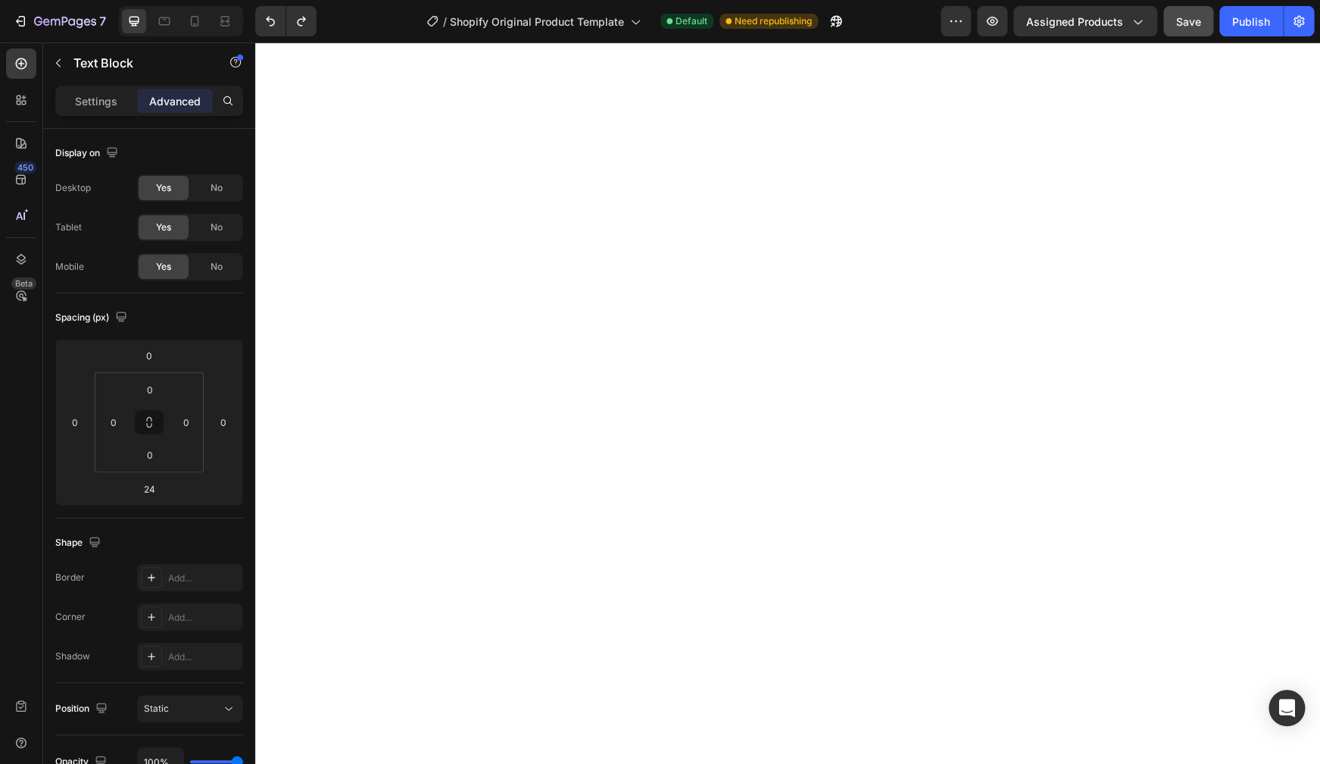
type input "3"
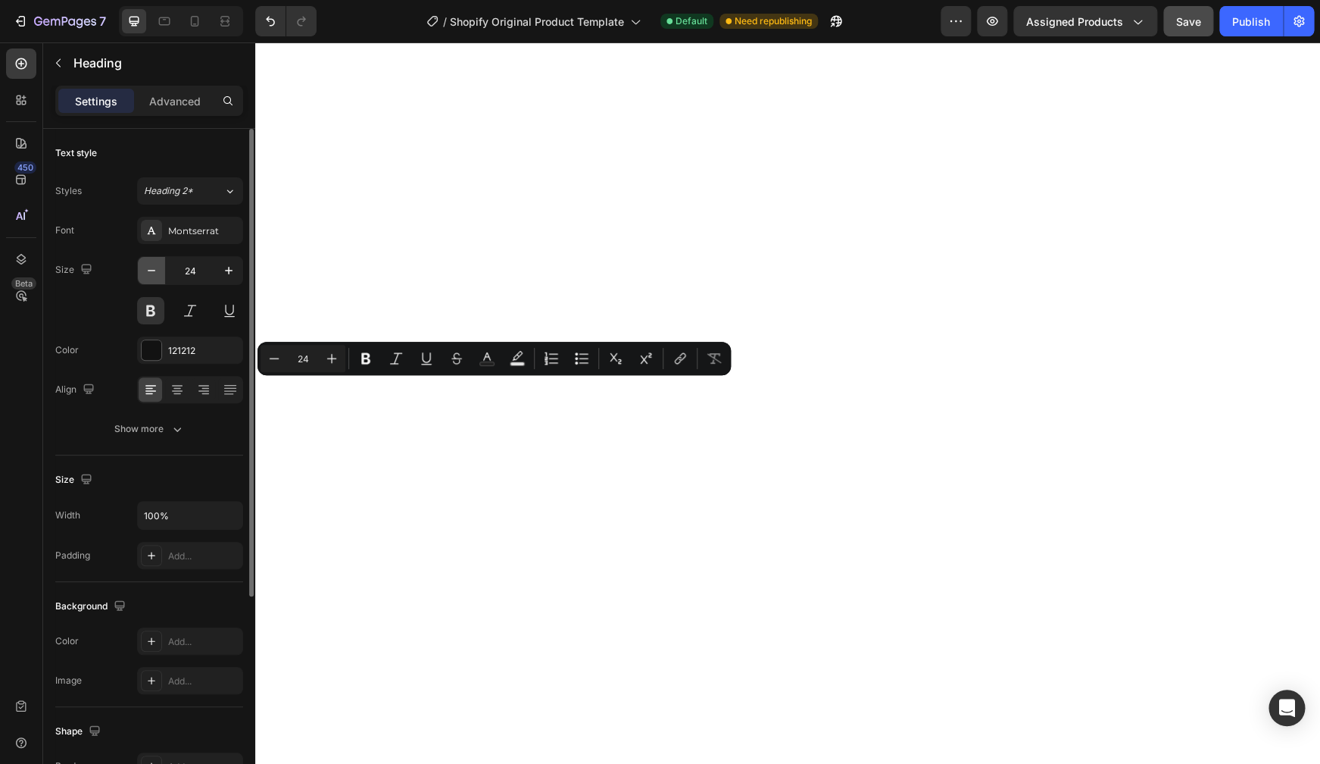
click at [162, 270] on button "button" at bounding box center [151, 270] width 27 height 27
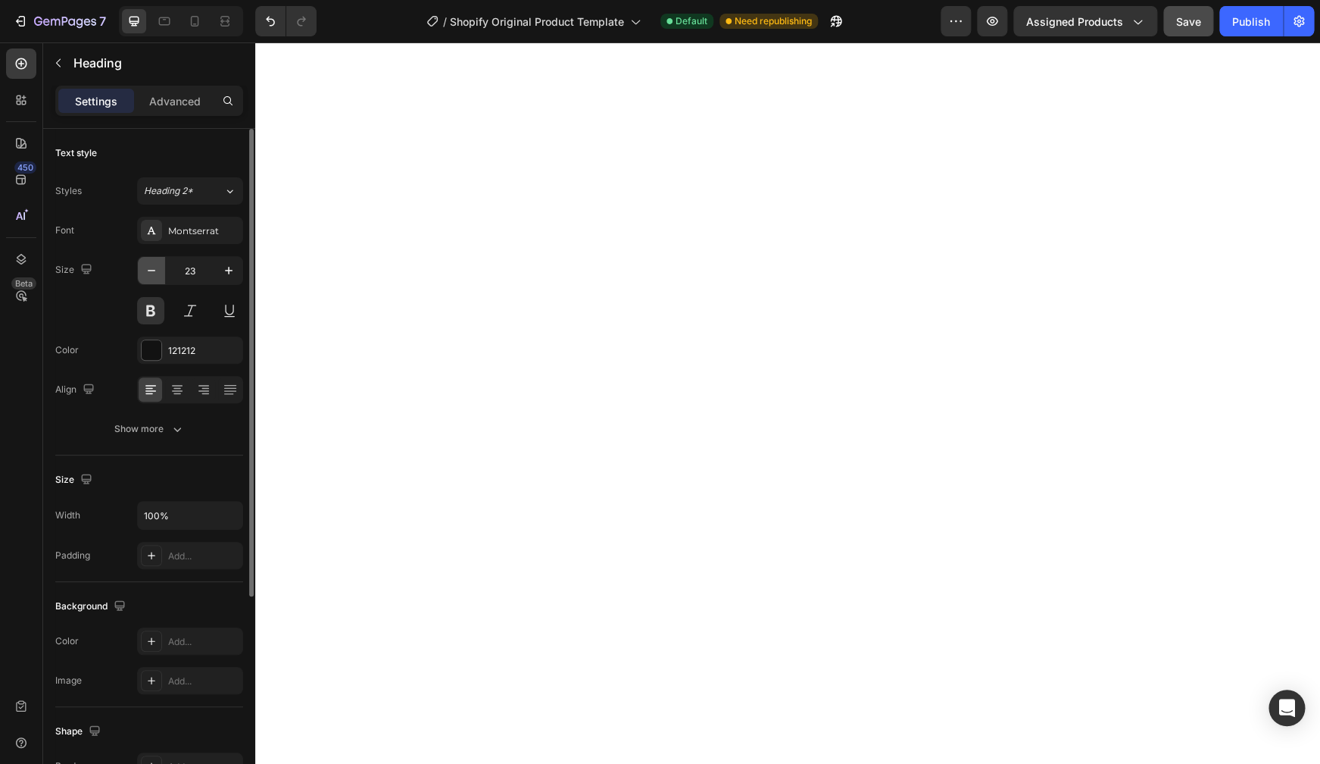
click at [152, 272] on icon "button" at bounding box center [151, 270] width 15 height 15
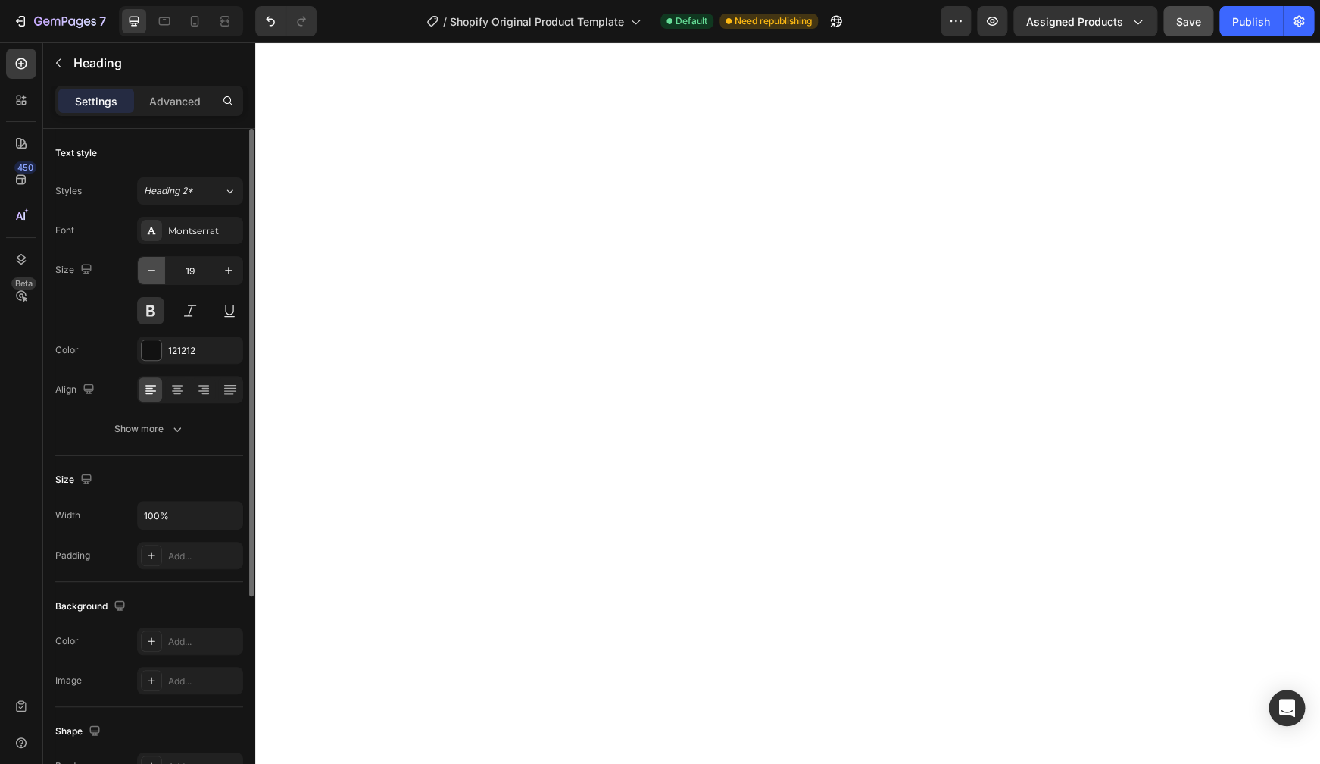
click at [152, 272] on icon "button" at bounding box center [151, 270] width 15 height 15
type input "17"
click at [229, 270] on icon "button" at bounding box center [229, 271] width 8 height 8
type input "14"
click at [235, 273] on icon "button" at bounding box center [228, 270] width 15 height 15
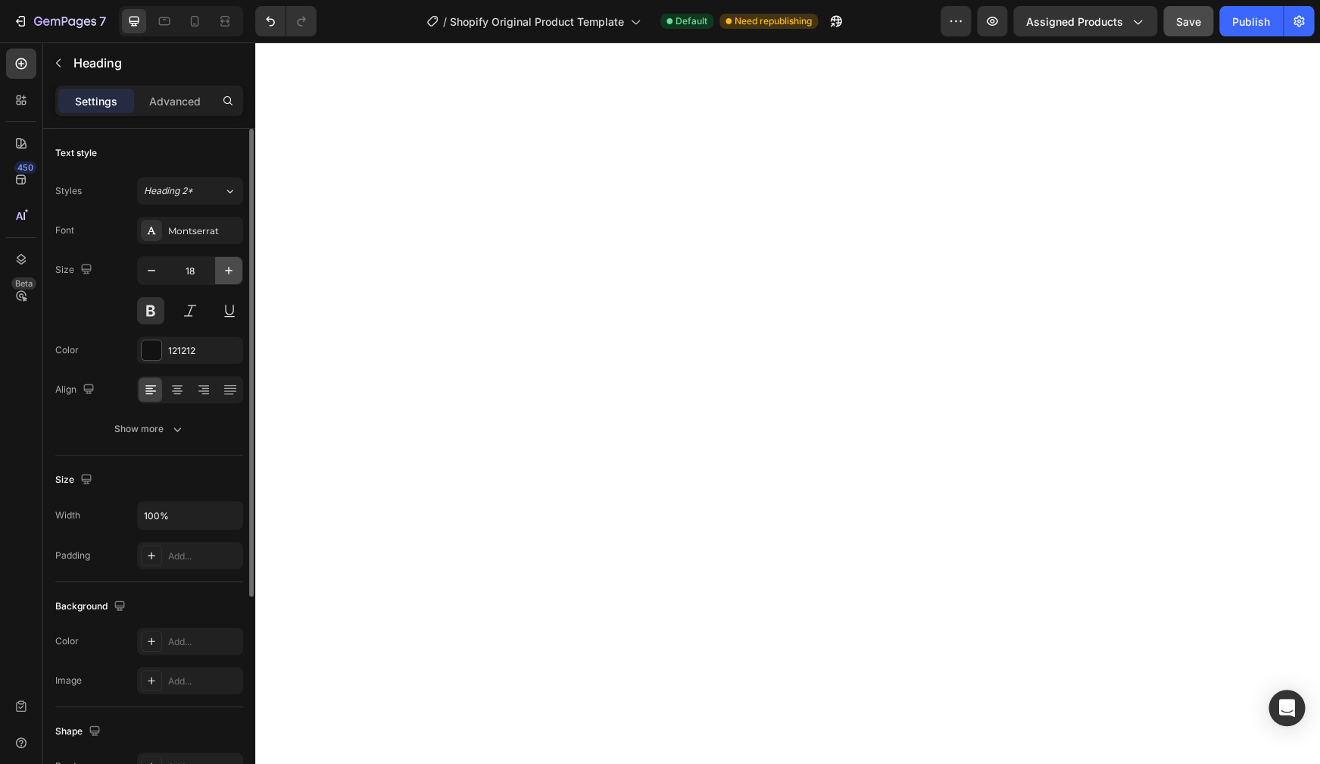
click at [235, 273] on icon "button" at bounding box center [228, 270] width 15 height 15
type input "19"
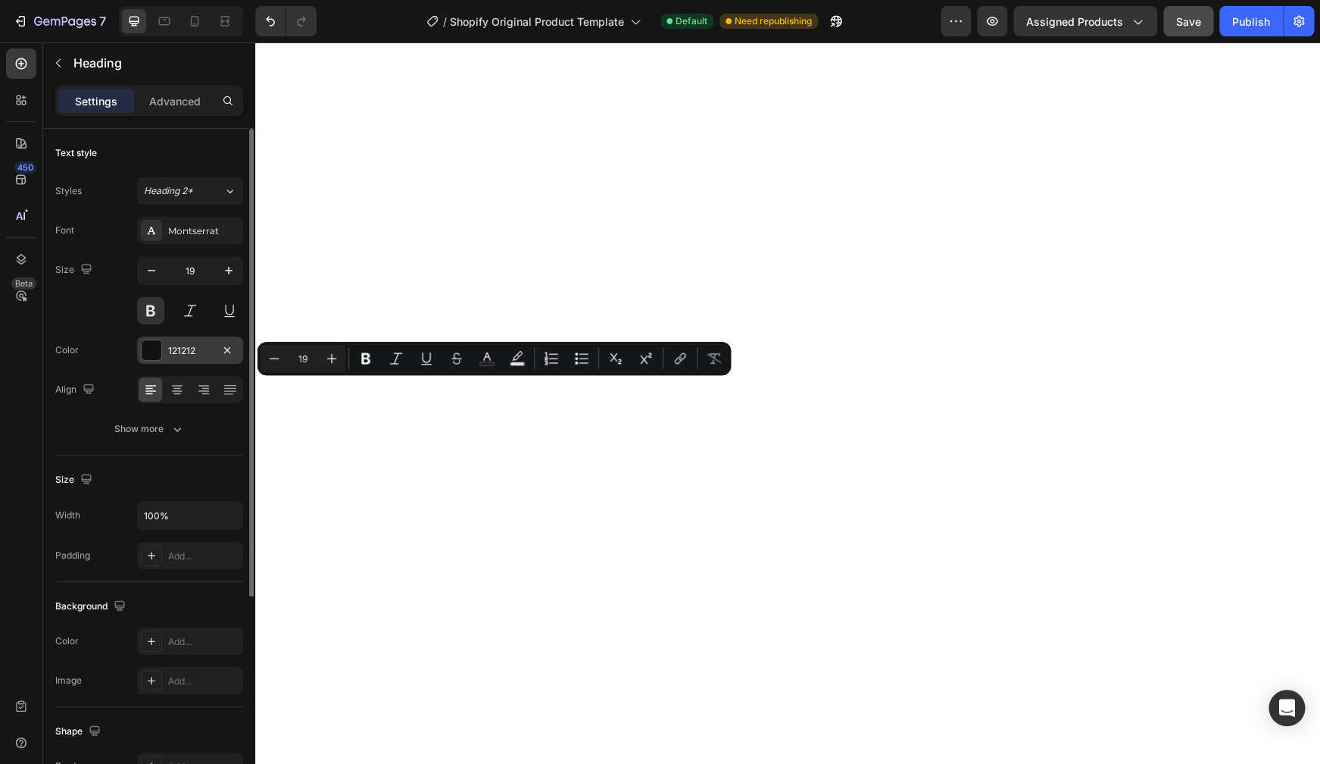
click at [210, 347] on div "121212" at bounding box center [190, 351] width 44 height 14
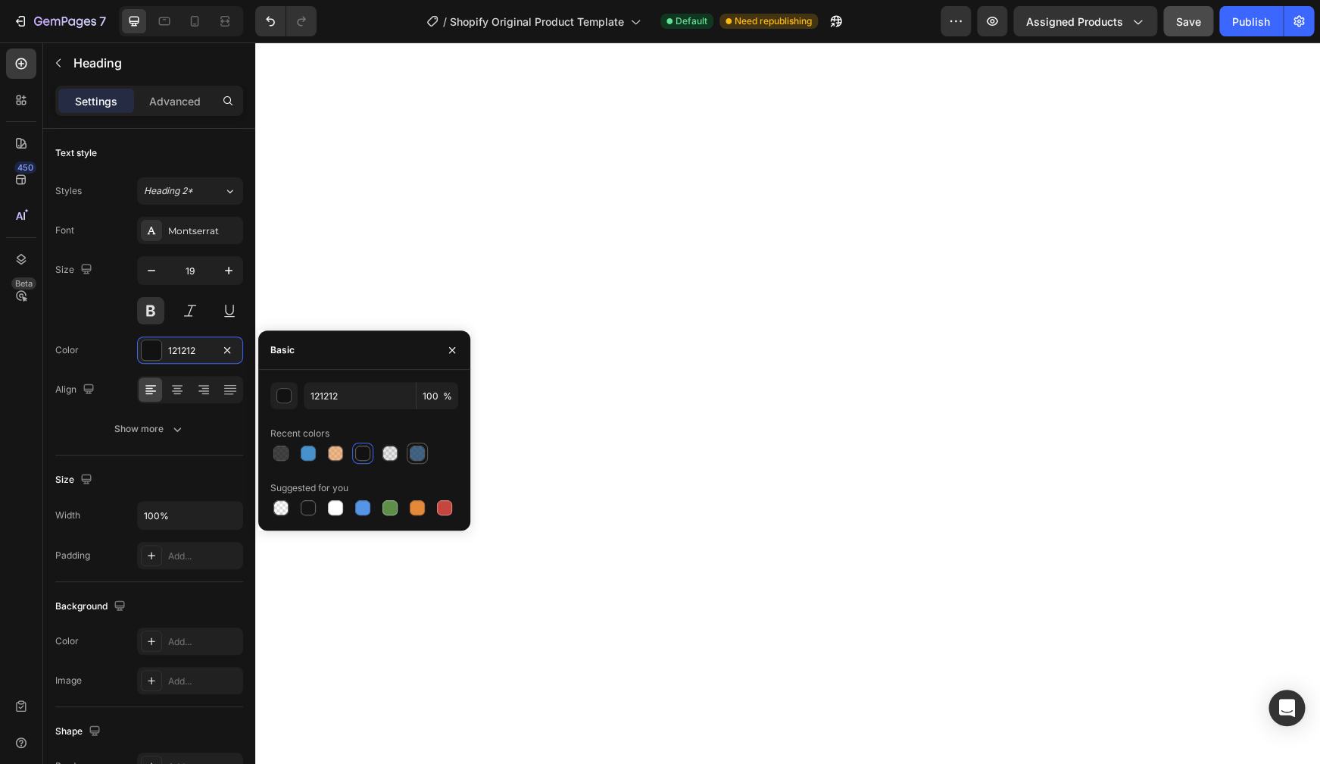
click at [418, 455] on div at bounding box center [417, 452] width 15 height 15
type input "144069"
type input "80"
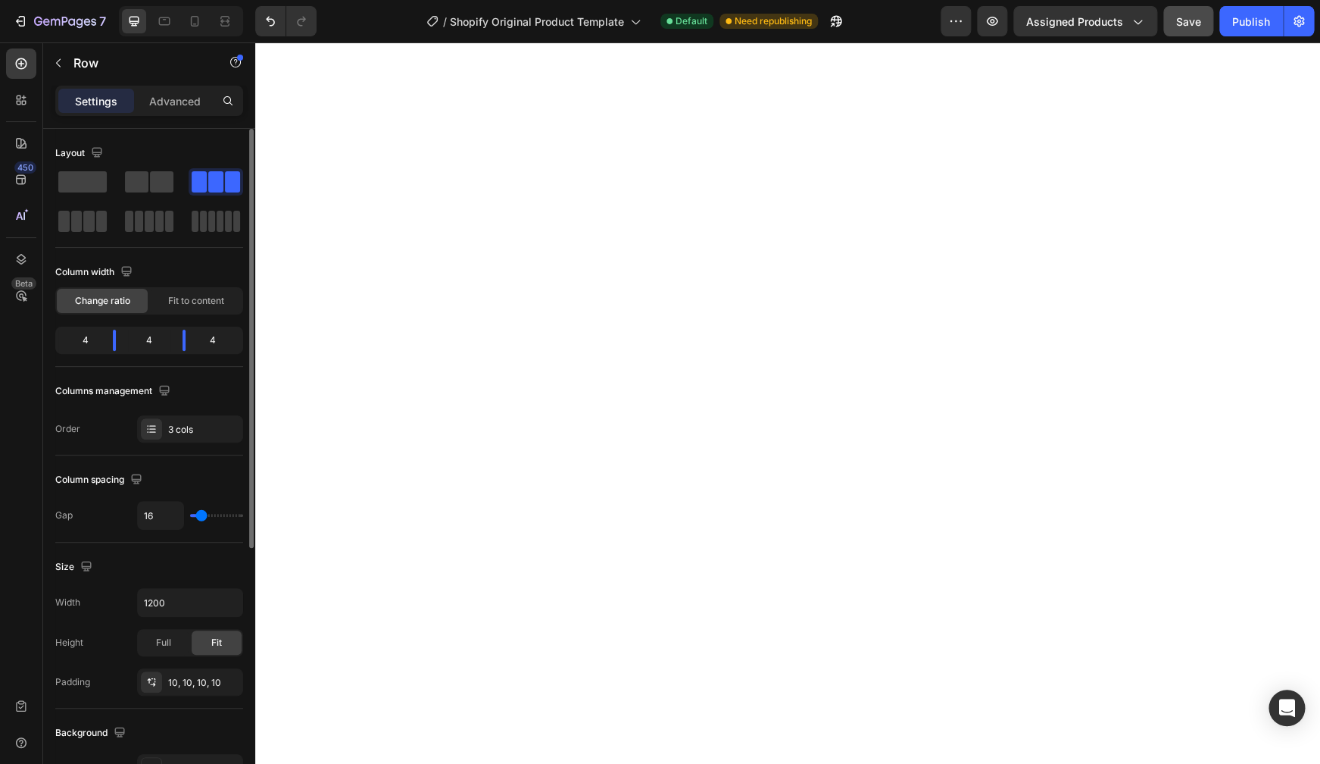
click at [160, 345] on div "4" at bounding box center [149, 340] width 42 height 21
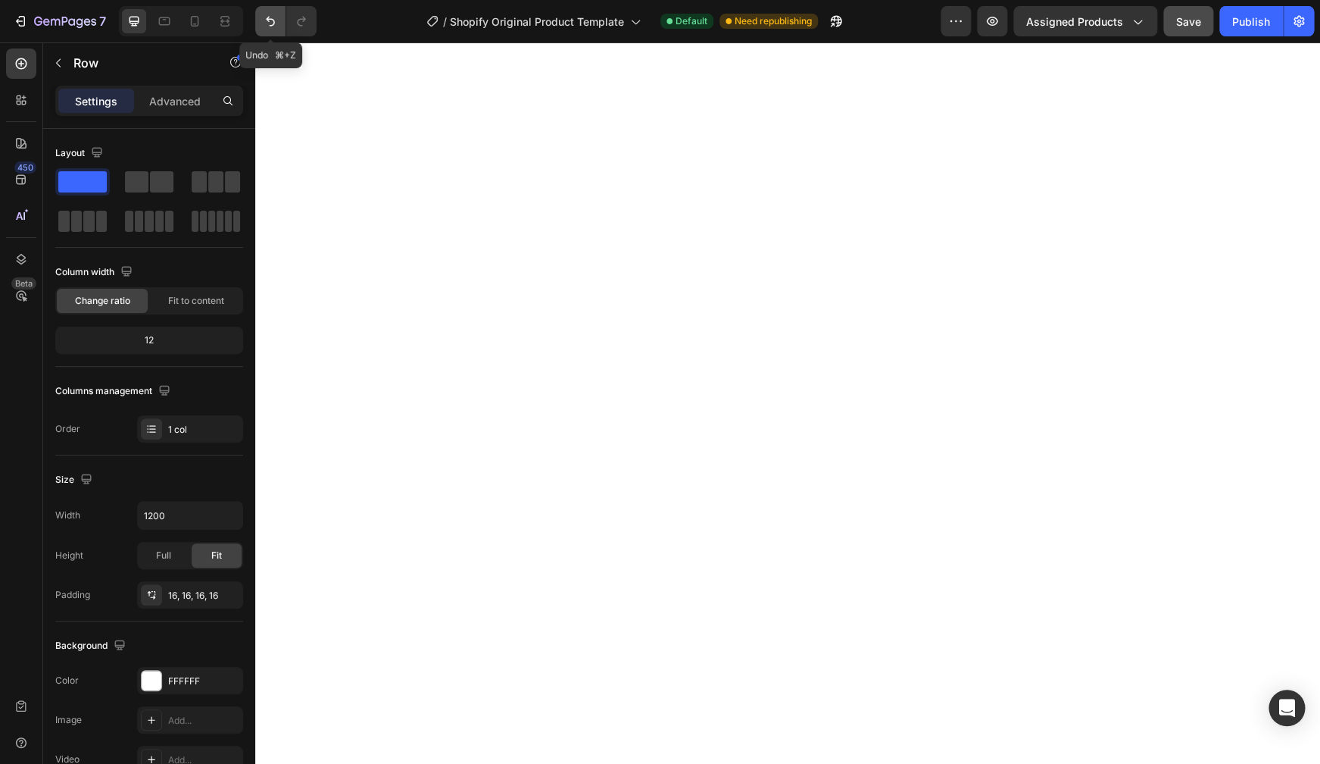
click at [273, 32] on button "Undo/Redo" at bounding box center [270, 21] width 30 height 30
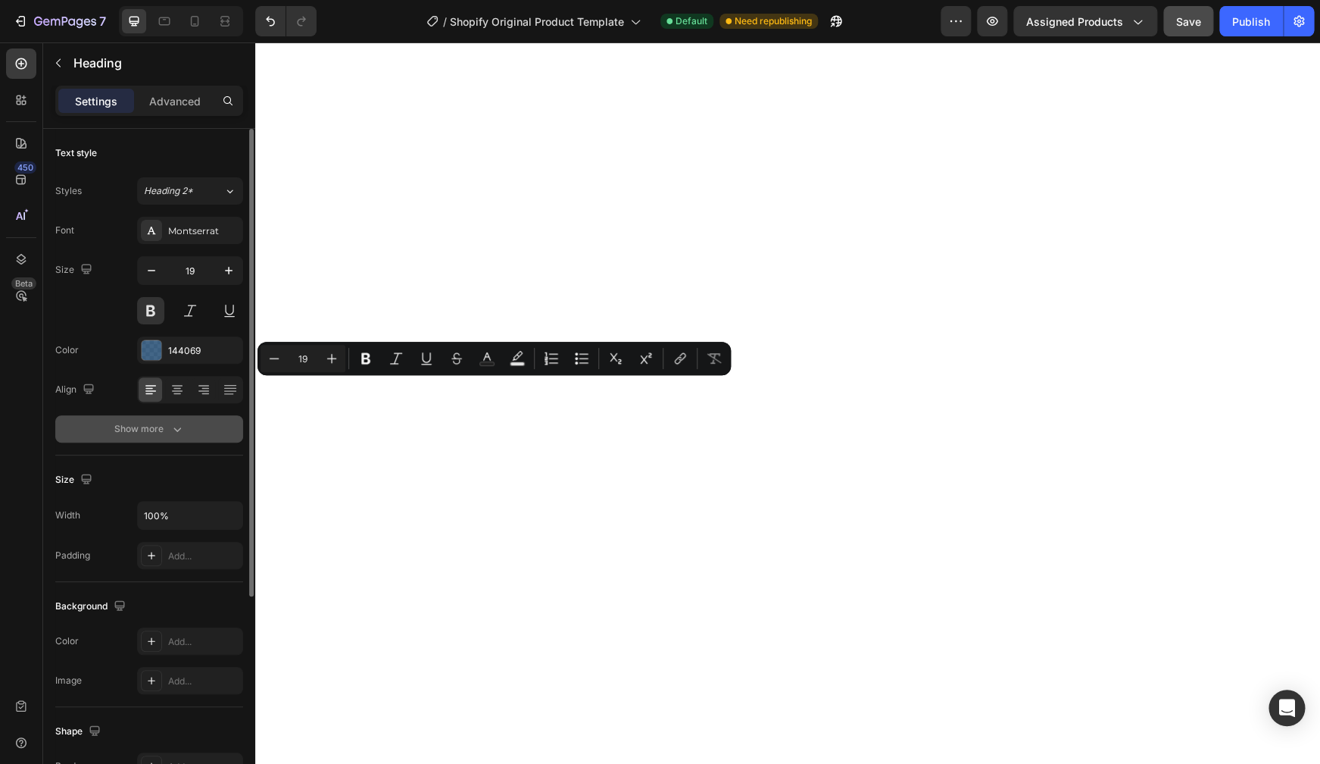
click at [176, 431] on icon "button" at bounding box center [177, 428] width 15 height 15
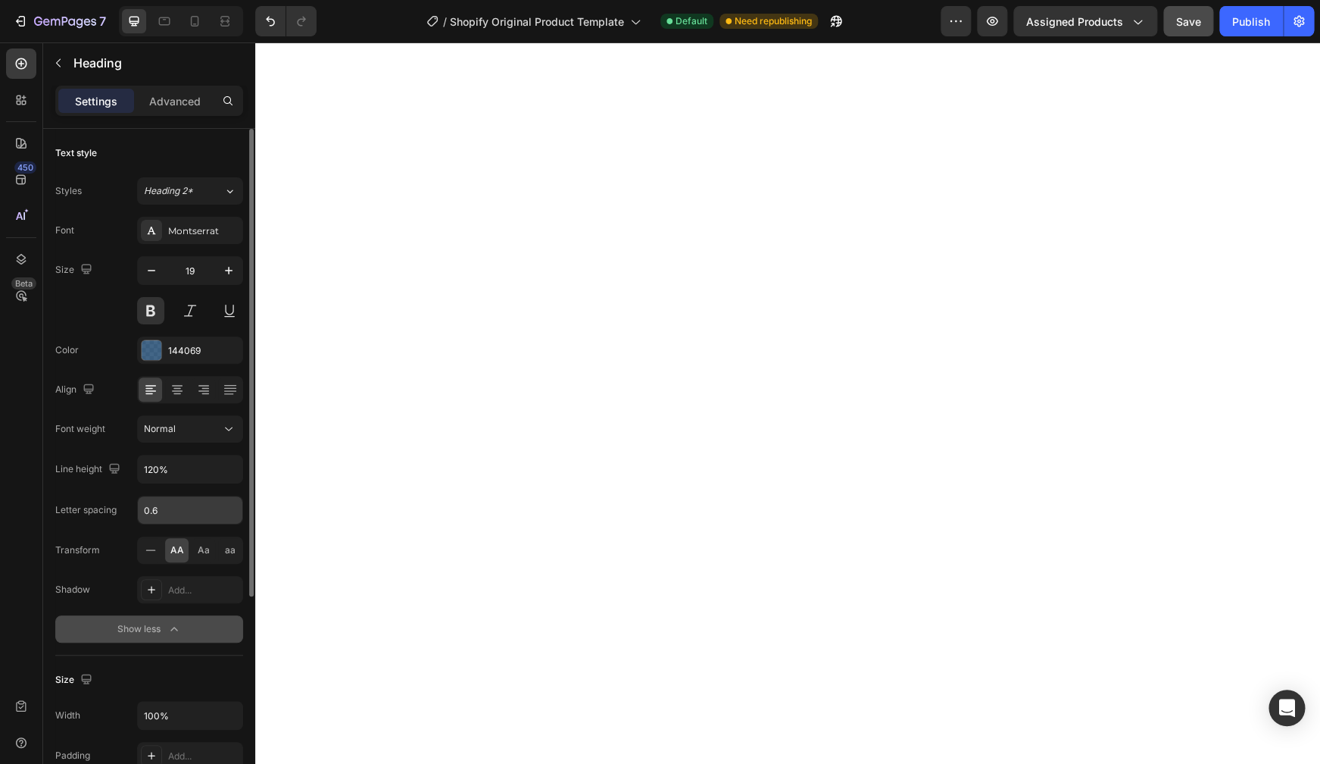
click at [177, 508] on input "0.6" at bounding box center [190, 509] width 105 height 27
type input "0"
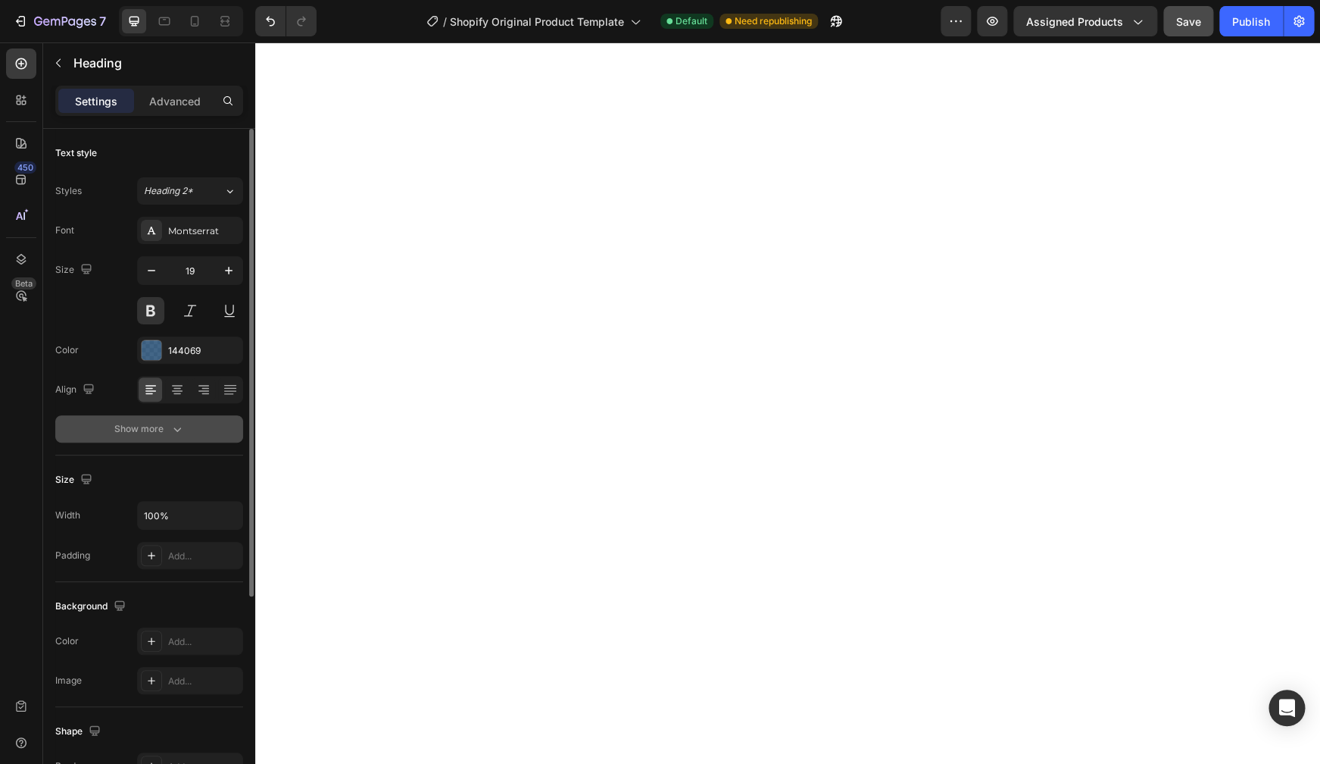
click at [182, 436] on icon "button" at bounding box center [177, 428] width 15 height 15
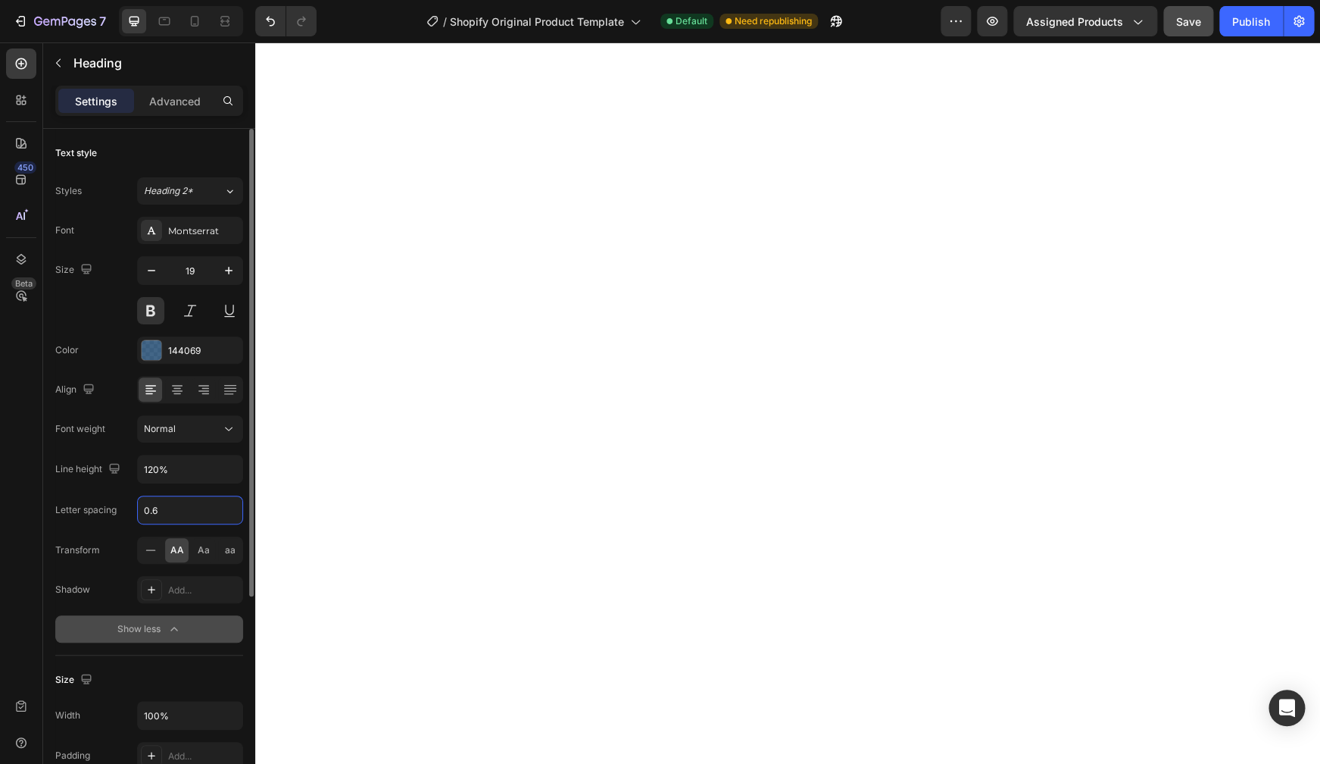
click at [177, 517] on input "0.6" at bounding box center [190, 509] width 105 height 27
type input "0"
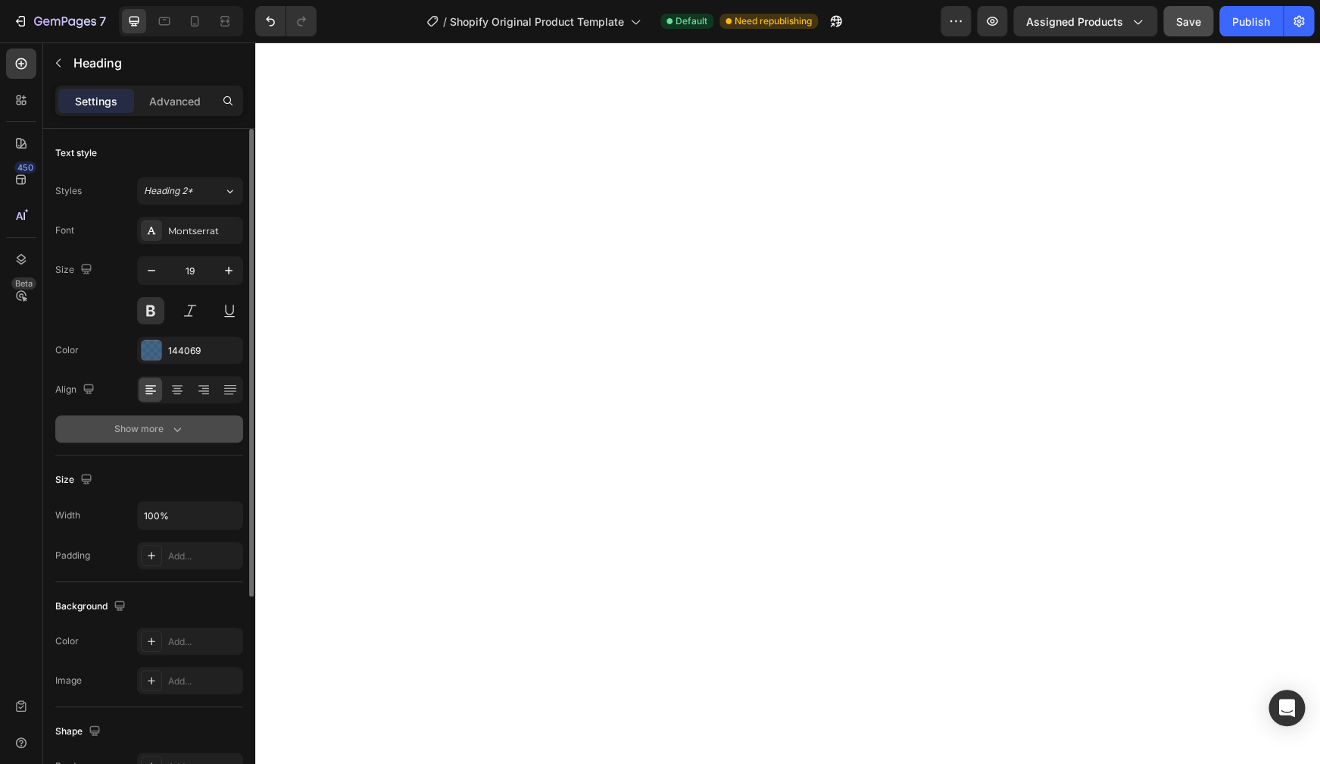
click at [158, 428] on div "Show more" at bounding box center [149, 428] width 70 height 15
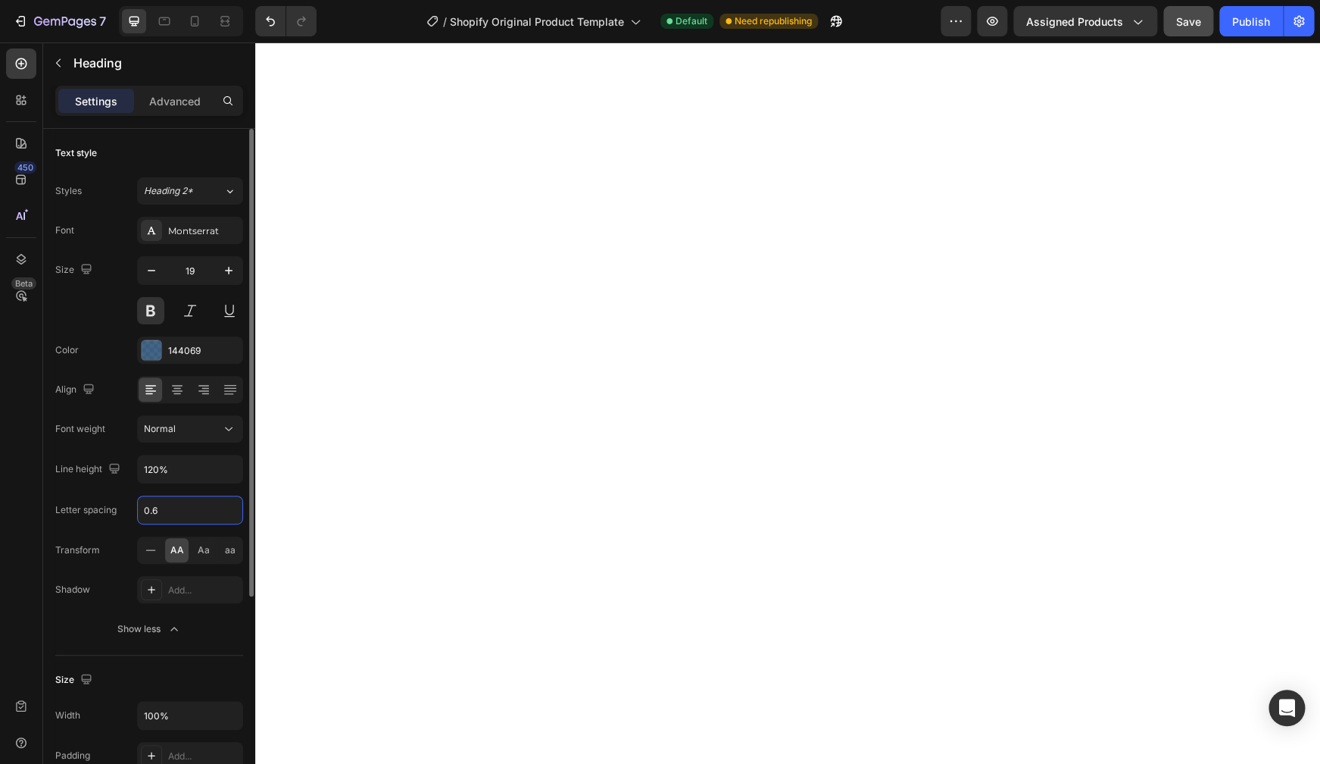
click at [171, 514] on input "0.6" at bounding box center [190, 509] width 105 height 27
type input "0"
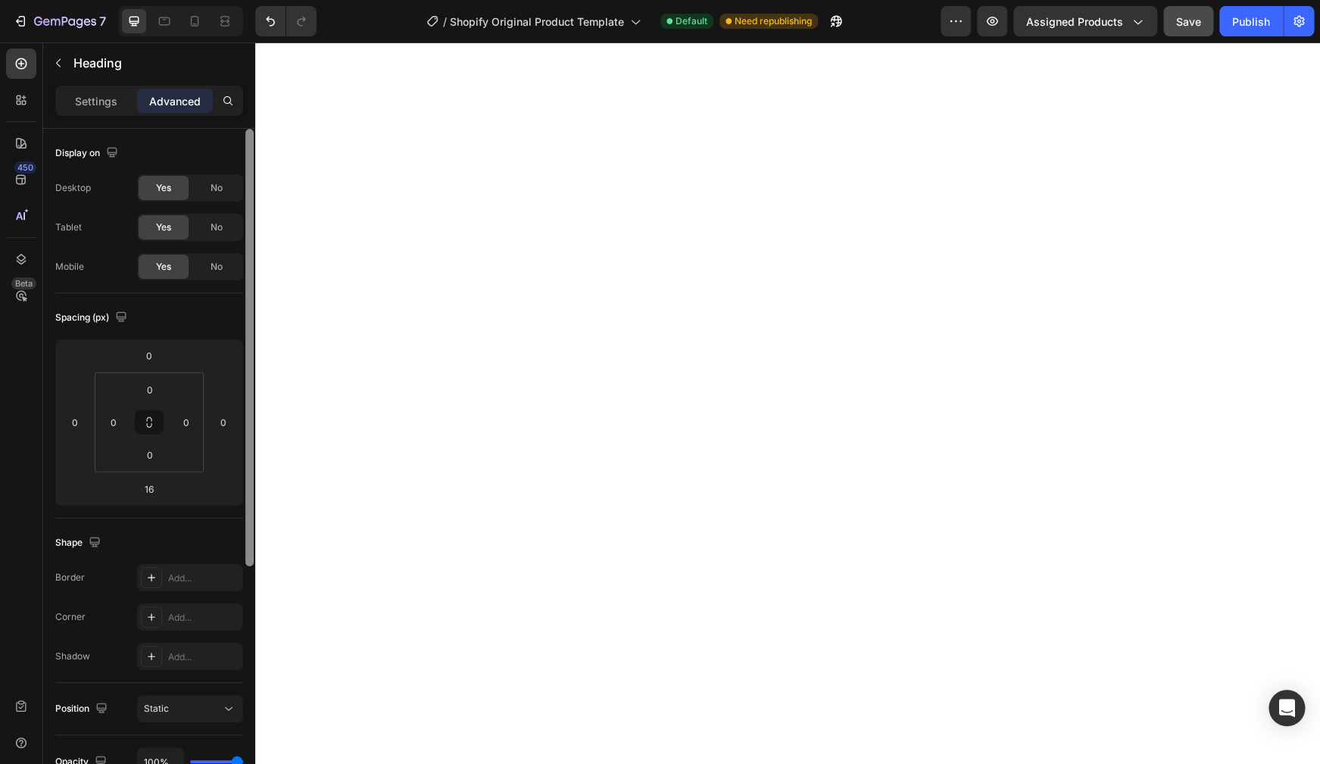
type input "0"
click at [103, 102] on p "Settings" at bounding box center [96, 101] width 42 height 16
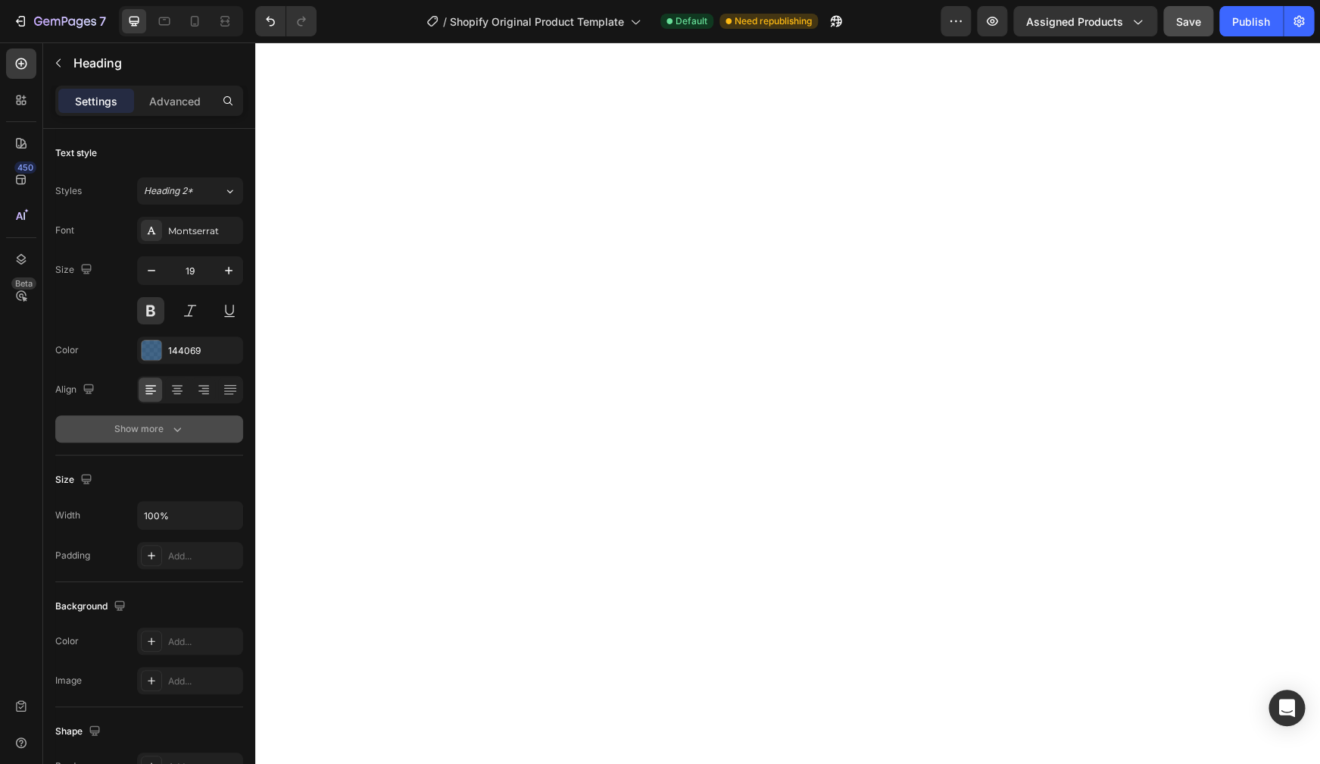
click at [179, 423] on icon "button" at bounding box center [177, 428] width 15 height 15
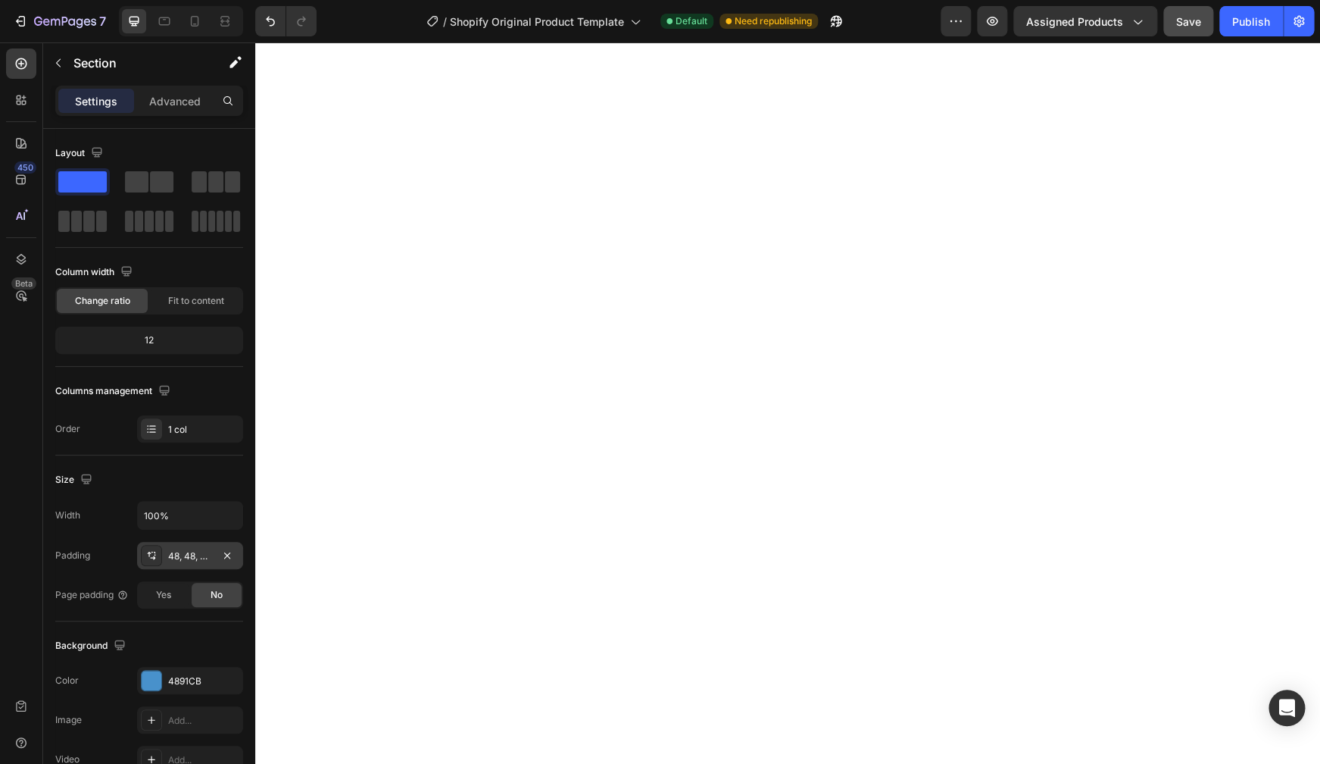
click at [148, 558] on icon at bounding box center [151, 555] width 12 height 12
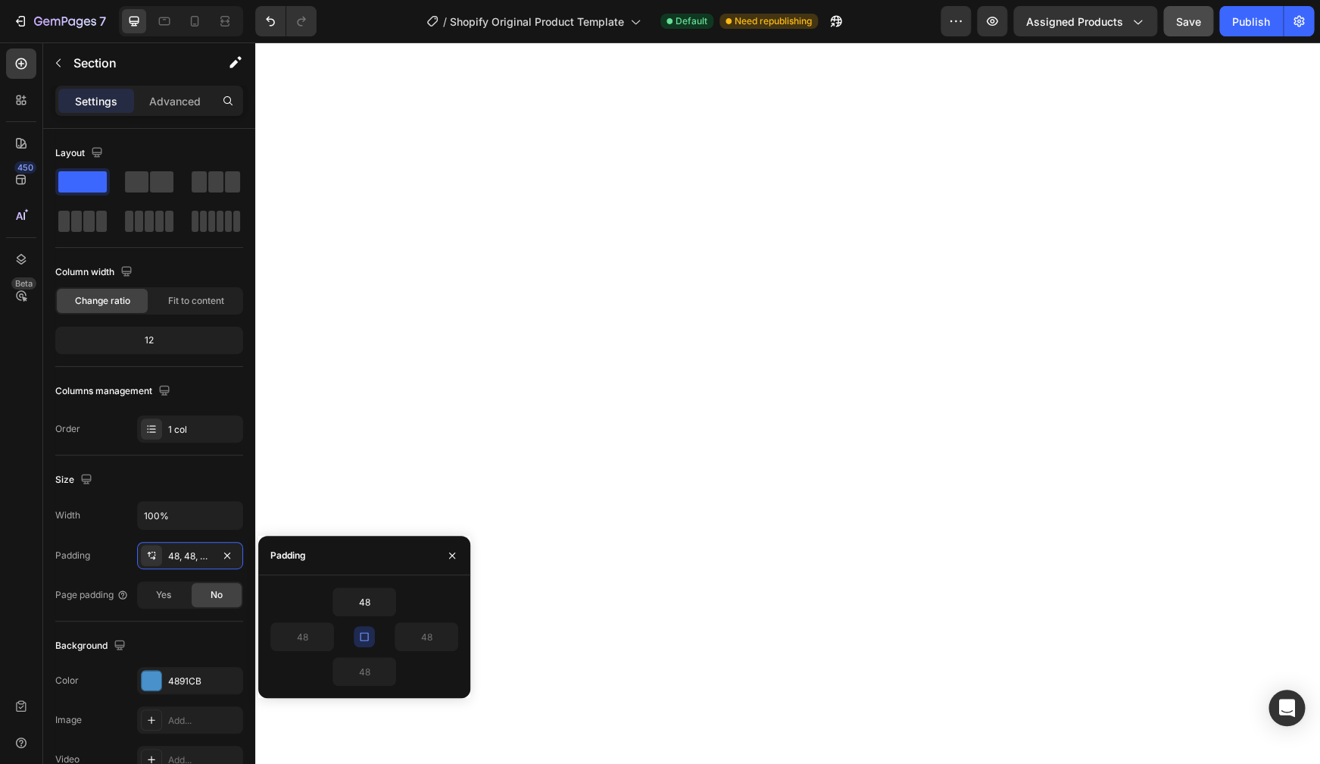
click at [367, 639] on icon "button" at bounding box center [364, 636] width 12 height 12
click at [377, 606] on input "48" at bounding box center [364, 601] width 62 height 27
click at [389, 601] on icon "button" at bounding box center [388, 601] width 12 height 12
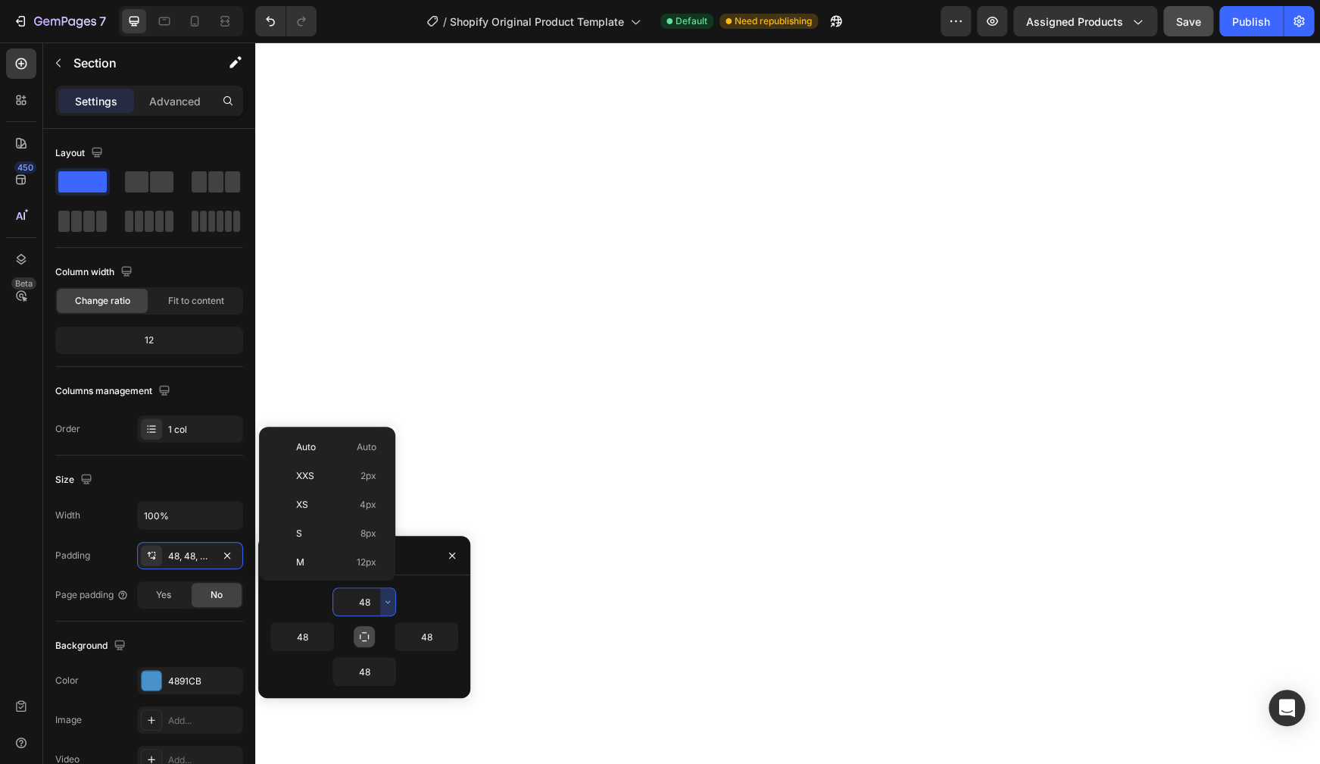
scroll to position [136, 0]
click at [371, 512] on span "32px" at bounding box center [365, 512] width 21 height 14
type input "32"
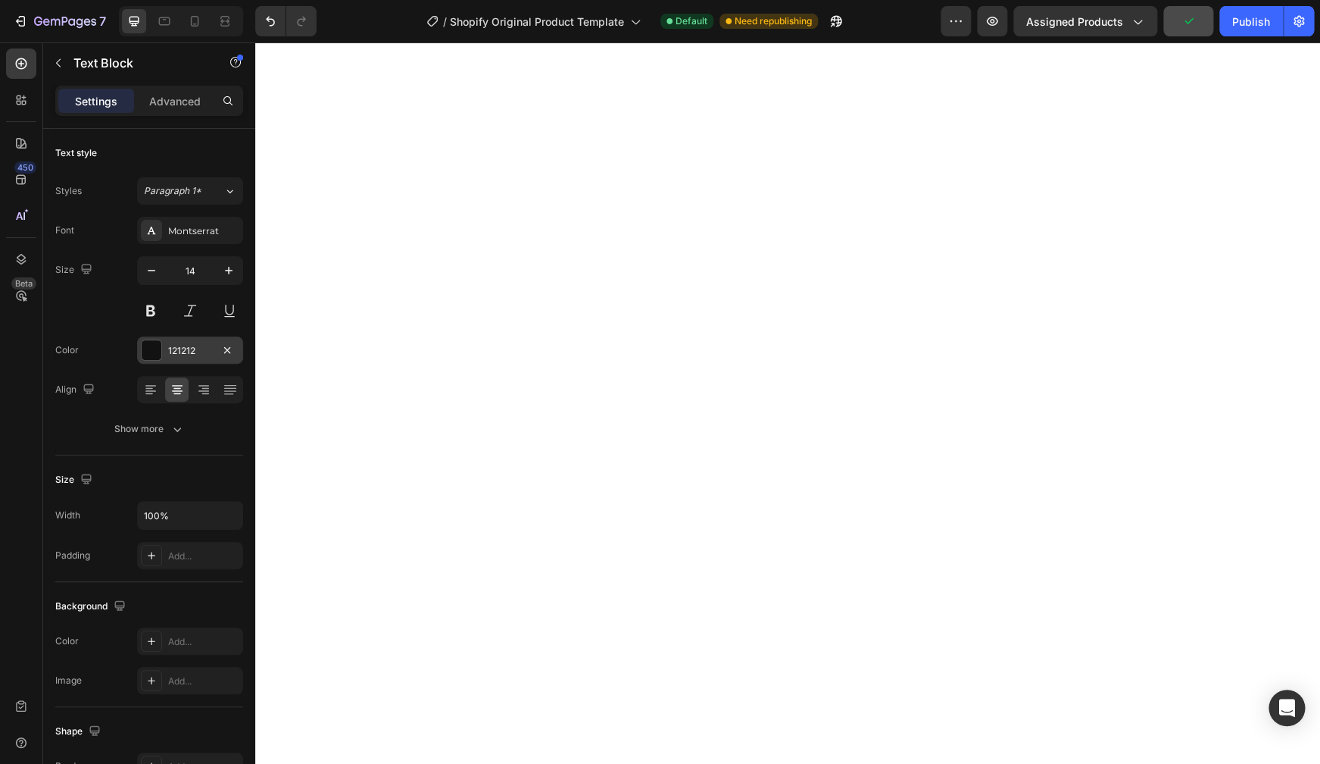
click at [148, 352] on div at bounding box center [152, 350] width 20 height 20
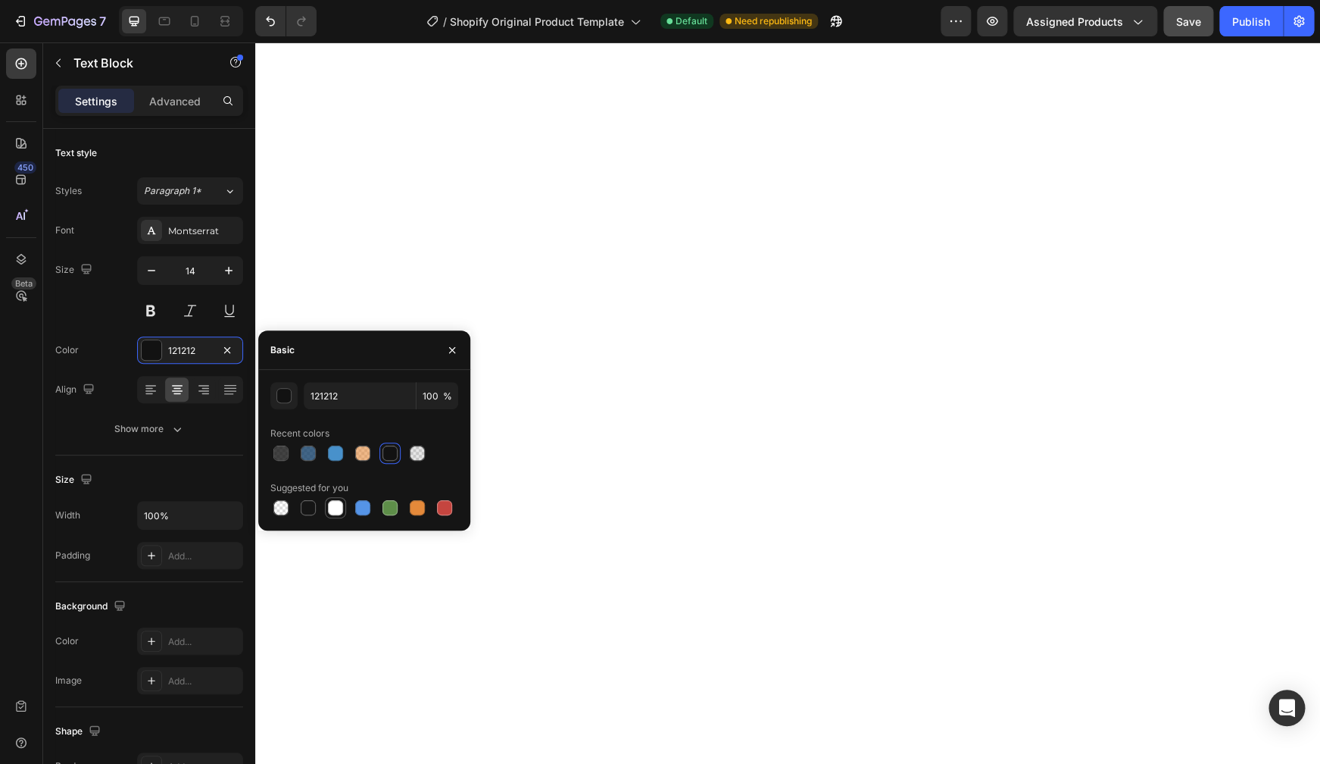
click at [337, 506] on div at bounding box center [335, 507] width 15 height 15
type input "FFFFFF"
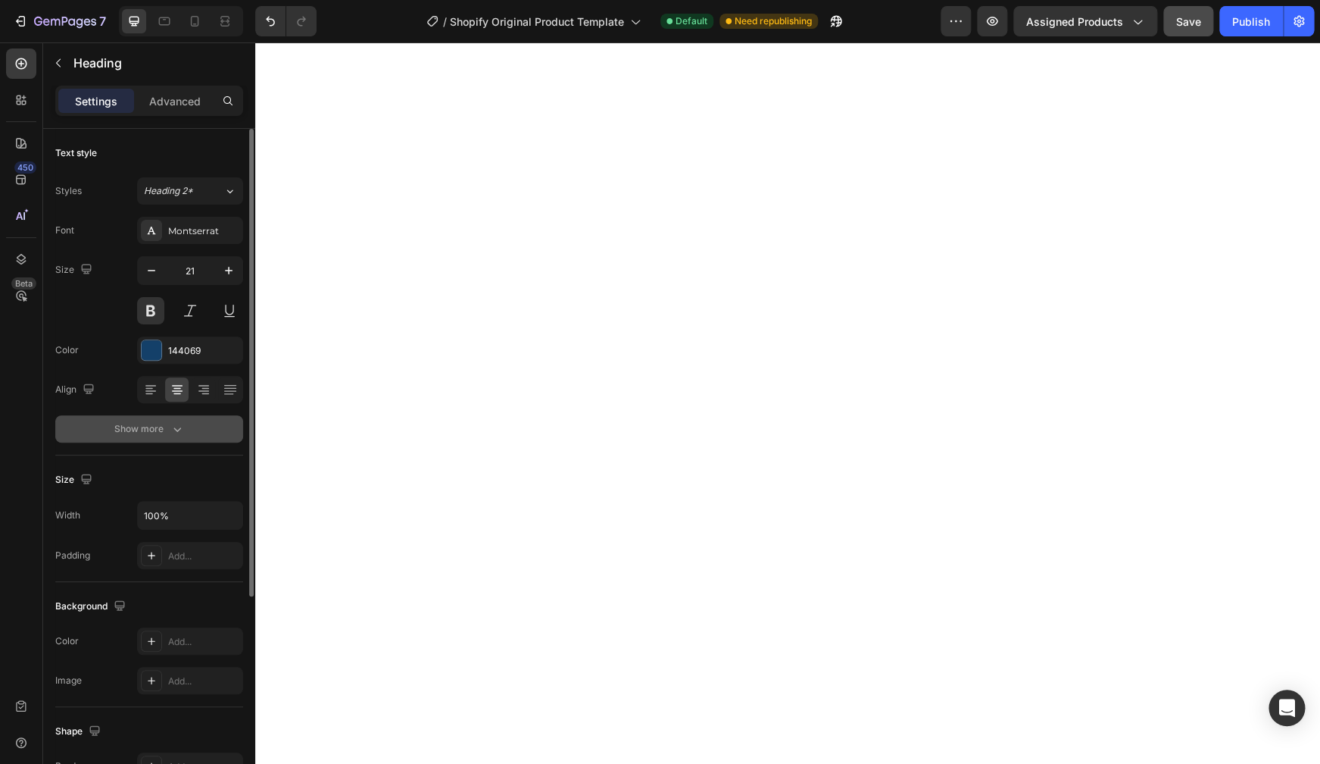
click at [168, 433] on div "Show more" at bounding box center [149, 428] width 70 height 15
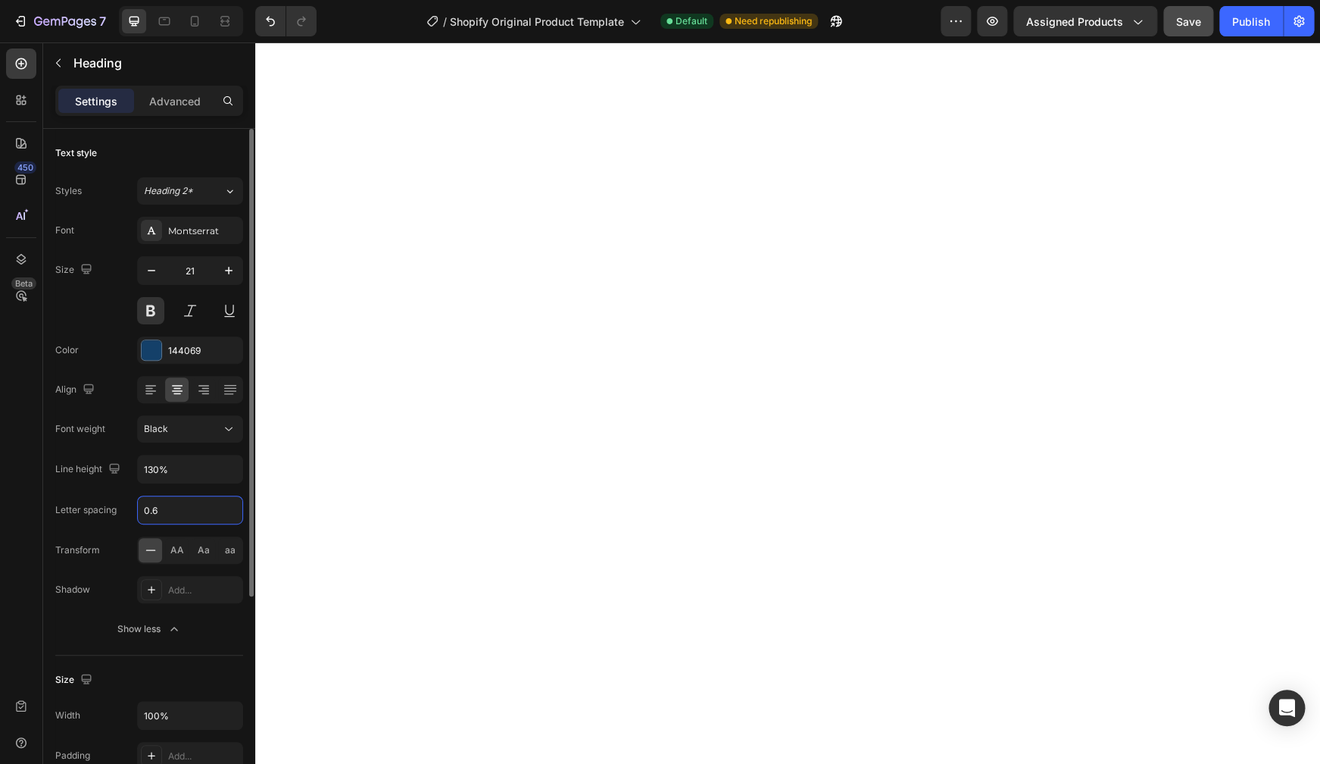
drag, startPoint x: 163, startPoint y: 509, endPoint x: 196, endPoint y: 503, distance: 33.9
click at [183, 508] on input "0.6" at bounding box center [190, 509] width 105 height 27
type input "0"
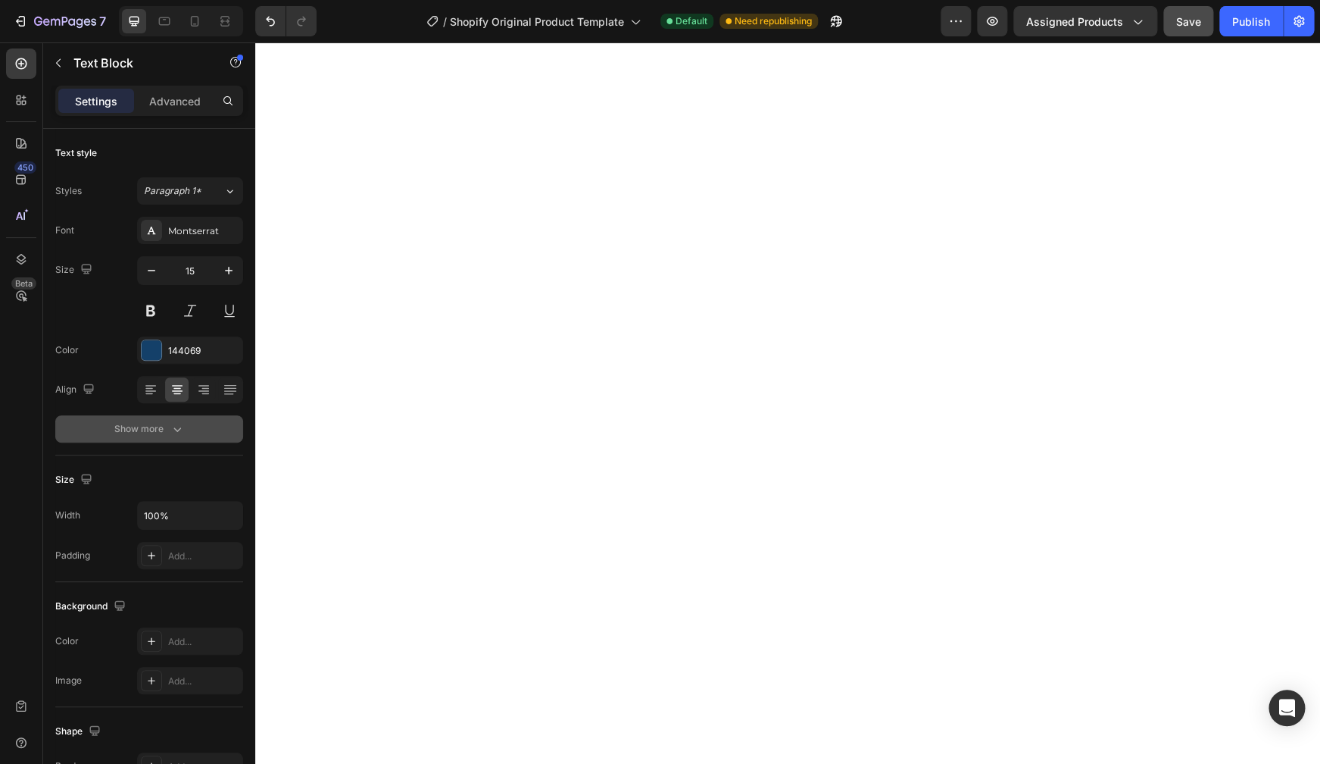
click at [161, 430] on div "Show more" at bounding box center [149, 428] width 70 height 15
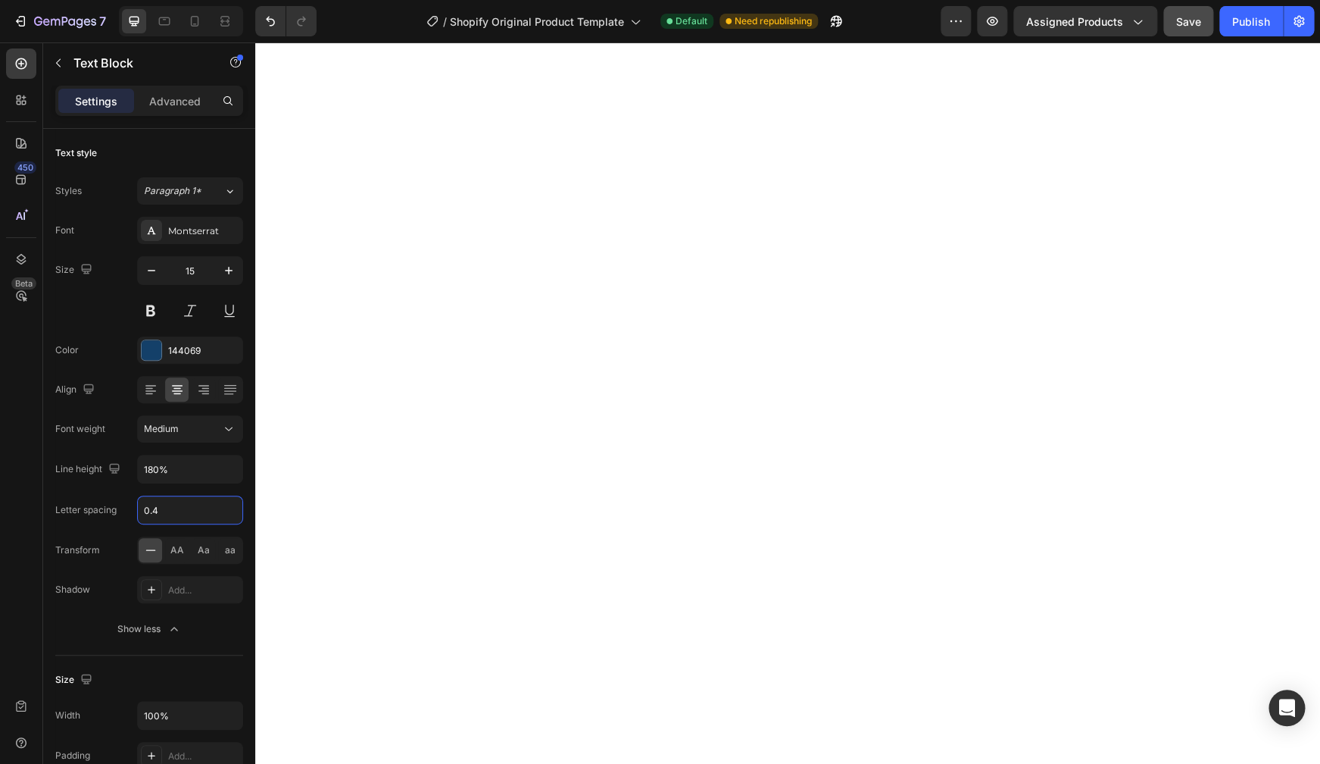
drag, startPoint x: 168, startPoint y: 509, endPoint x: 186, endPoint y: 525, distance: 23.6
click at [186, 523] on input "0.4" at bounding box center [190, 509] width 105 height 27
type input "0"
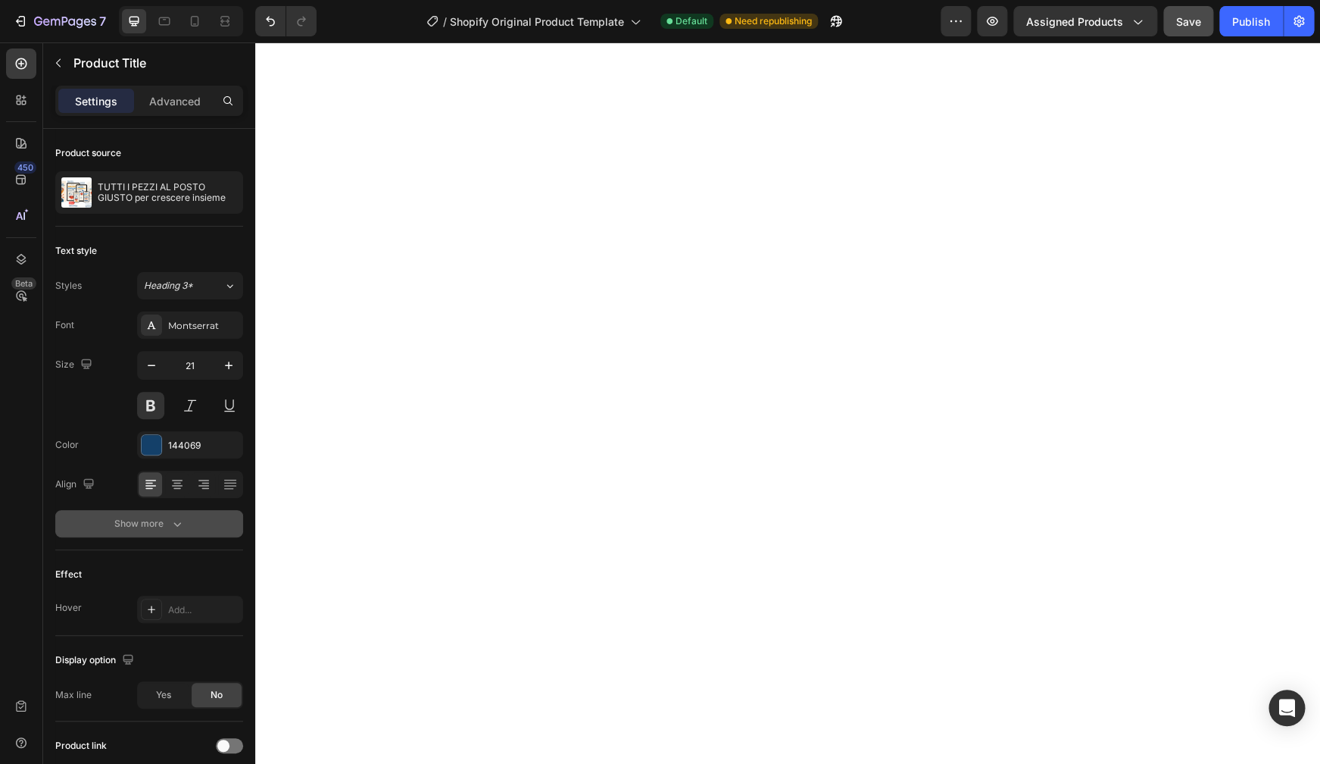
click at [138, 526] on div "Show more" at bounding box center [149, 523] width 70 height 15
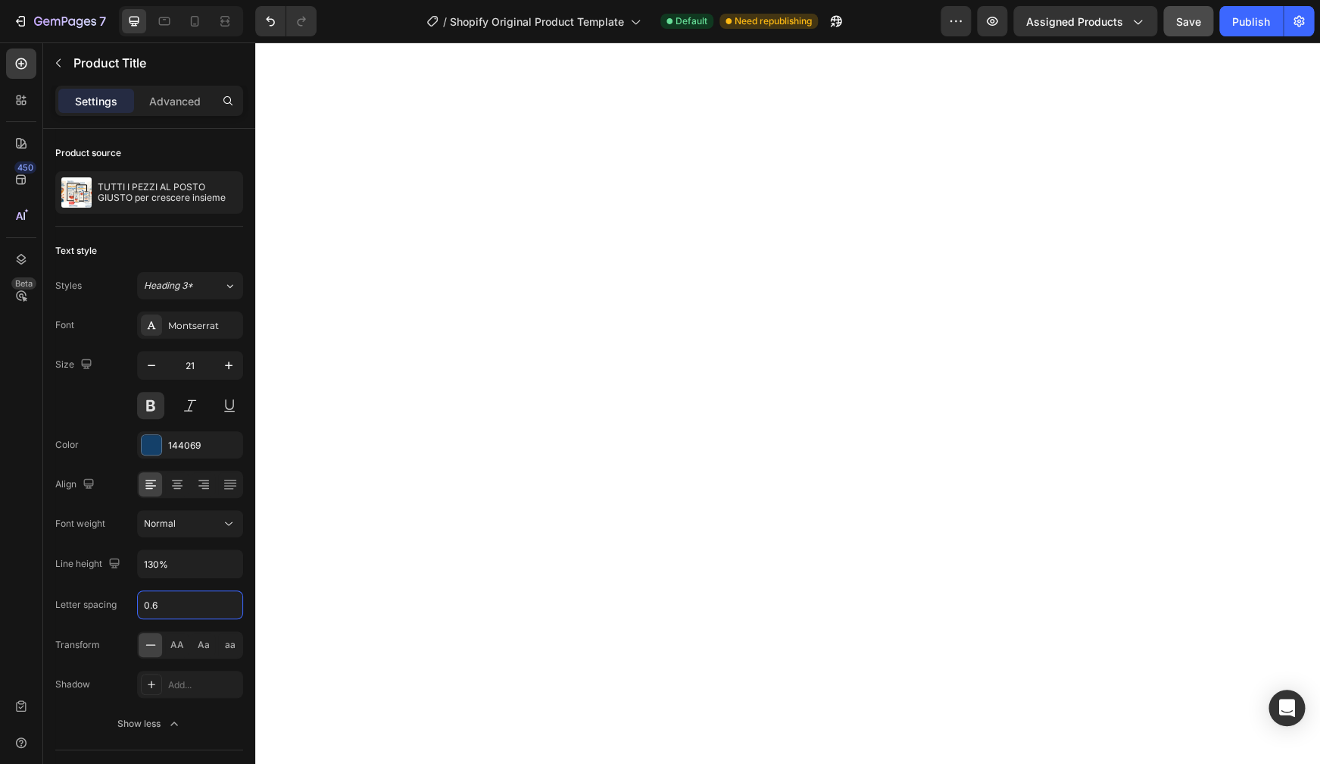
drag, startPoint x: 165, startPoint y: 605, endPoint x: 104, endPoint y: 586, distance: 64.0
click at [138, 601] on input "0.6" at bounding box center [190, 604] width 105 height 27
click at [174, 607] on input "0.6" at bounding box center [190, 604] width 105 height 27
click at [173, 607] on input "0.6" at bounding box center [190, 604] width 105 height 27
type input "0"
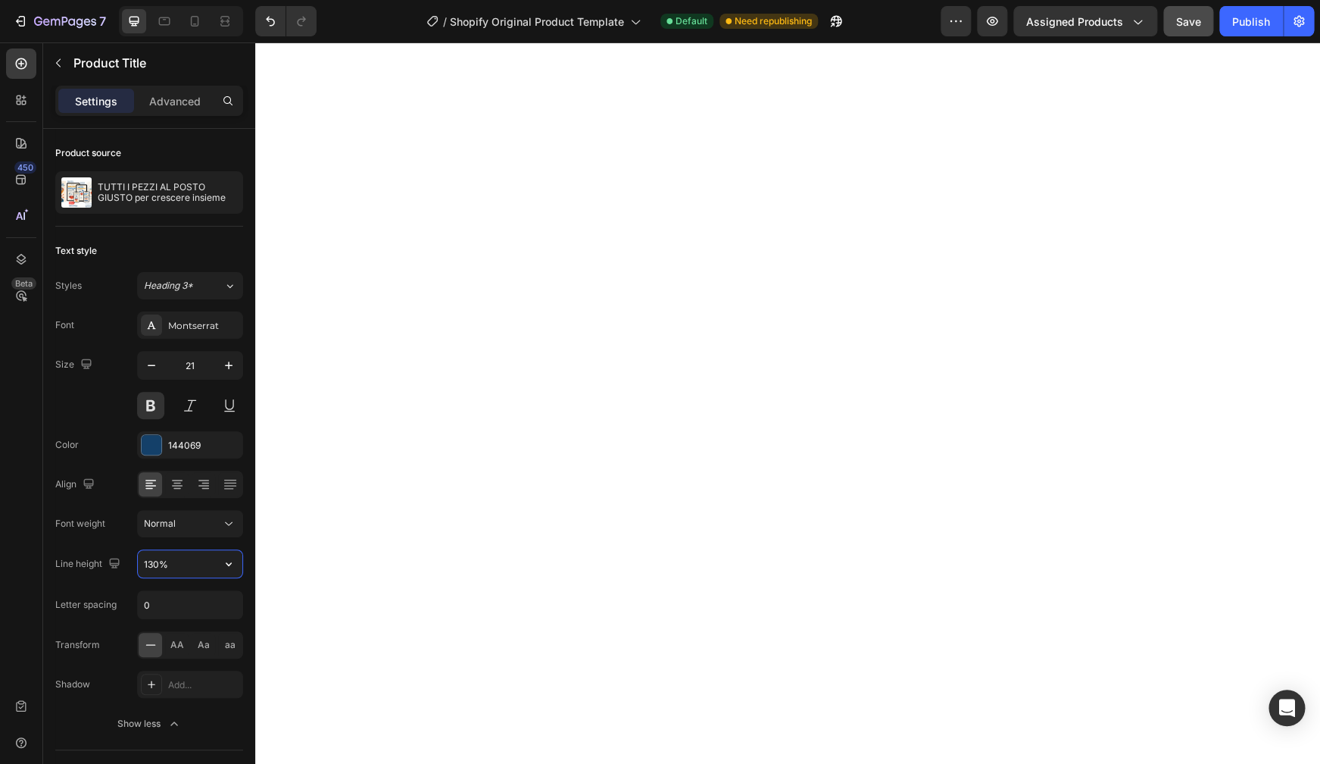
click at [155, 563] on input "130%" at bounding box center [190, 563] width 105 height 27
type input "120%"
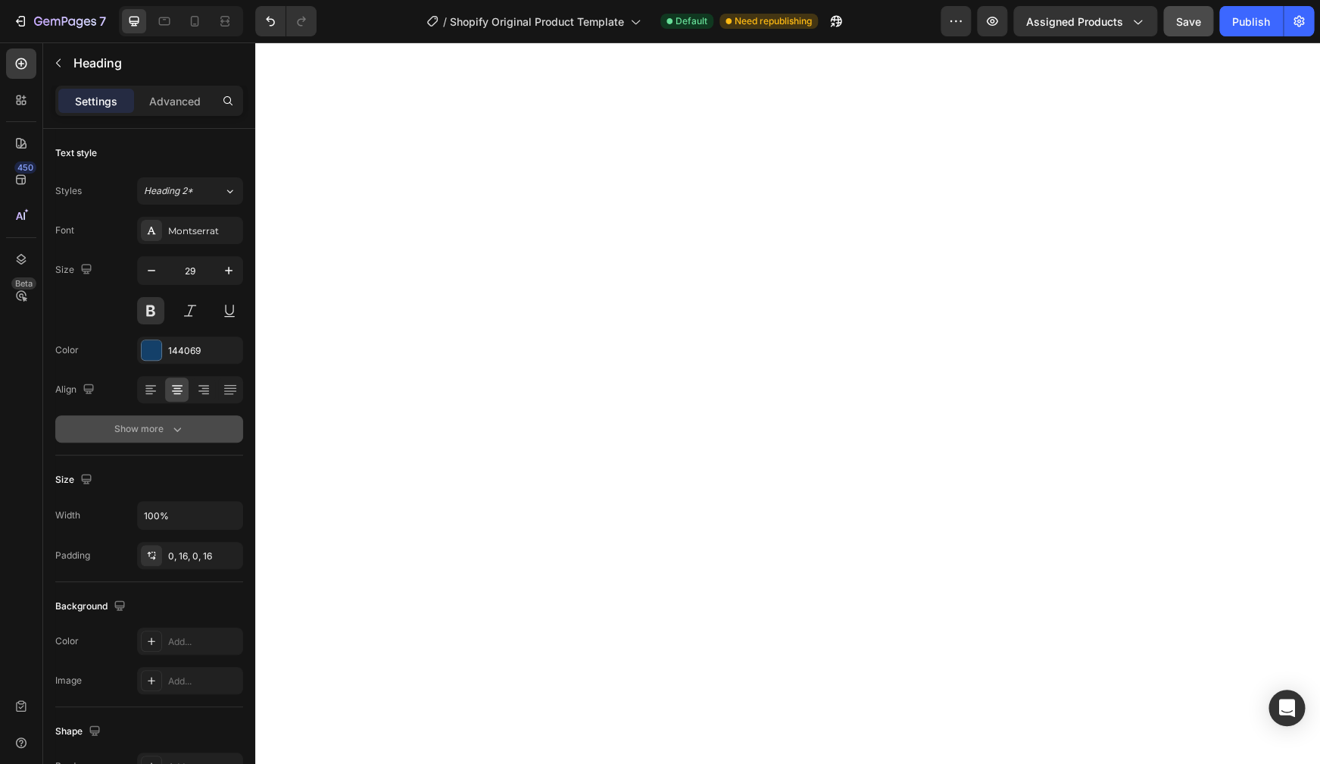
click at [169, 433] on div "Show more" at bounding box center [149, 428] width 70 height 15
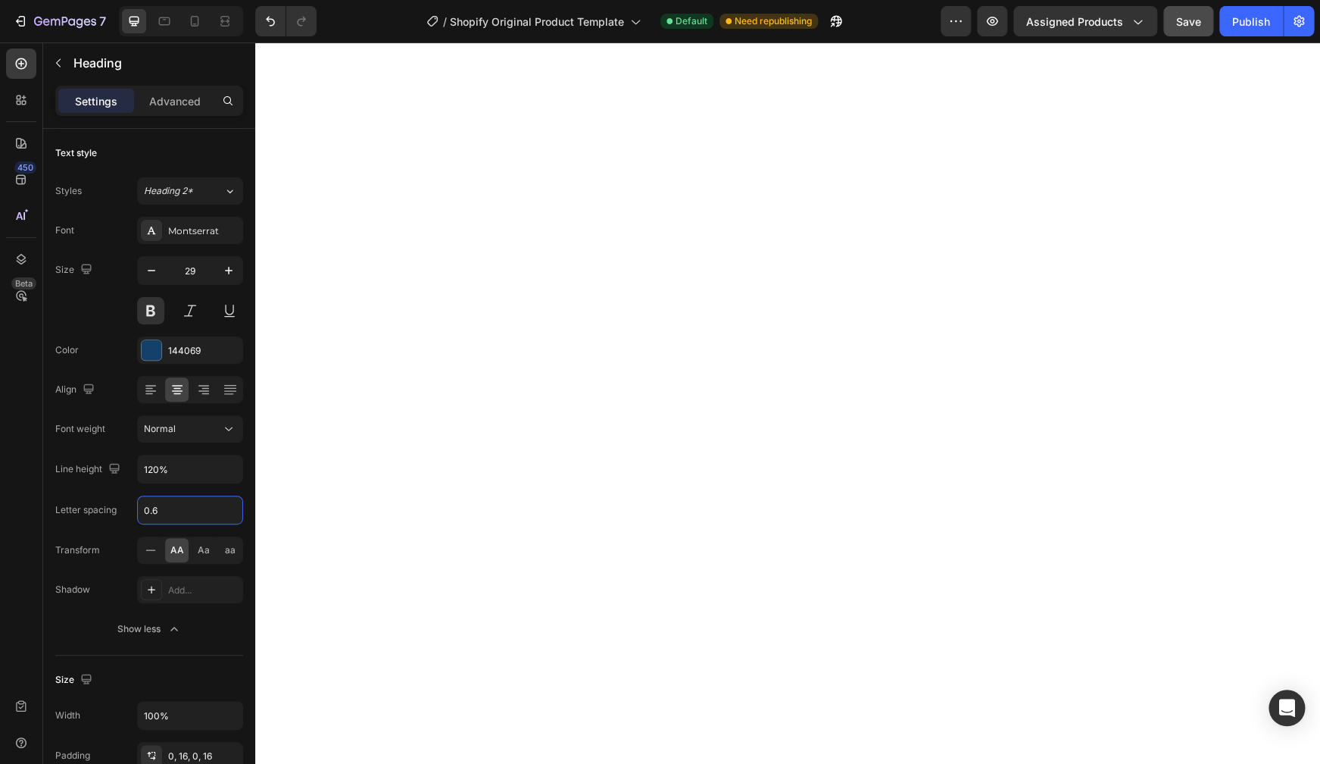
click at [176, 517] on input "0.6" at bounding box center [190, 509] width 105 height 27
type input "0"
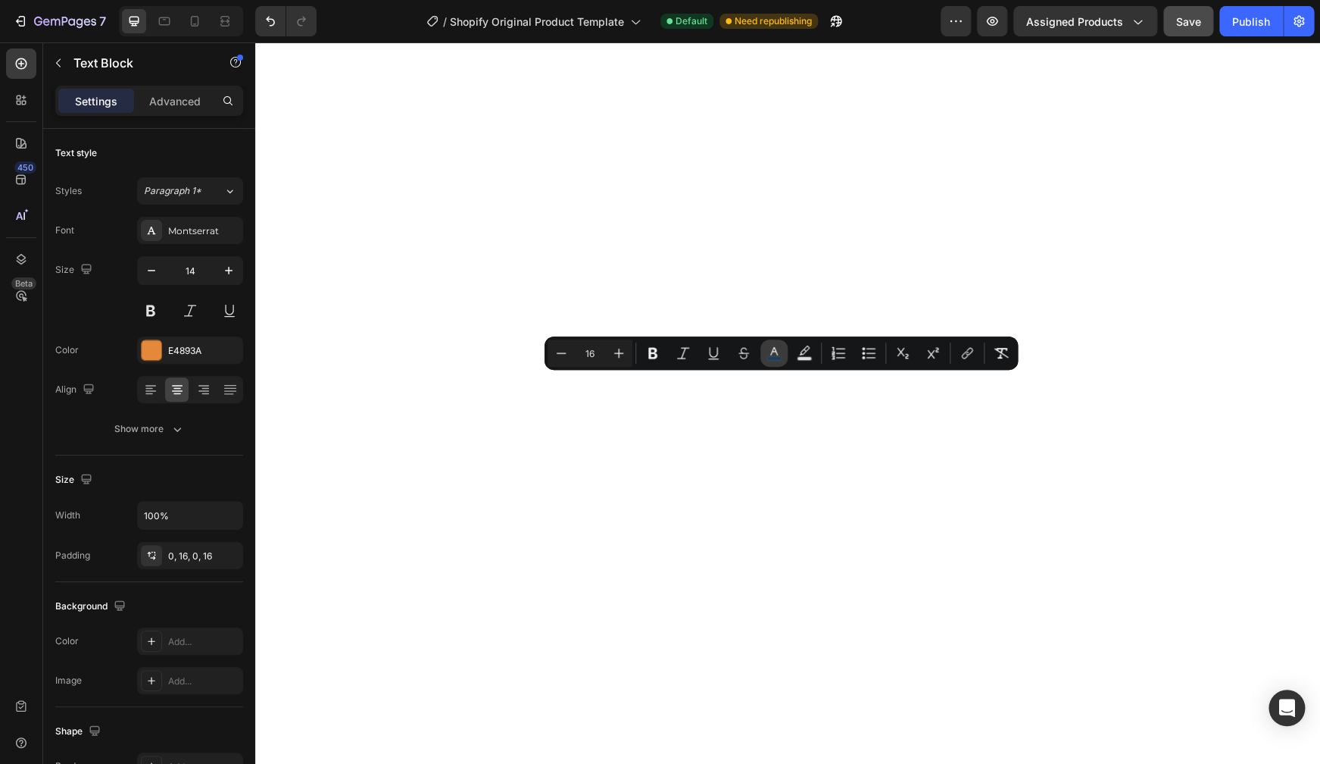
click at [777, 360] on rect "Editor contextual toolbar" at bounding box center [774, 359] width 14 height 4
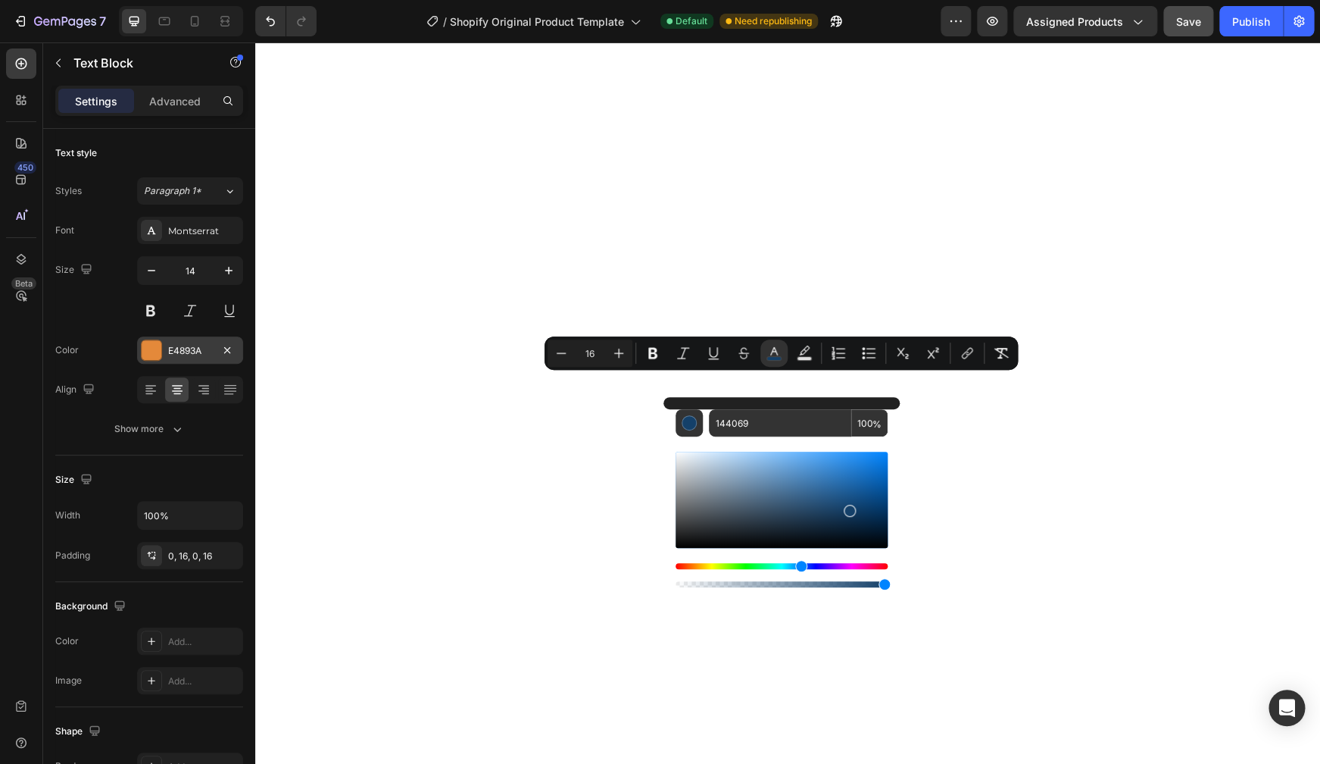
click at [177, 345] on div "E4893A" at bounding box center [190, 351] width 44 height 14
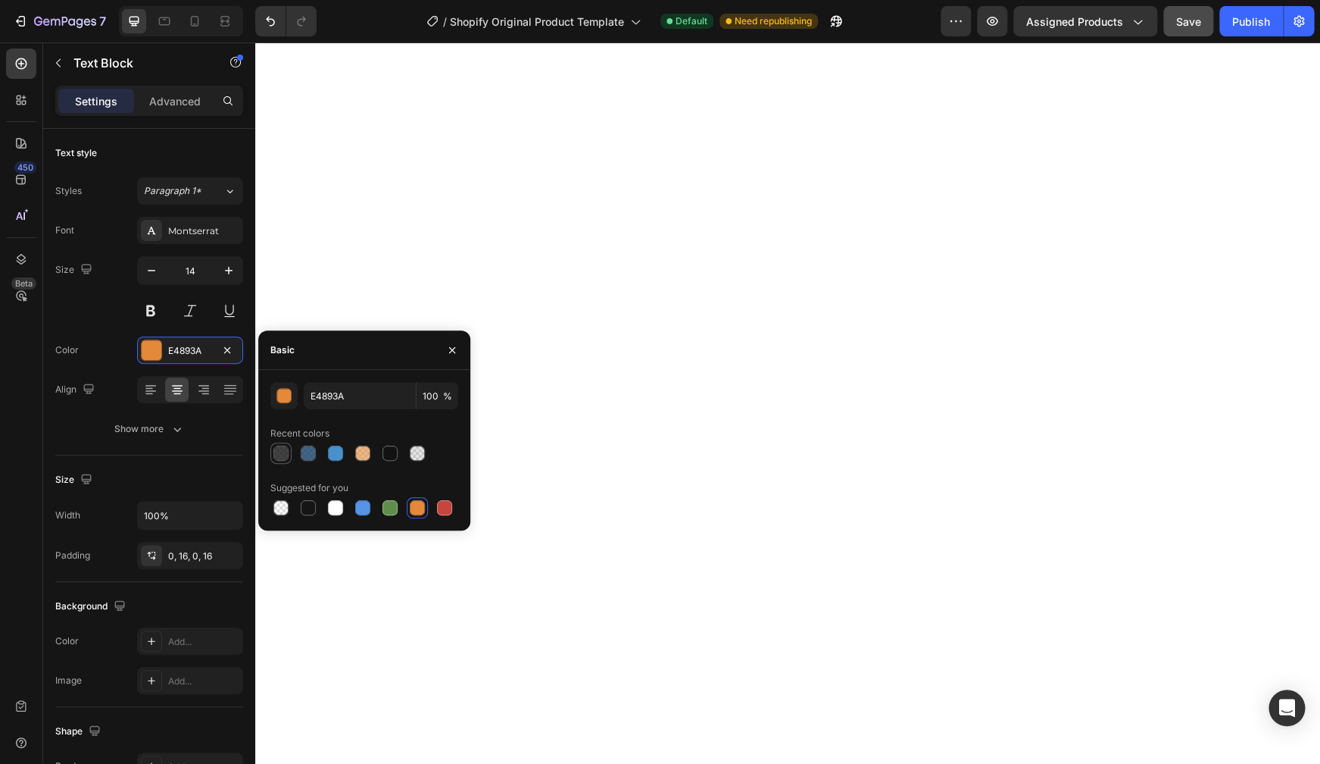
click at [280, 457] on div at bounding box center [280, 452] width 15 height 15
type input "151515"
type input "80"
click at [350, 394] on input "151515" at bounding box center [360, 395] width 112 height 27
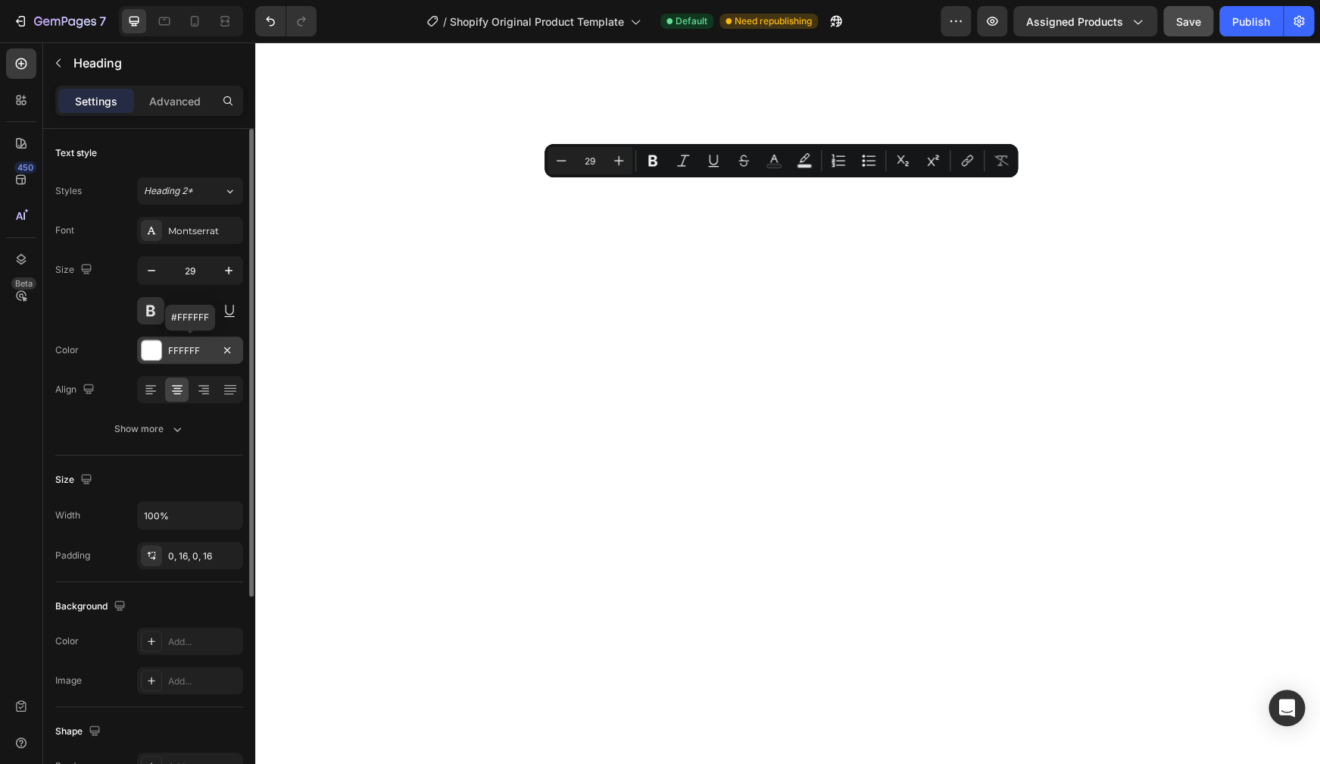
click at [157, 352] on div at bounding box center [152, 350] width 20 height 20
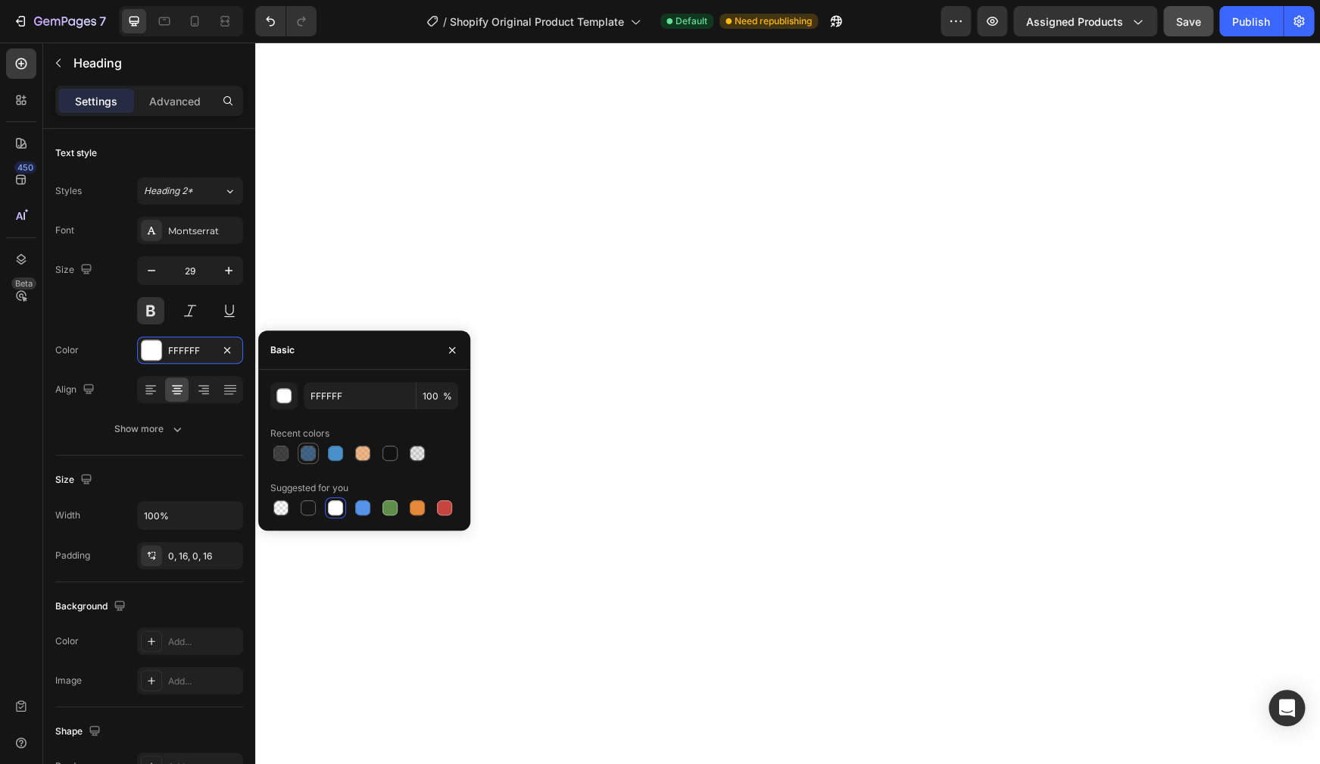
click at [306, 450] on div at bounding box center [308, 452] width 15 height 15
type input "144069"
type input "80"
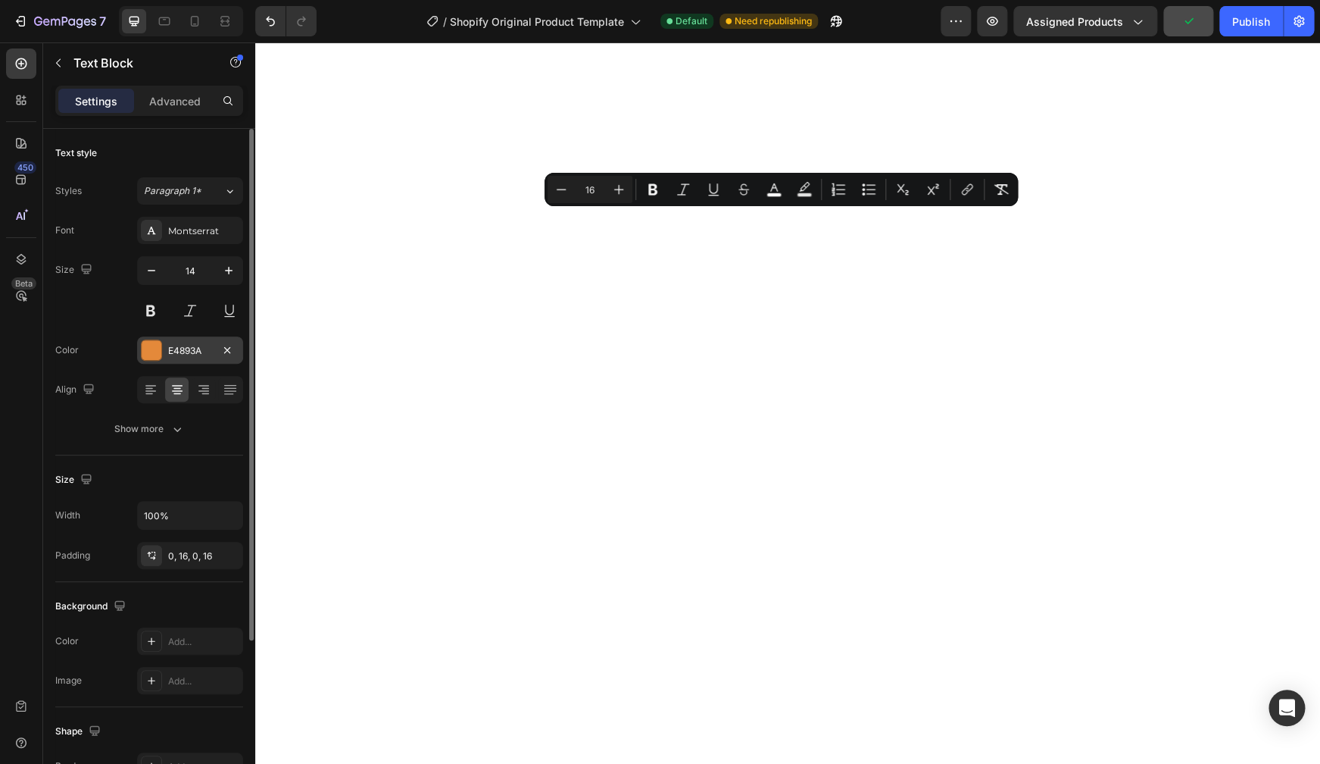
click at [150, 350] on div at bounding box center [152, 350] width 20 height 20
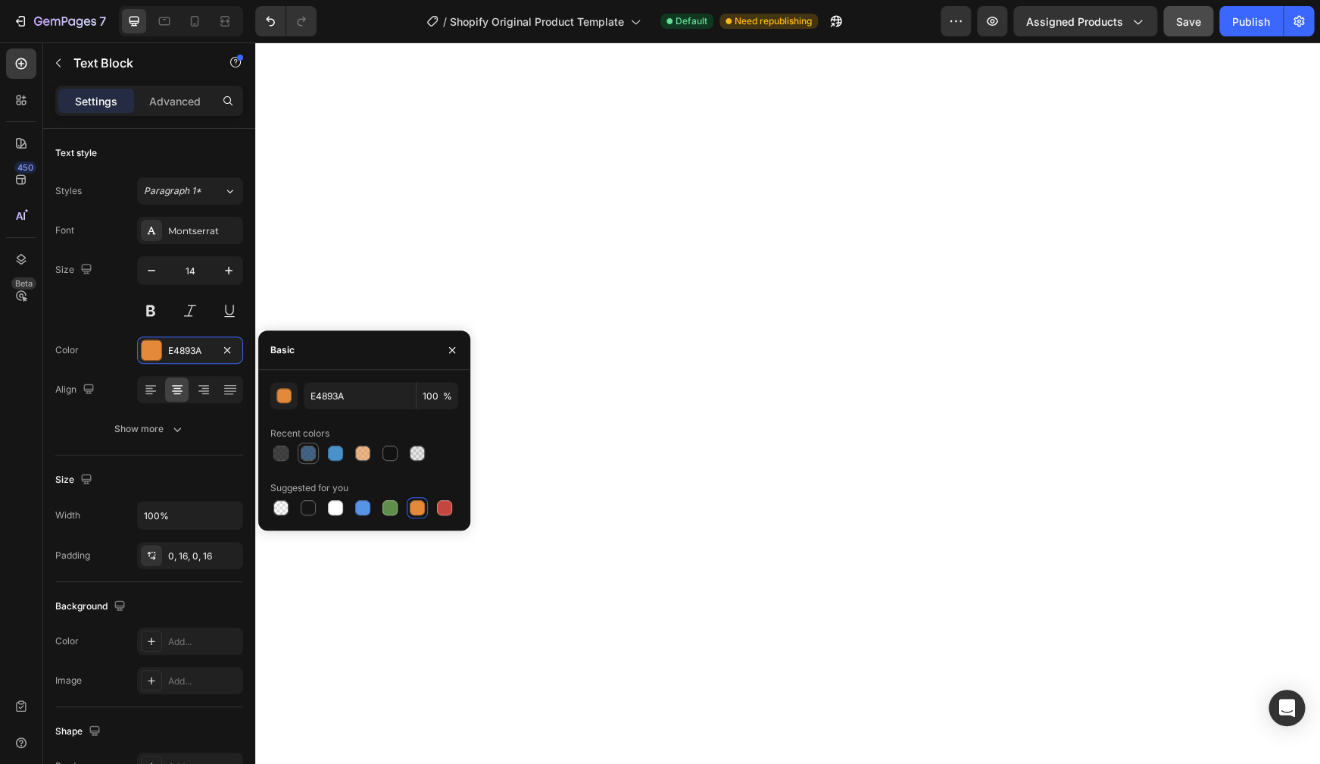
click at [302, 453] on div at bounding box center [308, 452] width 15 height 15
type input "144069"
type input "80"
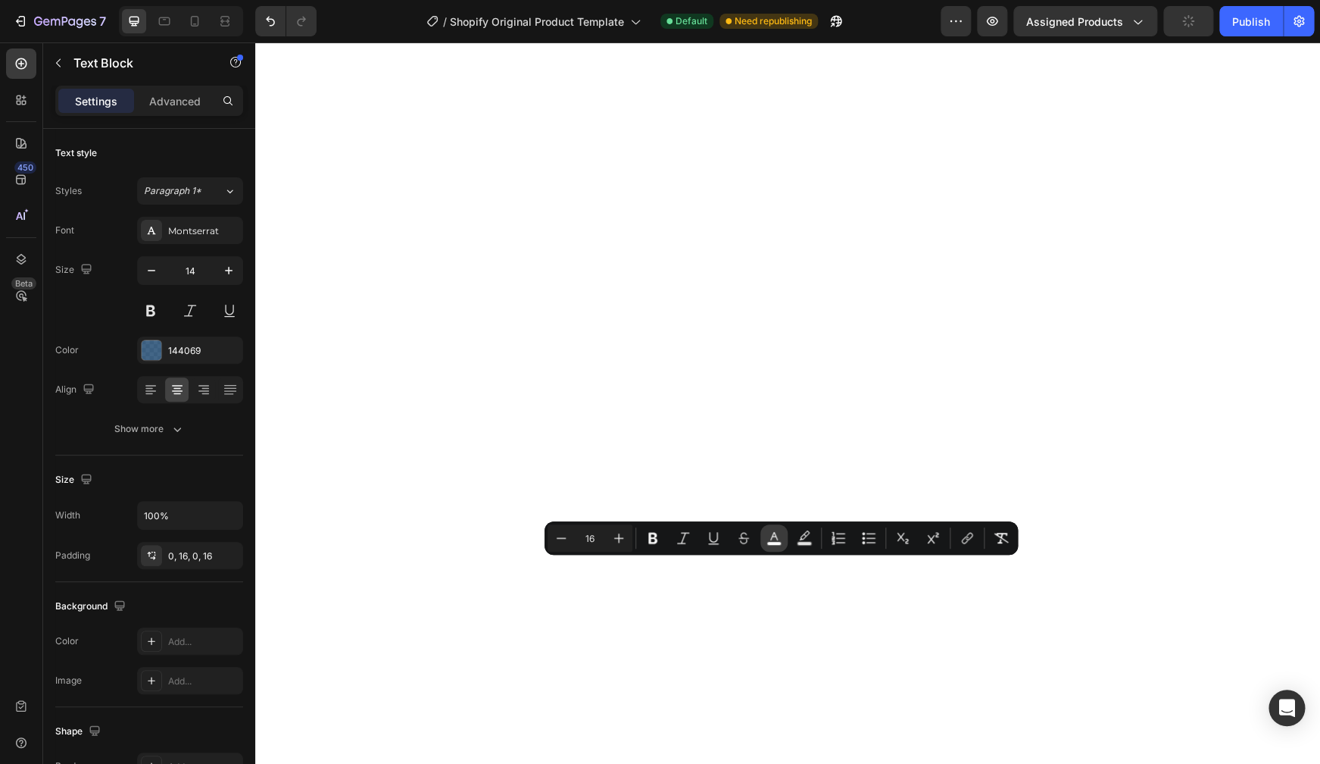
click at [772, 546] on button "color" at bounding box center [774, 537] width 27 height 27
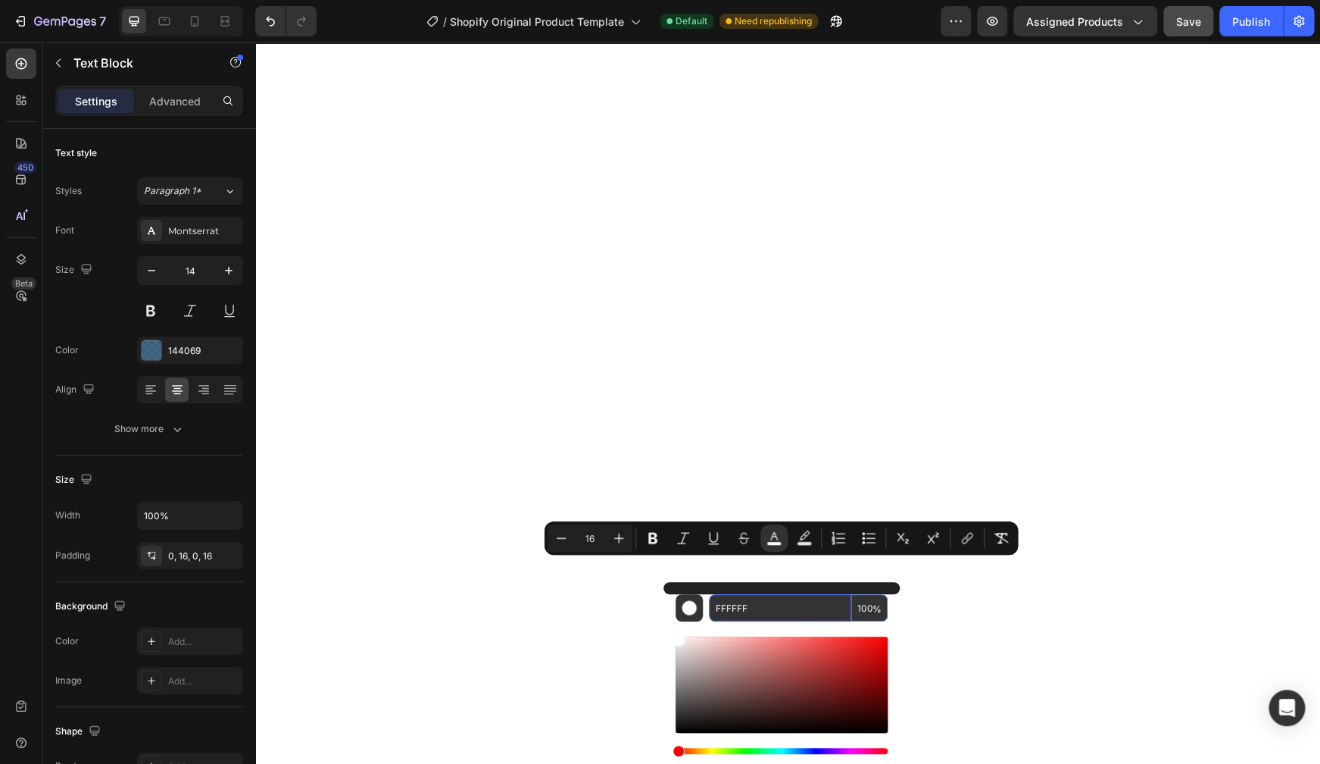
click at [733, 607] on input "FFFFFF" at bounding box center [780, 607] width 142 height 27
type input "114444"
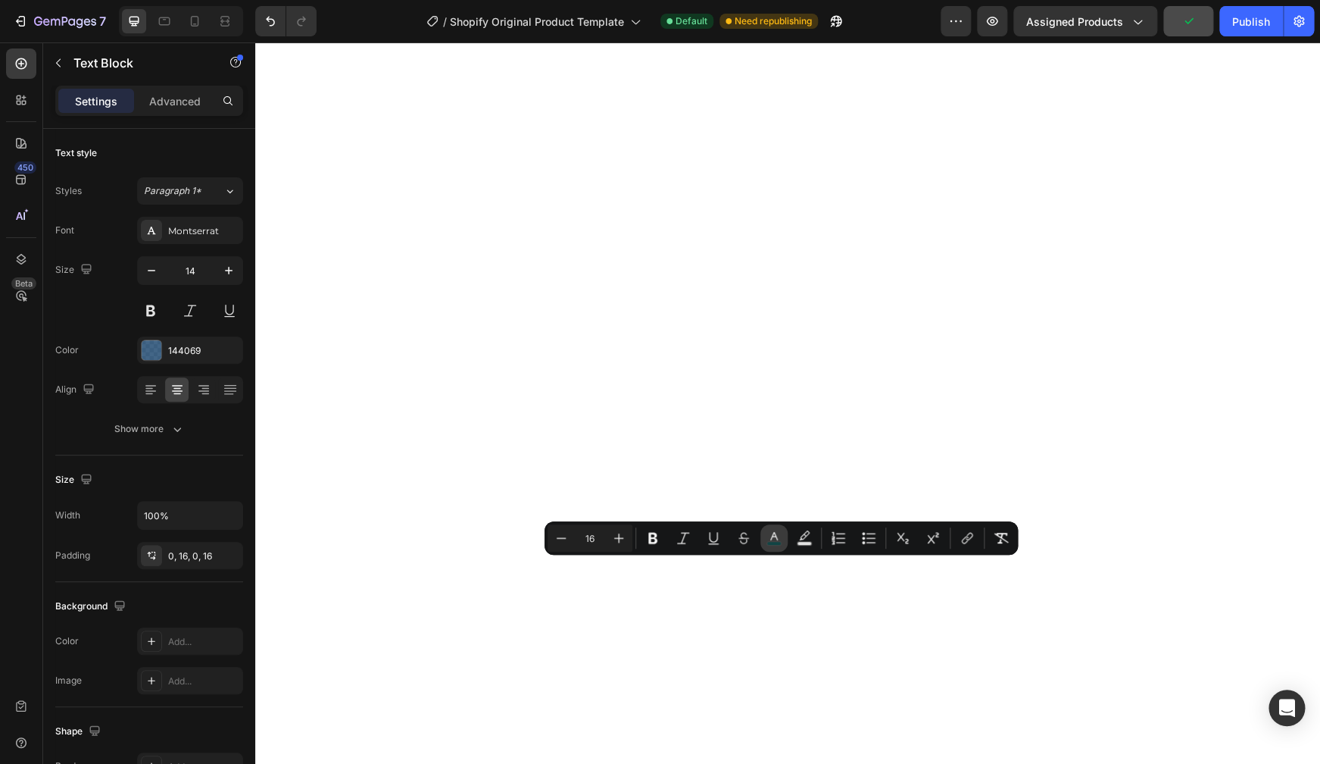
click at [785, 543] on button "color" at bounding box center [774, 537] width 27 height 27
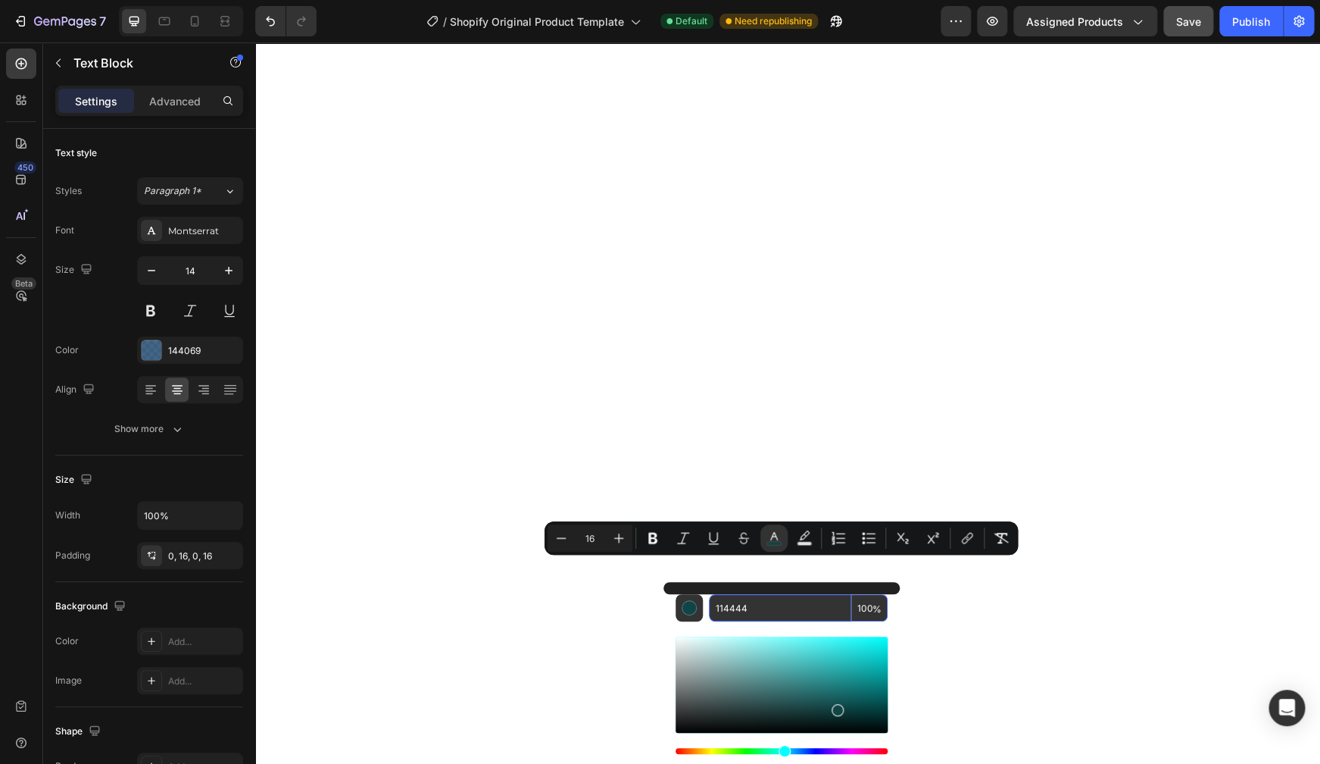
click at [724, 611] on input "114444" at bounding box center [780, 607] width 142 height 27
click at [733, 608] on input "14444" at bounding box center [780, 607] width 142 height 27
drag, startPoint x: 739, startPoint y: 606, endPoint x: 748, endPoint y: 608, distance: 8.5
click at [748, 608] on input "144044" at bounding box center [780, 607] width 142 height 27
click at [761, 606] on input "144044" at bounding box center [780, 607] width 142 height 27
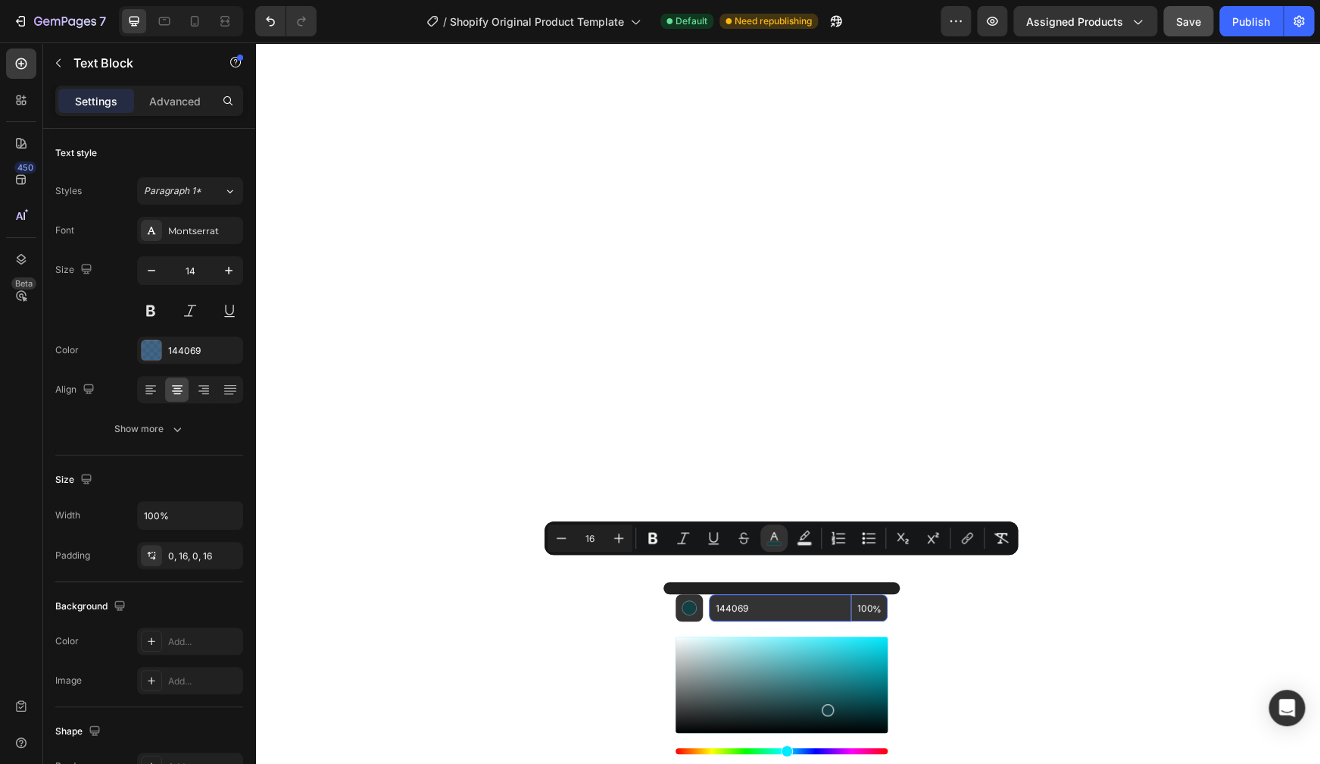
type input "144069"
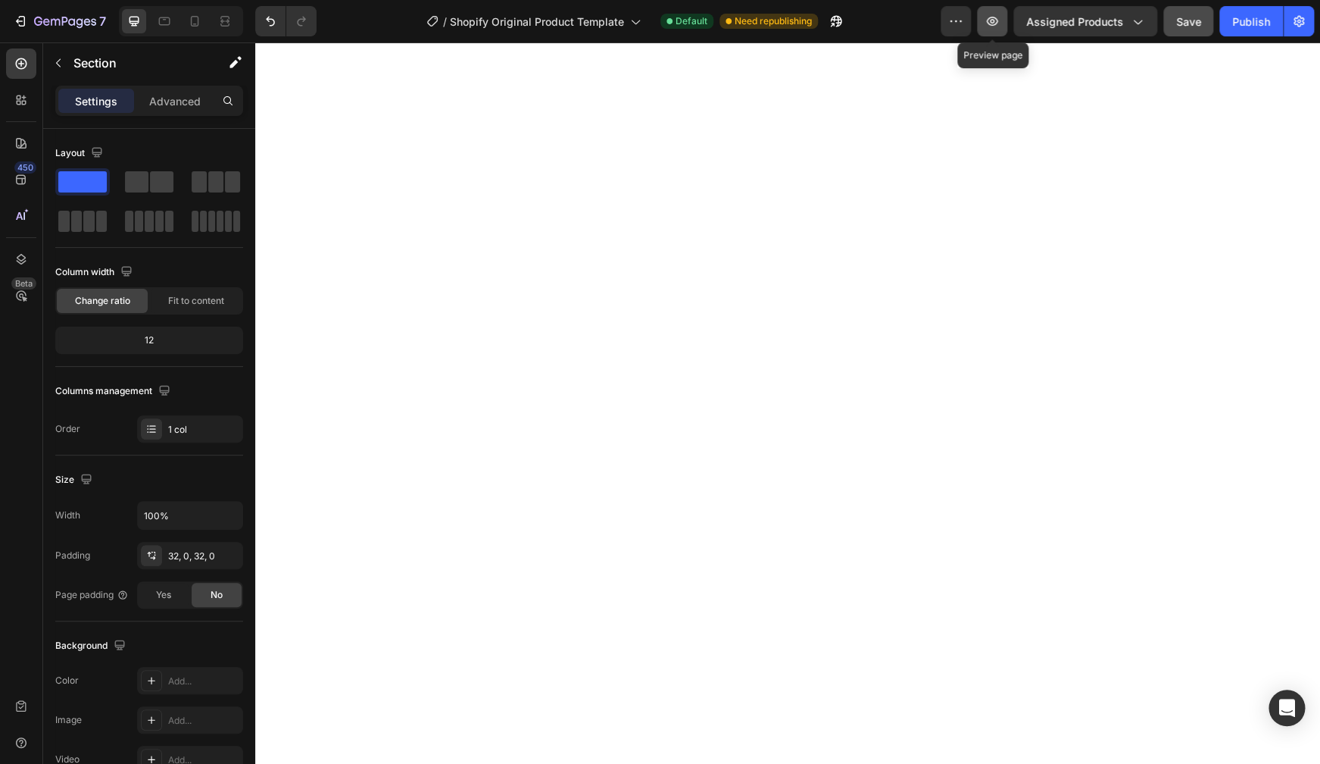
click at [989, 28] on icon "button" at bounding box center [992, 21] width 15 height 15
